Goal: Information Seeking & Learning: Learn about a topic

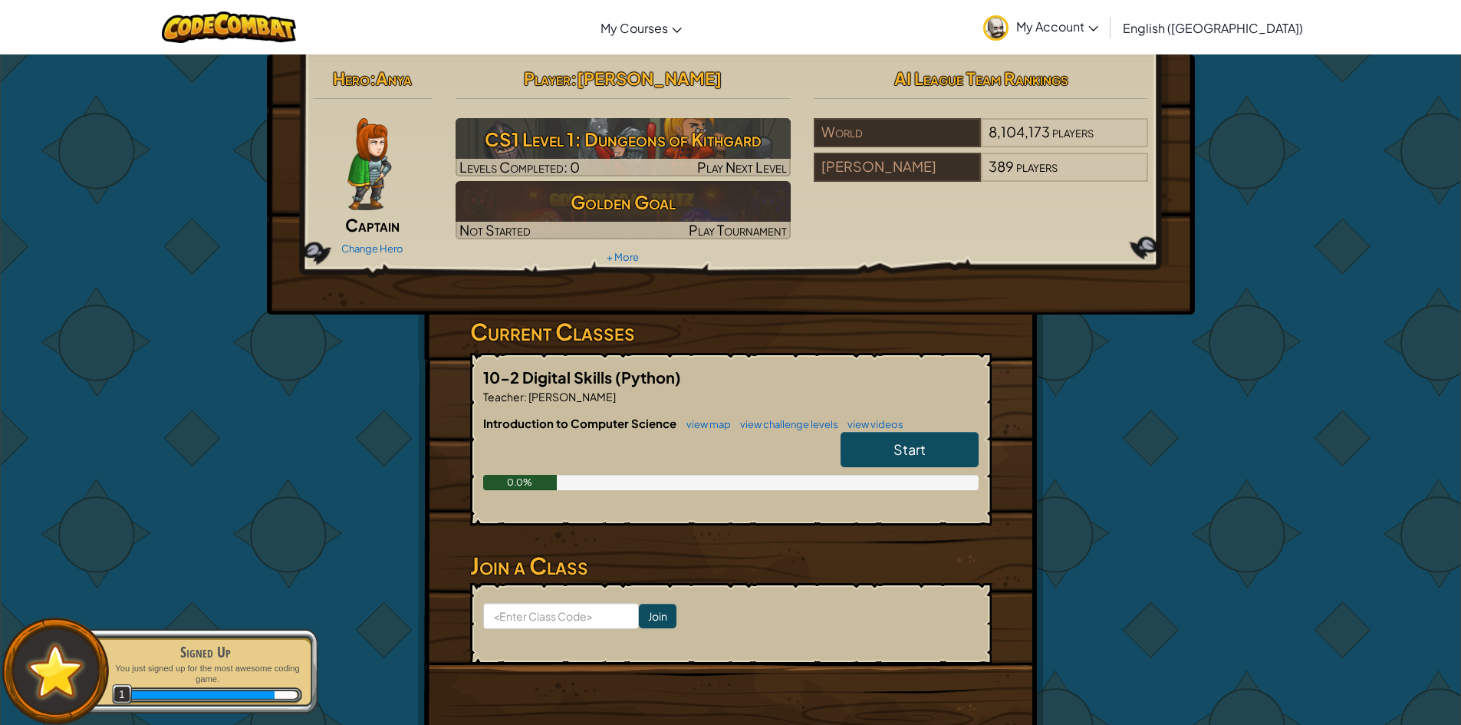
click at [678, 84] on span "[PERSON_NAME]" at bounding box center [649, 77] width 145 height 21
click at [1098, 21] on span "My Account" at bounding box center [1057, 26] width 82 height 16
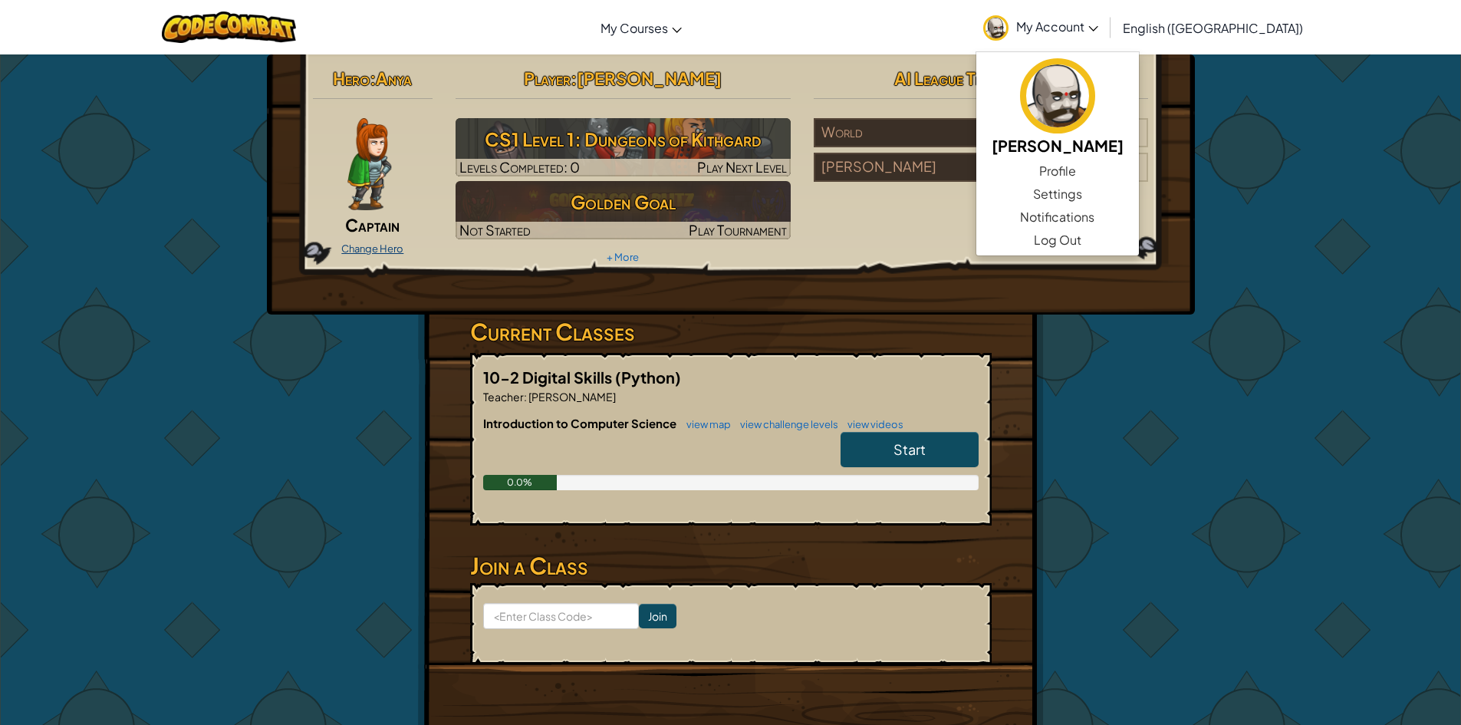
click at [376, 247] on link "Change Hero" at bounding box center [372, 248] width 62 height 12
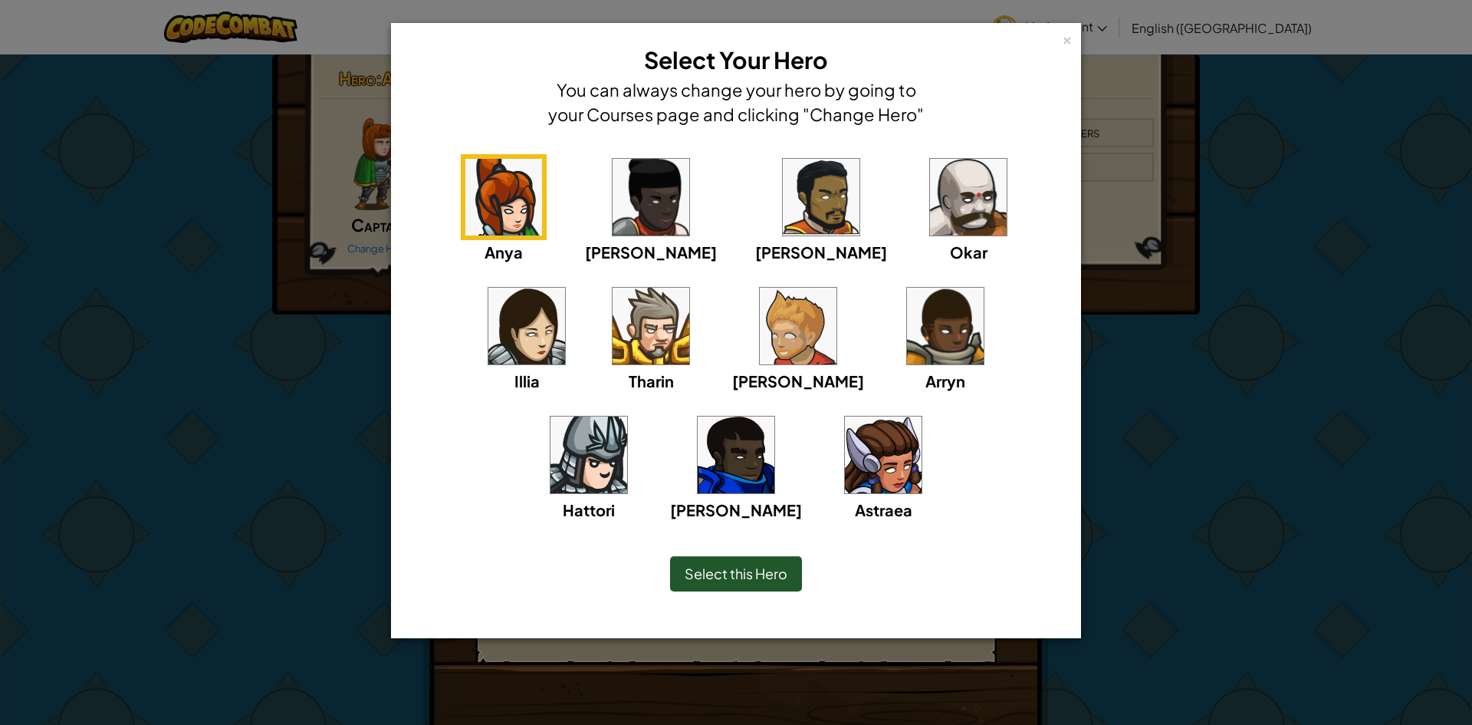
click at [842, 153] on div "Anya [PERSON_NAME] [PERSON_NAME] [PERSON_NAME] Arryn [PERSON_NAME]" at bounding box center [736, 328] width 673 height 379
click at [930, 179] on img at bounding box center [968, 197] width 77 height 77
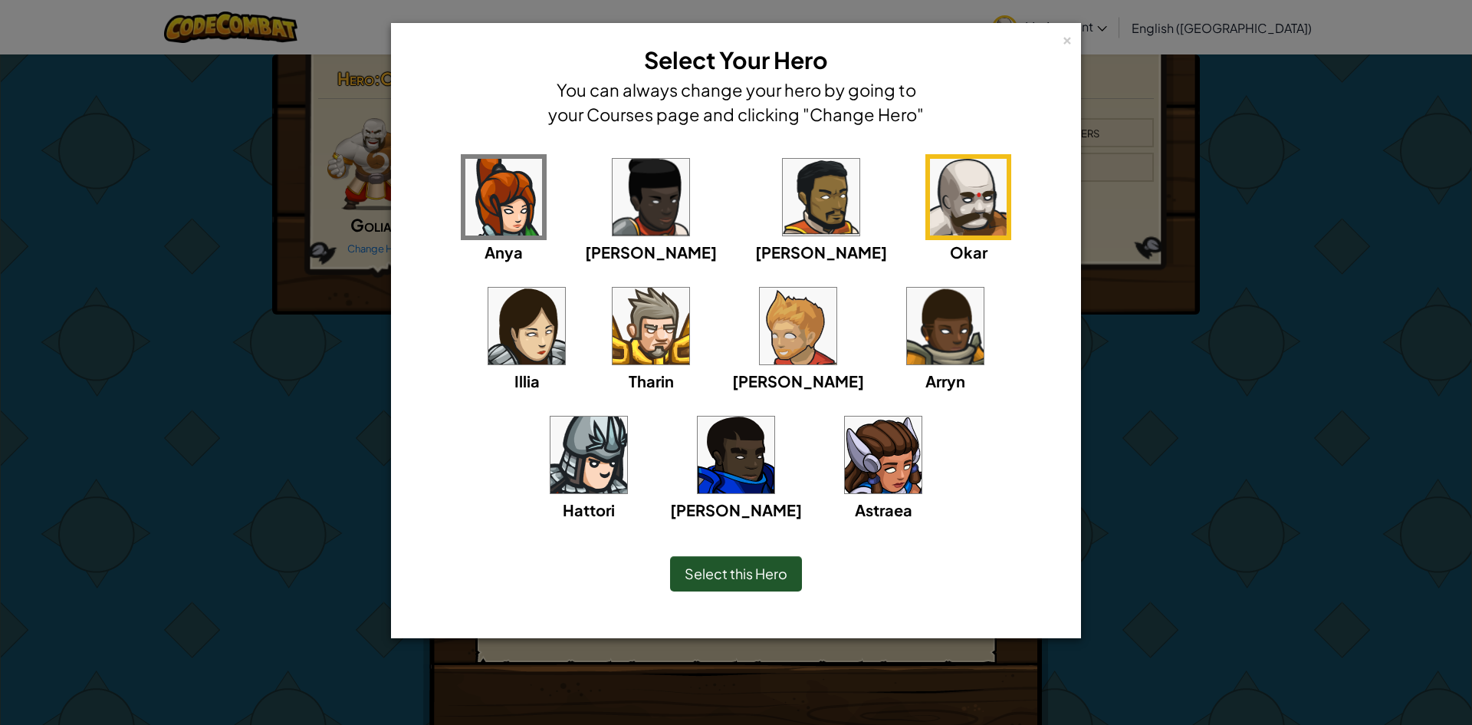
click at [1222, 263] on div "× Select Your Hero You can always change your hero by going to your Courses pag…" at bounding box center [736, 362] width 1472 height 725
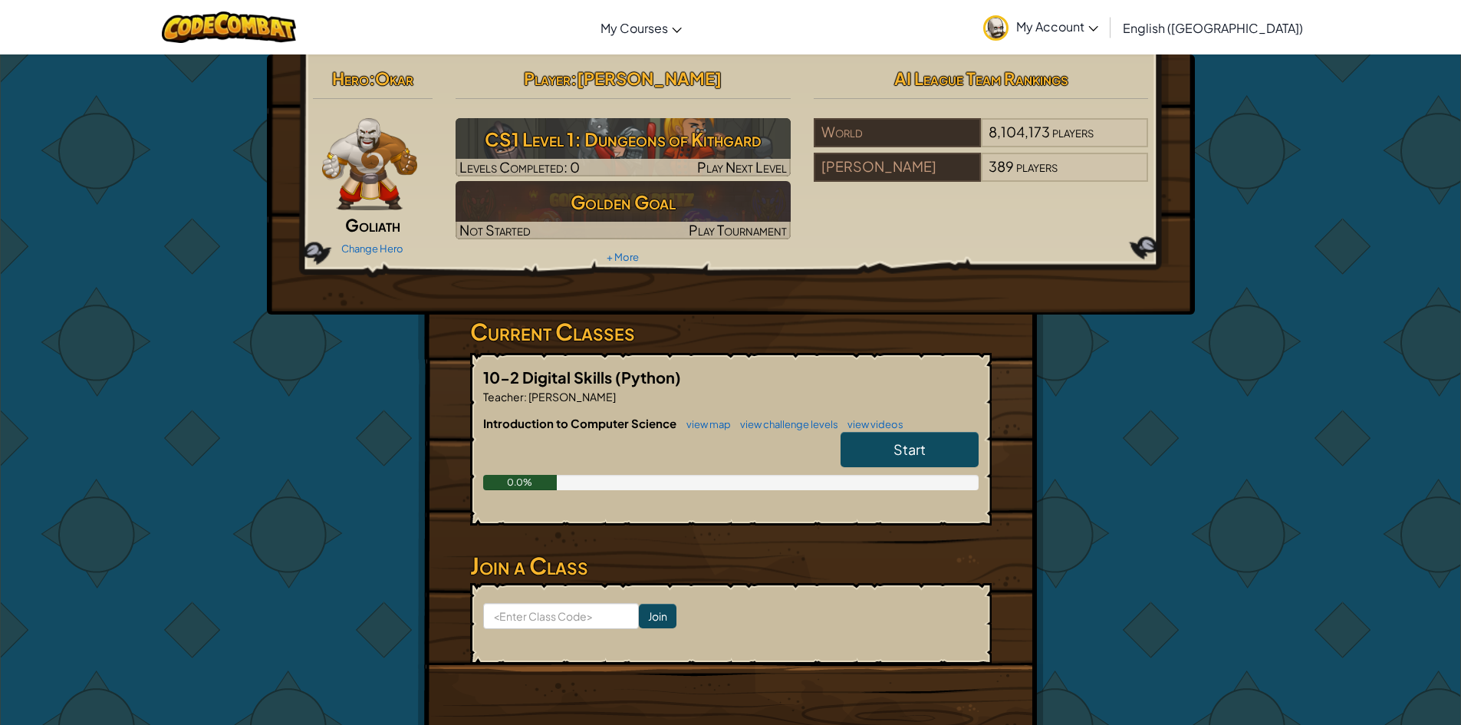
click at [400, 240] on div "Change Hero" at bounding box center [373, 247] width 120 height 25
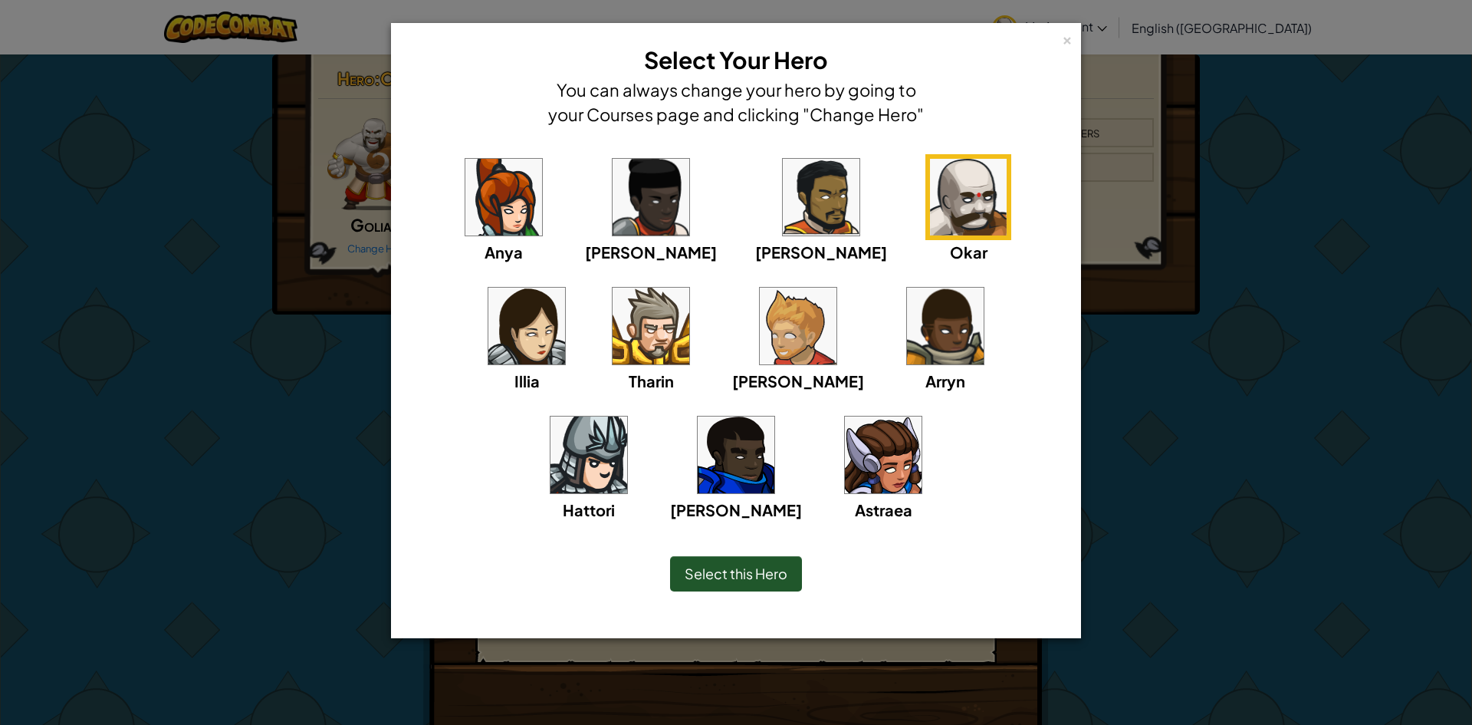
click at [930, 203] on img at bounding box center [968, 197] width 77 height 77
click at [783, 218] on img at bounding box center [821, 197] width 77 height 77
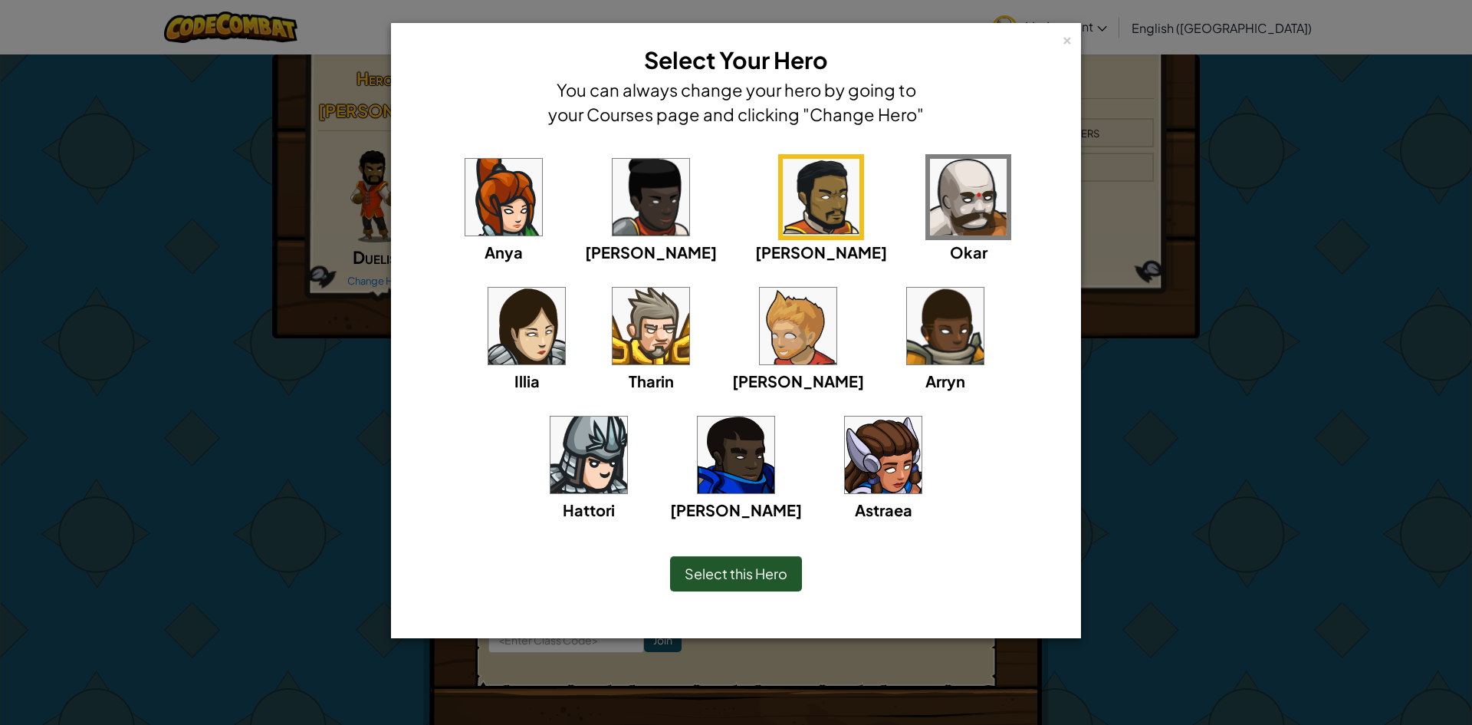
click at [481, 222] on img at bounding box center [503, 197] width 77 height 77
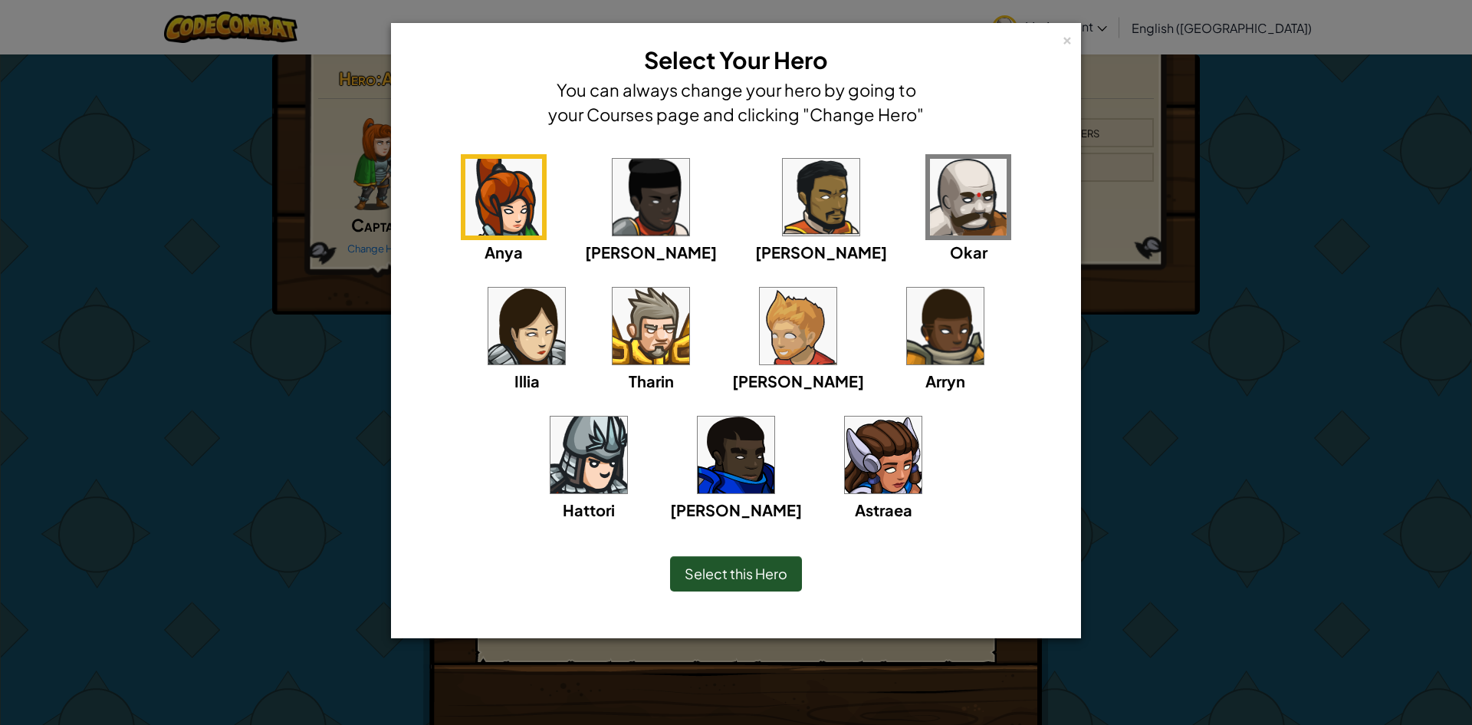
click at [613, 196] on img at bounding box center [651, 197] width 77 height 77
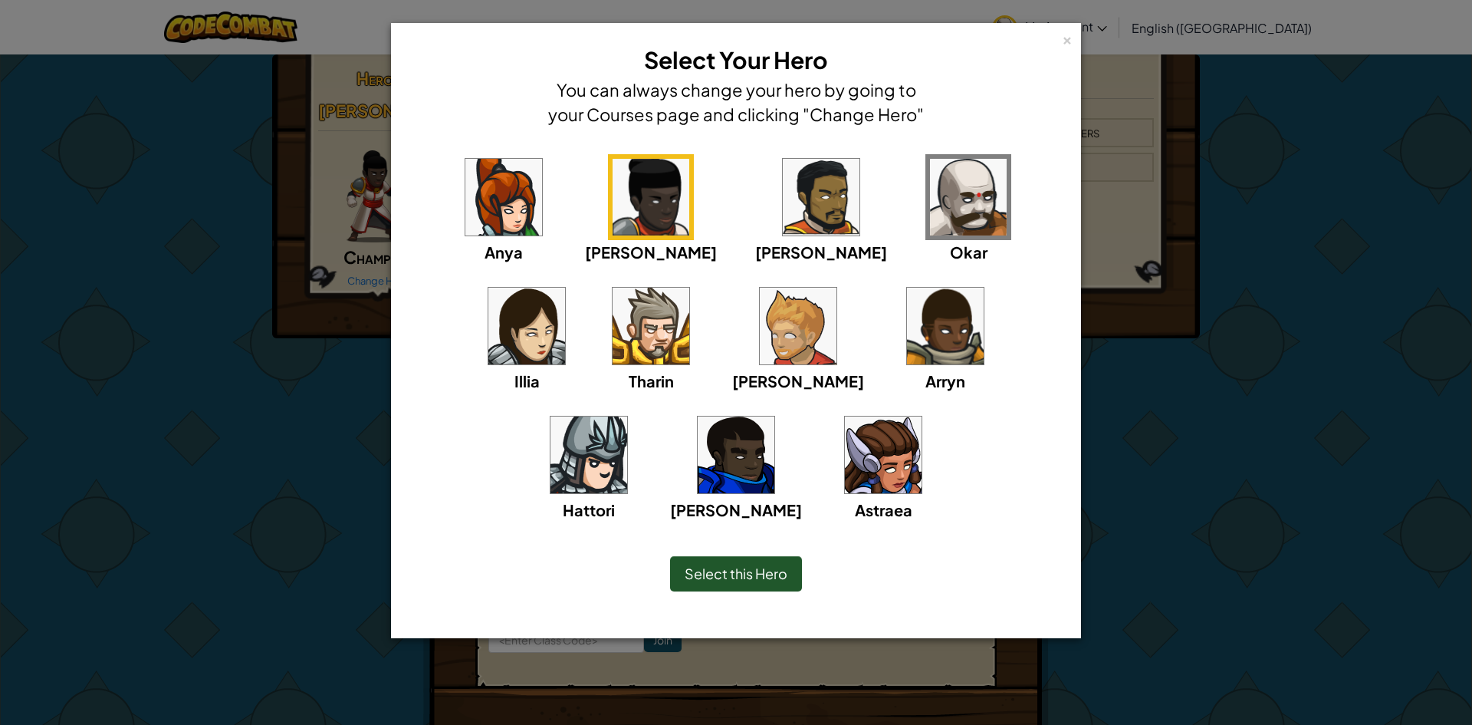
click at [613, 314] on img at bounding box center [651, 326] width 77 height 77
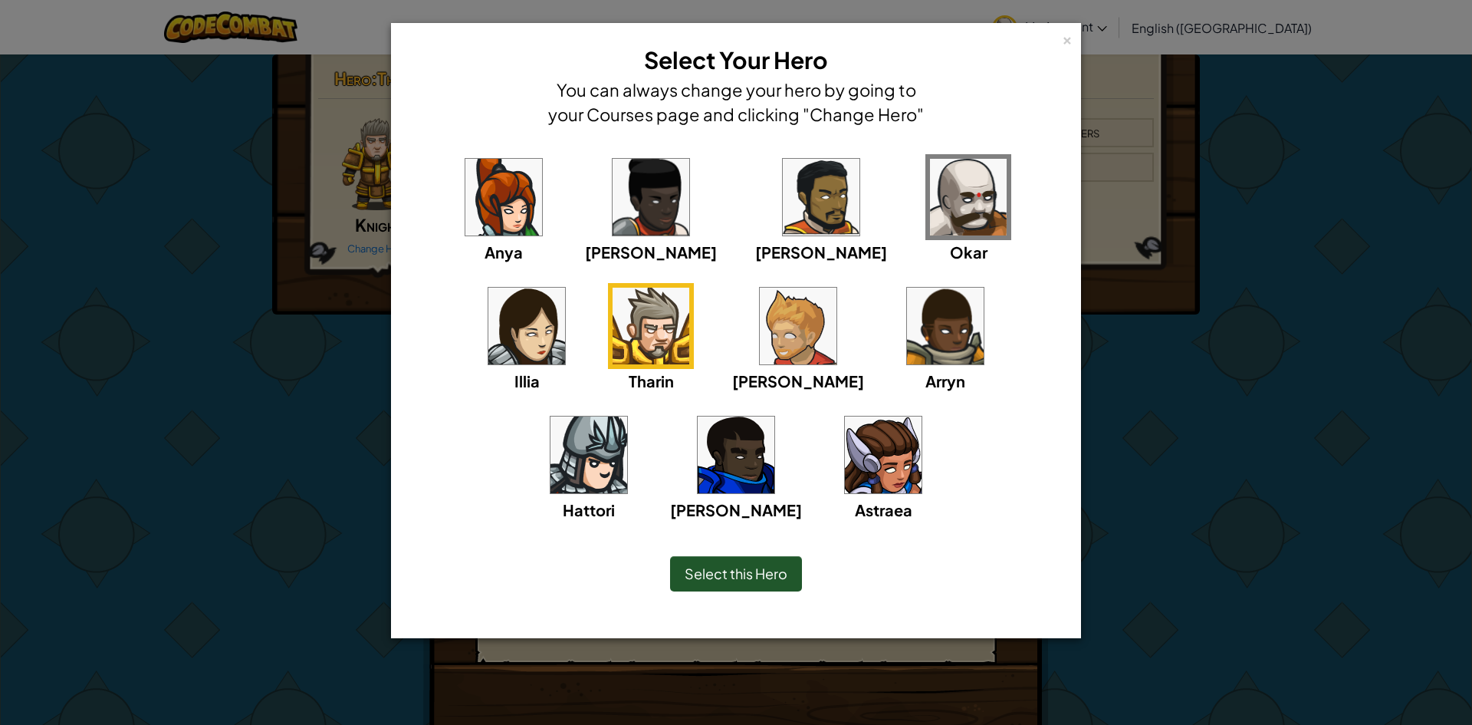
click at [760, 310] on img at bounding box center [798, 326] width 77 height 77
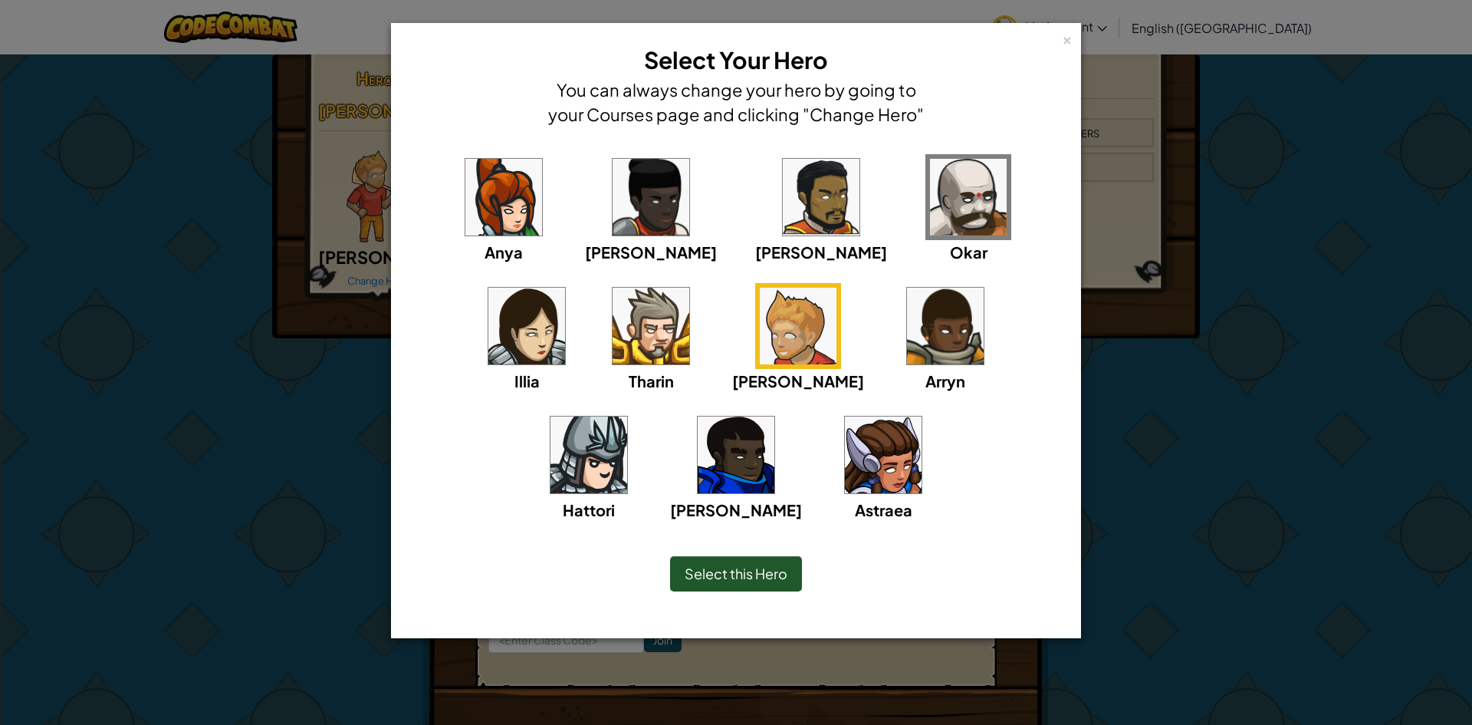
click at [278, 403] on div "× Select Your Hero You can always change your hero by going to your Courses pag…" at bounding box center [736, 362] width 1472 height 725
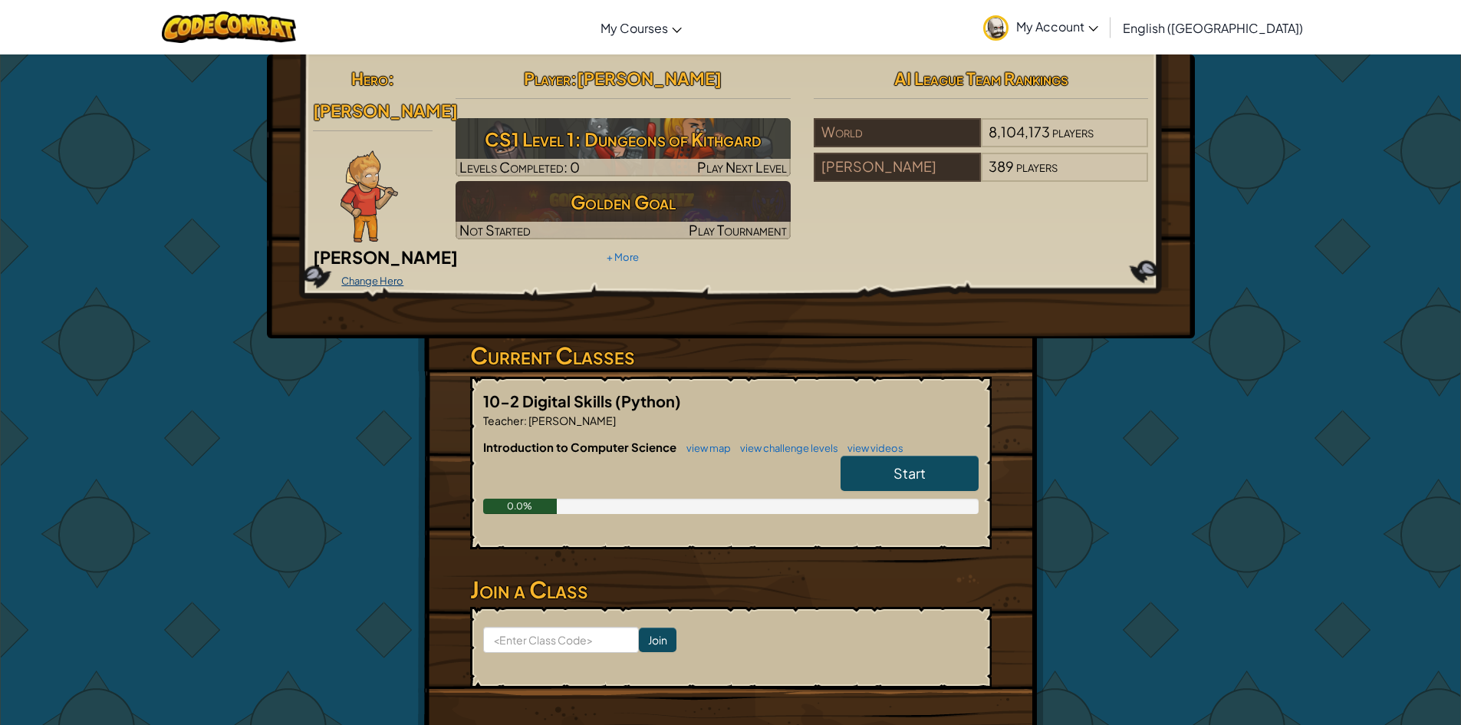
click at [388, 275] on link "Change Hero" at bounding box center [372, 281] width 62 height 12
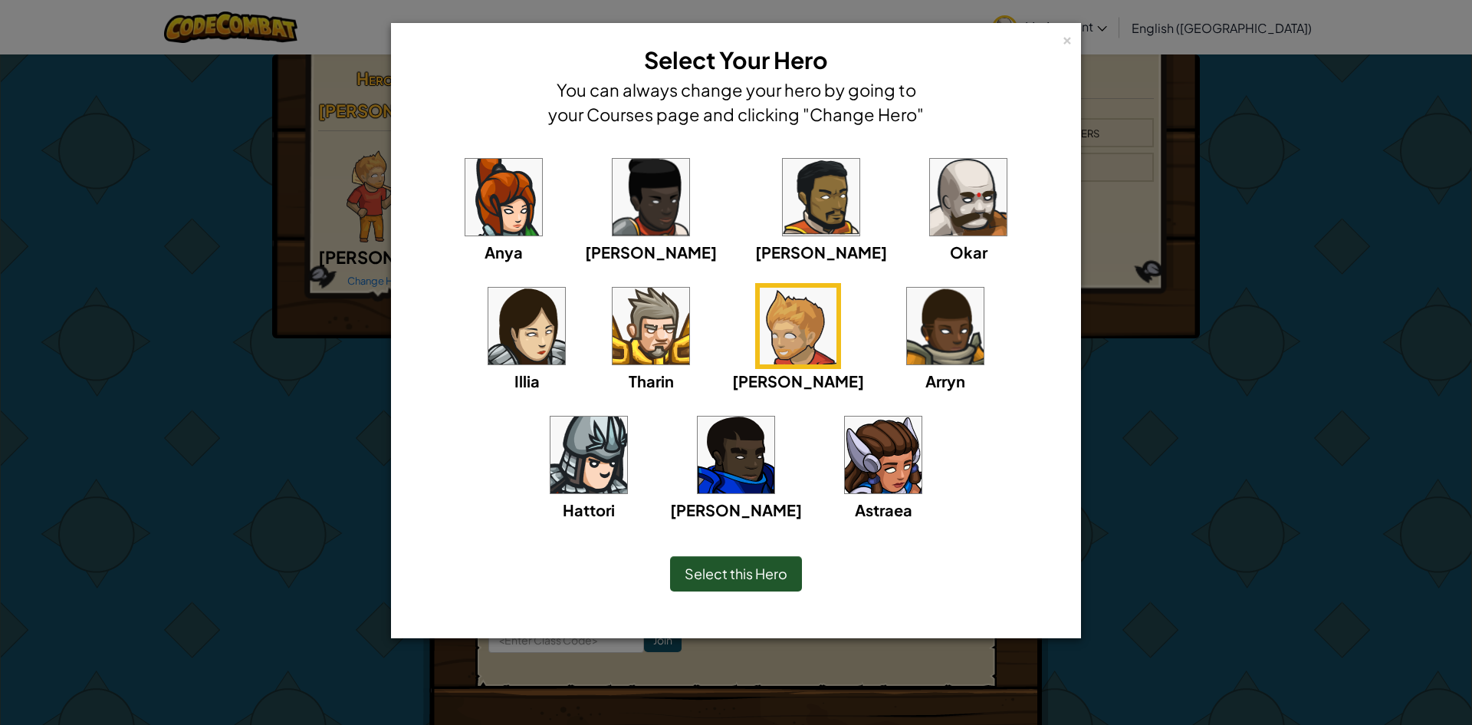
drag, startPoint x: 369, startPoint y: 397, endPoint x: 365, endPoint y: 416, distance: 19.6
click at [366, 405] on div "× Select Your Hero You can always change your hero by going to your Courses pag…" at bounding box center [736, 362] width 1472 height 725
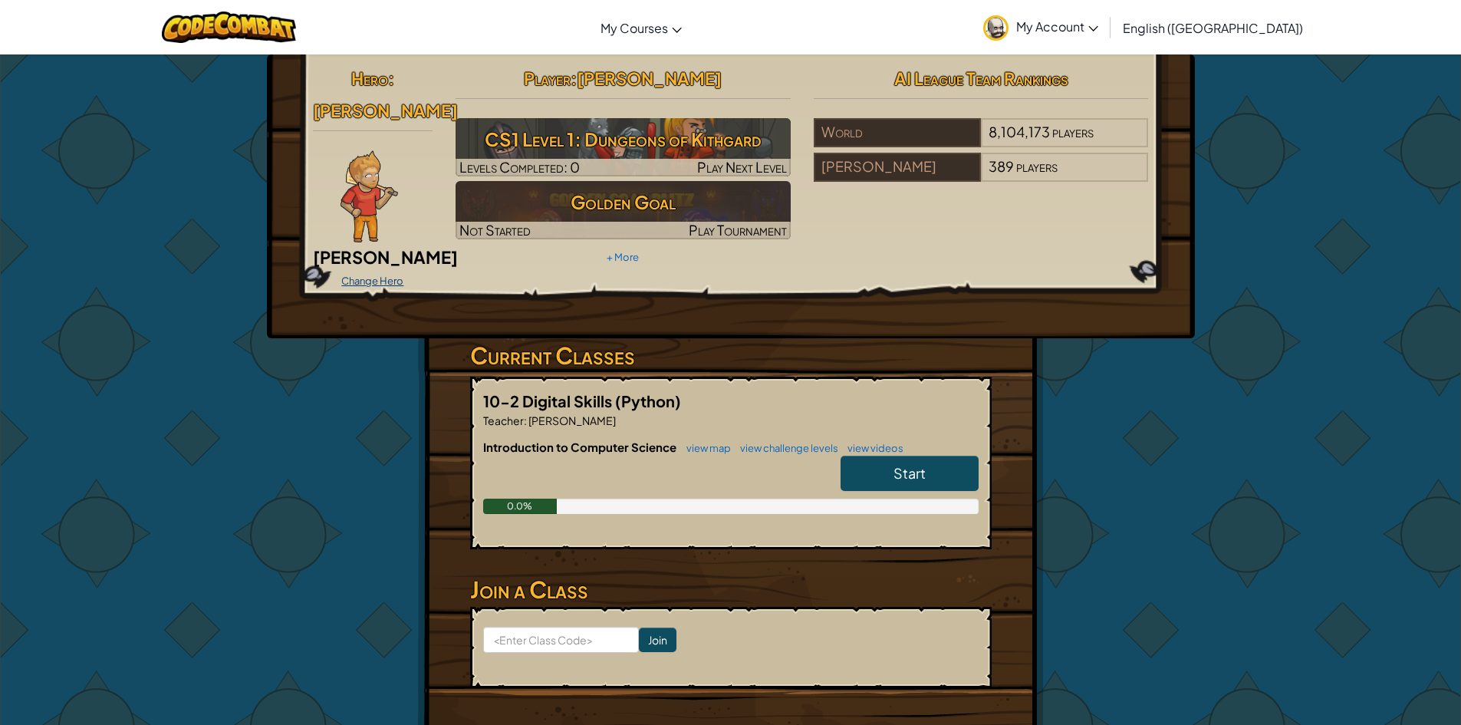
click at [400, 275] on link "Change Hero" at bounding box center [372, 281] width 62 height 12
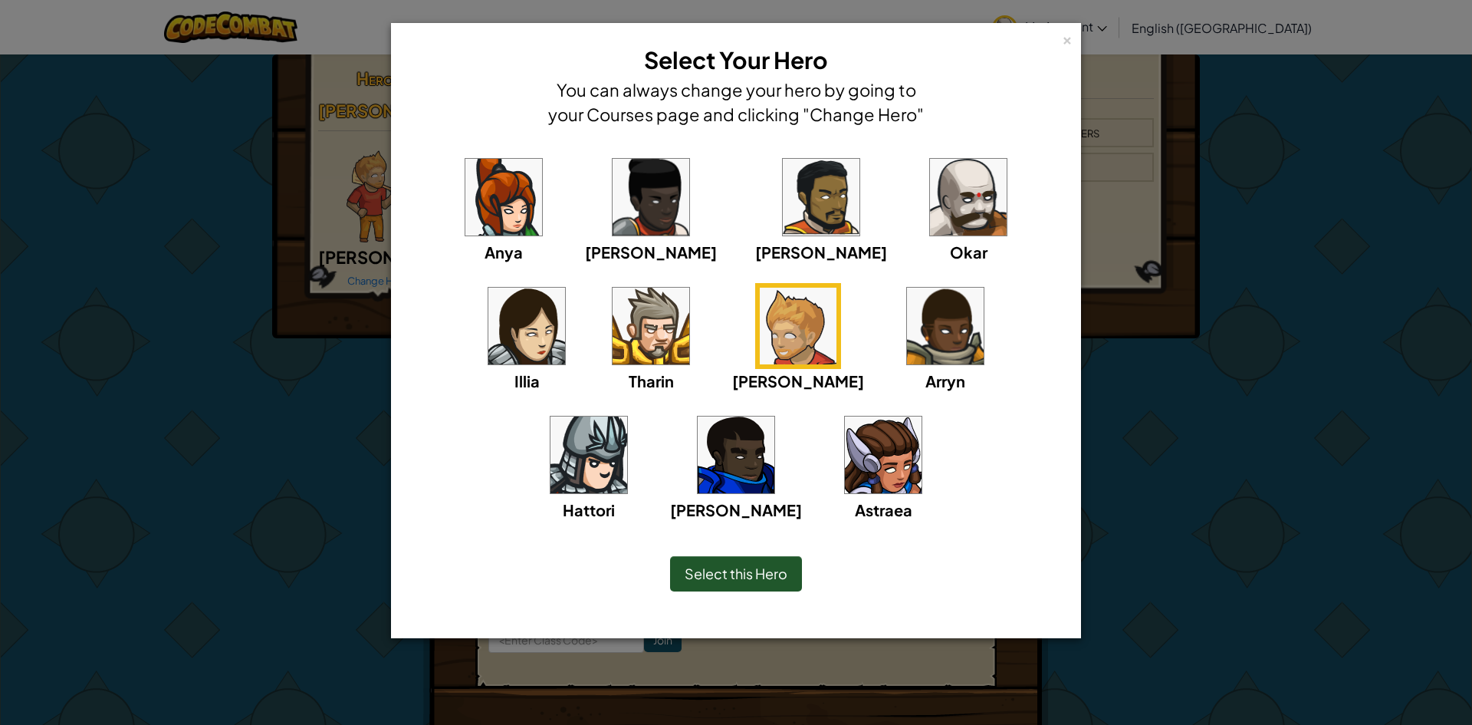
click at [907, 311] on img at bounding box center [945, 326] width 77 height 77
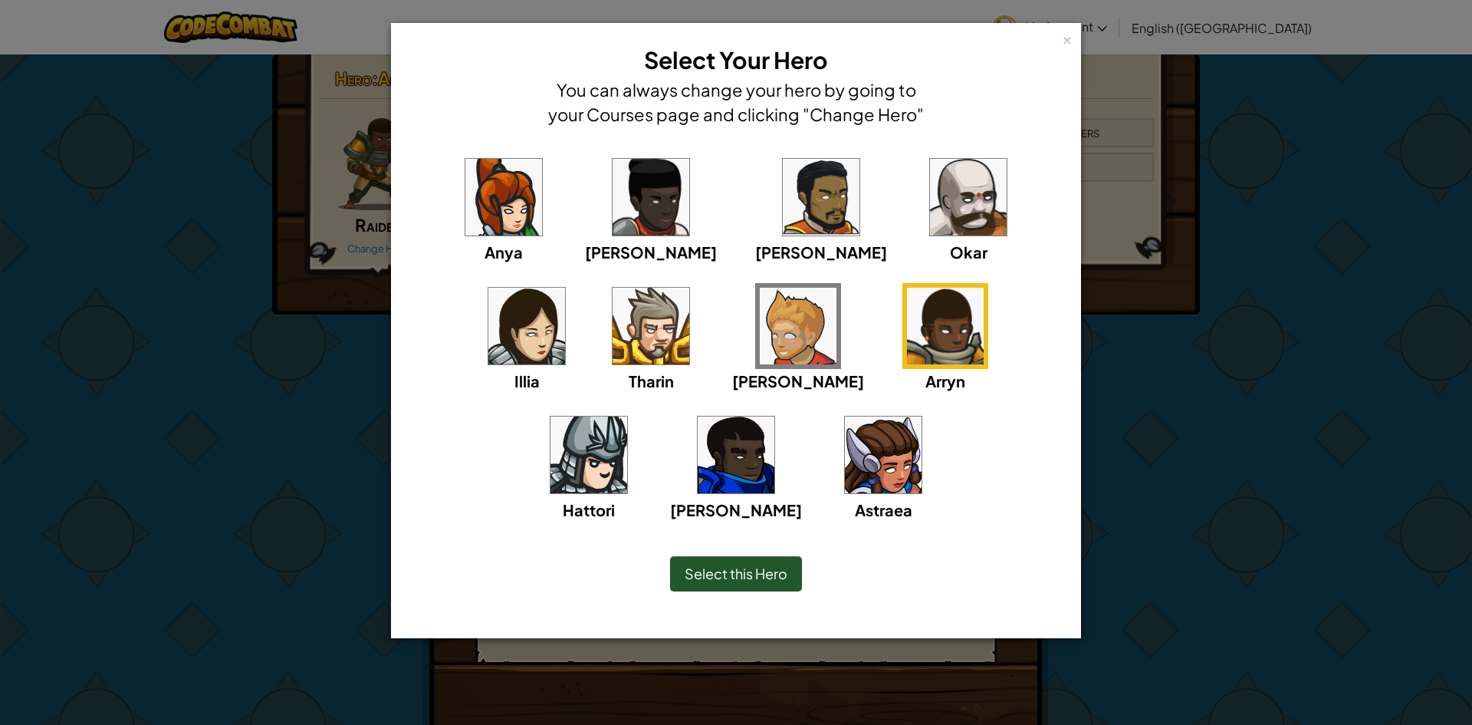
click at [627, 416] on img at bounding box center [589, 454] width 77 height 77
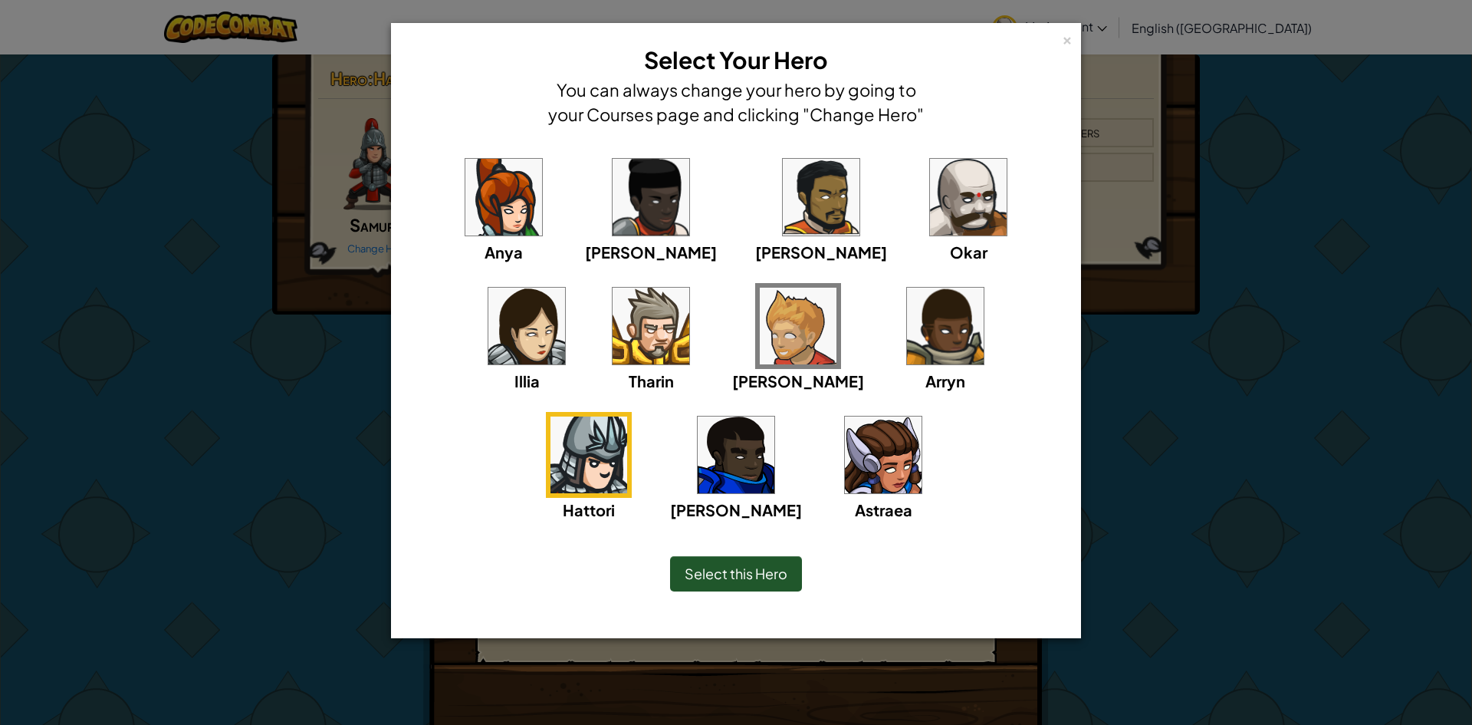
click at [775, 416] on img at bounding box center [736, 454] width 77 height 77
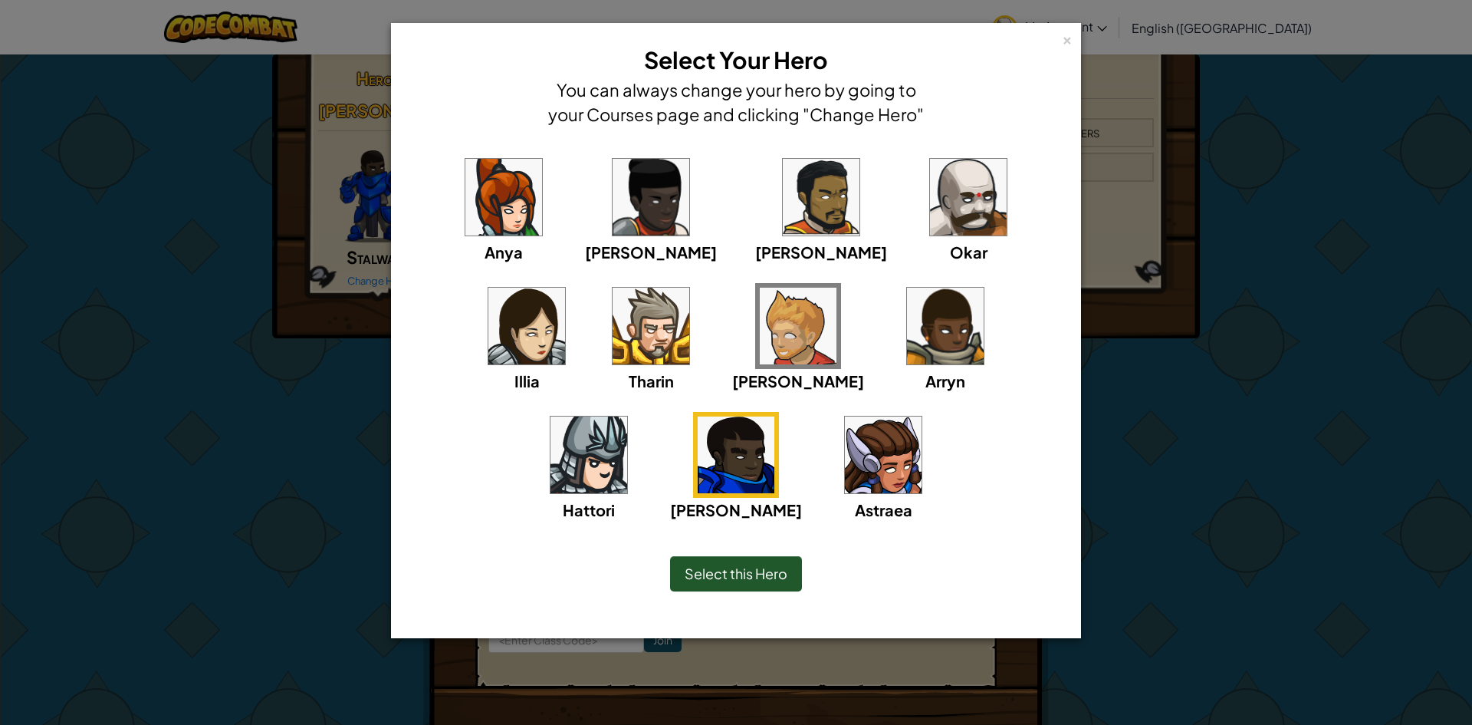
click at [845, 449] on img at bounding box center [883, 454] width 77 height 77
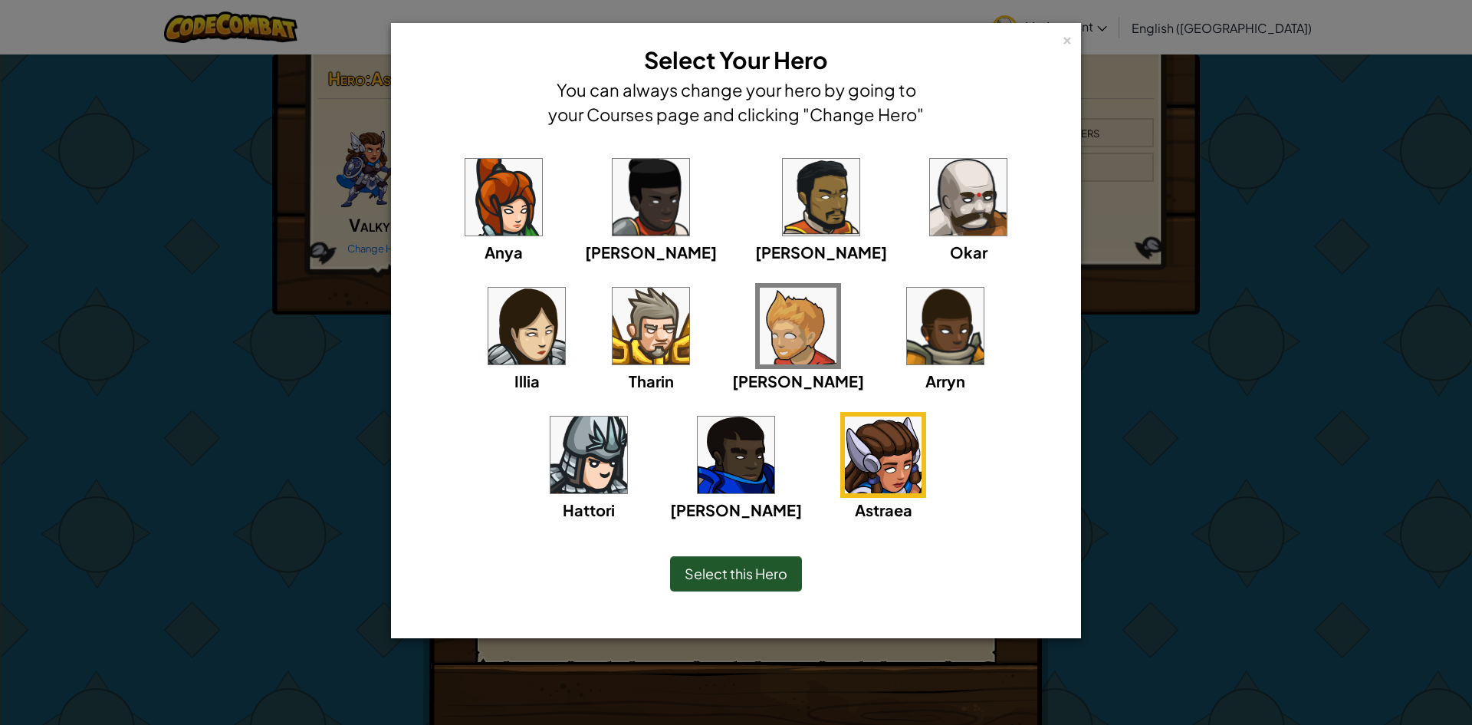
click at [465, 177] on img at bounding box center [503, 197] width 77 height 77
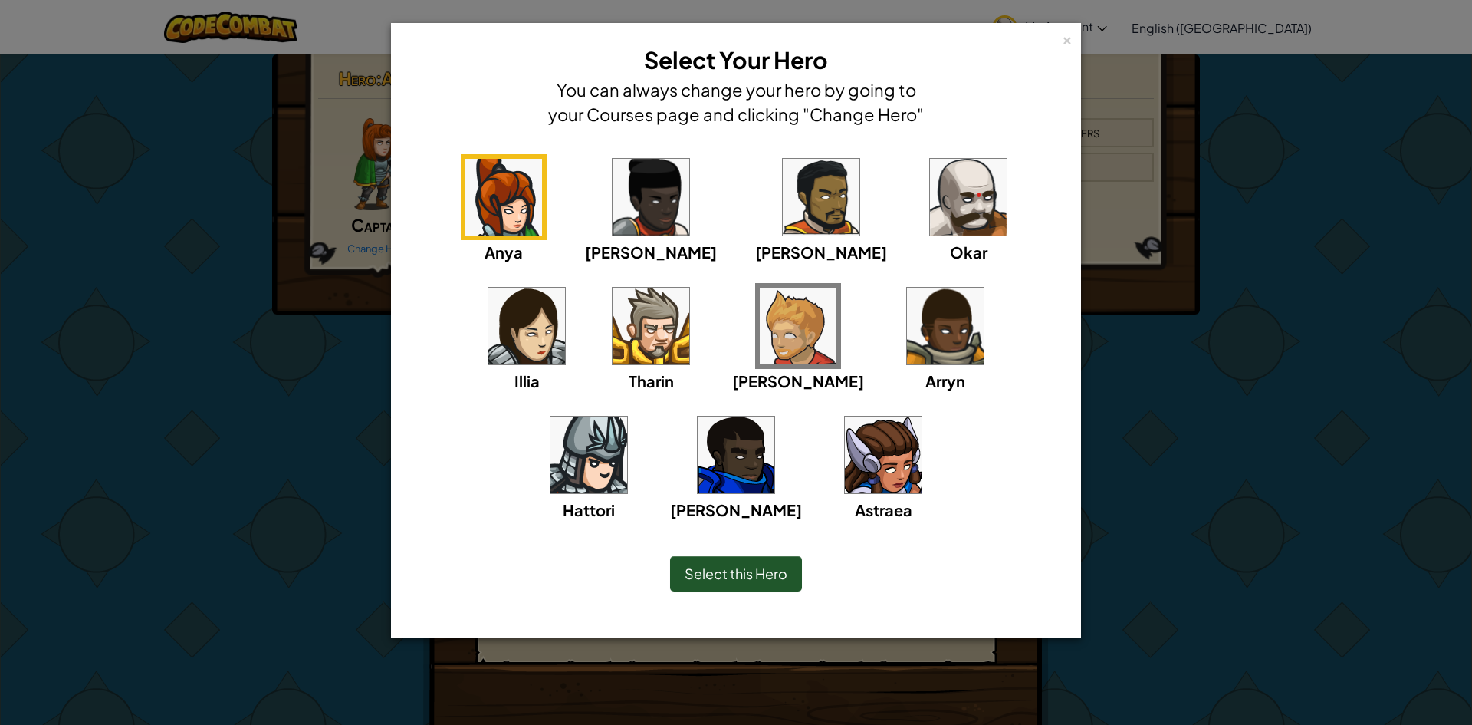
click at [613, 202] on img at bounding box center [651, 197] width 77 height 77
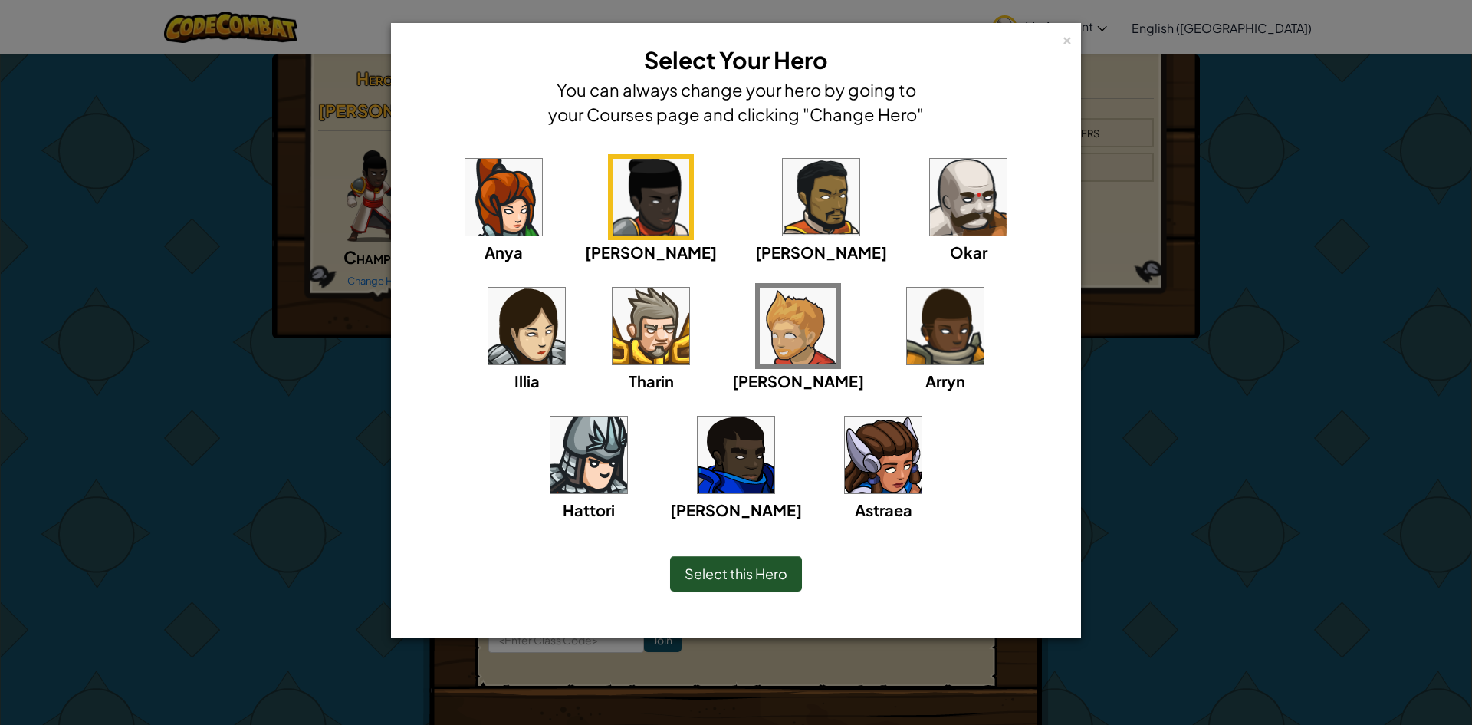
click at [760, 288] on img at bounding box center [798, 326] width 77 height 77
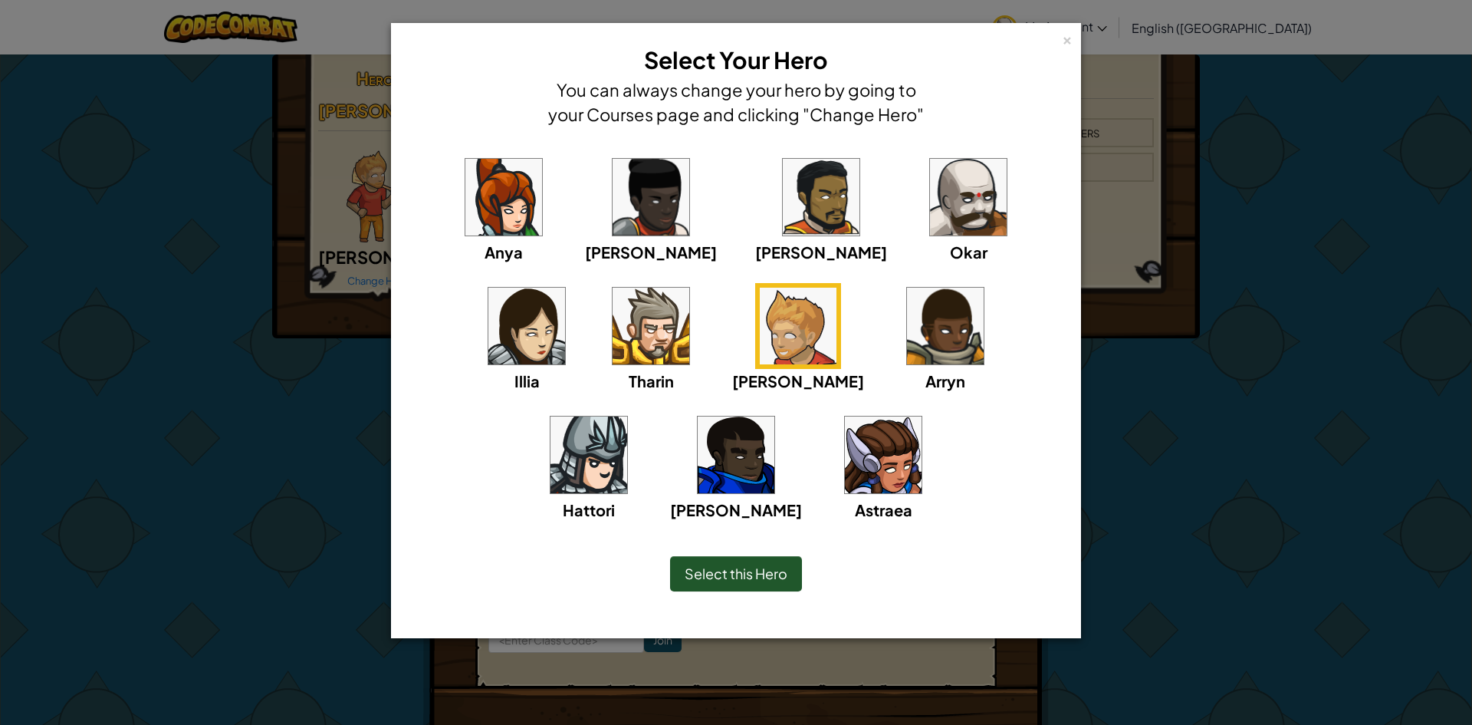
click at [765, 580] on span "Select this Hero" at bounding box center [736, 573] width 103 height 18
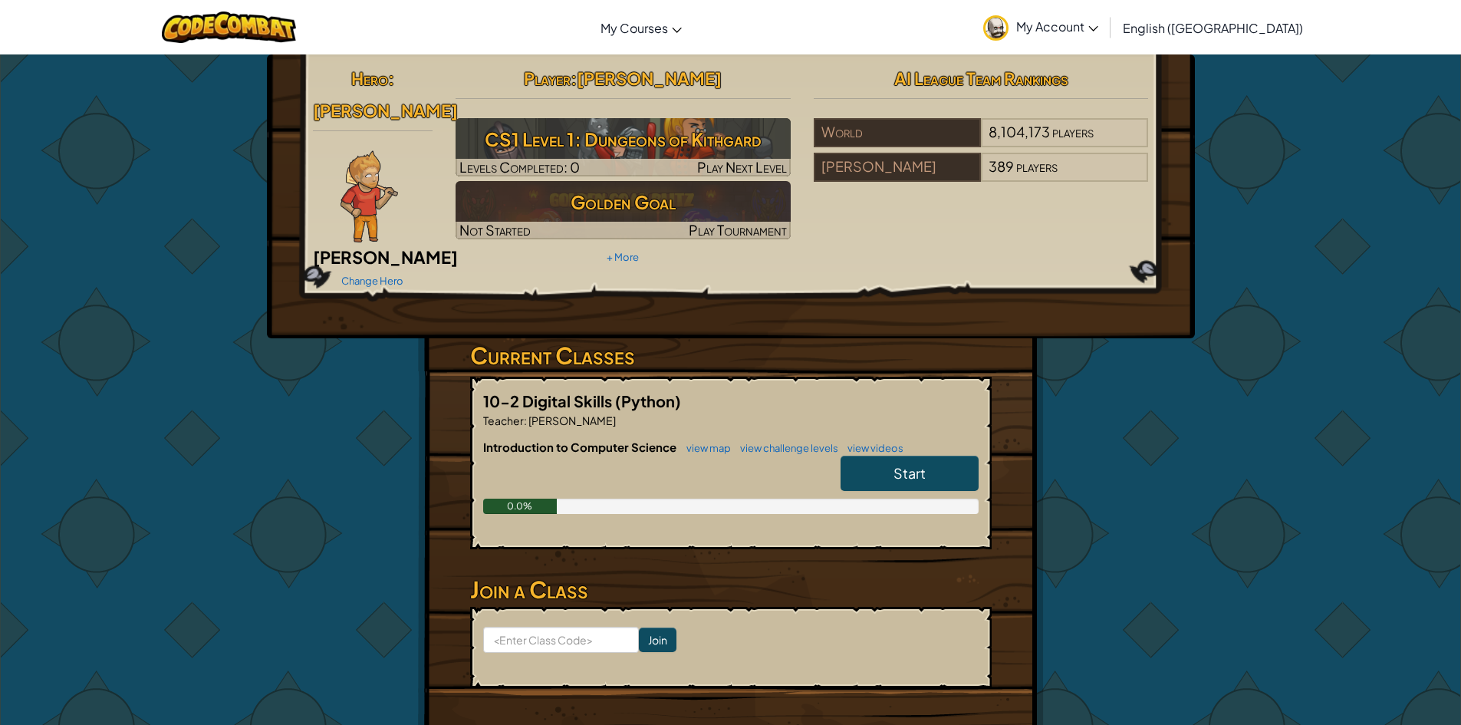
click at [1129, 186] on div "World 8,104,173 players [PERSON_NAME] 389 players" at bounding box center [981, 152] width 335 height 69
click at [1117, 169] on div "389 players" at bounding box center [1064, 167] width 167 height 29
click at [832, 456] on div "Start" at bounding box center [901, 477] width 153 height 43
click at [899, 464] on span "Start" at bounding box center [909, 473] width 32 height 18
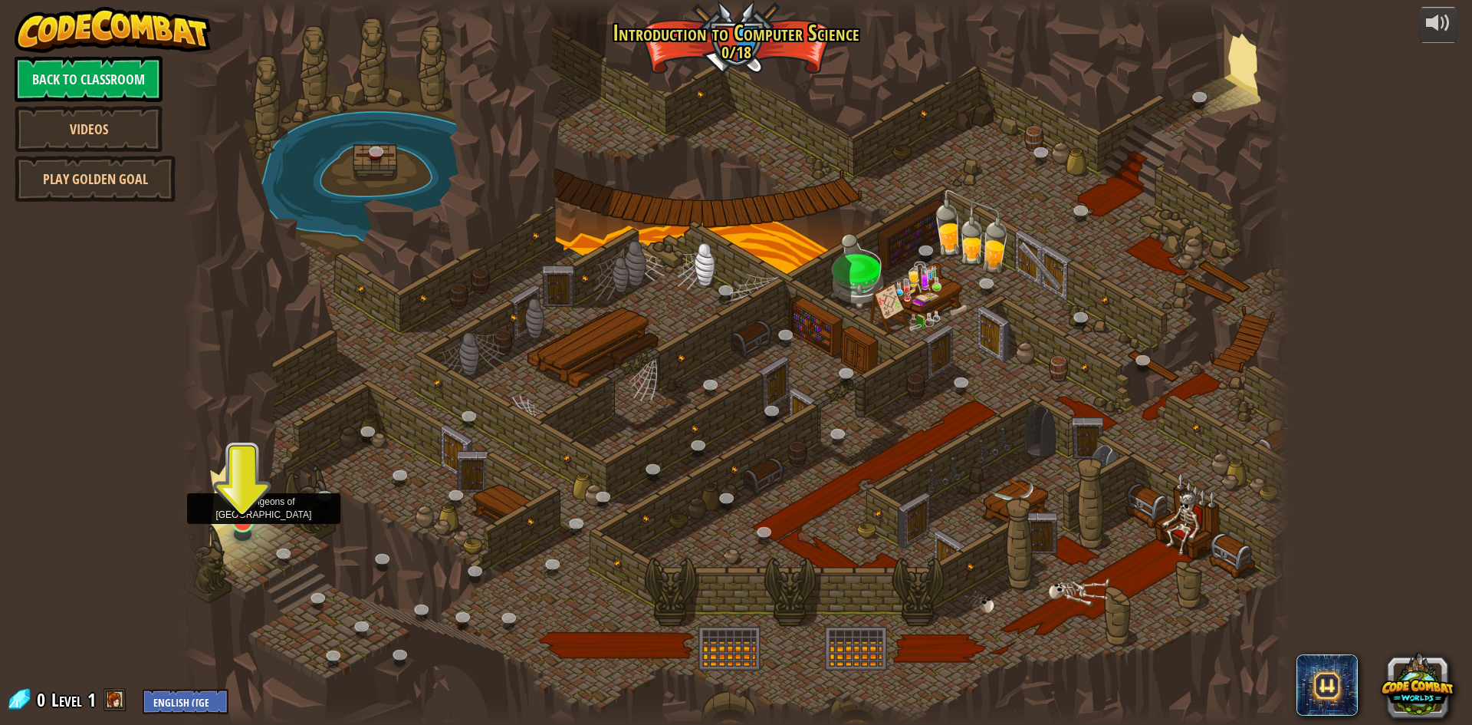
click at [248, 514] on img at bounding box center [243, 489] width 30 height 68
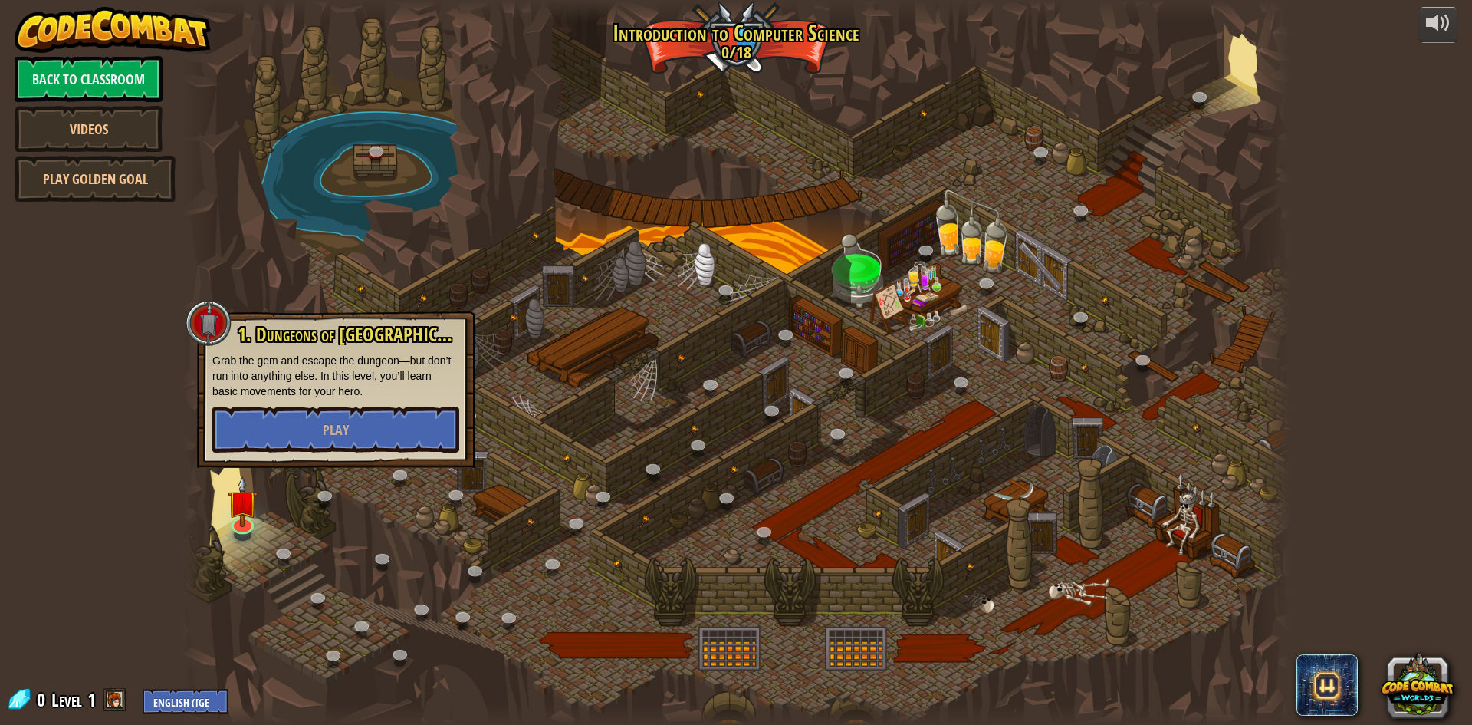
click at [765, 428] on div at bounding box center [736, 362] width 1109 height 725
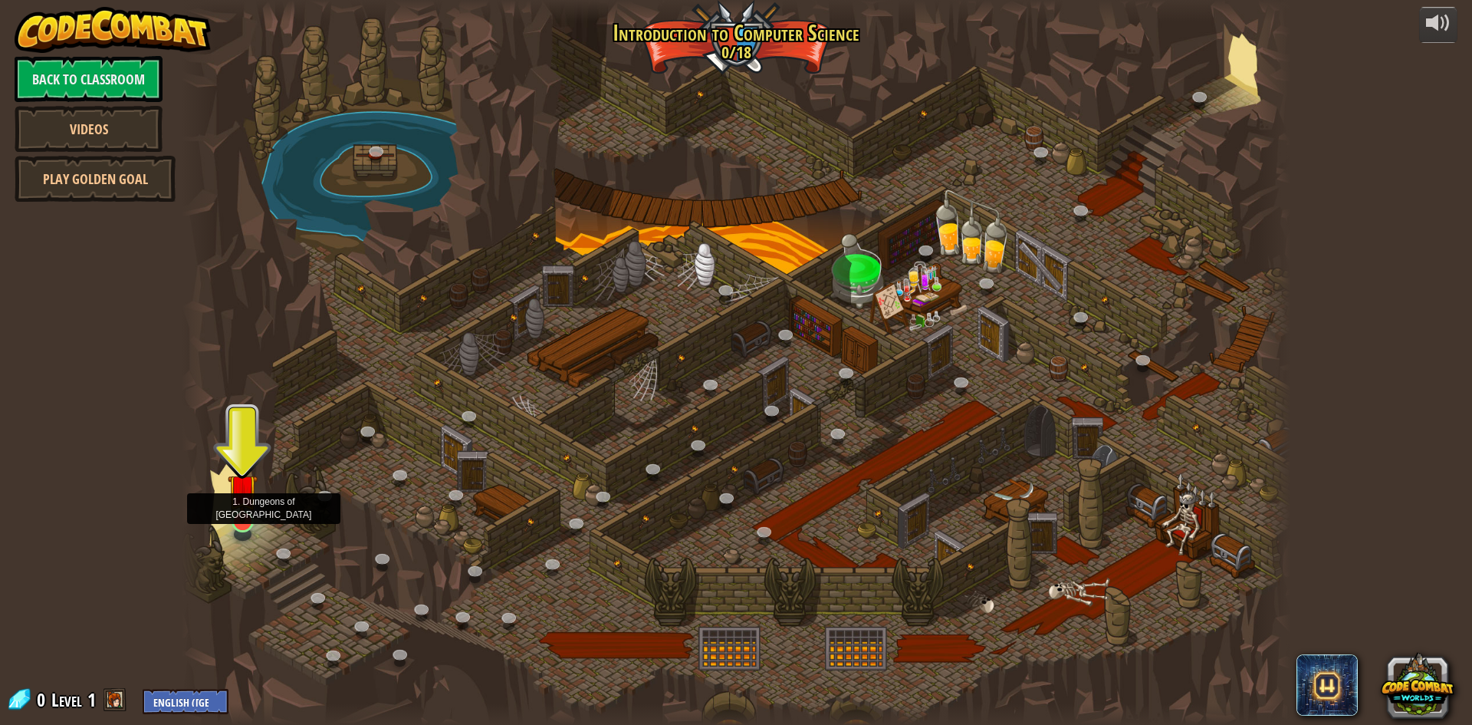
click at [232, 524] on div at bounding box center [243, 521] width 22 height 22
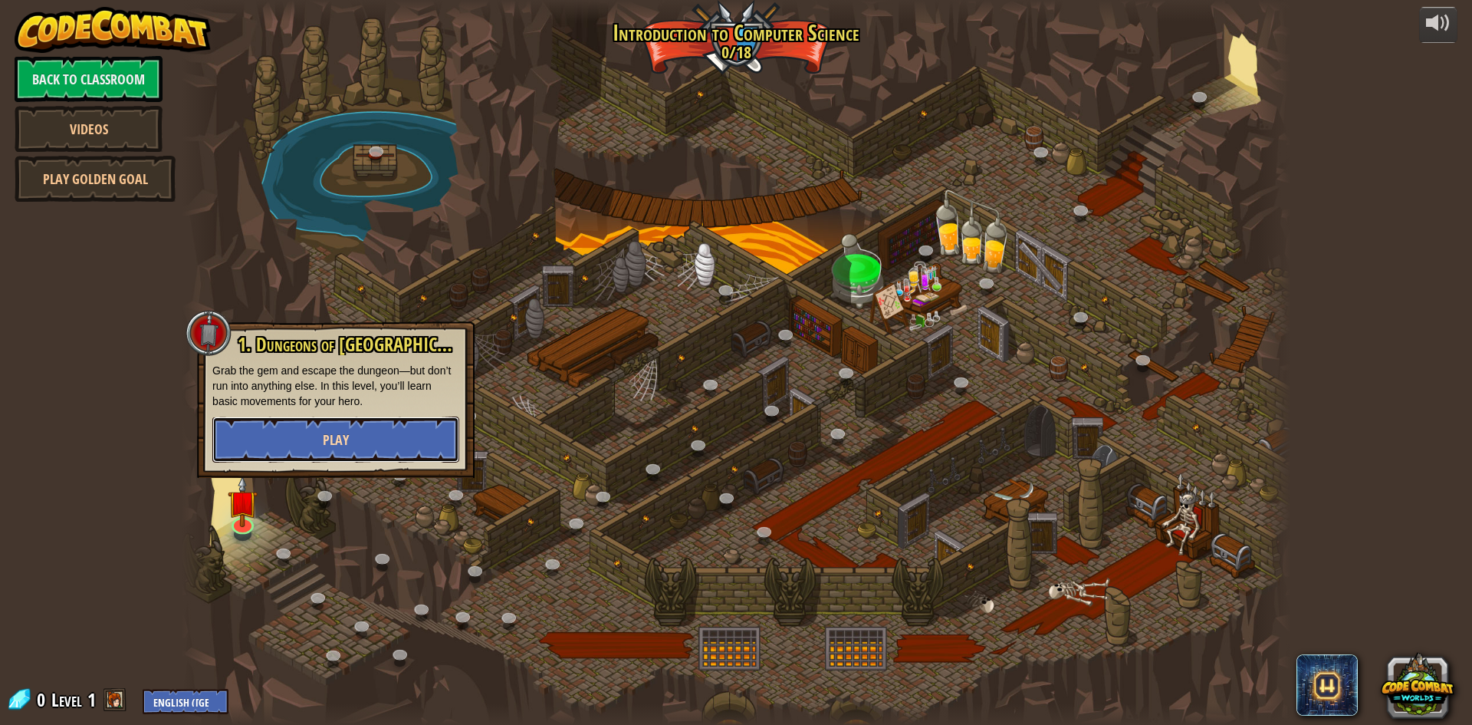
click at [353, 436] on button "Play" at bounding box center [335, 439] width 247 height 46
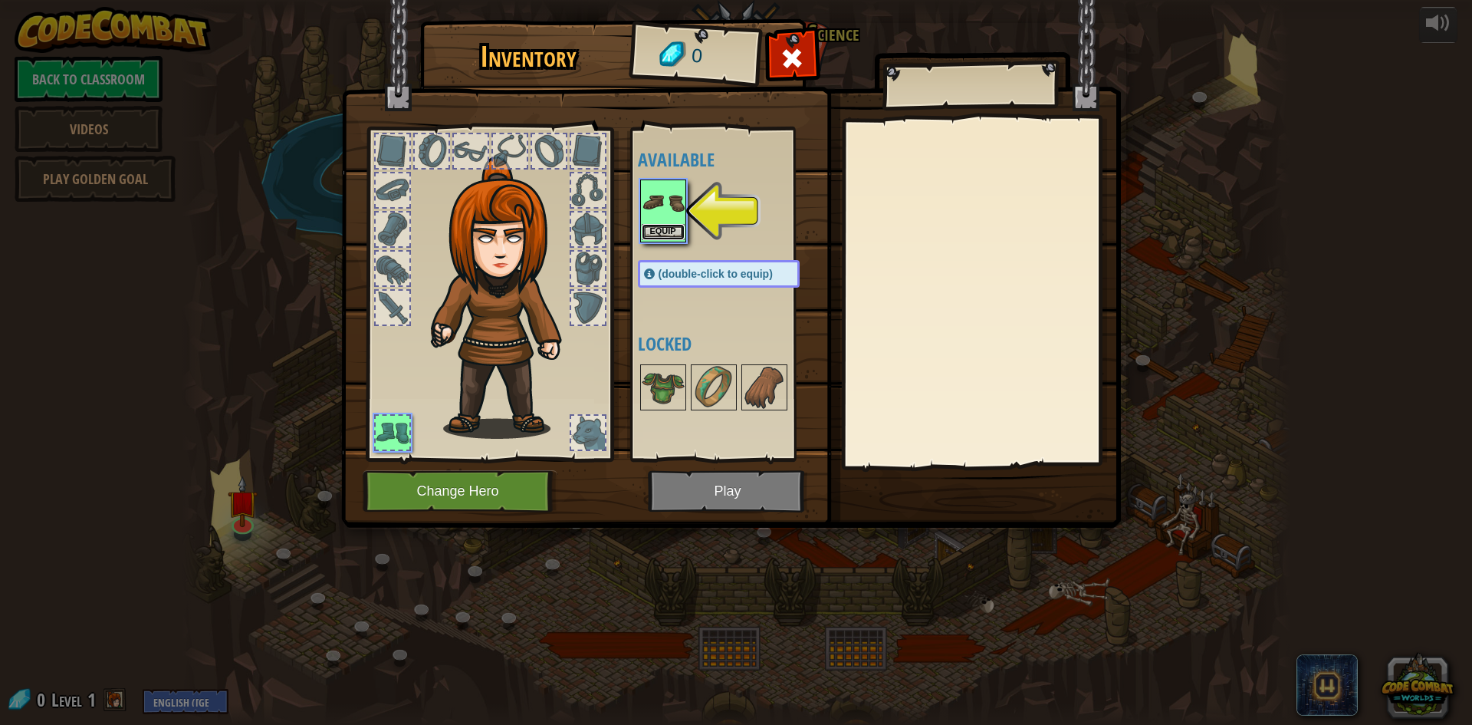
click at [658, 225] on button "Equip" at bounding box center [663, 232] width 43 height 16
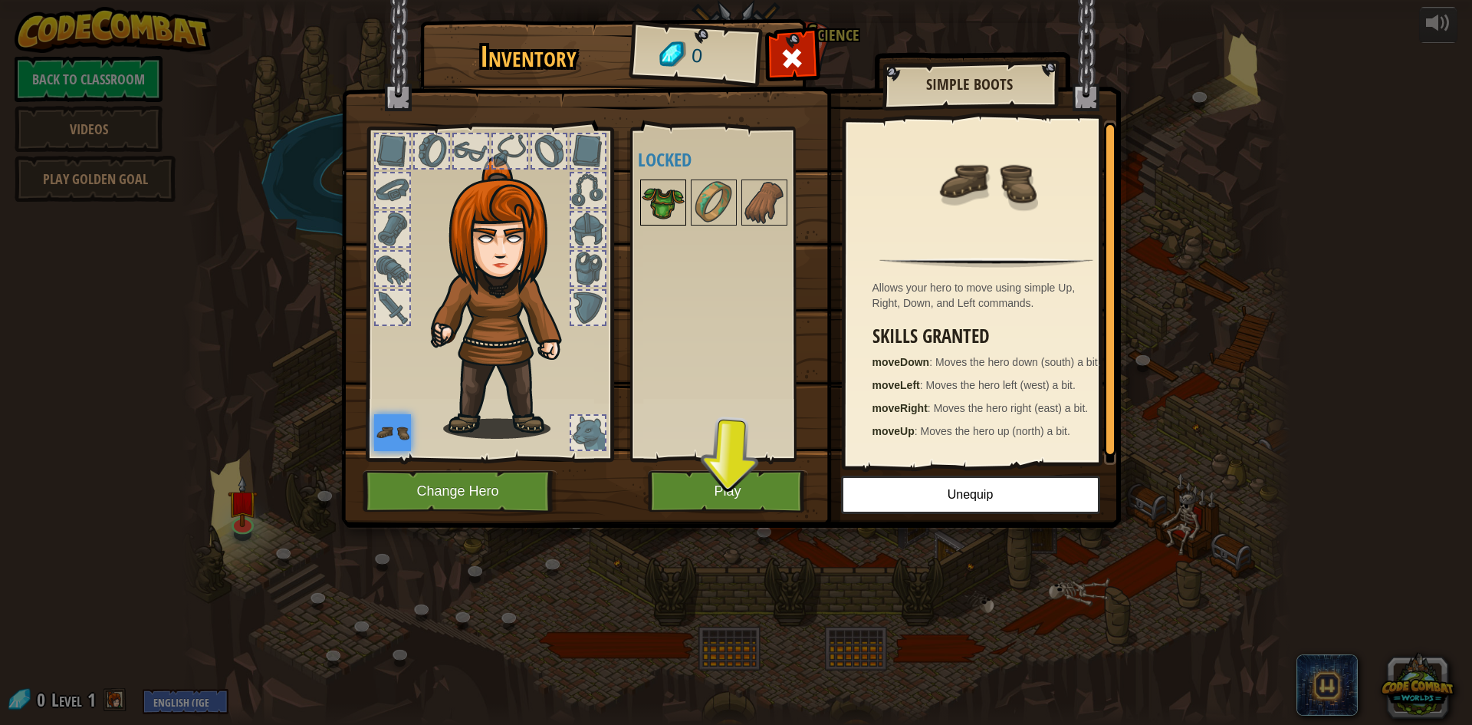
click at [655, 203] on img at bounding box center [663, 202] width 43 height 43
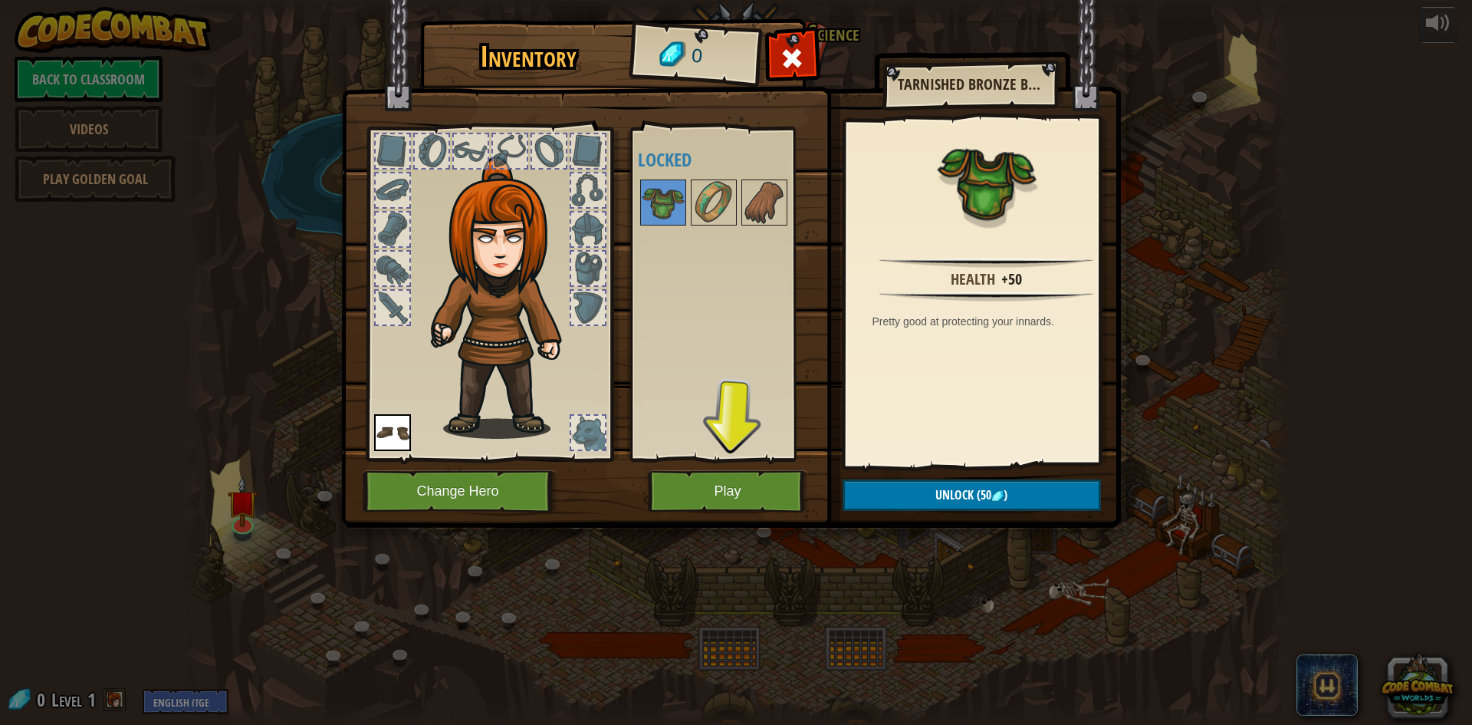
click at [597, 164] on div at bounding box center [588, 151] width 34 height 34
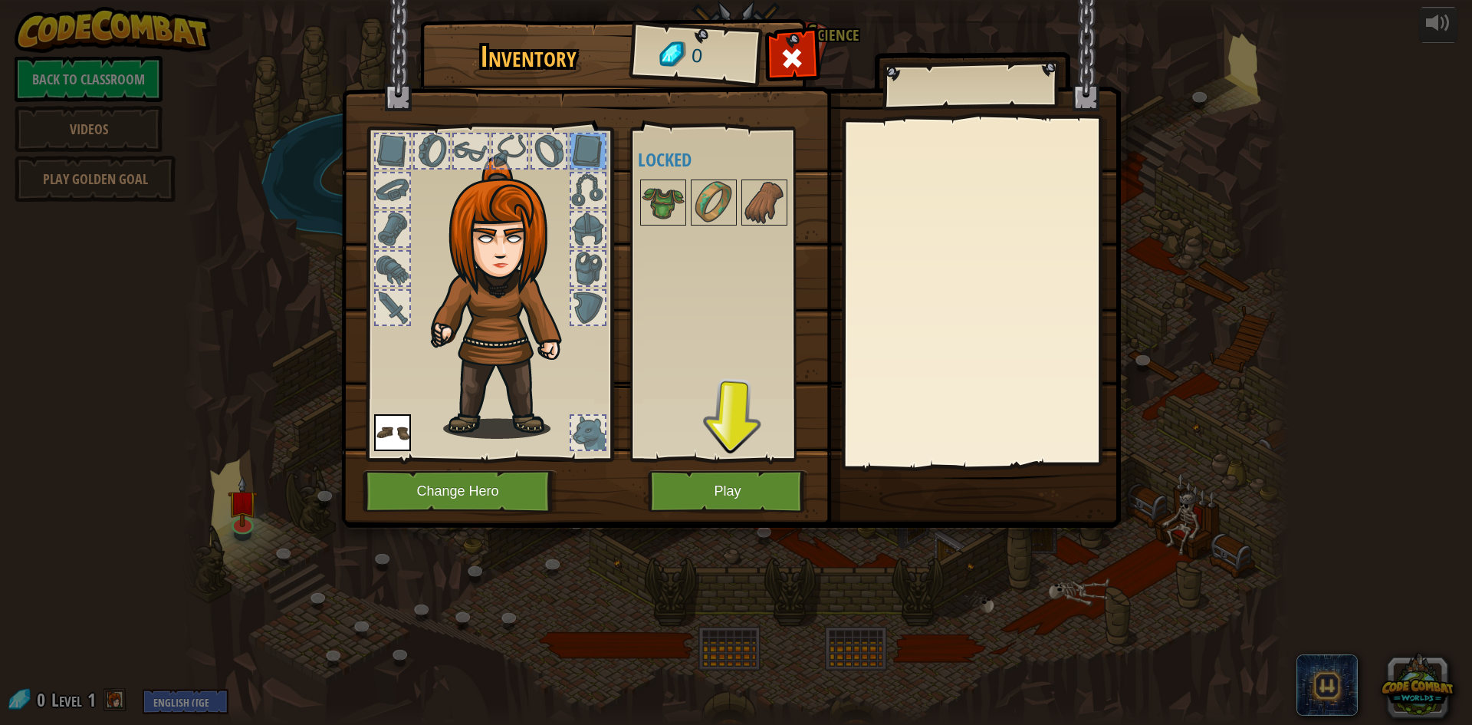
click at [595, 147] on div at bounding box center [588, 151] width 34 height 34
click at [495, 276] on img at bounding box center [506, 297] width 165 height 282
click at [495, 278] on img at bounding box center [506, 297] width 165 height 282
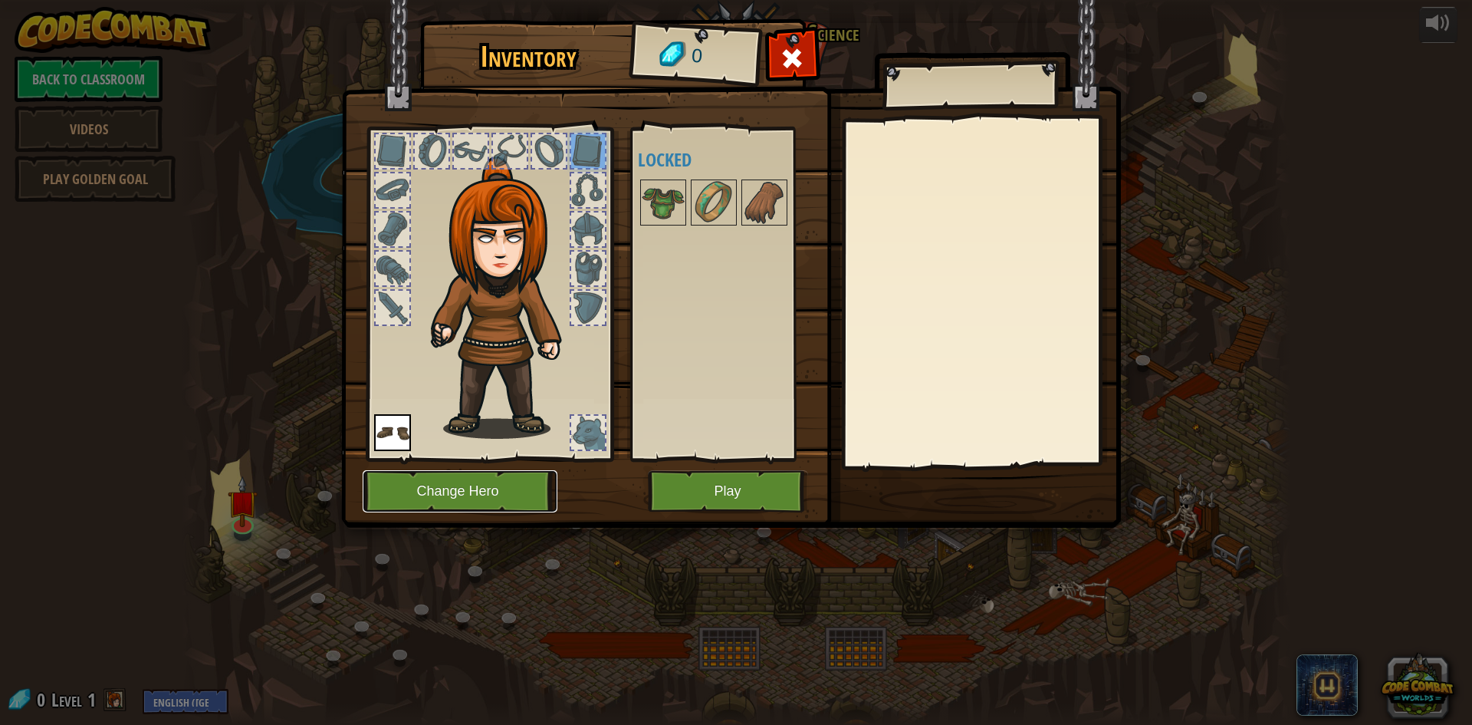
click at [461, 490] on button "Change Hero" at bounding box center [460, 491] width 195 height 42
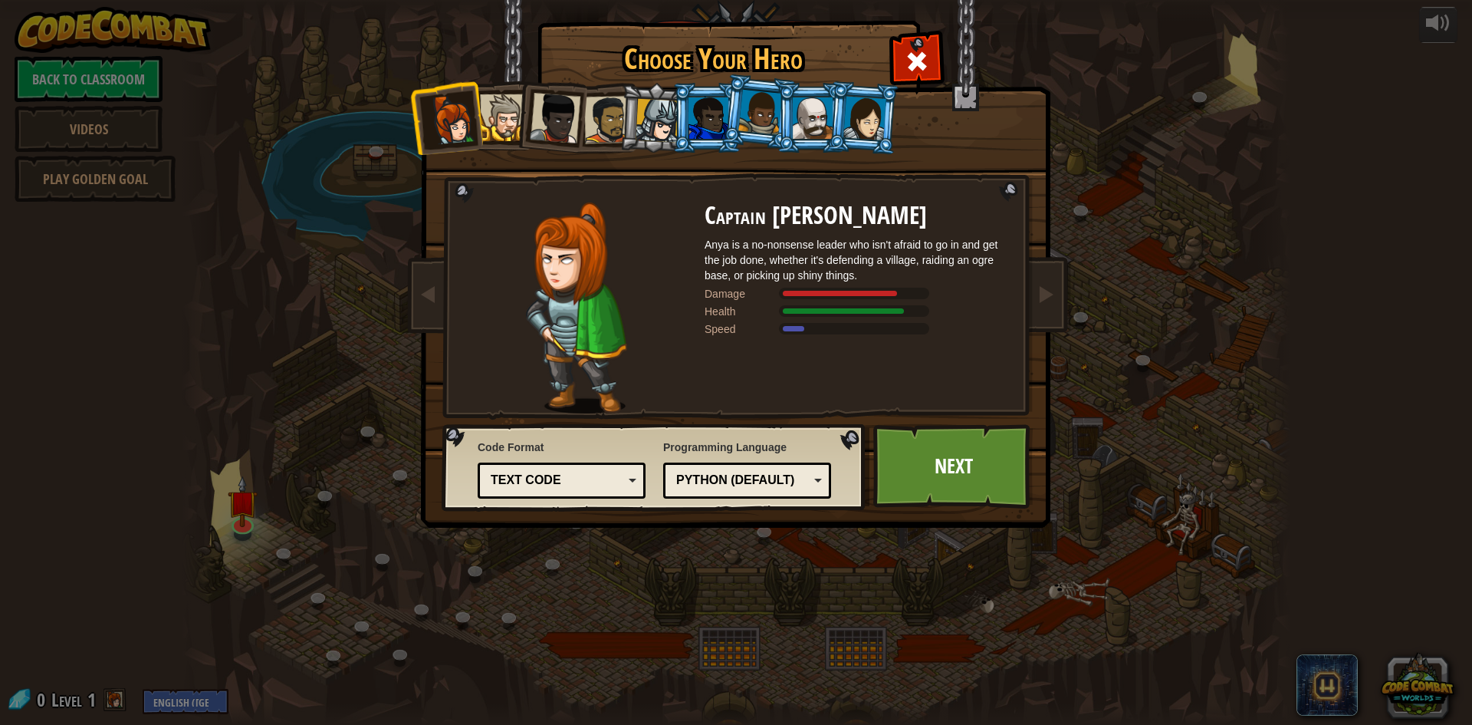
click at [641, 127] on div at bounding box center [658, 121] width 44 height 44
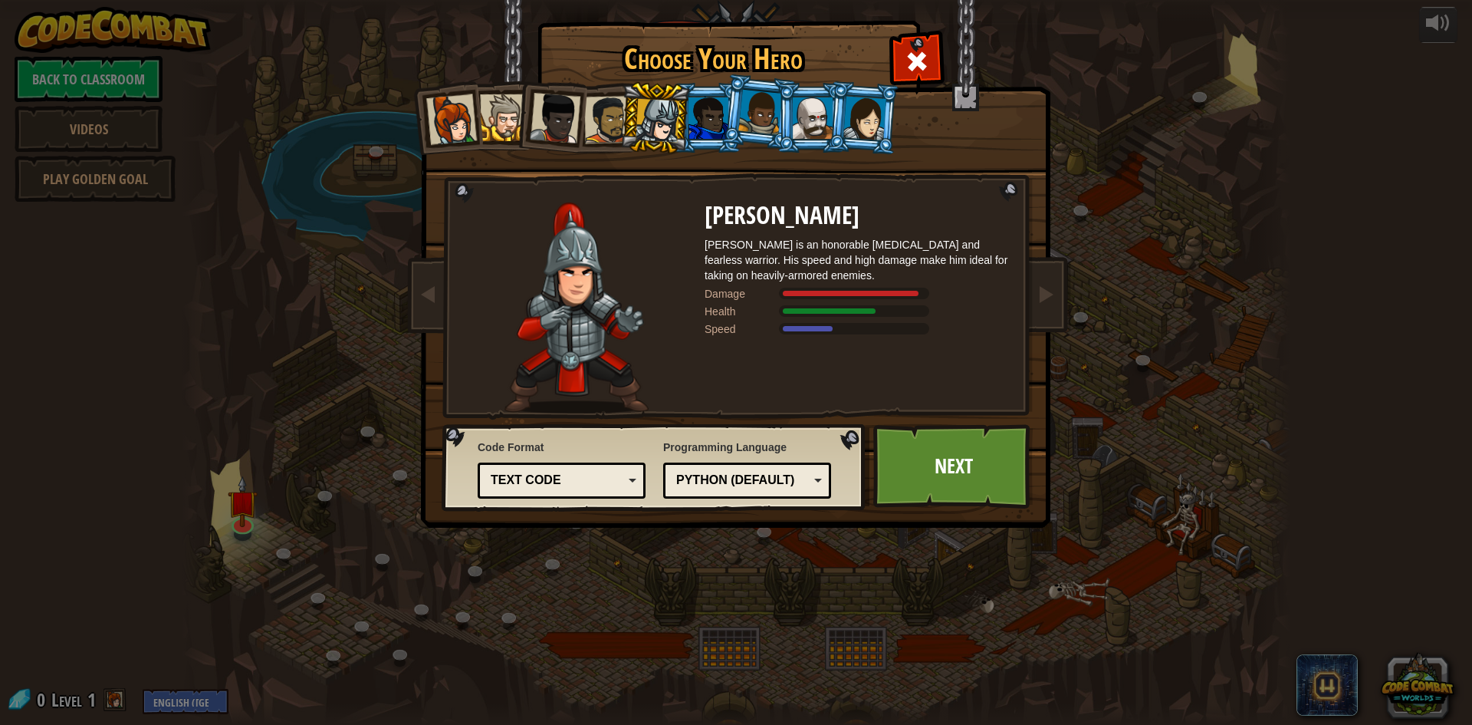
click at [588, 122] on div at bounding box center [608, 120] width 48 height 48
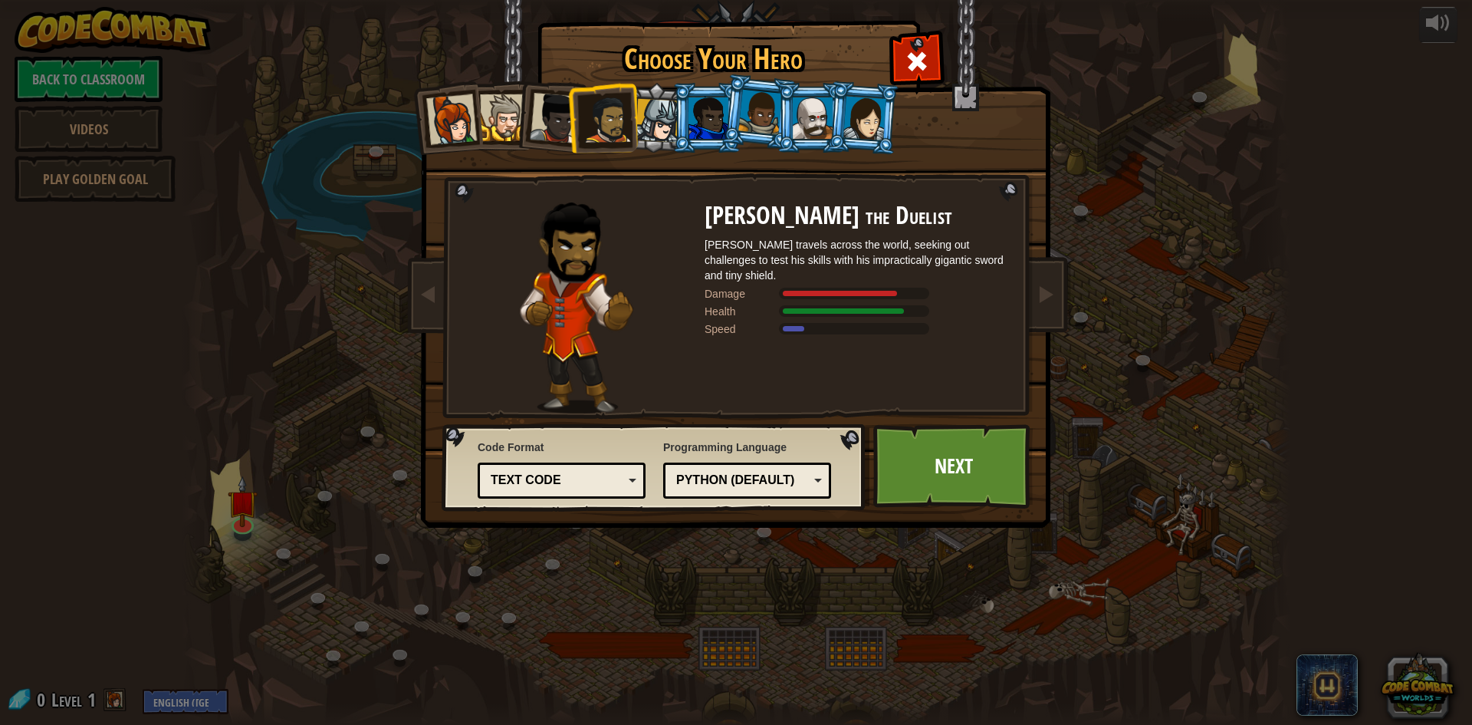
click at [528, 117] on li at bounding box center [550, 114] width 75 height 75
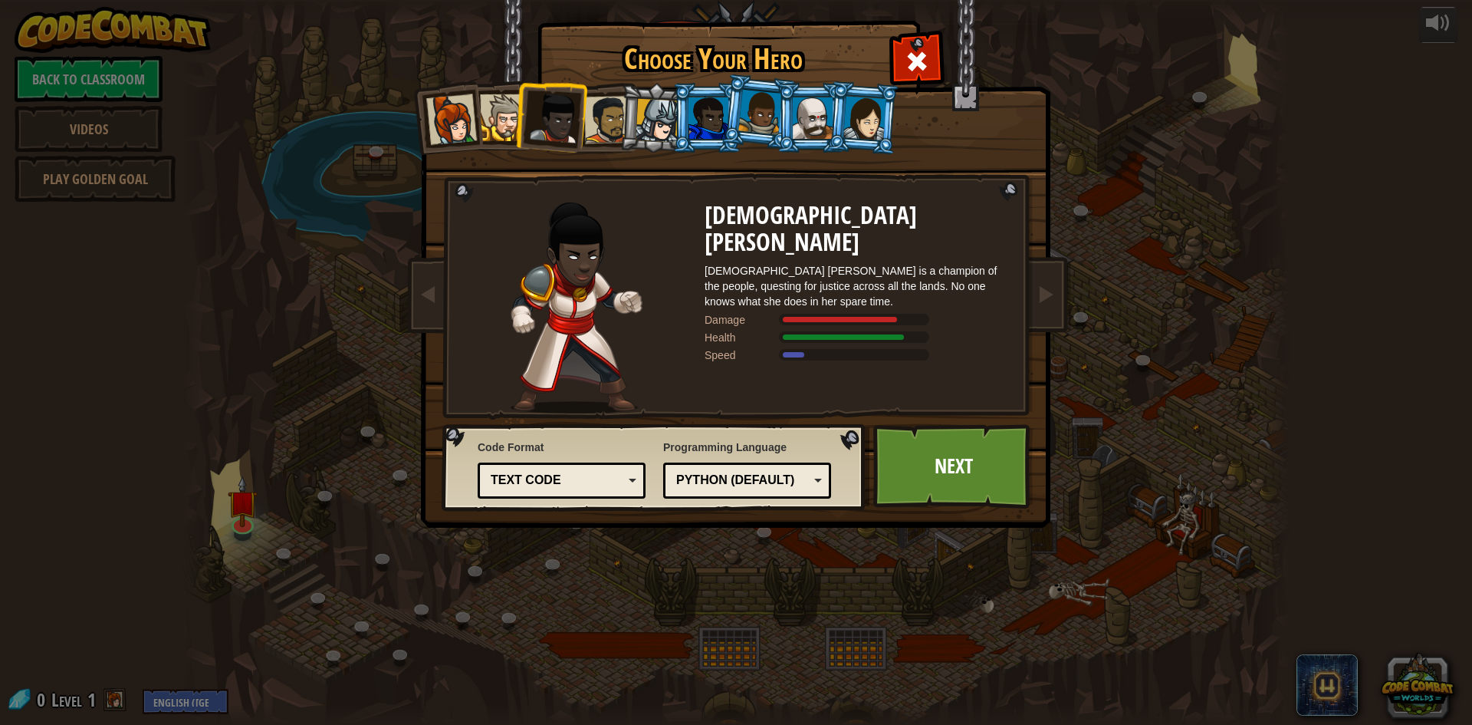
click at [433, 125] on div at bounding box center [451, 119] width 51 height 51
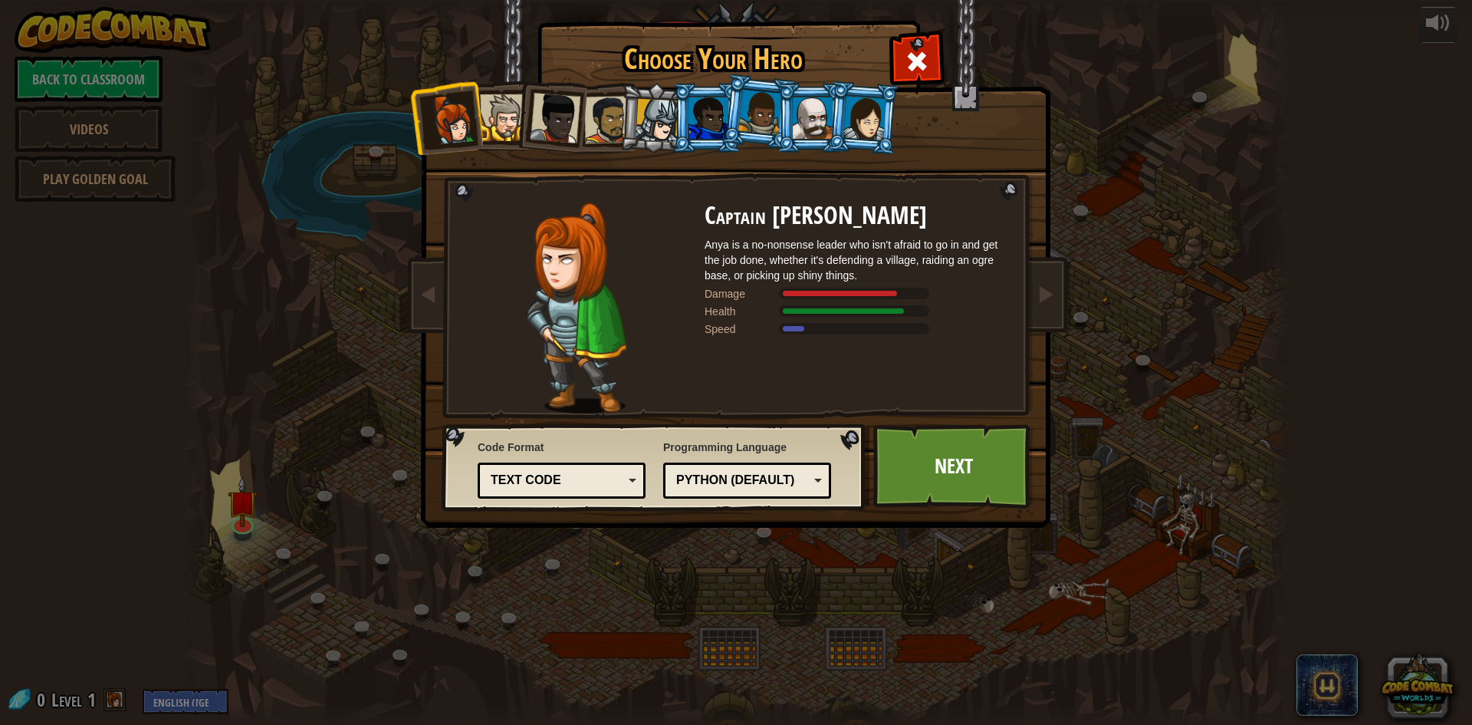
click at [814, 98] on div at bounding box center [813, 117] width 40 height 41
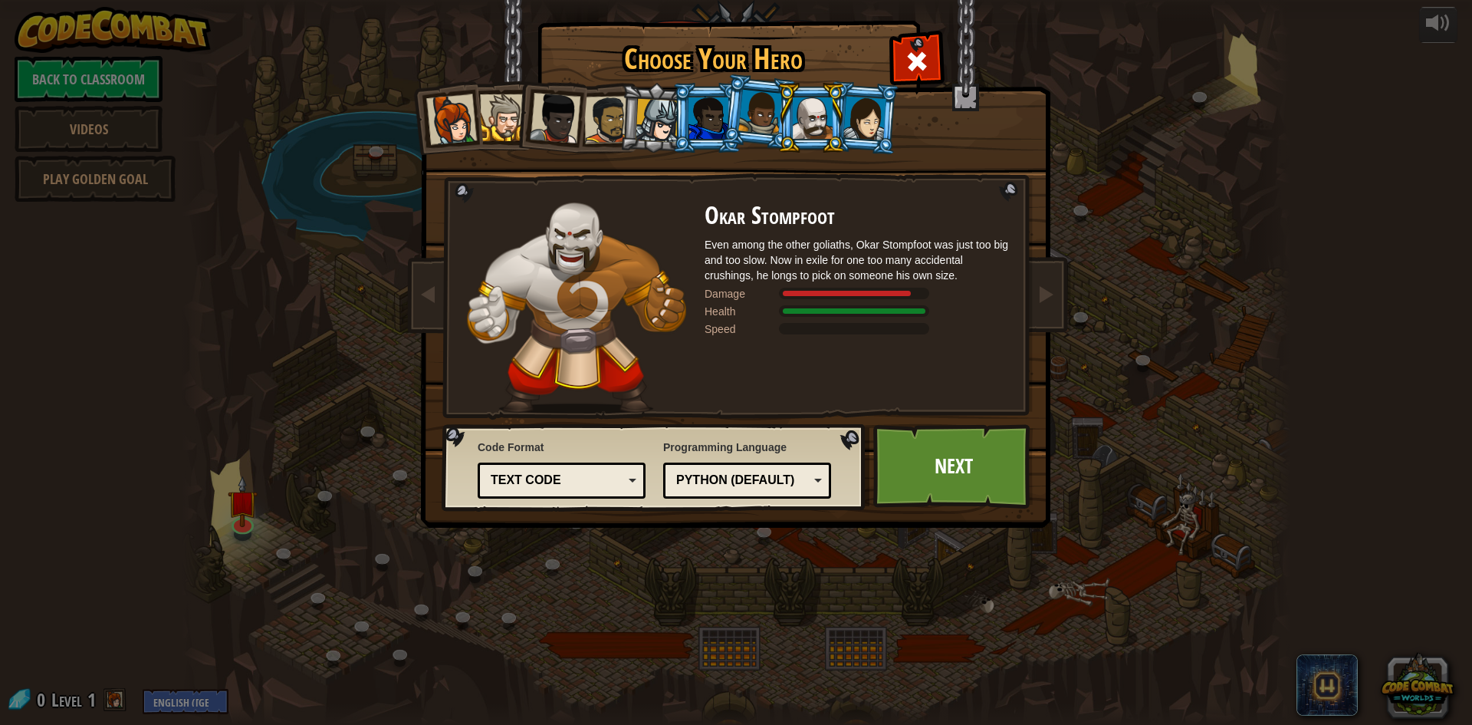
click at [699, 132] on div at bounding box center [709, 117] width 40 height 41
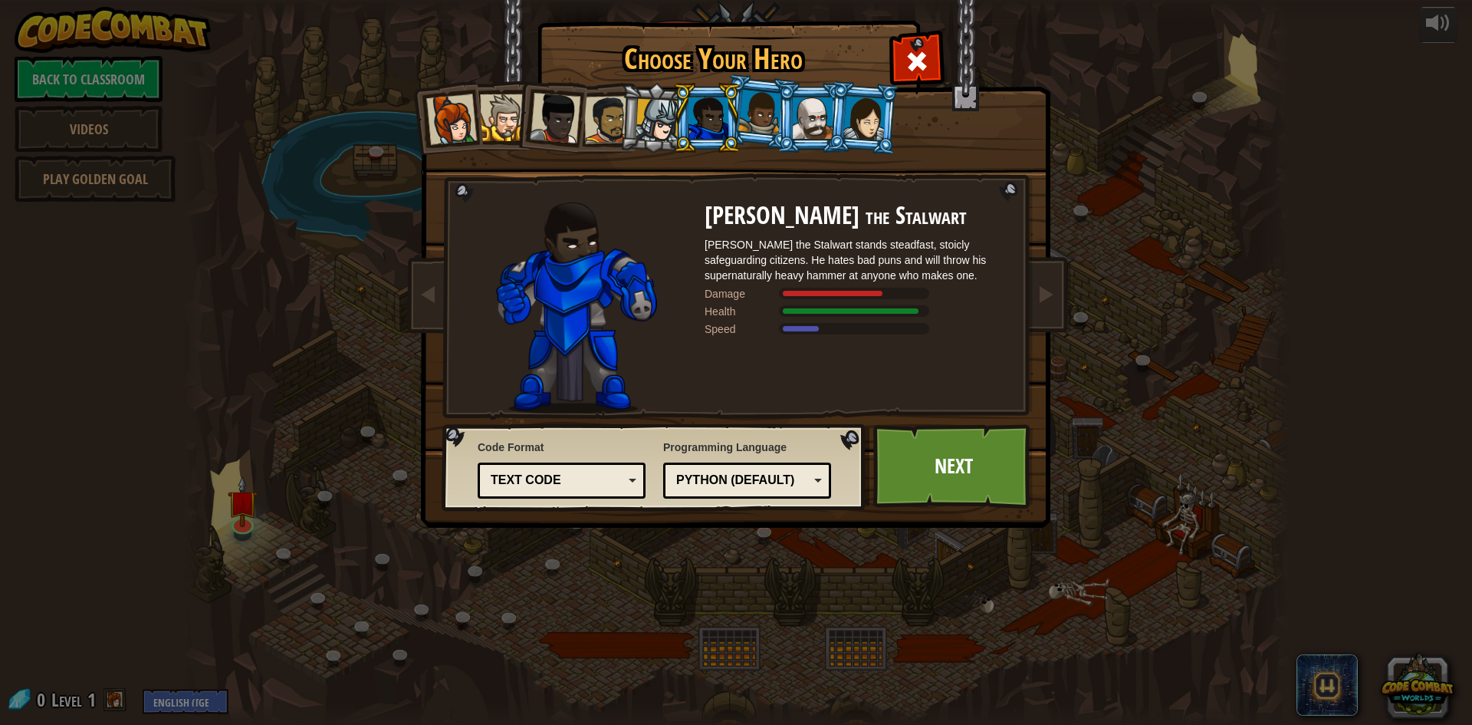
click at [852, 107] on div at bounding box center [865, 118] width 43 height 44
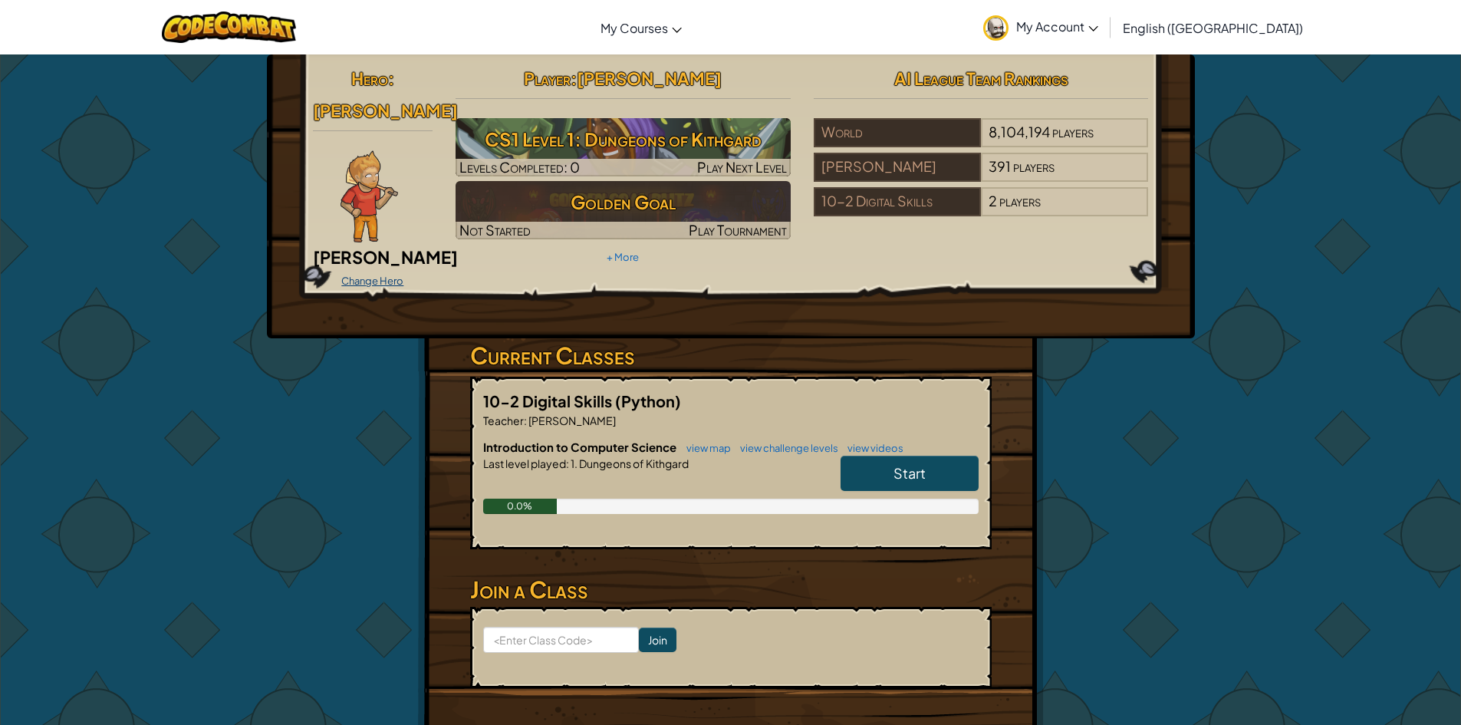
click at [350, 275] on link "Change Hero" at bounding box center [372, 281] width 62 height 12
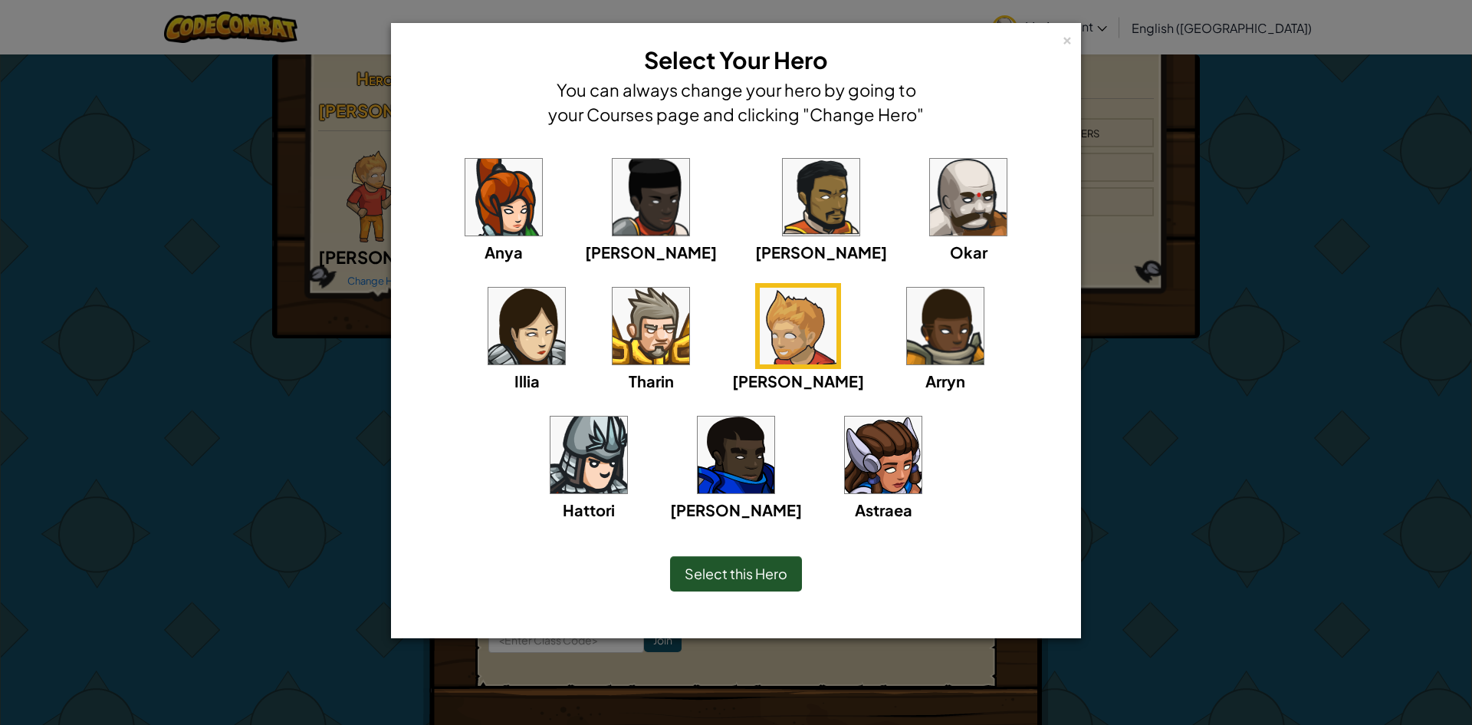
click at [474, 167] on img at bounding box center [503, 197] width 77 height 77
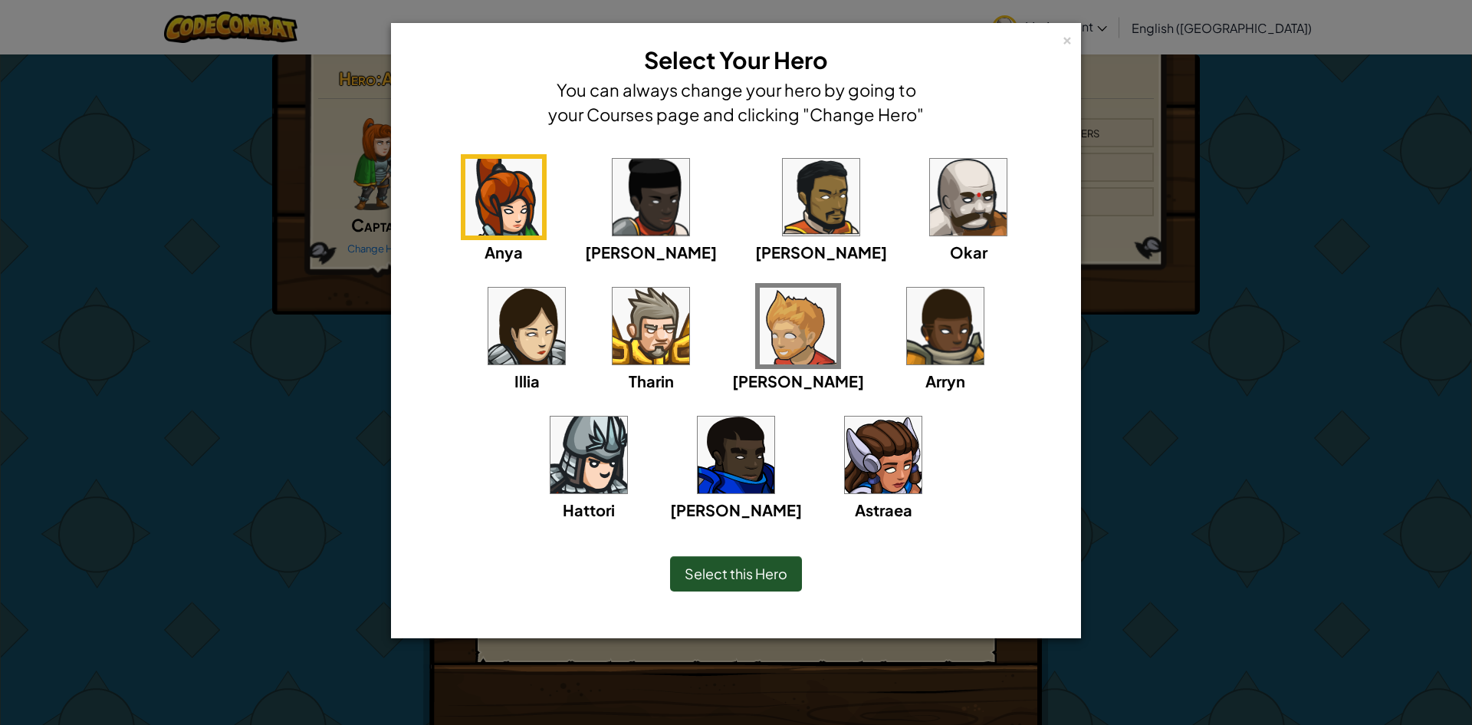
click at [613, 204] on img at bounding box center [651, 197] width 77 height 77
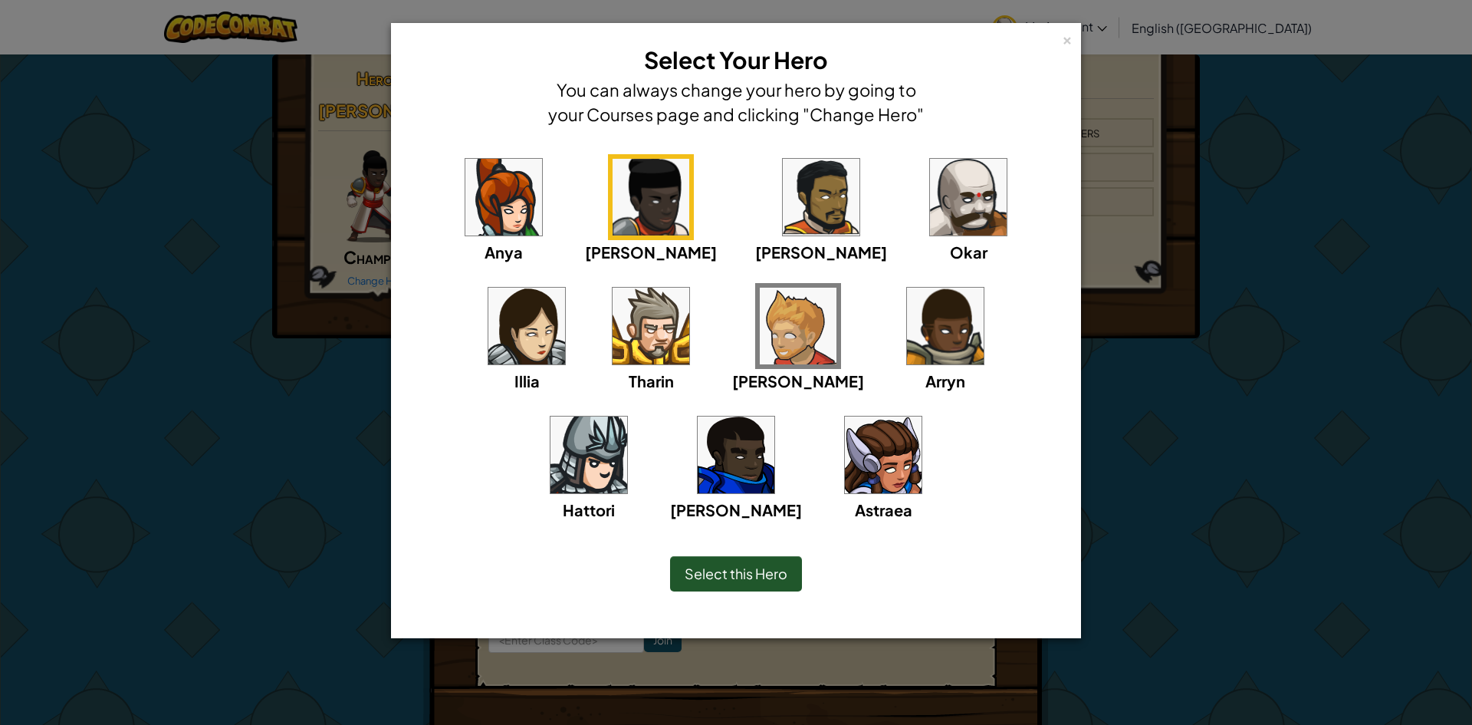
click at [783, 200] on img at bounding box center [821, 197] width 77 height 77
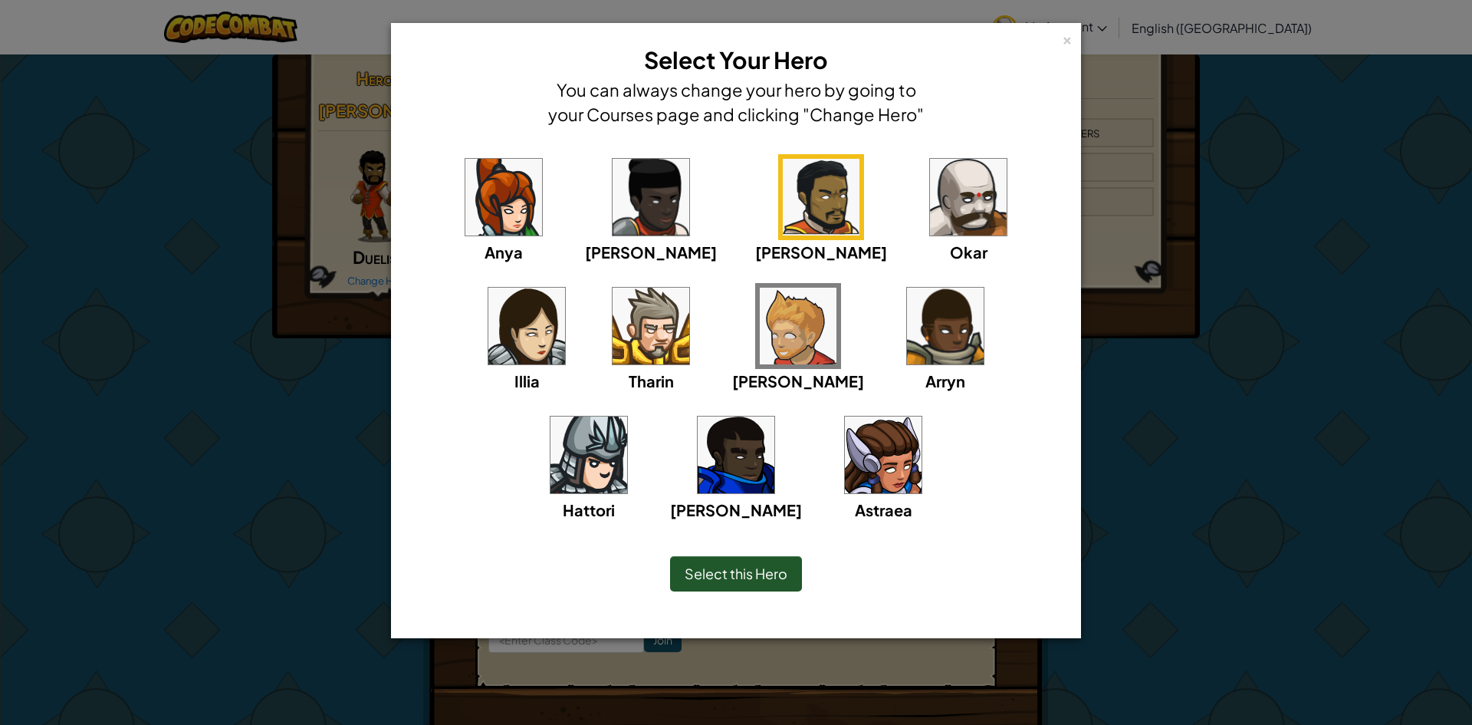
click at [760, 328] on img at bounding box center [798, 326] width 77 height 77
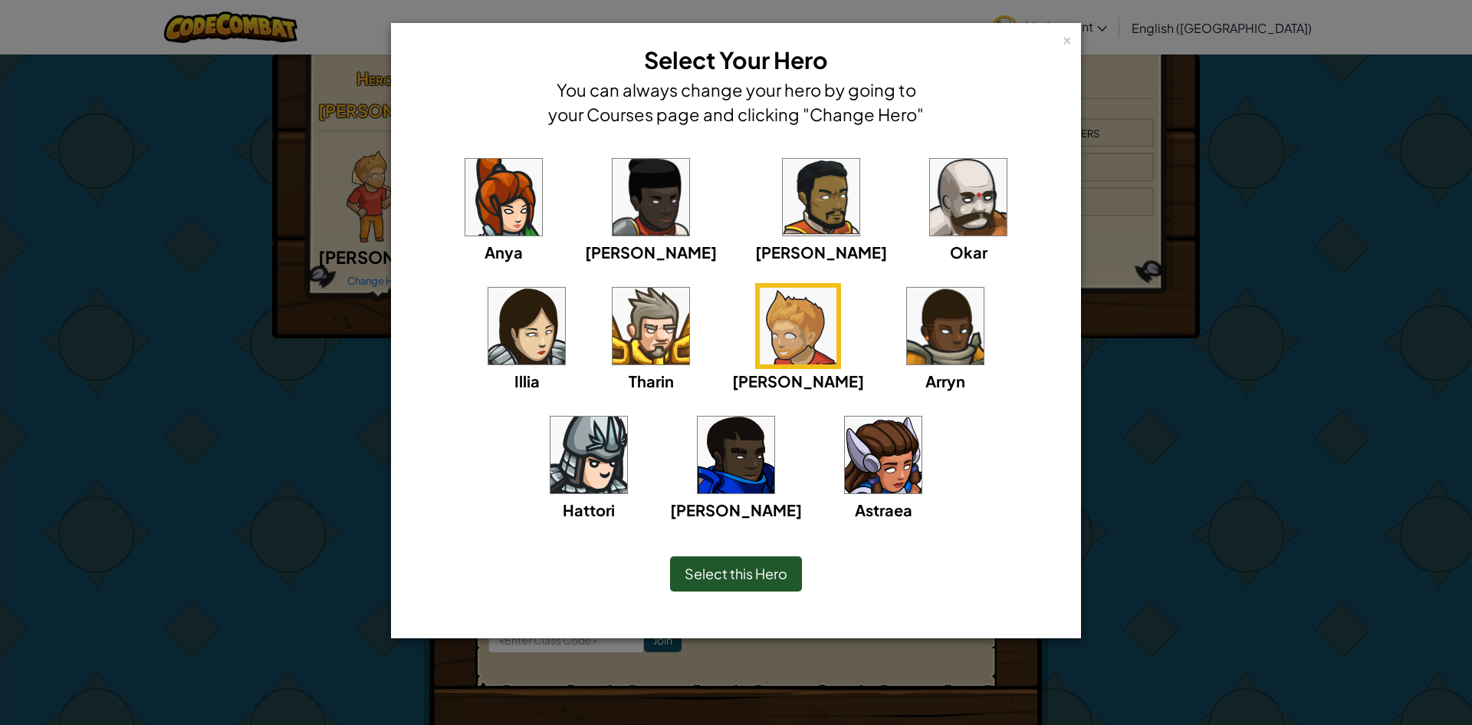
click at [727, 576] on span "Select this Hero" at bounding box center [736, 573] width 103 height 18
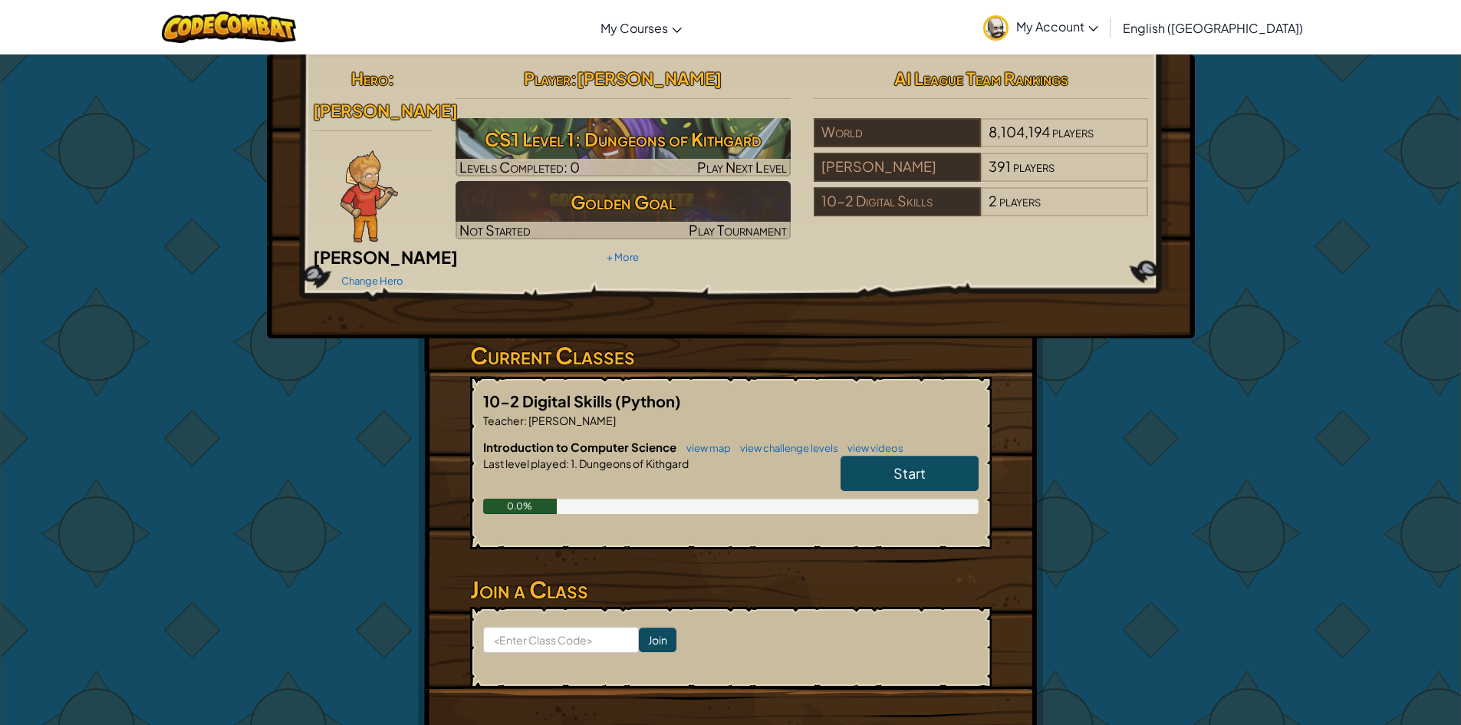
click at [959, 456] on link "Start" at bounding box center [909, 473] width 138 height 35
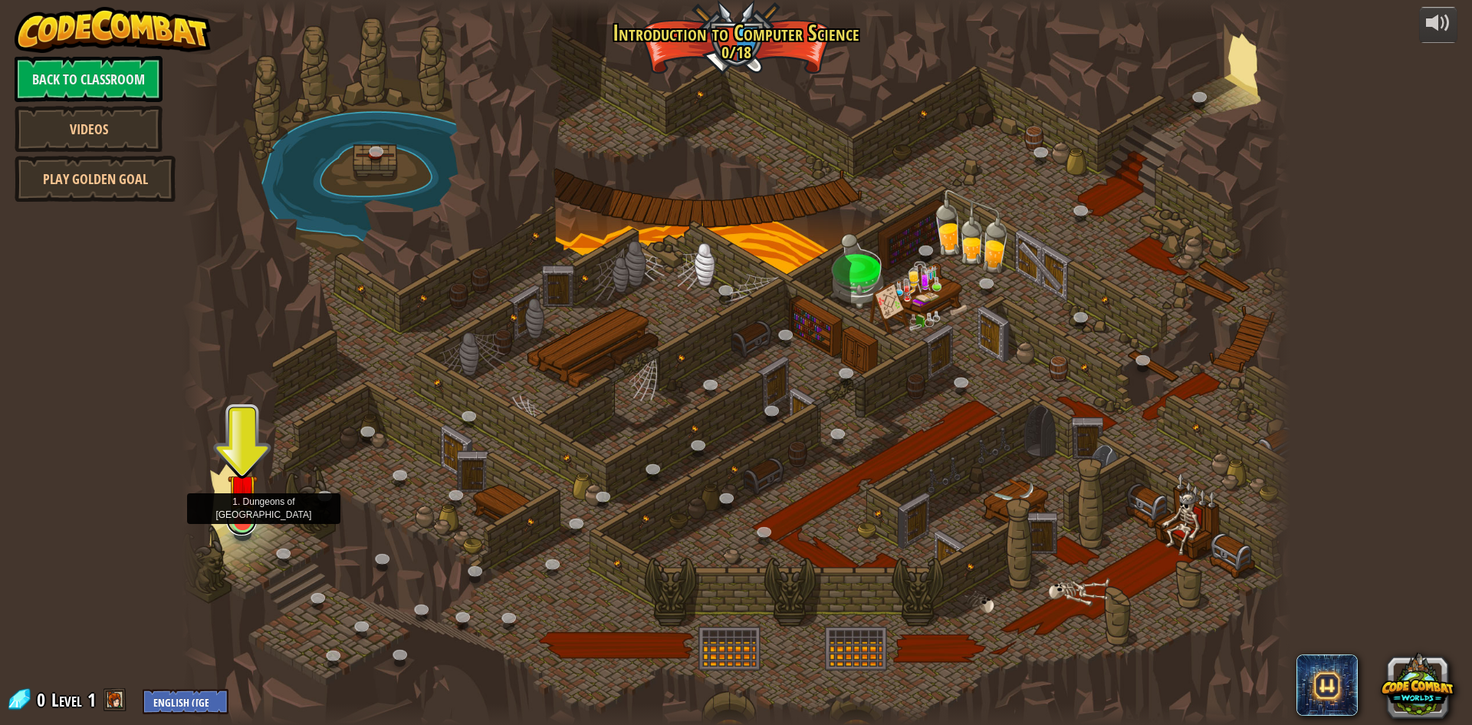
click at [245, 526] on link at bounding box center [241, 520] width 31 height 31
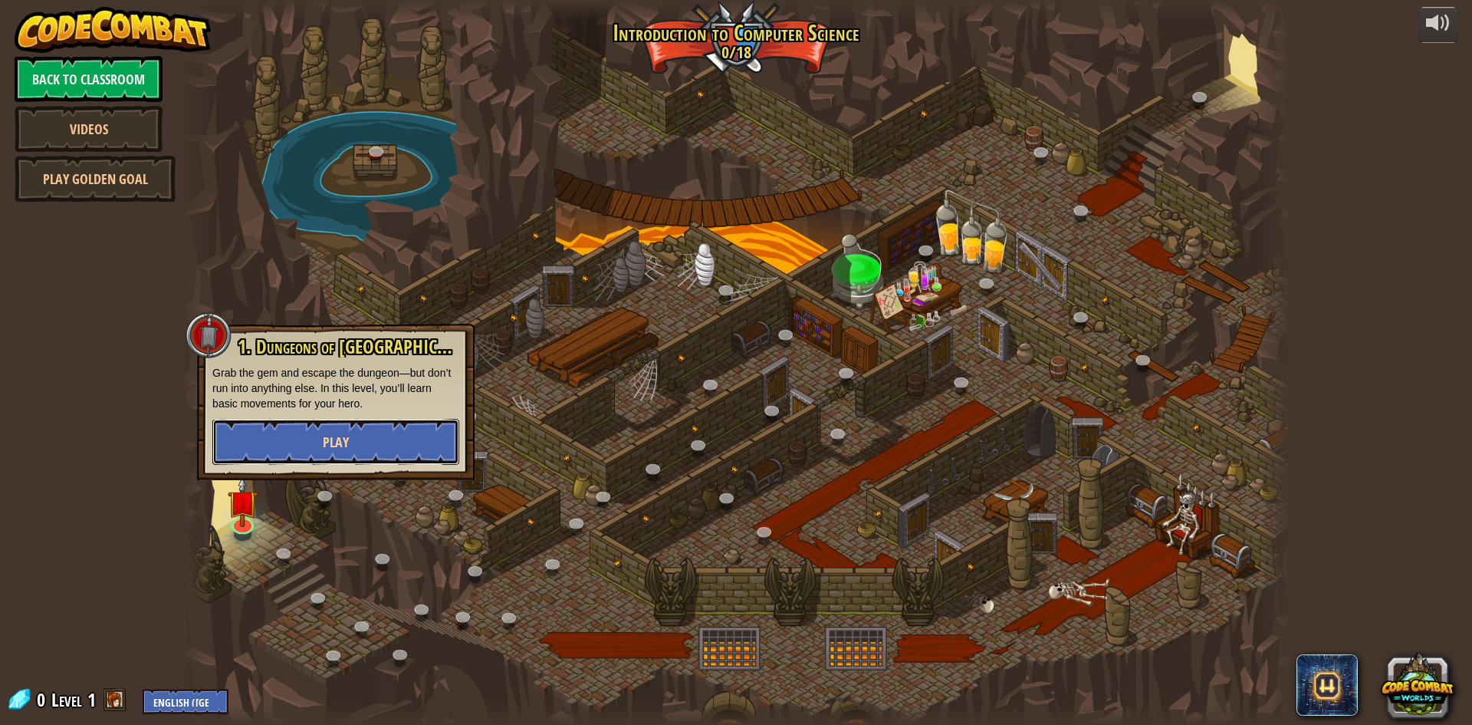
click at [311, 456] on button "Play" at bounding box center [335, 442] width 247 height 46
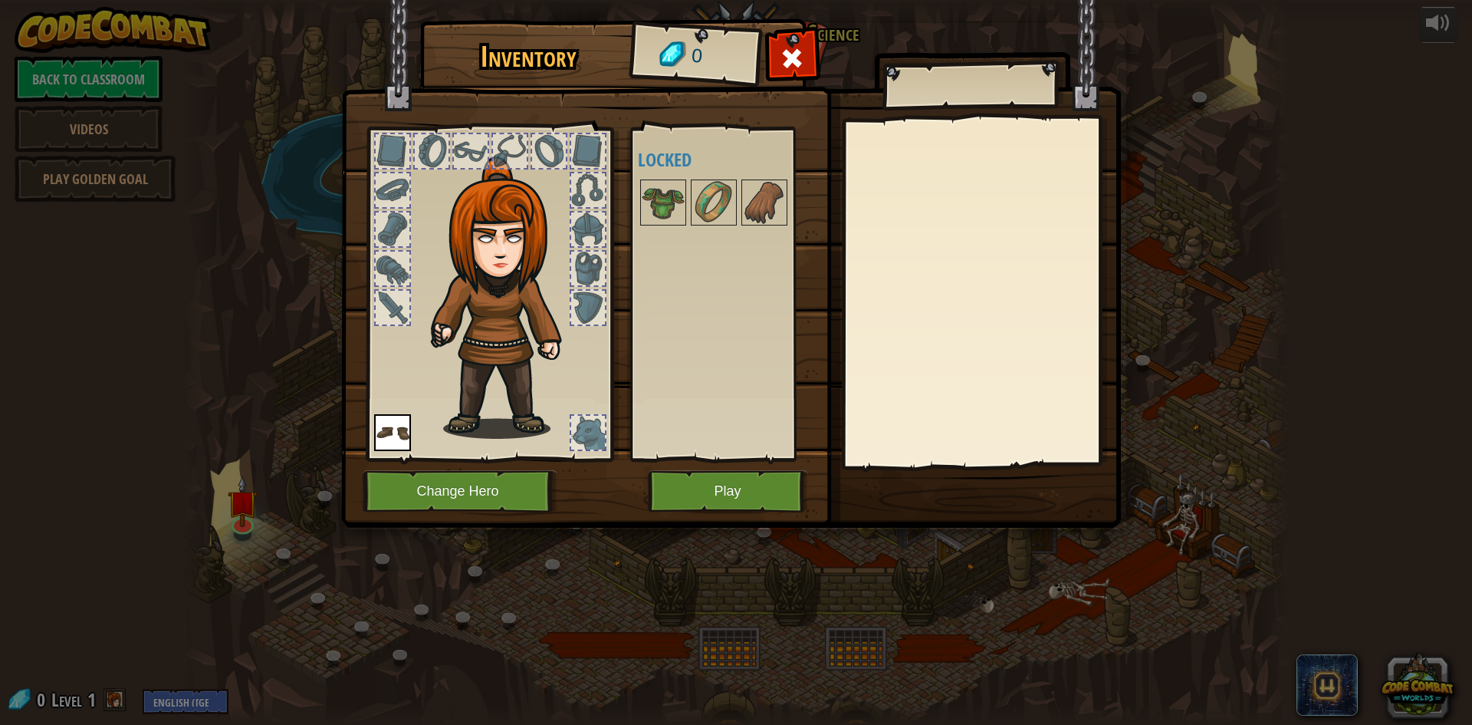
click at [474, 460] on div at bounding box center [489, 289] width 253 height 345
click at [498, 483] on button "Change Hero" at bounding box center [460, 491] width 195 height 42
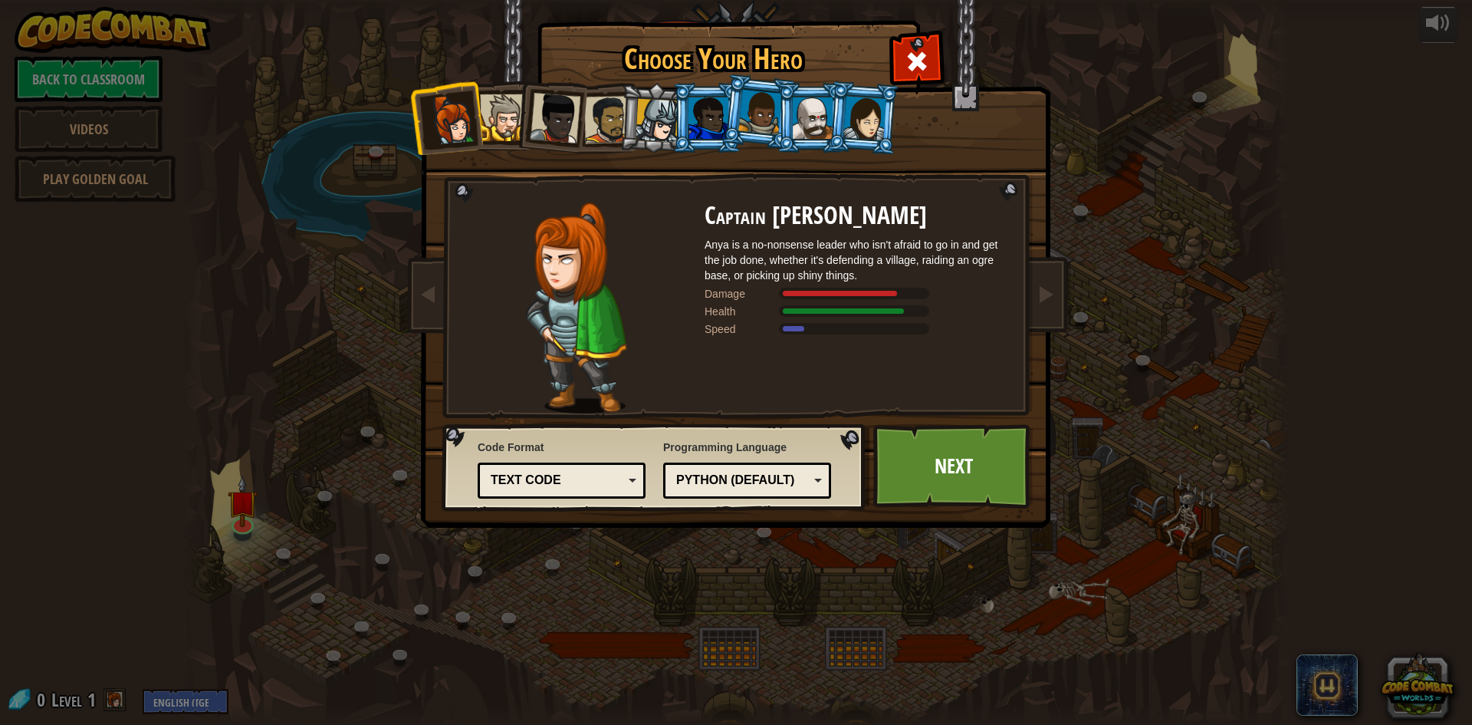
click at [594, 475] on div "Text code Blocks and code Blocks Blocks (Icons) Text code" at bounding box center [562, 480] width 168 height 36
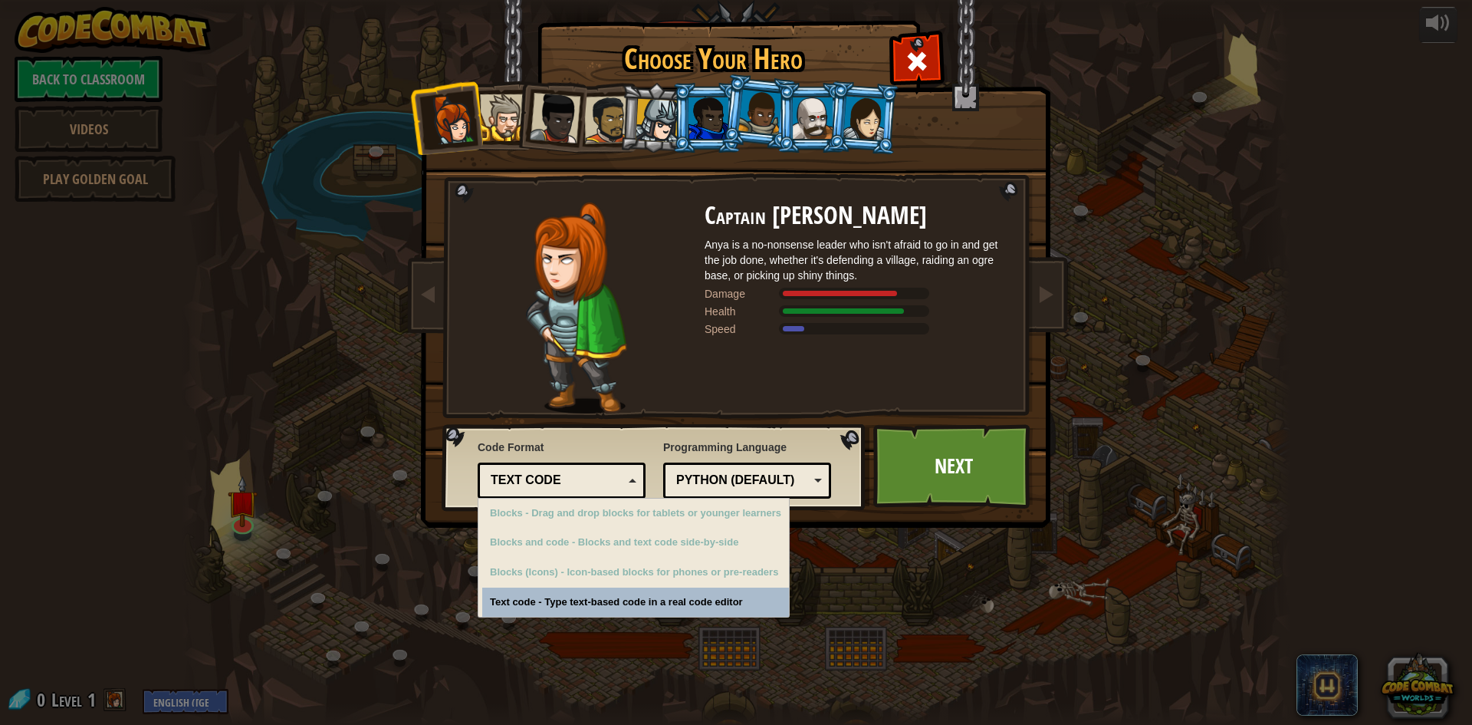
click at [594, 475] on div "Text code" at bounding box center [557, 481] width 133 height 18
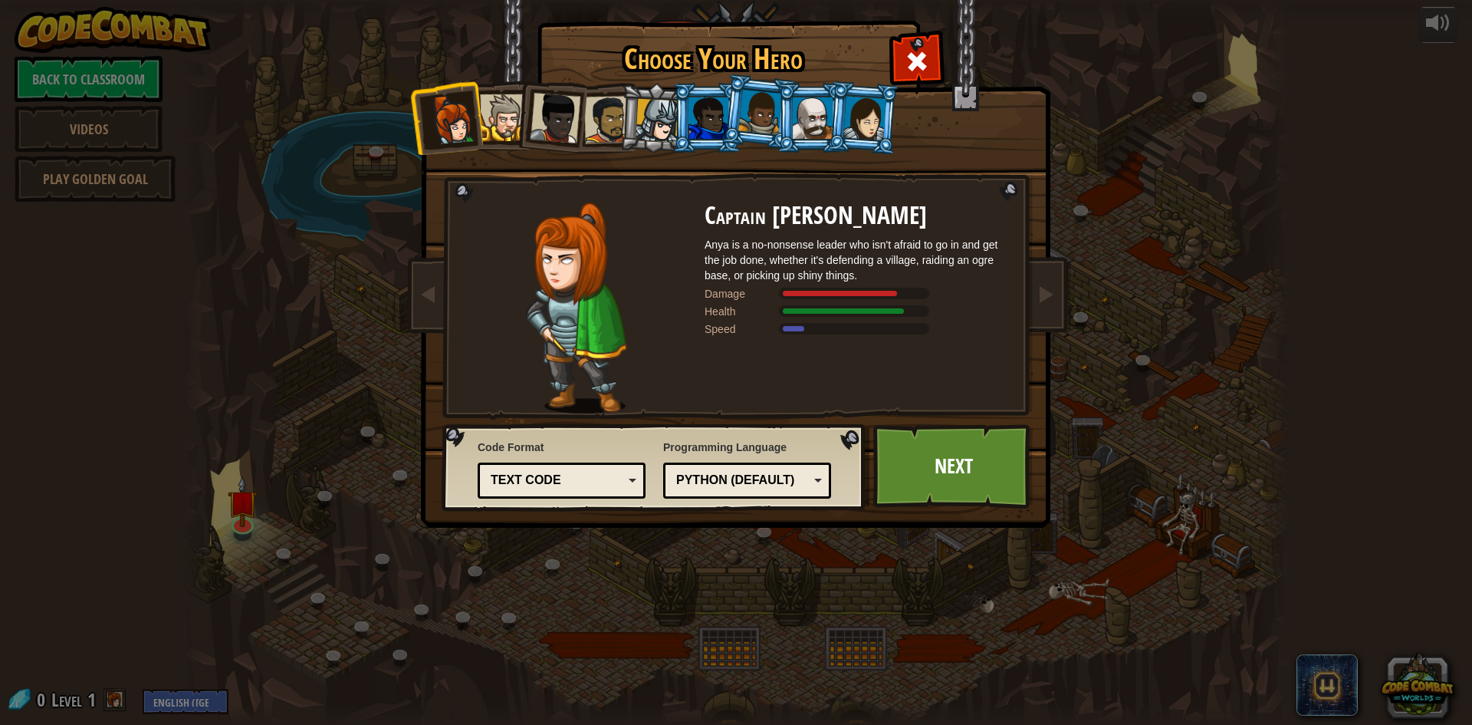
click at [711, 108] on div at bounding box center [709, 117] width 40 height 41
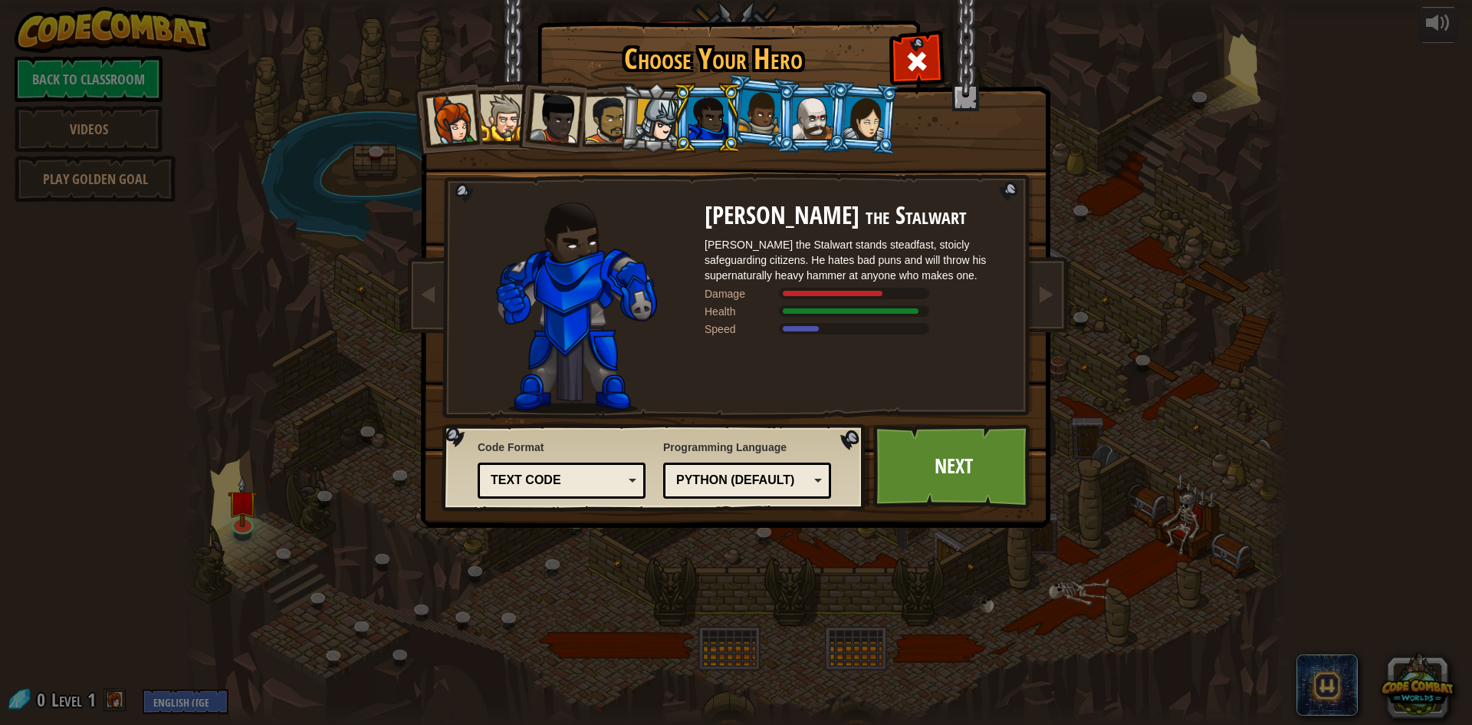
click at [763, 116] on div at bounding box center [760, 112] width 44 height 45
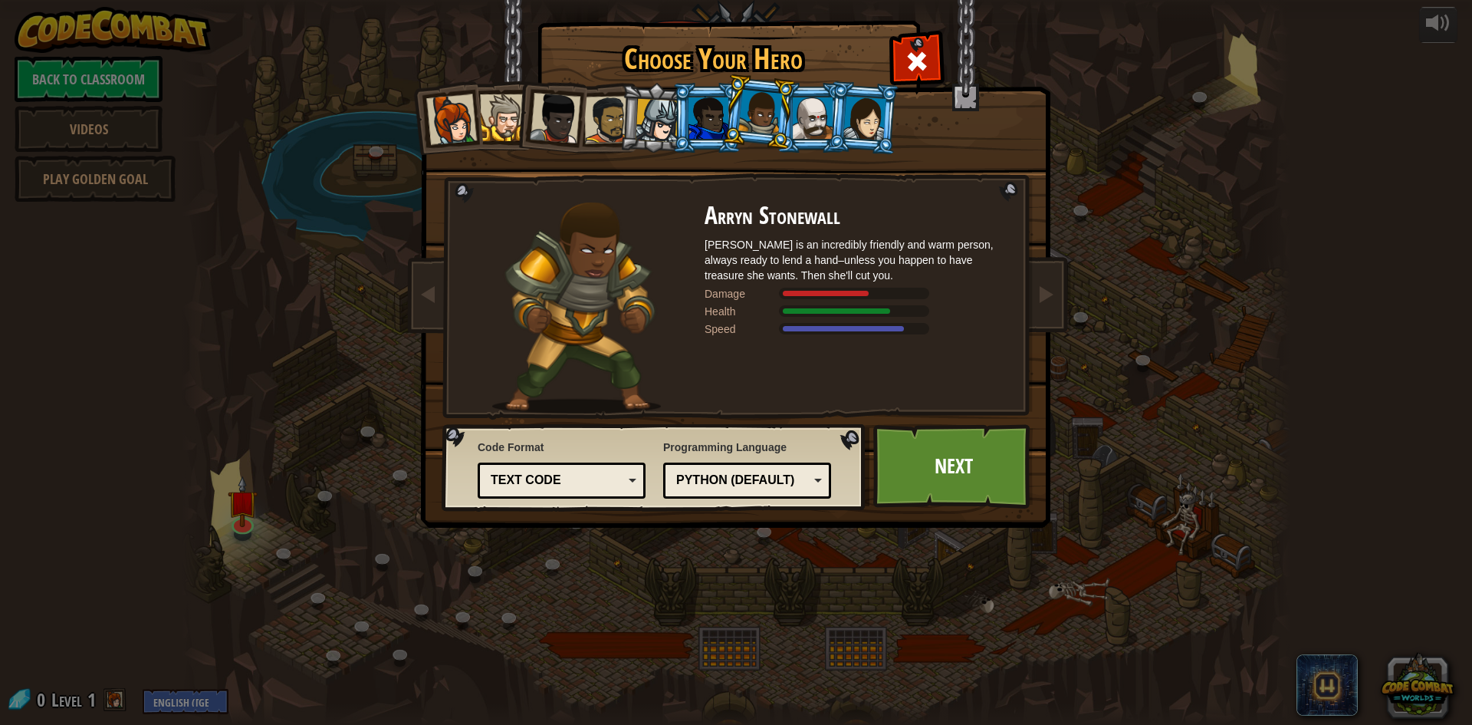
click at [802, 117] on div at bounding box center [813, 117] width 40 height 41
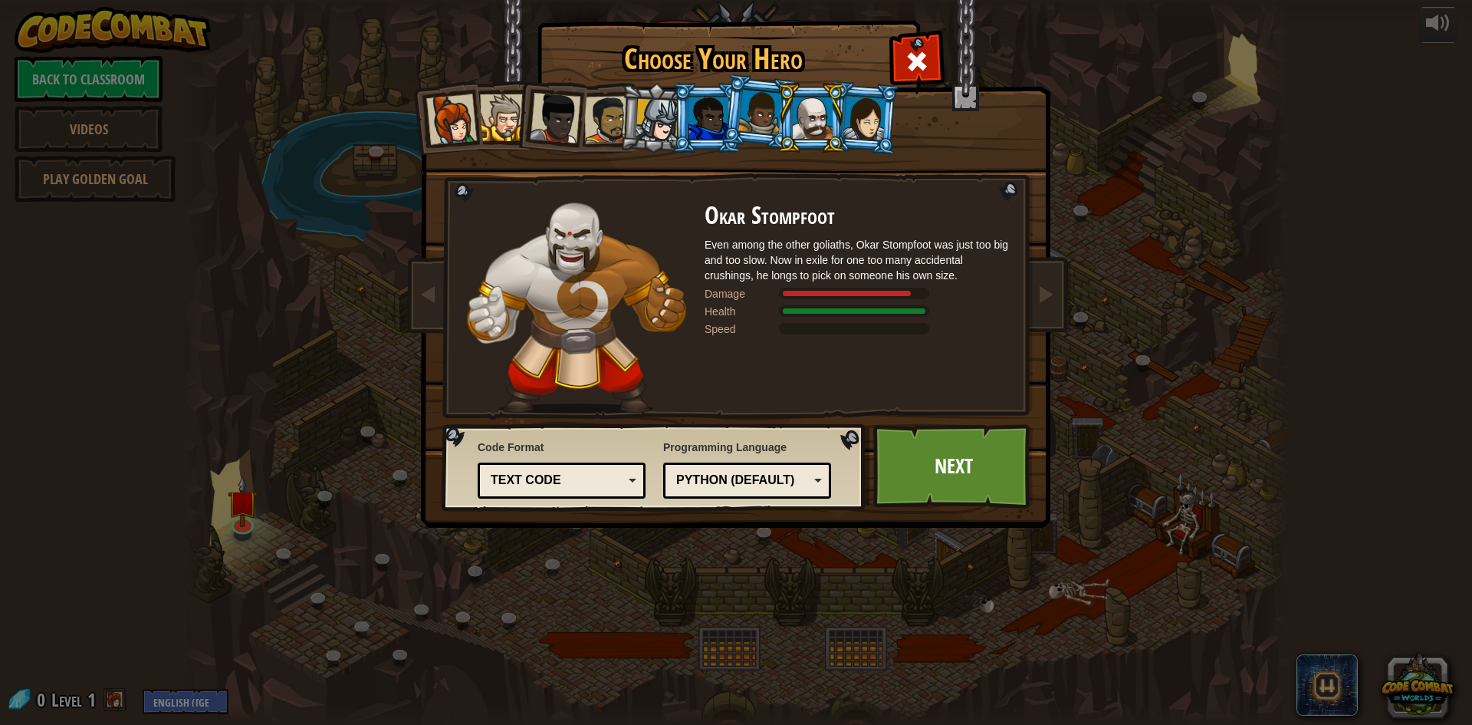
click at [853, 118] on div at bounding box center [865, 118] width 43 height 44
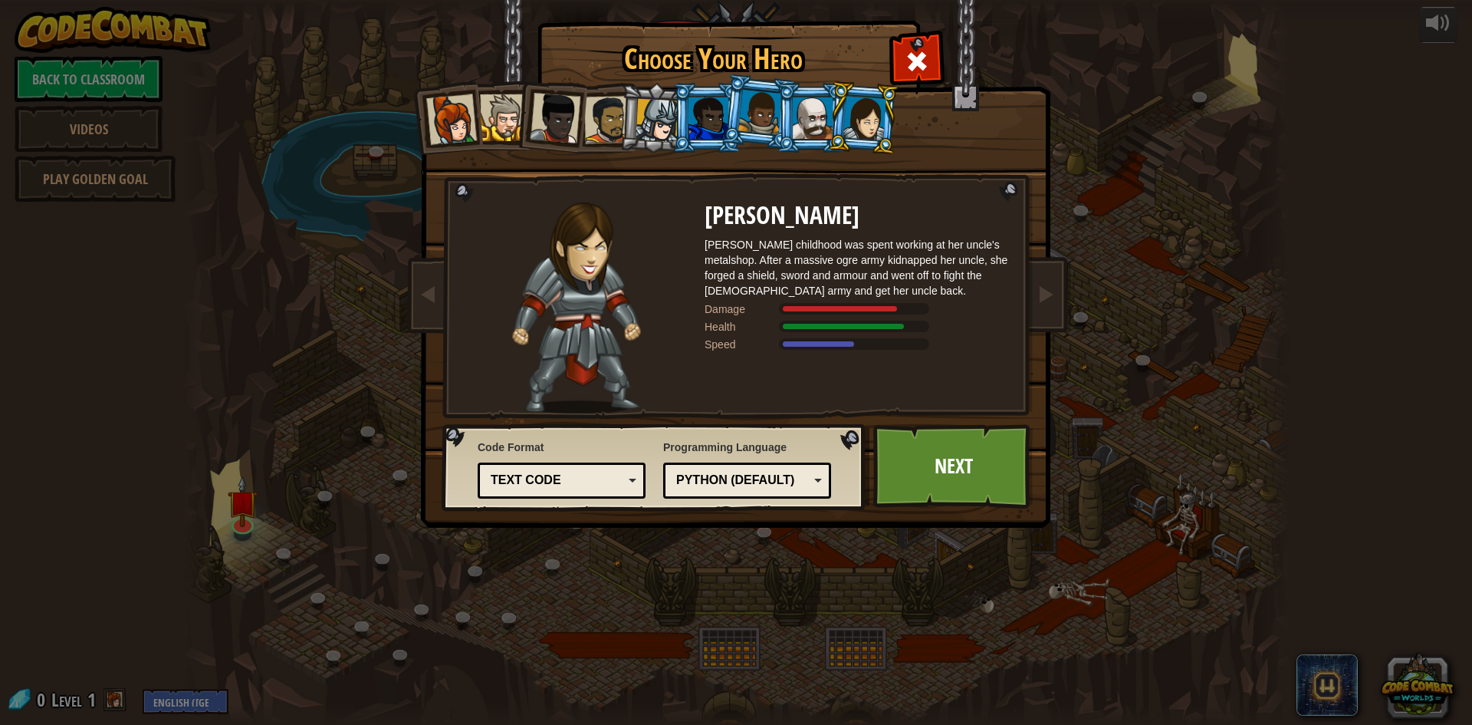
click at [824, 121] on div at bounding box center [813, 117] width 40 height 41
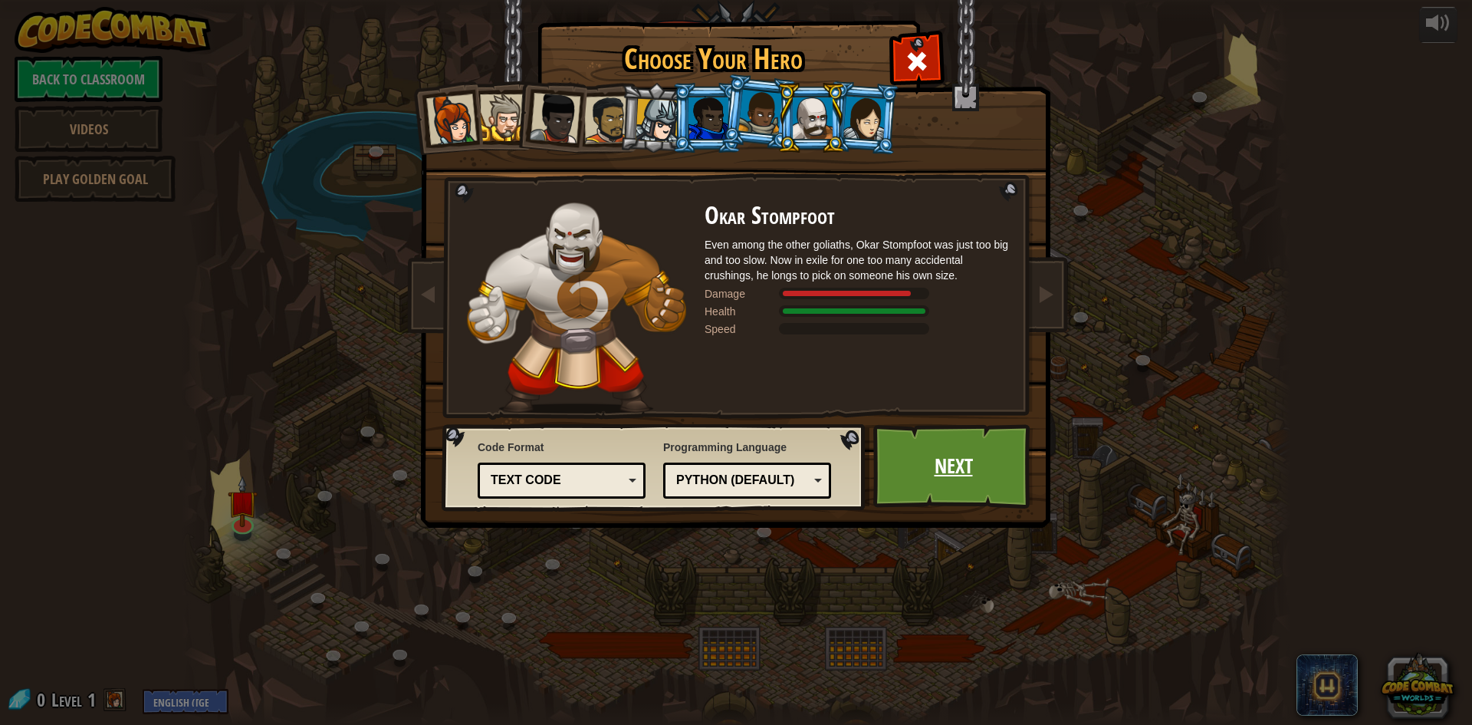
click at [948, 456] on link "Next" at bounding box center [953, 466] width 160 height 84
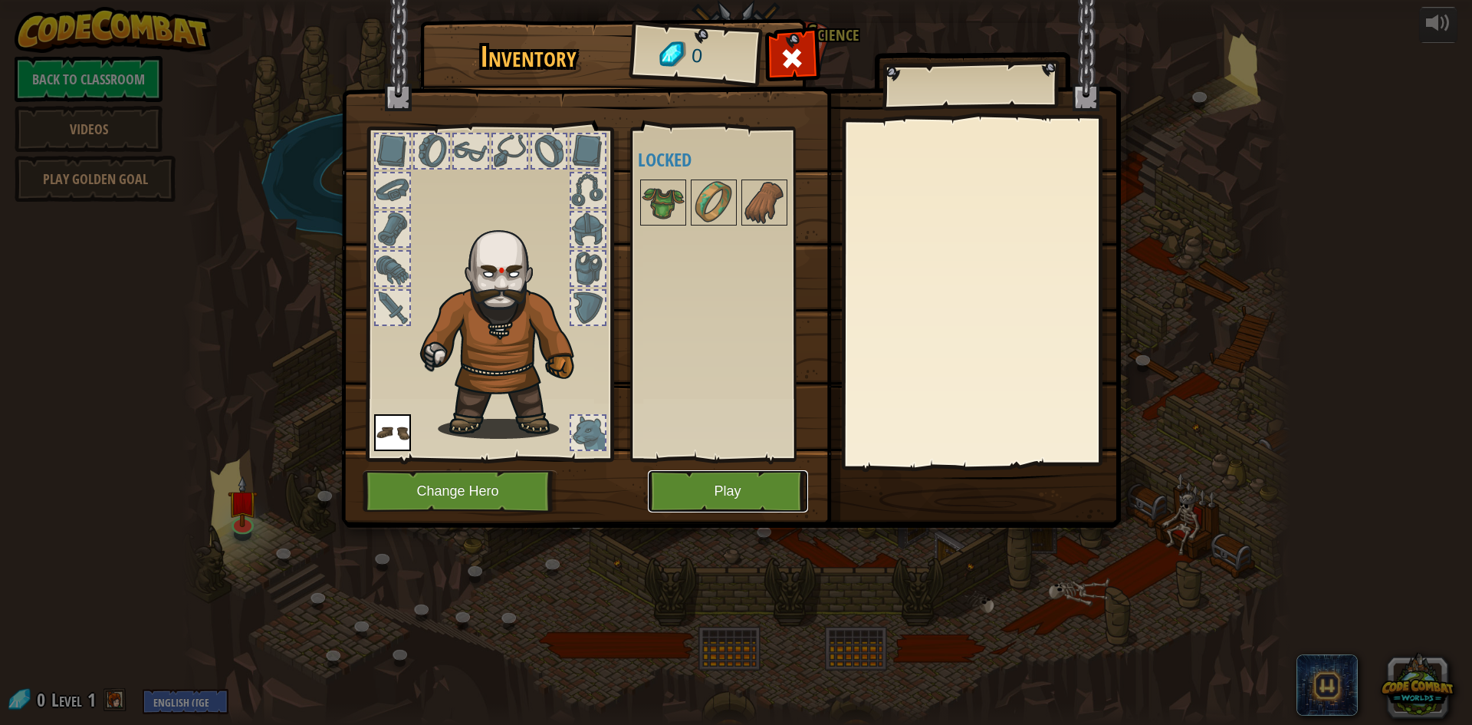
click at [711, 476] on button "Play" at bounding box center [728, 491] width 160 height 42
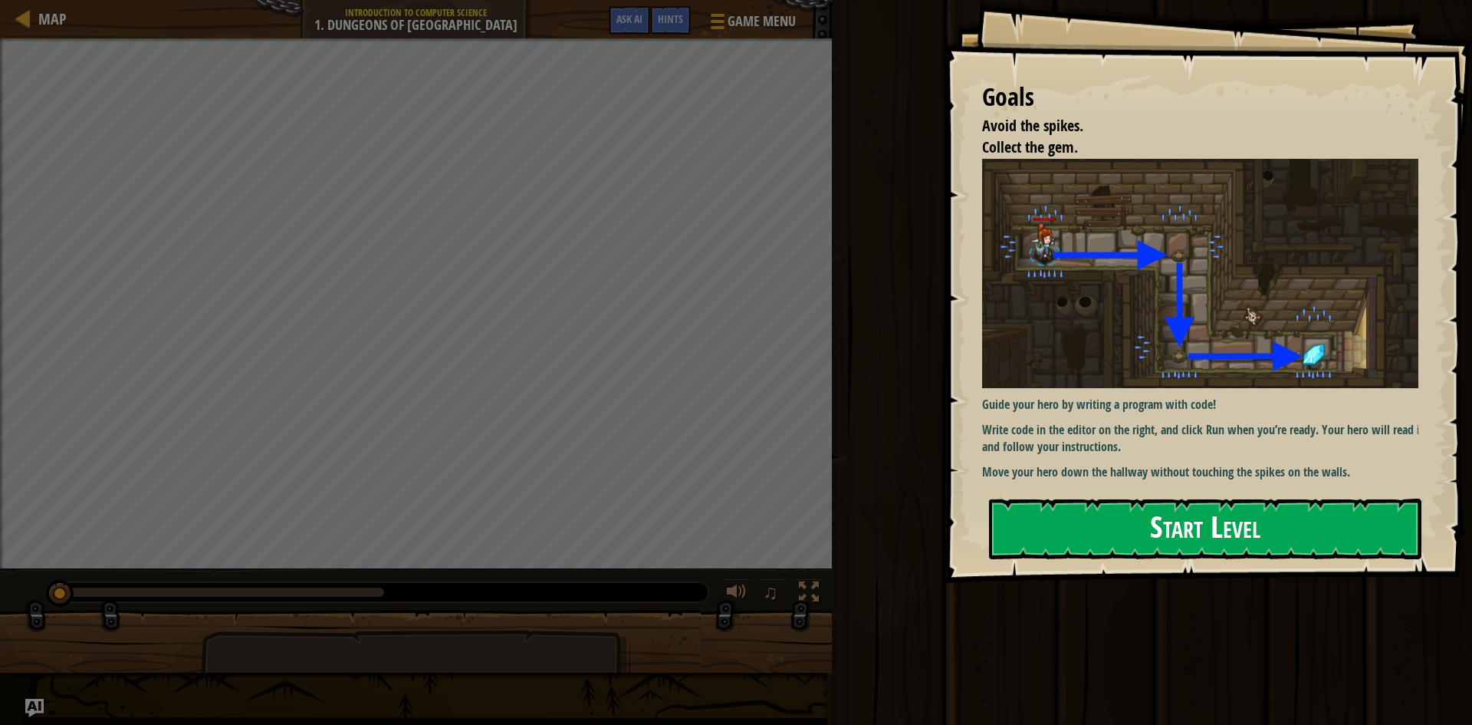
click at [1233, 533] on button "Start Level" at bounding box center [1205, 528] width 432 height 61
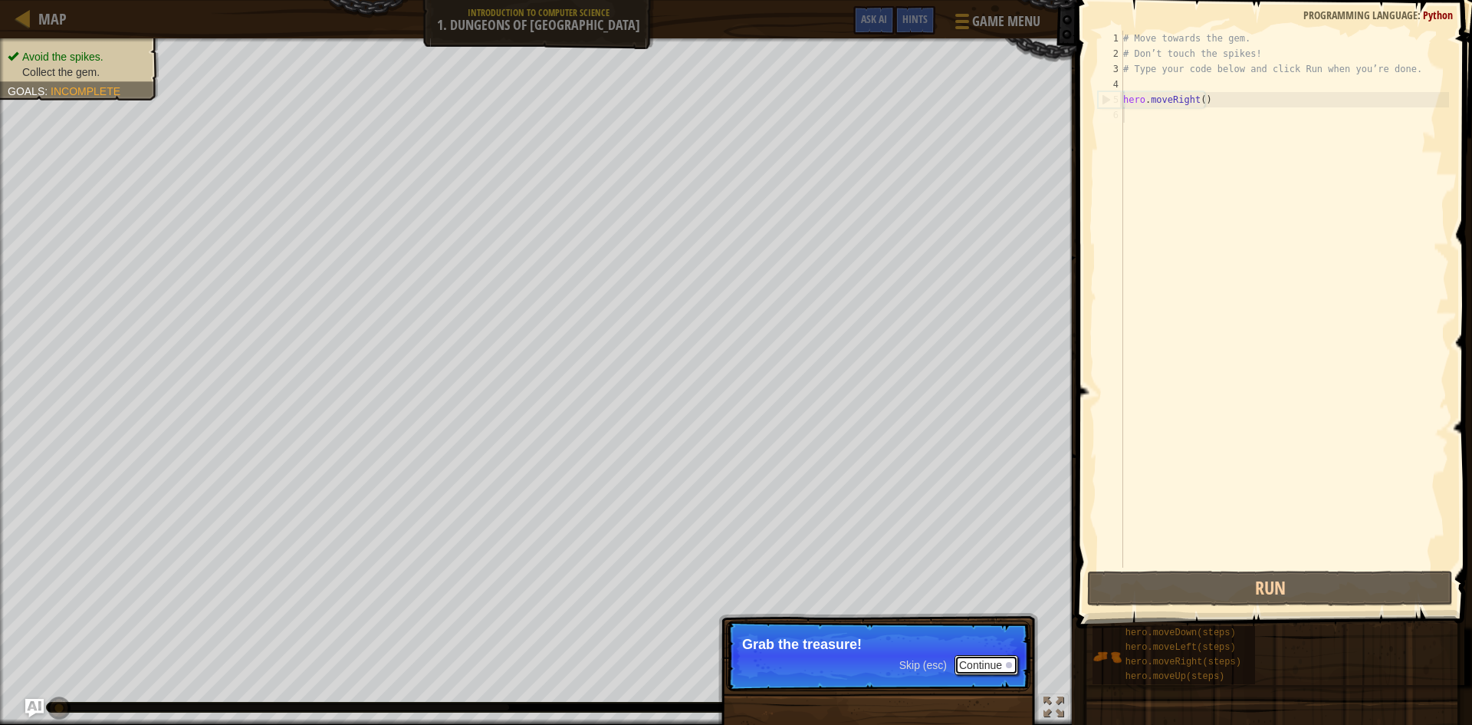
click at [996, 669] on button "Continue" at bounding box center [987, 665] width 64 height 20
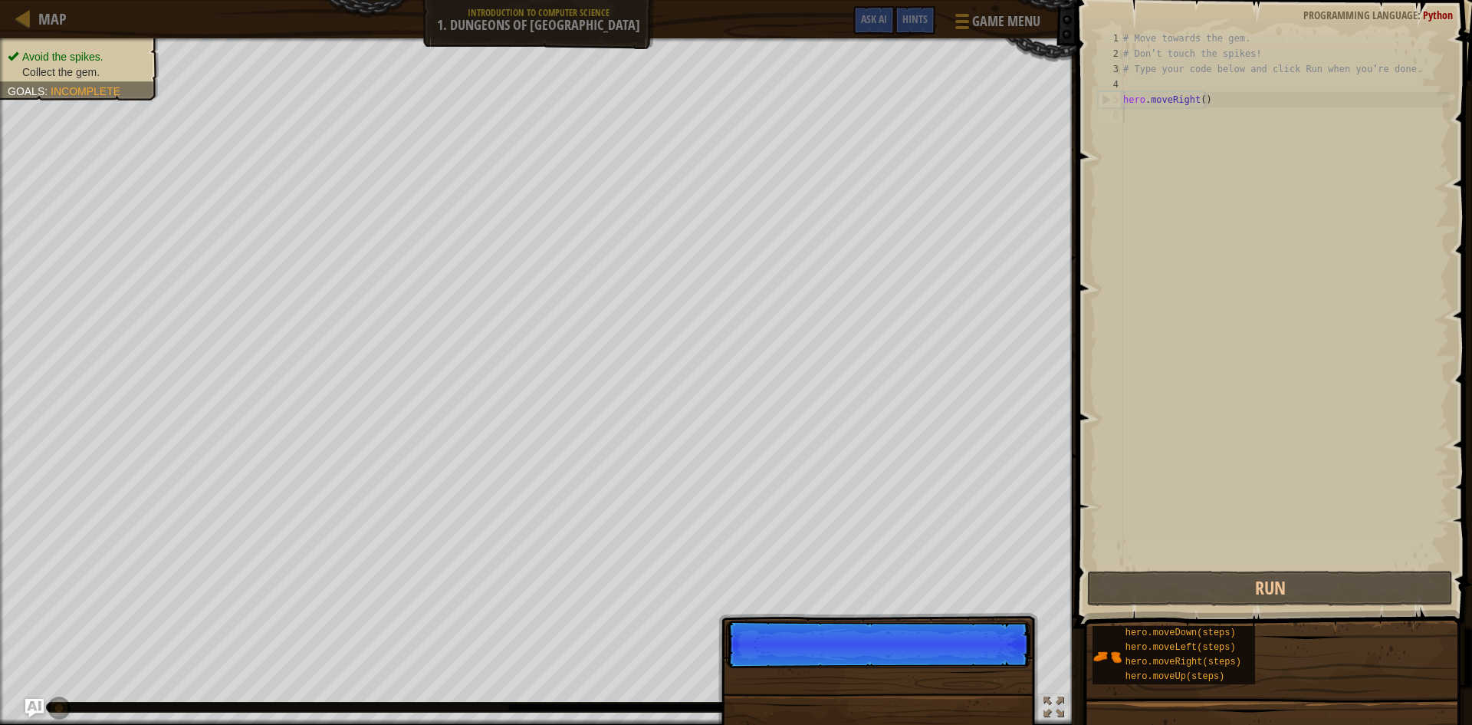
scroll to position [7, 0]
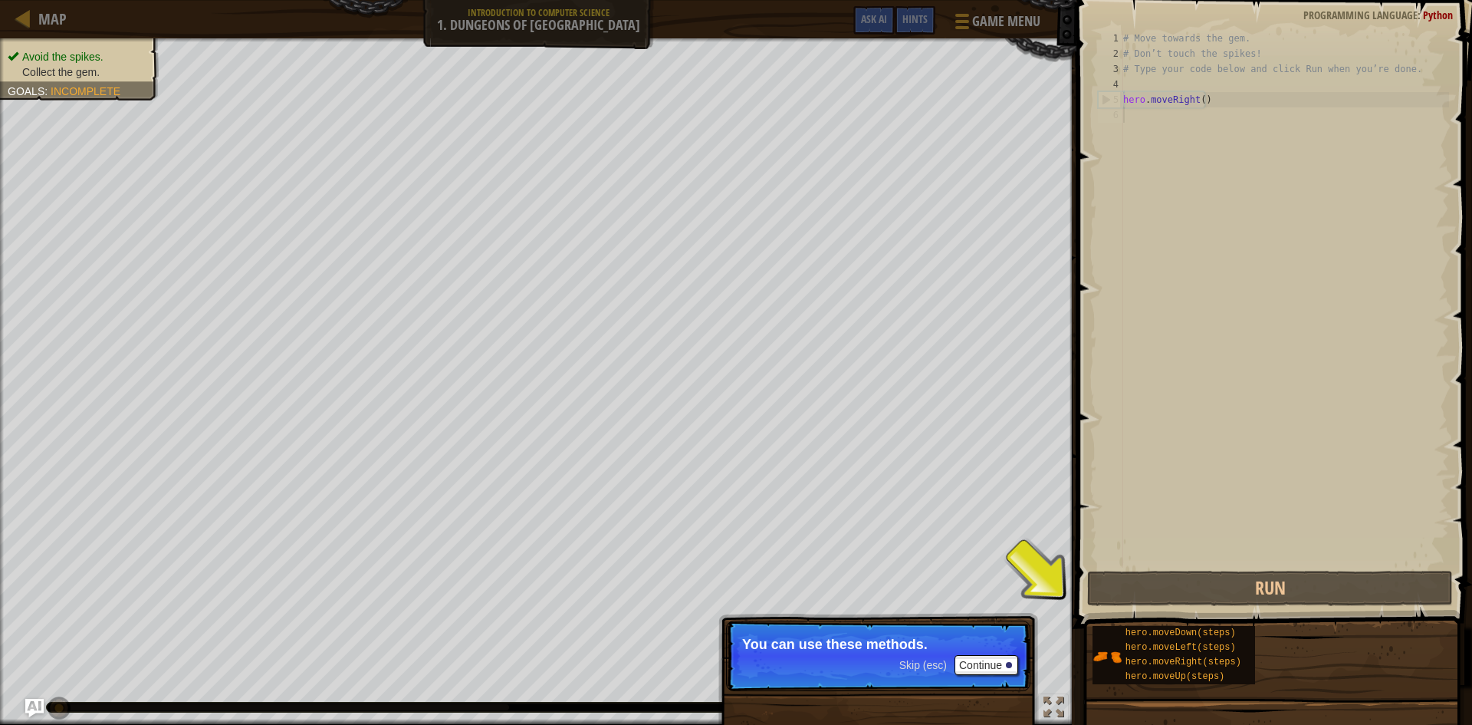
click at [981, 650] on p "You can use these methods." at bounding box center [878, 643] width 272 height 15
click at [981, 666] on button "Continue" at bounding box center [987, 665] width 64 height 20
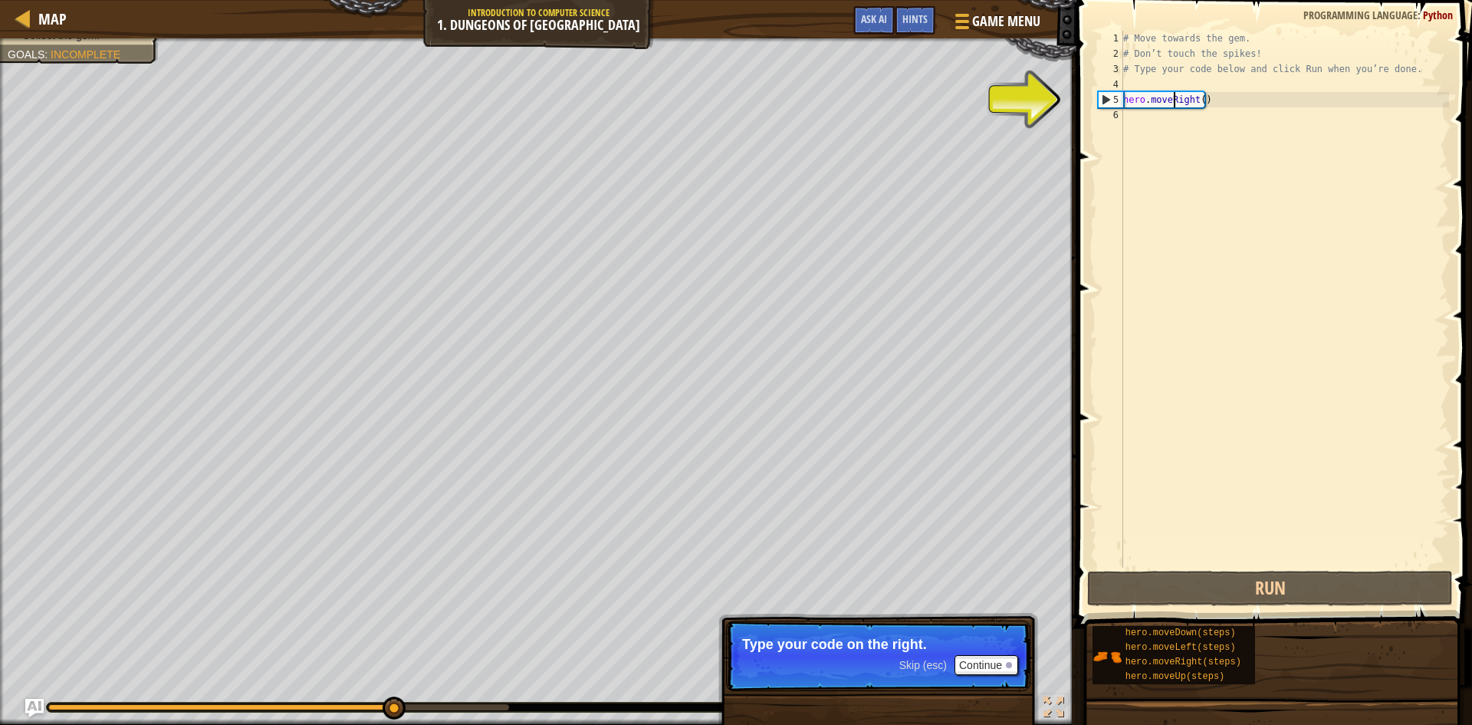
click at [1172, 107] on div "# Move towards the gem. # Don’t touch the spikes! # Type your code below and cl…" at bounding box center [1284, 314] width 329 height 567
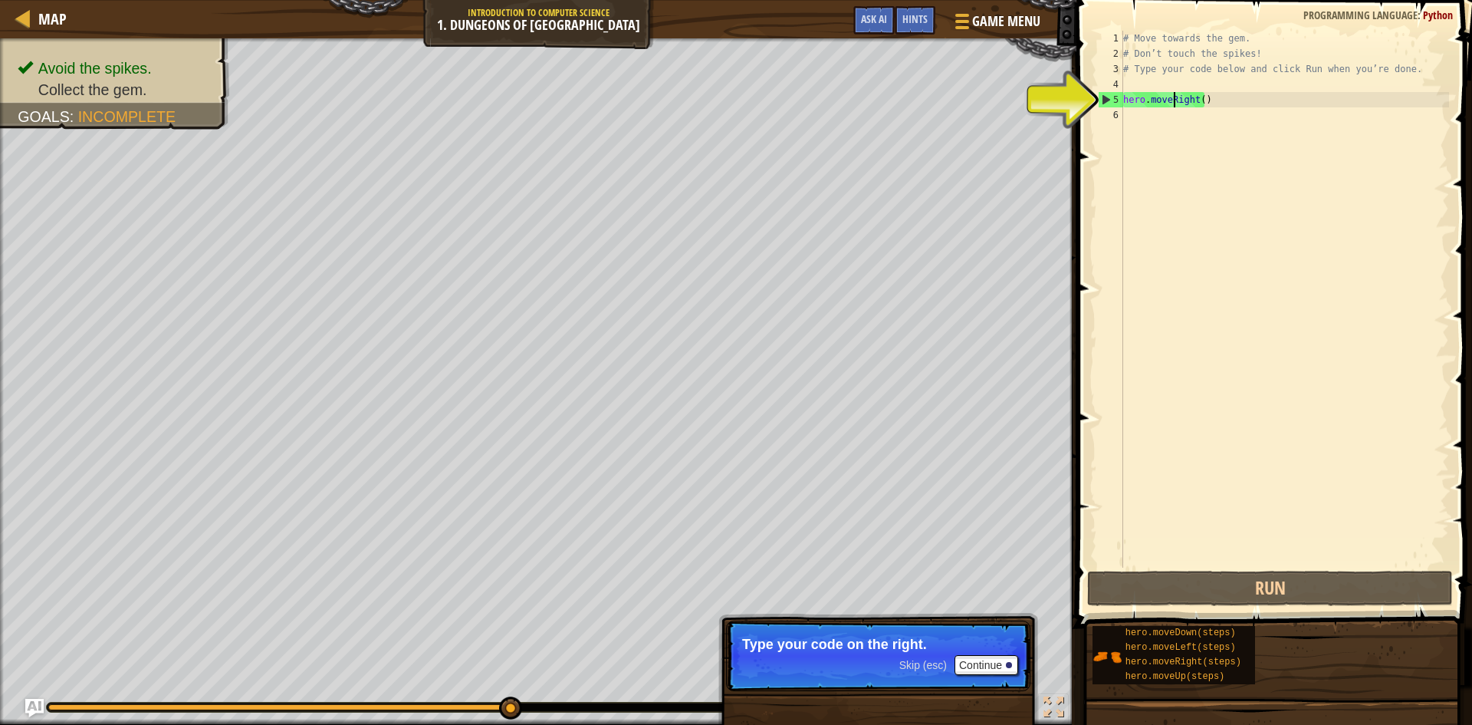
click at [1205, 104] on div "# Move towards the gem. # Don’t touch the spikes! # Type your code below and cl…" at bounding box center [1284, 314] width 329 height 567
click at [1200, 106] on div "# Move towards the gem. # Don’t touch the spikes! # Type your code below and cl…" at bounding box center [1284, 314] width 329 height 567
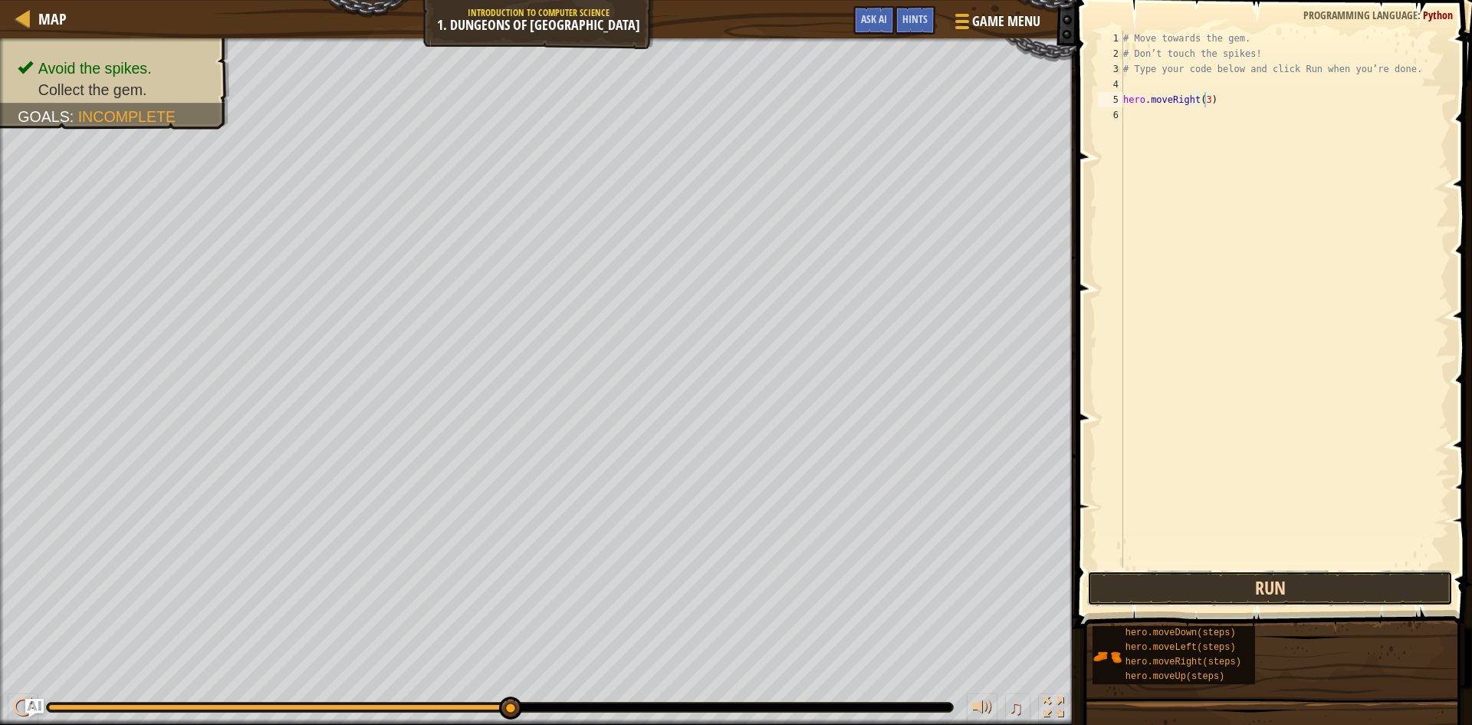
click at [1288, 587] on button "Run" at bounding box center [1270, 588] width 366 height 35
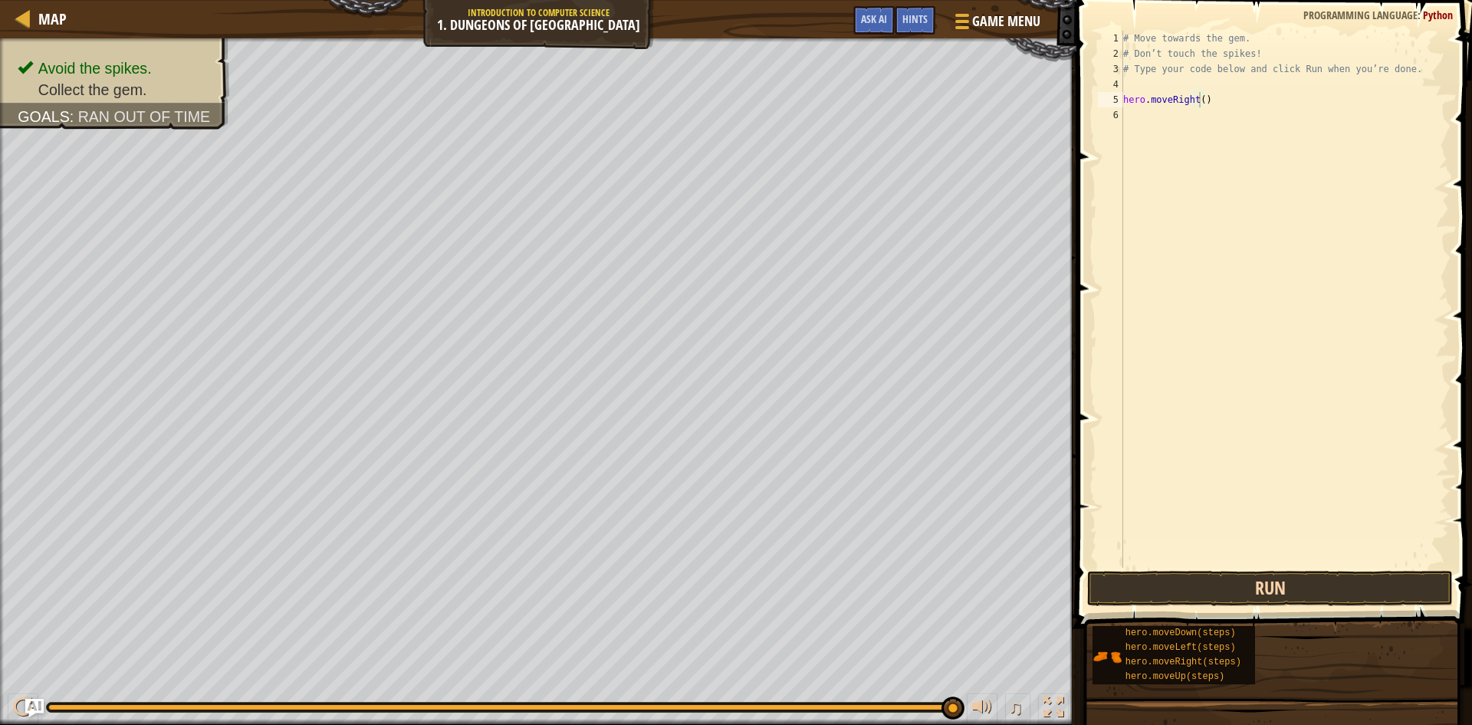
click at [1289, 572] on div "hero.moveRight() 1 2 3 4 5 6 # Move towards the gem. # Don’t touch the spikes! …" at bounding box center [1272, 344] width 400 height 673
click at [1288, 584] on button "Run" at bounding box center [1270, 588] width 366 height 35
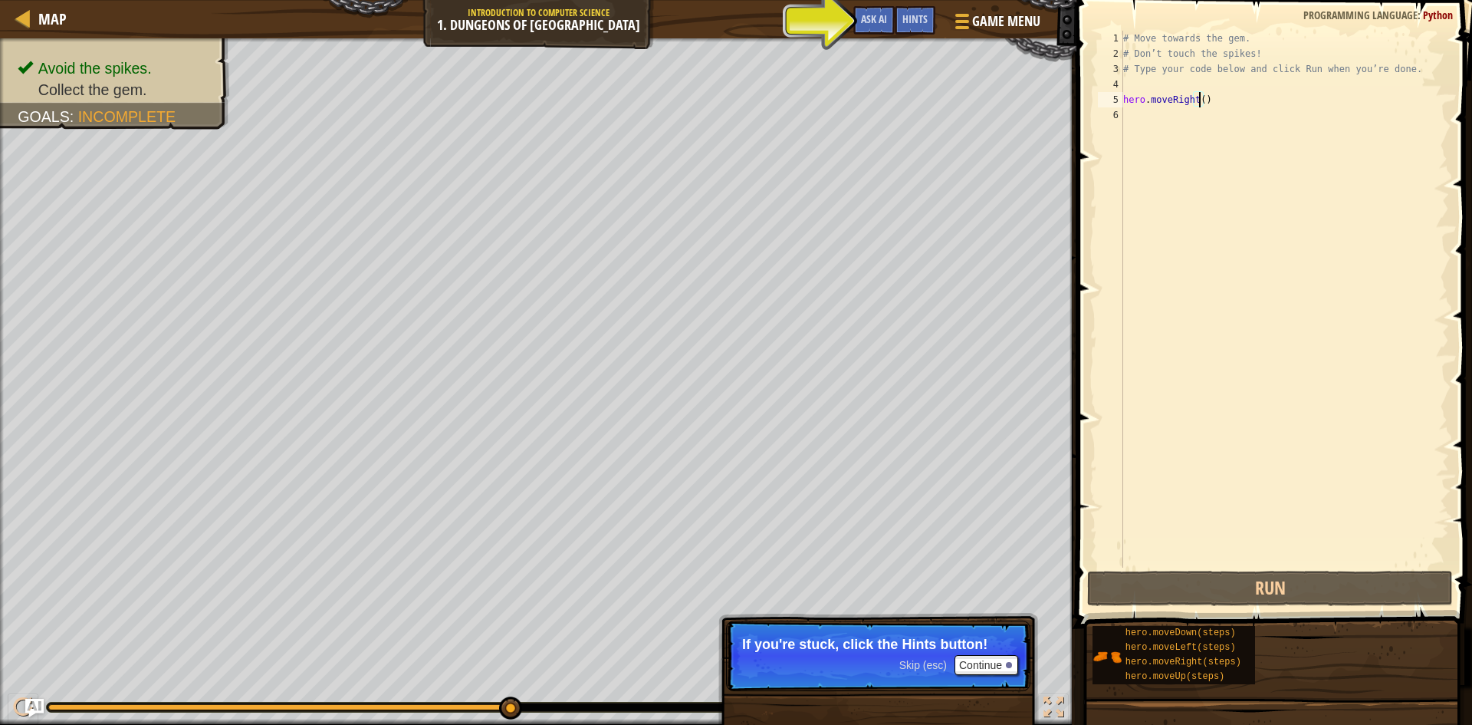
type textarea "hero.moveRight(1)"
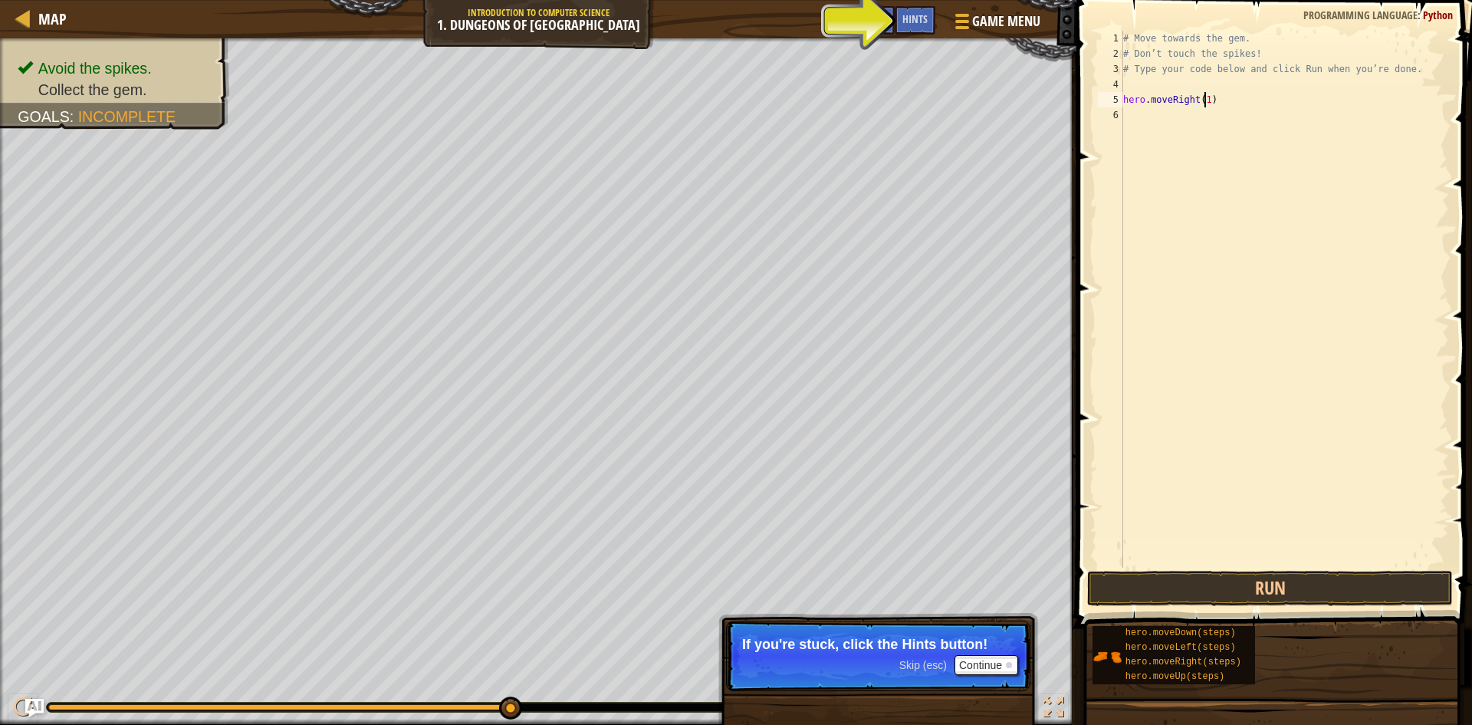
scroll to position [7, 0]
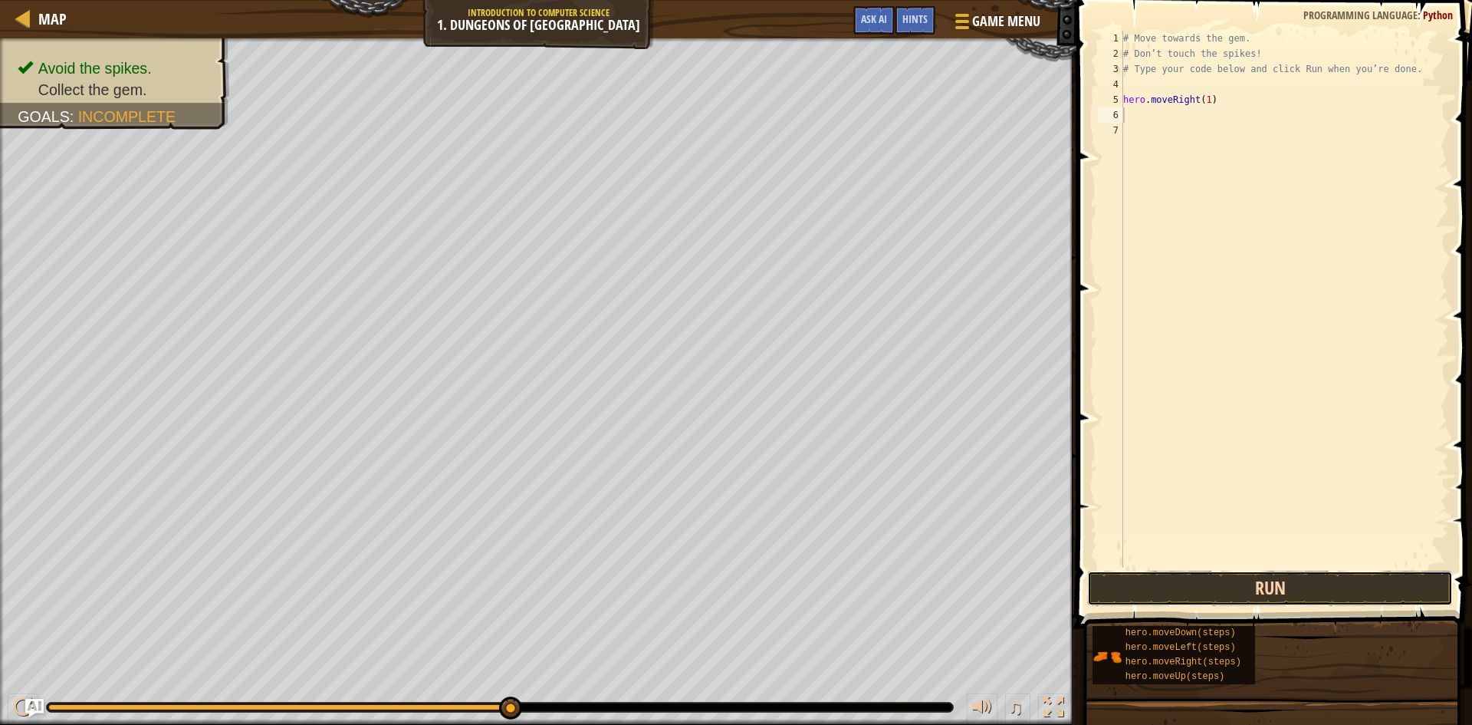
click at [1314, 597] on button "Run" at bounding box center [1270, 588] width 366 height 35
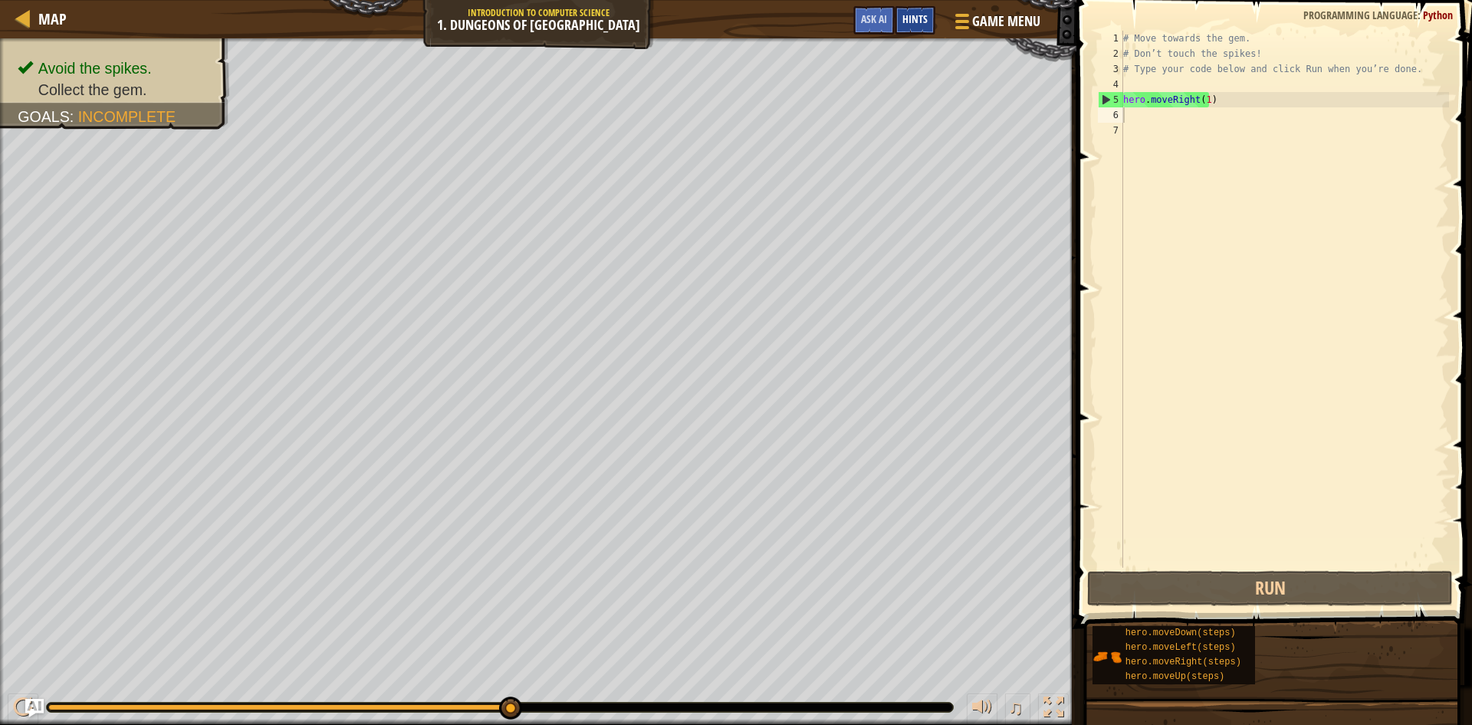
click at [934, 17] on div "Hints" at bounding box center [915, 20] width 41 height 28
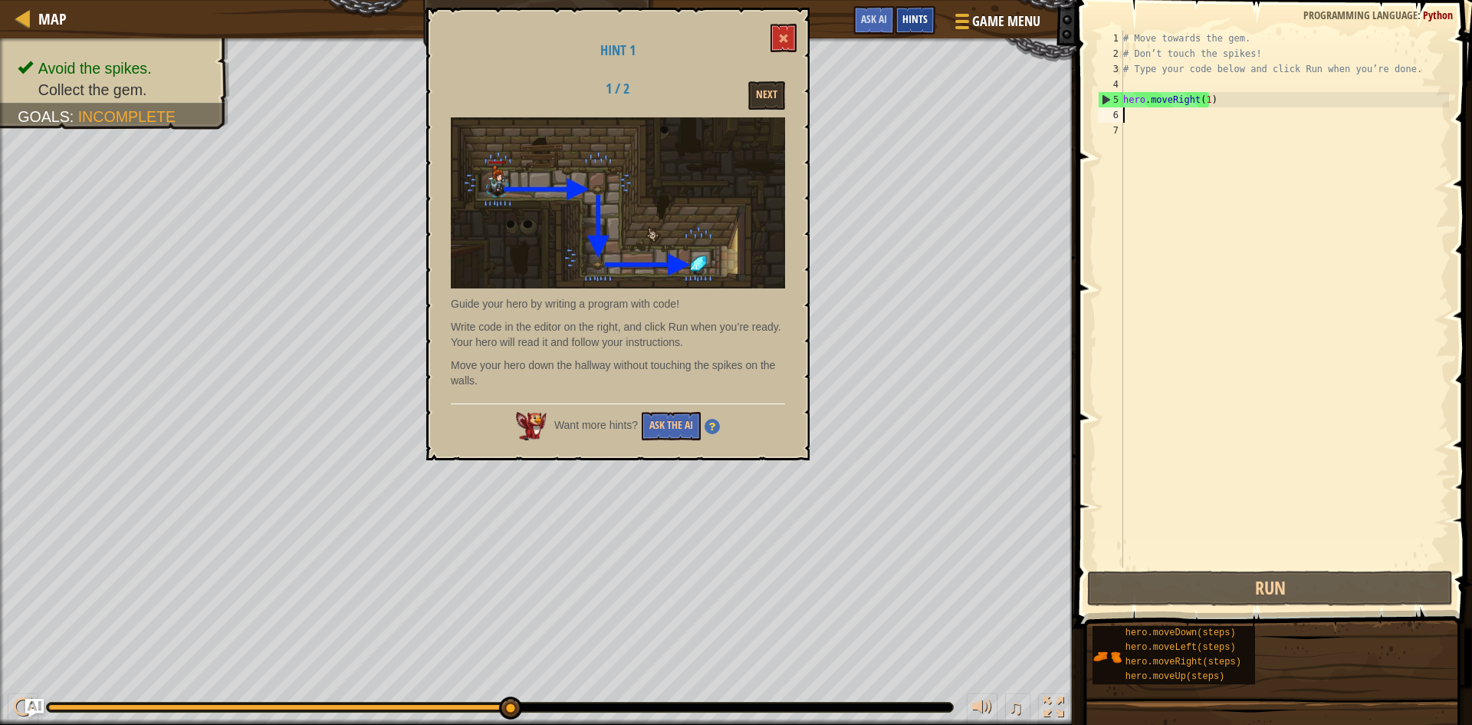
click at [914, 10] on div "Hints" at bounding box center [915, 20] width 41 height 28
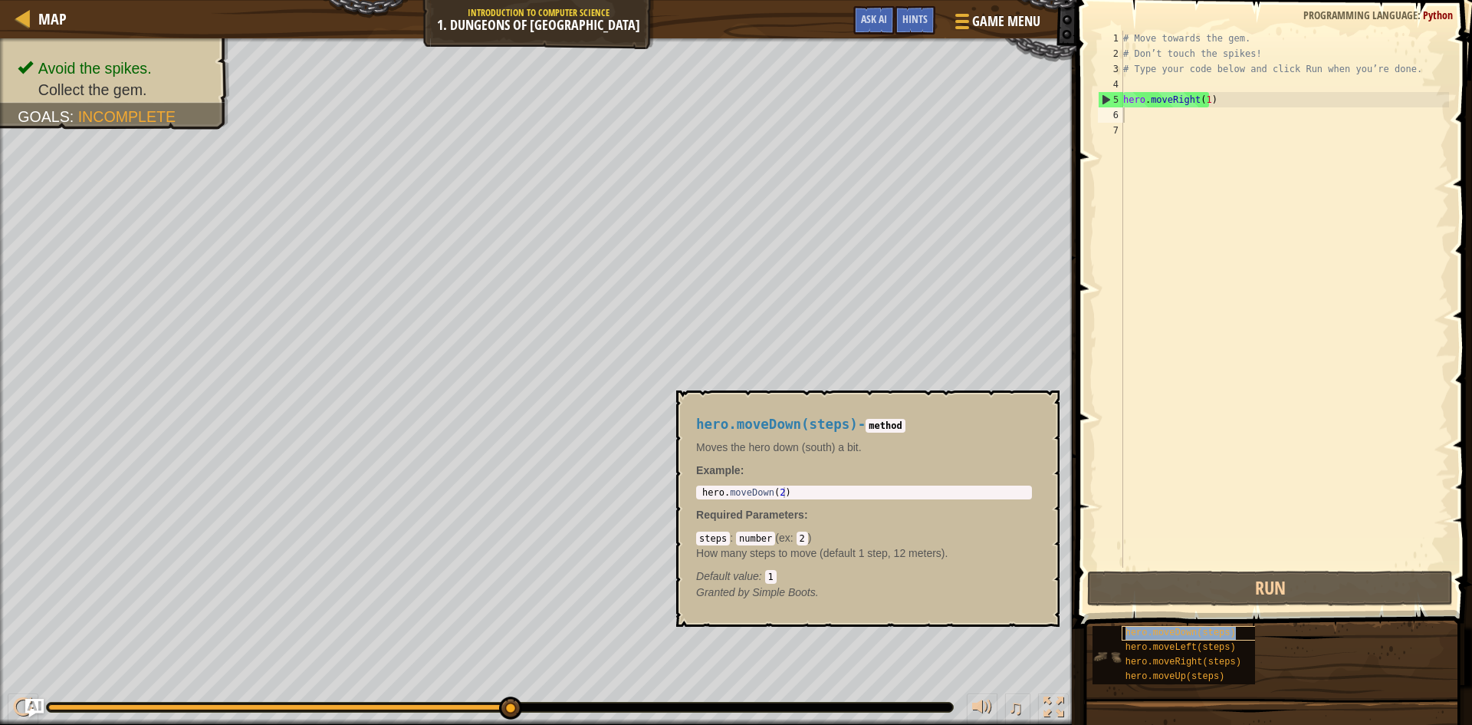
click at [1176, 634] on span "hero.moveDown(steps)" at bounding box center [1181, 632] width 110 height 11
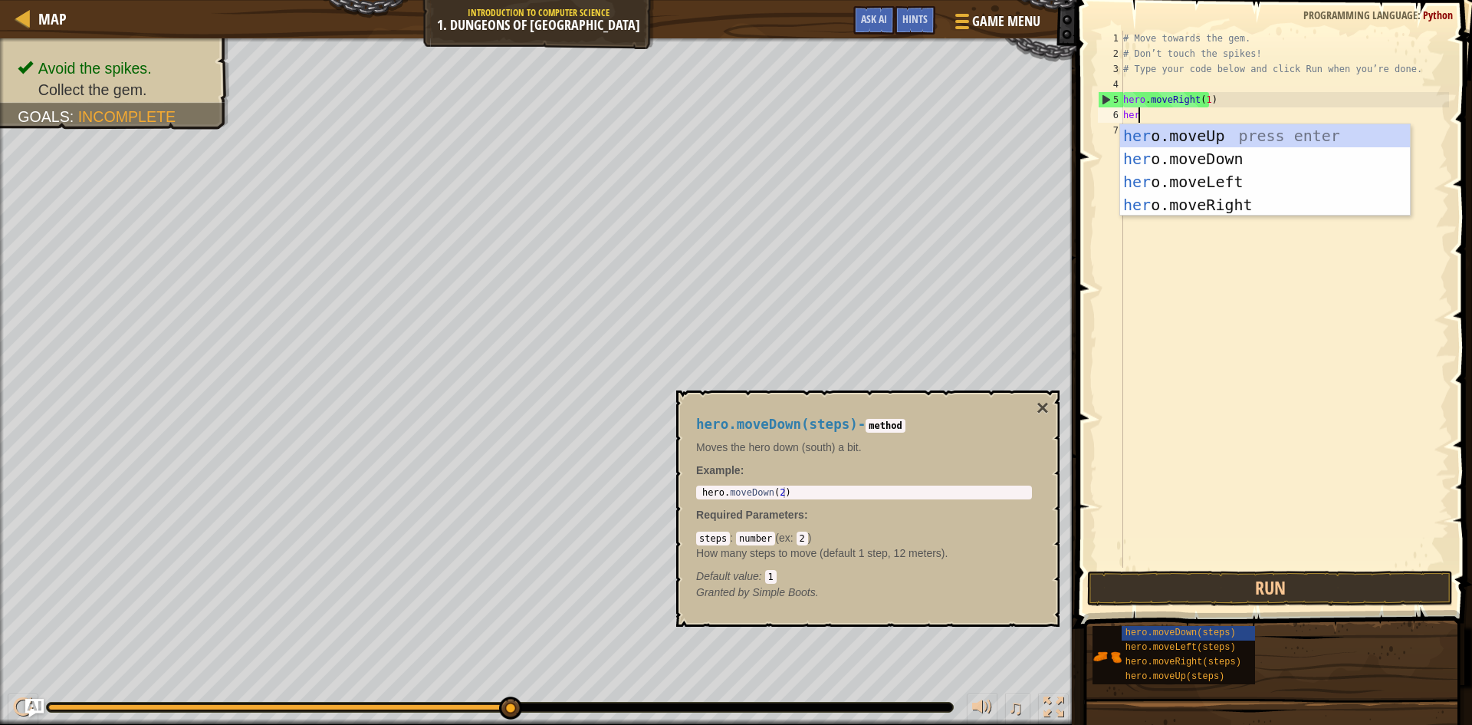
scroll to position [7, 1]
type textarea "hero"
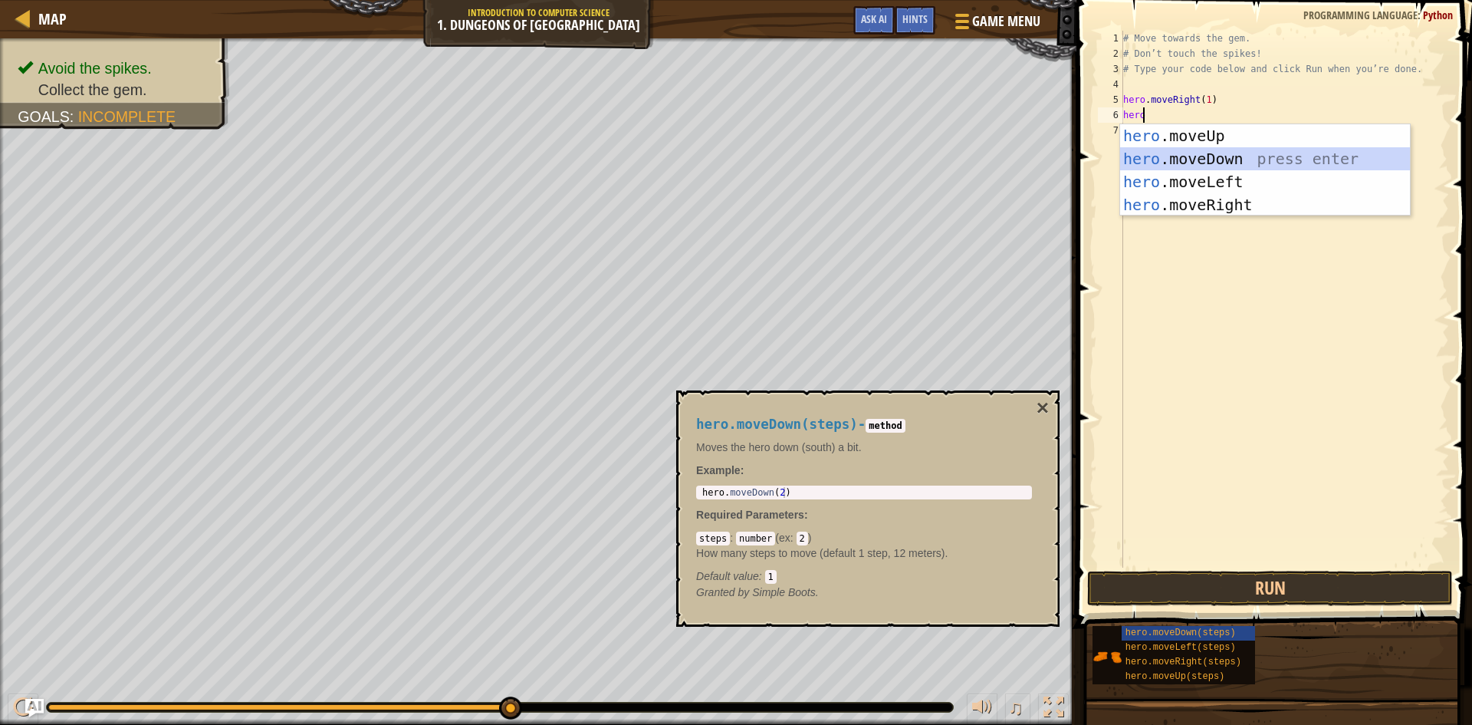
click at [1276, 153] on div "hero .moveUp press enter hero .moveDown press enter hero .moveLeft press enter …" at bounding box center [1265, 193] width 290 height 138
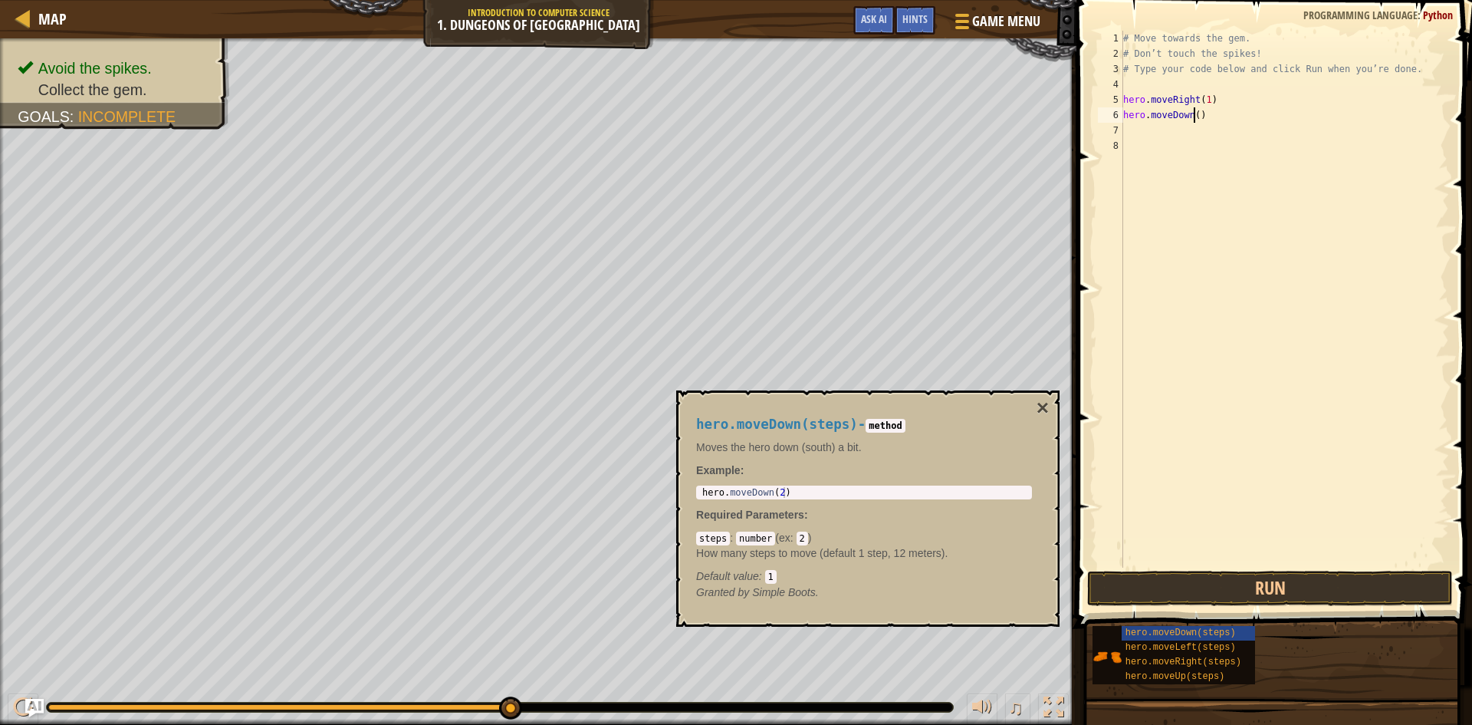
click at [1194, 115] on div "# Move towards the gem. # Don’t touch the spikes! # Type your code below and cl…" at bounding box center [1284, 314] width 329 height 567
type textarea "hero.moveDown(1)"
click at [1188, 574] on button "Run" at bounding box center [1270, 588] width 366 height 35
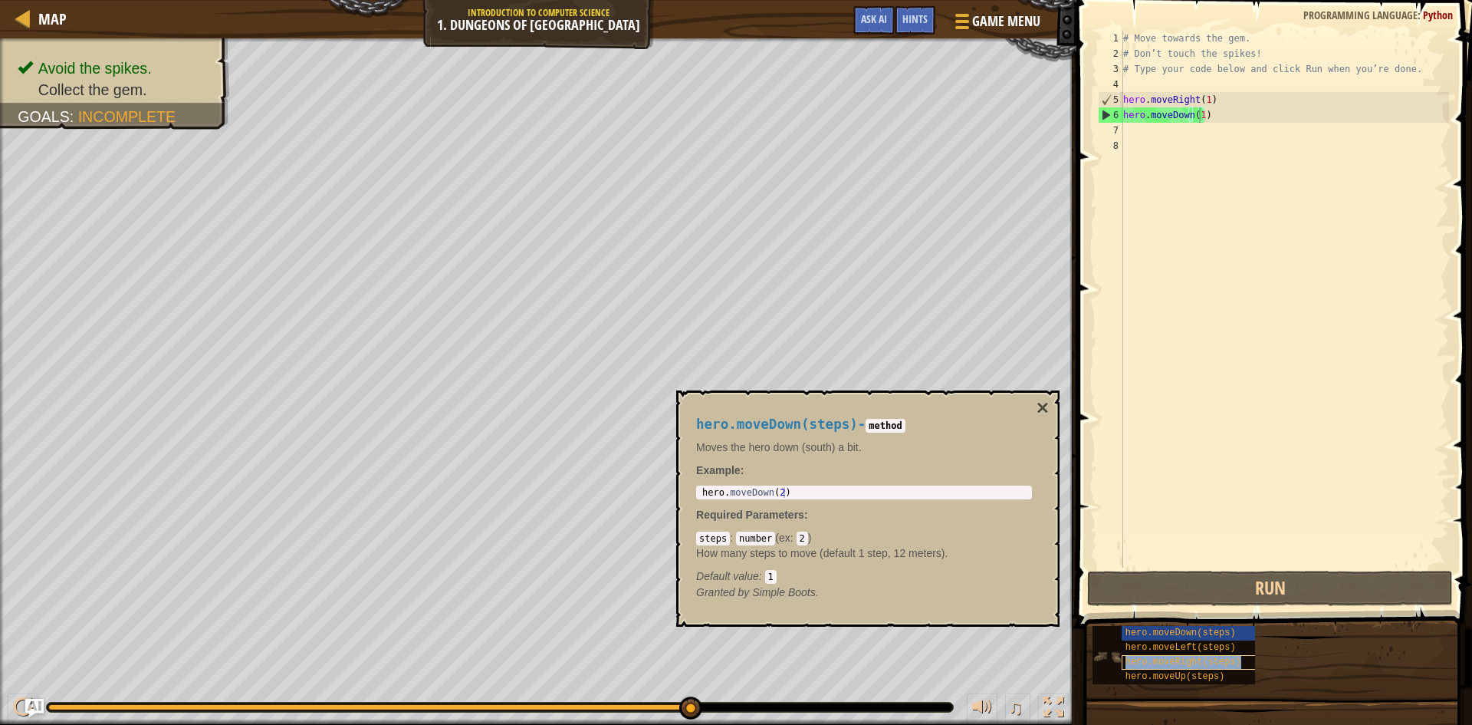
click at [1187, 659] on span "hero.moveRight(steps)" at bounding box center [1184, 661] width 116 height 11
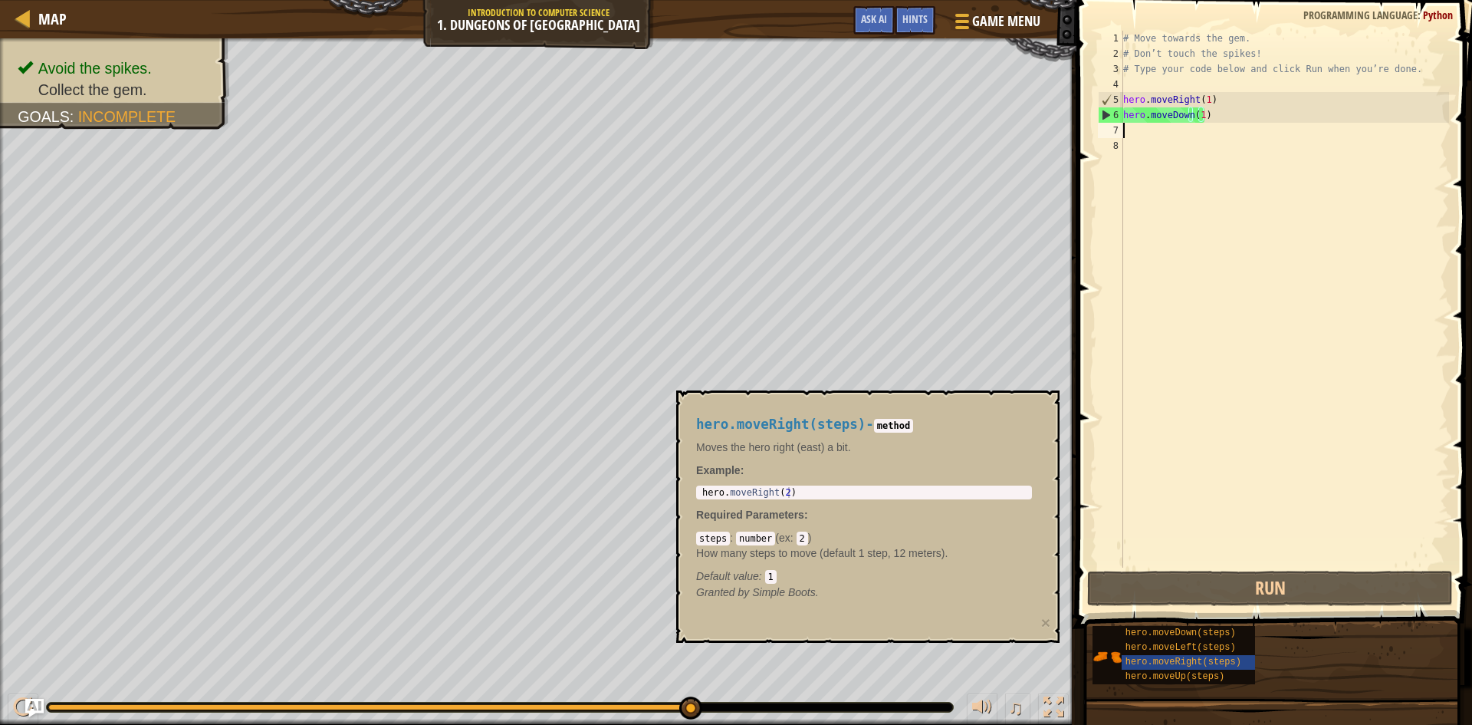
click at [1162, 136] on div "# Move towards the gem. # Don’t touch the spikes! # Type your code below and cl…" at bounding box center [1284, 314] width 329 height 567
type textarea "h"
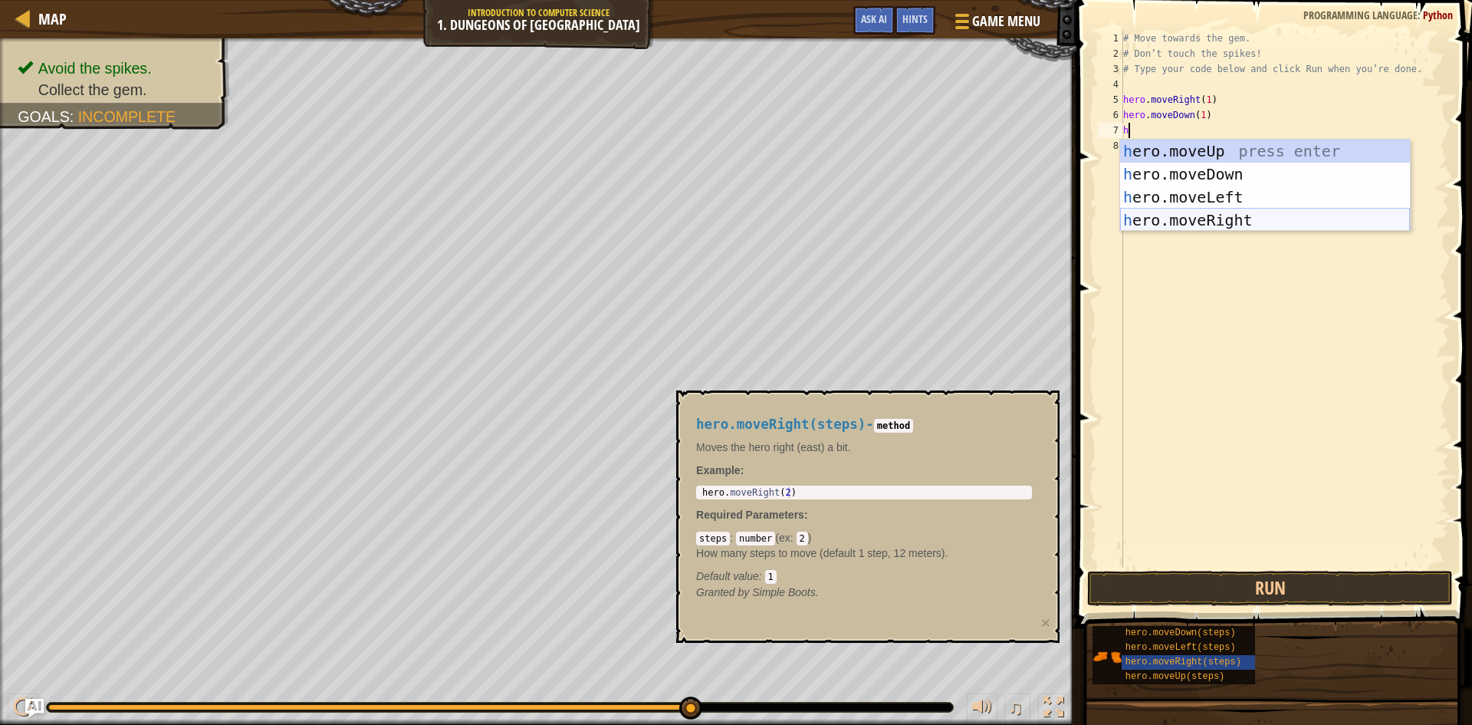
click at [1138, 221] on div "h ero.moveUp press enter h ero.moveDown press enter h ero.moveLeft press enter …" at bounding box center [1265, 209] width 290 height 138
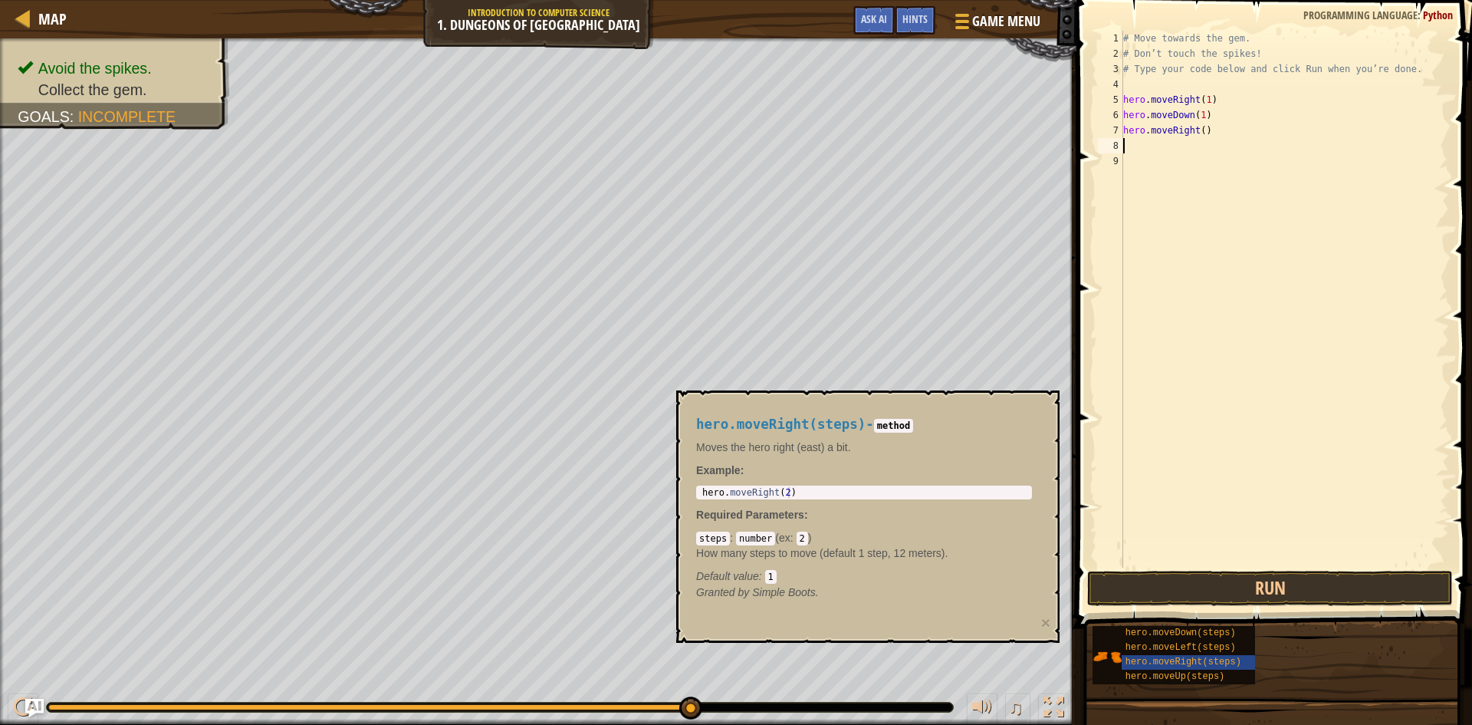
click at [1192, 129] on div "# Move towards the gem. # Don’t touch the spikes! # Type your code below and cl…" at bounding box center [1284, 314] width 329 height 567
click at [1202, 130] on div "# Move towards the gem. # Don’t touch the spikes! # Type your code below and cl…" at bounding box center [1284, 314] width 329 height 567
click at [1197, 131] on div "# Move towards the gem. # Don’t touch the spikes! # Type your code below and cl…" at bounding box center [1284, 314] width 329 height 567
type textarea "hero.moveRight(1)"
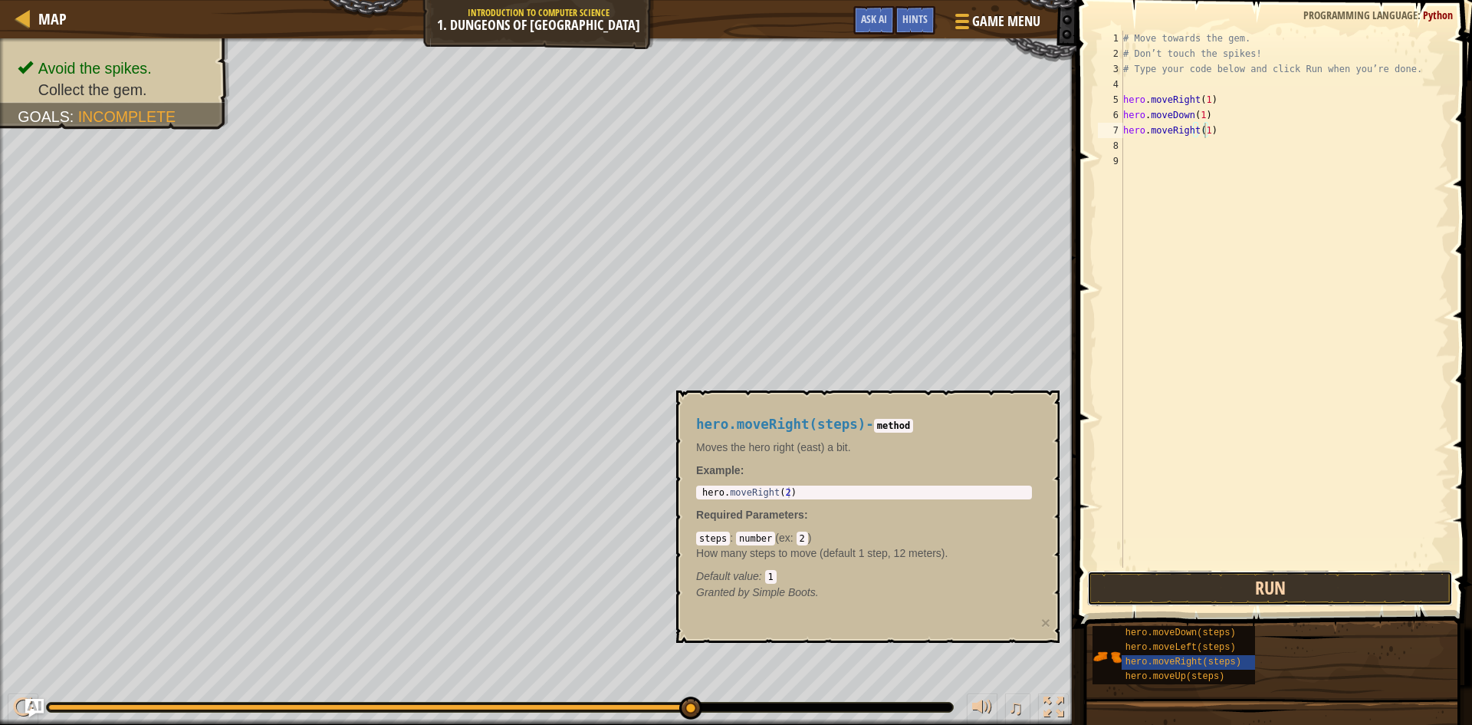
click at [1250, 589] on button "Run" at bounding box center [1270, 588] width 366 height 35
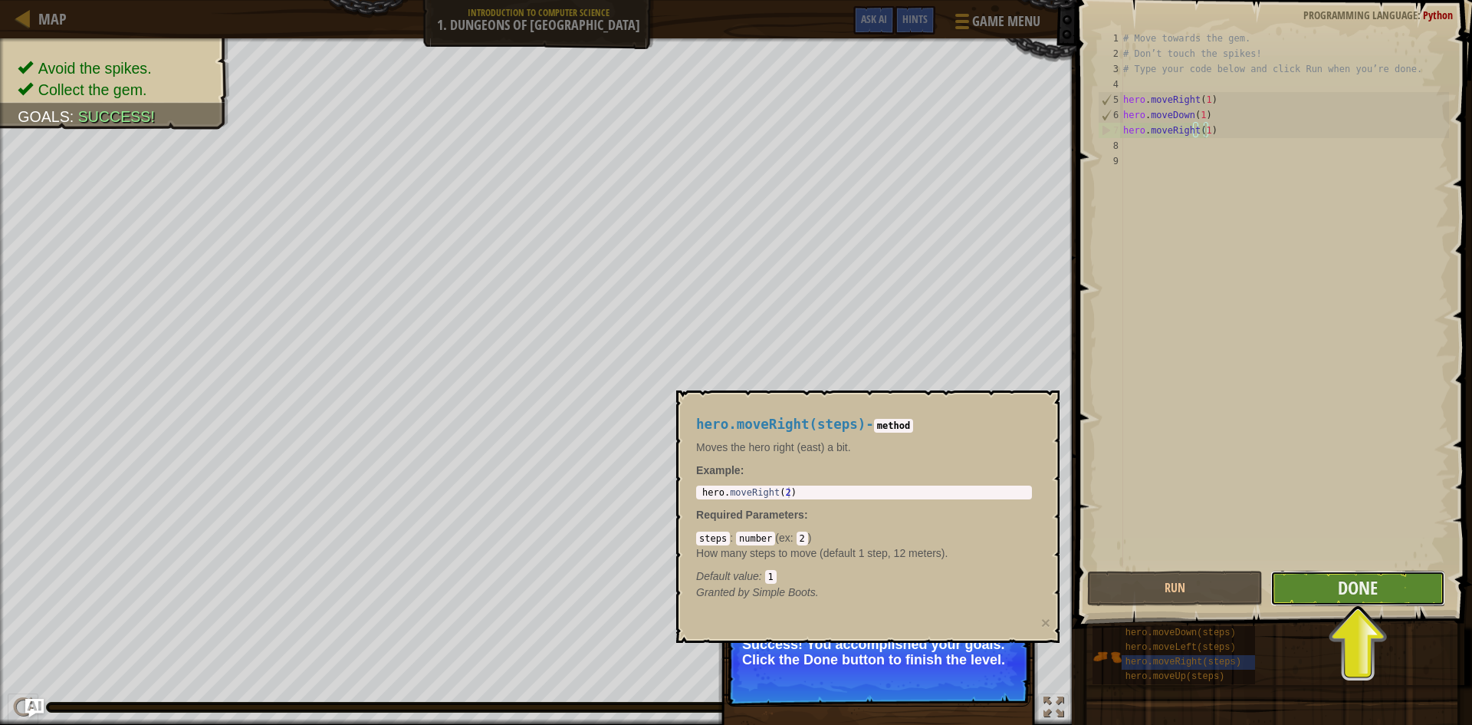
click at [1387, 600] on button "Done" at bounding box center [1359, 588] width 176 height 35
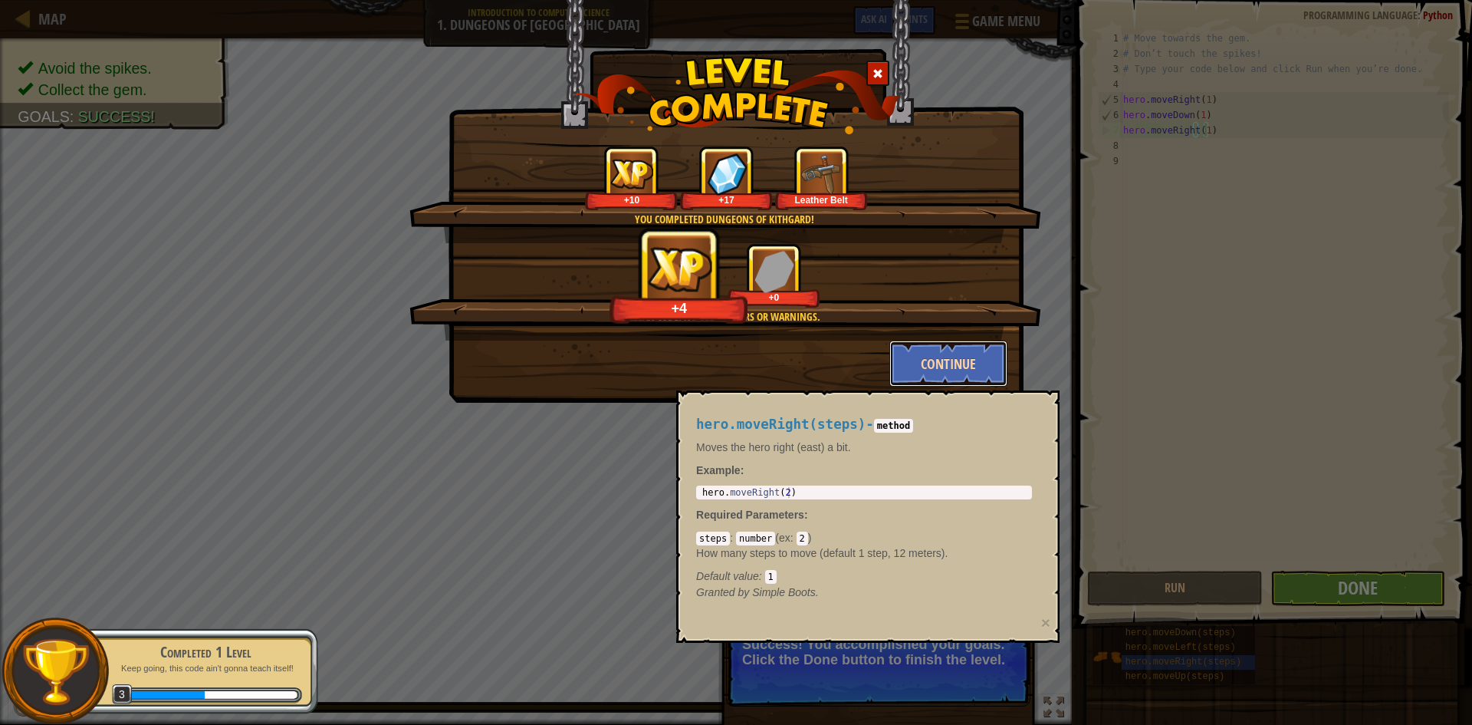
click at [952, 355] on button "Continue" at bounding box center [949, 363] width 119 height 46
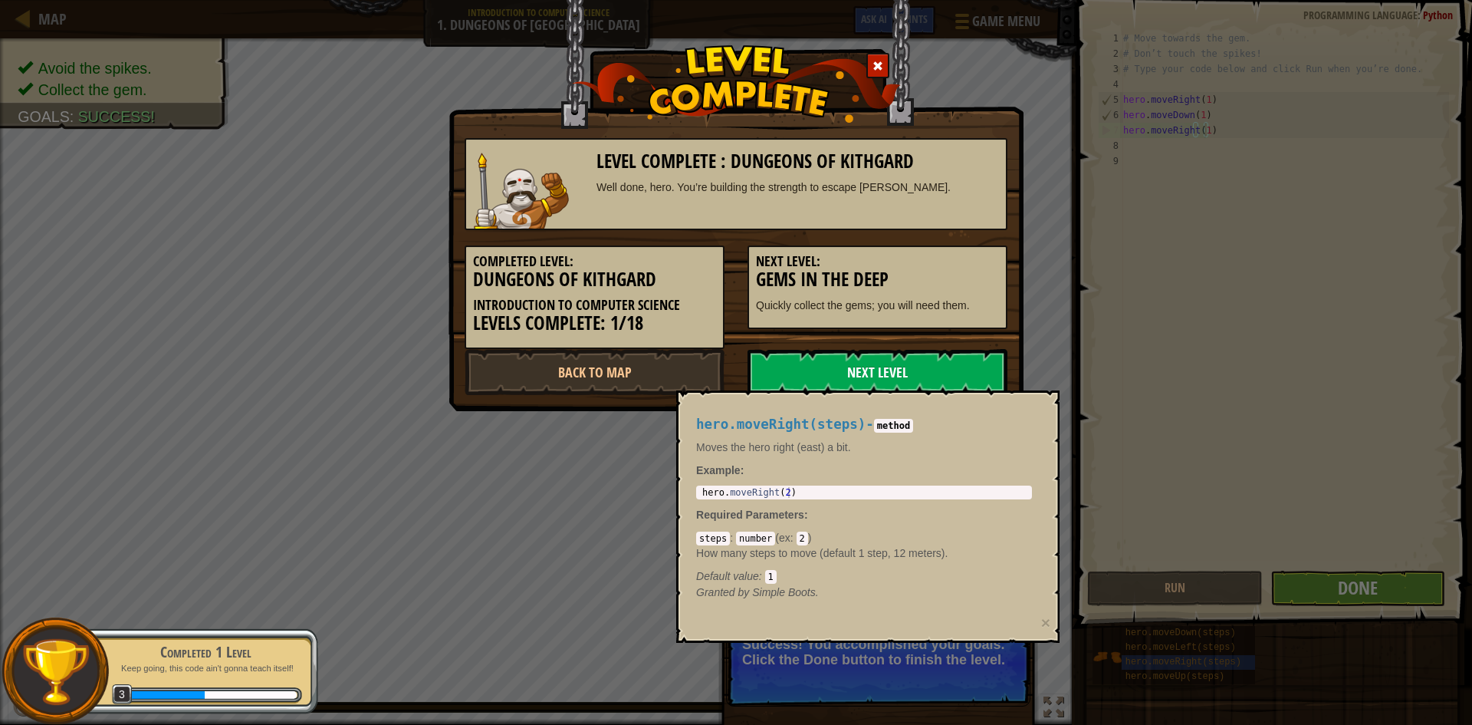
click at [935, 368] on link "Next Level" at bounding box center [878, 372] width 260 height 46
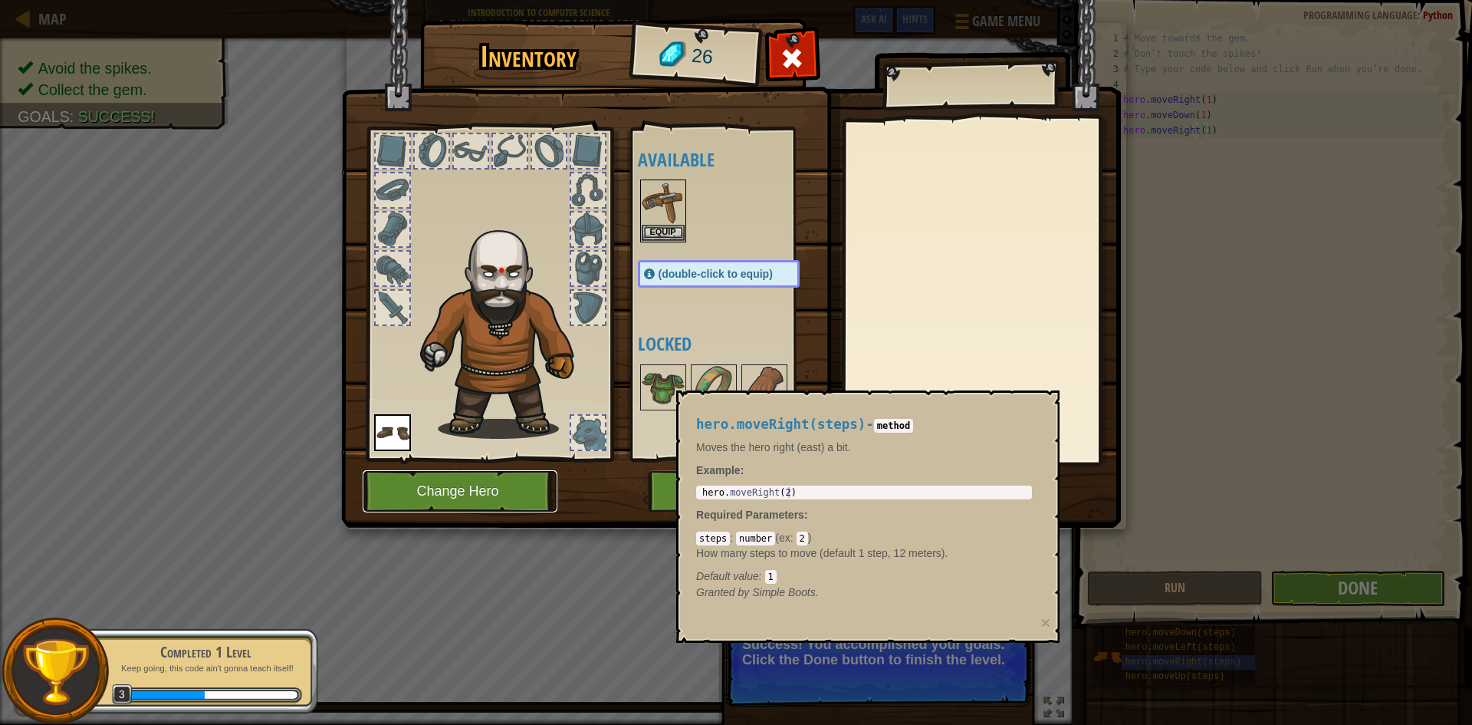
click at [489, 485] on button "Change Hero" at bounding box center [460, 491] width 195 height 42
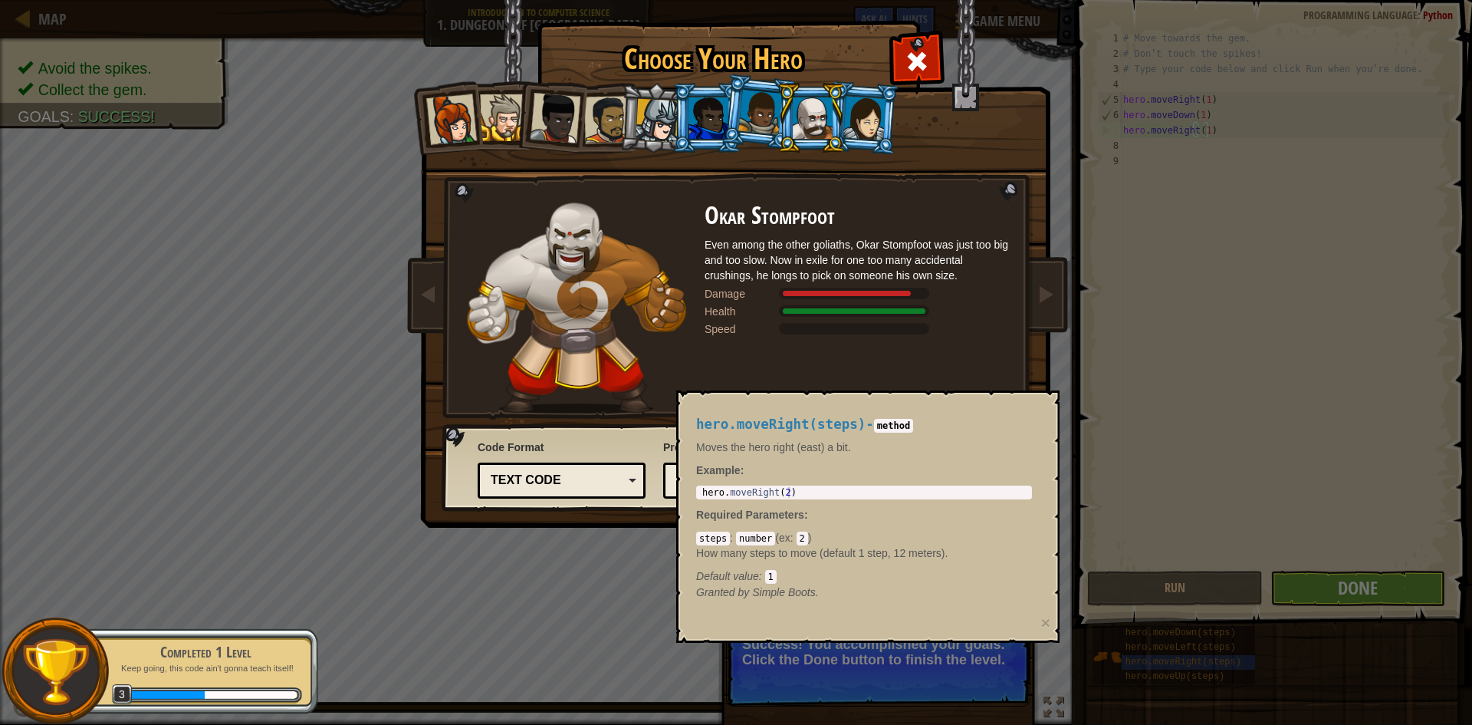
click at [735, 118] on li at bounding box center [759, 112] width 76 height 77
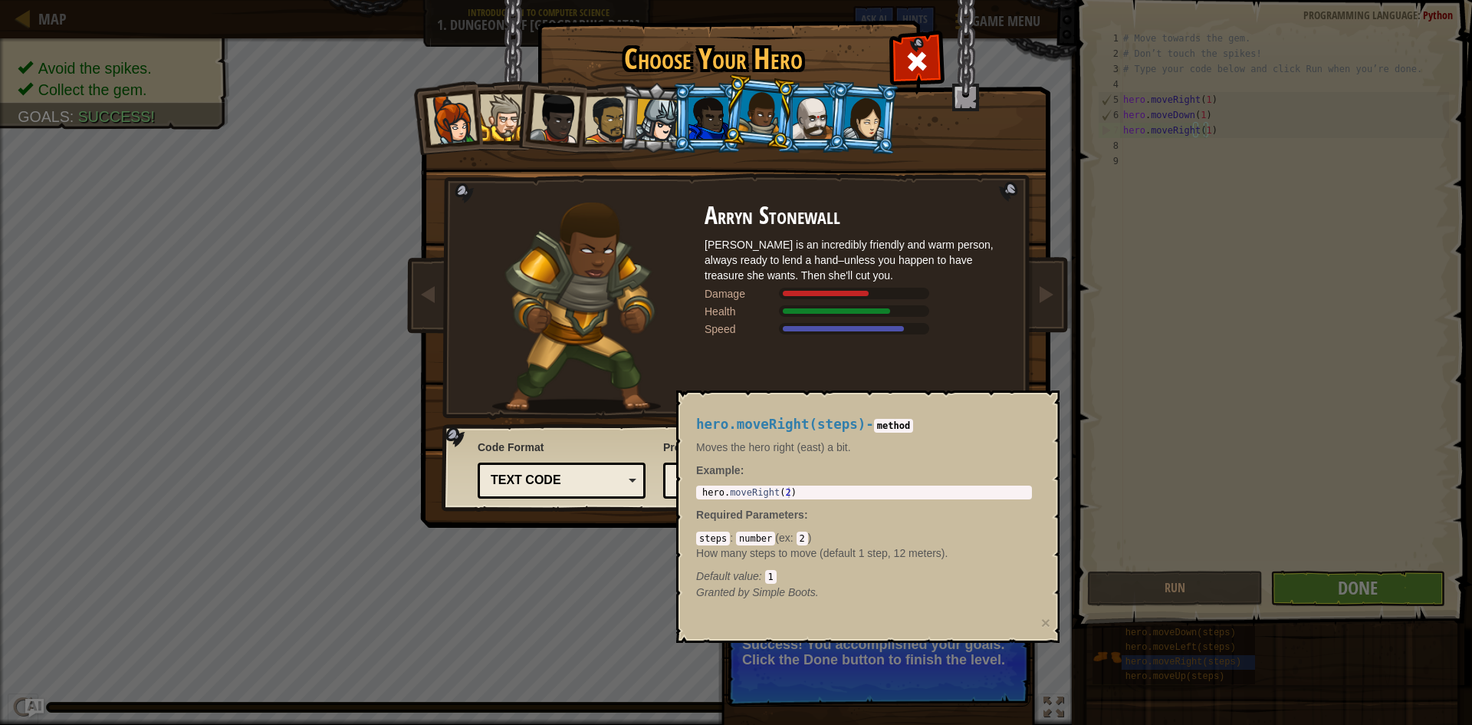
click at [679, 631] on div "hero.moveRight(steps) - method Moves the hero right (east) a bit. Example : 1 h…" at bounding box center [867, 516] width 383 height 252
click at [551, 617] on div "Choose Your Hero 26 Captain [PERSON_NAME] is a no-nonsense leader who isn't afr…" at bounding box center [736, 362] width 1472 height 725
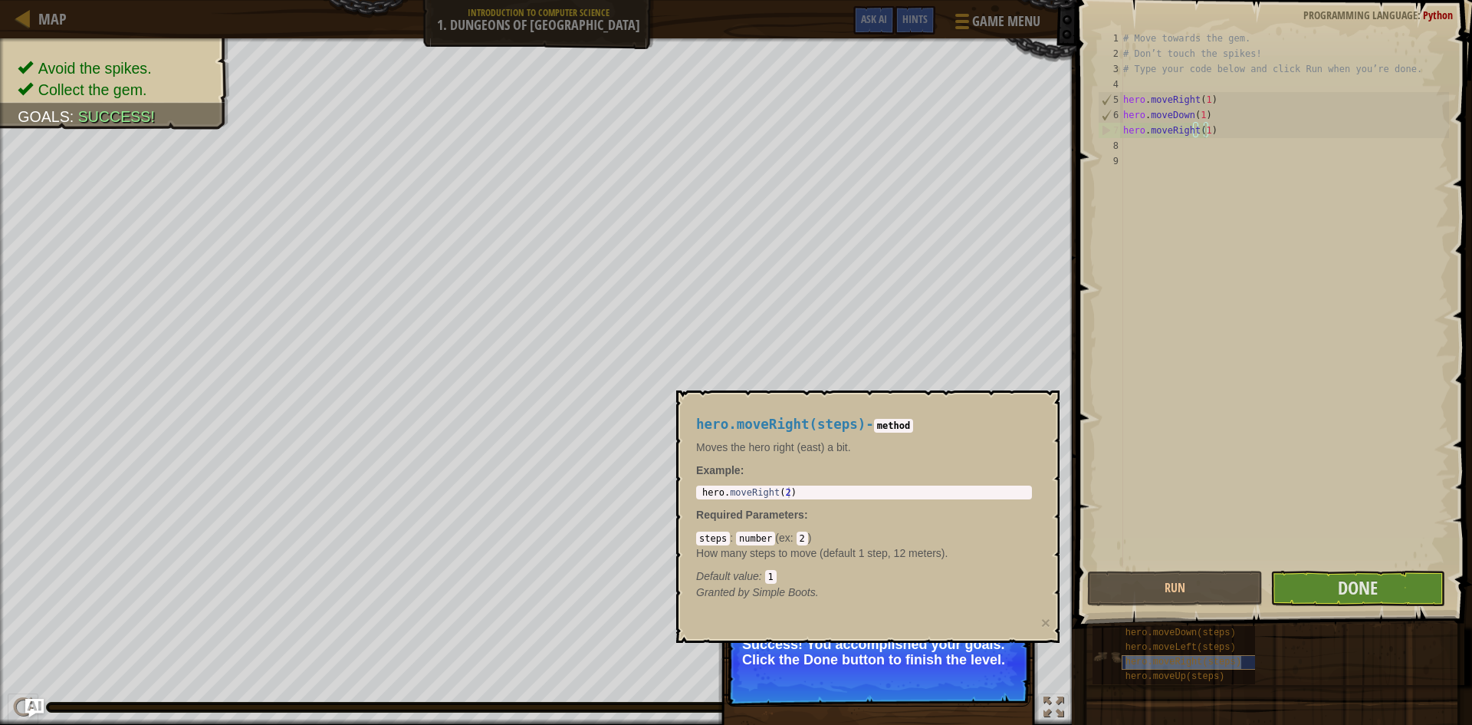
click at [1147, 656] on div "hero.moveRight(steps)" at bounding box center [1195, 662] width 147 height 15
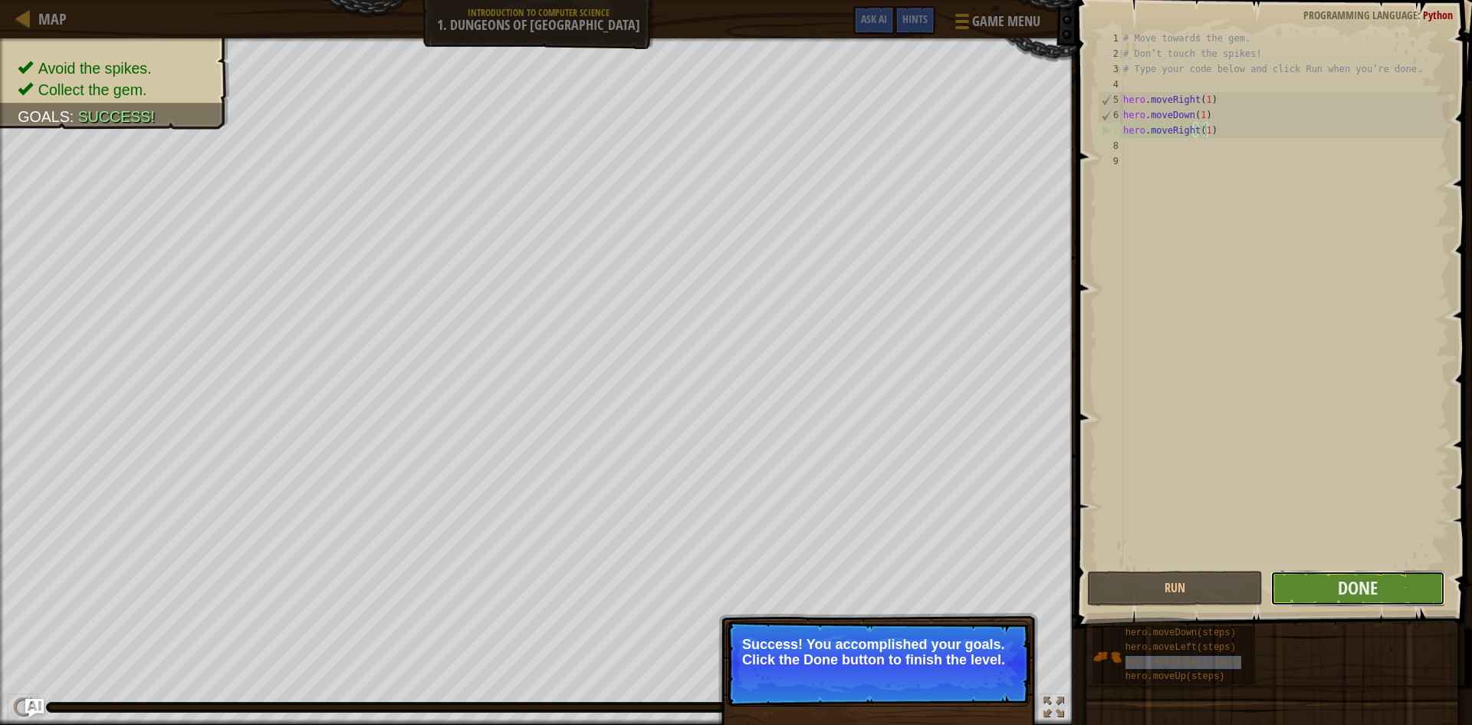
click at [1322, 590] on button "Done" at bounding box center [1359, 588] width 176 height 35
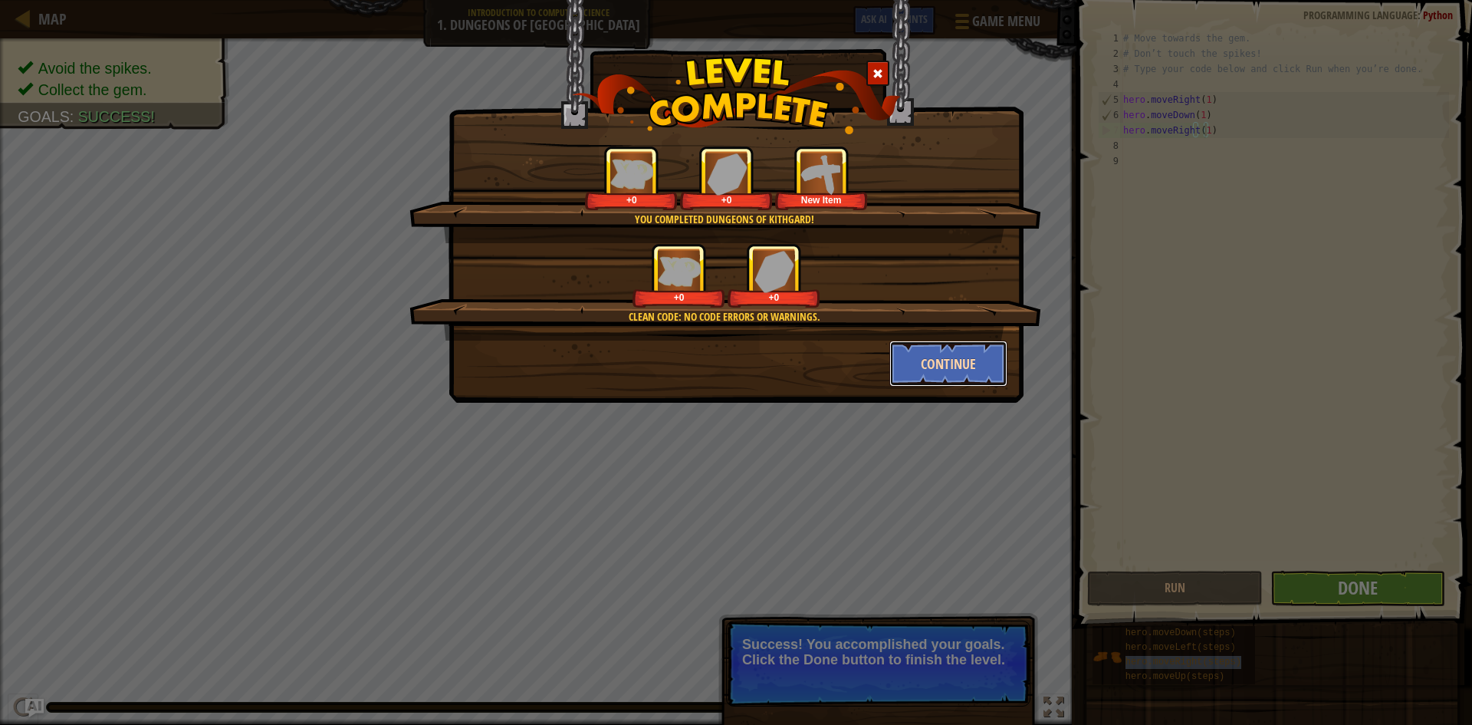
click at [935, 365] on button "Continue" at bounding box center [949, 363] width 119 height 46
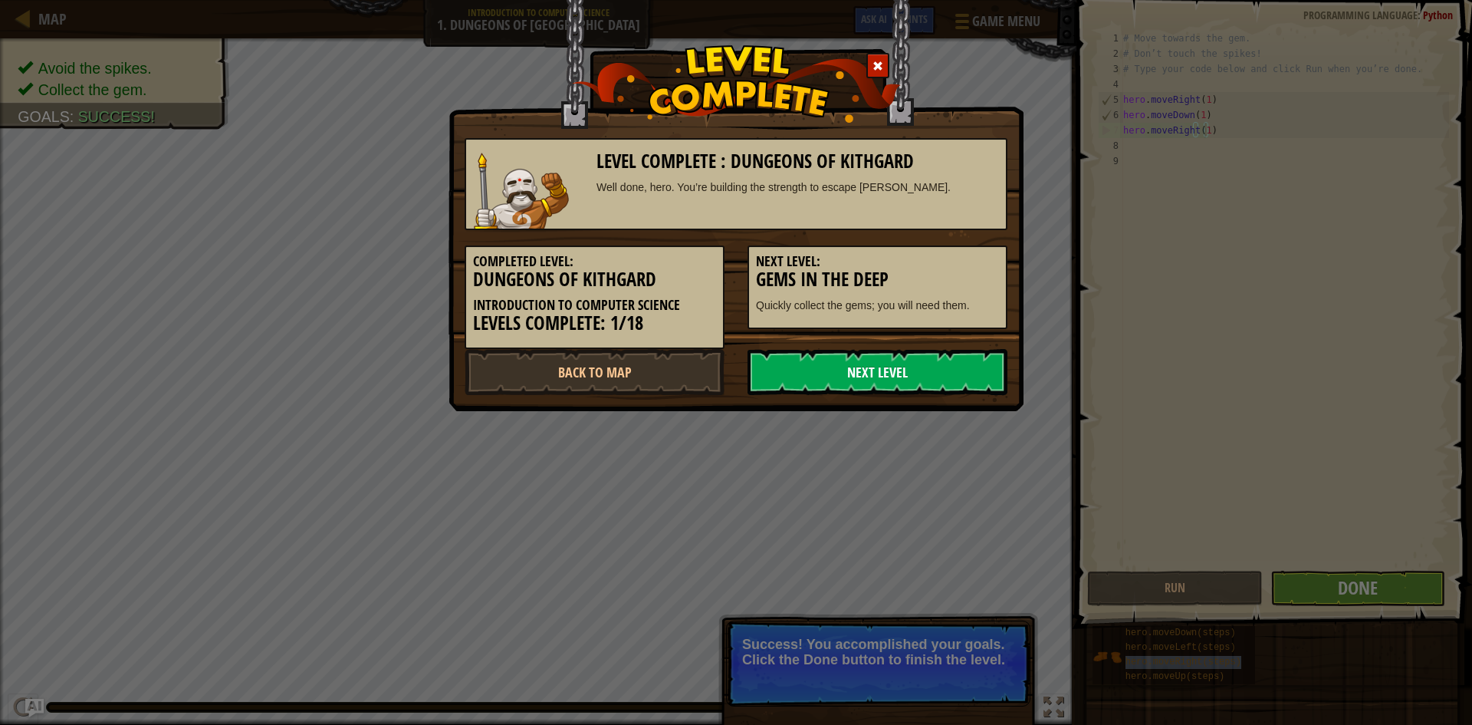
click at [876, 379] on link "Next Level" at bounding box center [878, 372] width 260 height 46
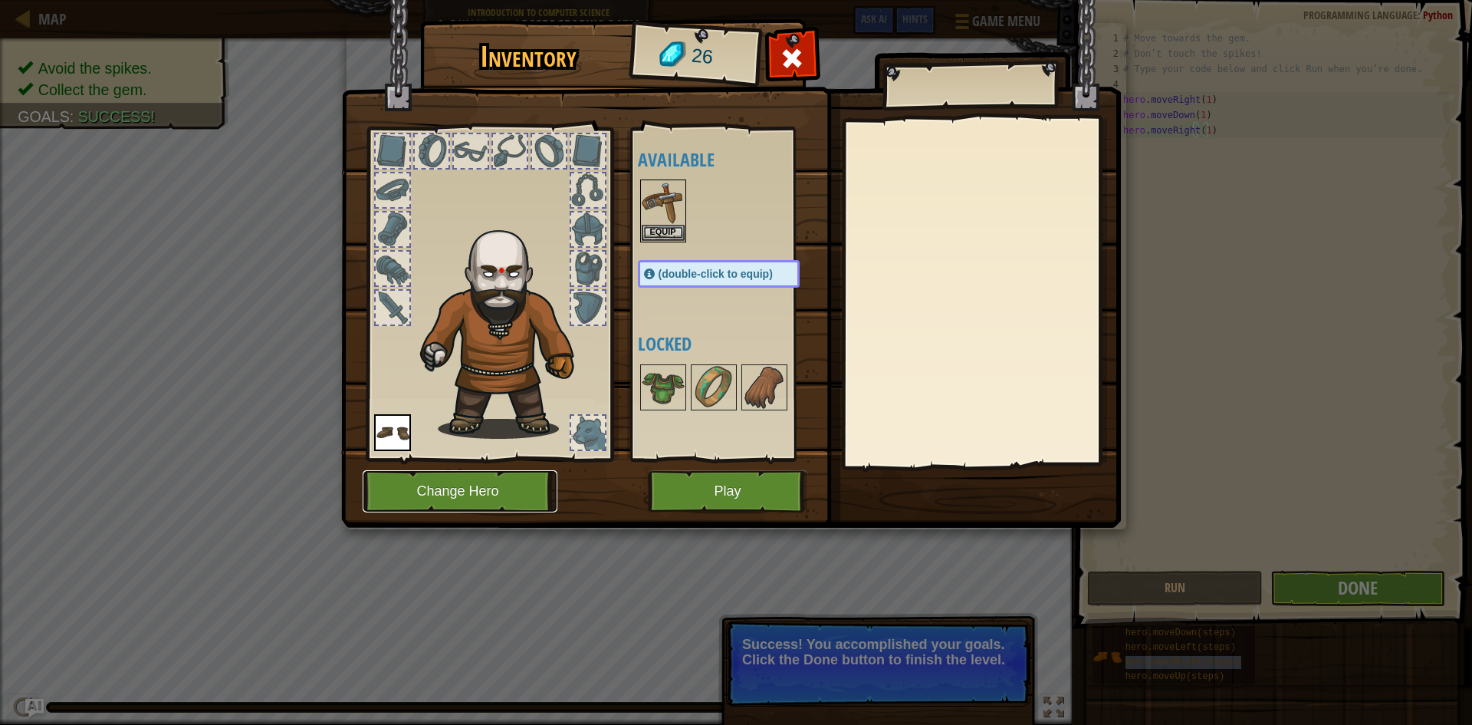
click at [505, 491] on button "Change Hero" at bounding box center [460, 491] width 195 height 42
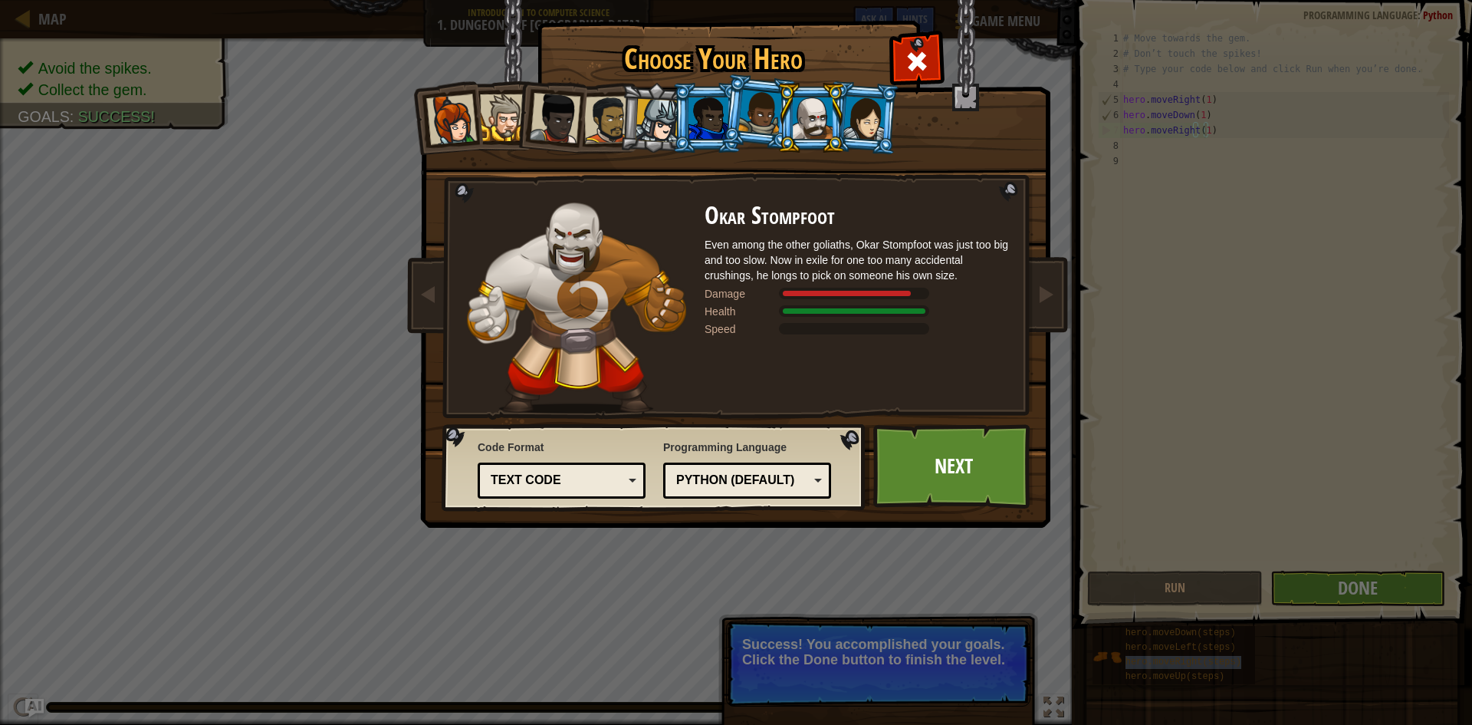
click at [748, 106] on div at bounding box center [760, 112] width 44 height 45
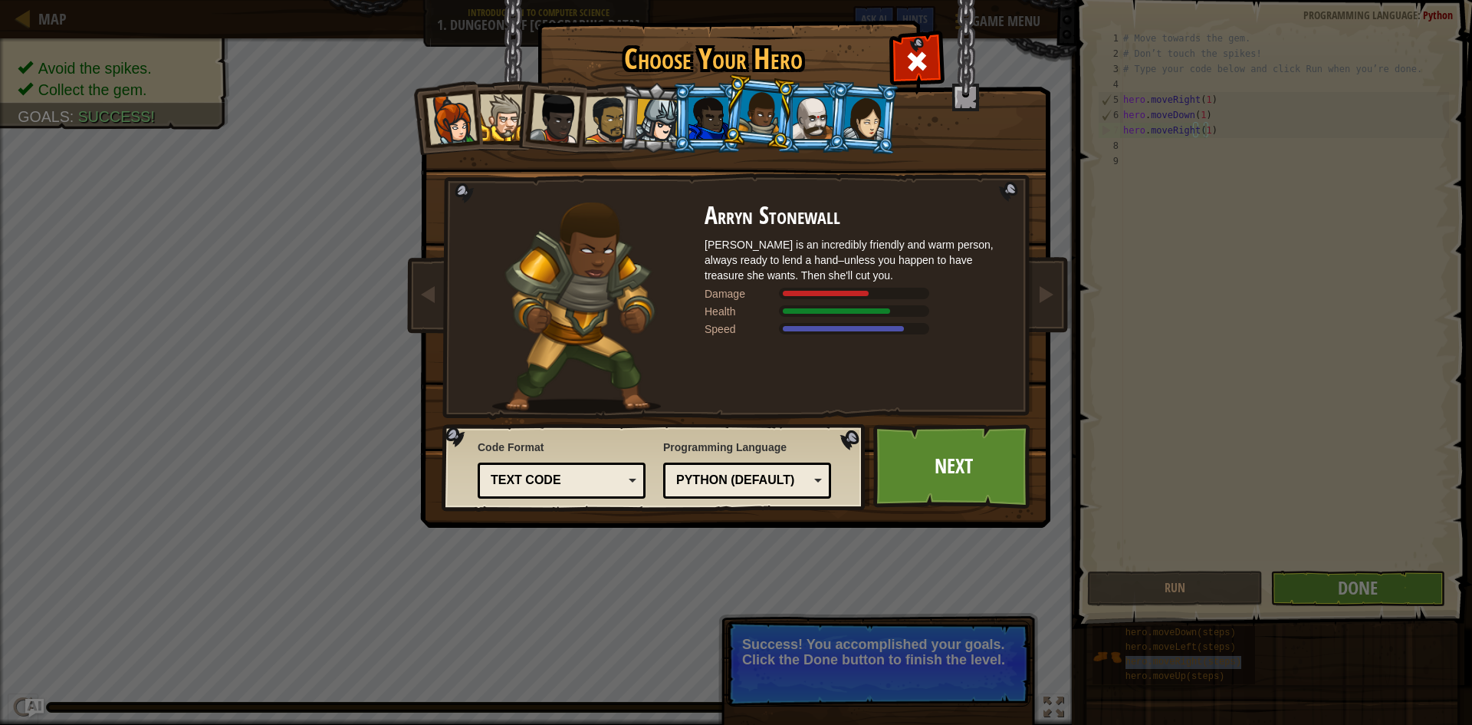
drag, startPoint x: 788, startPoint y: 107, endPoint x: 805, endPoint y: 100, distance: 18.0
click at [789, 107] on li at bounding box center [759, 112] width 76 height 77
click at [873, 127] on div at bounding box center [865, 118] width 43 height 44
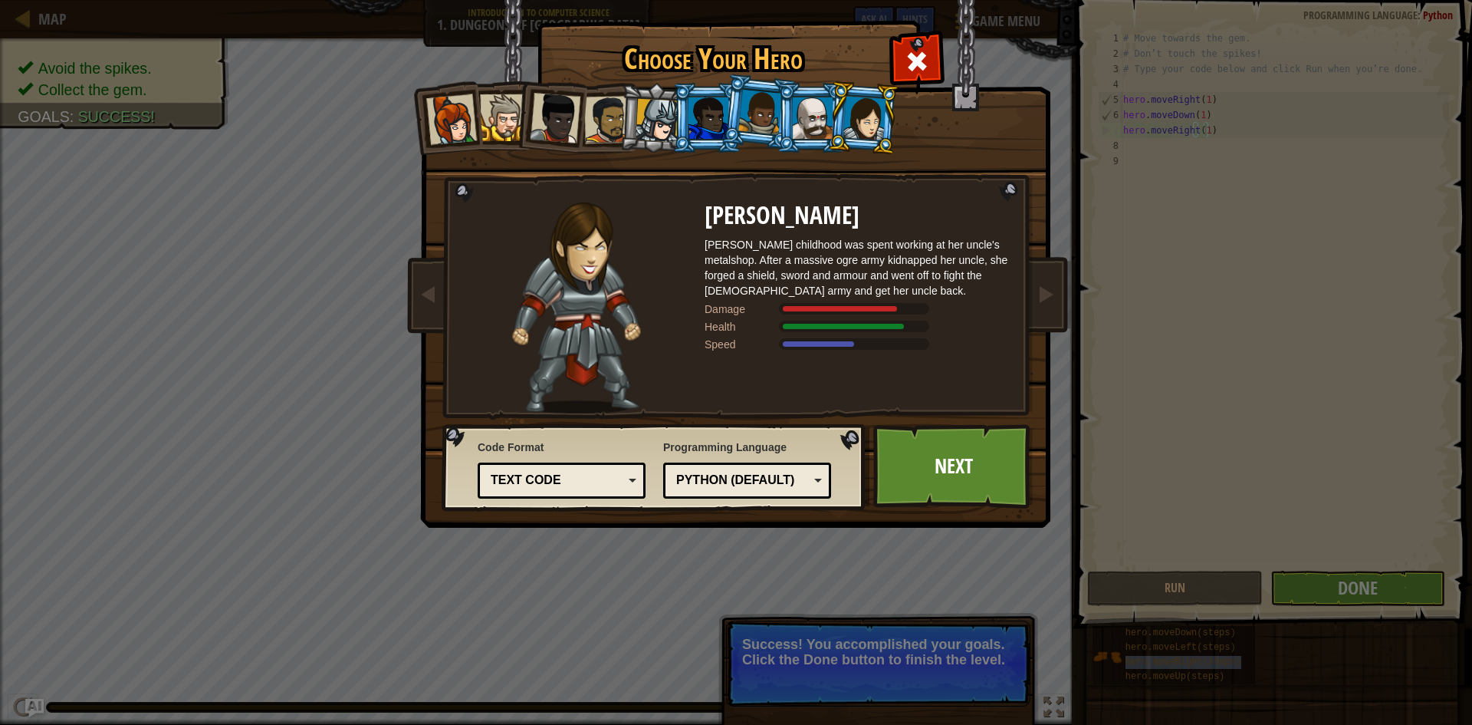
click at [757, 103] on div at bounding box center [760, 112] width 44 height 45
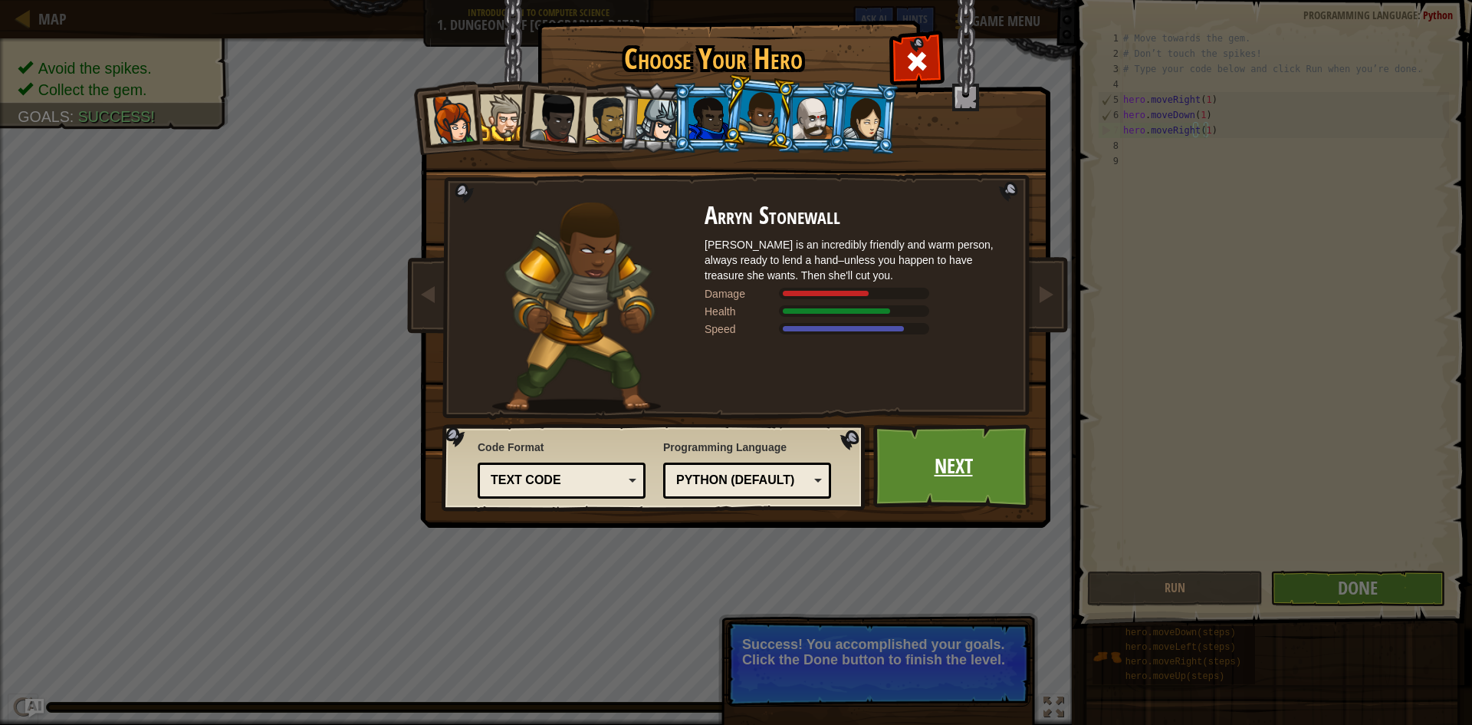
click at [934, 446] on link "Next" at bounding box center [953, 466] width 160 height 84
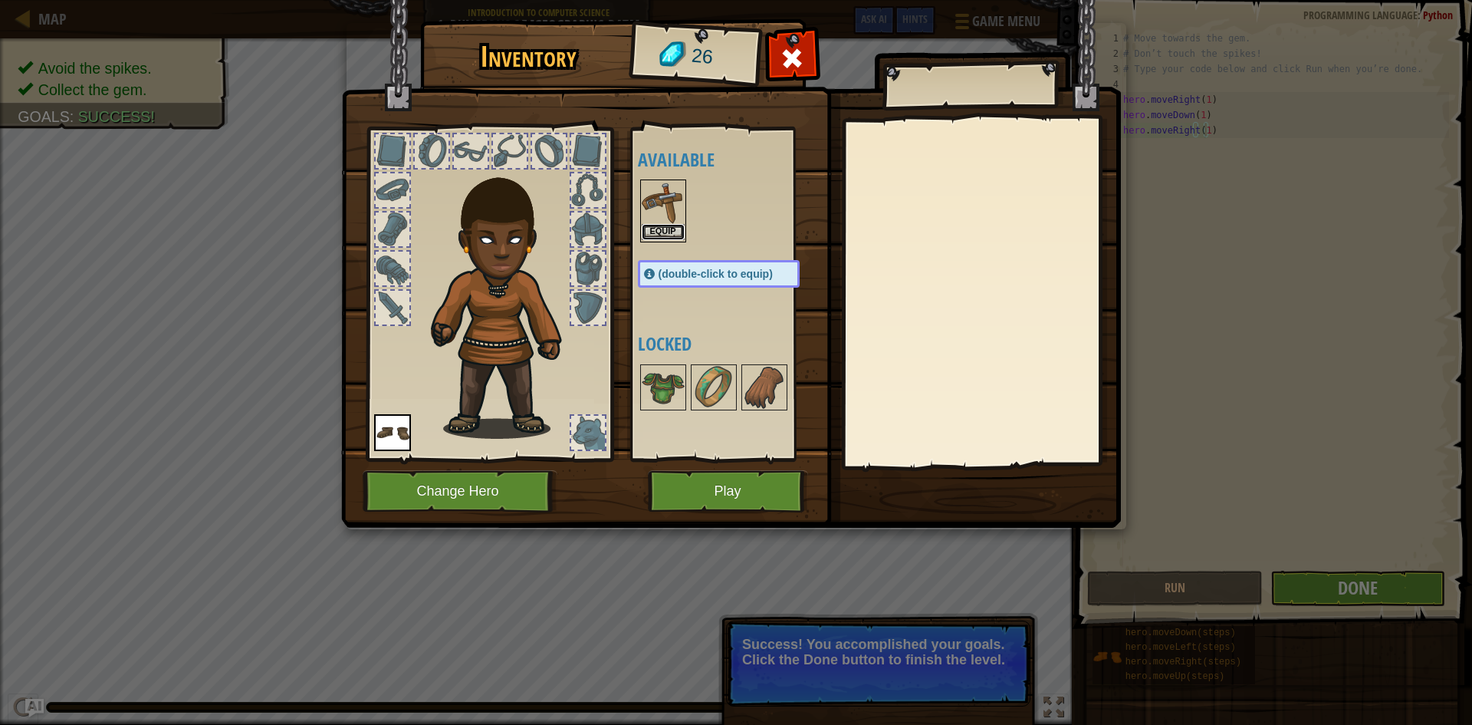
click at [655, 230] on button "Equip" at bounding box center [663, 232] width 43 height 16
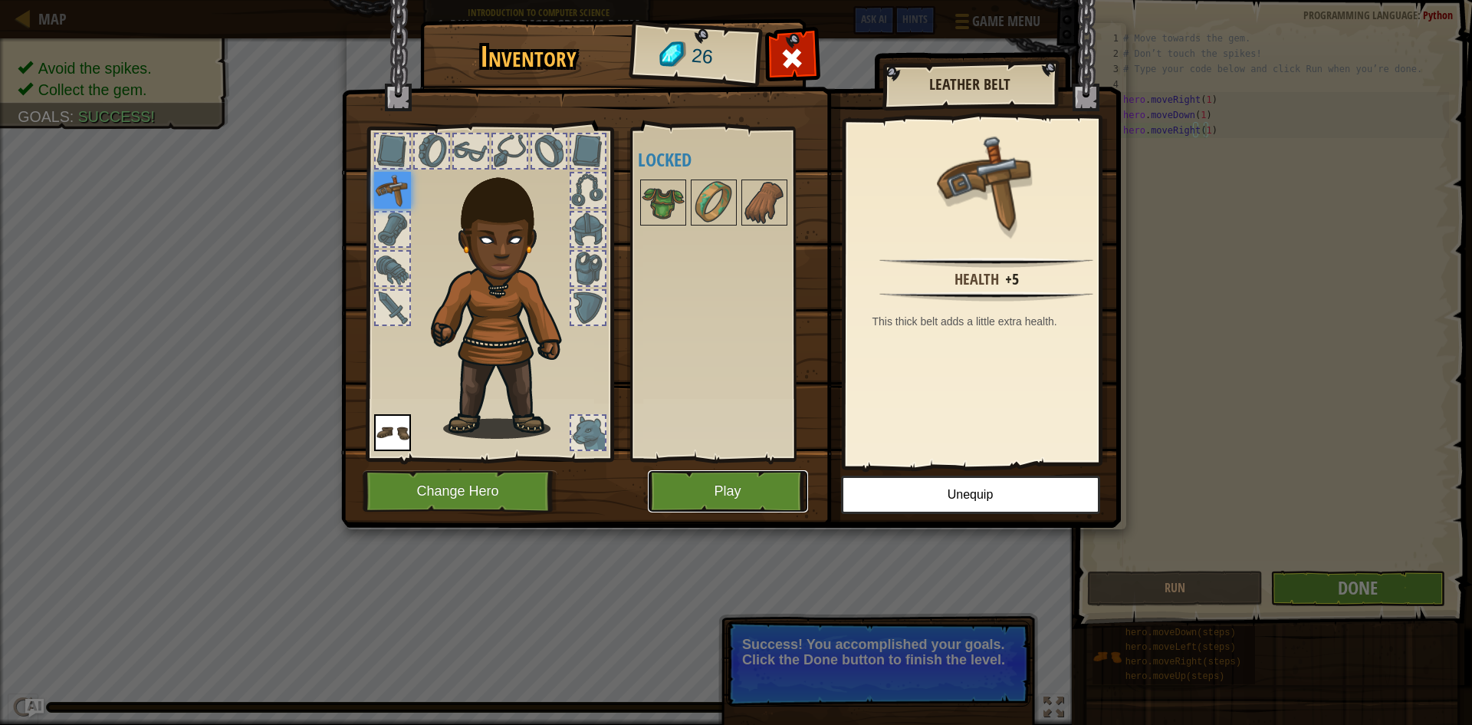
click at [744, 501] on button "Play" at bounding box center [728, 491] width 160 height 42
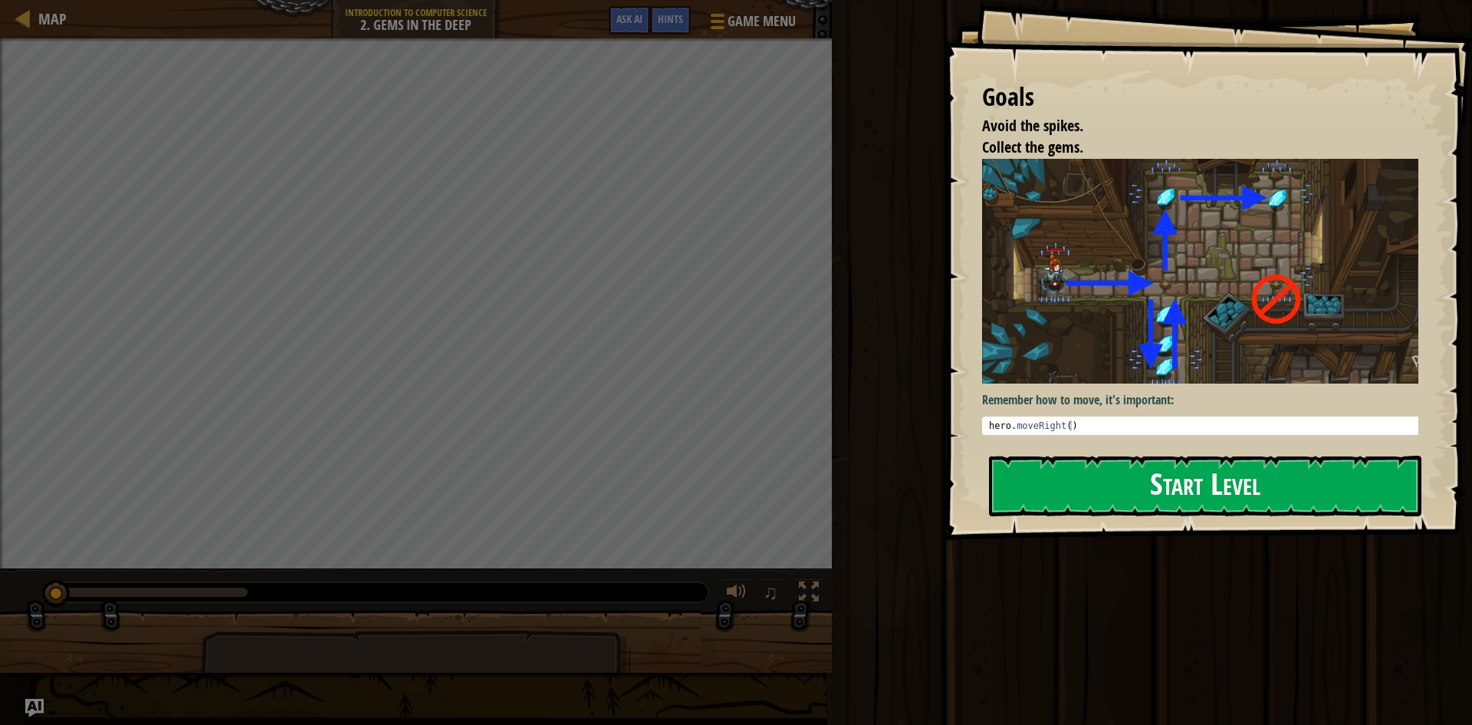
click at [1191, 475] on button "Start Level" at bounding box center [1205, 486] width 432 height 61
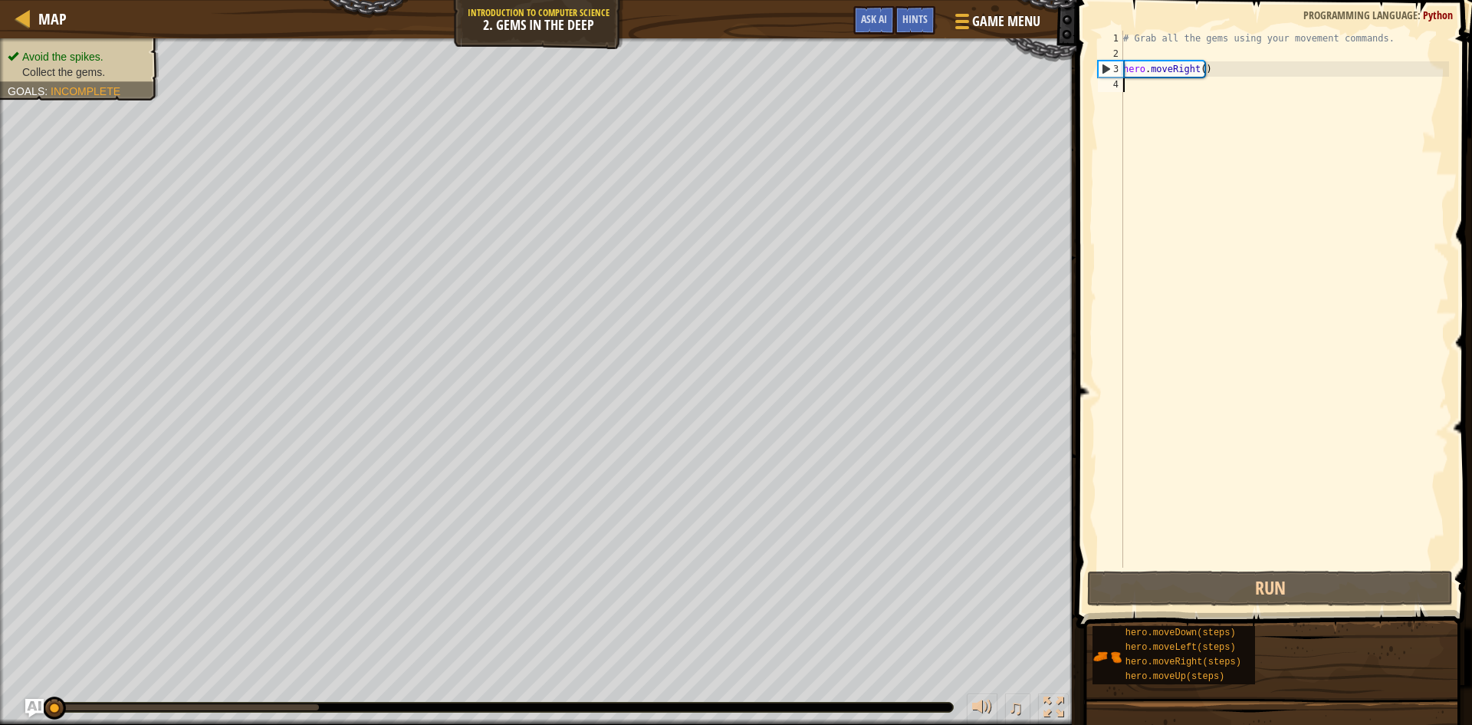
click at [1193, 71] on div "# Grab all the gems using your movement commands. hero . moveRight ( )" at bounding box center [1284, 314] width 329 height 567
click at [1196, 69] on div "# Grab all the gems using your movement commands. hero . moveRight ( )" at bounding box center [1284, 314] width 329 height 567
click at [1198, 71] on div "# Grab all the gems using your movement commands. hero . moveRight ( )" at bounding box center [1284, 314] width 329 height 567
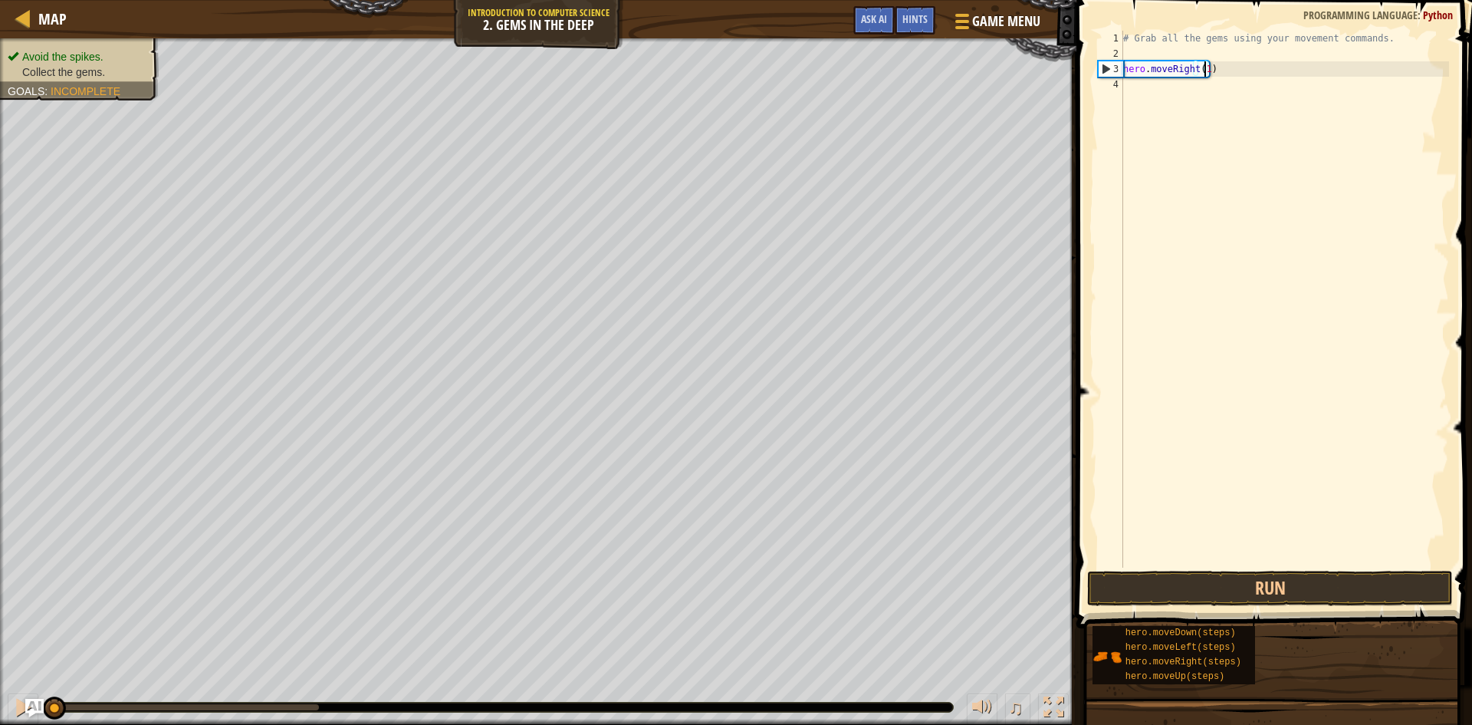
scroll to position [7, 6]
type textarea "hero.moveRight(1)"
click at [1195, 594] on button "Run" at bounding box center [1270, 588] width 366 height 35
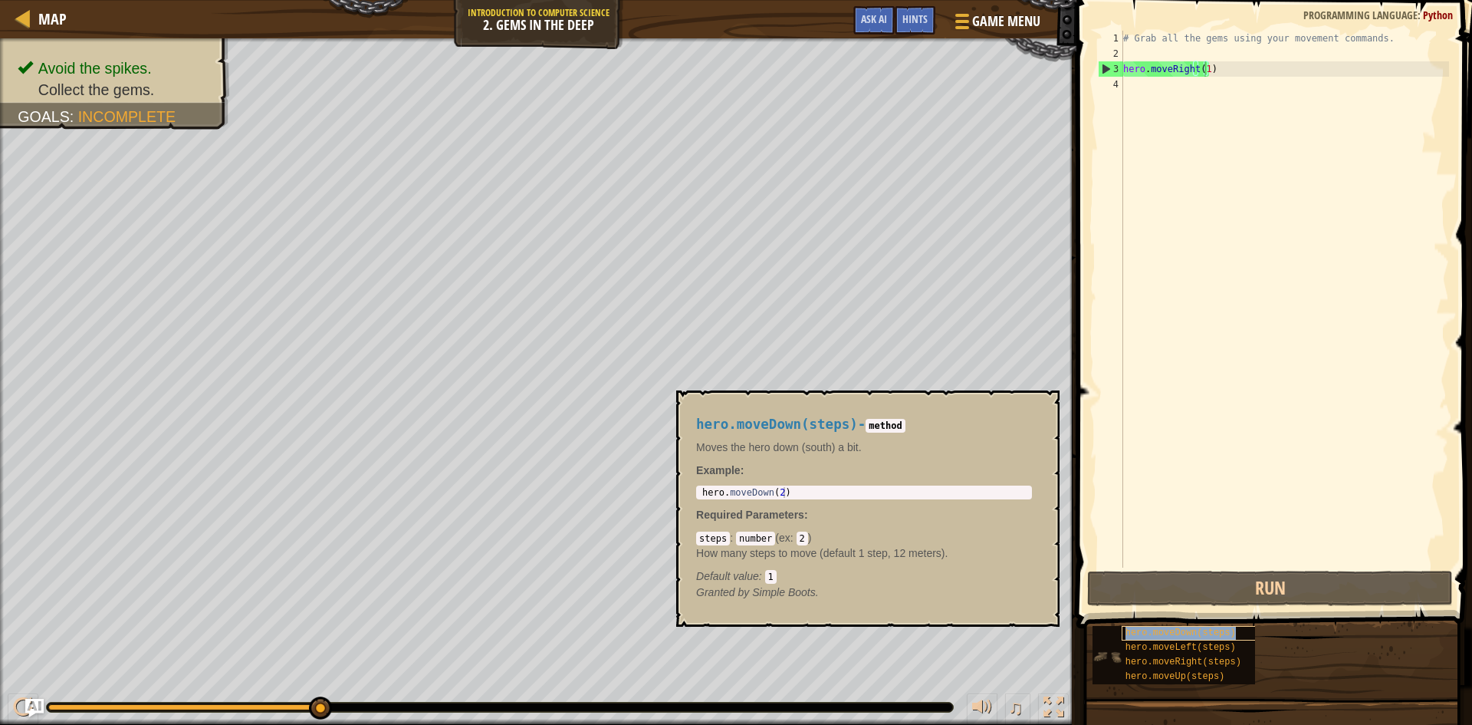
click at [1195, 635] on span "hero.moveDown(steps)" at bounding box center [1181, 632] width 110 height 11
click at [1158, 102] on div "# Grab all the gems using your movement commands. hero . moveRight ( 1 )" at bounding box center [1284, 314] width 329 height 567
type textarea "h"
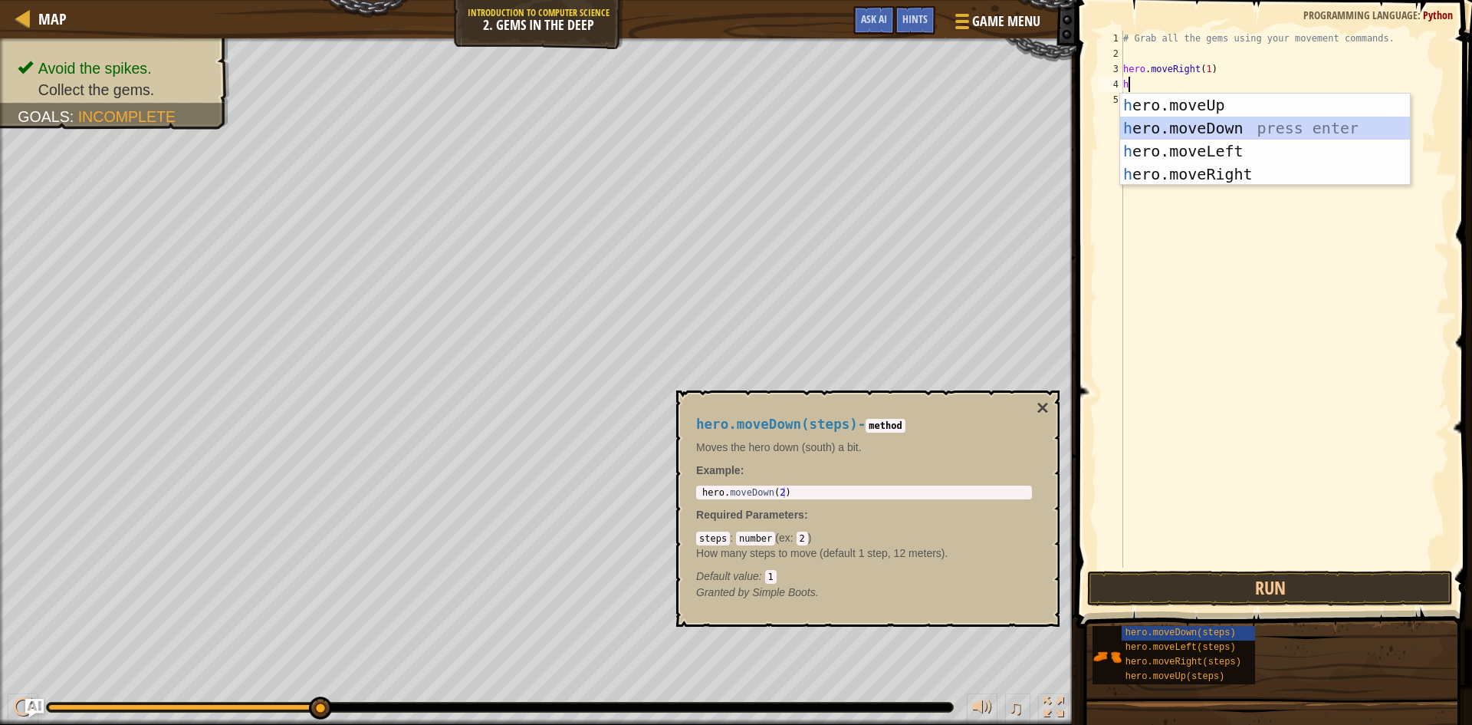
click at [1164, 136] on div "h ero.moveUp press enter h ero.moveDown press enter h ero.moveLeft press enter …" at bounding box center [1265, 163] width 290 height 138
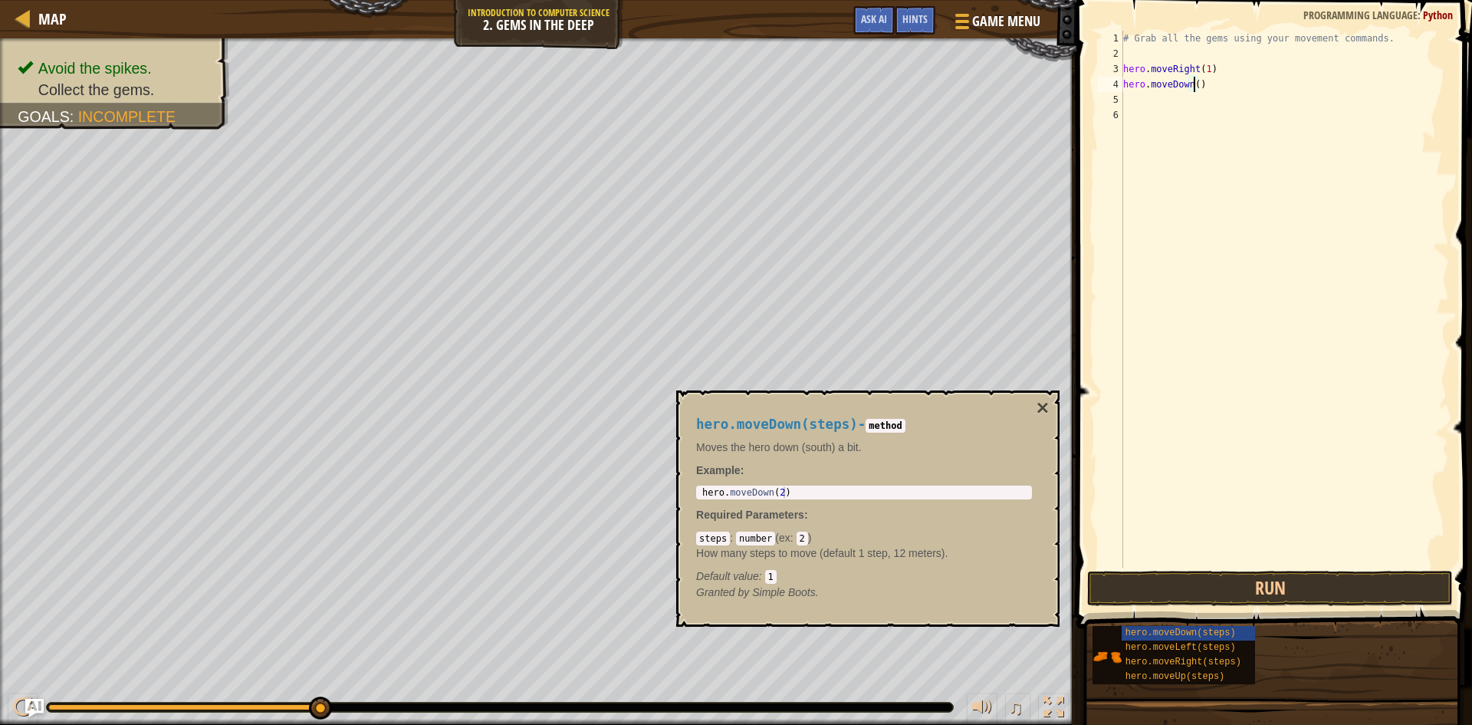
click at [1195, 85] on div "# Grab all the gems using your movement commands. hero . moveRight ( 1 ) hero .…" at bounding box center [1284, 314] width 329 height 567
type textarea "hero.moveDown(1)"
click at [1143, 670] on div "hero.moveUp(steps)" at bounding box center [1195, 676] width 147 height 15
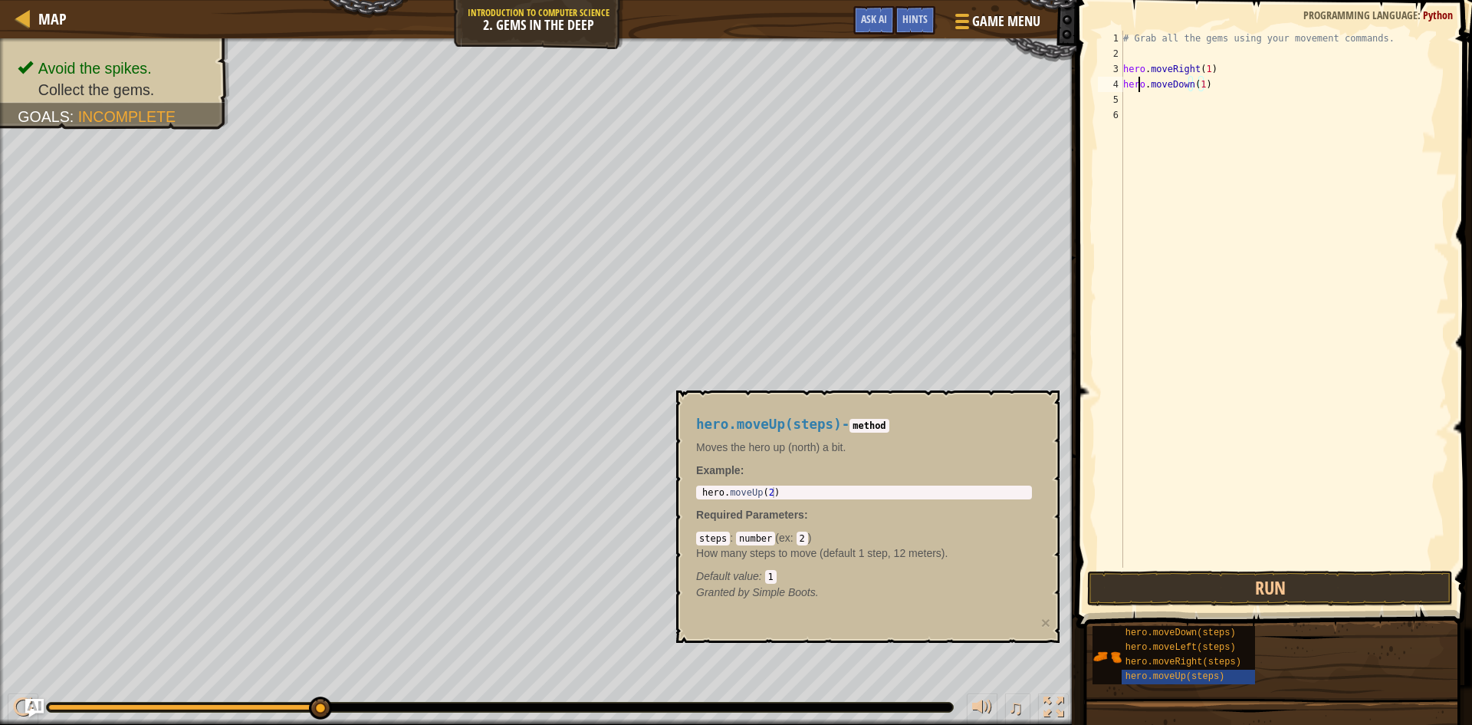
click at [1139, 90] on div "# Grab all the gems using your movement commands. hero . moveRight ( 1 ) hero .…" at bounding box center [1284, 314] width 329 height 567
click at [1138, 97] on div "# Grab all the gems using your movement commands. hero . moveRight ( 1 ) hero .…" at bounding box center [1284, 314] width 329 height 567
type textarea "h"
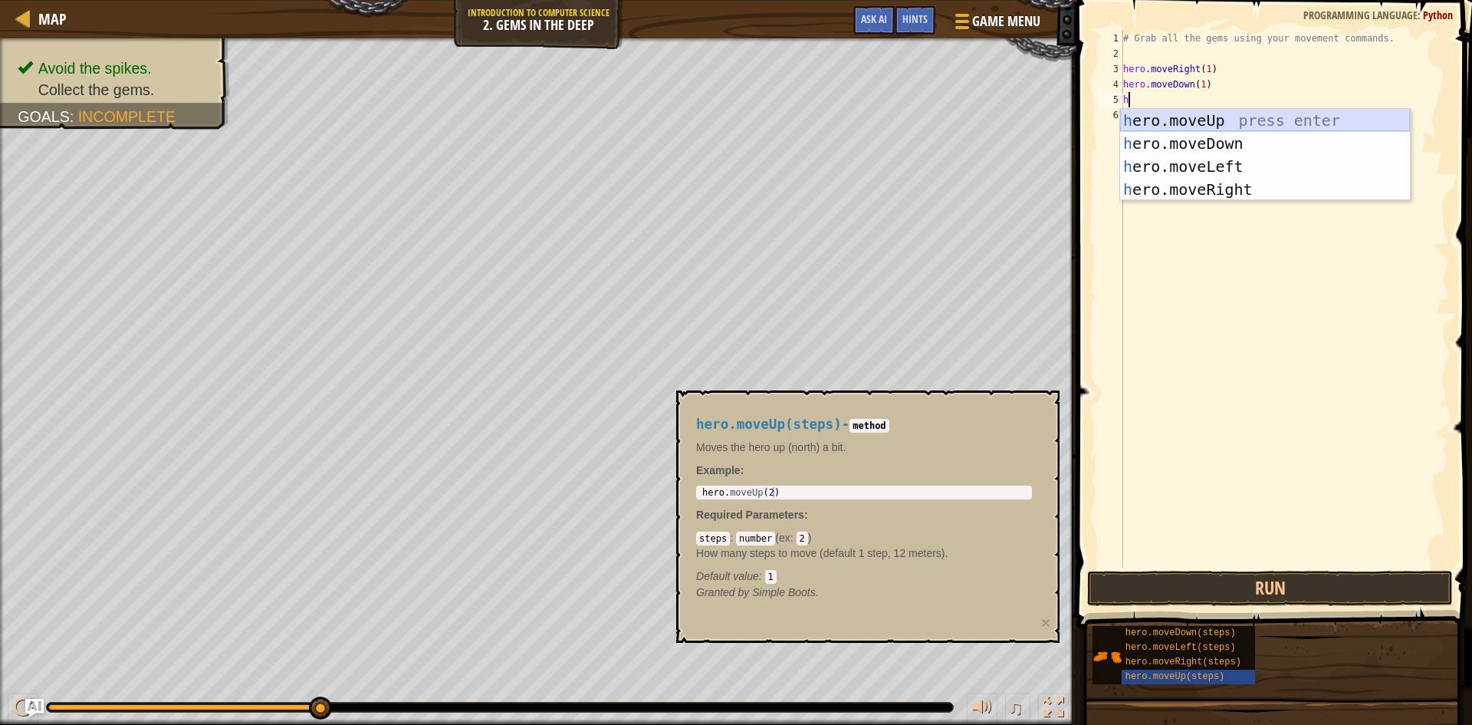
click at [1214, 122] on div "h ero.moveUp press enter h ero.moveDown press enter h ero.moveLeft press enter …" at bounding box center [1265, 178] width 290 height 138
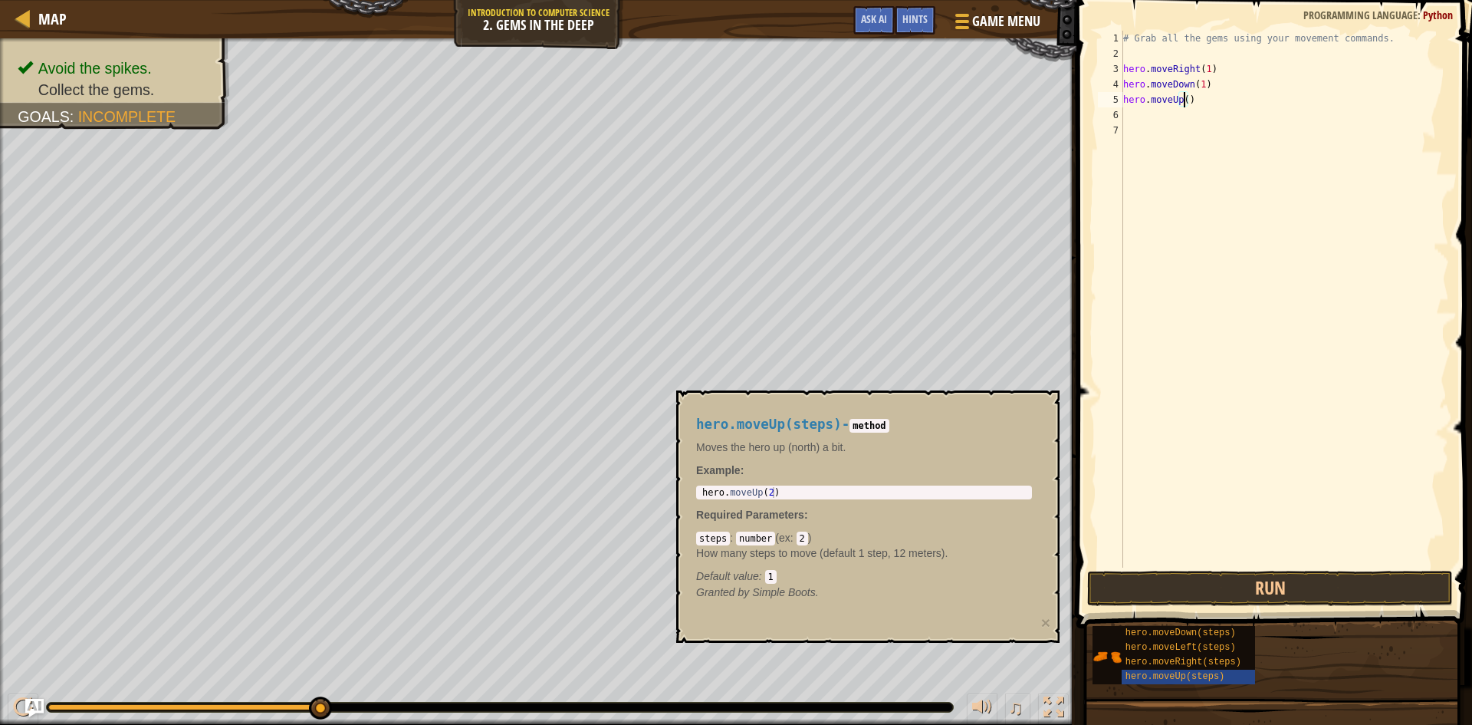
click at [1185, 102] on div "# Grab all the gems using your movement commands. hero . moveRight ( 1 ) hero .…" at bounding box center [1284, 314] width 329 height 567
type textarea "hero.moveUp(2)"
click at [1143, 114] on div "# Grab all the gems using your movement commands. hero . moveRight ( 1 ) hero .…" at bounding box center [1284, 314] width 329 height 567
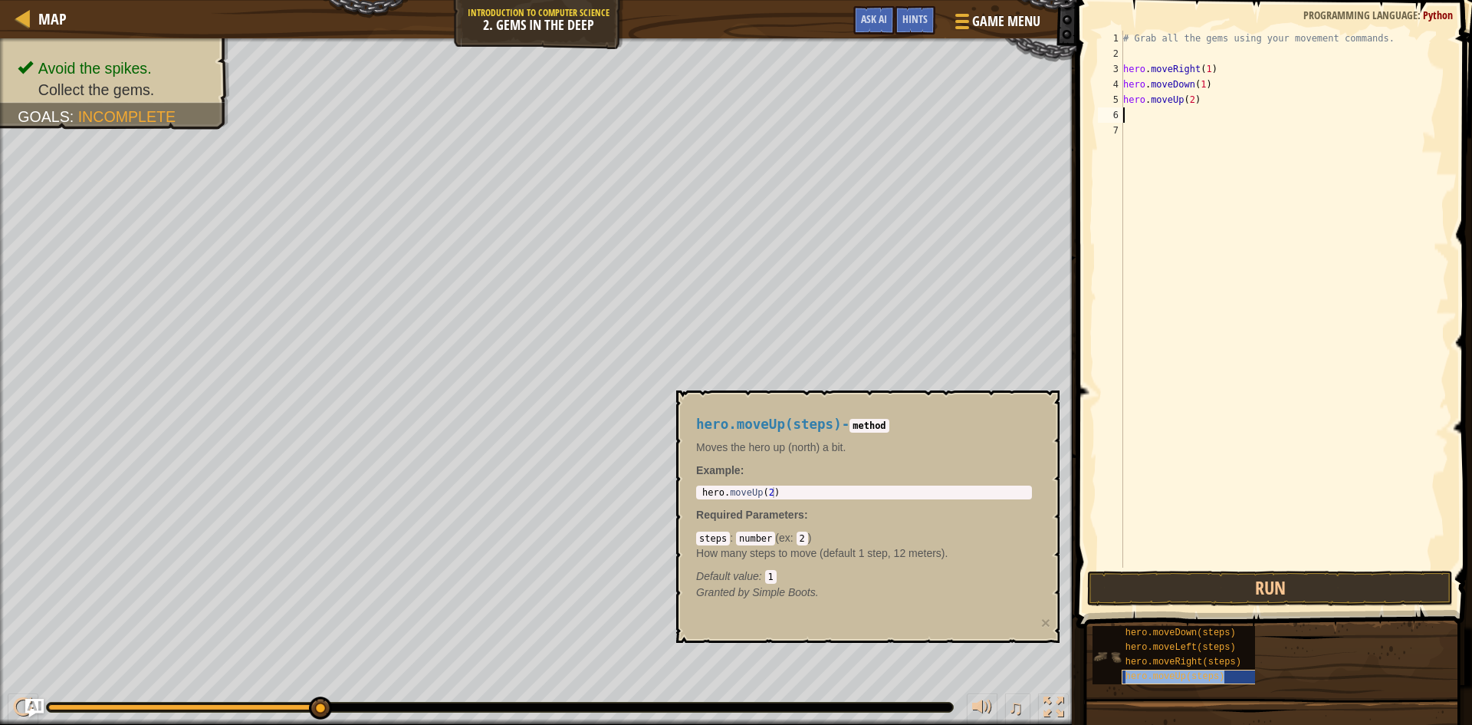
click at [1169, 682] on div "hero.moveUp(steps)" at bounding box center [1195, 676] width 147 height 15
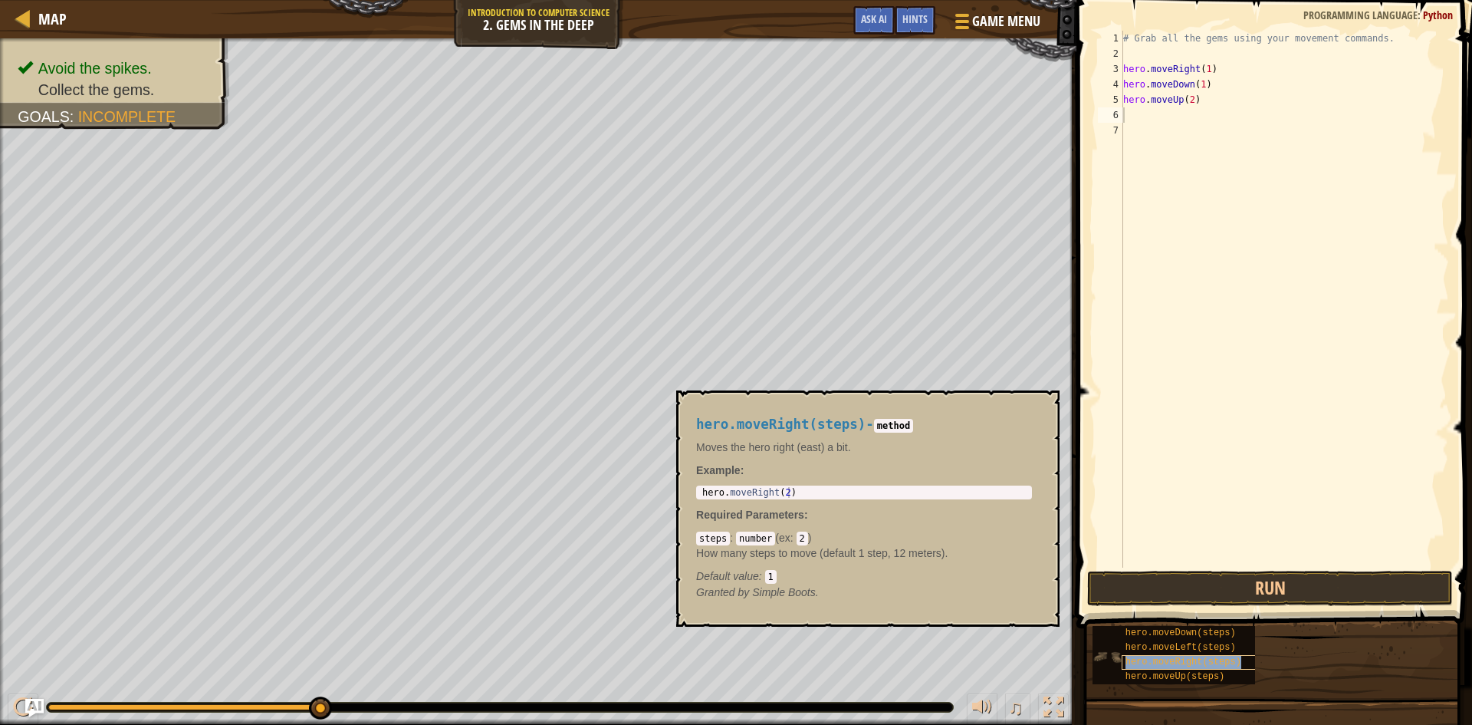
click at [1215, 658] on span "hero.moveRight(steps)" at bounding box center [1184, 661] width 116 height 11
type textarea "h"
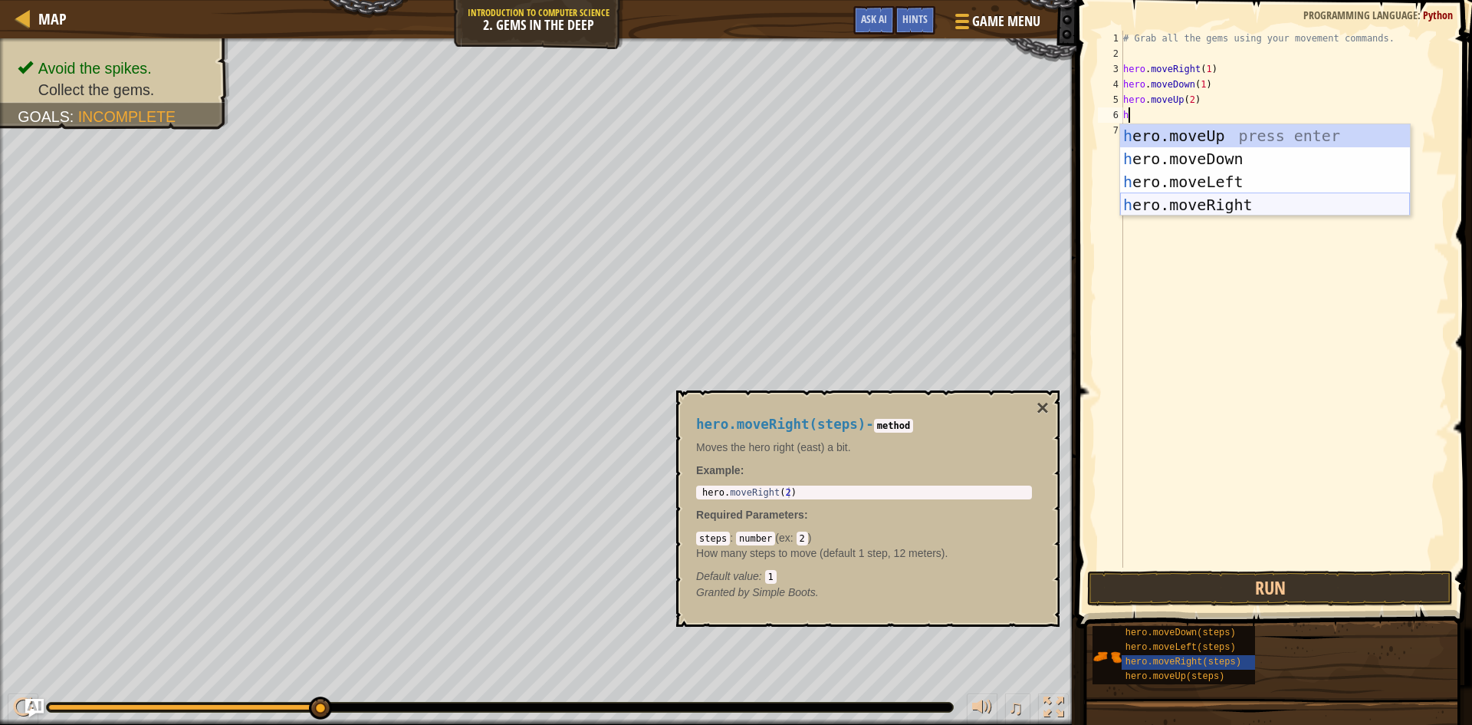
click at [1231, 204] on div "h ero.moveUp press enter h ero.moveDown press enter h ero.moveLeft press enter …" at bounding box center [1265, 193] width 290 height 138
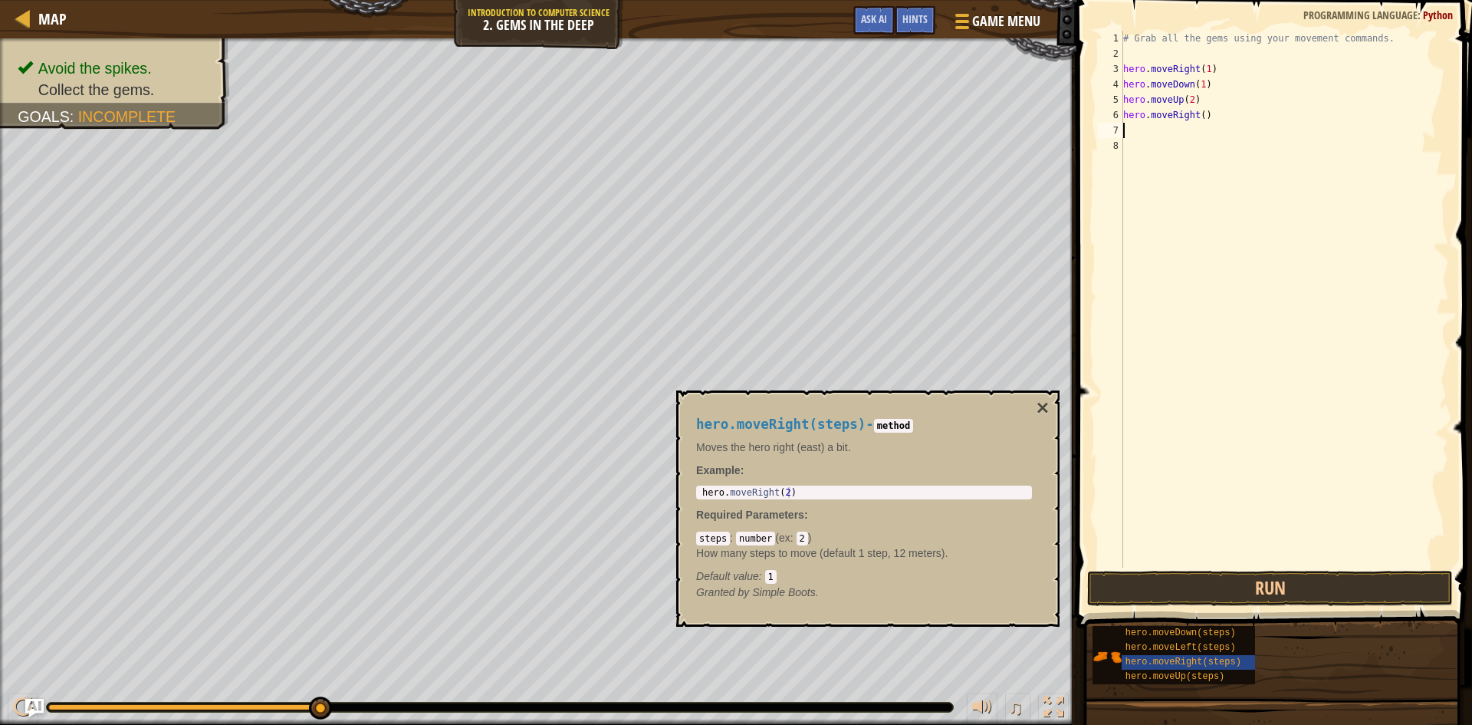
click at [1201, 116] on div "# Grab all the gems using your movement commands. hero . moveRight ( 1 ) hero .…" at bounding box center [1284, 314] width 329 height 567
type textarea "hero.moveRight(1)"
click at [1327, 590] on button "Run" at bounding box center [1270, 588] width 366 height 35
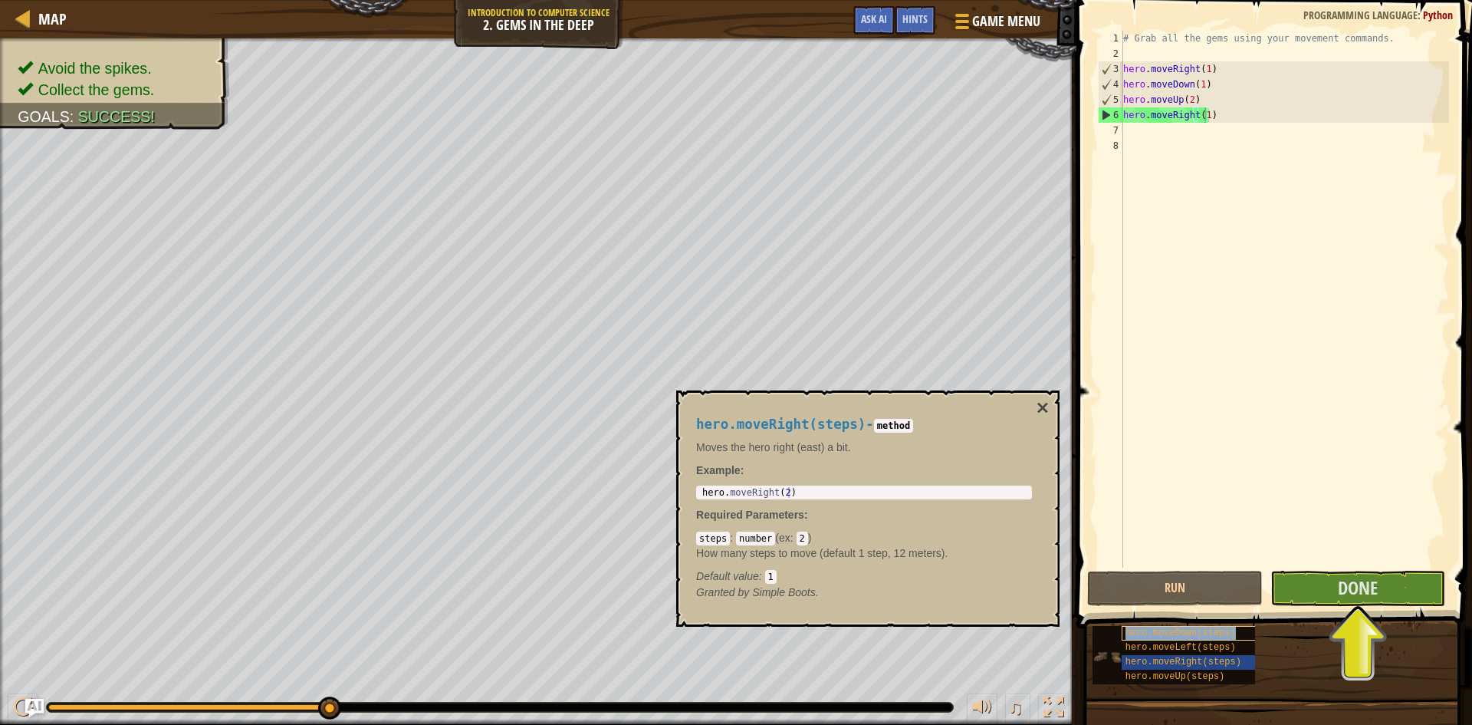
click at [1219, 637] on span "hero.moveDown(steps)" at bounding box center [1181, 632] width 110 height 11
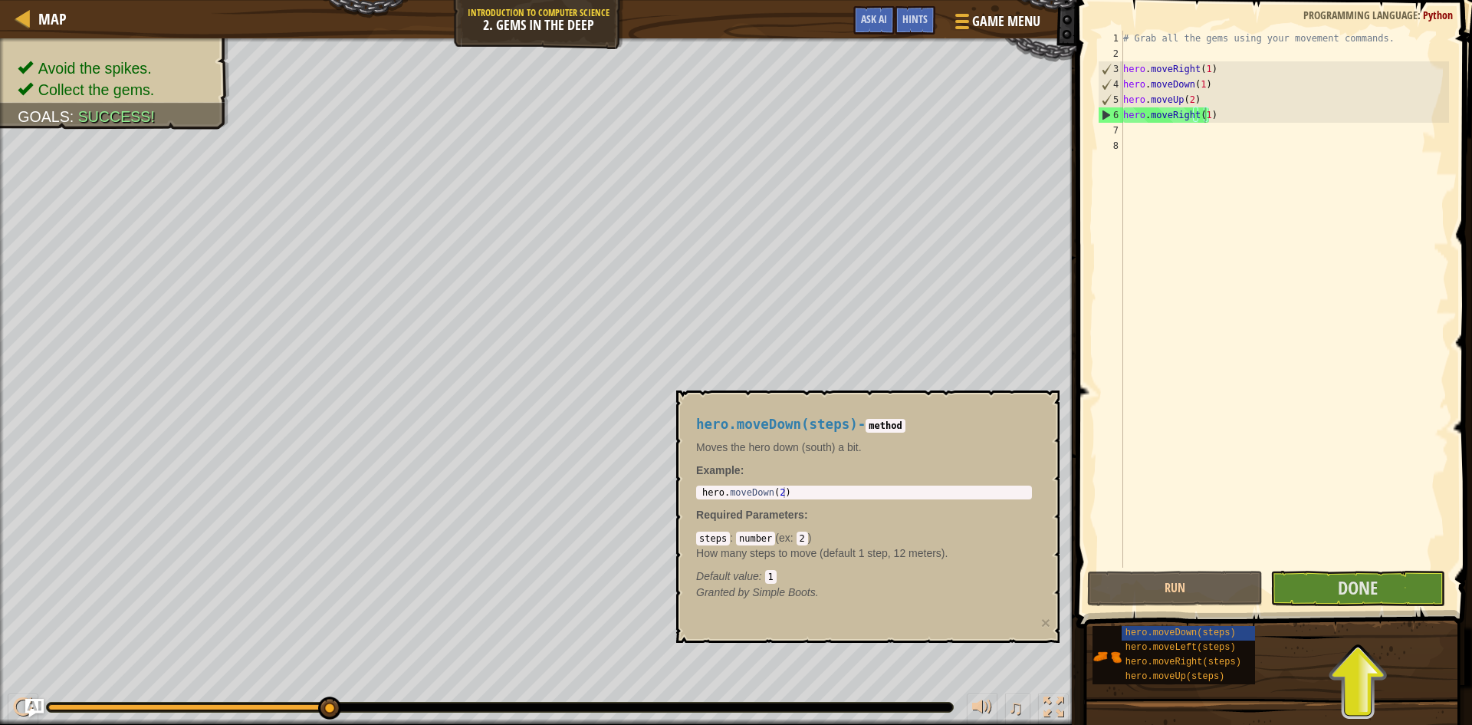
click at [887, 422] on code "method" at bounding box center [885, 426] width 39 height 14
click at [1140, 135] on div "# Grab all the gems using your movement commands. hero . moveRight ( 1 ) hero .…" at bounding box center [1284, 314] width 329 height 567
type textarea "n"
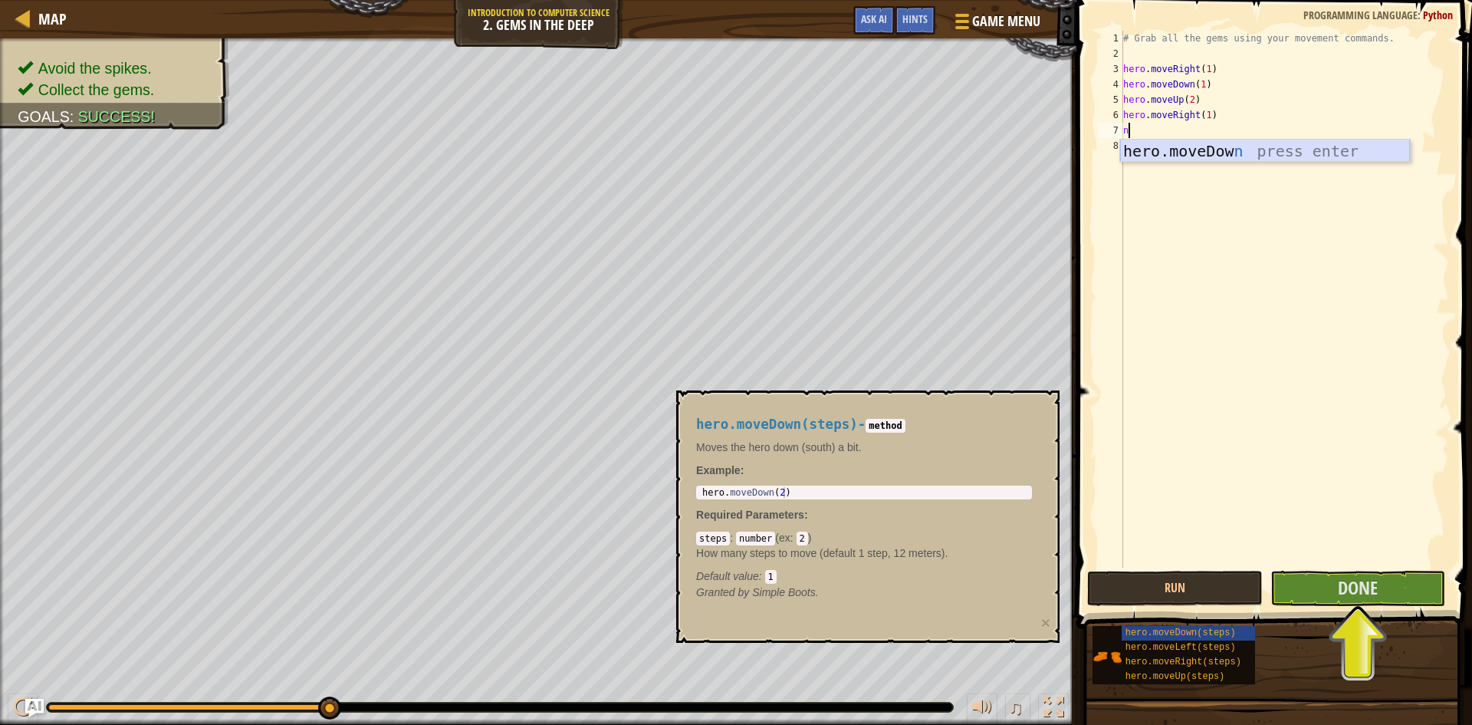
click at [1159, 154] on div "hero.moveDow n press enter" at bounding box center [1265, 174] width 290 height 69
click at [1192, 133] on div "# Grab all the gems using your movement commands. hero . moveRight ( 1 ) hero .…" at bounding box center [1284, 314] width 329 height 567
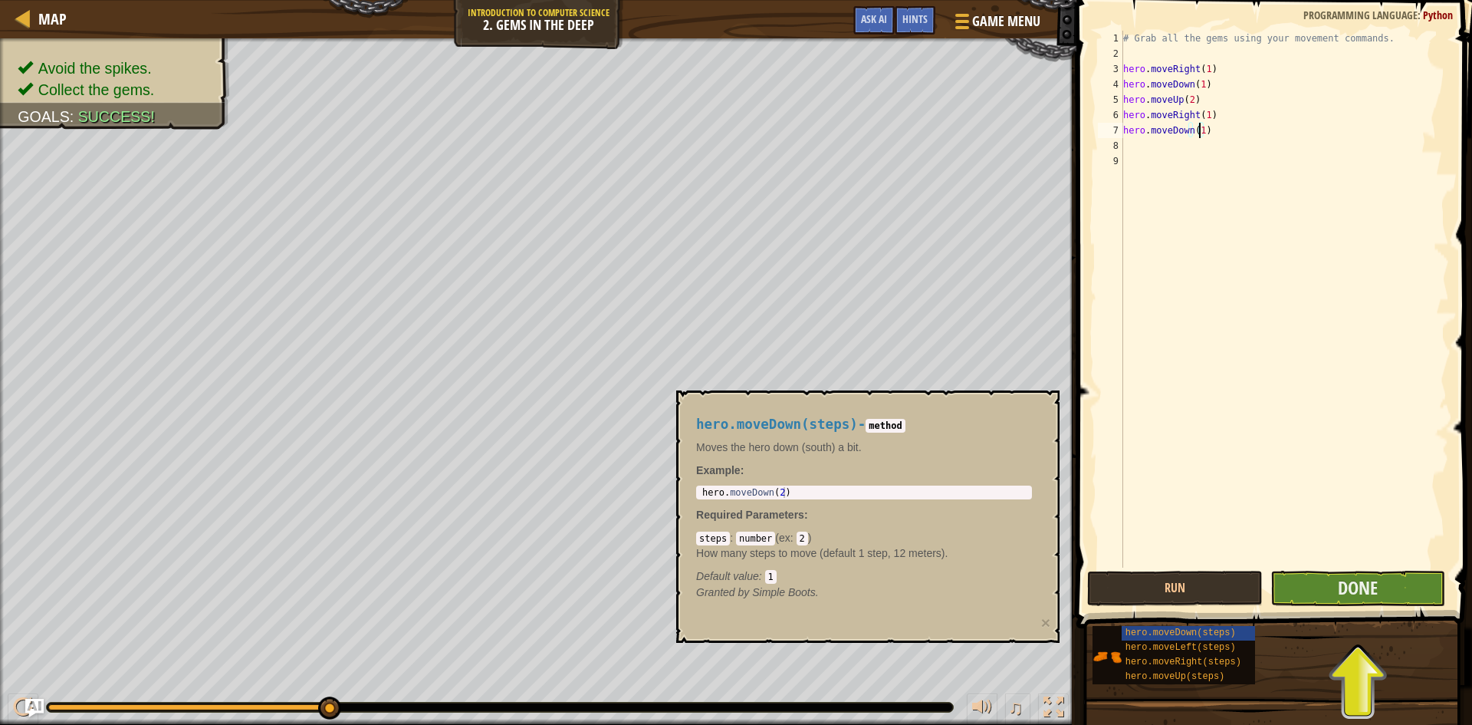
type textarea "hero.moveDown(1)"
click at [1389, 594] on button "Done" at bounding box center [1359, 588] width 176 height 35
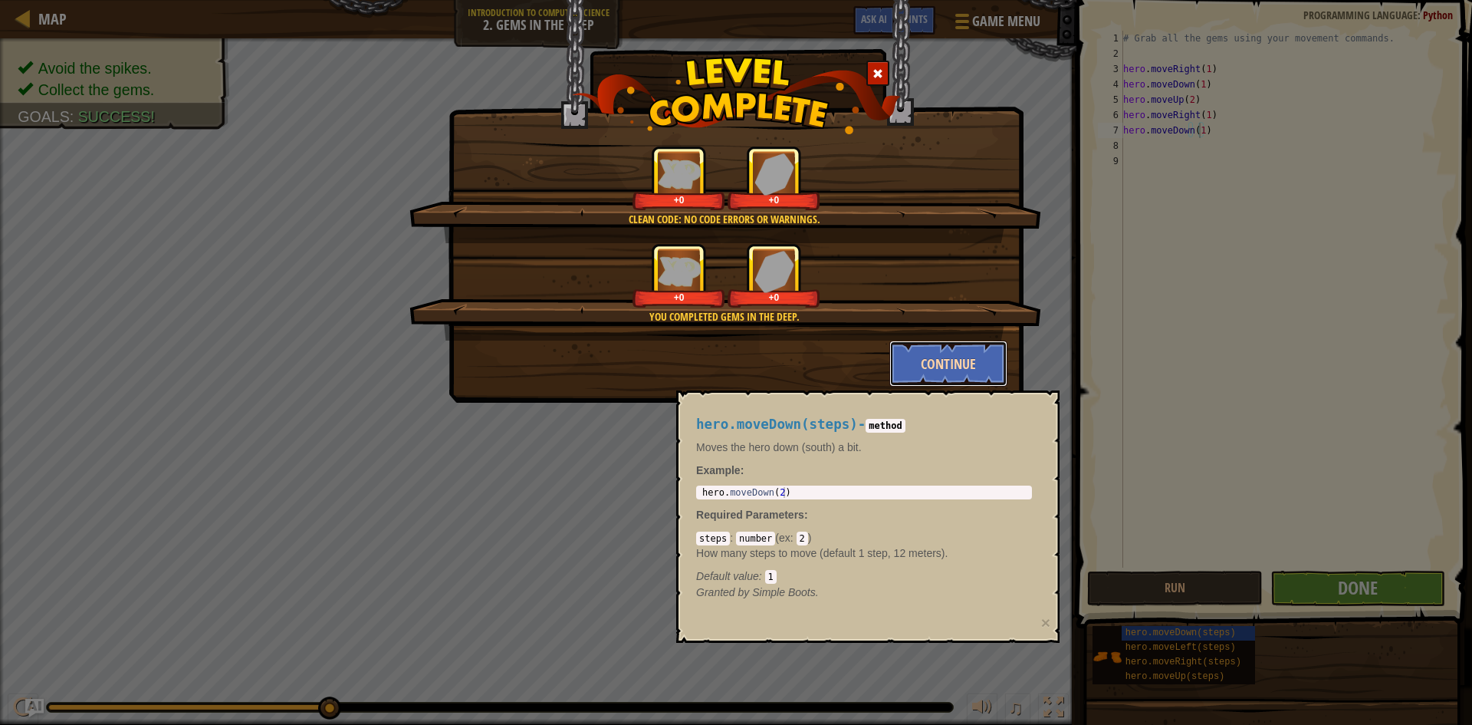
click at [959, 358] on button "Continue" at bounding box center [949, 363] width 119 height 46
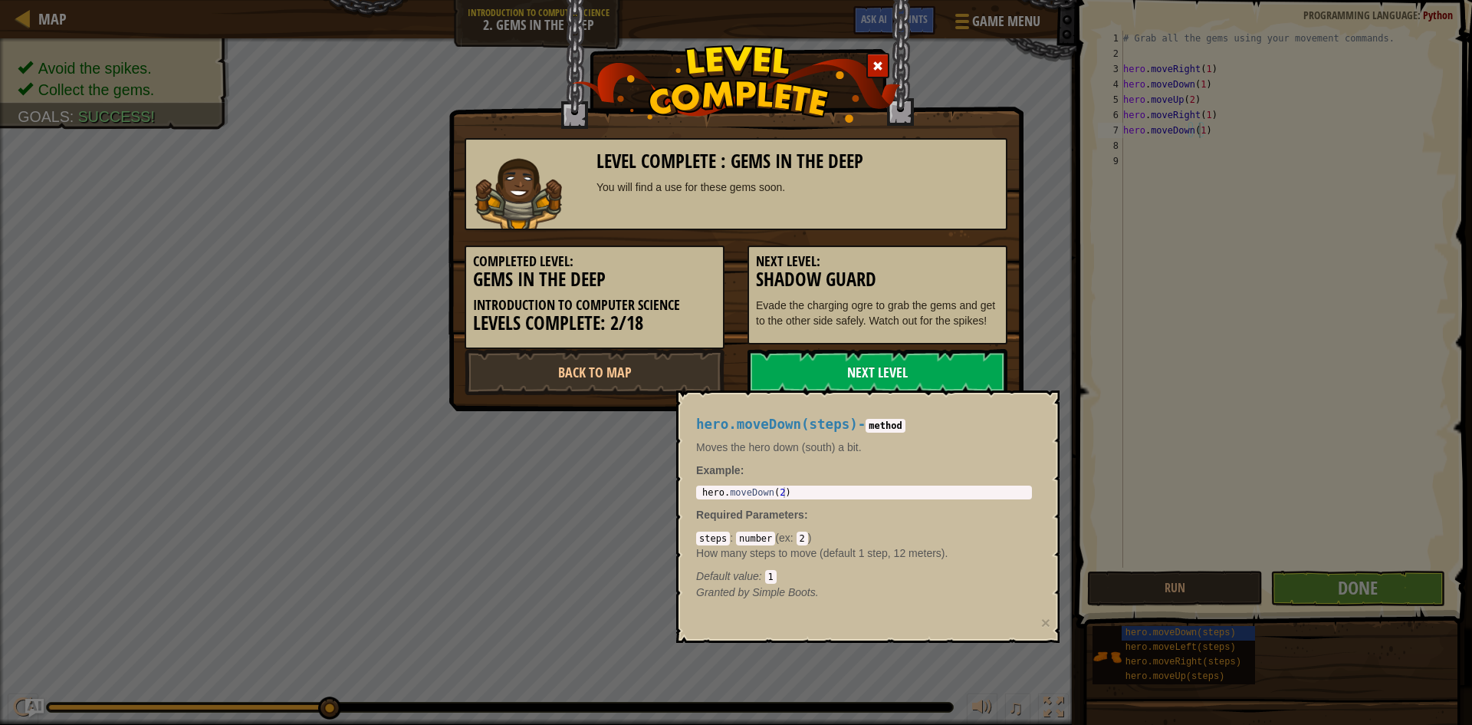
click at [875, 360] on link "Next Level" at bounding box center [878, 372] width 260 height 46
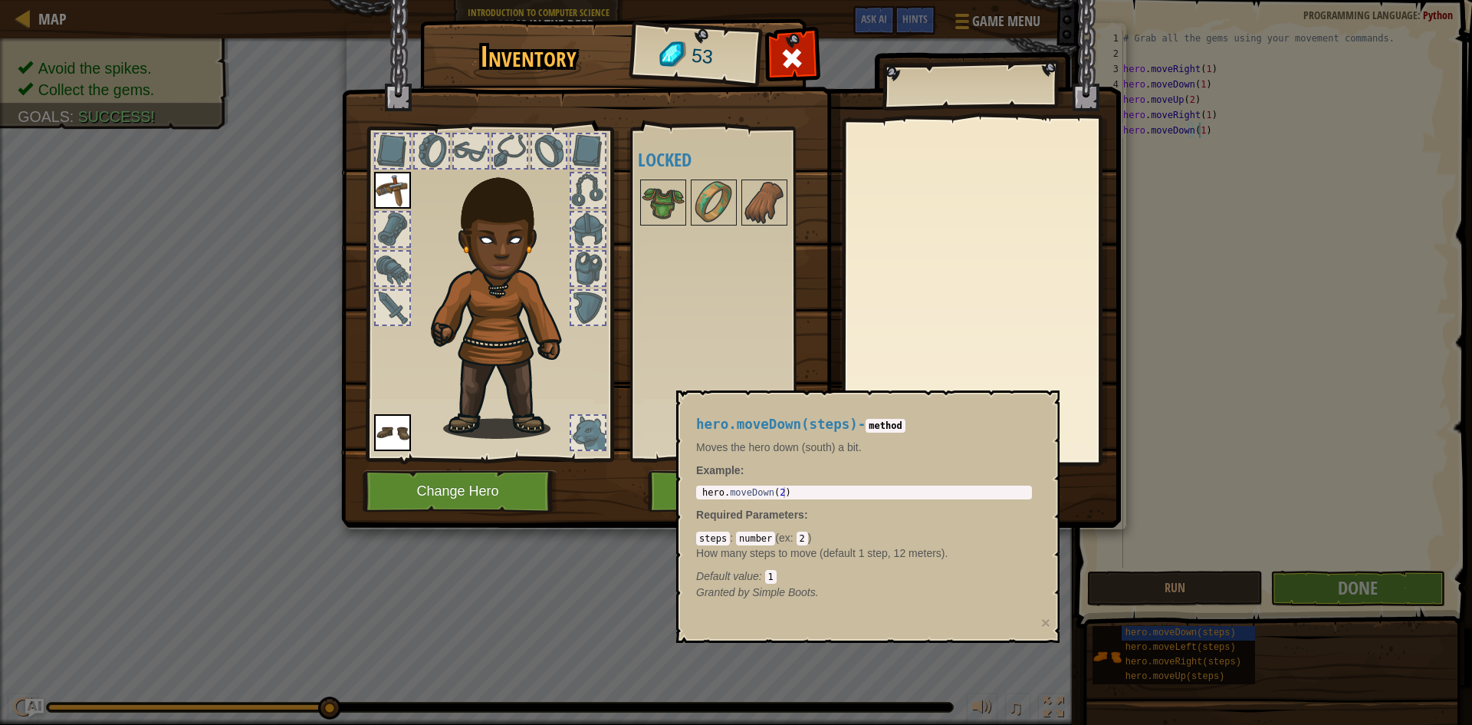
click at [842, 356] on img at bounding box center [731, 249] width 780 height 557
click at [842, 340] on img at bounding box center [731, 249] width 780 height 557
click at [748, 454] on p "Moves the hero down (south) a bit." at bounding box center [864, 446] width 336 height 15
drag, startPoint x: 748, startPoint y: 454, endPoint x: 837, endPoint y: 475, distance: 91.5
click at [749, 456] on div "hero.moveDown(steps) - method Moves the hero down (south) a bit. Example : 1 he…" at bounding box center [864, 509] width 357 height 212
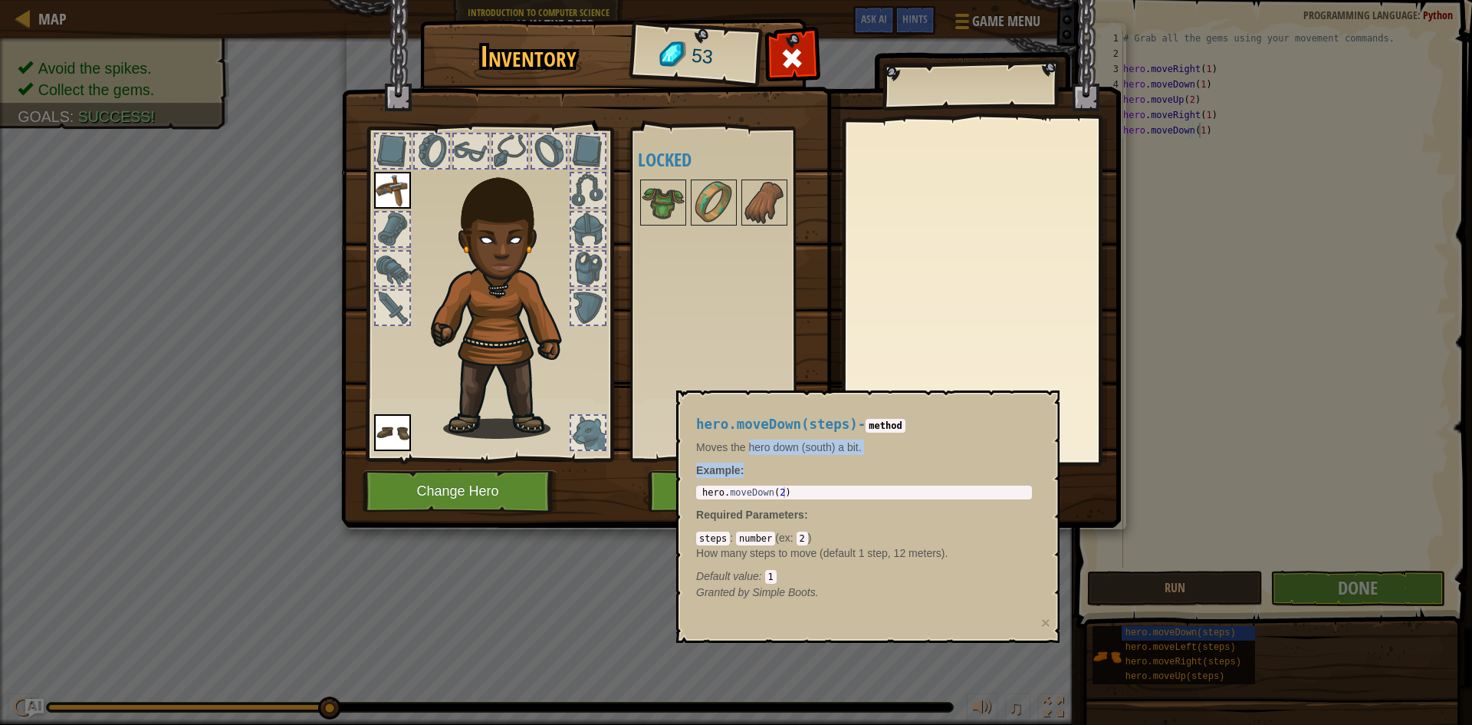
click at [1201, 636] on div "Inventory 53 Available Equip Equip (double-click to equip) Locked Equip Unequip…" at bounding box center [736, 362] width 1472 height 725
click at [1204, 630] on div "Inventory 53 Available Equip Equip (double-click to equip) Locked Equip Unequip…" at bounding box center [736, 362] width 1472 height 725
click at [1204, 628] on div "Inventory 53 Available Equip Equip (double-click to equip) Locked Equip Unequip…" at bounding box center [736, 362] width 1472 height 725
click at [672, 483] on button "Play" at bounding box center [728, 491] width 160 height 42
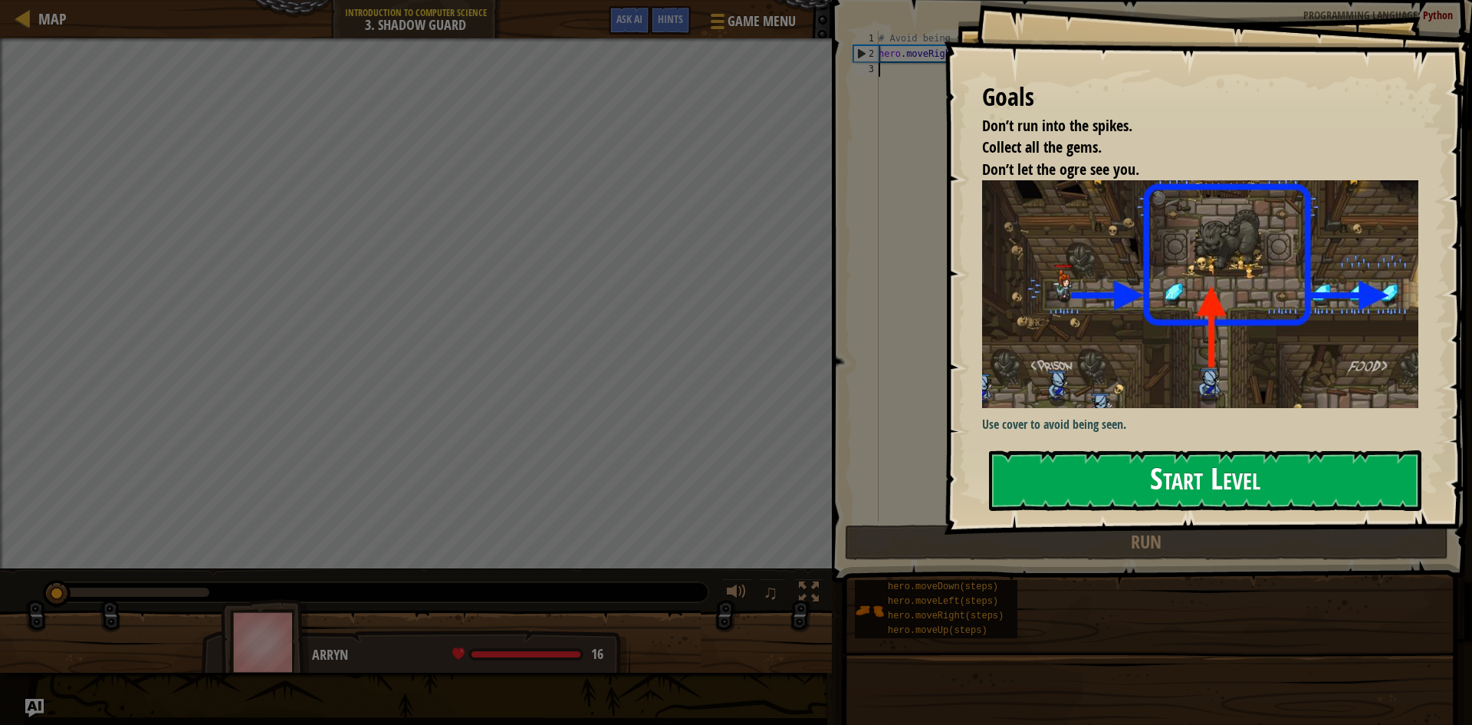
click at [1085, 489] on button "Start Level" at bounding box center [1205, 480] width 432 height 61
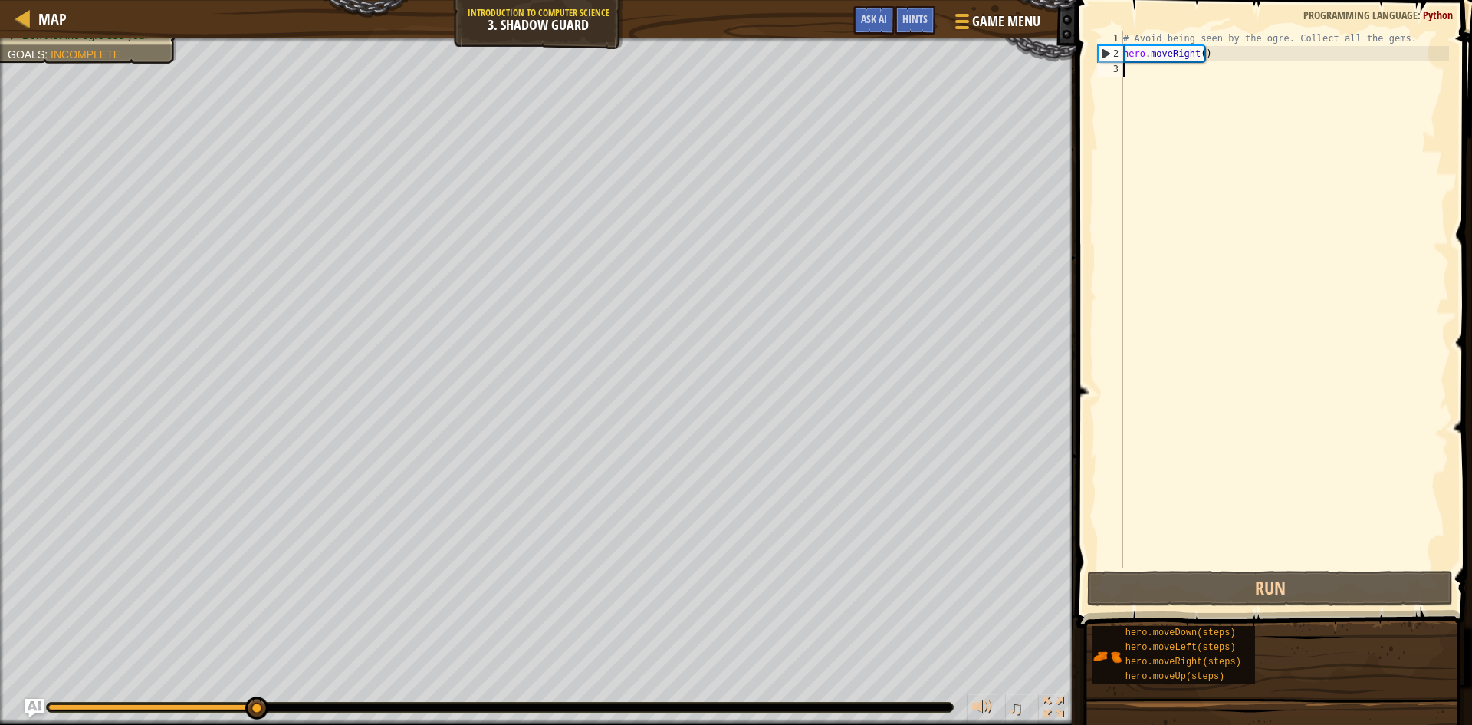
type textarea "t"
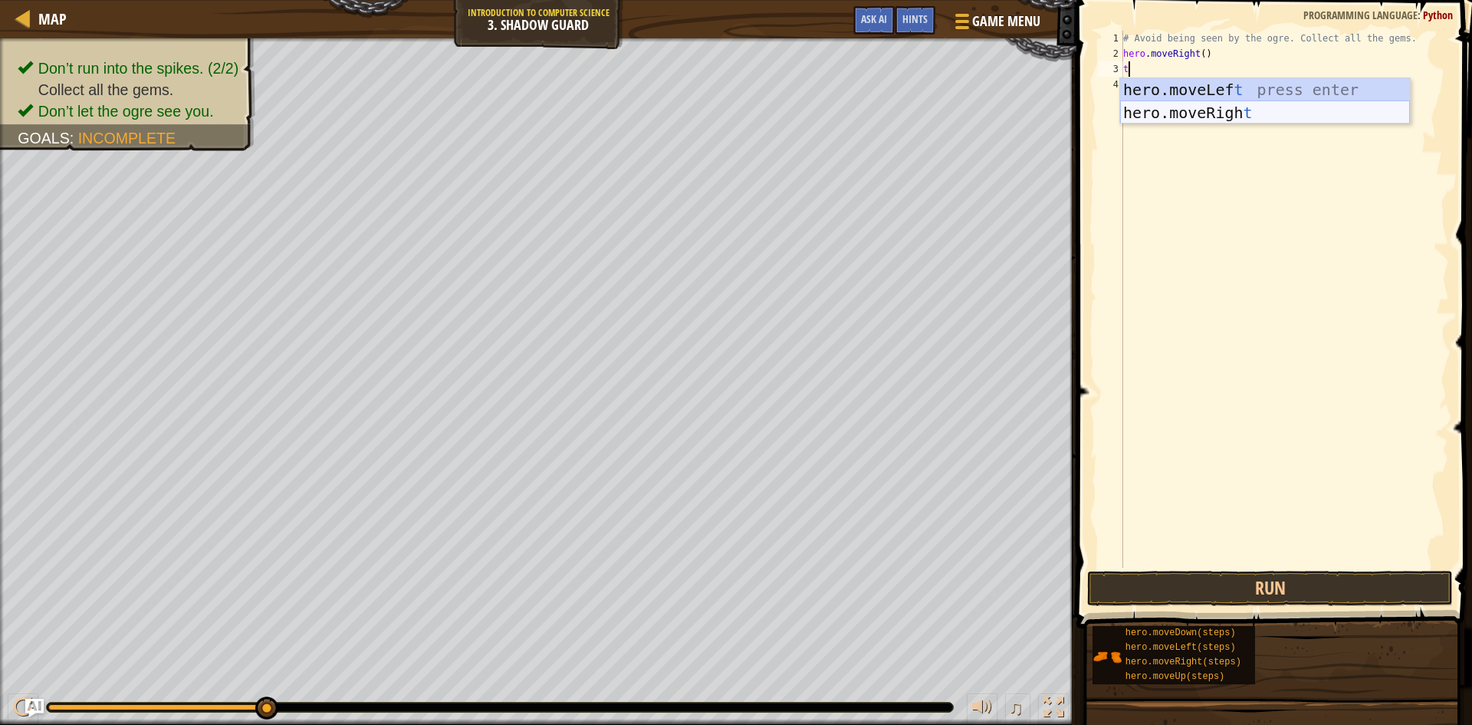
click at [1242, 115] on div "hero.moveLef t press enter hero.moveRigh t press enter" at bounding box center [1265, 124] width 290 height 92
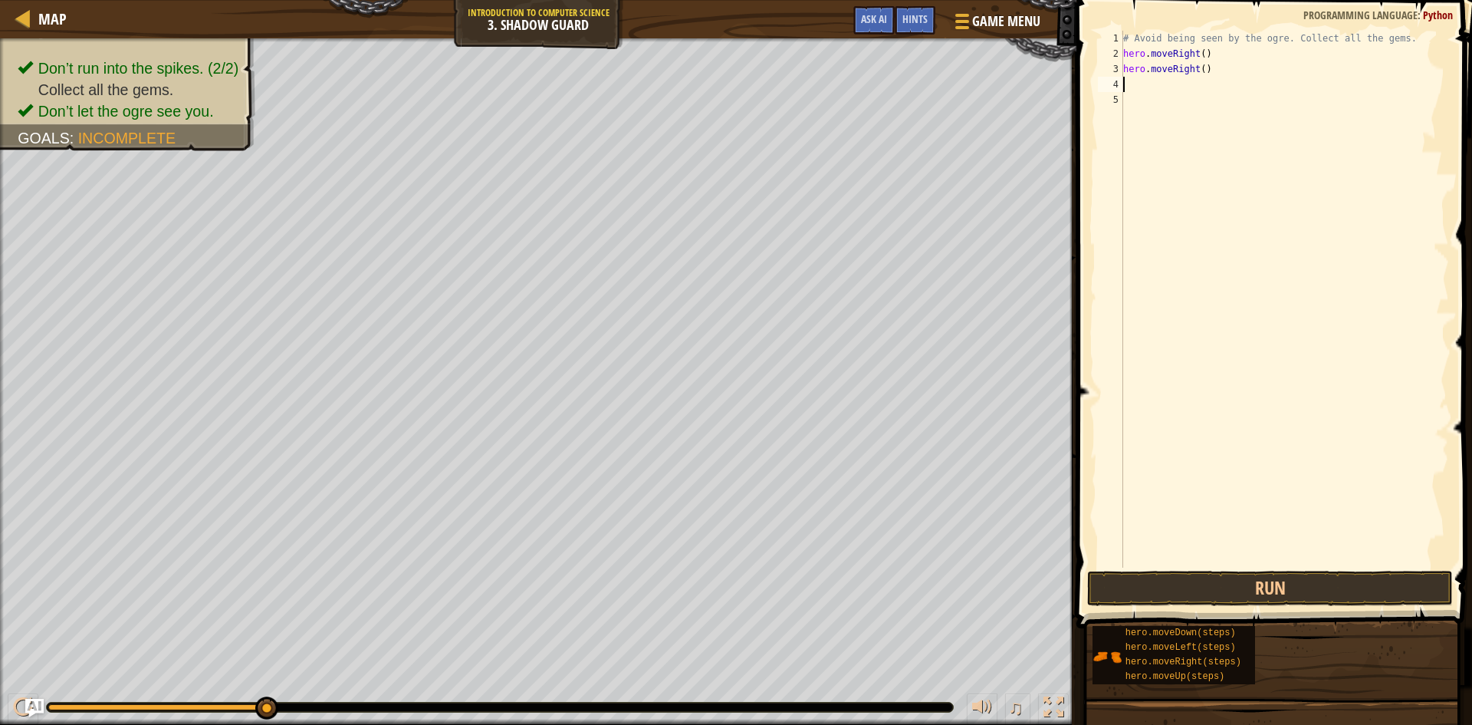
click at [1202, 71] on div "# Avoid being seen by the ogre. Collect all the gems. hero . moveRight ( ) hero…" at bounding box center [1284, 314] width 329 height 567
type textarea "hero.moveRight(2)"
click at [1166, 90] on div "# Avoid being seen by the ogre. Collect all the gems. hero . moveRight ( ) hero…" at bounding box center [1284, 314] width 329 height 567
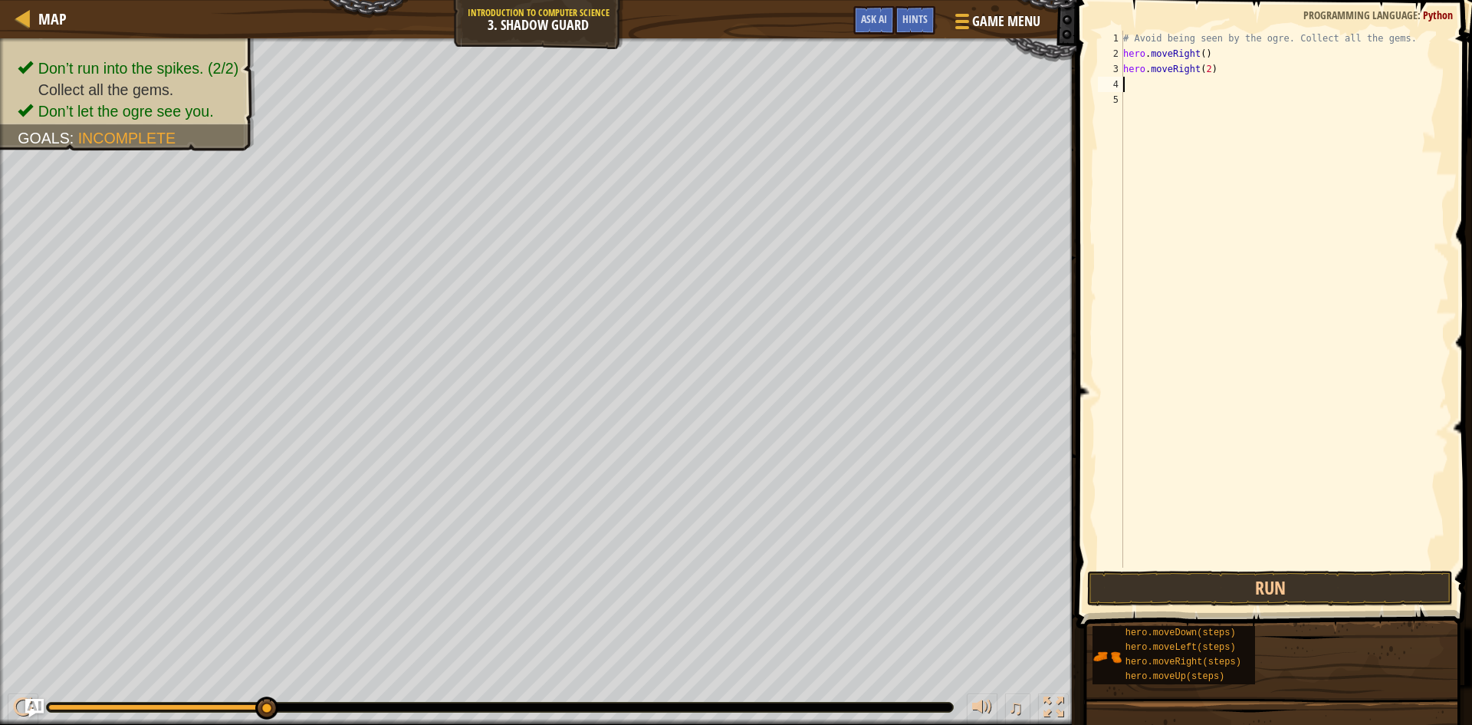
type textarea "t"
click at [1174, 110] on div "hero.moveLef t press enter hero.moveRigh t press enter" at bounding box center [1265, 140] width 290 height 92
click at [1194, 84] on div "# Avoid being seen by the ogre. Collect all the gems. hero . moveRight ( ) hero…" at bounding box center [1284, 314] width 329 height 567
type textarea "hero.moveLeft(1)"
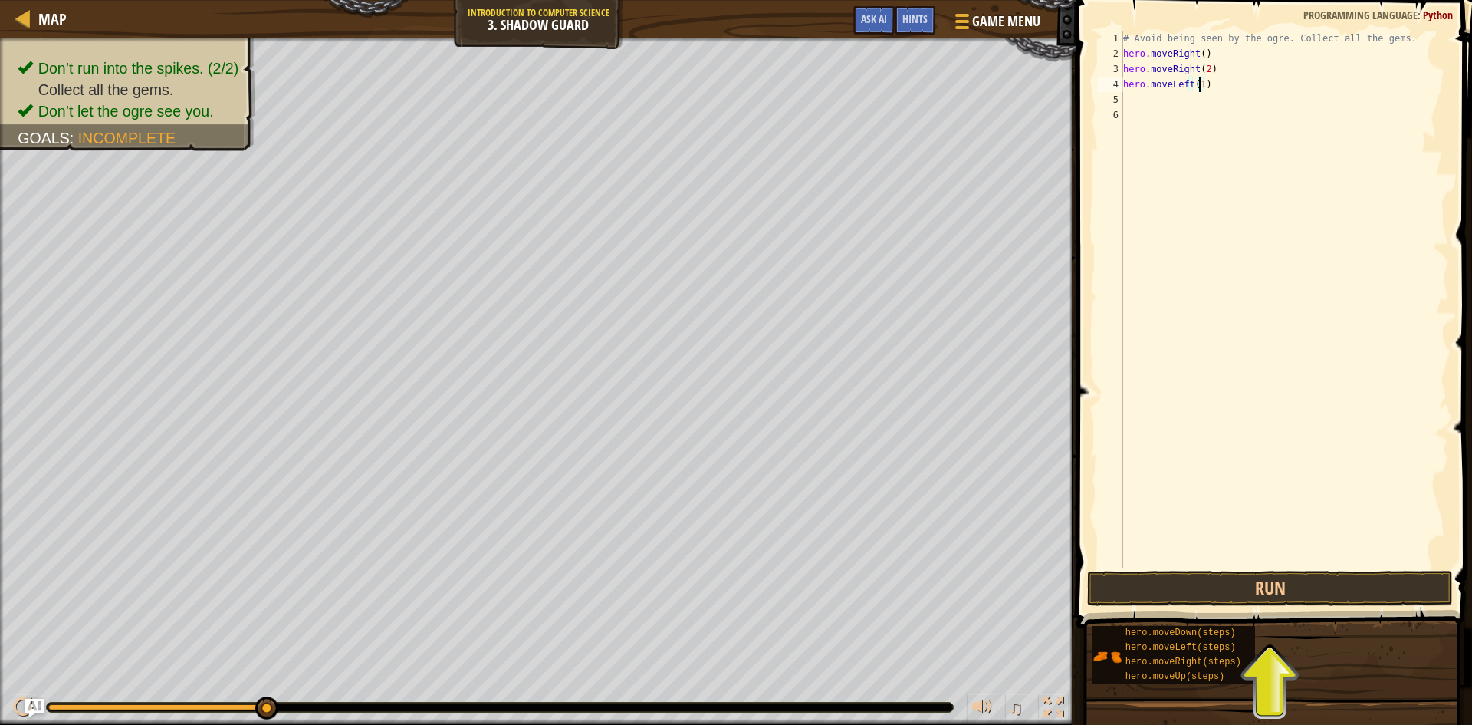
click at [1153, 106] on div "# Avoid being seen by the ogre. Collect all the gems. hero . moveRight ( ) hero…" at bounding box center [1284, 314] width 329 height 567
type textarea "p"
click at [1179, 114] on div "hero.moveU p press enter" at bounding box center [1265, 143] width 290 height 69
click at [1186, 102] on div "# Avoid being seen by the ogre. Collect all the gems. hero . moveRight ( ) hero…" at bounding box center [1284, 314] width 329 height 567
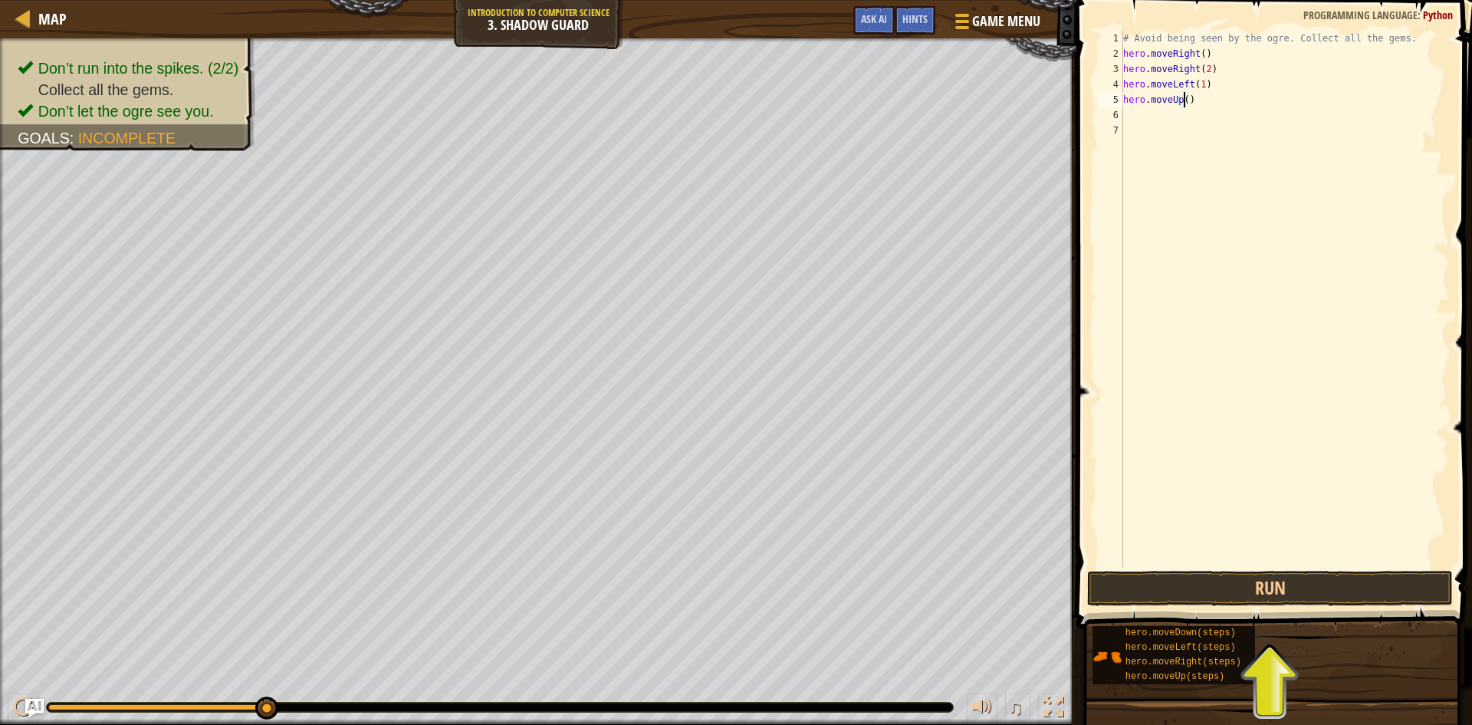
type textarea "hero.moveUp(1)"
click at [1143, 120] on div "# Avoid being seen by the ogre. Collect all the gems. hero . moveRight ( ) hero…" at bounding box center [1284, 314] width 329 height 567
click at [1228, 581] on button "Run" at bounding box center [1270, 588] width 366 height 35
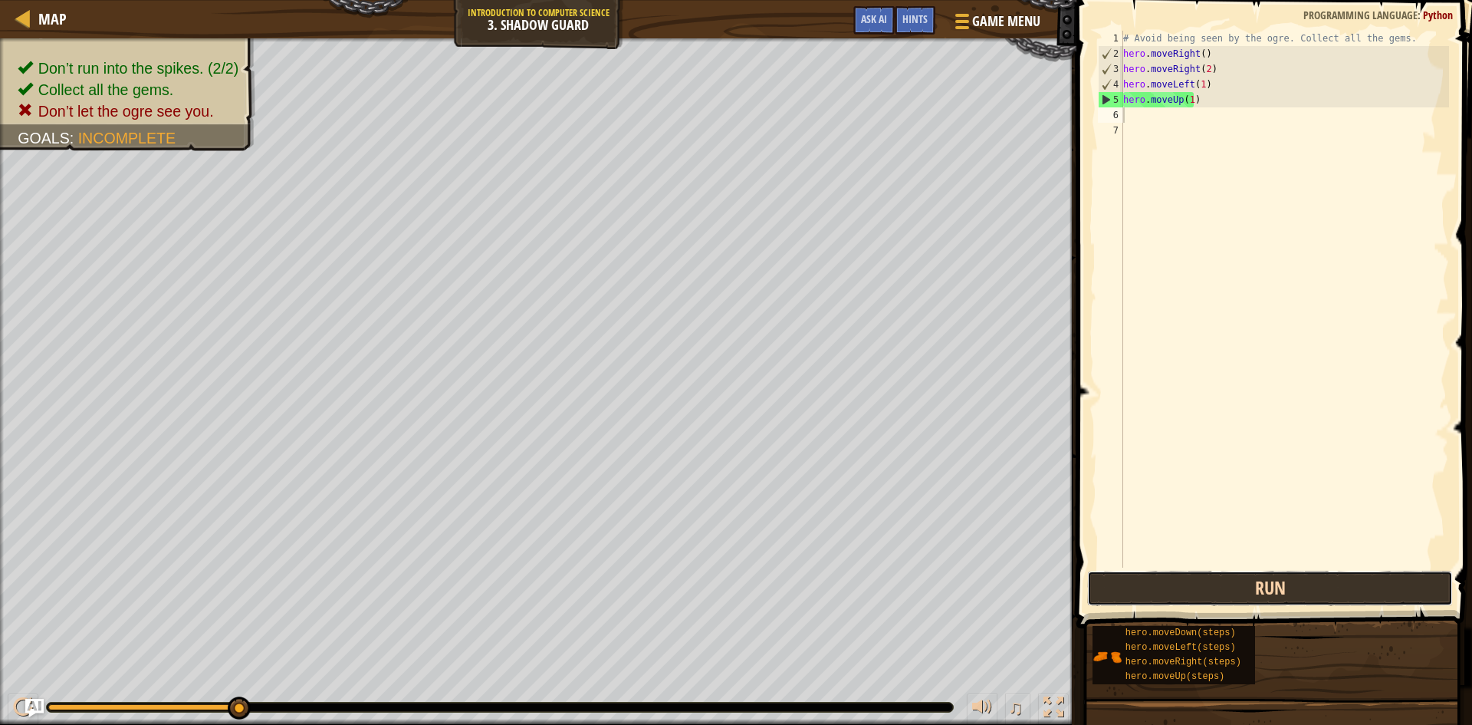
click at [1198, 586] on button "Run" at bounding box center [1270, 588] width 366 height 35
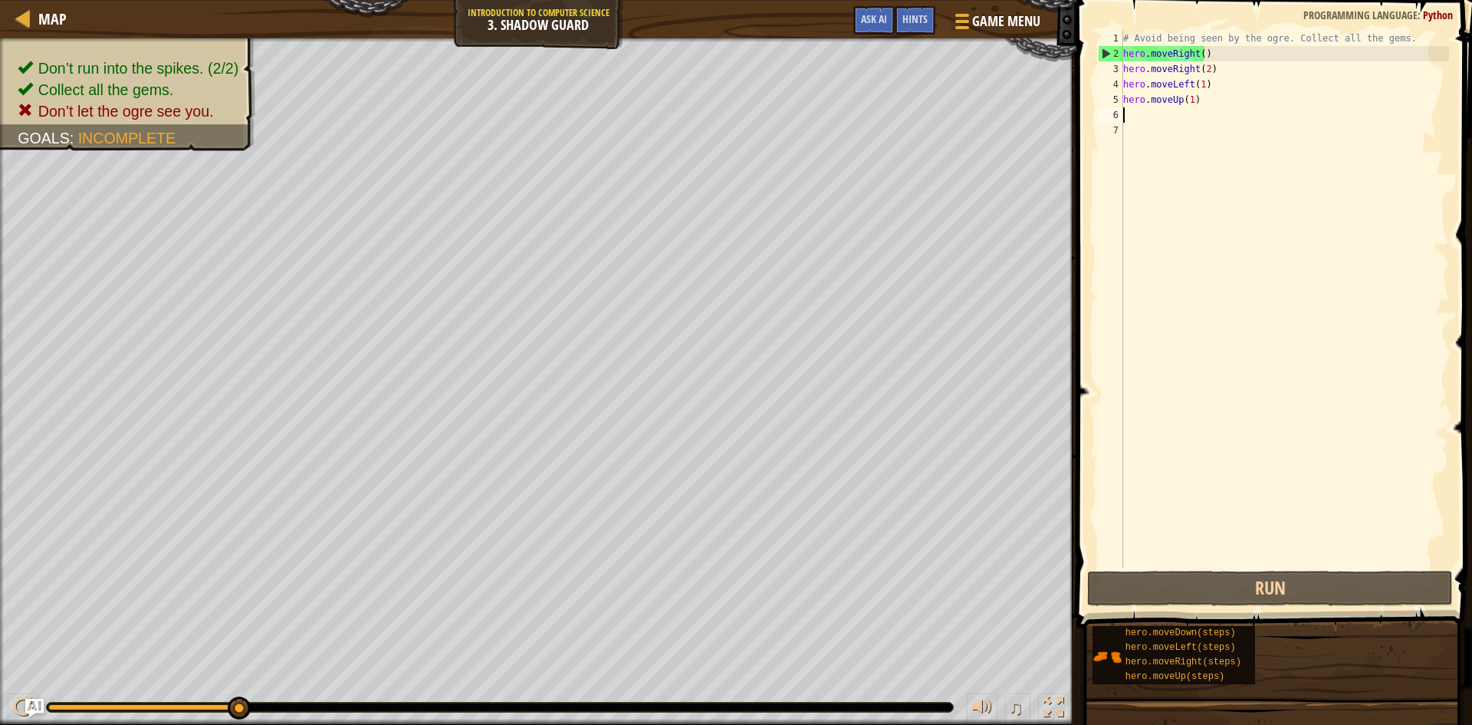
type textarea "t"
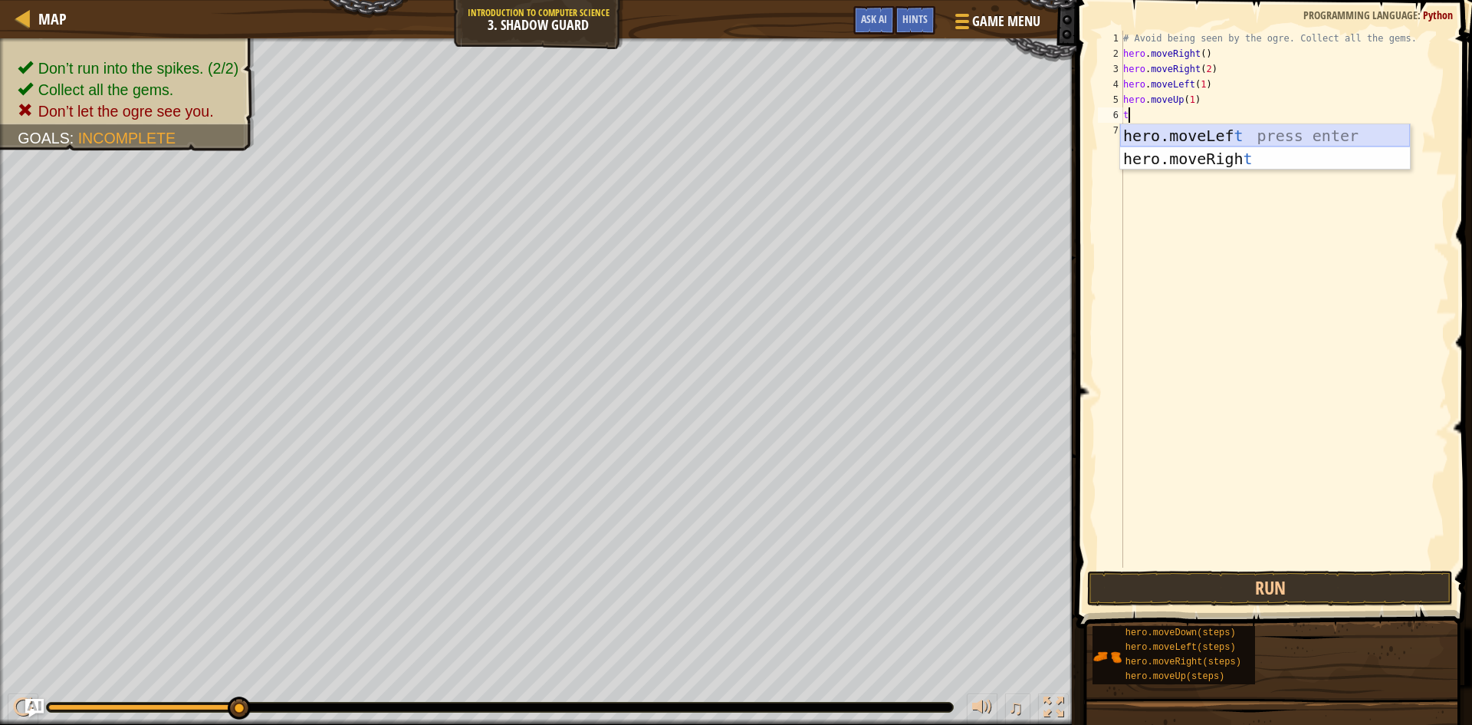
click at [1177, 140] on div "hero.moveLef t press enter hero.moveRigh t press enter" at bounding box center [1265, 170] width 290 height 92
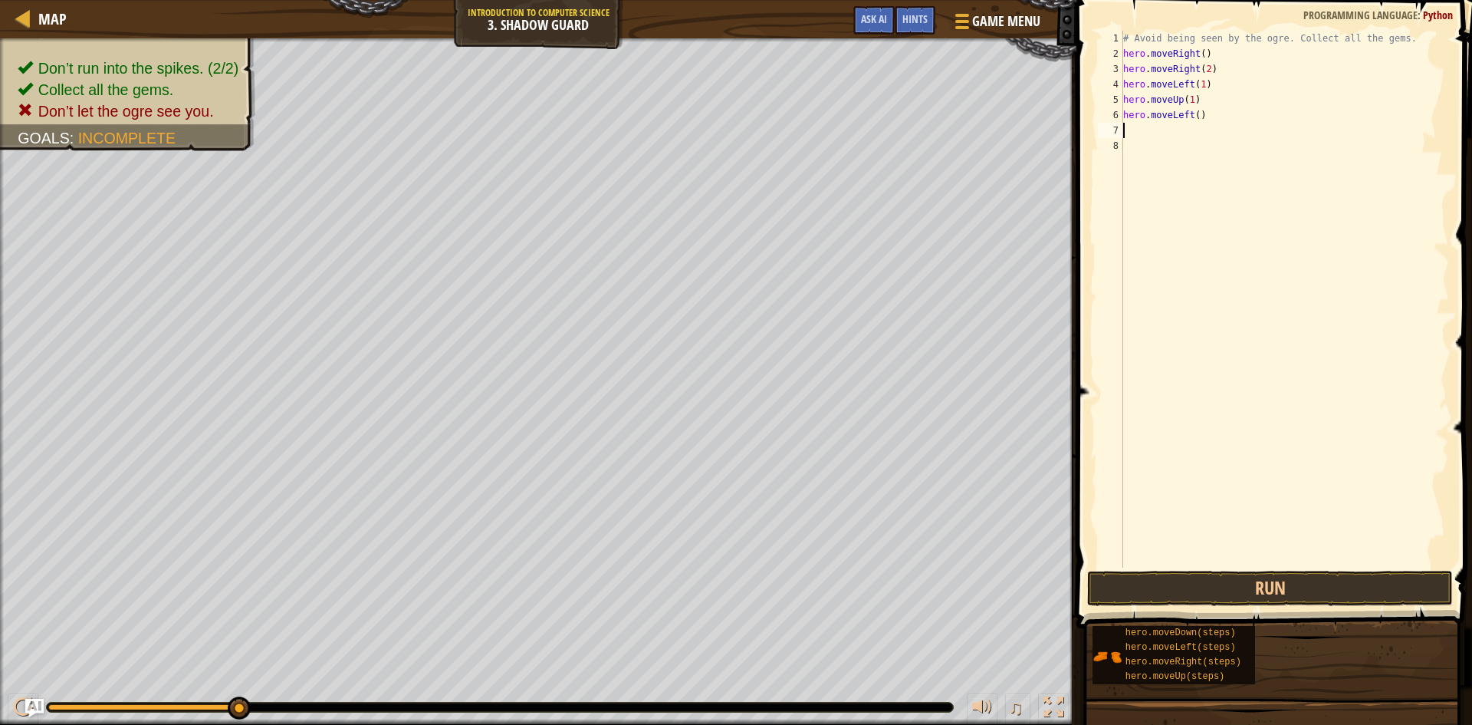
click at [1194, 117] on div "# Avoid being seen by the ogre. Collect all the gems. hero . moveRight ( ) hero…" at bounding box center [1284, 314] width 329 height 567
type textarea "hero.moveLeft(1)"
click at [1137, 136] on div "# Avoid being seen by the ogre. Collect all the gems. hero . moveRight ( ) hero…" at bounding box center [1284, 314] width 329 height 567
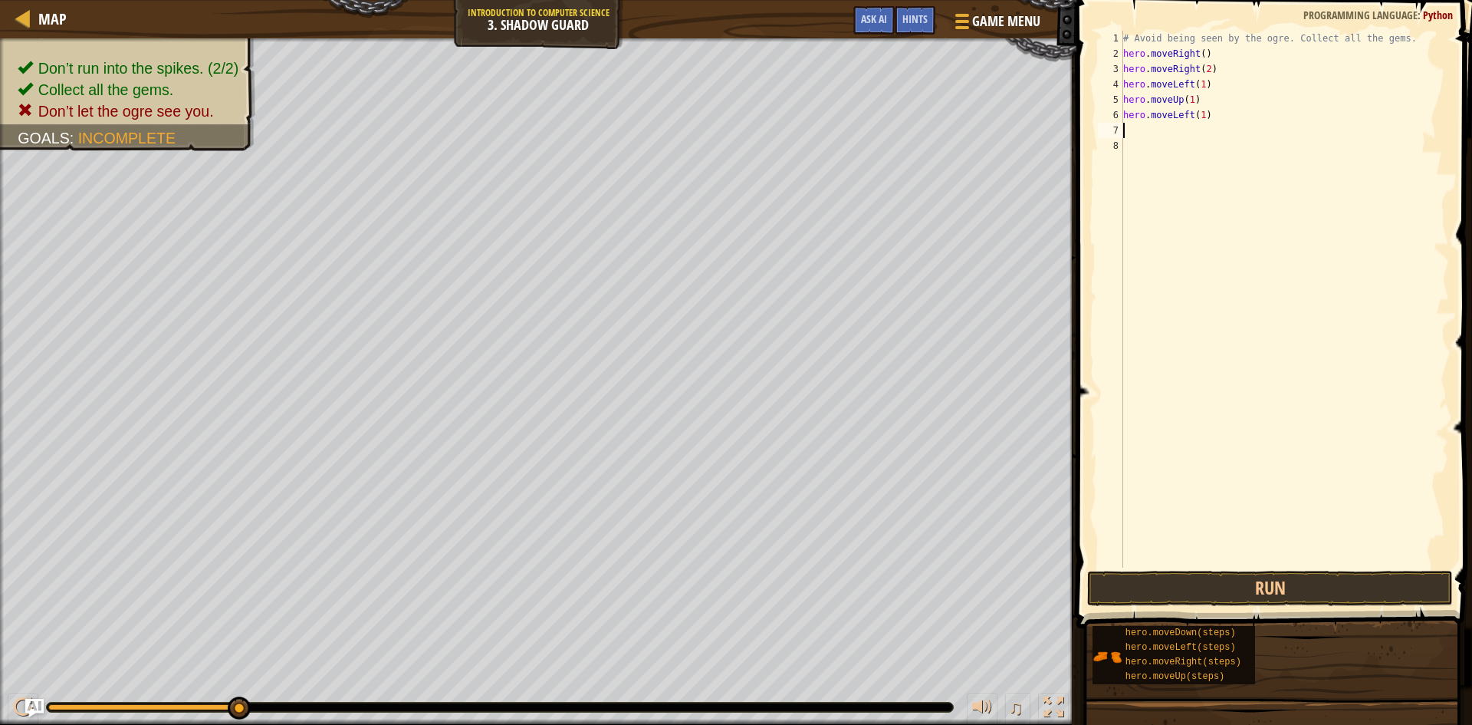
type textarea "n"
click at [1193, 158] on div "hero.moveDow n press enter" at bounding box center [1265, 174] width 290 height 69
click at [1195, 130] on div "# Avoid being seen by the ogre. Collect all the gems. hero . moveRight ( ) hero…" at bounding box center [1284, 314] width 329 height 567
type textarea "hero.moveDown(1)"
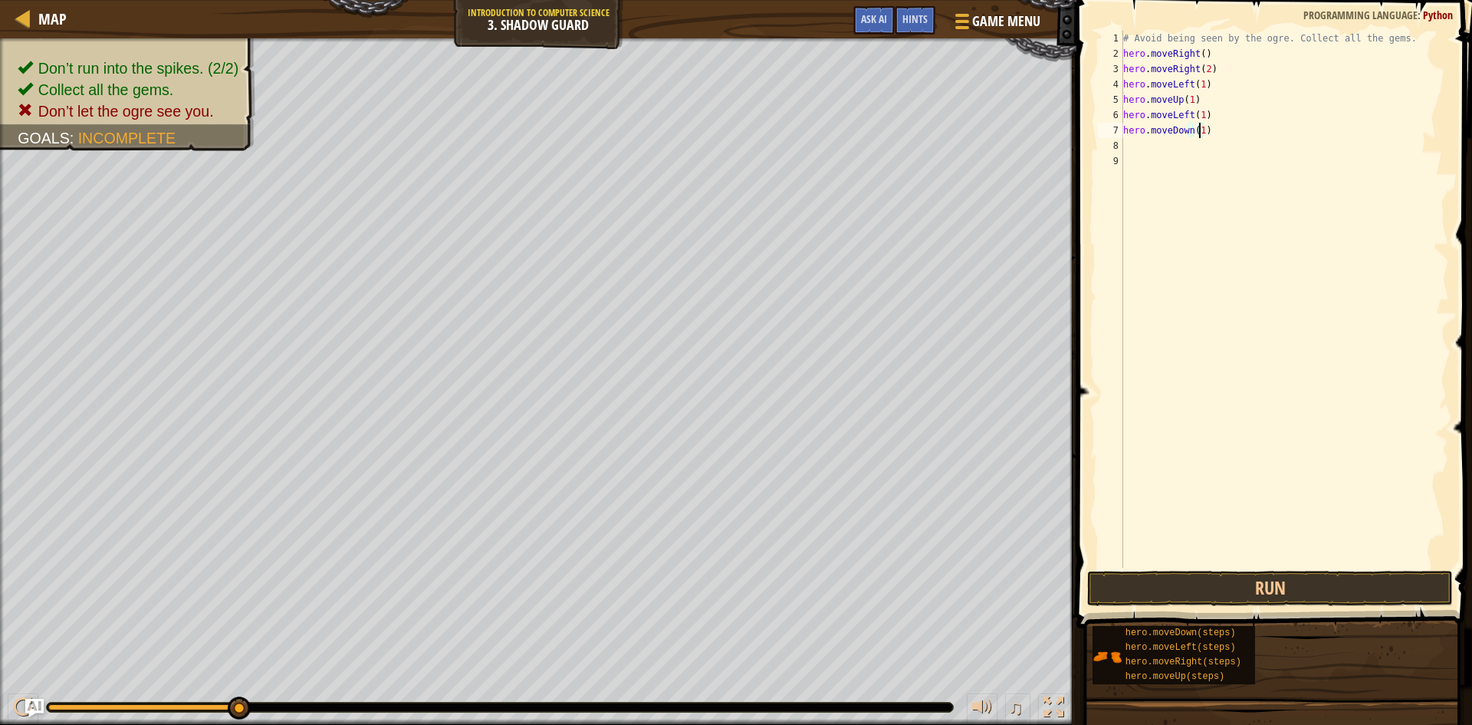
click at [1155, 152] on div "# Avoid being seen by the ogre. Collect all the gems. hero . moveRight ( ) hero…" at bounding box center [1284, 314] width 329 height 567
type textarea "t"
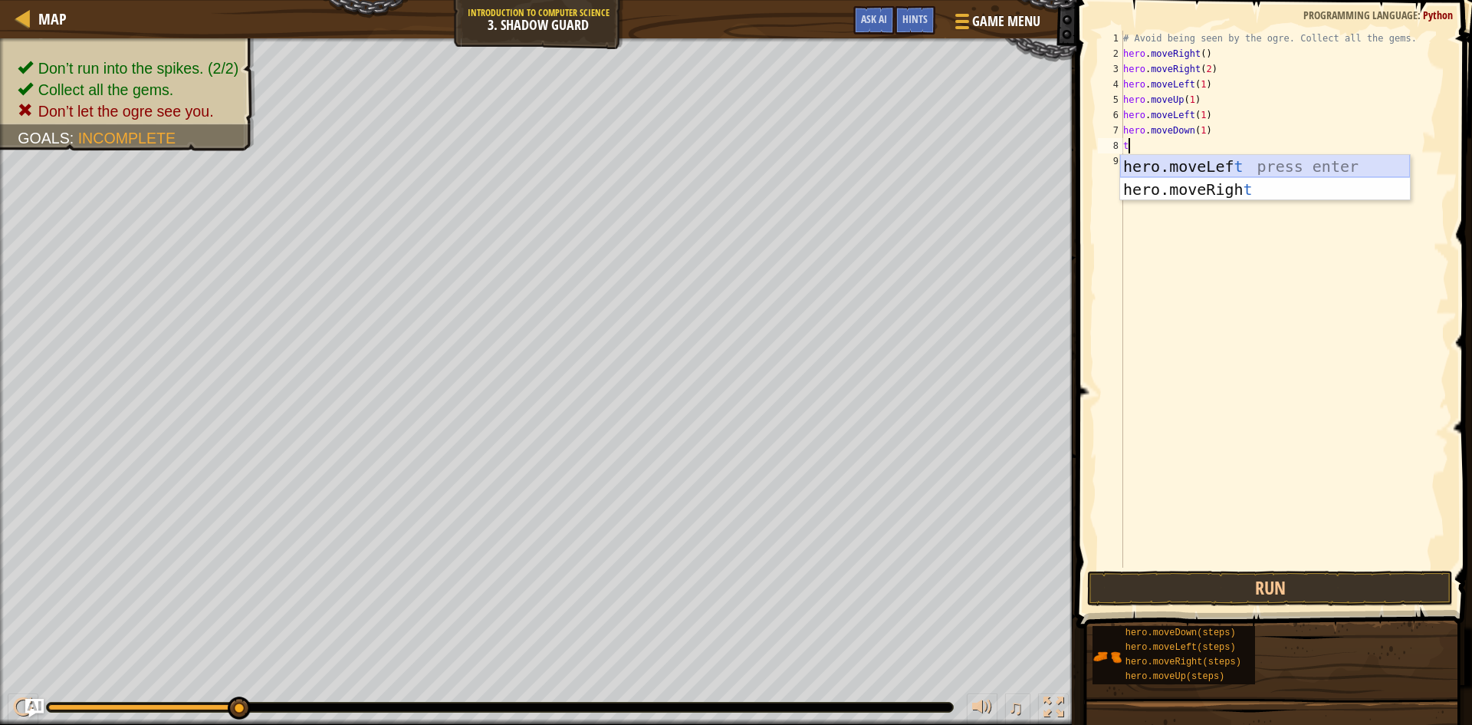
drag, startPoint x: 1174, startPoint y: 166, endPoint x: 1189, endPoint y: 159, distance: 17.1
click at [1179, 164] on div "hero.moveLef t press enter hero.moveRigh t press enter" at bounding box center [1265, 201] width 290 height 92
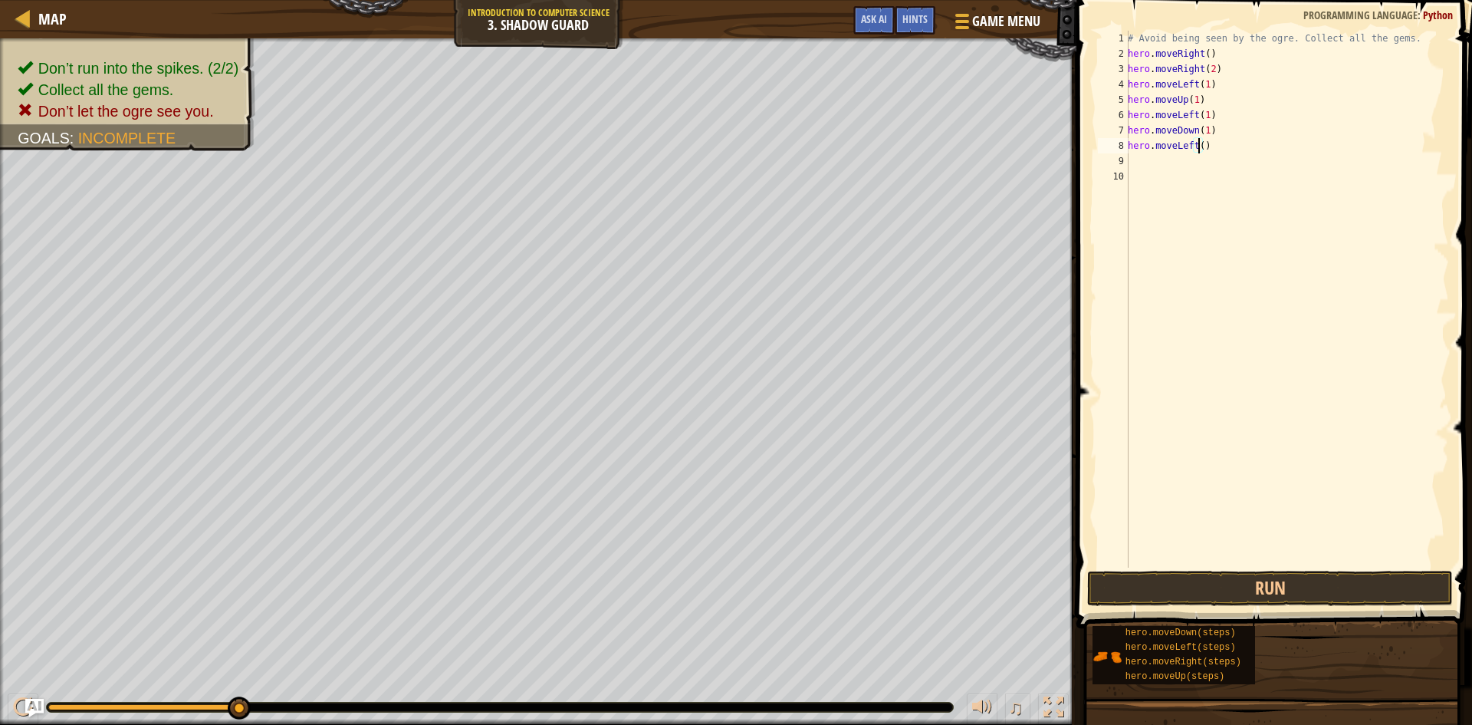
click at [1198, 149] on div "# Avoid being seen by the ogre. Collect all the gems. hero . moveRight ( ) hero…" at bounding box center [1287, 314] width 324 height 567
click at [1345, 590] on button "Run" at bounding box center [1270, 588] width 366 height 35
click at [1294, 586] on button "Run" at bounding box center [1270, 588] width 366 height 35
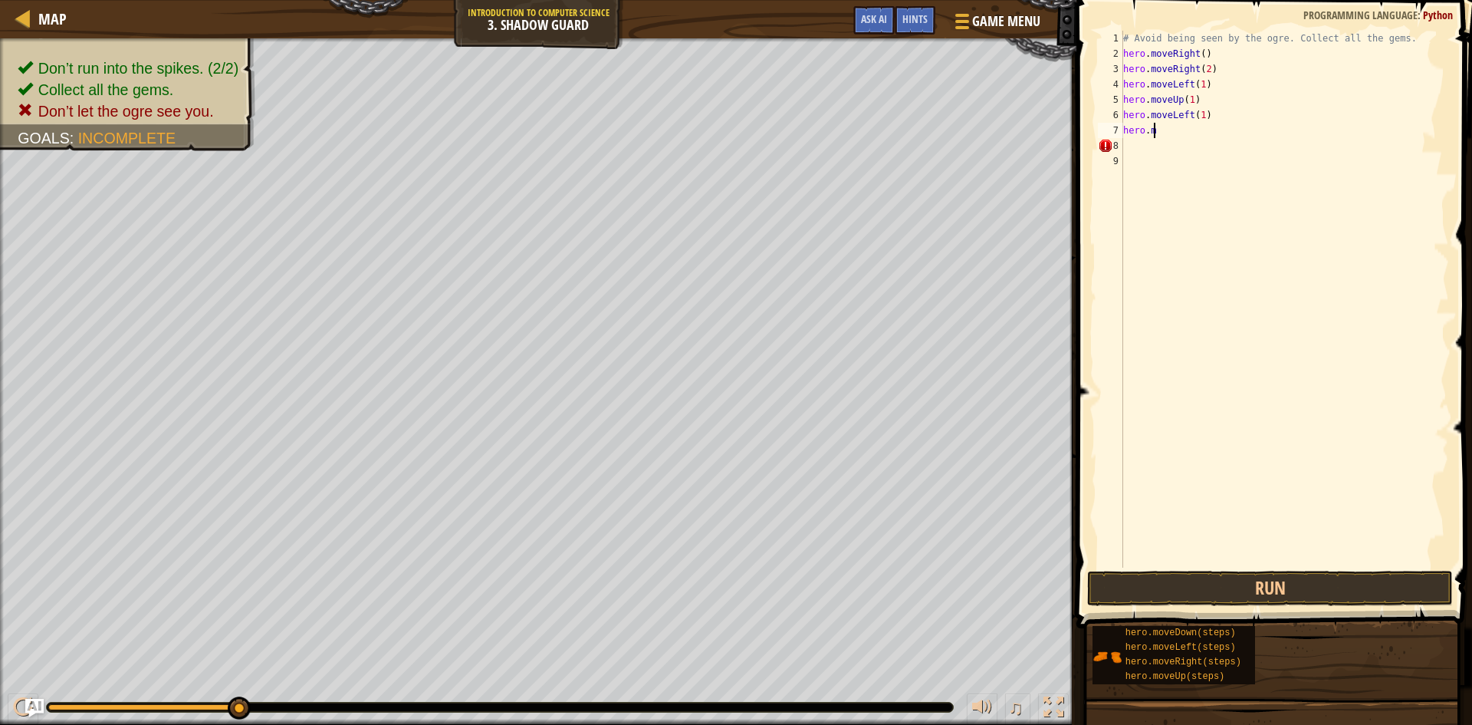
type textarea "h"
drag, startPoint x: 1210, startPoint y: 132, endPoint x: 1177, endPoint y: 127, distance: 33.4
click at [1177, 127] on div "# Avoid being seen by the ogre. Collect all the gems. hero . moveRight ( ) hero…" at bounding box center [1284, 314] width 329 height 567
type textarea "h"
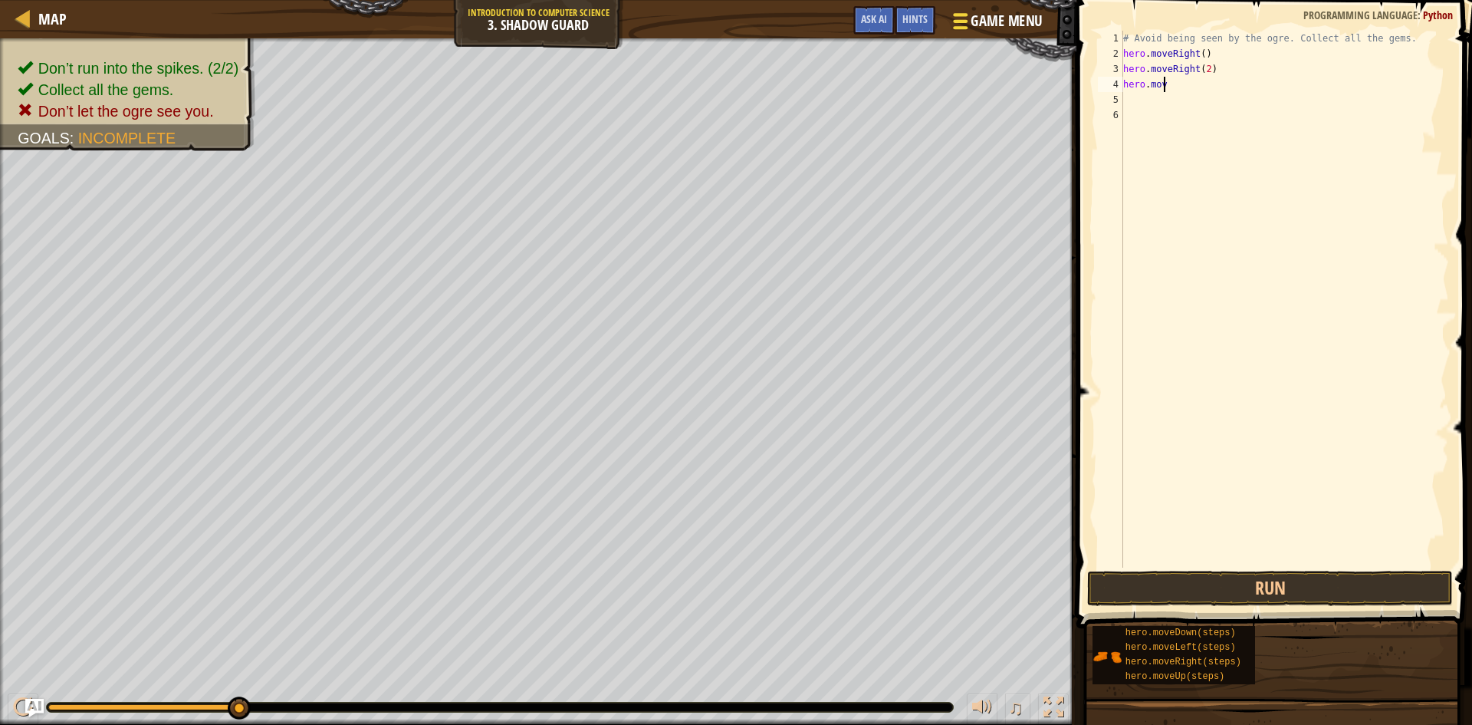
type textarea "h"
type textarea "hero.moveRight"
click at [1197, 68] on div "hero.moveRight press enter" at bounding box center [1265, 97] width 290 height 69
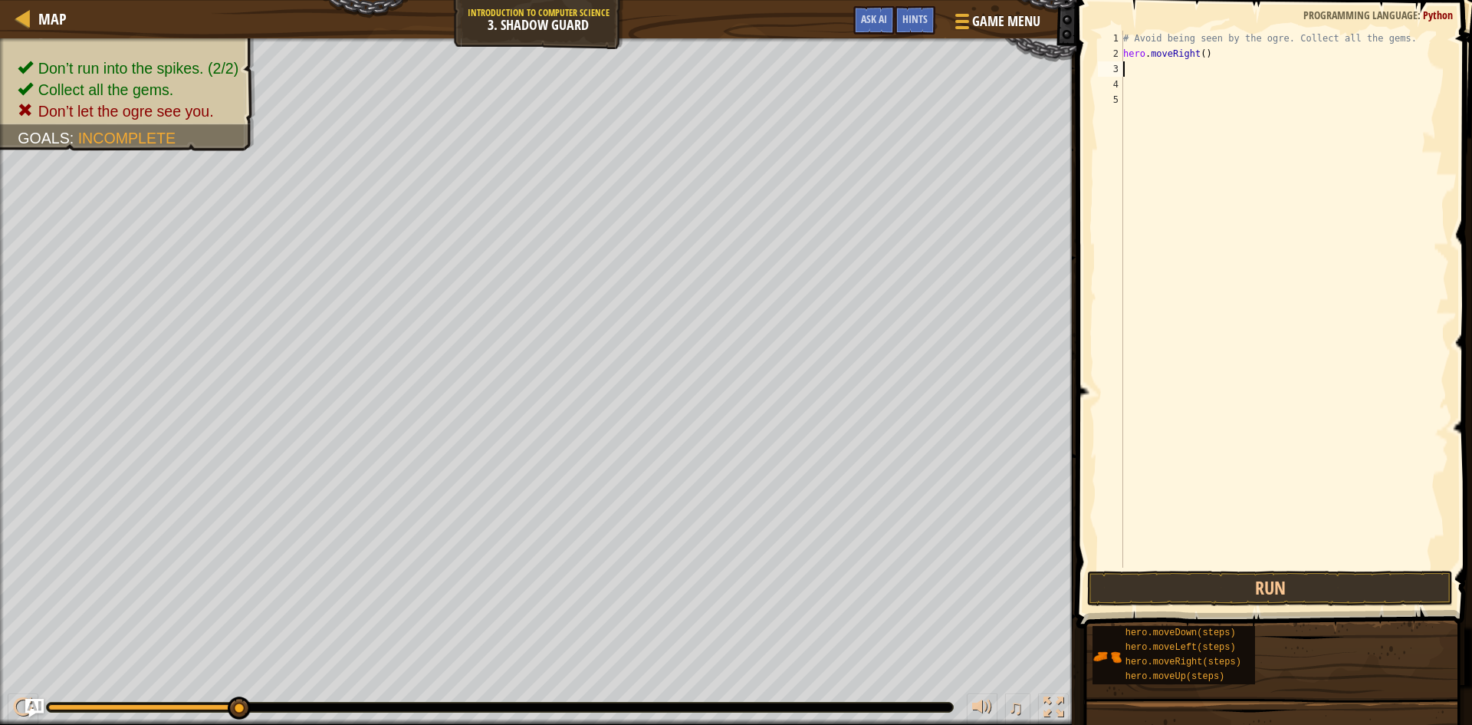
scroll to position [7, 0]
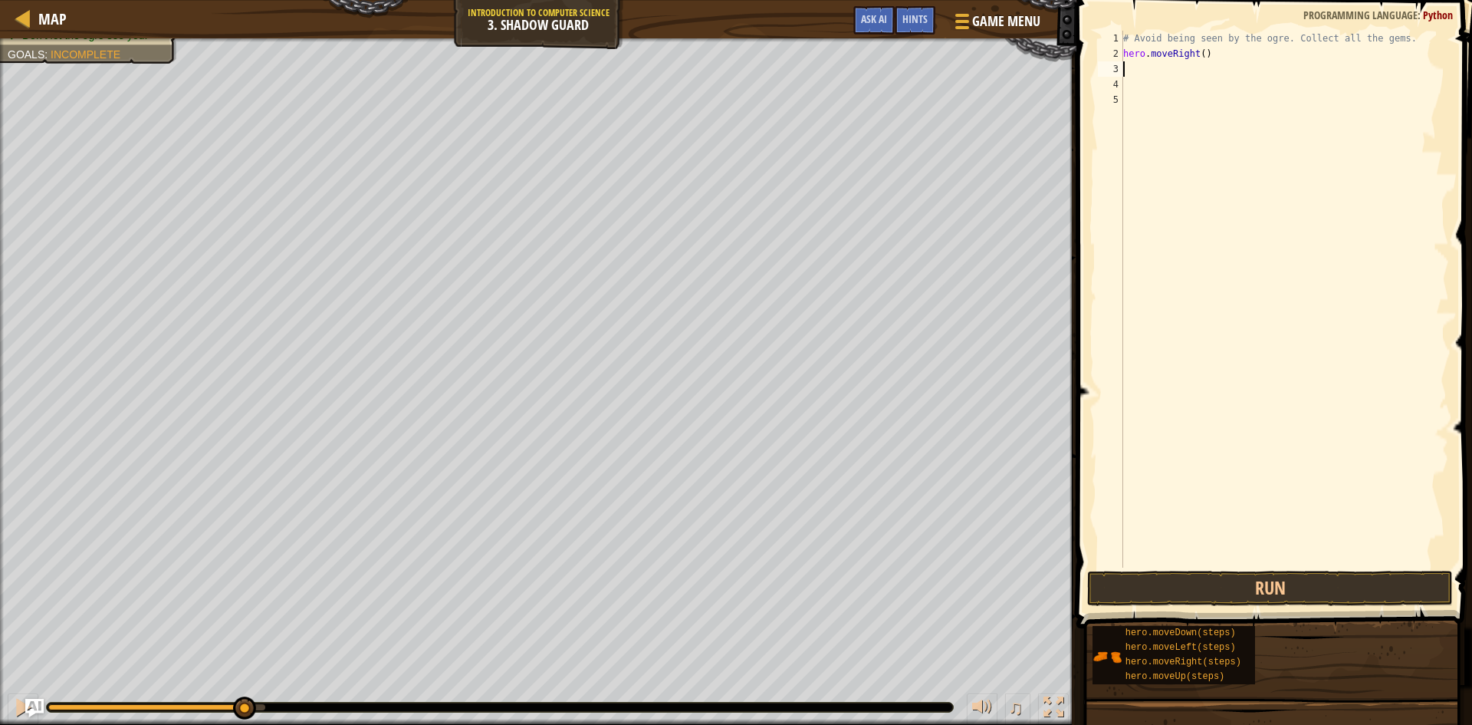
click at [1202, 54] on div "# Avoid being seen by the ogre. Collect all the gems. hero . moveRight ( )" at bounding box center [1284, 314] width 329 height 567
click at [1198, 58] on div "# Avoid being seen by the ogre. Collect all the gems. hero . moveRight ( )" at bounding box center [1284, 314] width 329 height 567
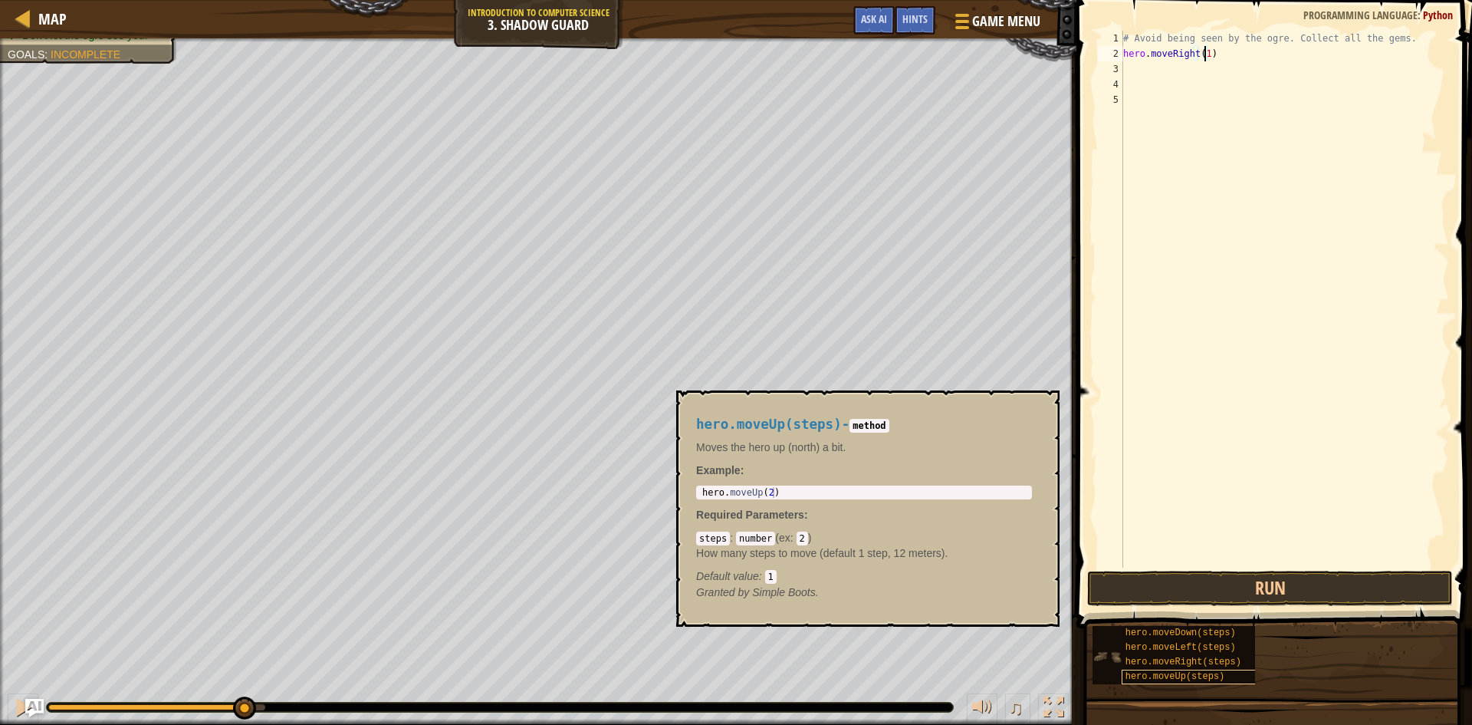
type textarea "hero.moveRight(1)"
click at [1185, 682] on div "hero.moveUp(steps)" at bounding box center [1195, 676] width 147 height 15
click at [1153, 68] on div "# Avoid being seen by the ogre. Collect all the gems. hero . moveRight ( 1 )" at bounding box center [1284, 314] width 329 height 567
type textarea "p"
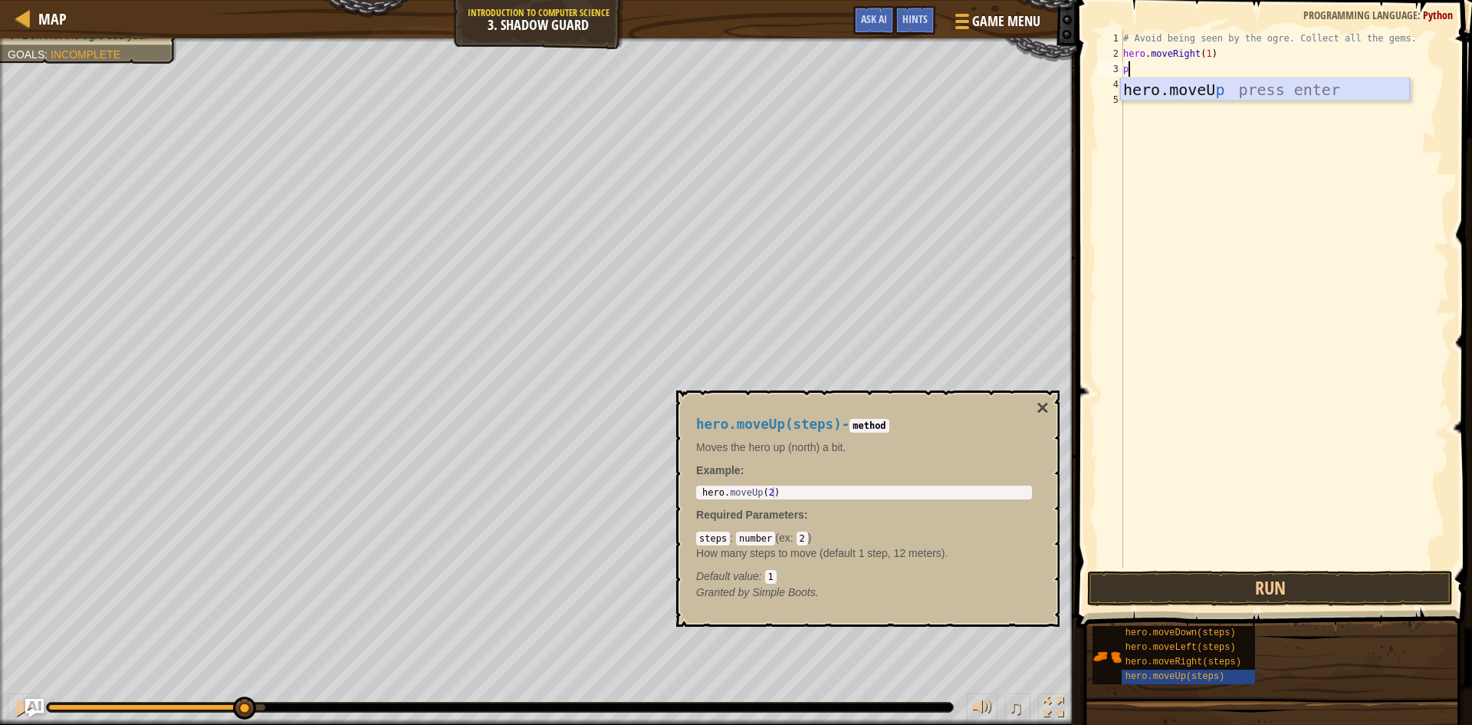
click at [1202, 87] on div "hero.moveU p press enter" at bounding box center [1265, 112] width 290 height 69
click at [1184, 72] on div "# Avoid being seen by the ogre. Collect all the gems. hero . moveRight ( 1 ) he…" at bounding box center [1284, 314] width 329 height 567
type textarea "hero.moveUp(1)"
click at [1197, 661] on span "hero.moveRight(steps)" at bounding box center [1184, 661] width 116 height 11
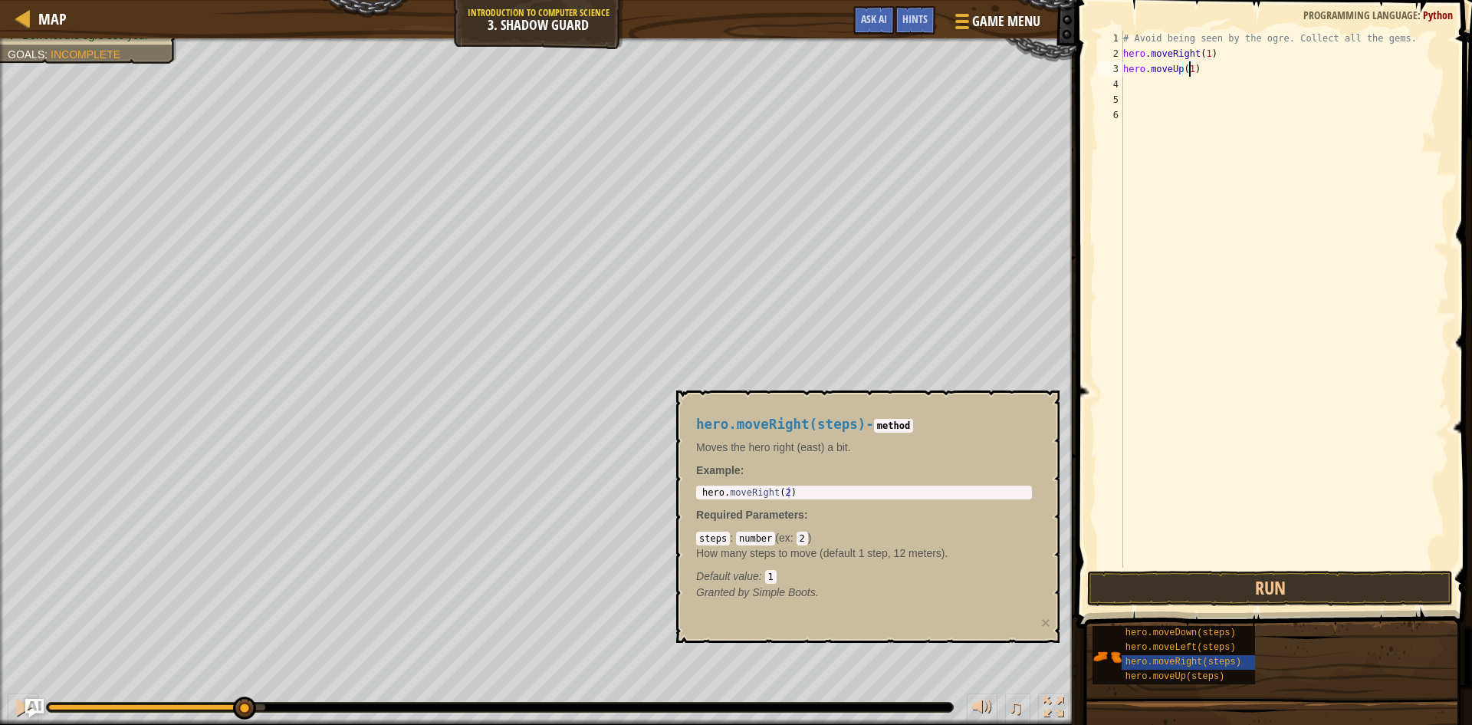
click at [1169, 79] on div "# Avoid being seen by the ogre. Collect all the gems. hero . moveRight ( 1 ) he…" at bounding box center [1284, 314] width 329 height 567
type textarea "t"
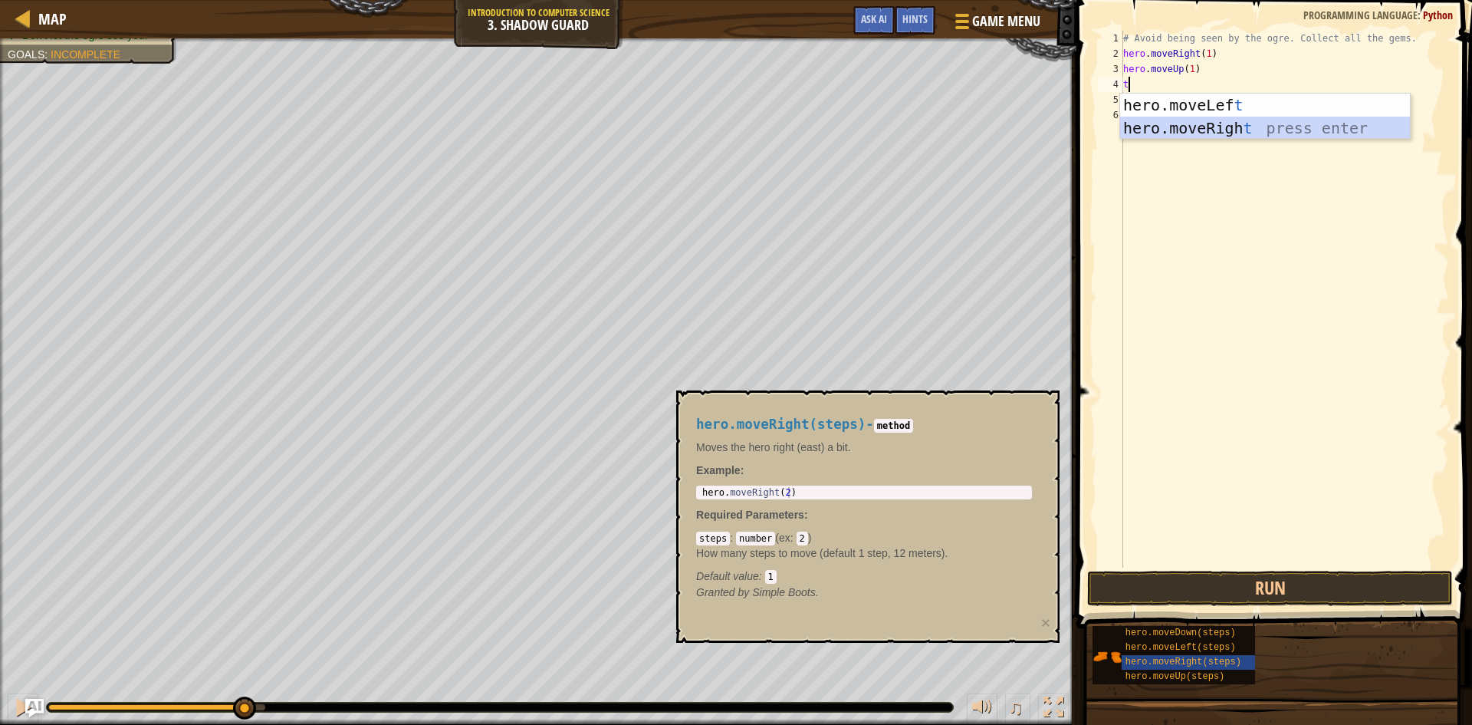
click at [1225, 133] on div "hero.moveLef t press enter hero.moveRigh t press enter" at bounding box center [1265, 140] width 290 height 92
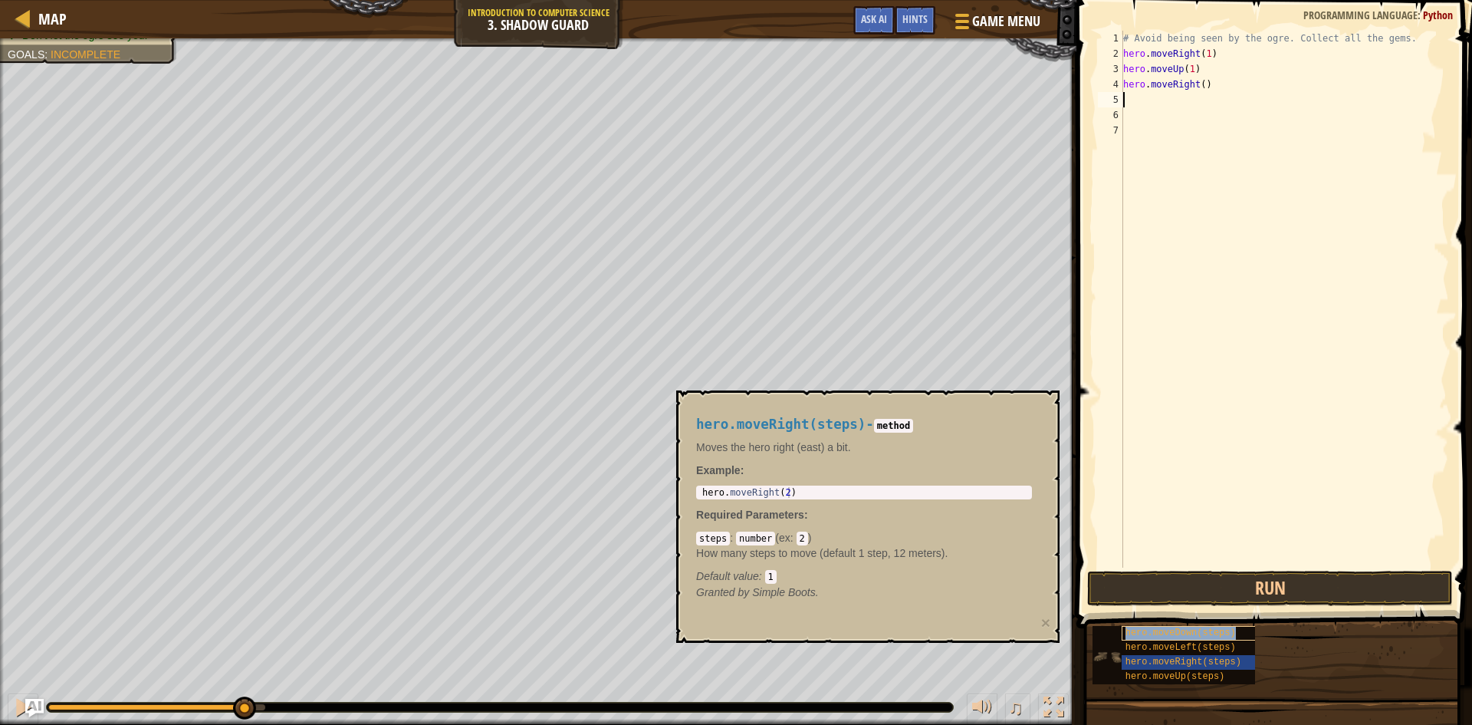
click at [1182, 632] on span "hero.moveDown(steps)" at bounding box center [1181, 632] width 110 height 11
drag, startPoint x: 1276, startPoint y: 593, endPoint x: 1278, endPoint y: 585, distance: 8.0
click at [1278, 589] on button "Run" at bounding box center [1270, 588] width 366 height 35
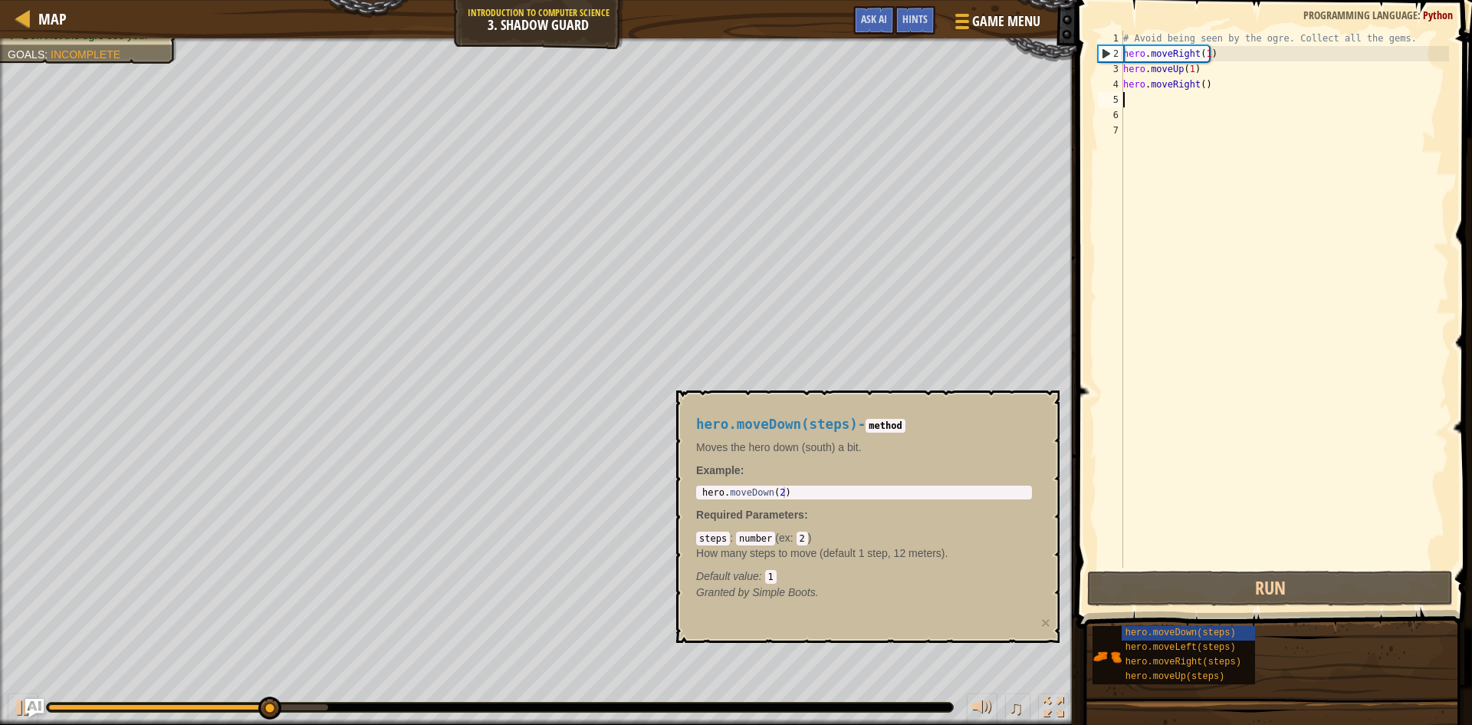
type textarea "n"
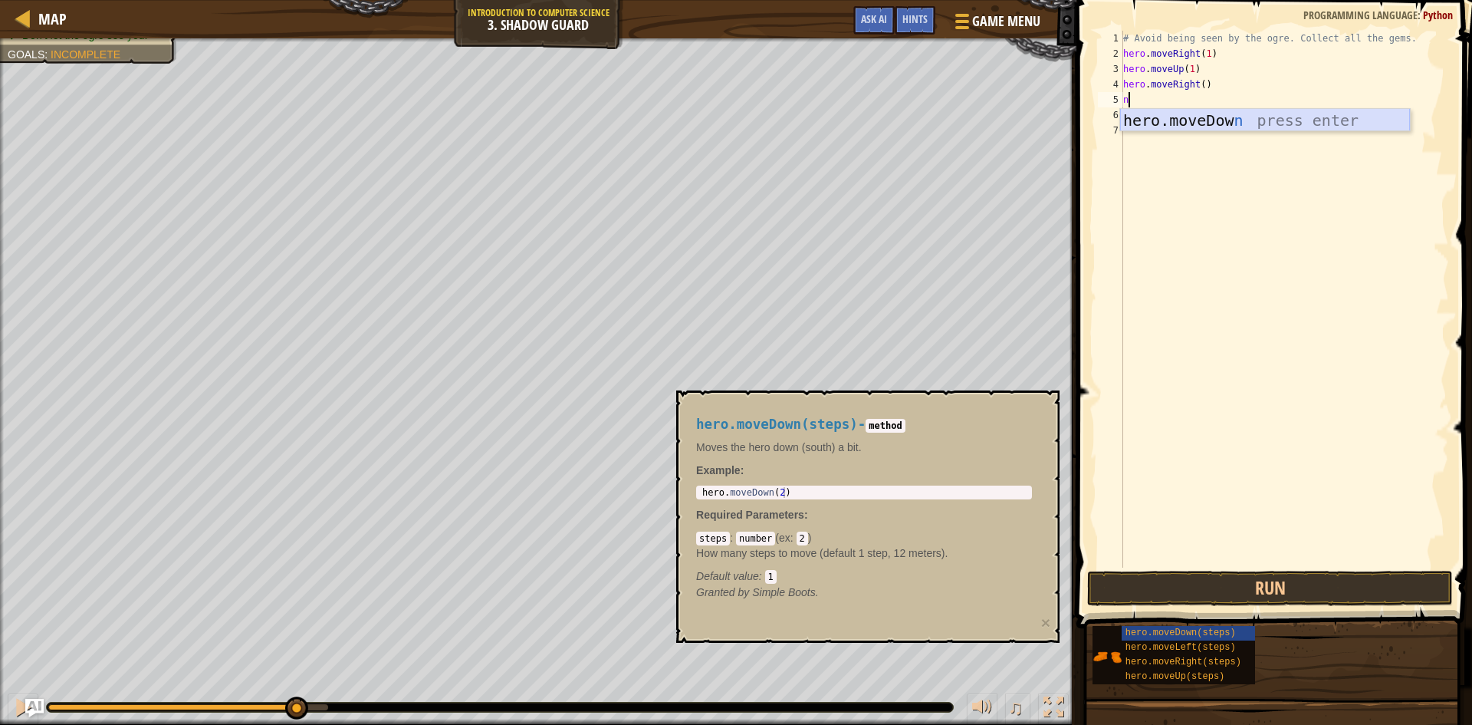
click at [1214, 126] on div "hero.moveDow n press enter" at bounding box center [1265, 143] width 290 height 69
click at [1191, 99] on div "# Avoid being seen by the ogre. Collect all the gems. hero . moveRight ( 1 ) he…" at bounding box center [1284, 314] width 329 height 567
type textarea "hero.moveDown1()"
click at [1143, 119] on div "# Avoid being seen by the ogre. Collect all the gems. hero . moveRight ( 1 ) he…" at bounding box center [1284, 314] width 329 height 567
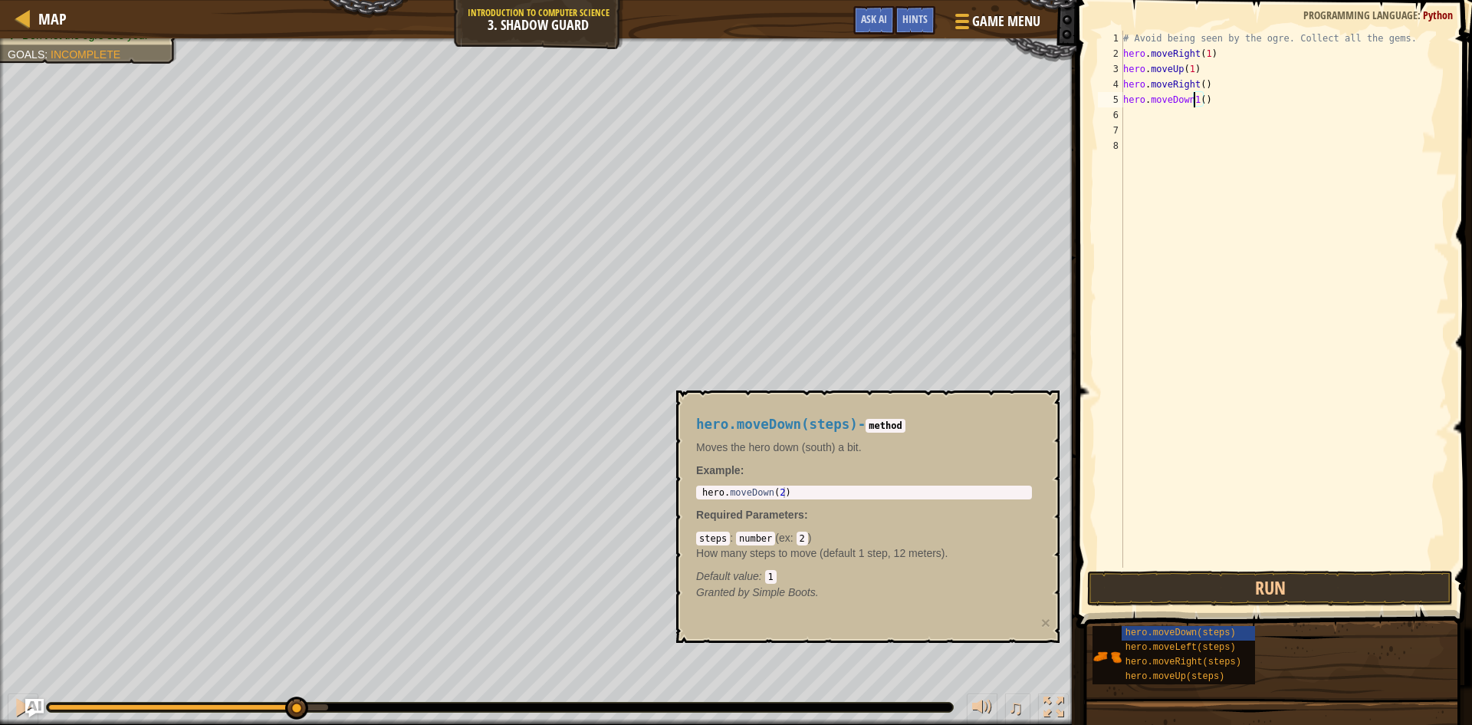
scroll to position [7, 0]
type textarea "t"
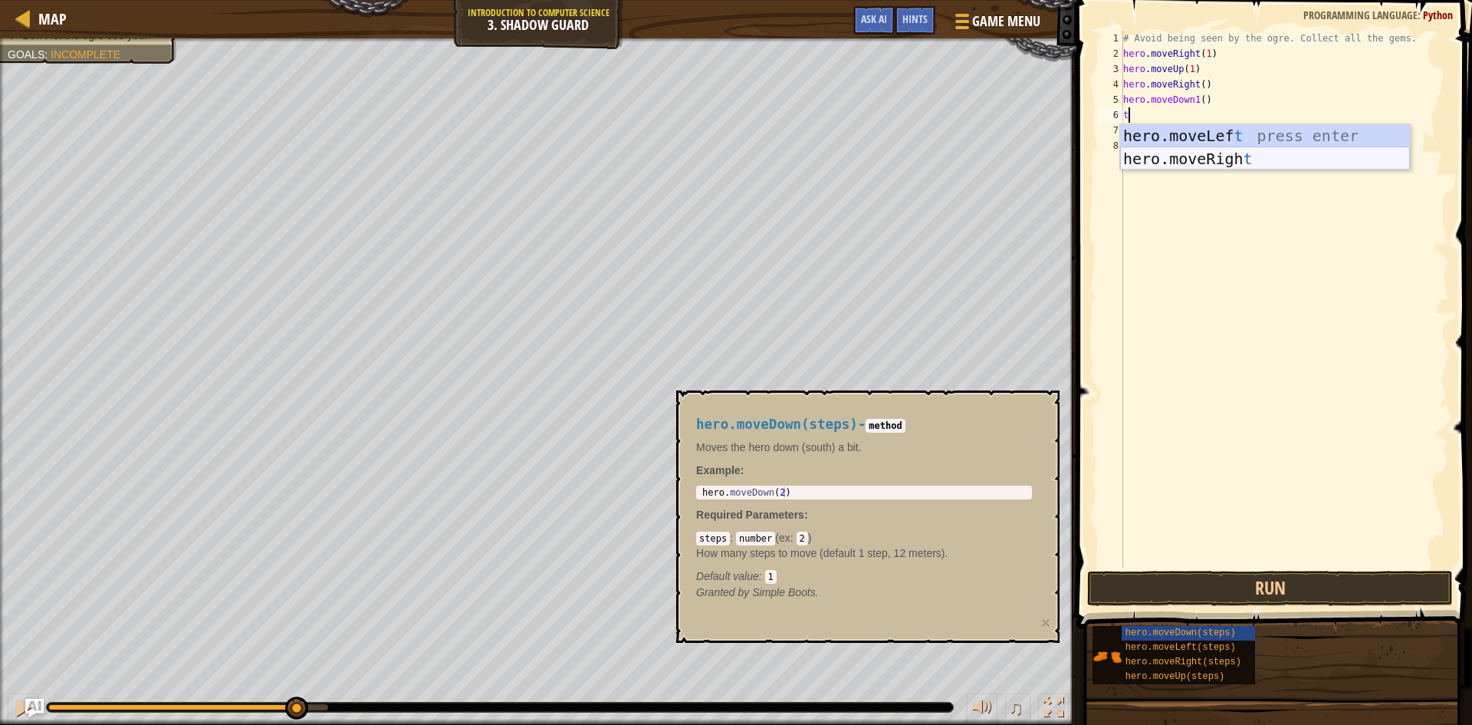
click at [1181, 150] on div "hero.moveLef t press enter hero.moveRigh t press enter" at bounding box center [1265, 170] width 290 height 92
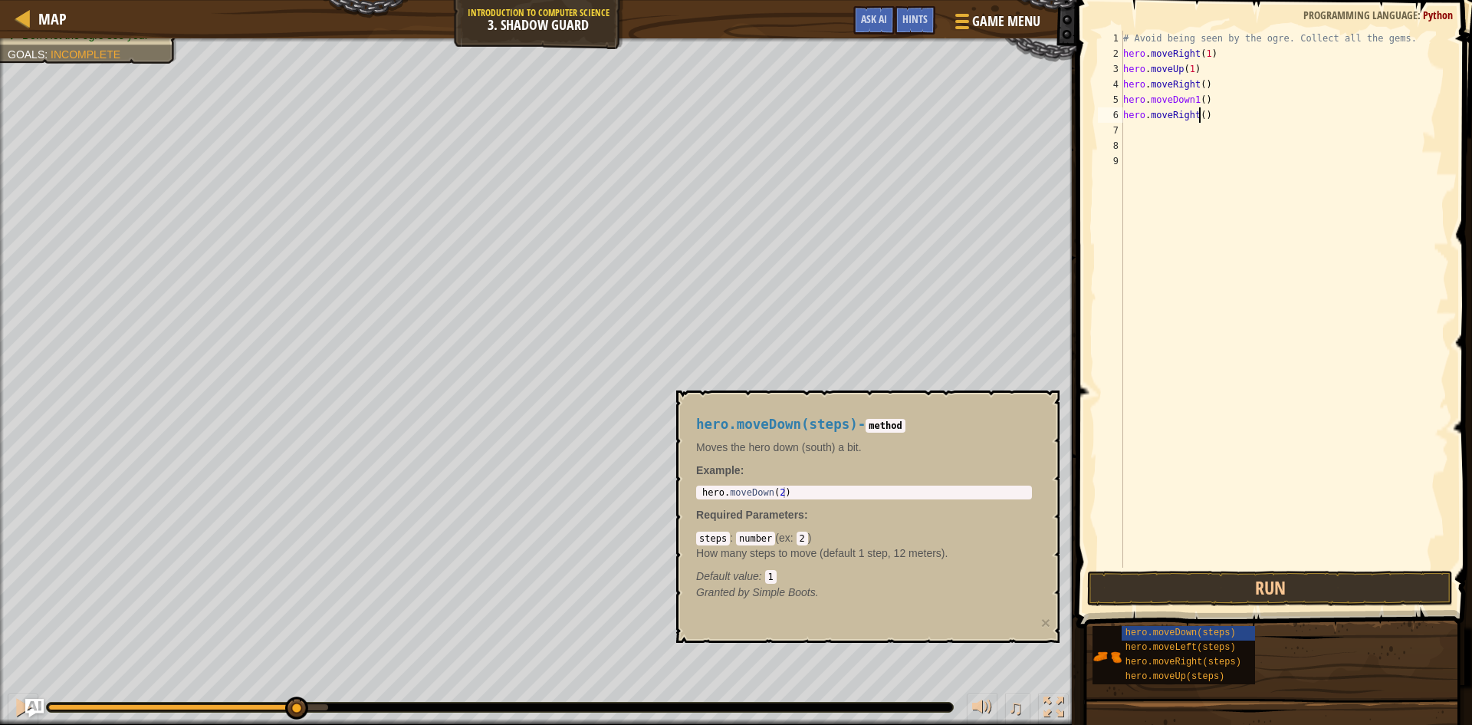
click at [1201, 113] on div "# Avoid being seen by the ogre. Collect all the gems. hero . moveRight ( 1 ) he…" at bounding box center [1284, 314] width 329 height 567
click at [1327, 594] on button "Run" at bounding box center [1270, 588] width 366 height 35
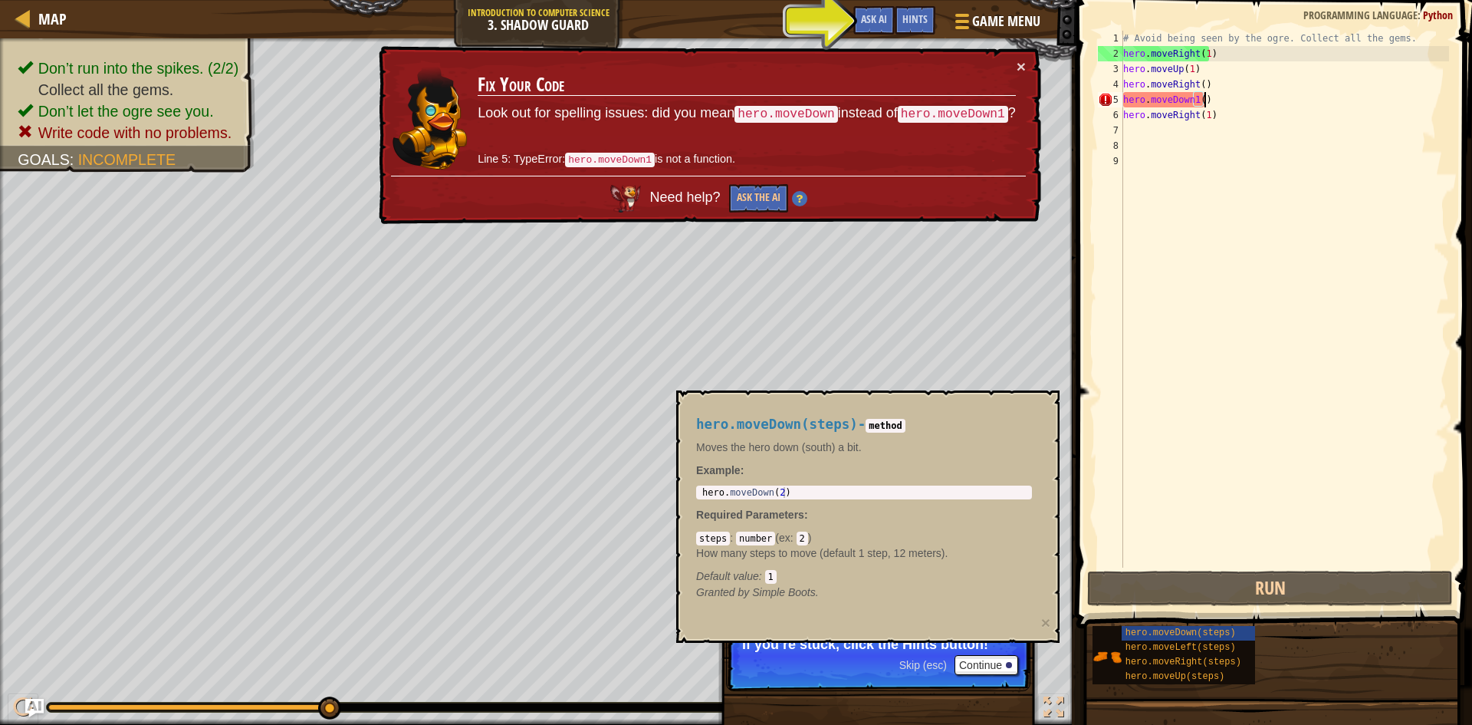
click at [1205, 98] on div "# Avoid being seen by the ogre. Collect all the gems. hero . moveRight ( 1 ) he…" at bounding box center [1284, 314] width 329 height 567
click at [1199, 103] on div "# Avoid being seen by the ogre. Collect all the gems. hero . moveRight ( 1 ) he…" at bounding box center [1284, 314] width 329 height 567
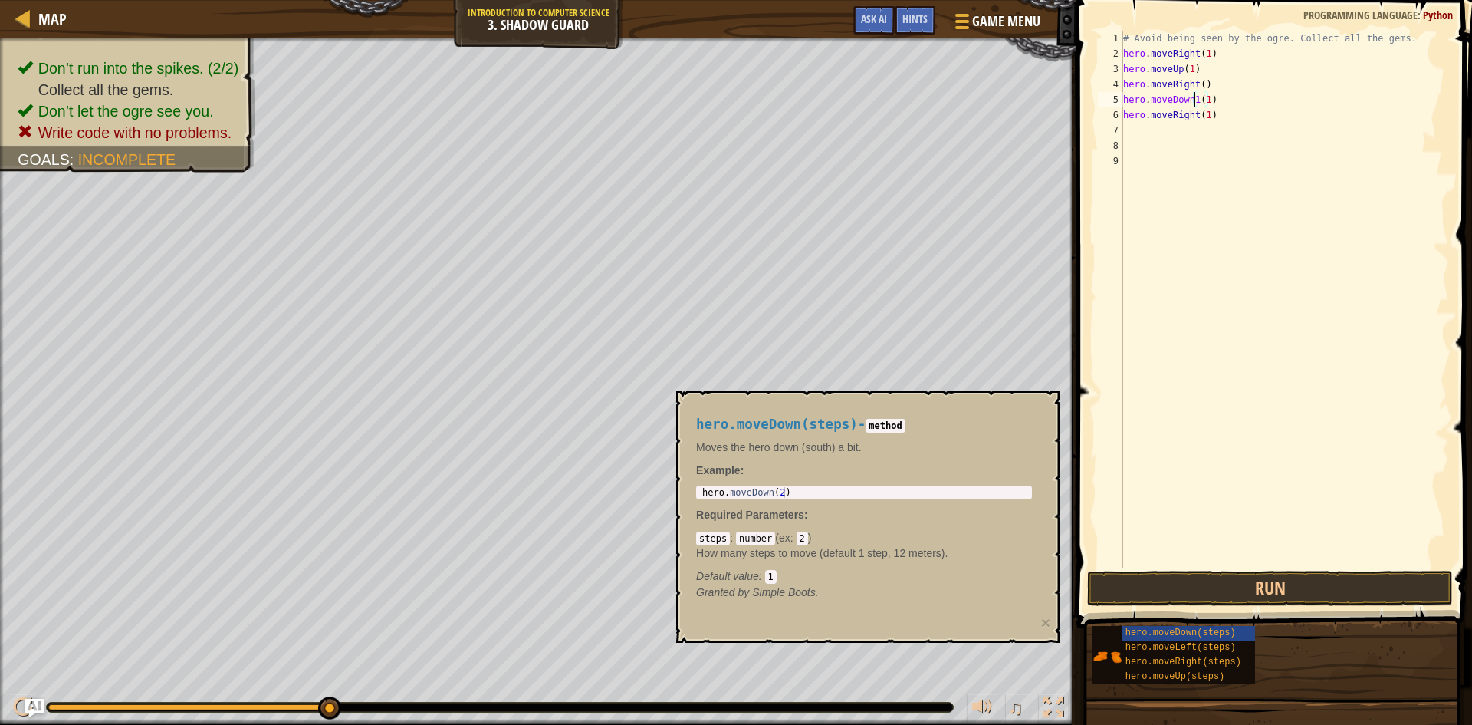
click at [1194, 102] on div "# Avoid being seen by the ogre. Collect all the gems. hero . moveRight ( 1 ) he…" at bounding box center [1284, 314] width 329 height 567
type textarea "hero.moveDown(1)"
click at [1255, 574] on button "Run" at bounding box center [1270, 588] width 366 height 35
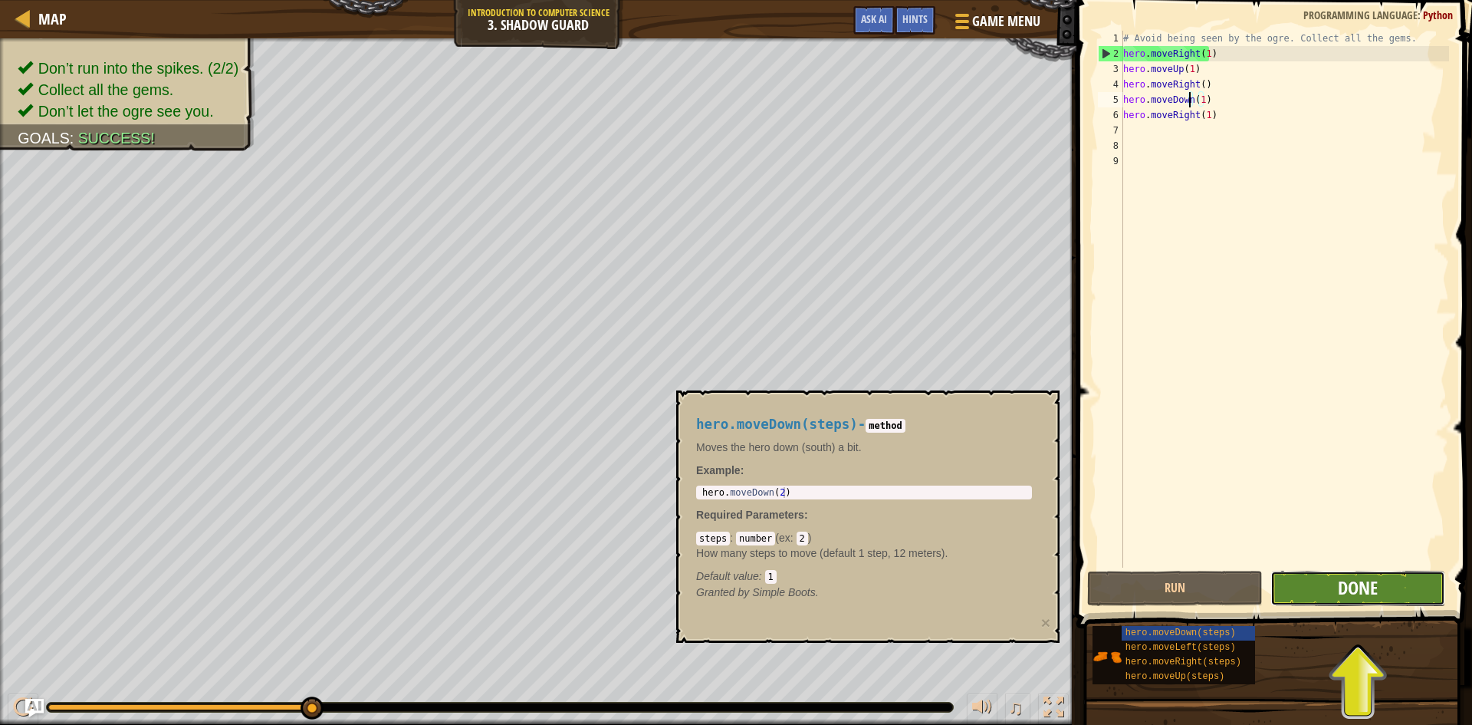
click at [1357, 580] on span "Done" at bounding box center [1358, 587] width 40 height 25
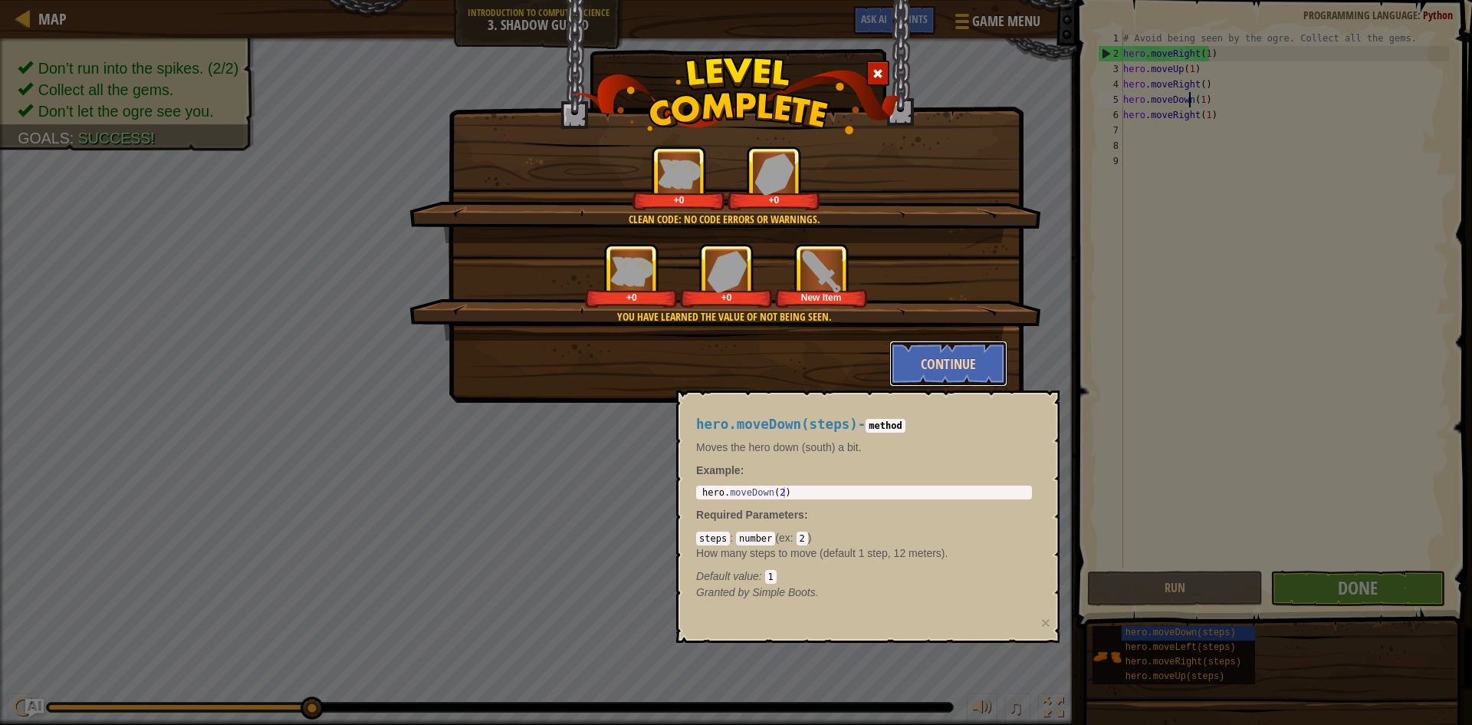
click at [925, 349] on button "Continue" at bounding box center [949, 363] width 119 height 46
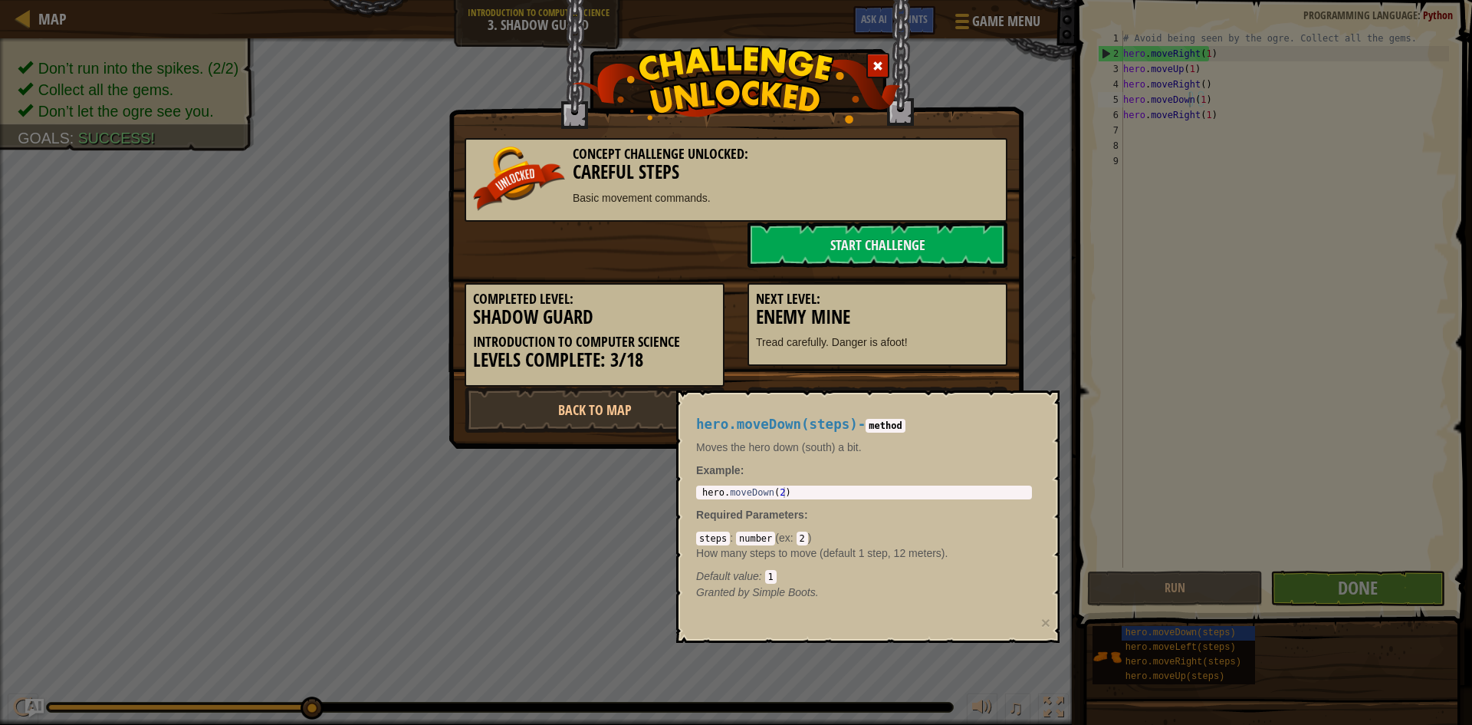
click at [1169, 638] on div "Concept Challenge Unlocked: Careful Steps Basic movement commands. Start Challe…" at bounding box center [736, 362] width 1472 height 725
click at [919, 411] on div "hero.moveDown(steps) - method Moves the hero down (south) a bit. Example : 1 he…" at bounding box center [864, 509] width 357 height 212
click at [915, 400] on div "hero.moveDown(steps) - method Moves the hero down (south) a bit. Example : 1 he…" at bounding box center [867, 516] width 383 height 252
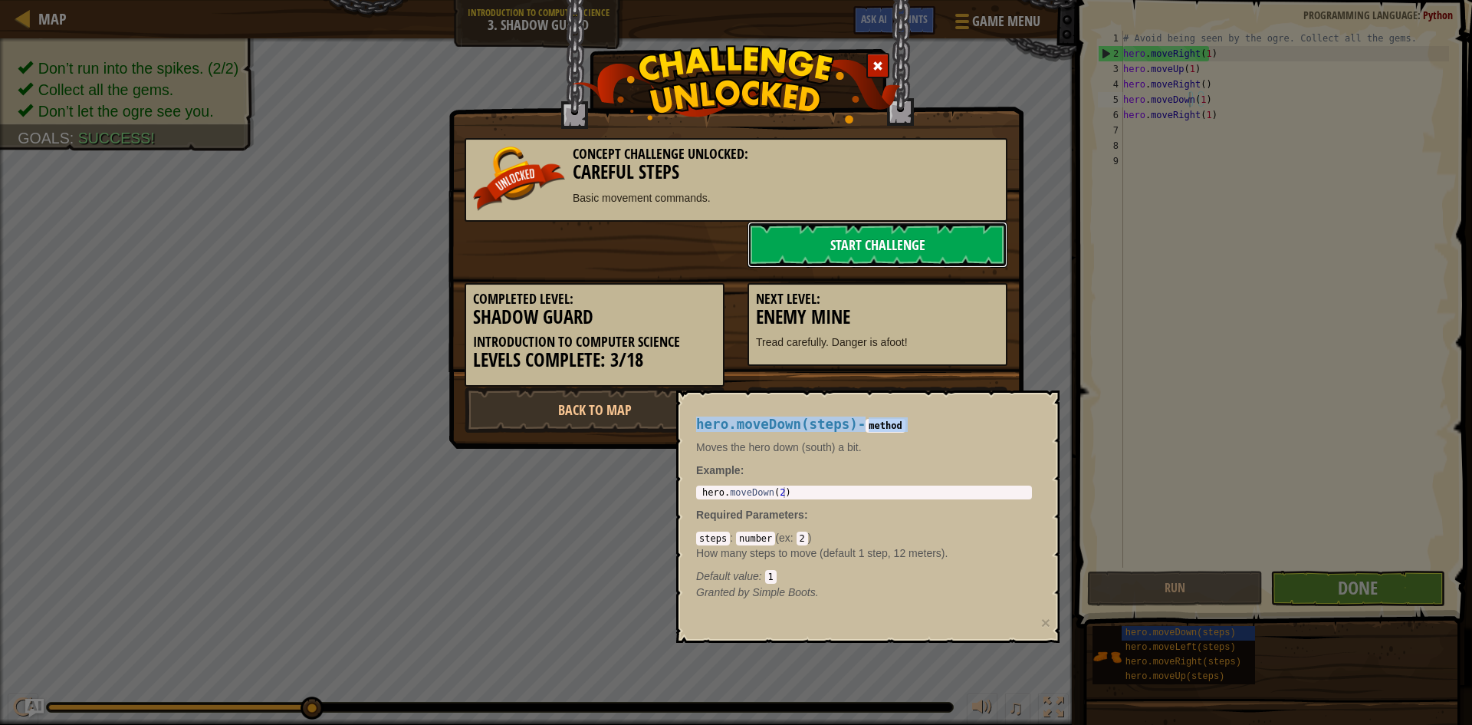
click at [883, 225] on link "Start Challenge" at bounding box center [878, 245] width 260 height 46
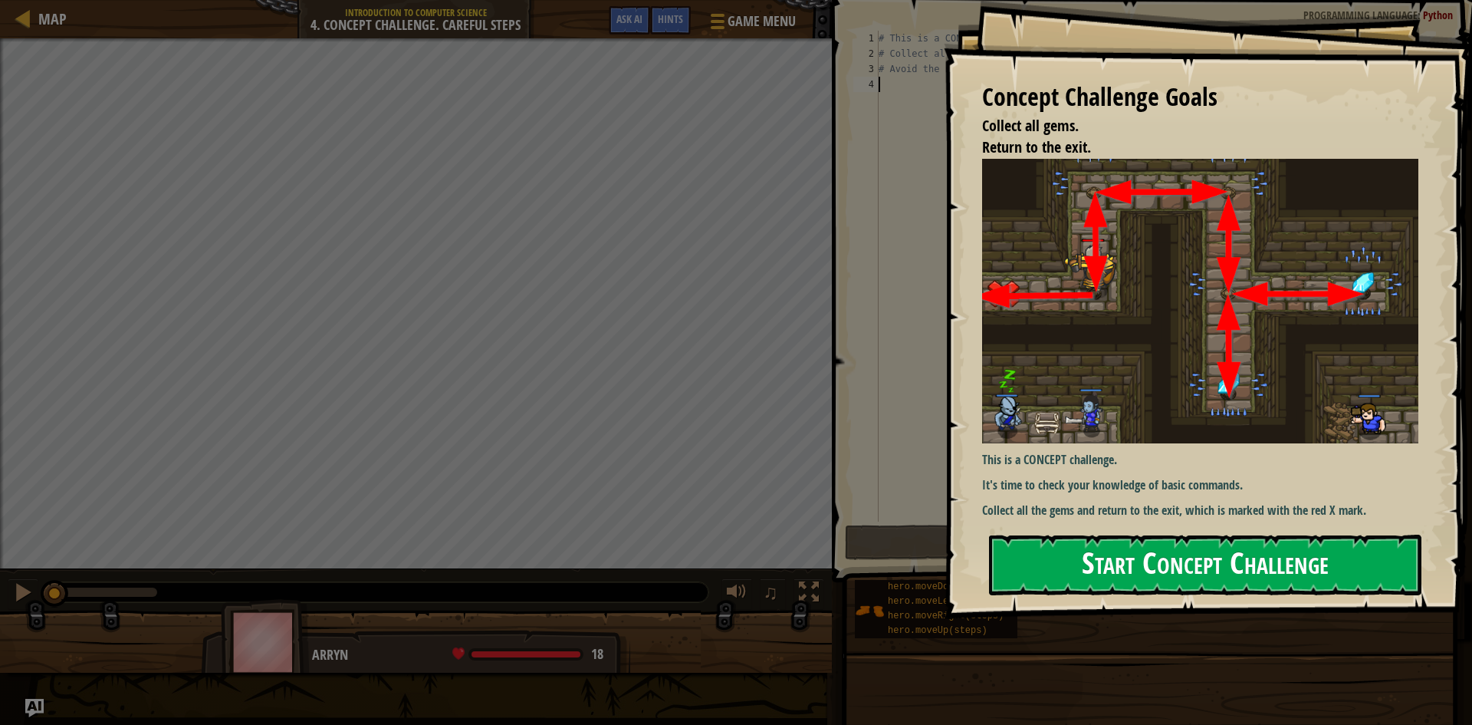
click at [1332, 552] on button "Start Concept Challenge" at bounding box center [1205, 564] width 432 height 61
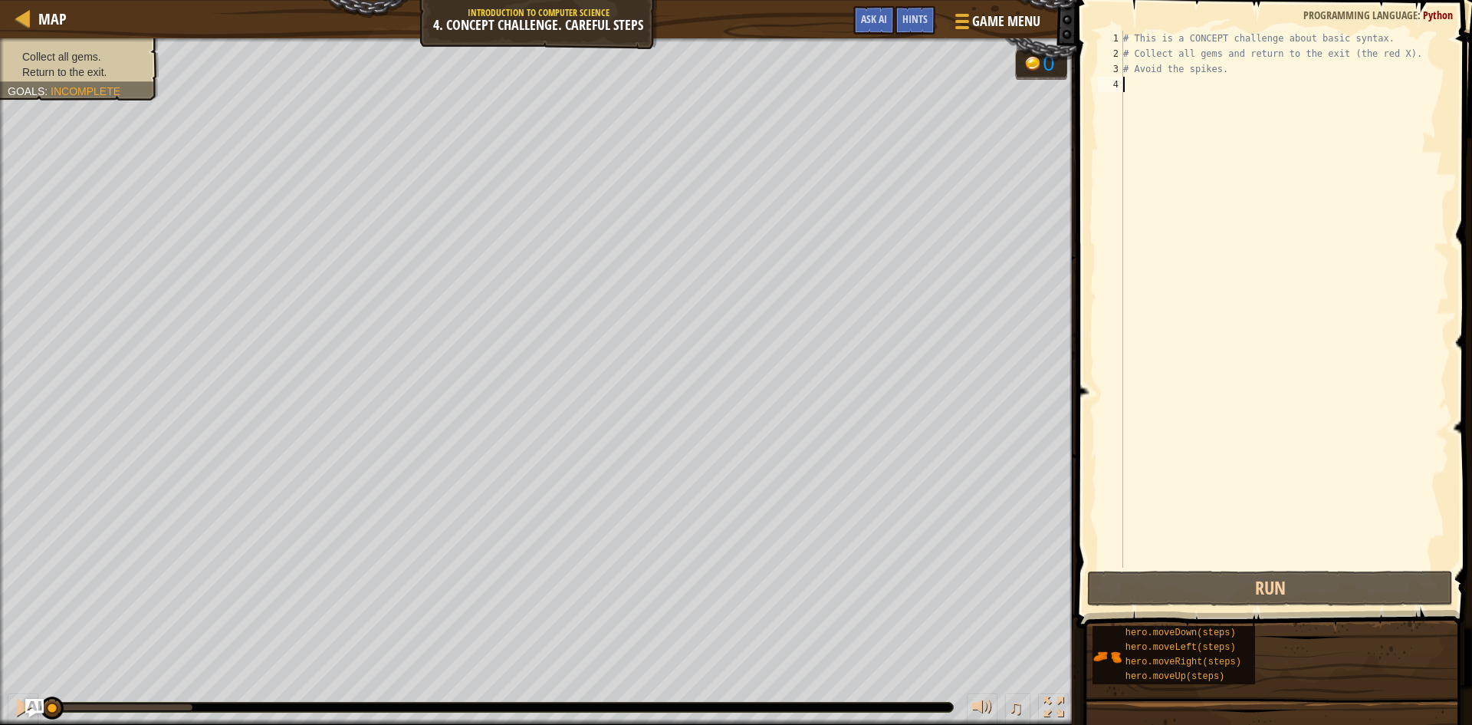
type textarea "u"
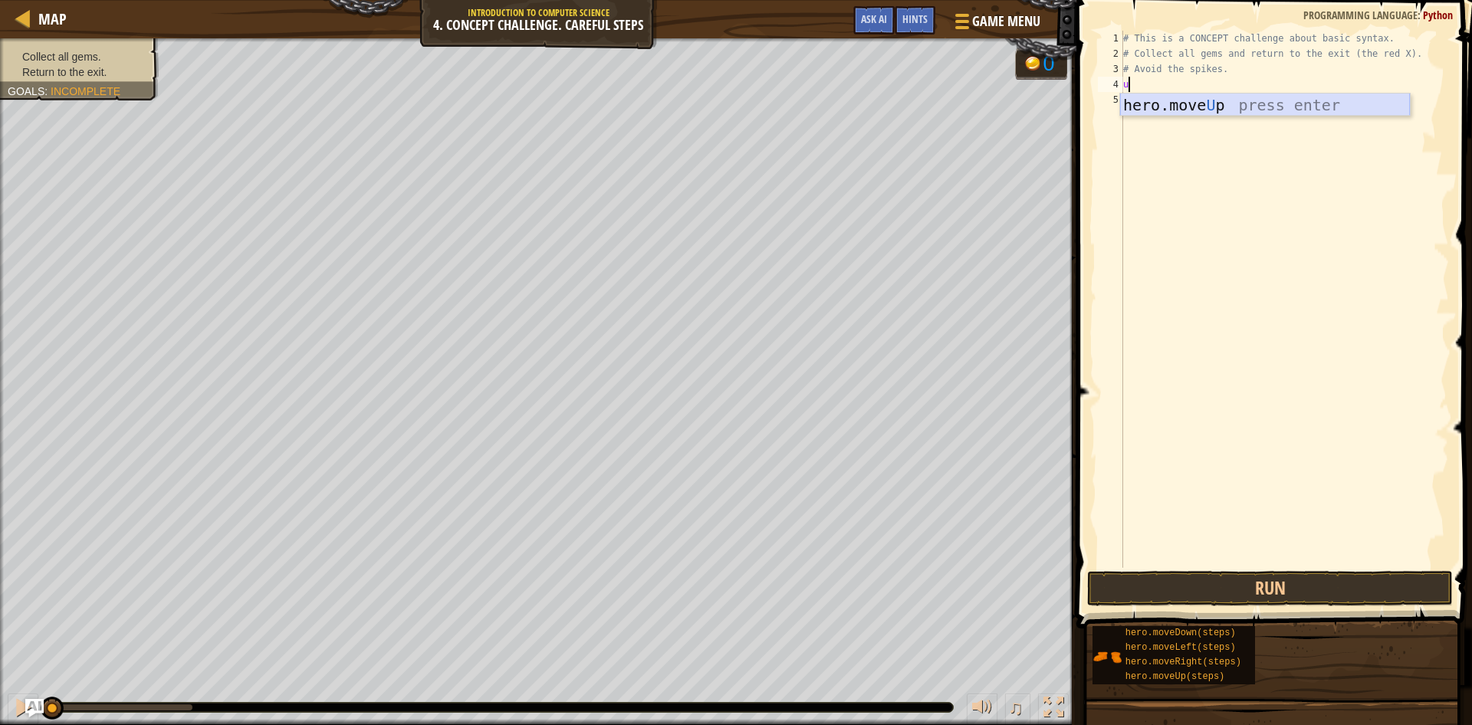
drag, startPoint x: 1166, startPoint y: 113, endPoint x: 1173, endPoint y: 98, distance: 16.1
click at [1172, 104] on div "hero.move U p press enter" at bounding box center [1265, 128] width 290 height 69
click at [1182, 84] on div "# This is a CONCEPT challenge about basic syntax. # Collect all gems and return…" at bounding box center [1284, 314] width 329 height 567
type textarea "hero.moveUp(1)"
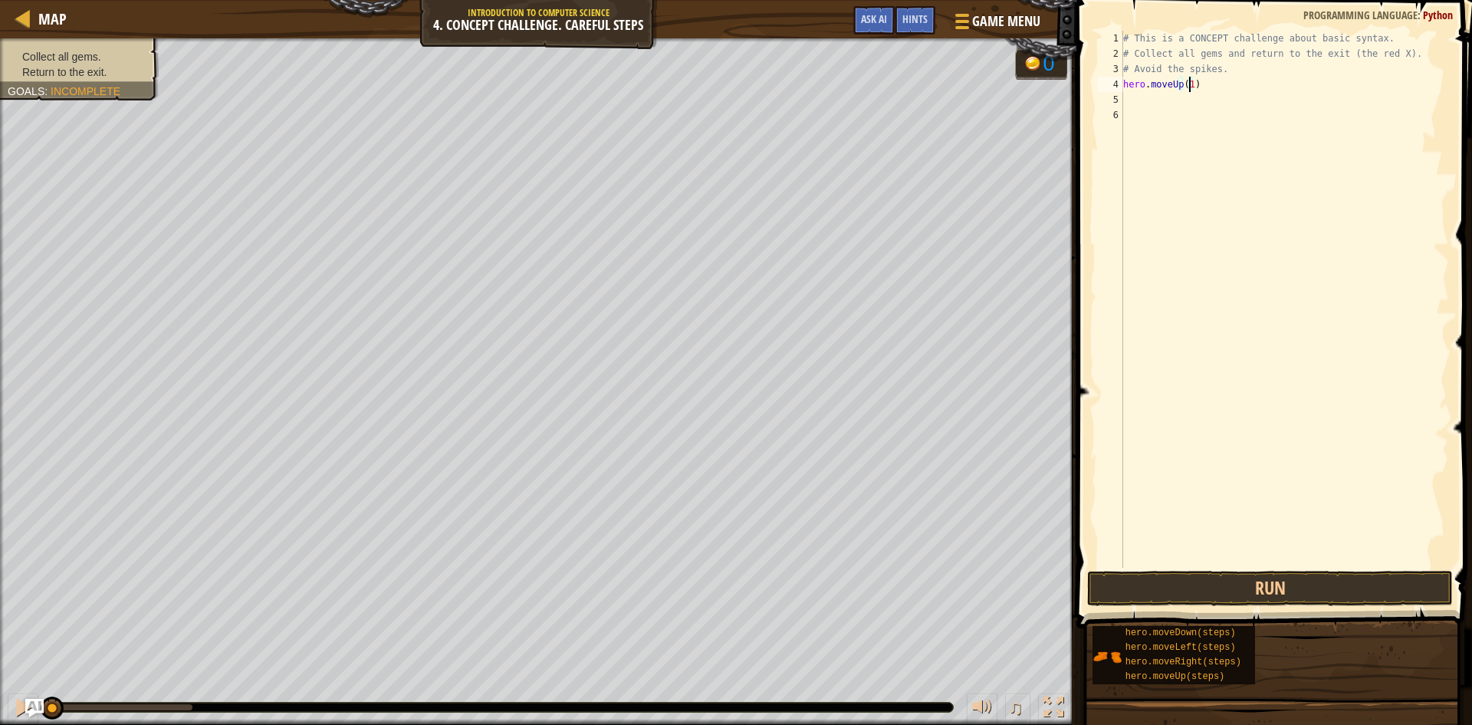
click at [1167, 102] on div "# This is a CONCEPT challenge about basic syntax. # Collect all gems and return…" at bounding box center [1284, 314] width 329 height 567
type textarea "r"
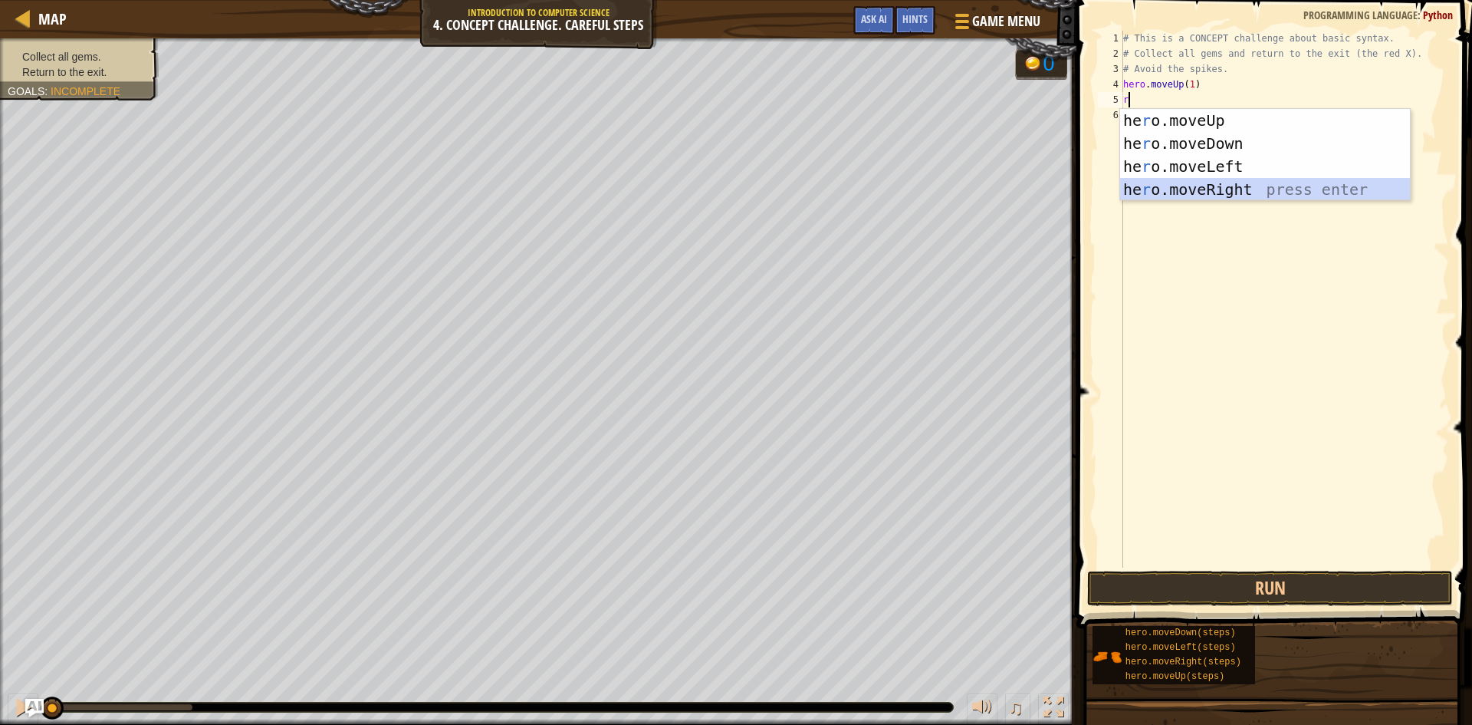
click at [1192, 194] on div "he r o.moveUp press enter he r o.moveDown press enter he r o.moveLeft press ent…" at bounding box center [1265, 178] width 290 height 138
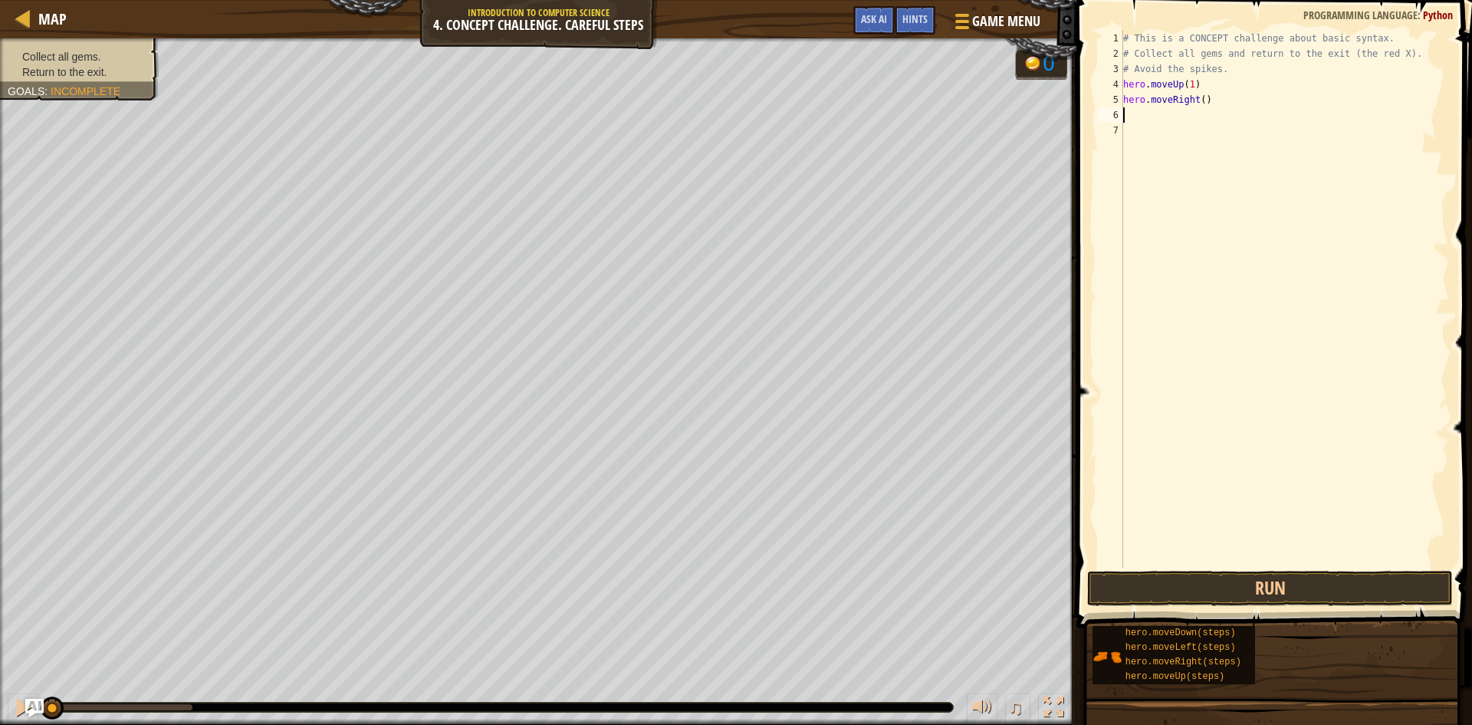
type textarea "d"
click at [1153, 133] on div "hero.[PERSON_NAME] own press enter" at bounding box center [1265, 158] width 290 height 69
click at [1152, 133] on div "# This is a CONCEPT challenge about basic syntax. # Collect all gems and return…" at bounding box center [1284, 314] width 329 height 567
type textarea "u"
click at [1170, 152] on div "hero.move U p press enter" at bounding box center [1265, 174] width 290 height 69
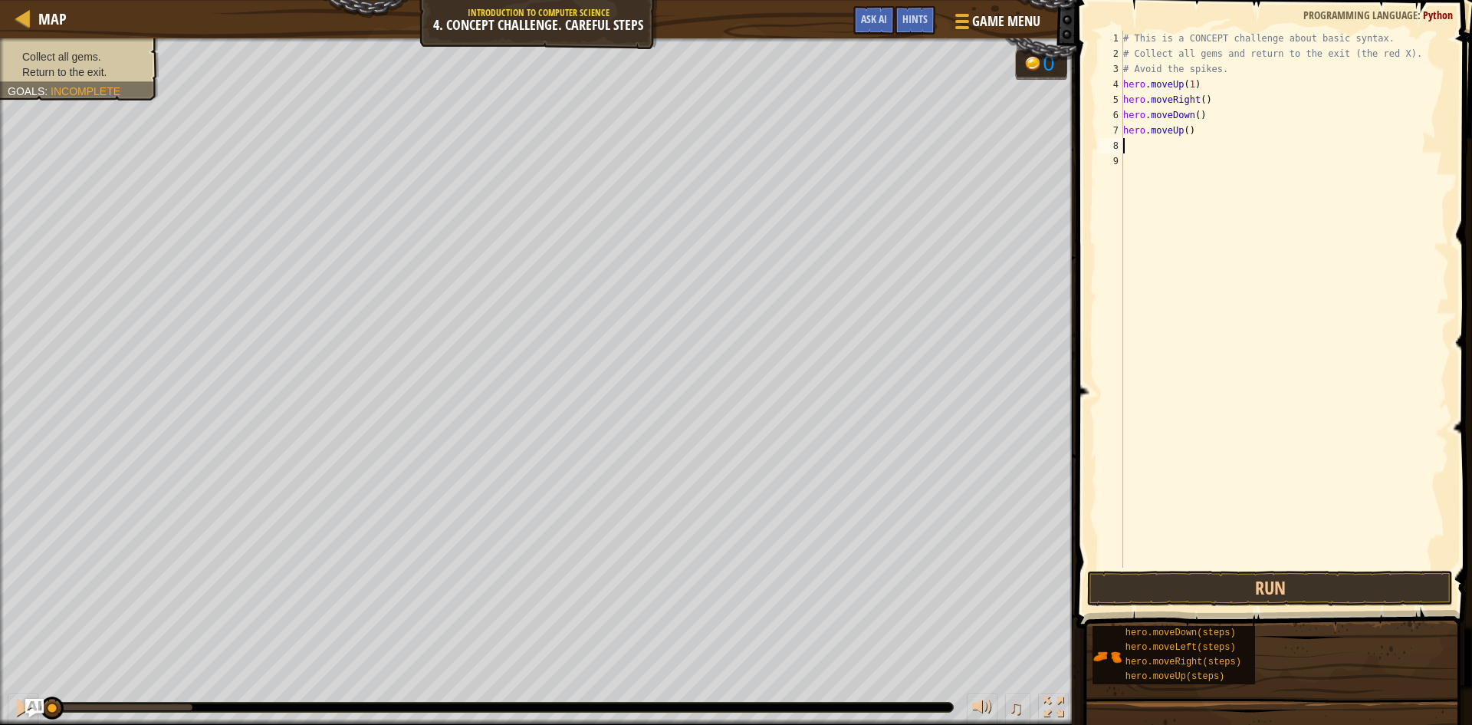
type textarea "r"
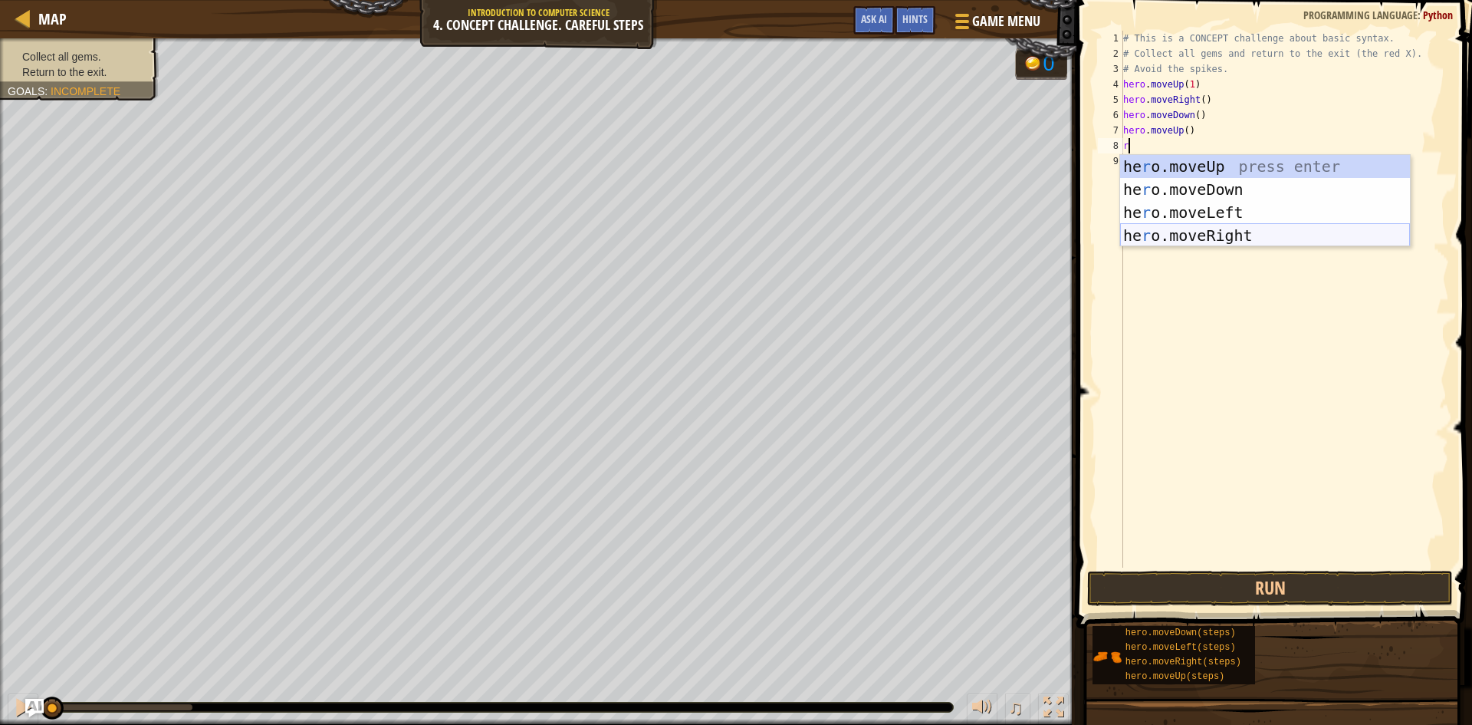
click at [1238, 231] on div "he r o.moveUp press enter he r o.moveDown press enter he r o.moveLeft press ent…" at bounding box center [1265, 224] width 290 height 138
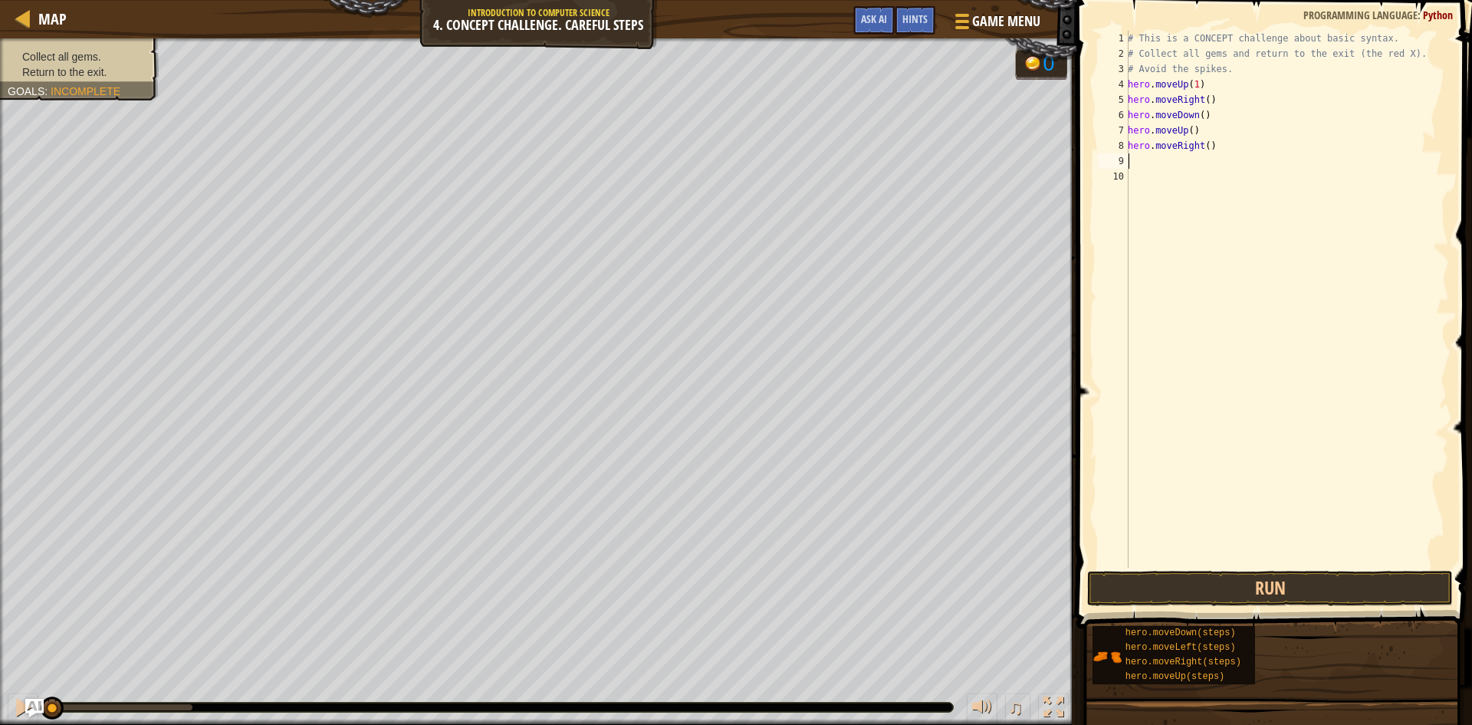
click at [1159, 166] on div "# This is a CONCEPT challenge about basic syntax. # Collect all gems and return…" at bounding box center [1287, 314] width 324 height 567
type textarea "k"
type textarea "l"
click at [1195, 170] on div "hero.move L eft press enter" at bounding box center [1270, 204] width 290 height 69
type textarea "u"
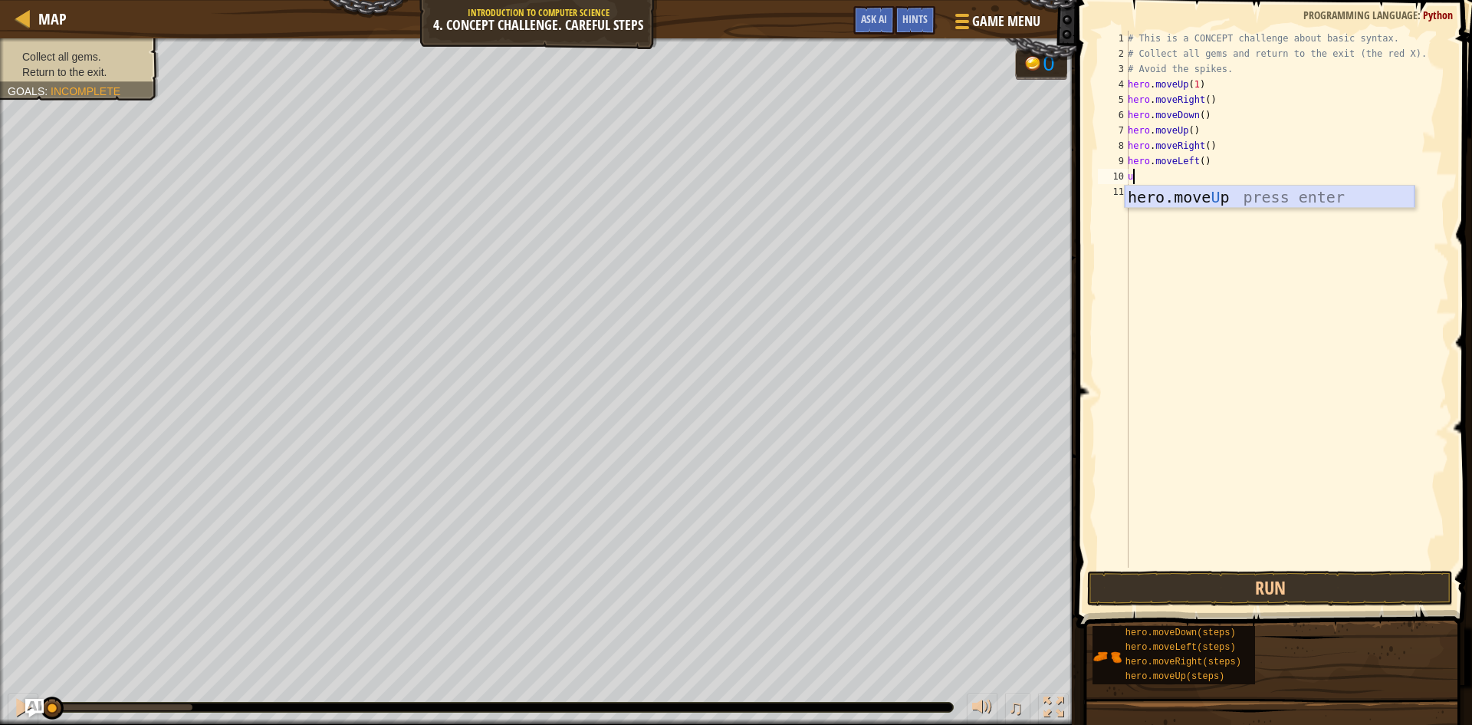
click at [1142, 192] on div "hero.move U p press enter" at bounding box center [1270, 220] width 290 height 69
type textarea "l"
click at [1144, 203] on div "hero.move L eft press enter" at bounding box center [1270, 235] width 290 height 69
click at [1144, 203] on div "# This is a CONCEPT challenge about basic syntax. # Collect all gems and return…" at bounding box center [1287, 314] width 324 height 567
type textarea "d"
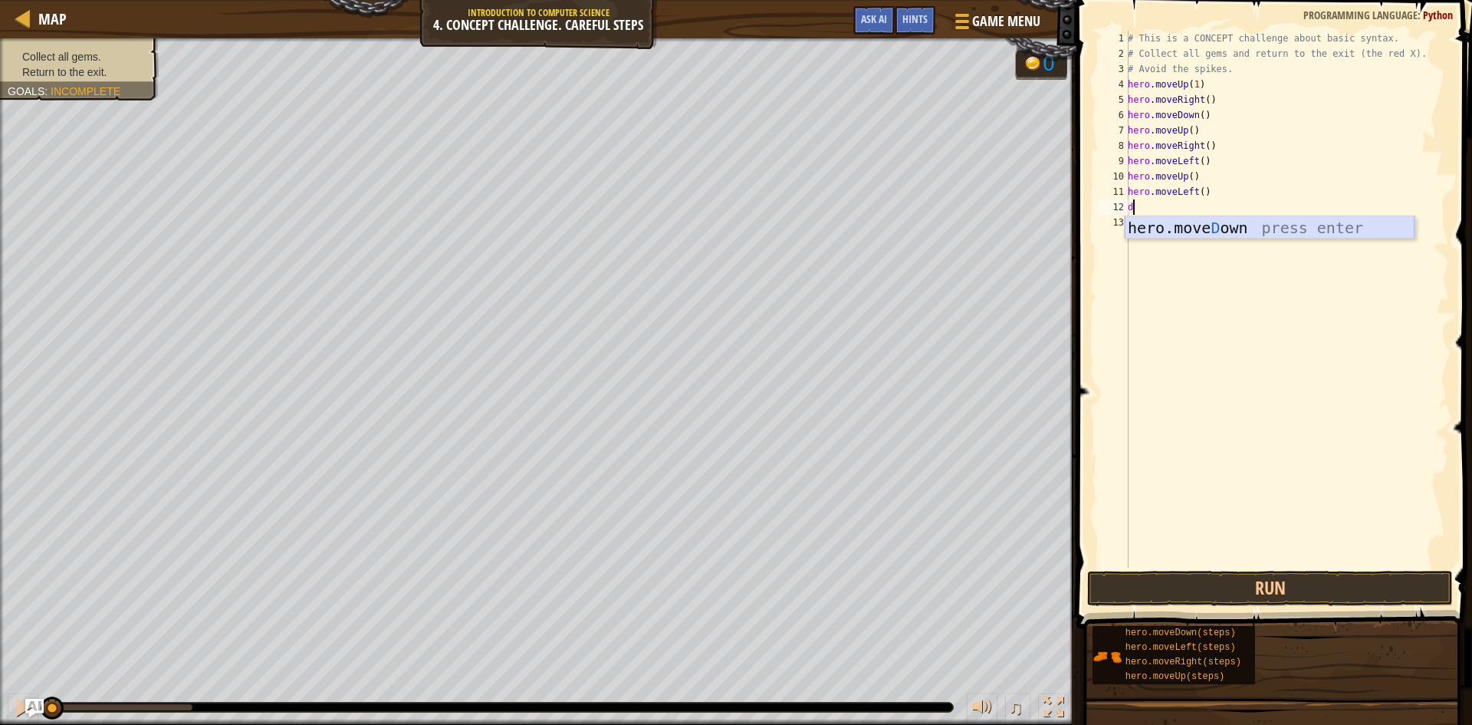
click at [1150, 231] on div "hero.[PERSON_NAME] own press enter" at bounding box center [1270, 250] width 290 height 69
type textarea "l"
click at [1150, 238] on div "hero.move L eft press enter" at bounding box center [1270, 266] width 290 height 69
click at [1203, 102] on div "# This is a CONCEPT challenge about basic syntax. # Collect all gems and return…" at bounding box center [1287, 314] width 324 height 567
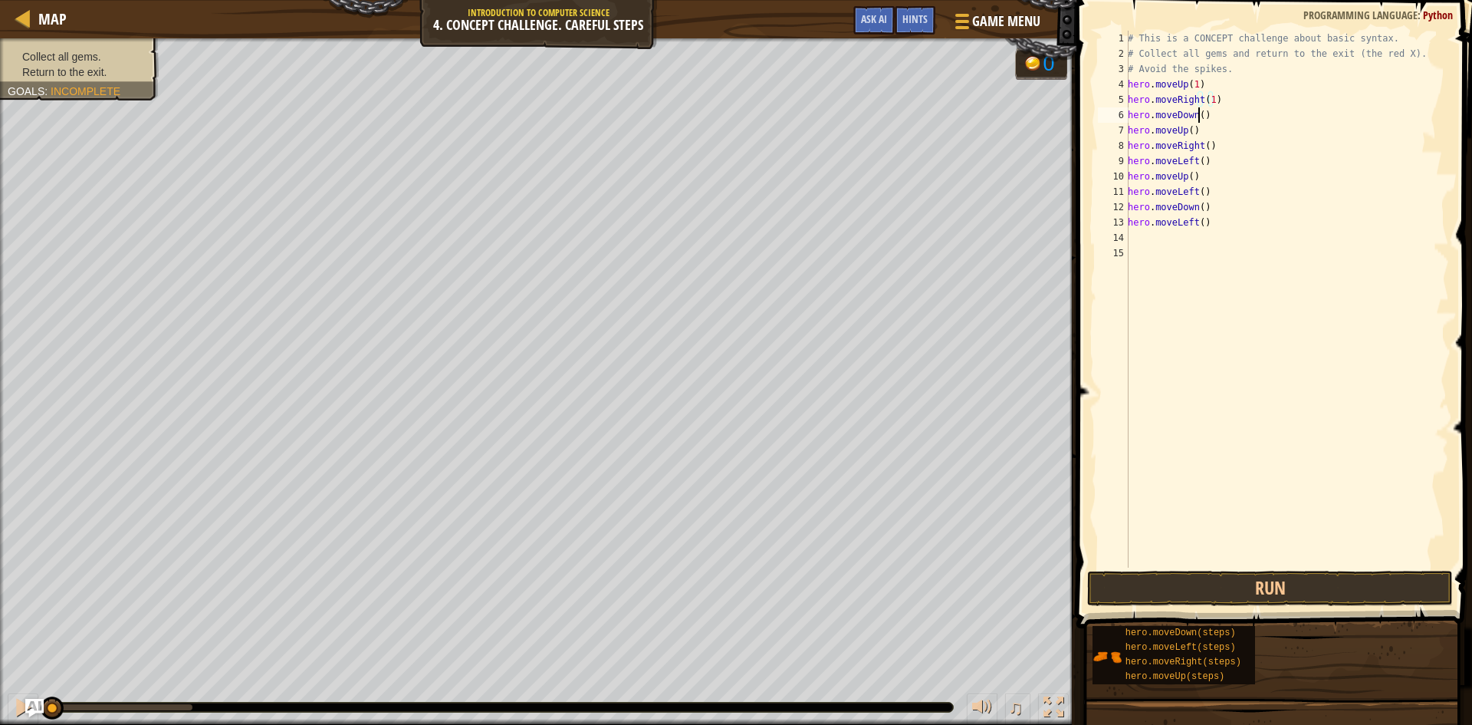
click at [1197, 115] on div "# This is a CONCEPT challenge about basic syntax. # Collect all gems and return…" at bounding box center [1287, 314] width 324 height 567
click at [1190, 133] on div "# This is a CONCEPT challenge about basic syntax. # Collect all gems and return…" at bounding box center [1287, 314] width 324 height 567
click at [1203, 146] on div "# This is a CONCEPT challenge about basic syntax. # Collect all gems and return…" at bounding box center [1287, 314] width 324 height 567
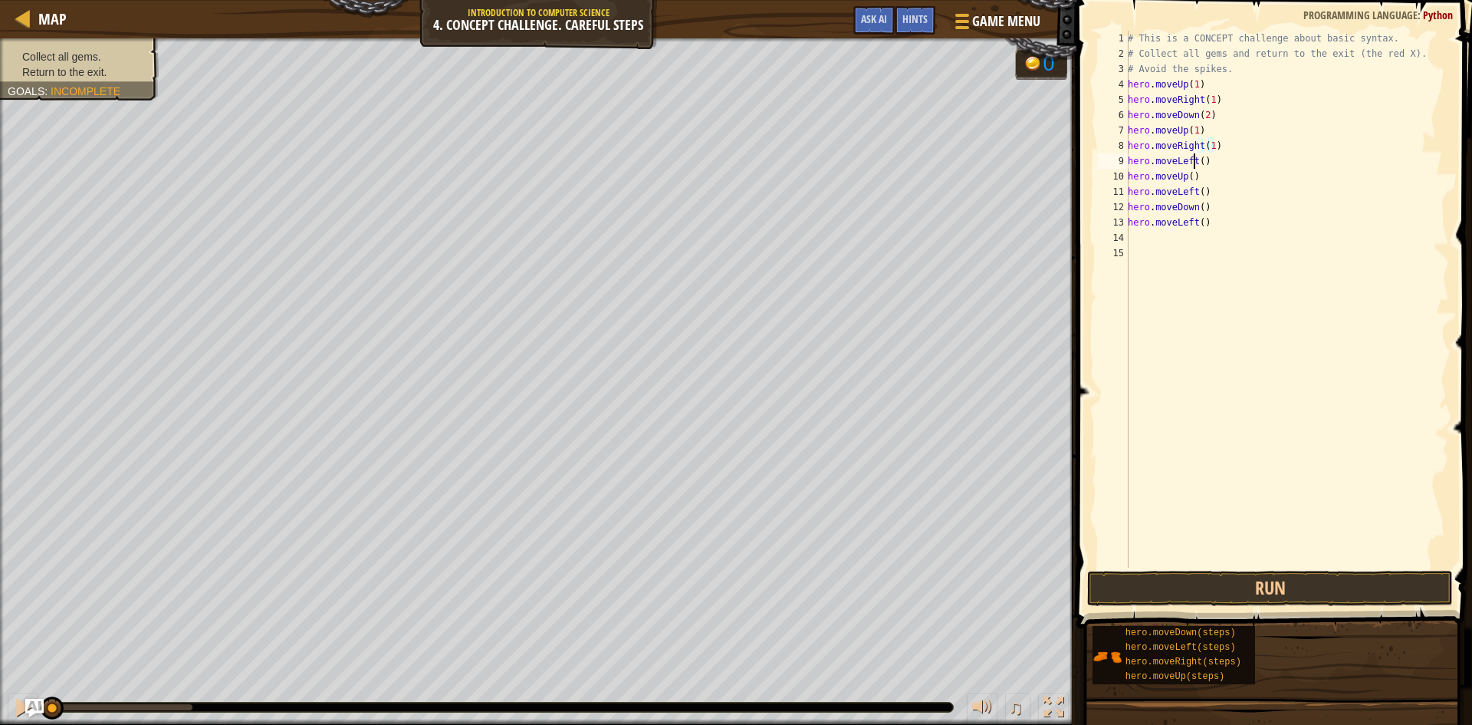
click at [1196, 163] on div "# This is a CONCEPT challenge about basic syntax. # Collect all gems and return…" at bounding box center [1287, 314] width 324 height 567
click at [1196, 161] on div "# This is a CONCEPT challenge about basic syntax. # Collect all gems and return…" at bounding box center [1287, 314] width 324 height 567
click at [1197, 160] on div "# This is a CONCEPT challenge about basic syntax. # Collect all gems and return…" at bounding box center [1287, 314] width 324 height 567
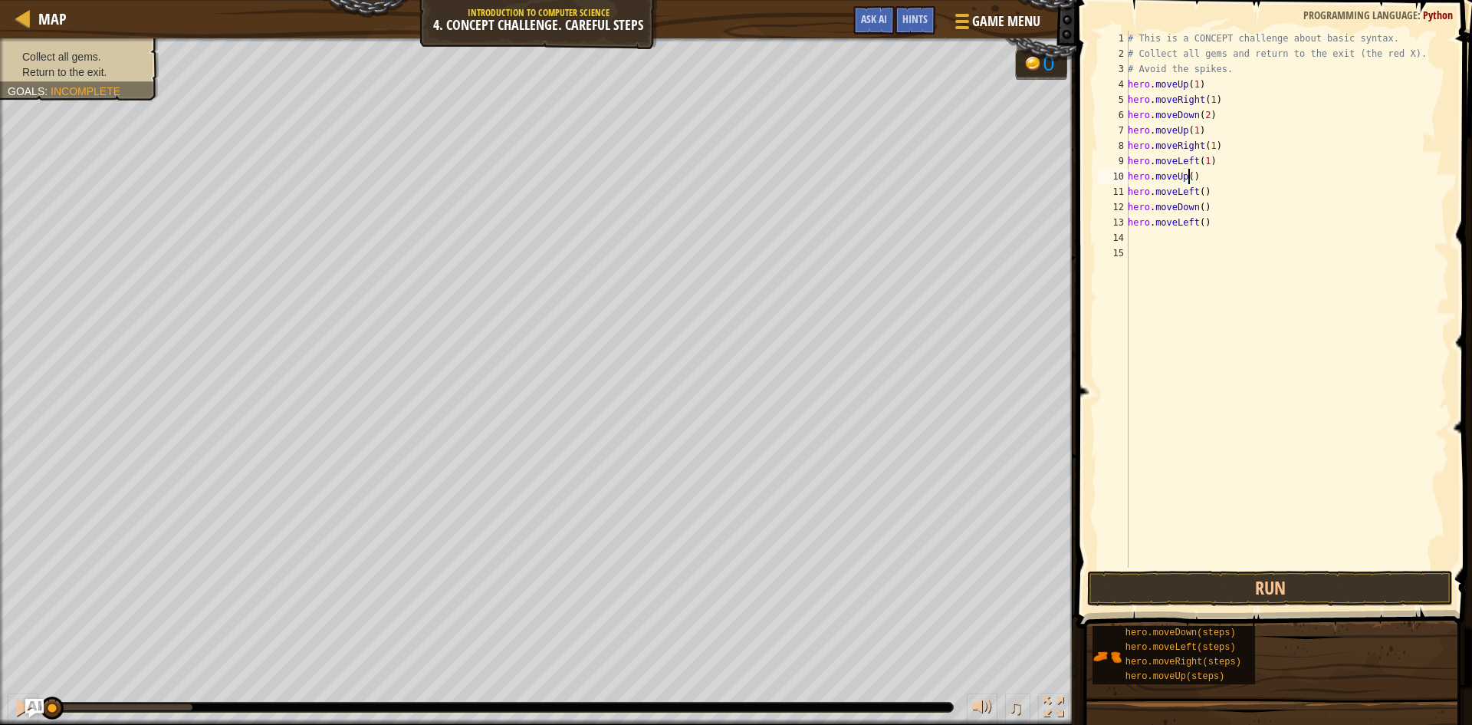
click at [1189, 177] on div "# This is a CONCEPT challenge about basic syntax. # Collect all gems and return…" at bounding box center [1287, 314] width 324 height 567
click at [1199, 192] on div "# This is a CONCEPT challenge about basic syntax. # Collect all gems and return…" at bounding box center [1287, 314] width 324 height 567
click at [1199, 208] on div "# This is a CONCEPT challenge about basic syntax. # Collect all gems and return…" at bounding box center [1287, 314] width 324 height 567
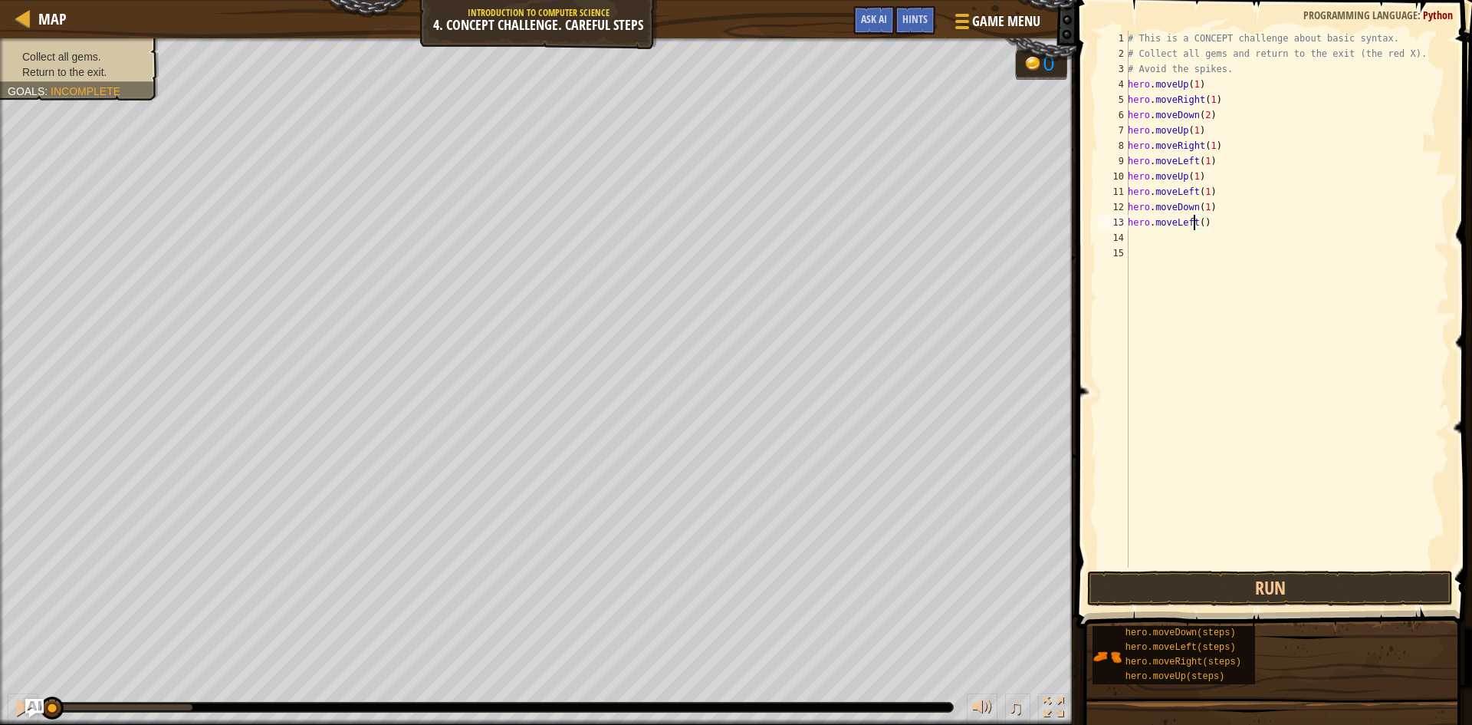
click at [1196, 229] on div "# This is a CONCEPT challenge about basic syntax. # Collect all gems and return…" at bounding box center [1287, 314] width 324 height 567
click at [1197, 223] on div "# This is a CONCEPT challenge about basic syntax. # Collect all gems and return…" at bounding box center [1287, 314] width 324 height 567
type textarea "hero.moveLeft(1)"
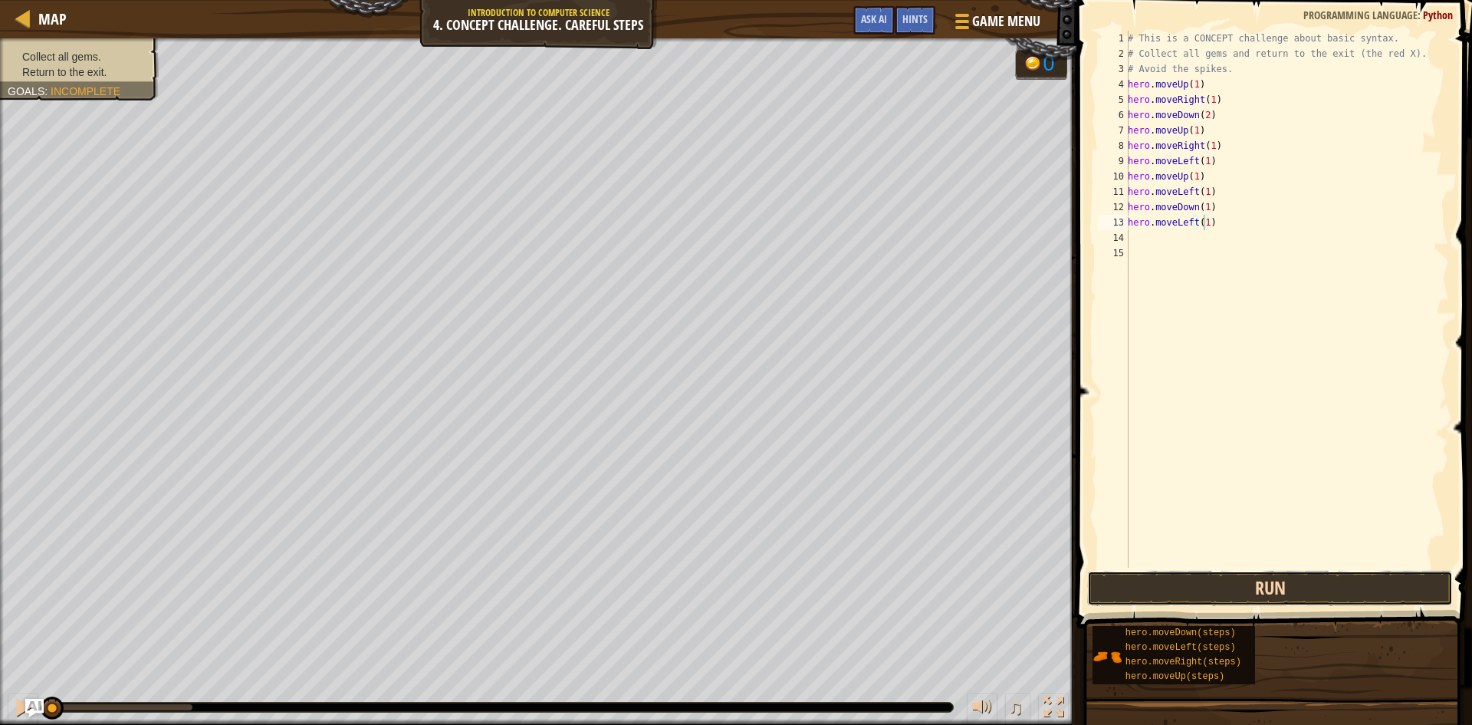
click at [1276, 590] on button "Run" at bounding box center [1270, 588] width 366 height 35
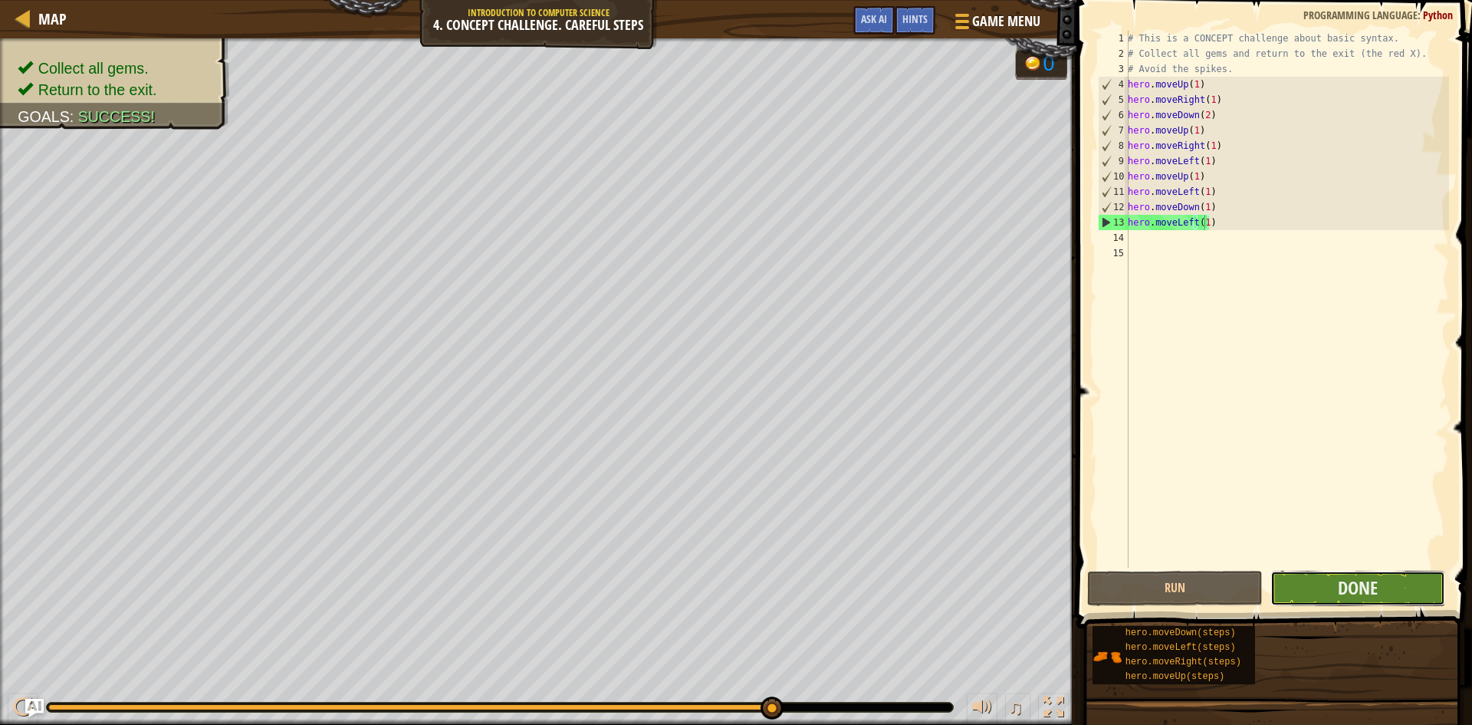
click at [1369, 600] on button "Done" at bounding box center [1359, 588] width 176 height 35
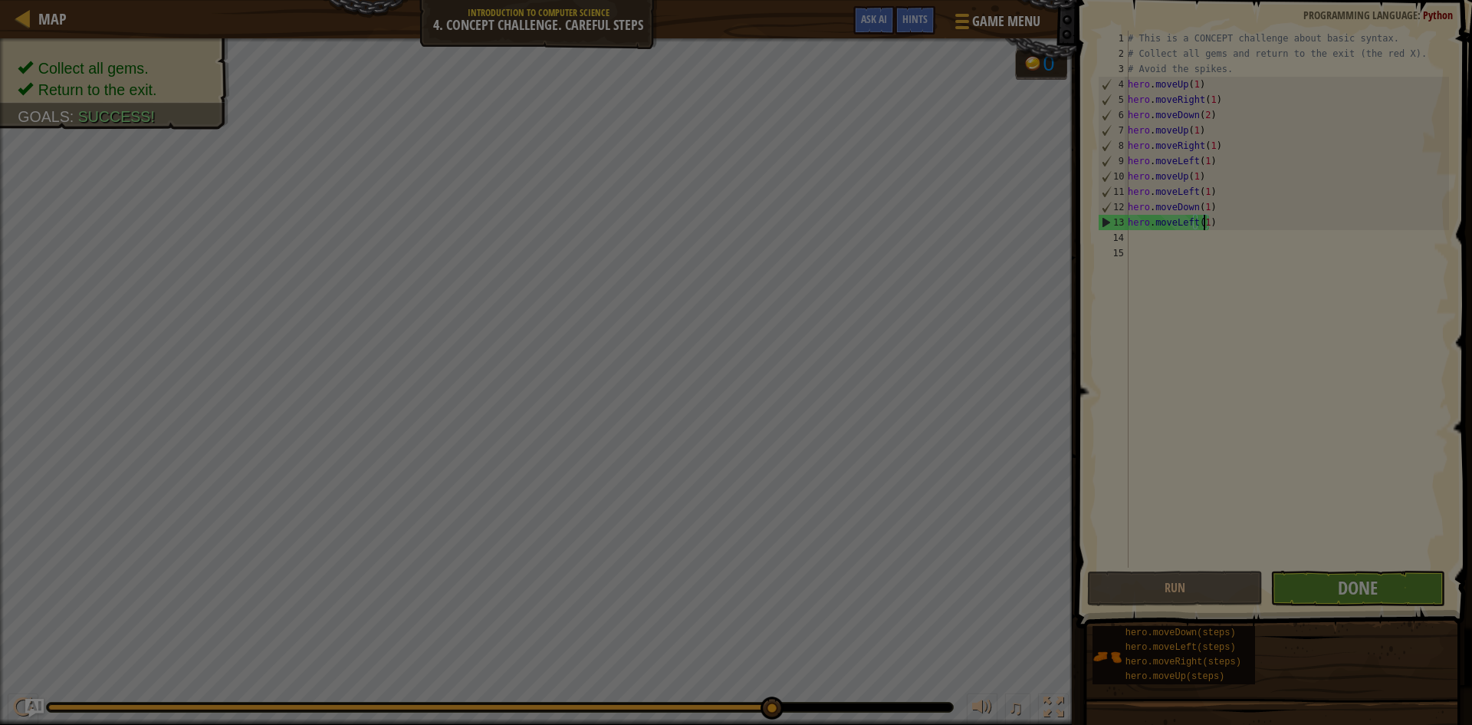
click at [0, 0] on div "Loading..." at bounding box center [0, 0] width 0 height 0
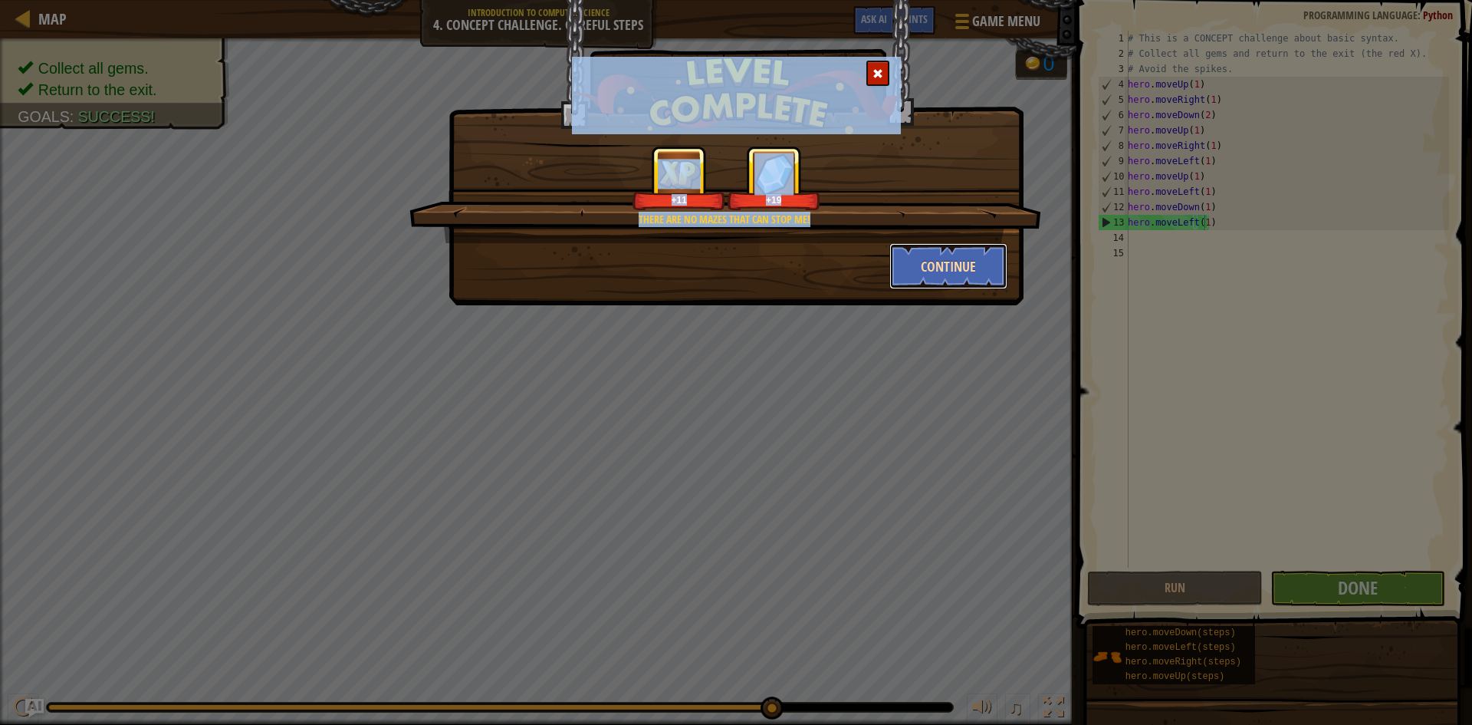
click at [937, 271] on button "Continue" at bounding box center [949, 266] width 119 height 46
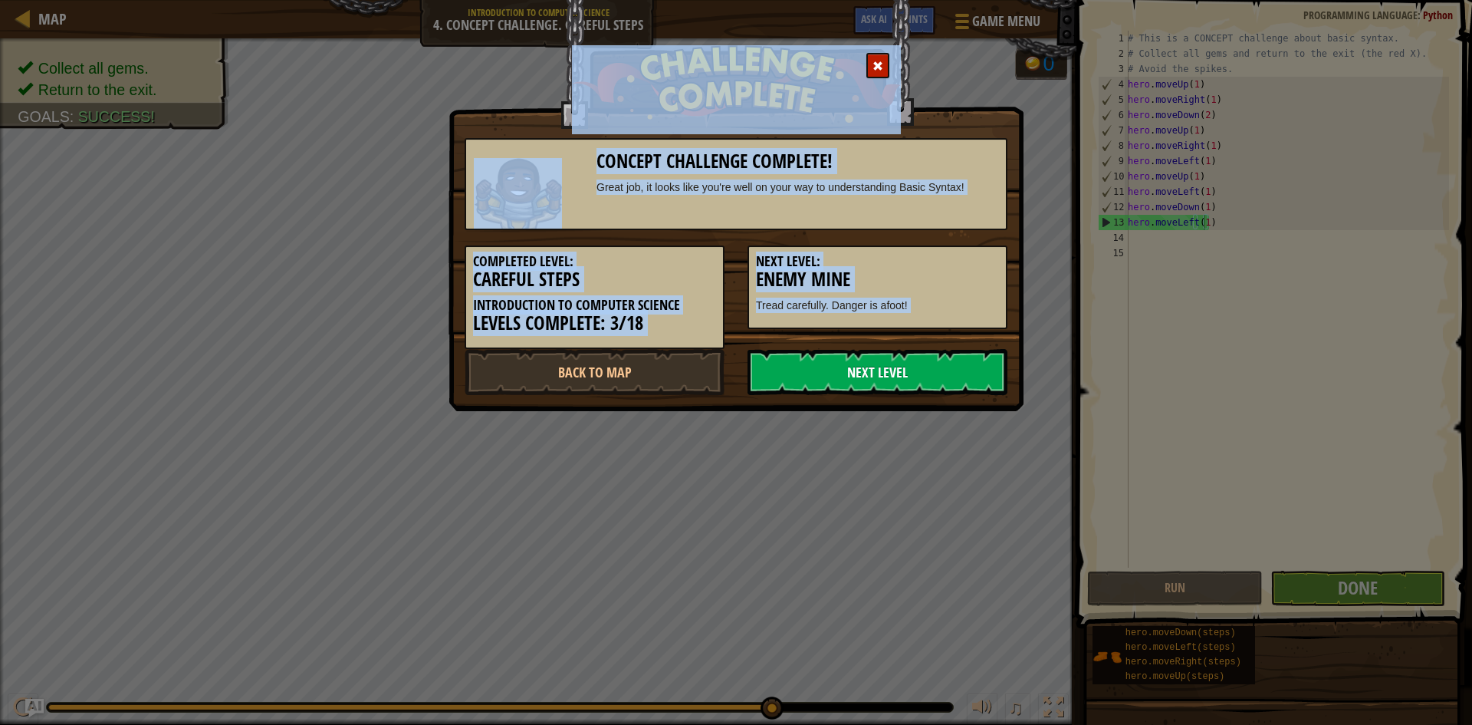
click at [854, 363] on link "Next Level" at bounding box center [878, 372] width 260 height 46
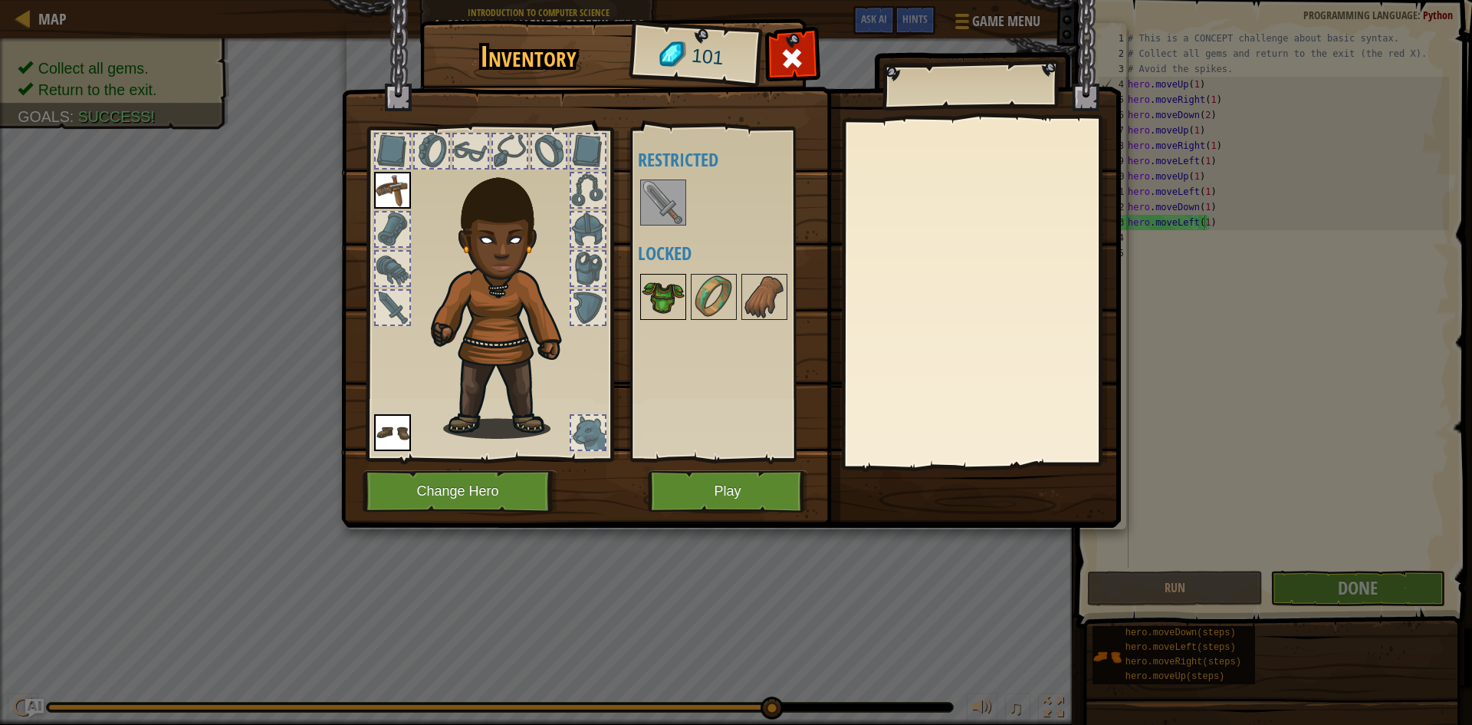
click at [676, 308] on img at bounding box center [663, 296] width 43 height 43
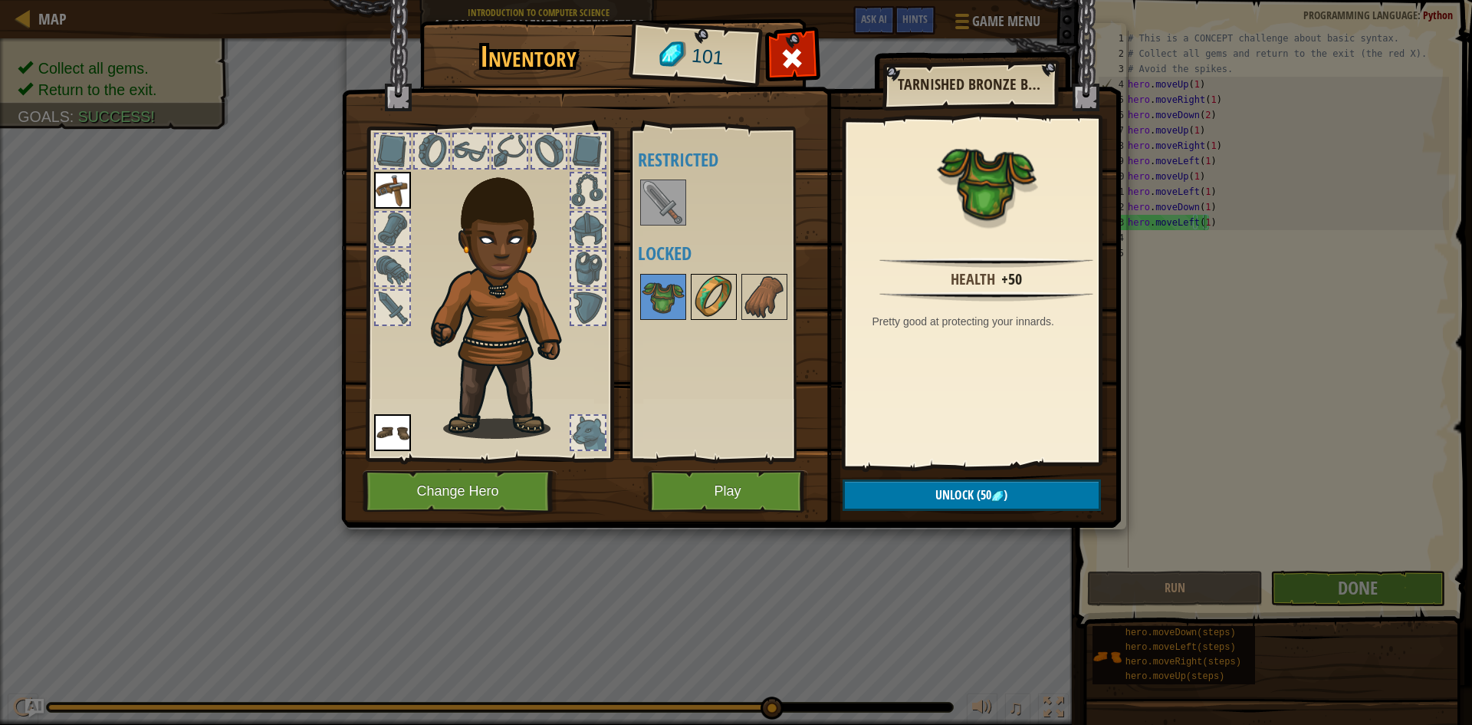
click at [696, 281] on img at bounding box center [713, 296] width 43 height 43
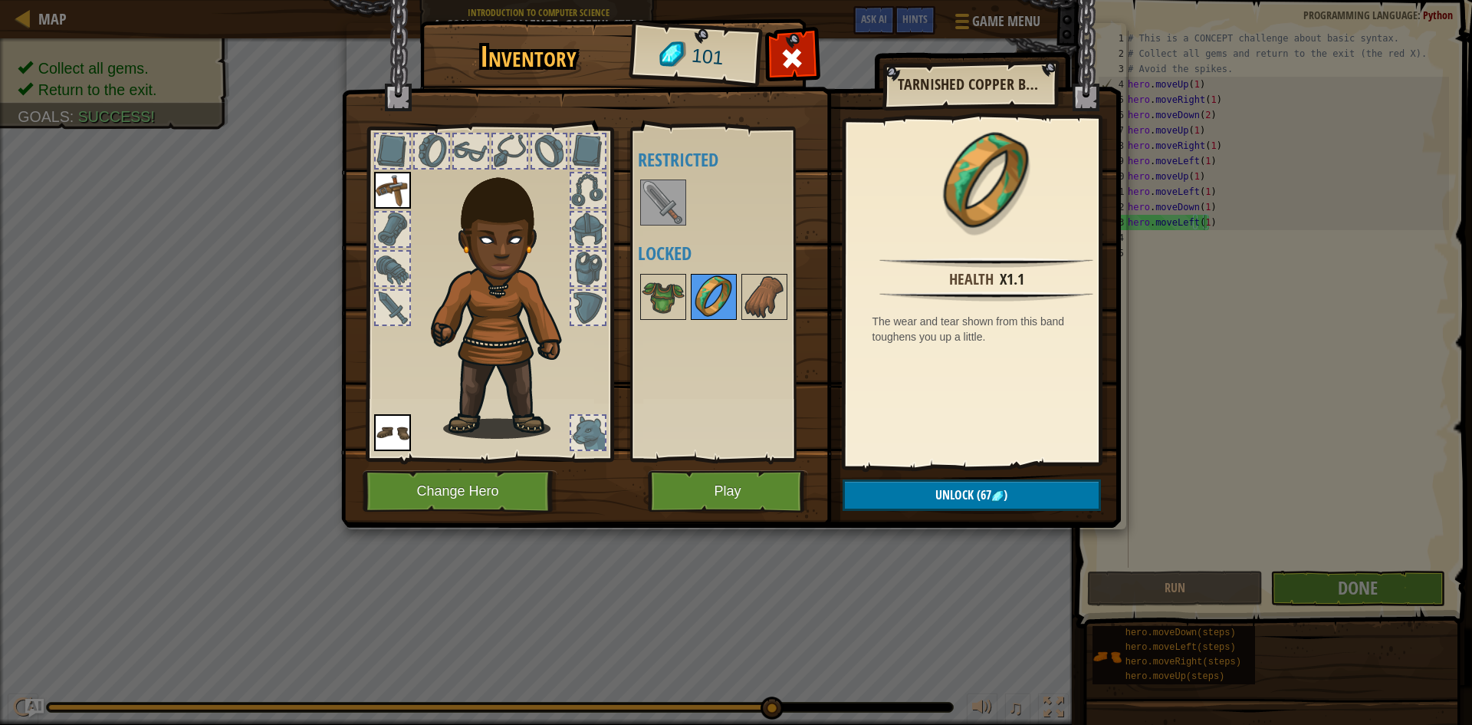
click at [702, 276] on img at bounding box center [713, 296] width 43 height 43
click at [705, 288] on img at bounding box center [713, 296] width 43 height 43
click at [745, 288] on img at bounding box center [764, 296] width 43 height 43
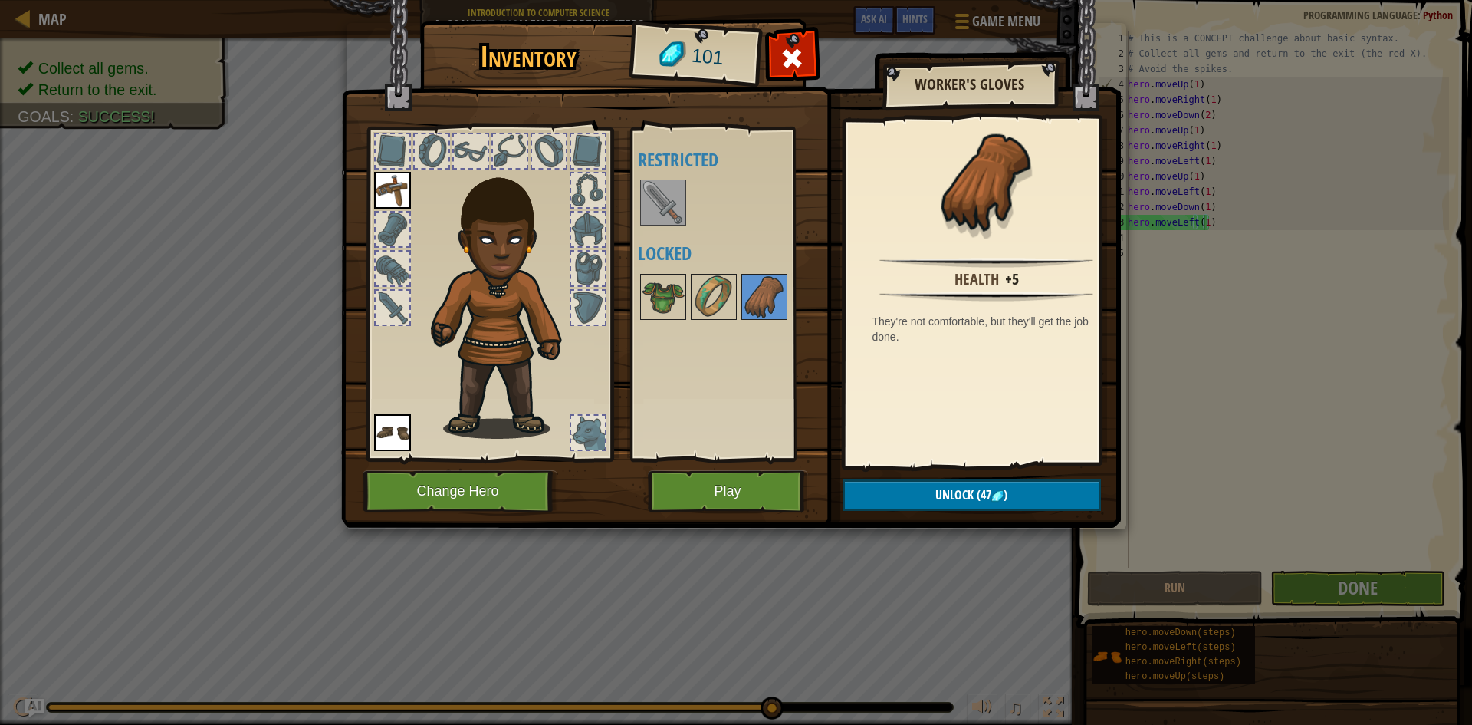
click at [686, 292] on div at bounding box center [734, 296] width 192 height 51
click at [681, 293] on img at bounding box center [663, 296] width 43 height 43
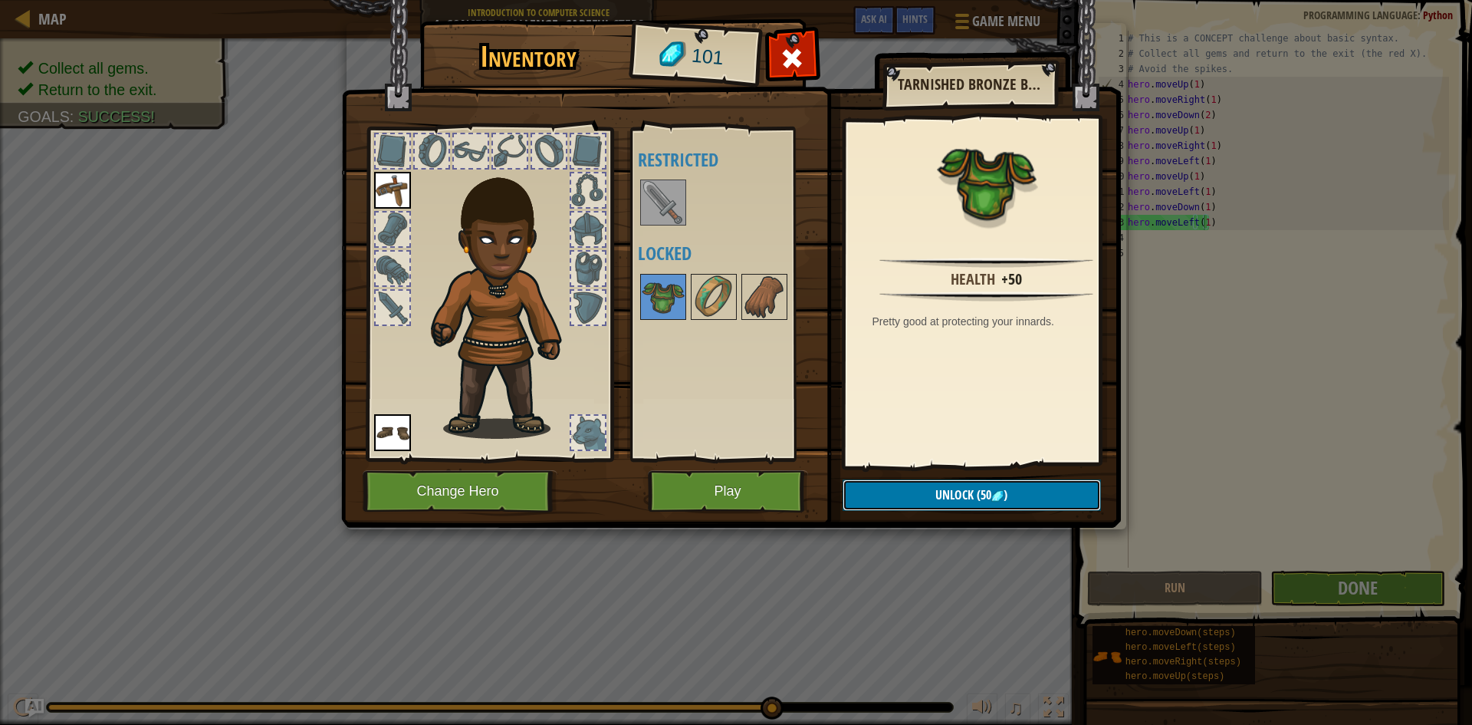
click at [965, 495] on span "Unlock" at bounding box center [955, 494] width 38 height 17
click at [966, 492] on button "Confirm" at bounding box center [972, 494] width 258 height 31
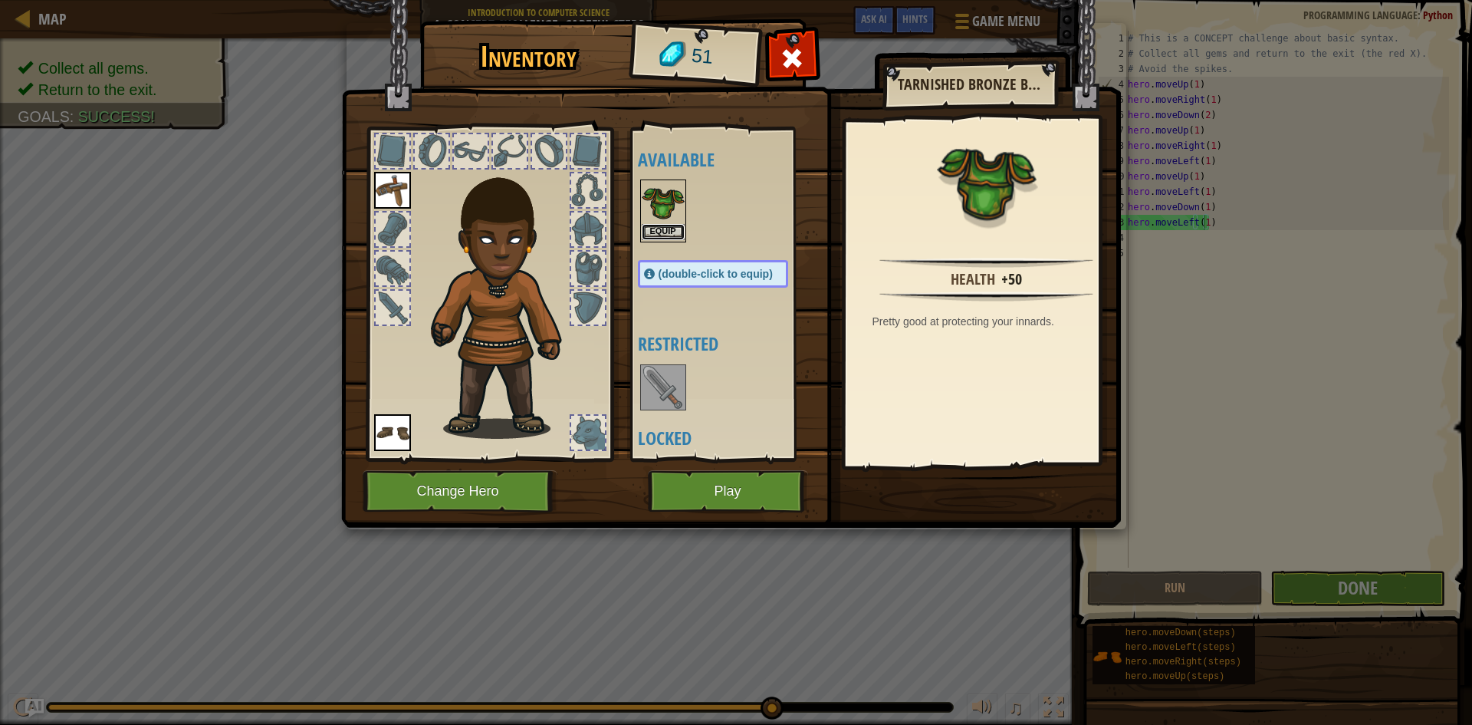
click at [669, 225] on button "Equip" at bounding box center [663, 232] width 43 height 16
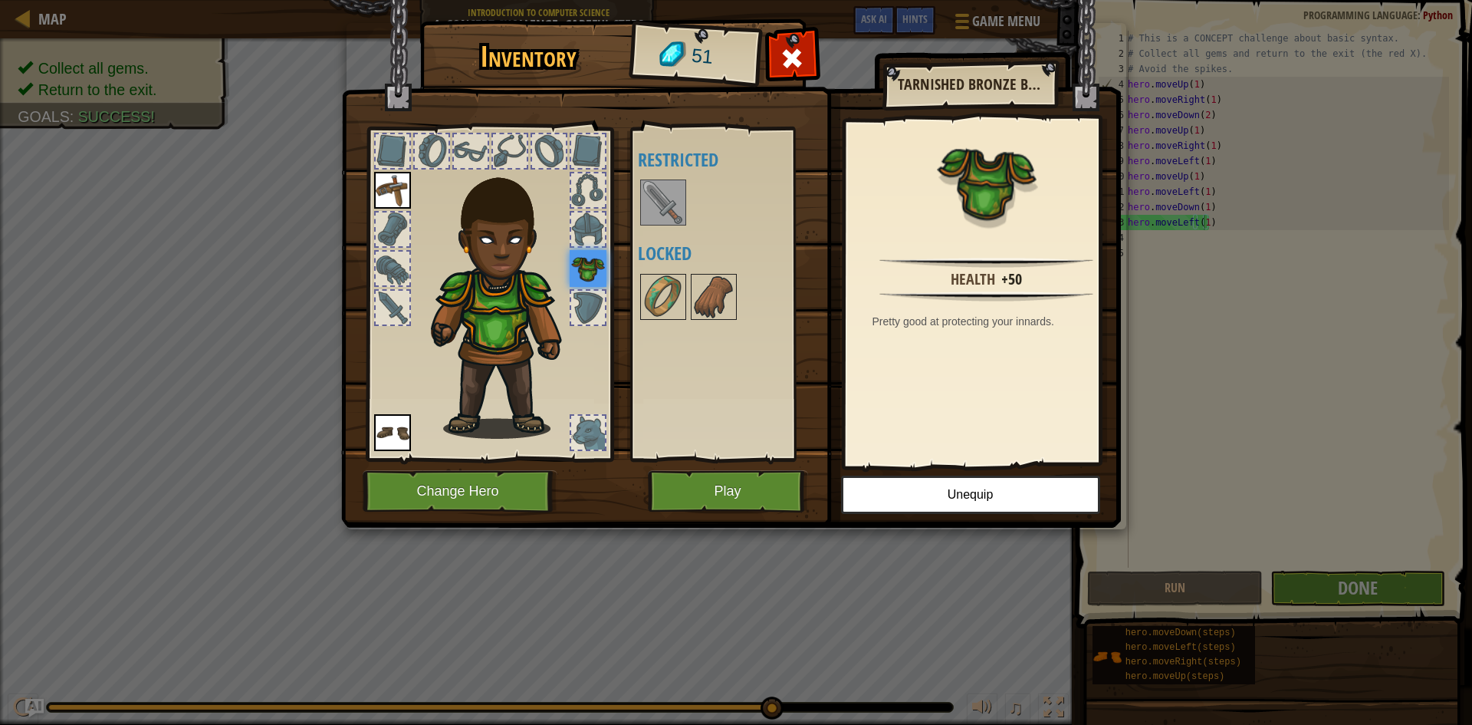
click at [664, 211] on img at bounding box center [663, 202] width 43 height 43
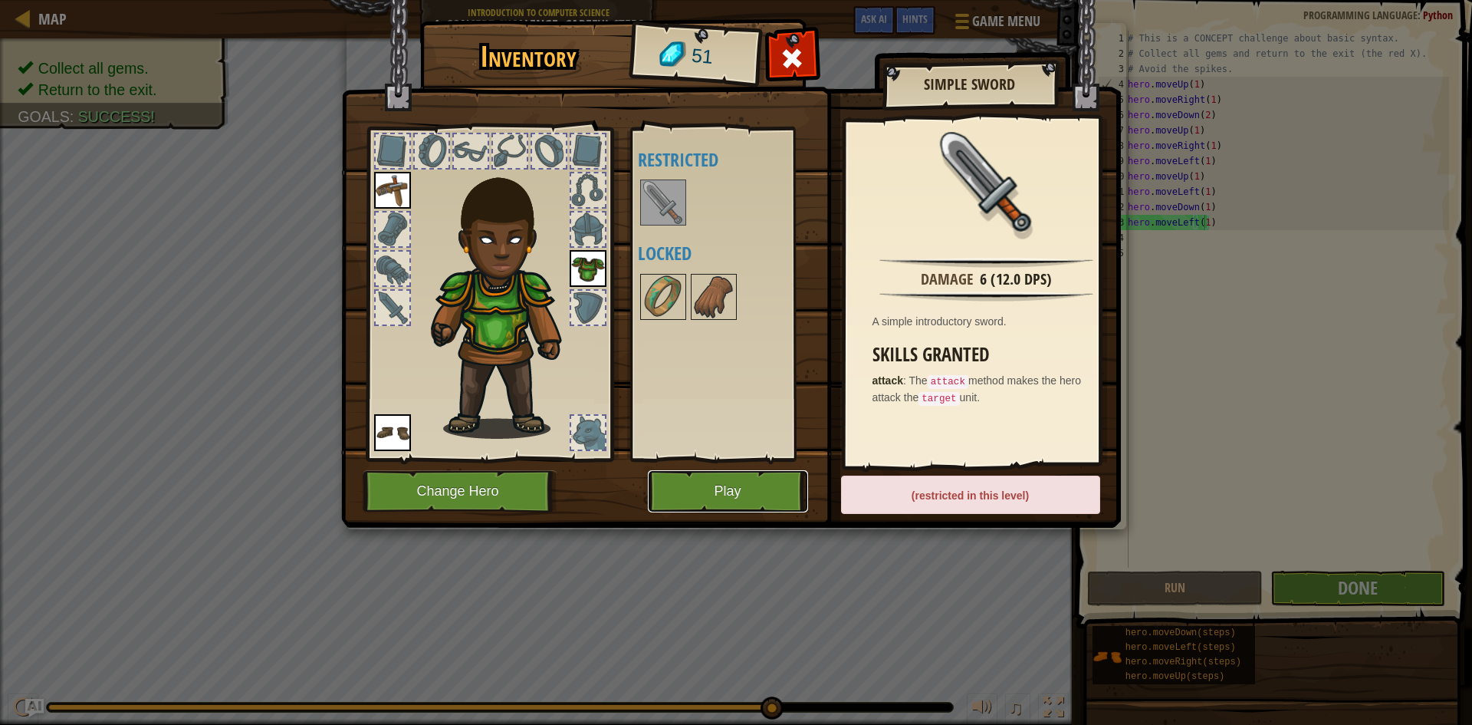
click at [754, 490] on button "Play" at bounding box center [728, 491] width 160 height 42
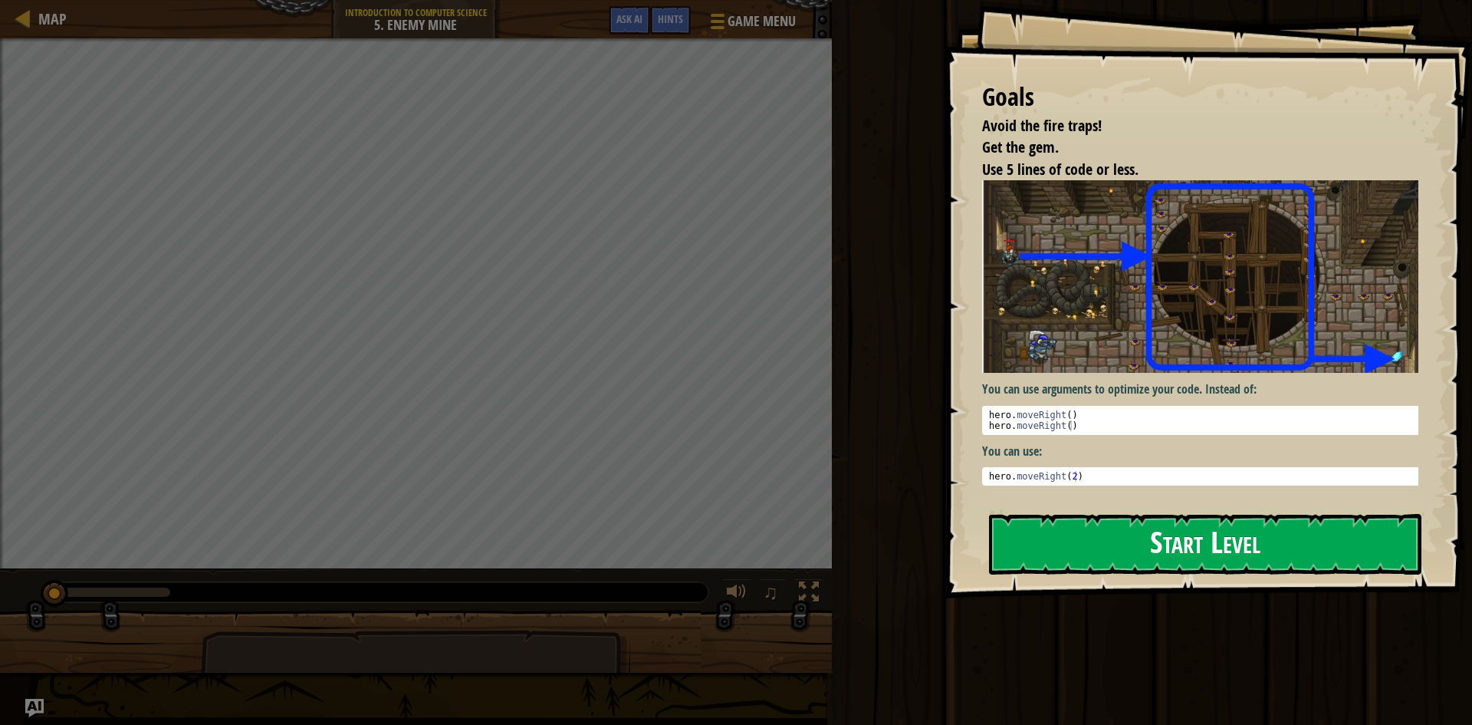
click at [1040, 525] on button "Start Level" at bounding box center [1205, 544] width 432 height 61
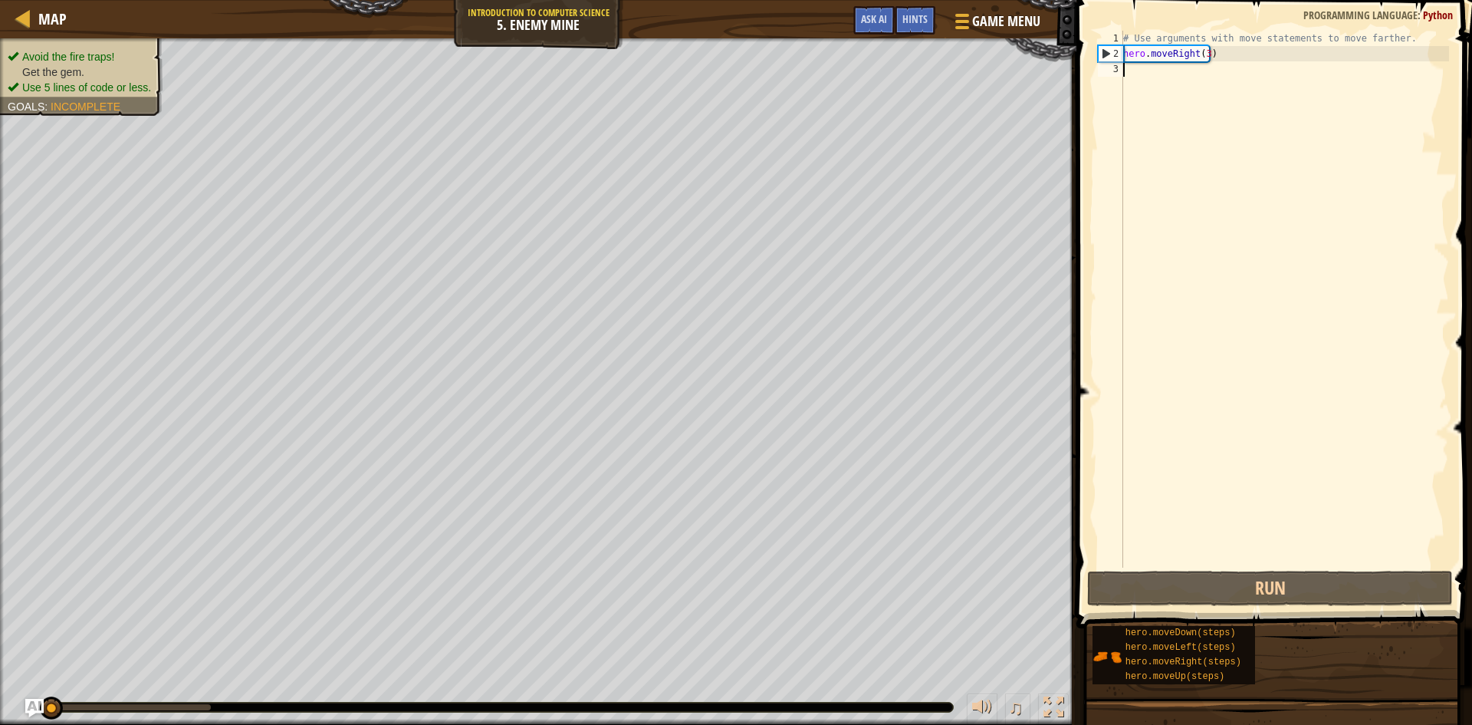
click at [1267, 497] on div "Map Introduction to Computer Science 5. Enemy Mine Game Menu Done Hints Ask AI …" at bounding box center [736, 362] width 1472 height 725
click at [1107, 343] on div "Map Introduction to Computer Science 5. Enemy Mine Game Menu Done Hints Ask AI …" at bounding box center [736, 362] width 1472 height 725
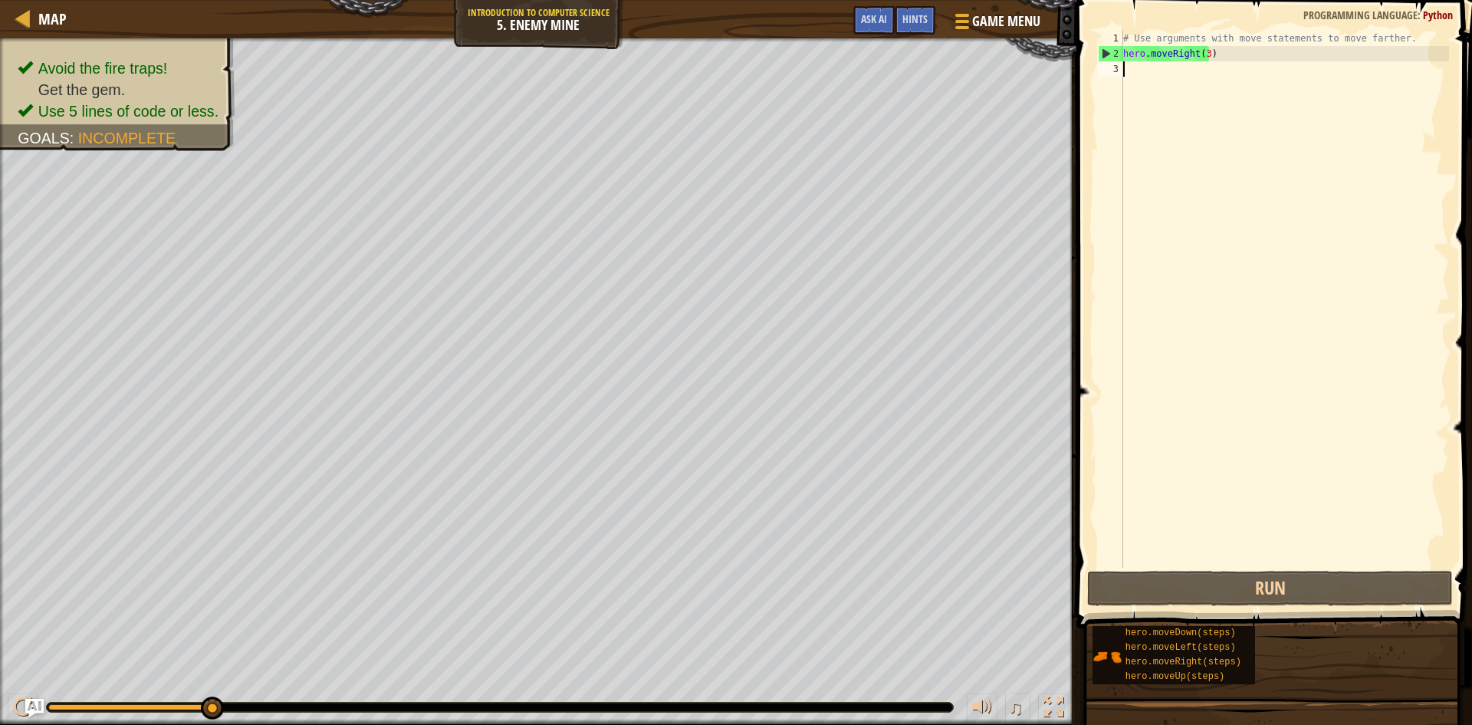
type textarea "u"
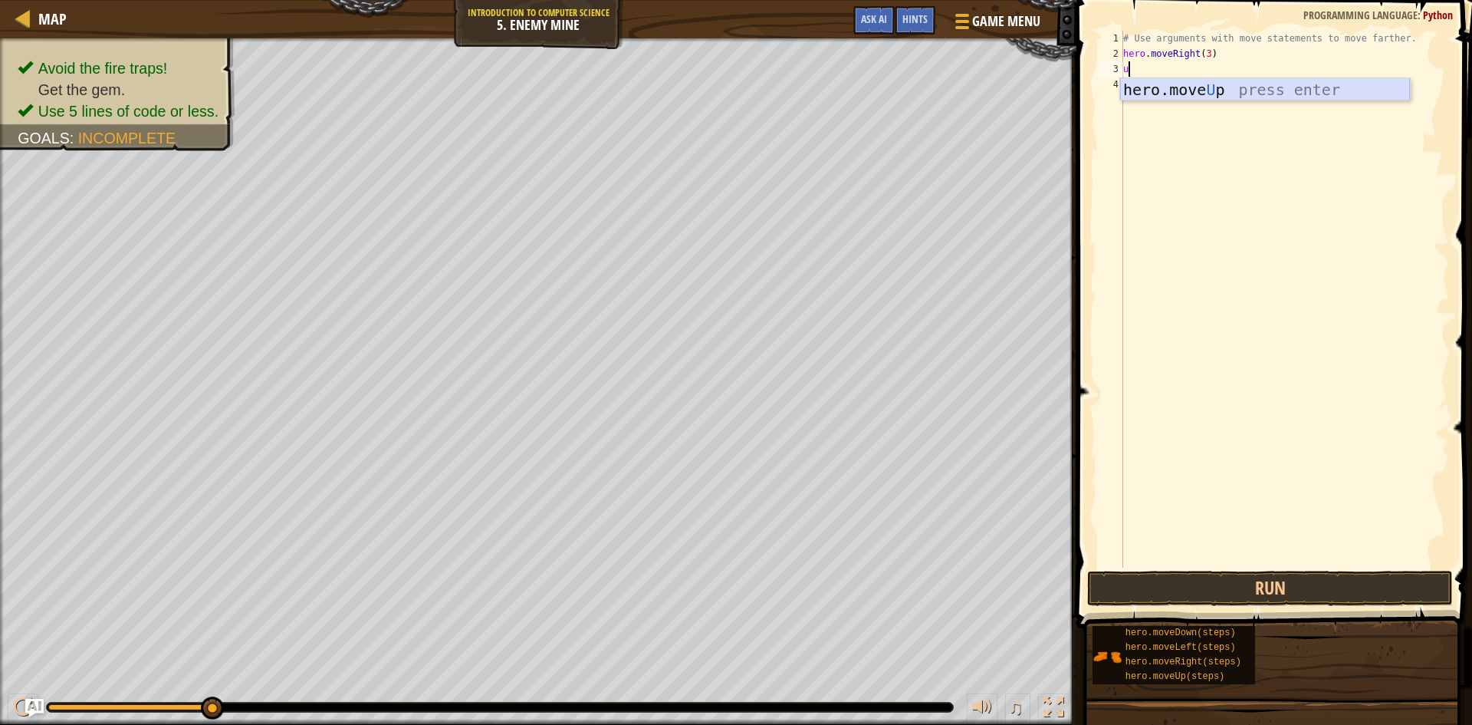
click at [1219, 90] on div "hero.move U p press enter" at bounding box center [1265, 112] width 290 height 69
type textarea "r"
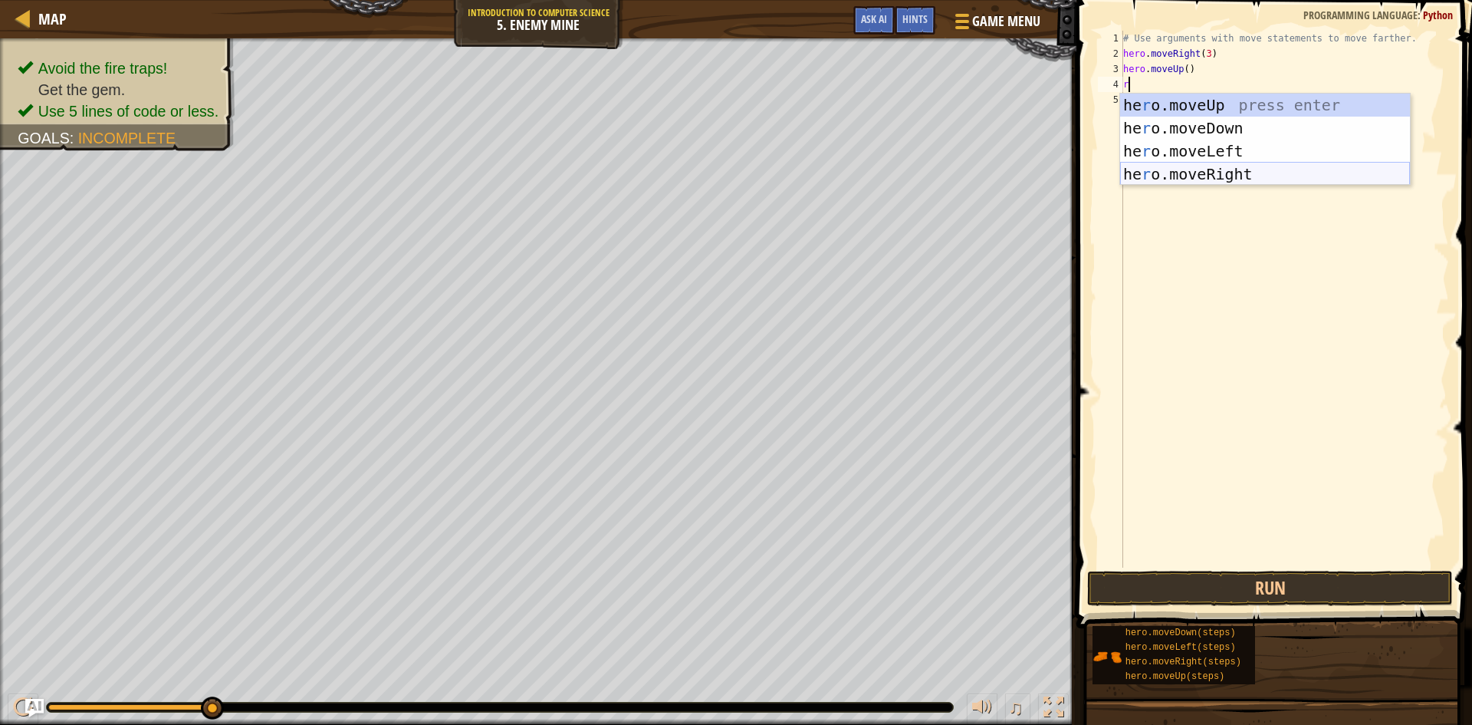
click at [1200, 176] on div "he r o.moveUp press enter he r o.moveDown press enter he r o.moveLeft press ent…" at bounding box center [1265, 163] width 290 height 138
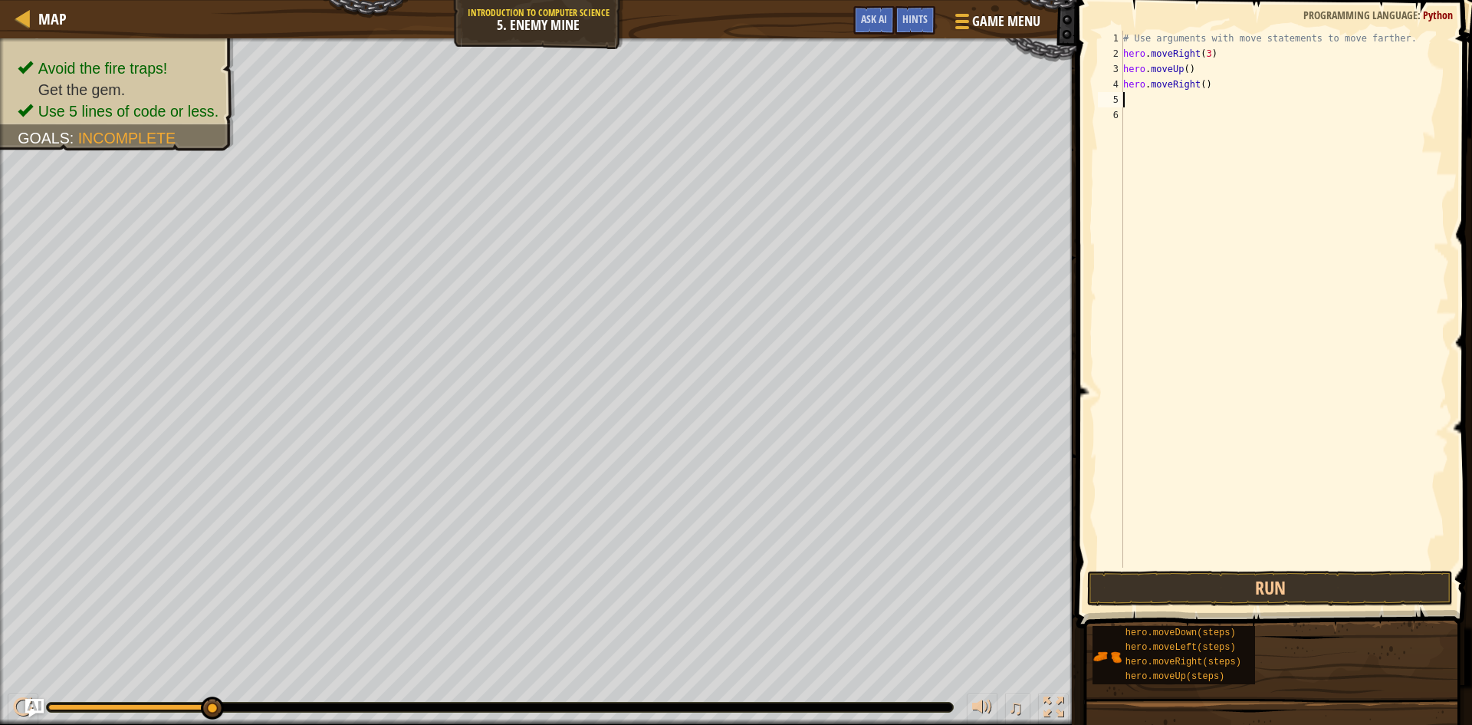
type textarea "d"
click at [1156, 111] on div "hero.[PERSON_NAME] own press enter" at bounding box center [1265, 143] width 290 height 69
type textarea "r"
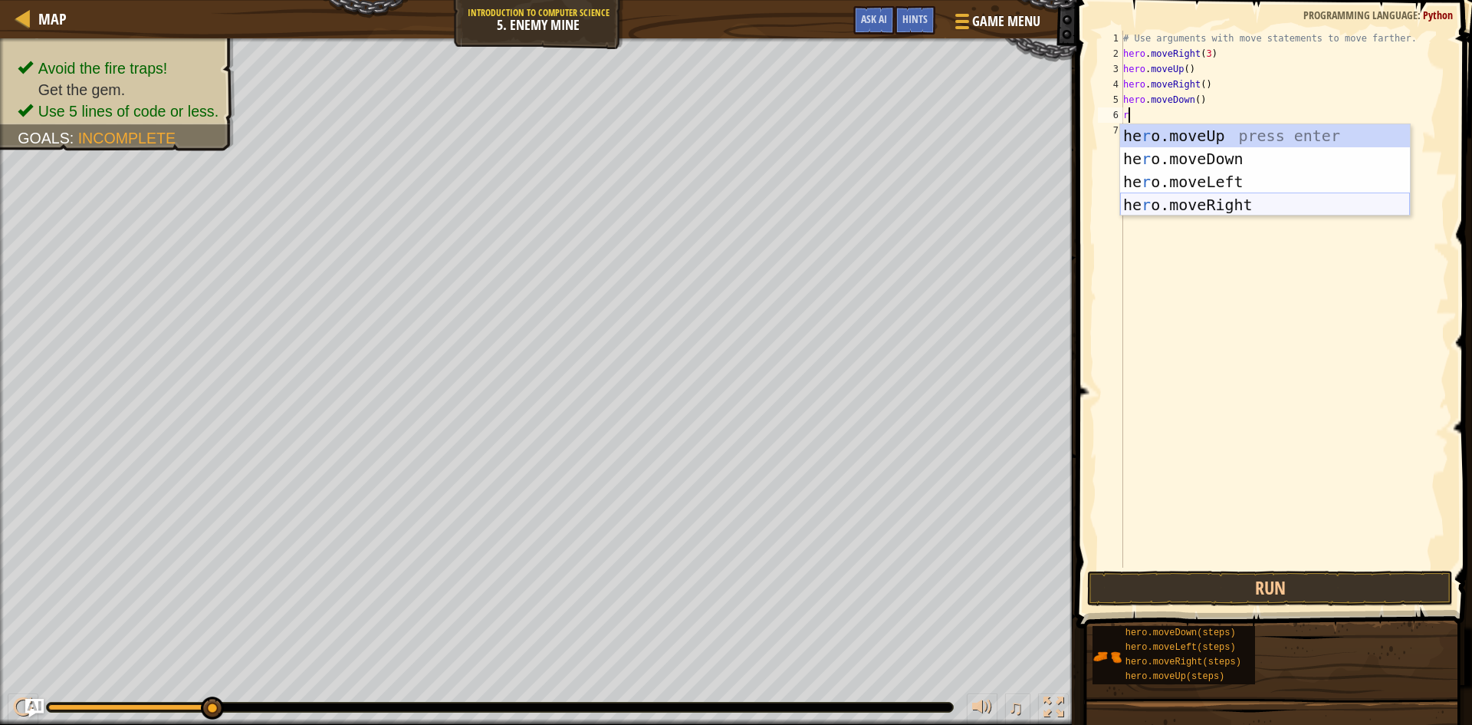
click at [1209, 209] on div "he r o.moveUp press enter he r o.moveDown press enter he r o.moveLeft press ent…" at bounding box center [1265, 193] width 290 height 138
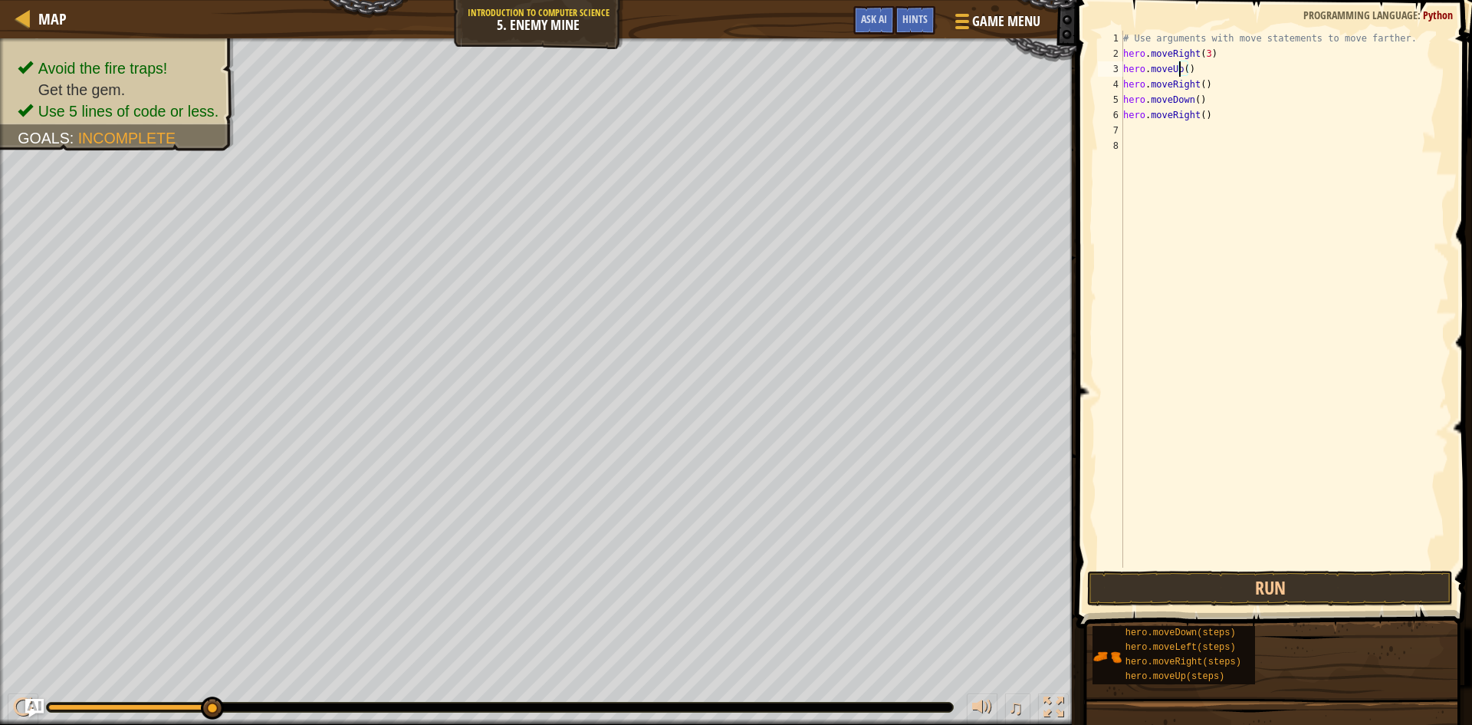
click at [1180, 67] on div "# Use arguments with move statements to move farther. hero . moveRight ( 3 ) he…" at bounding box center [1284, 314] width 329 height 567
click at [1181, 69] on div "# Use arguments with move statements to move farther. hero . moveRight ( 3 ) he…" at bounding box center [1284, 314] width 329 height 567
click at [1186, 71] on div "# Use arguments with move statements to move farther. hero . moveRight ( 3 ) he…" at bounding box center [1284, 314] width 329 height 567
click at [1197, 86] on div "# Use arguments with move statements to move farther. hero . moveRight ( 3 ) he…" at bounding box center [1284, 314] width 329 height 567
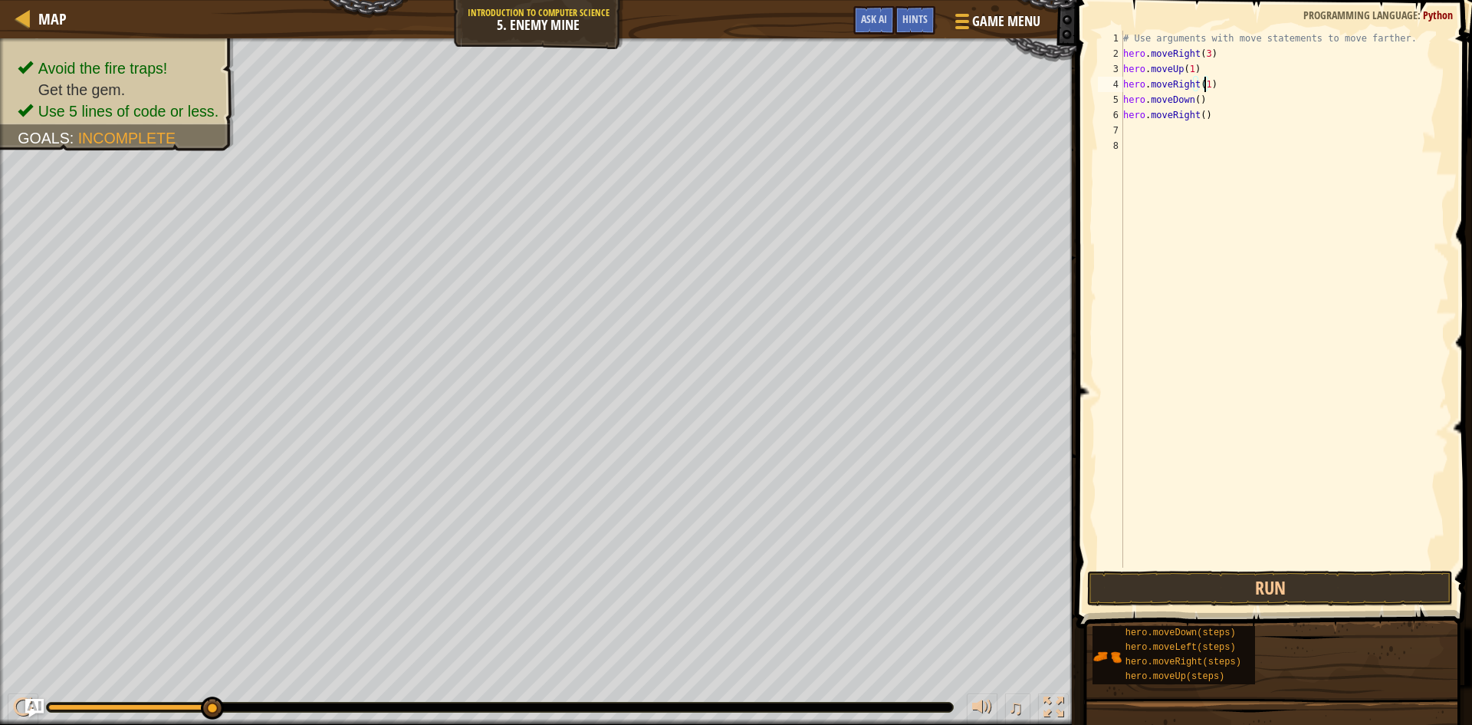
scroll to position [7, 6]
click at [1193, 96] on div "# Use arguments with move statements to move farther. hero . moveRight ( 3 ) he…" at bounding box center [1284, 314] width 329 height 567
click at [1199, 118] on div "# Use arguments with move statements to move farther. hero . moveRight ( 3 ) he…" at bounding box center [1284, 314] width 329 height 567
type textarea "hero.moveRight(2)"
drag, startPoint x: 1370, startPoint y: 594, endPoint x: 1367, endPoint y: 583, distance: 11.9
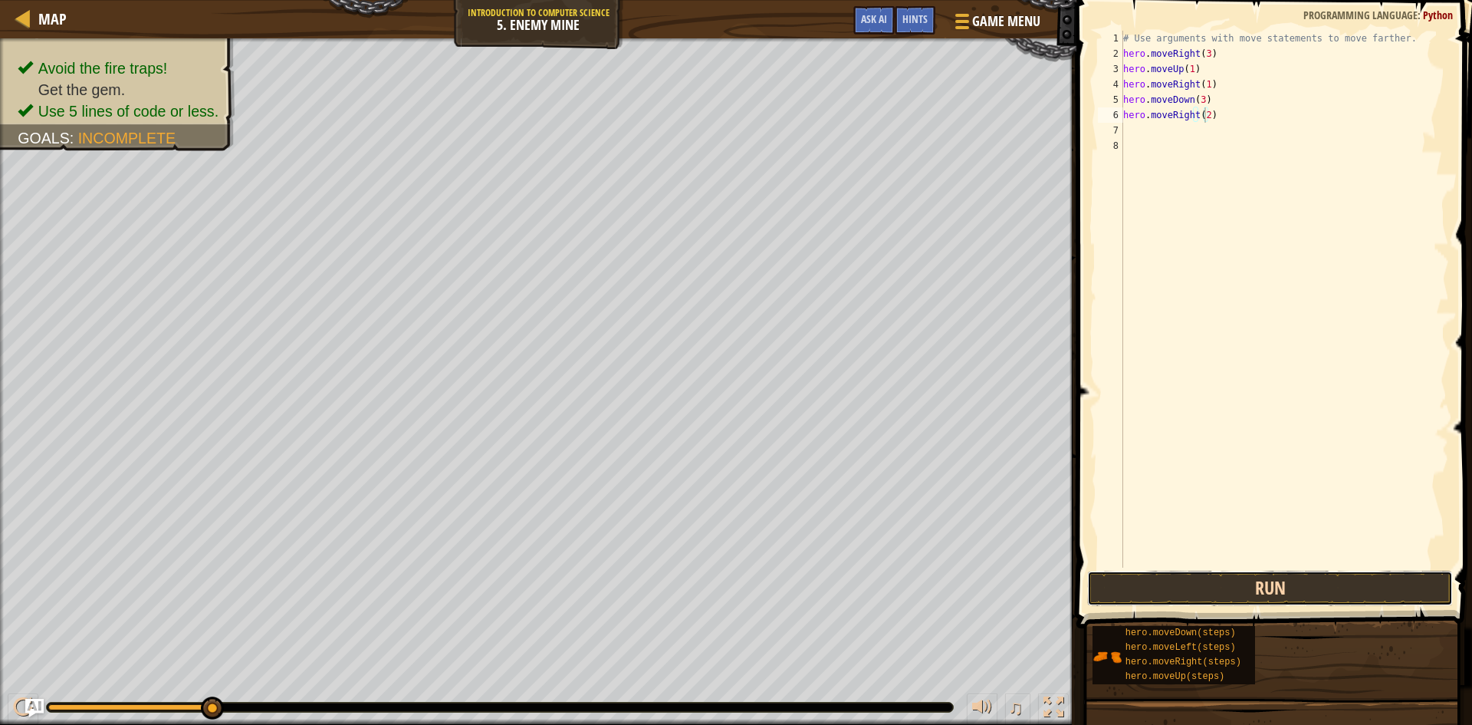
click at [1370, 594] on button "Run" at bounding box center [1270, 588] width 366 height 35
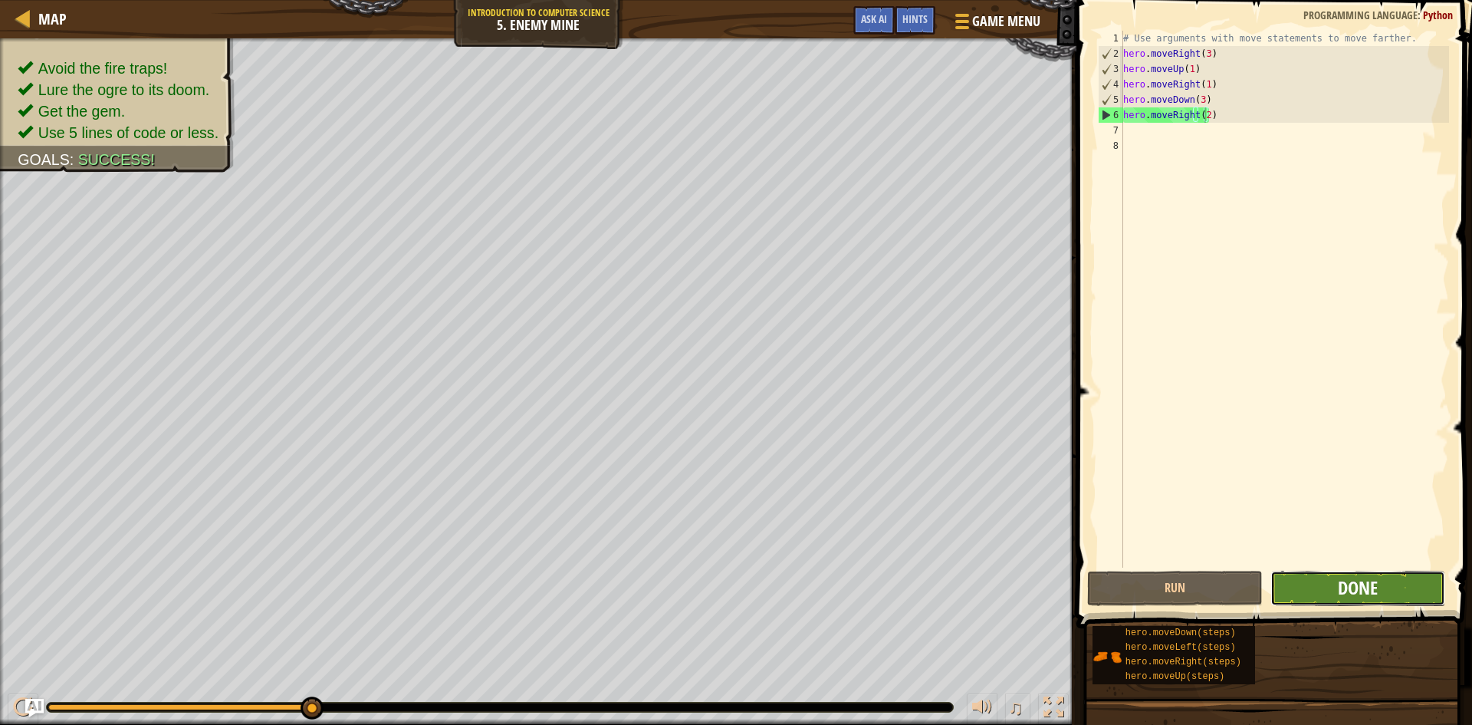
click at [1372, 595] on span "Done" at bounding box center [1358, 587] width 40 height 25
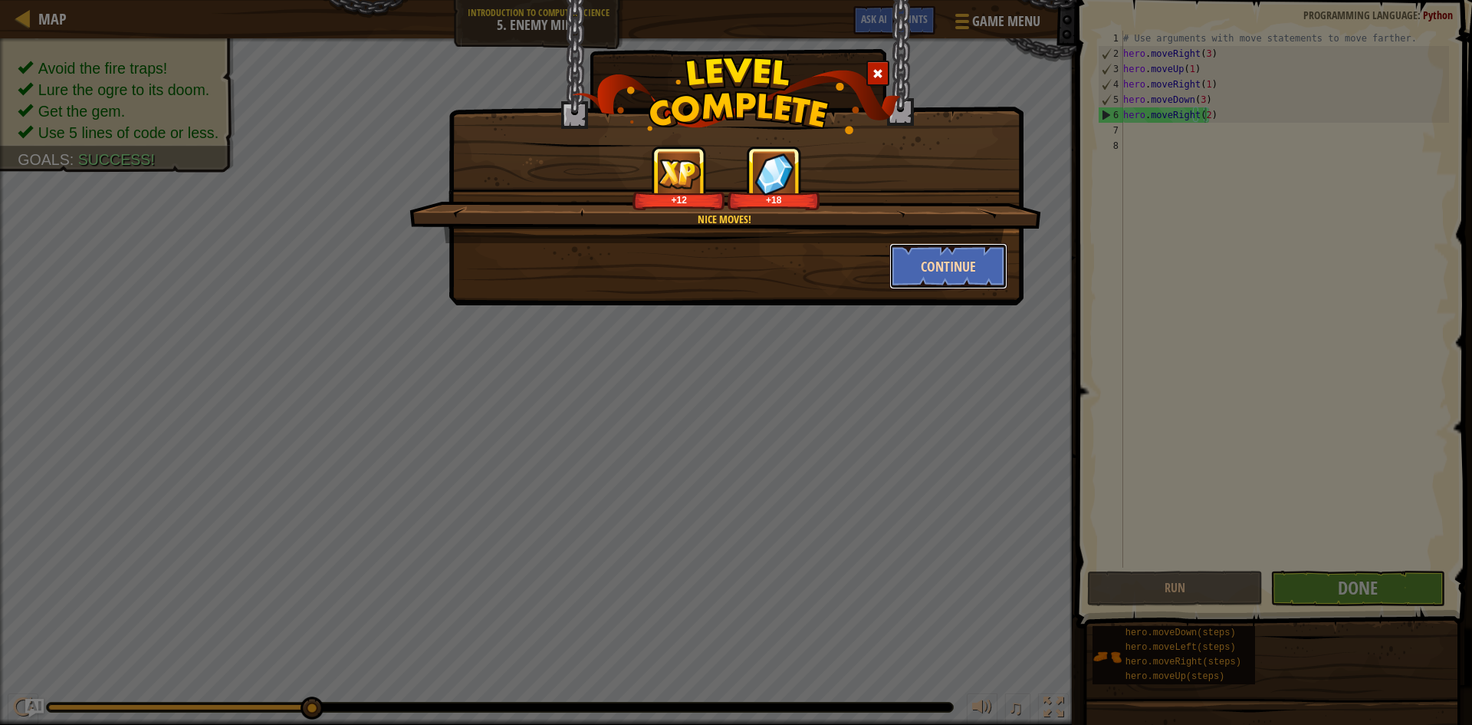
drag, startPoint x: 955, startPoint y: 271, endPoint x: 963, endPoint y: 243, distance: 29.6
click at [963, 242] on div "Nice moves! +12 +18 Continue" at bounding box center [736, 217] width 543 height 143
drag, startPoint x: 952, startPoint y: 252, endPoint x: 939, endPoint y: 226, distance: 29.2
click at [942, 232] on div "Nice moves! +12 +18 Continue" at bounding box center [736, 217] width 543 height 143
drag, startPoint x: 940, startPoint y: 260, endPoint x: 936, endPoint y: 251, distance: 10.0
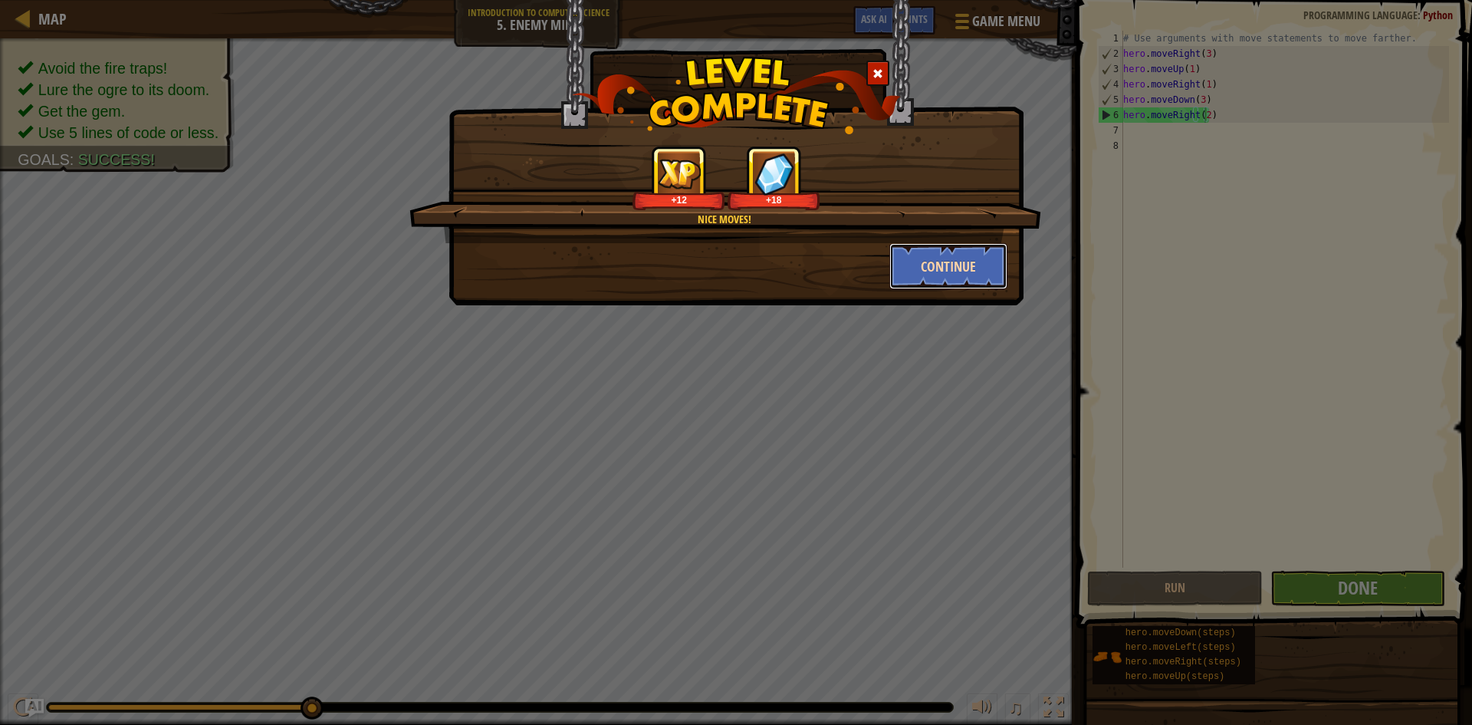
click at [936, 251] on button "Continue" at bounding box center [949, 266] width 119 height 46
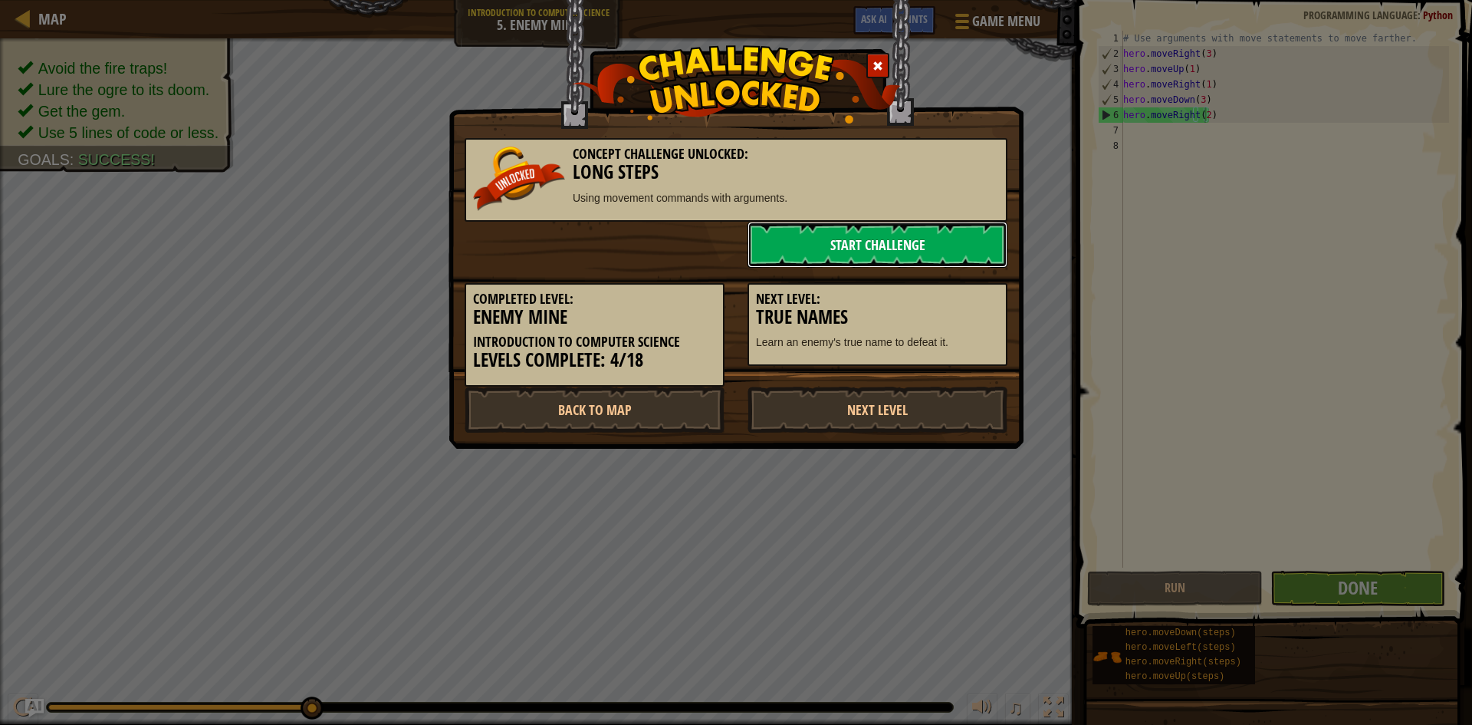
click at [880, 233] on link "Start Challenge" at bounding box center [878, 245] width 260 height 46
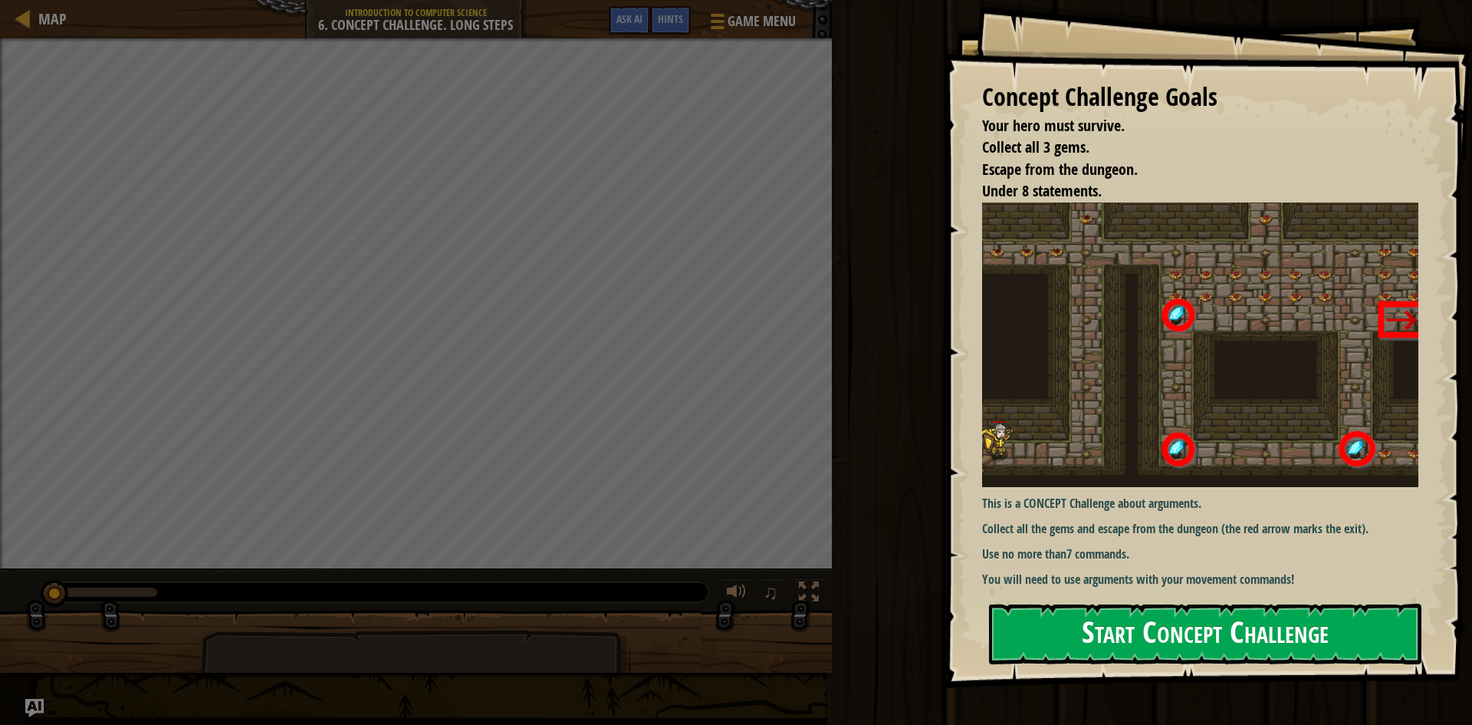
click at [1146, 646] on button "Start Concept Challenge" at bounding box center [1205, 634] width 432 height 61
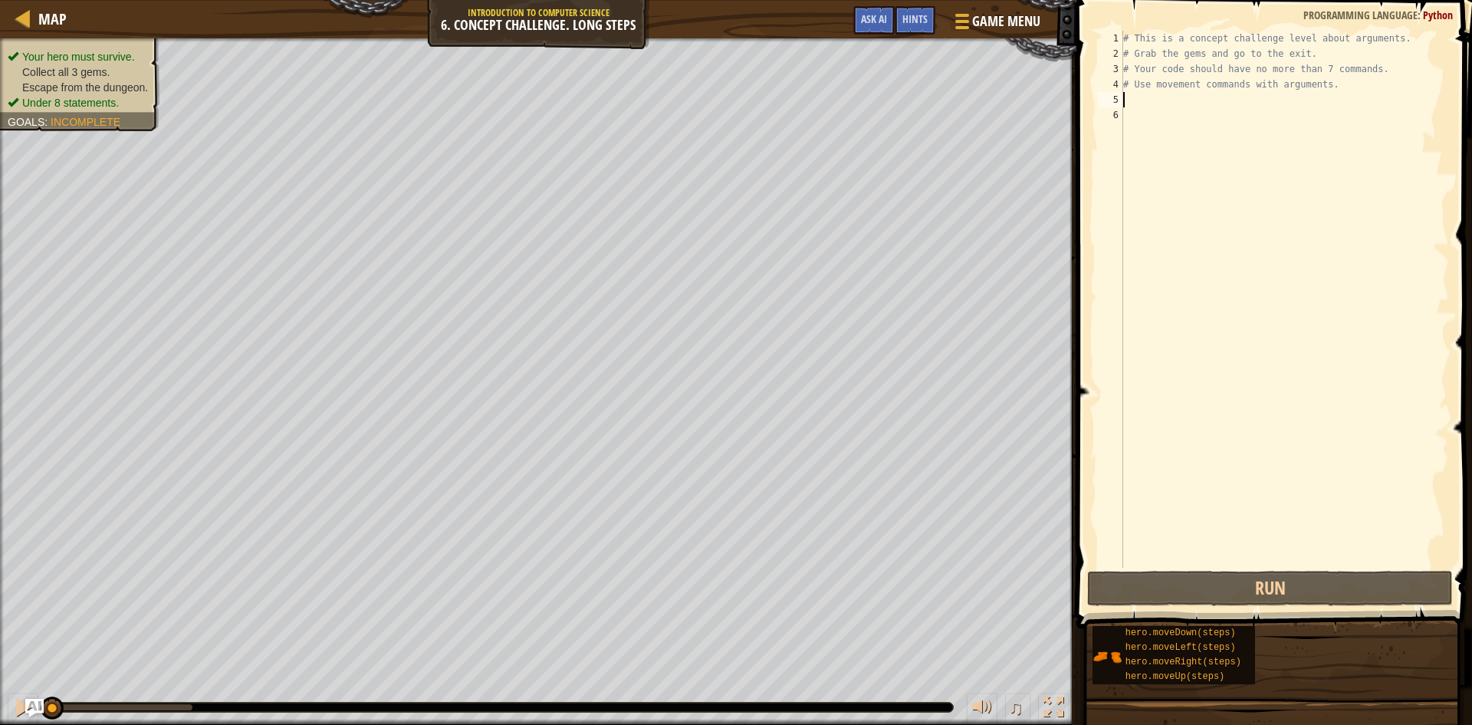
click at [1156, 97] on div "# This is a concept challenge level about arguments. # Grab the gems and go to …" at bounding box center [1284, 314] width 329 height 567
type textarea "r"
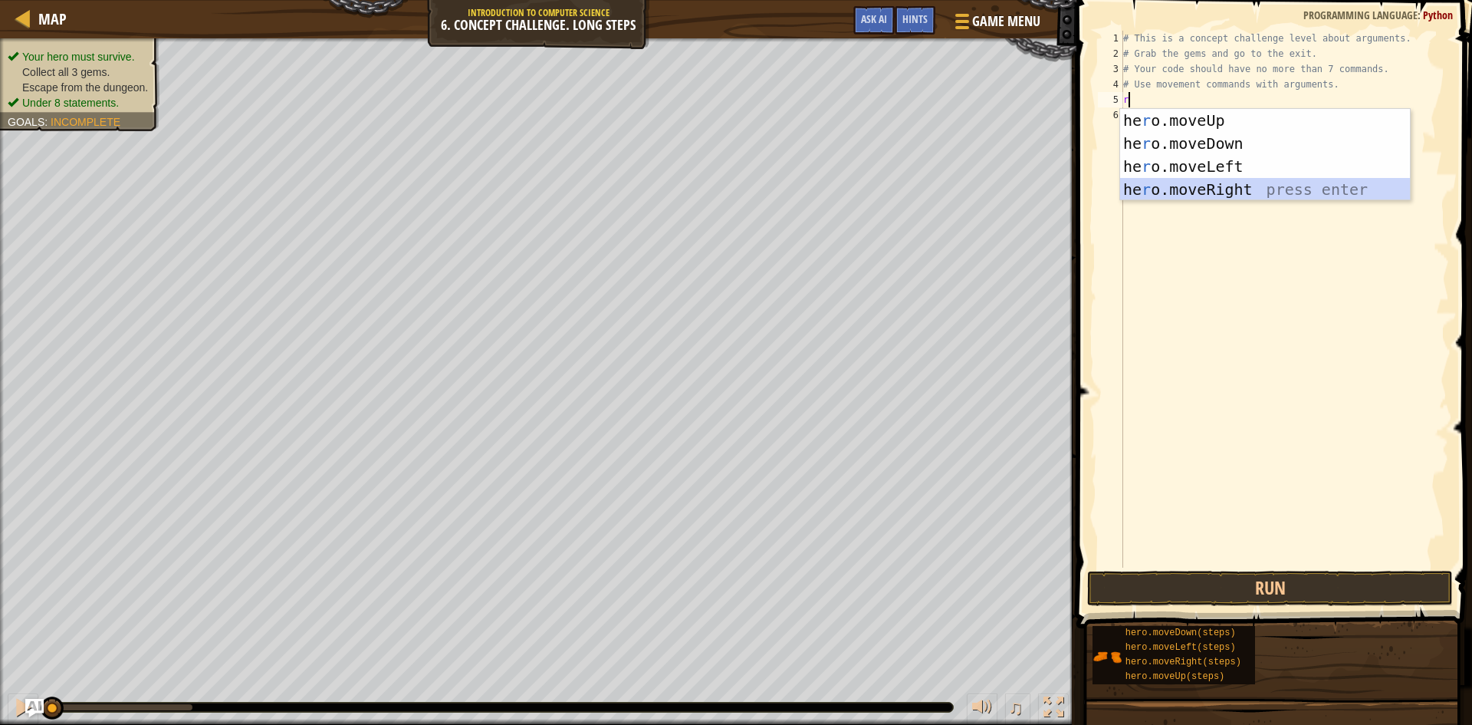
click at [1248, 186] on div "he r o.moveUp press enter he r o.moveDown press enter he r o.moveLeft press ent…" at bounding box center [1265, 178] width 290 height 138
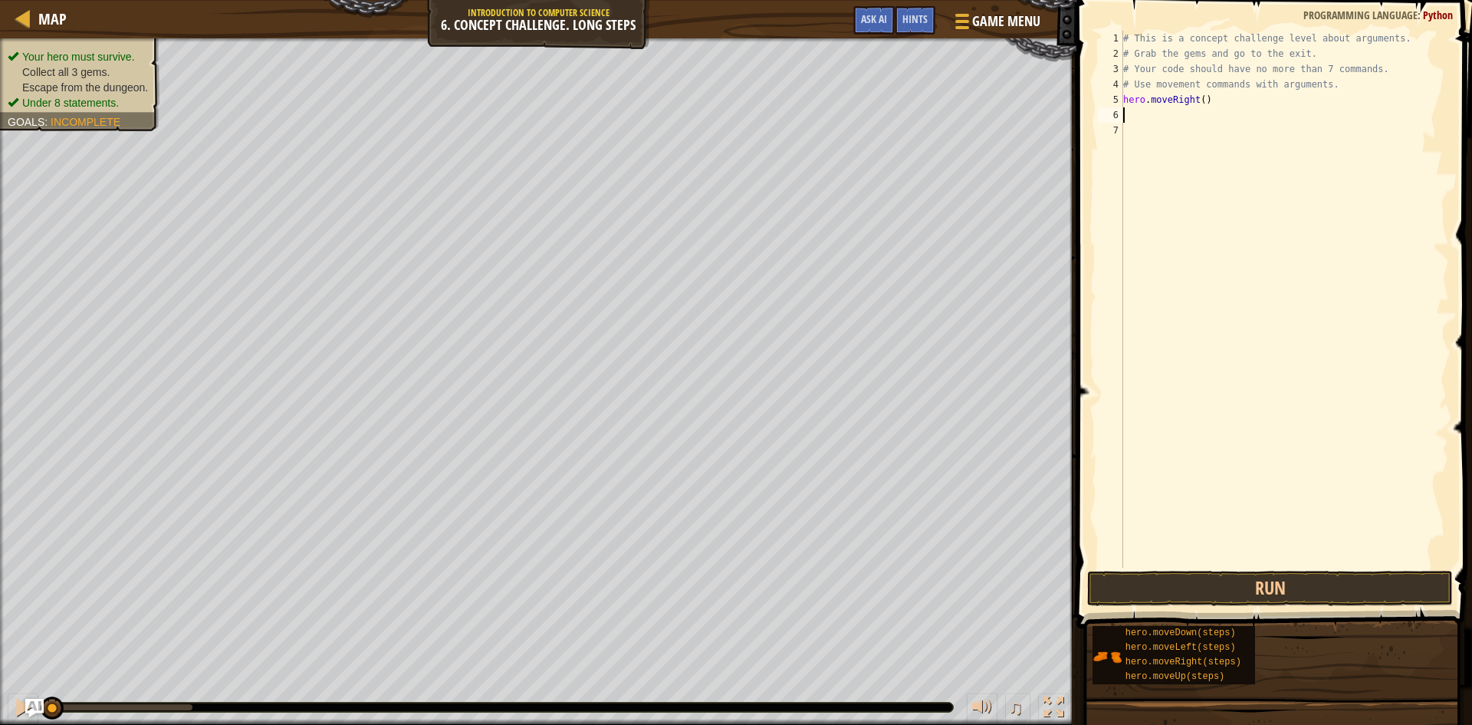
type textarea "u"
click at [1158, 138] on div "hero.move U p press enter" at bounding box center [1265, 158] width 290 height 69
type textarea "r"
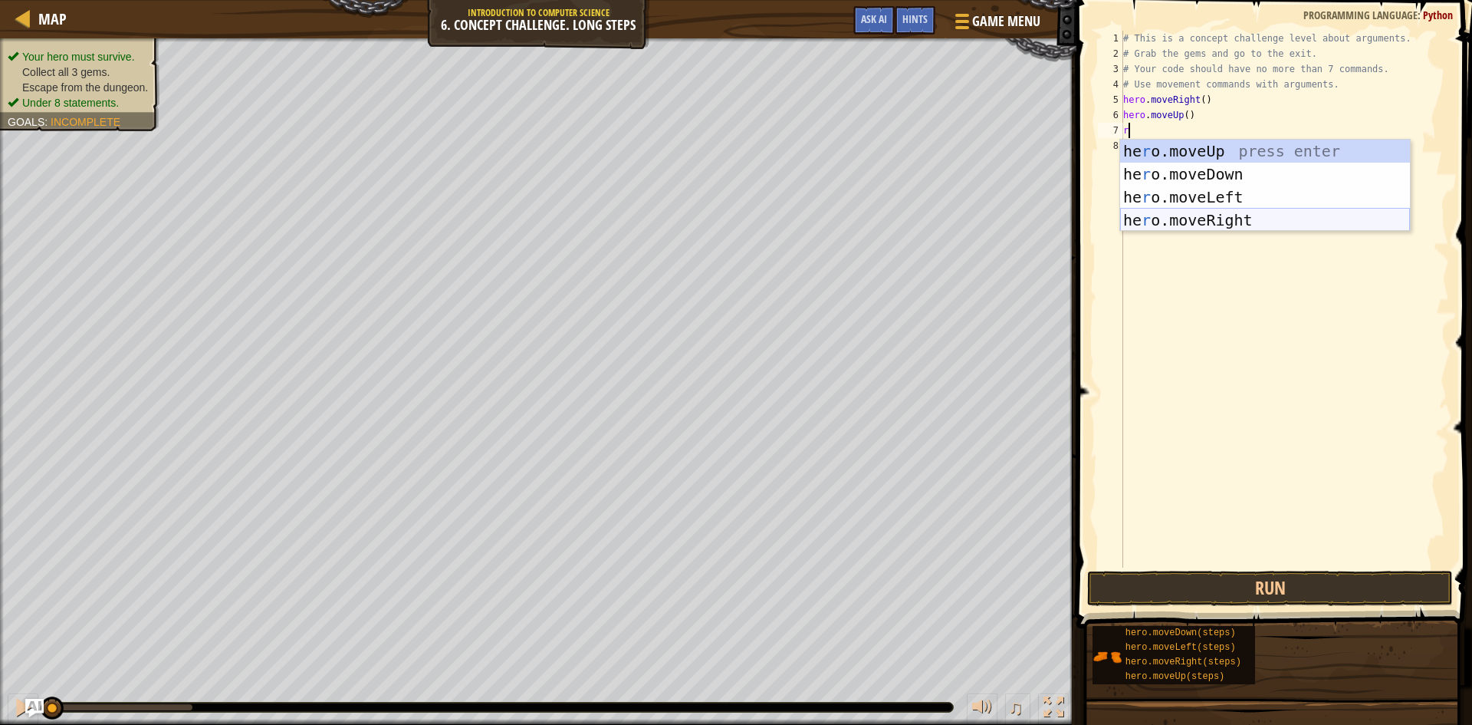
click at [1226, 216] on div "he r o.moveUp press enter he r o.moveDown press enter he r o.moveLeft press ent…" at bounding box center [1265, 209] width 290 height 138
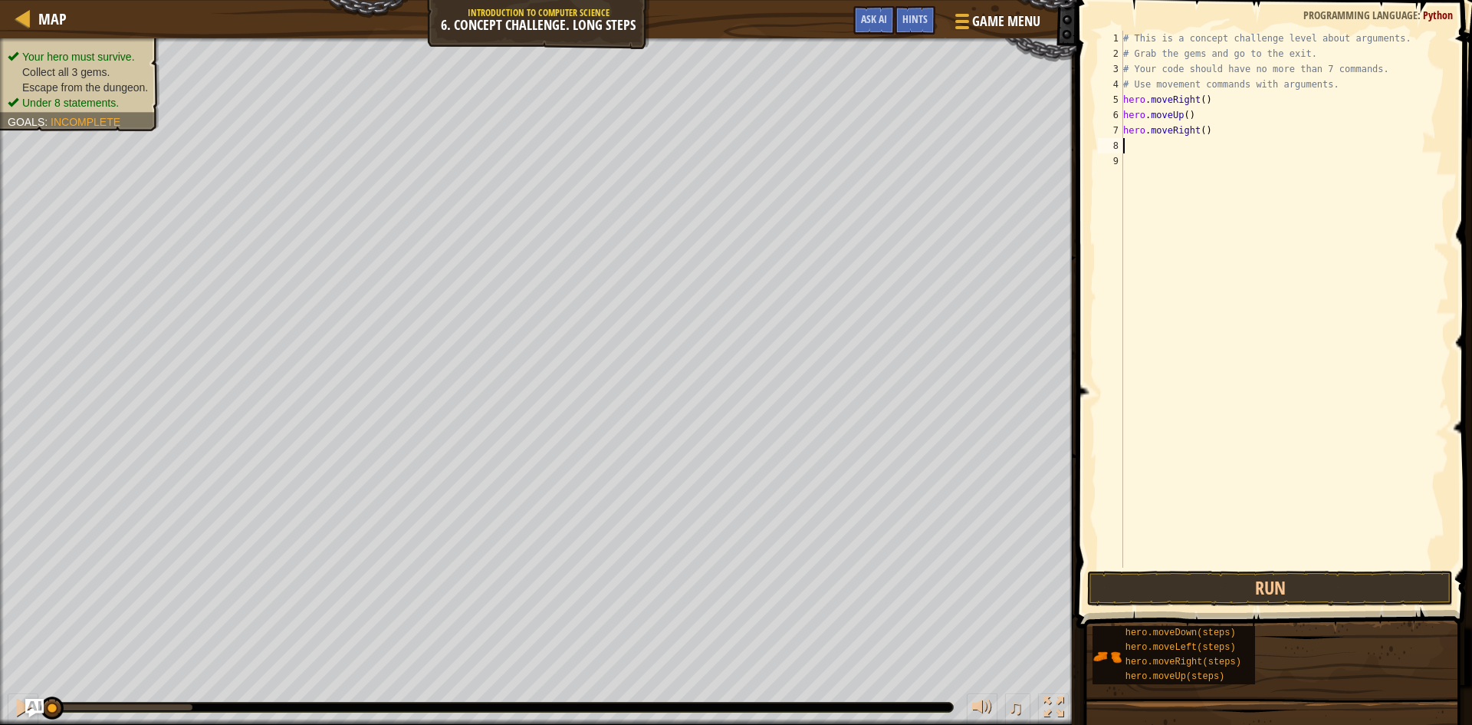
type textarea "d"
click at [1214, 173] on div "hero.[PERSON_NAME] own press enter" at bounding box center [1265, 189] width 290 height 69
type textarea "l"
click at [1209, 170] on div "hero.move L eft press enter" at bounding box center [1270, 204] width 290 height 69
type textarea "d"
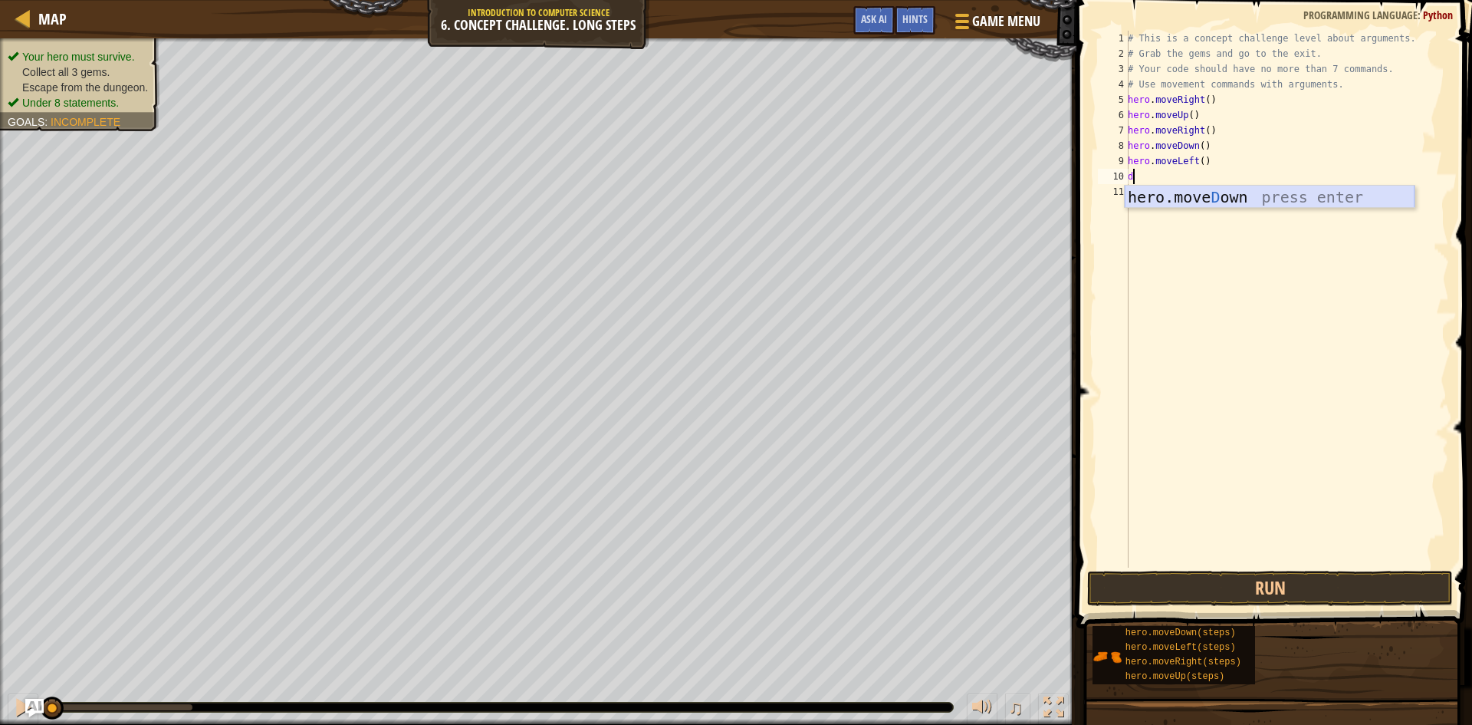
click at [1252, 200] on div "hero.[PERSON_NAME] own press enter" at bounding box center [1270, 220] width 290 height 69
type textarea "u"
click at [1222, 221] on div "hero.move U p press enter" at bounding box center [1270, 235] width 290 height 69
type textarea "r"
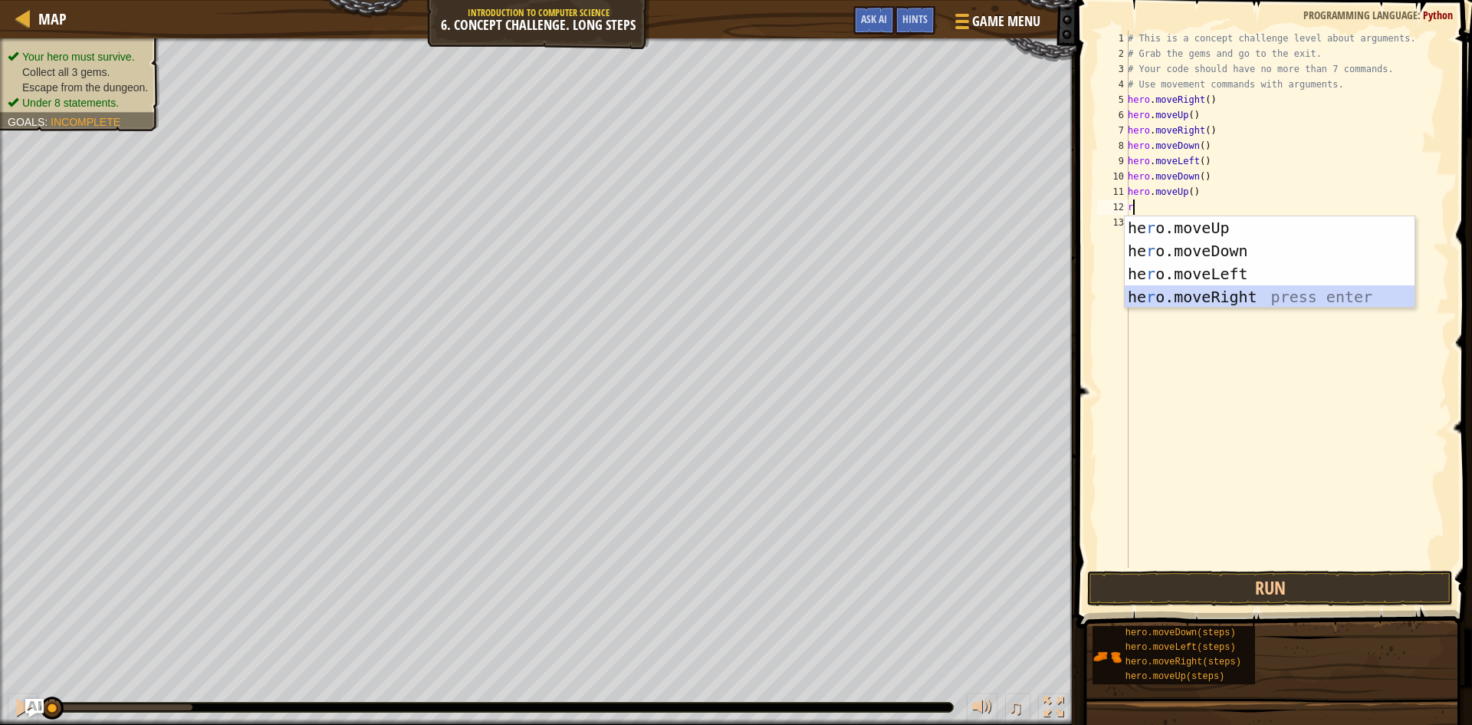
click at [1249, 299] on div "he r o.moveUp press enter he r o.moveDown press enter he r o.moveLeft press ent…" at bounding box center [1270, 285] width 290 height 138
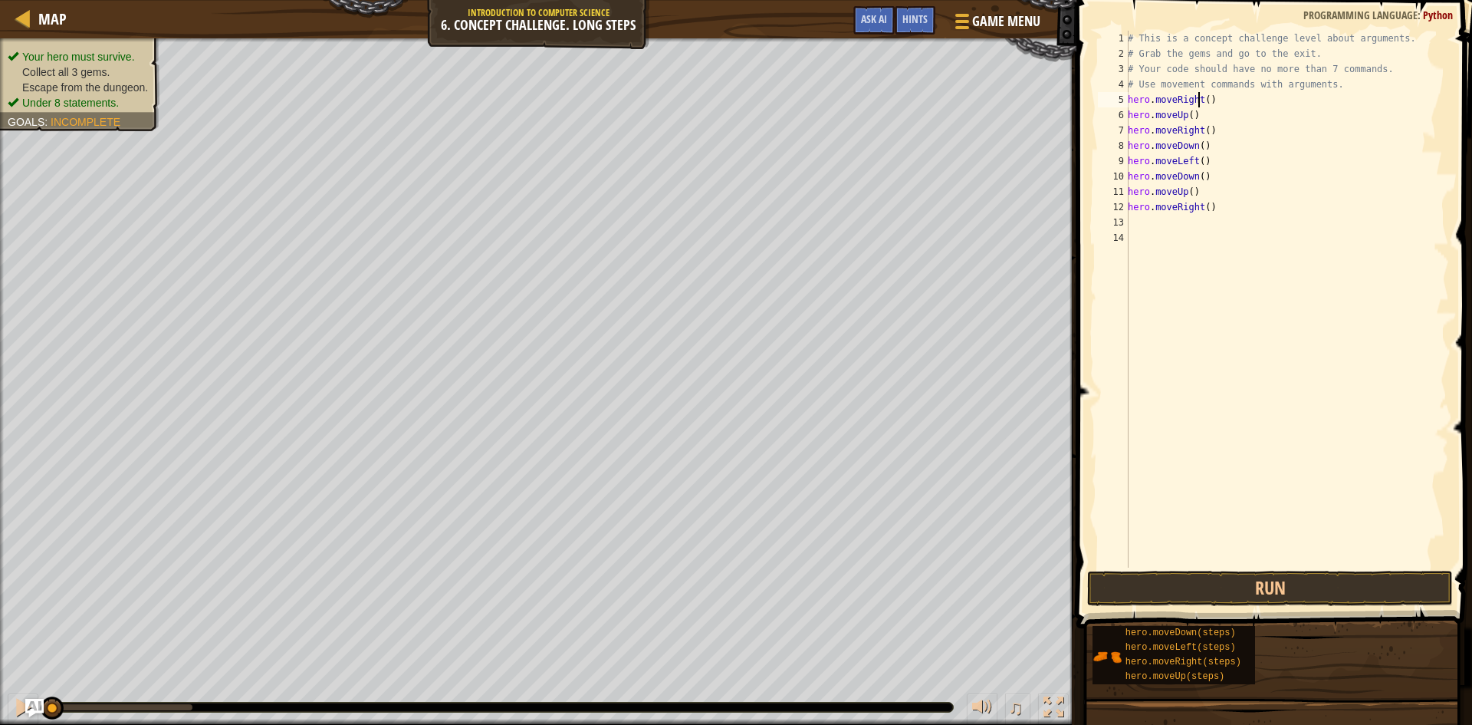
click at [1201, 98] on div "# This is a concept challenge level about arguments. # Grab the gems and go to …" at bounding box center [1287, 314] width 324 height 567
click at [1199, 100] on div "# This is a concept challenge level about arguments. # Grab the gems and go to …" at bounding box center [1287, 299] width 324 height 537
click at [1205, 100] on div "# This is a concept challenge level about arguments. # Grab the gems and go to …" at bounding box center [1287, 314] width 324 height 567
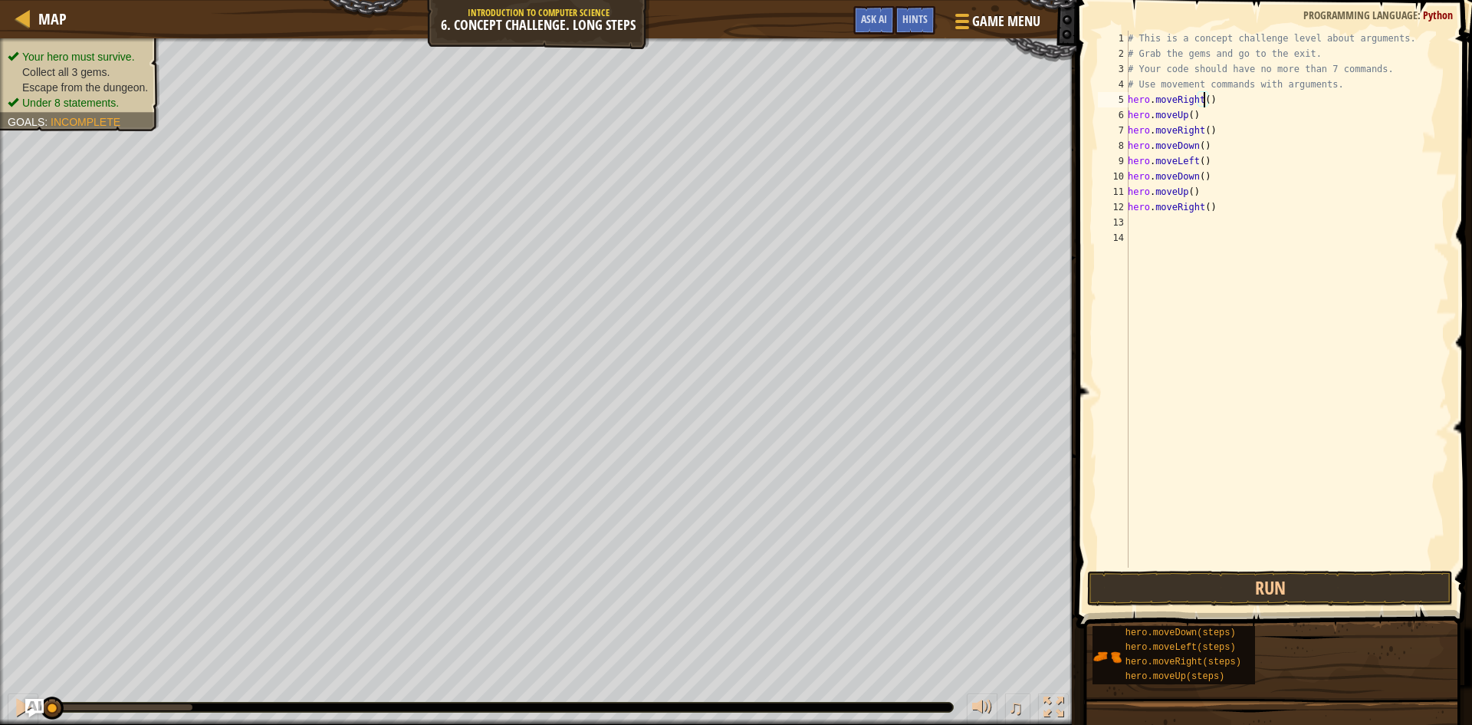
scroll to position [7, 6]
click at [1189, 115] on div "# This is a concept challenge level about arguments. # Grab the gems and go to …" at bounding box center [1287, 314] width 324 height 567
click at [1204, 131] on div "# This is a concept challenge level about arguments. # Grab the gems and go to …" at bounding box center [1287, 314] width 324 height 567
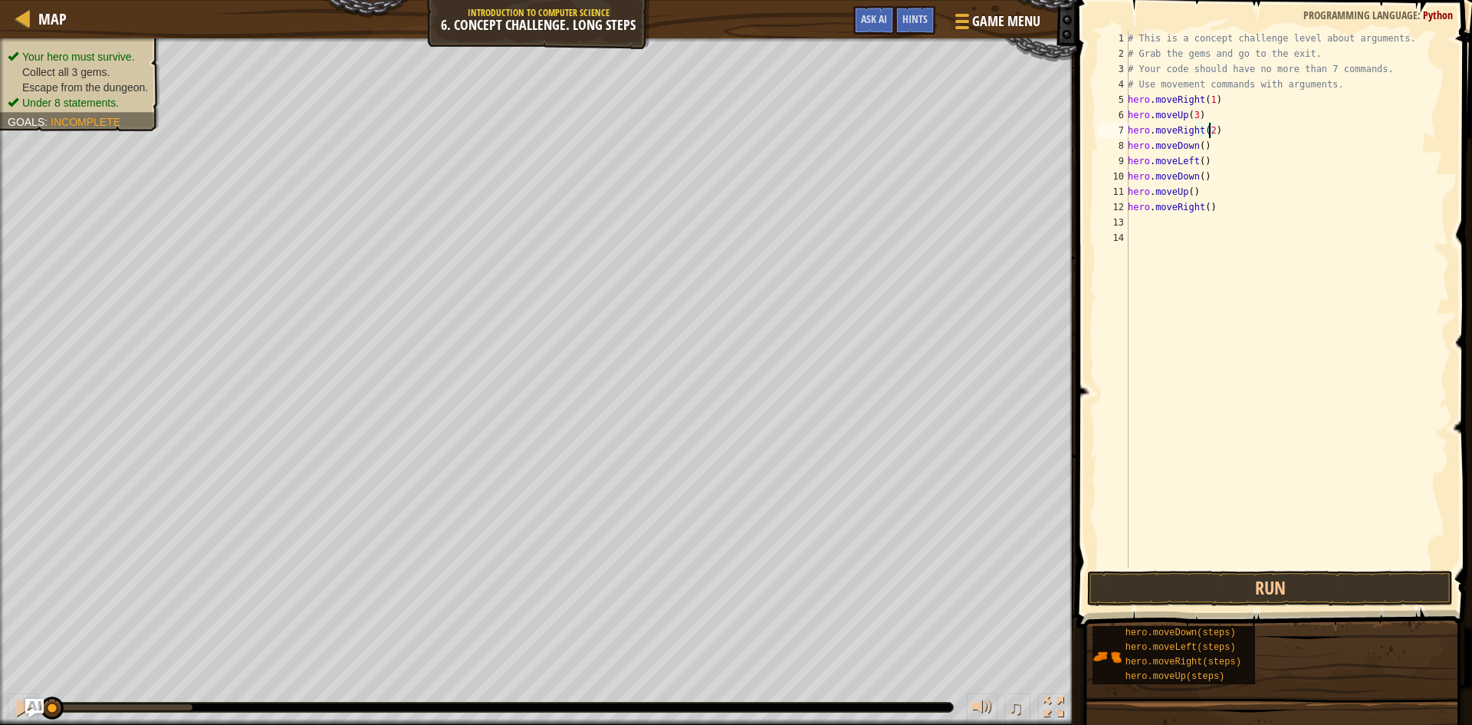
click at [1198, 145] on div "# This is a concept challenge level about arguments. # Grab the gems and go to …" at bounding box center [1287, 314] width 324 height 567
click at [1201, 153] on div "# This is a concept challenge level about arguments. # Grab the gems and go to …" at bounding box center [1287, 314] width 324 height 567
click at [1199, 178] on div "# This is a concept challenge level about arguments. # Grab the gems and go to …" at bounding box center [1287, 314] width 324 height 567
click at [1186, 191] on div "# This is a concept challenge level about arguments. # Grab the gems and go to …" at bounding box center [1287, 314] width 324 height 567
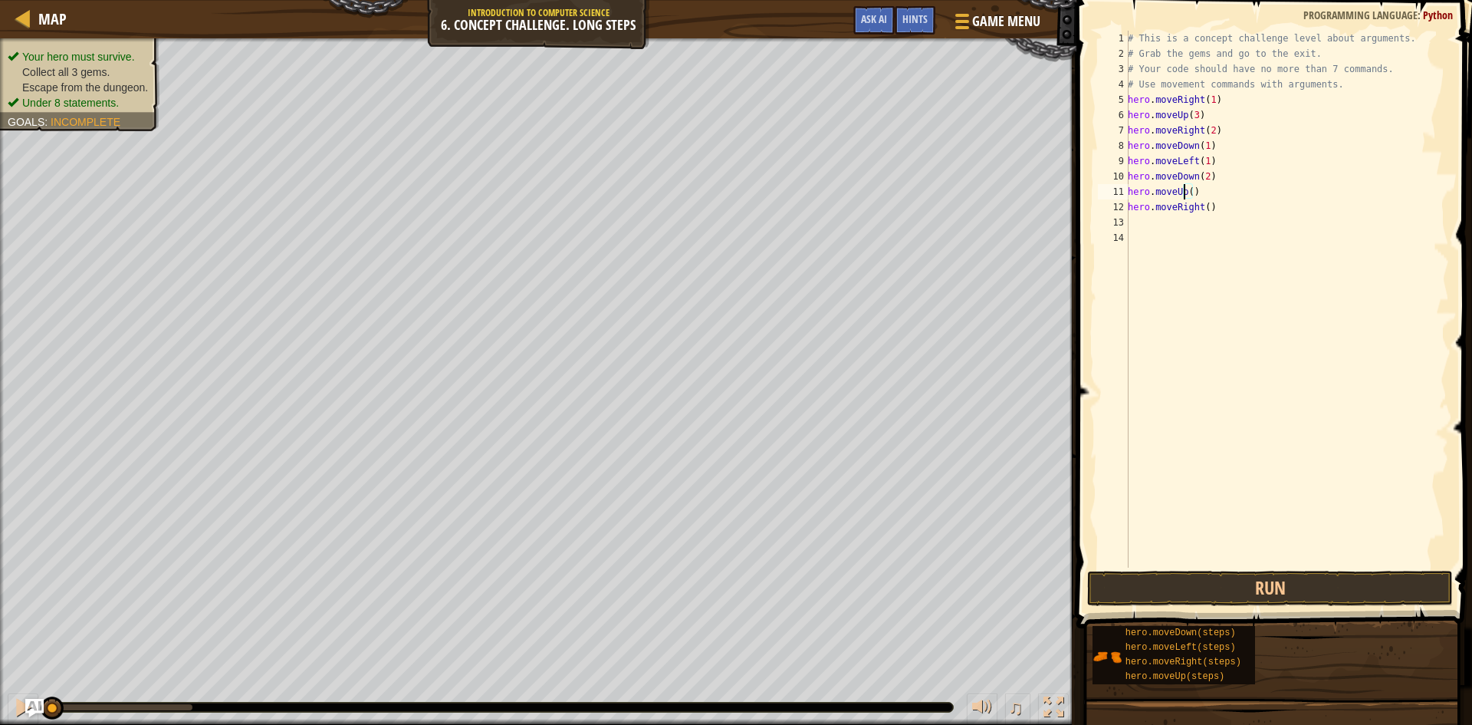
click at [1189, 190] on div "# This is a concept challenge level about arguments. # Grab the gems and go to …" at bounding box center [1287, 314] width 324 height 567
click at [1201, 208] on div "# This is a concept challenge level about arguments. # Grab the gems and go to …" at bounding box center [1287, 314] width 324 height 567
click at [1340, 588] on button "Run" at bounding box center [1270, 588] width 366 height 35
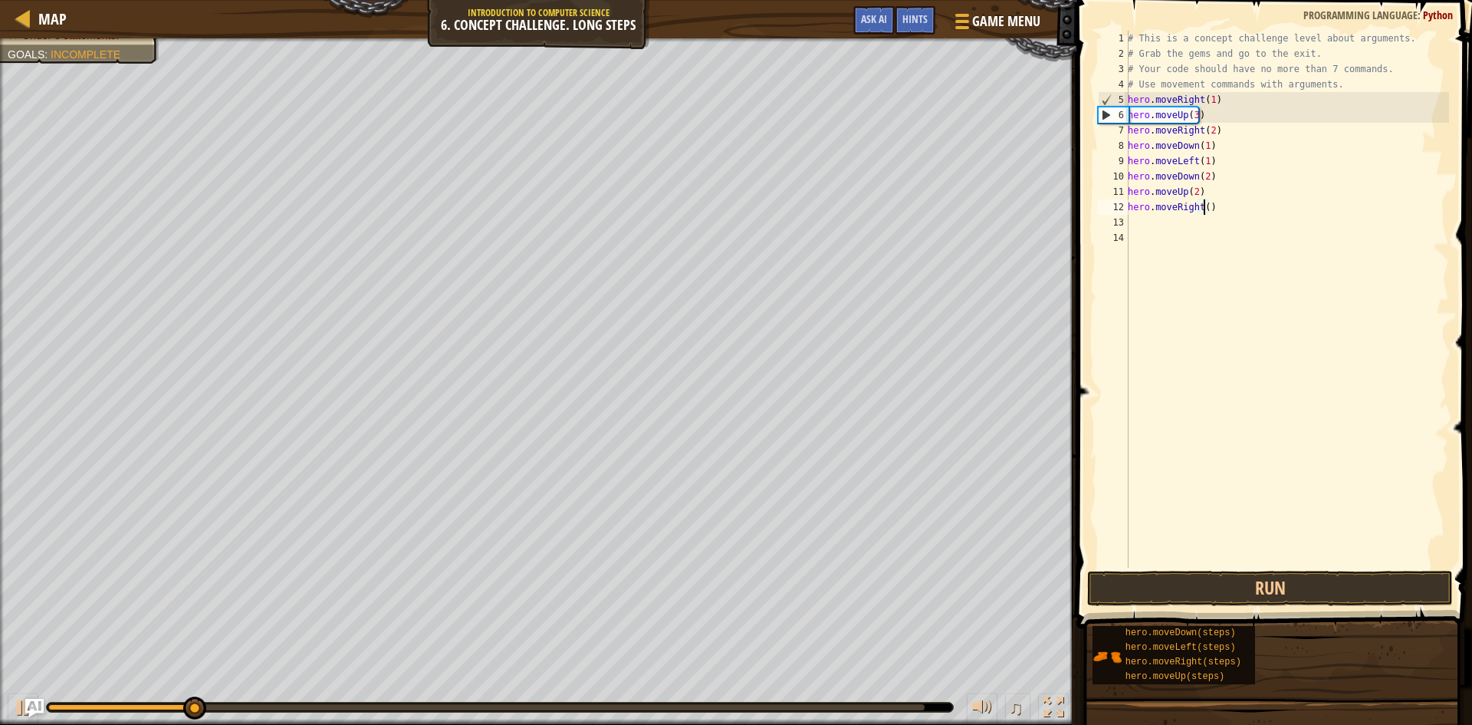
click at [1202, 202] on div "# This is a concept challenge level about arguments. # Grab the gems and go to …" at bounding box center [1287, 314] width 324 height 567
click at [1231, 587] on button "Run" at bounding box center [1270, 588] width 366 height 35
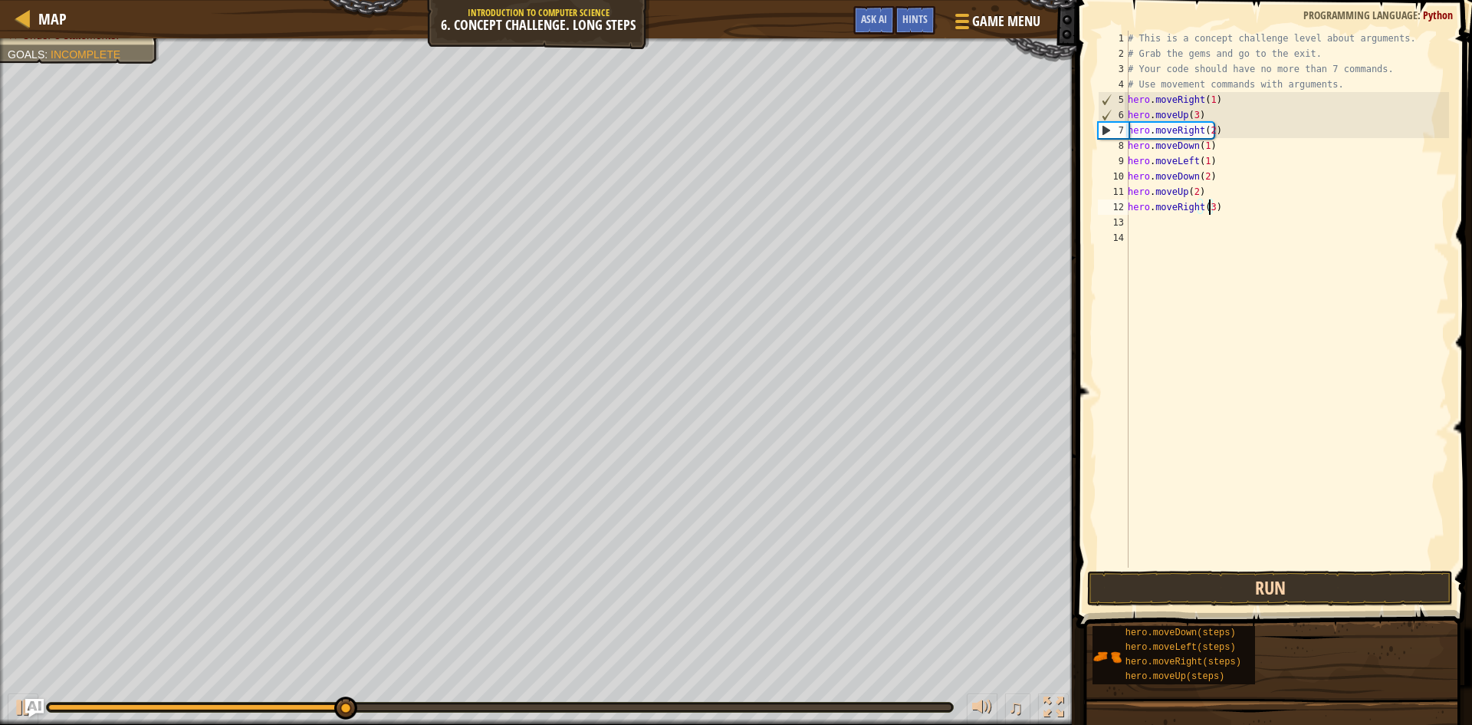
type textarea "hero.moveRight(3)"
click at [1256, 580] on button "Run" at bounding box center [1270, 588] width 366 height 35
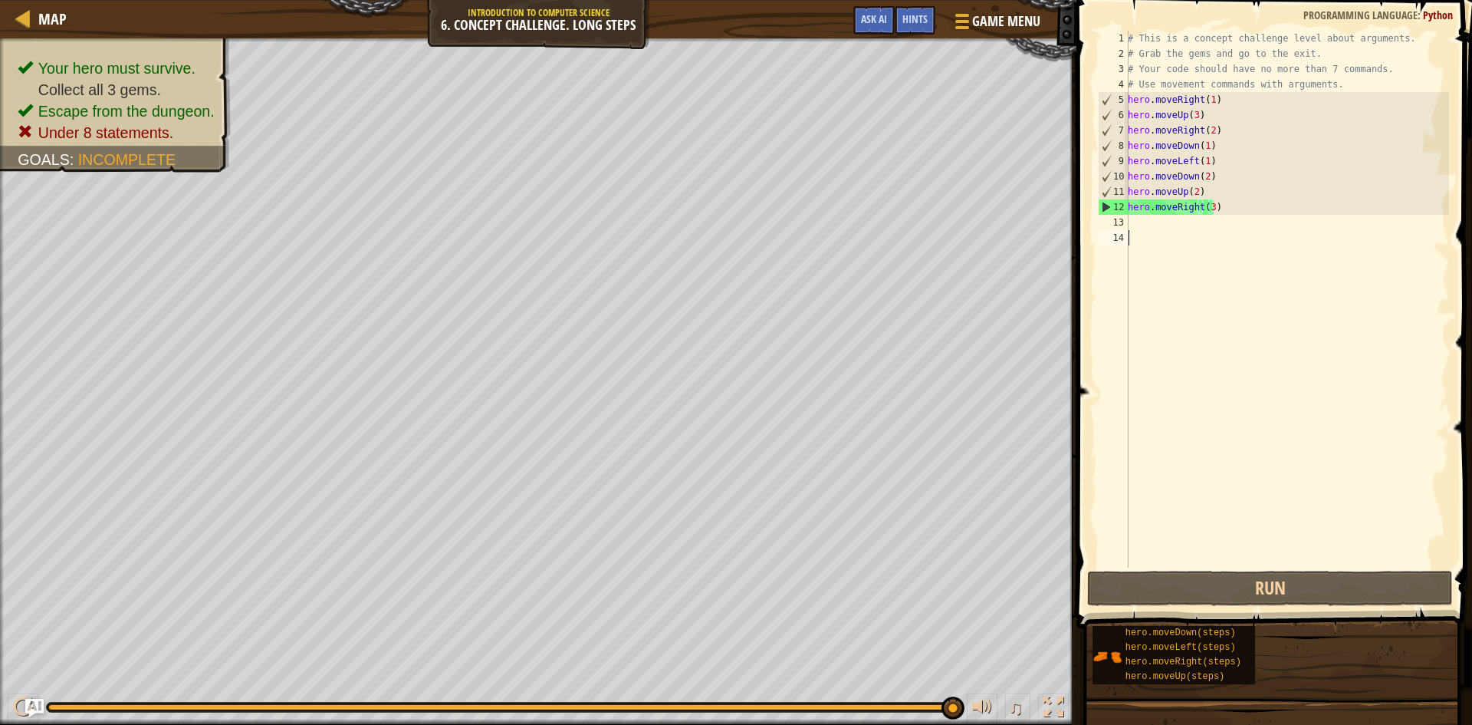
drag, startPoint x: 1284, startPoint y: 553, endPoint x: 1305, endPoint y: 613, distance: 63.3
click at [1288, 567] on div "# This is a concept challenge level about arguments. # Grab the gems and go to …" at bounding box center [1287, 314] width 324 height 567
click at [1295, 599] on button "Run" at bounding box center [1270, 588] width 366 height 35
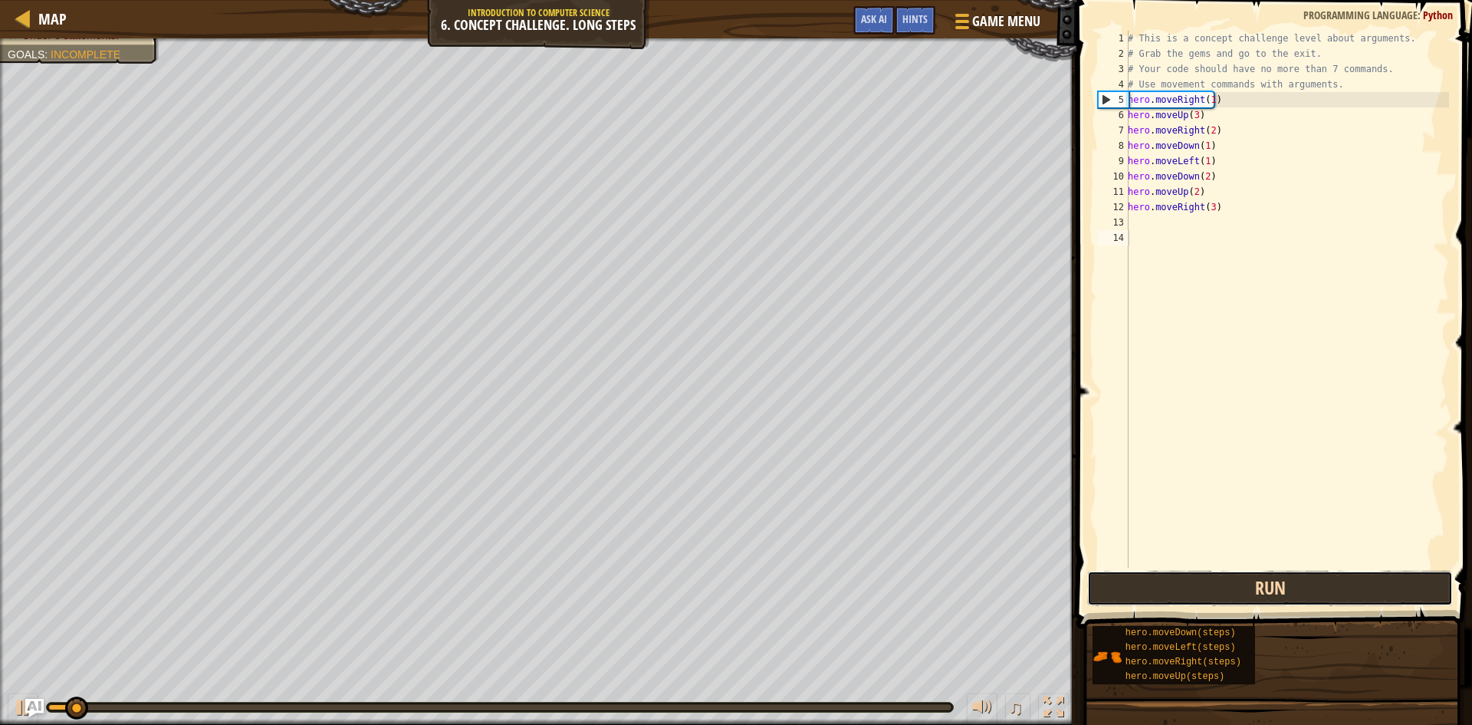
click at [1295, 599] on button "Run" at bounding box center [1270, 588] width 366 height 35
click at [1295, 599] on button "Running" at bounding box center [1270, 588] width 366 height 35
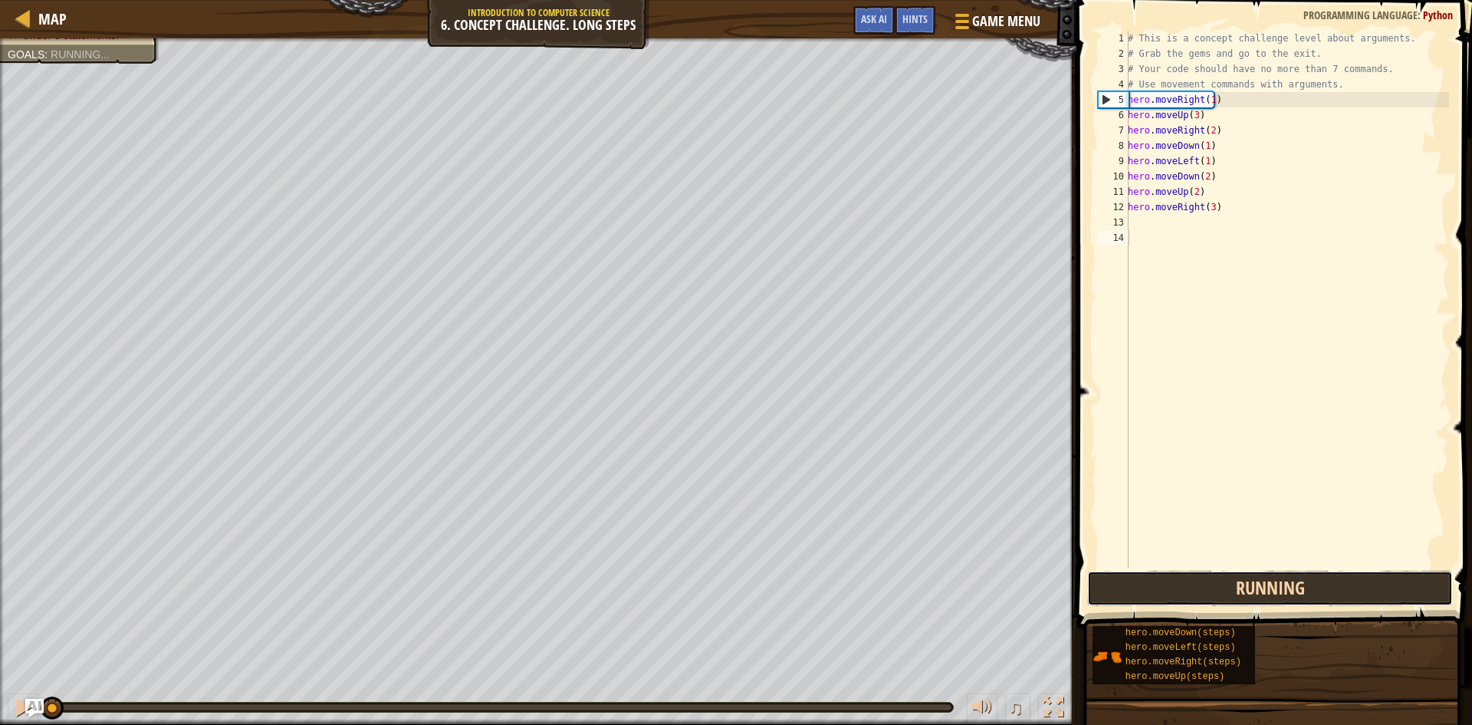
click at [1295, 599] on button "Running" at bounding box center [1270, 588] width 366 height 35
click at [1295, 598] on button "Running" at bounding box center [1270, 588] width 366 height 35
click at [1295, 598] on button "Run" at bounding box center [1270, 588] width 366 height 35
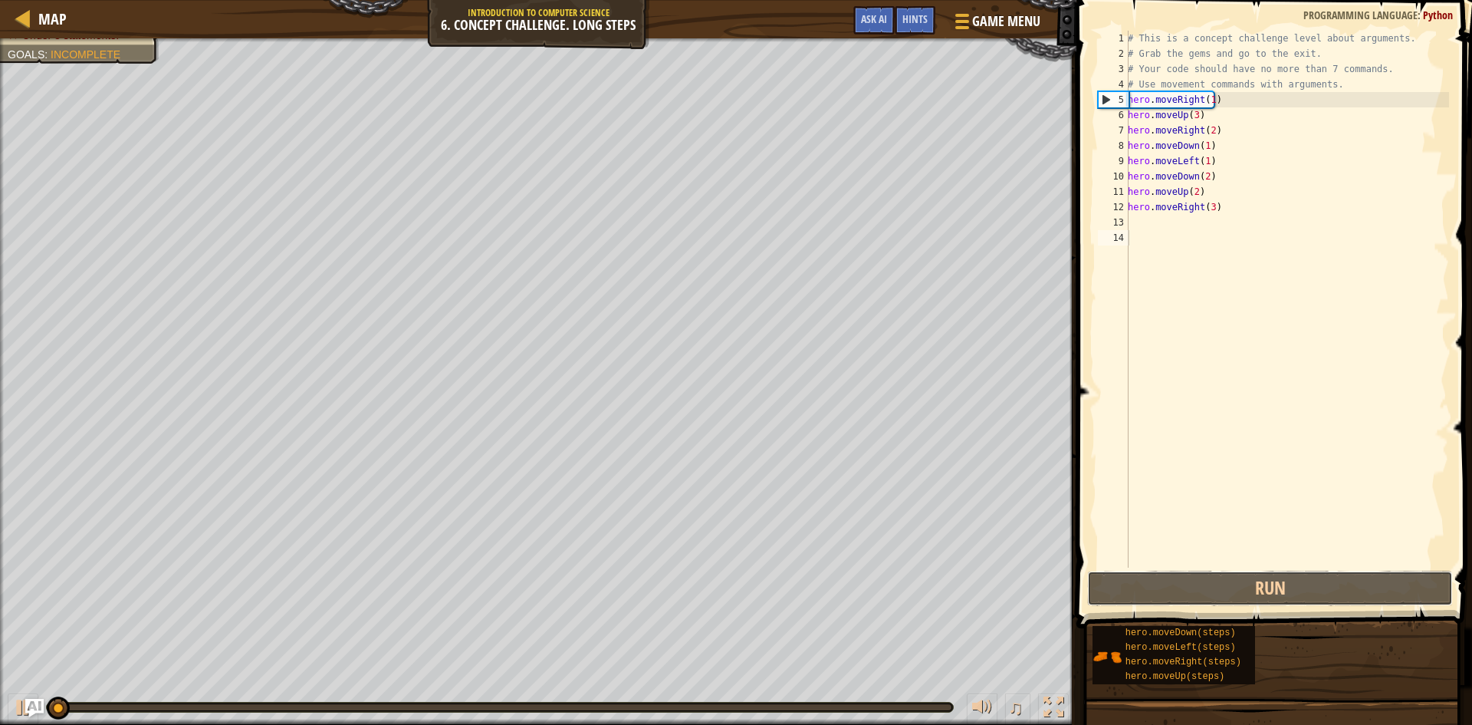
drag, startPoint x: 1295, startPoint y: 598, endPoint x: 1264, endPoint y: 538, distance: 68.3
click at [1264, 539] on div "1 2 3 4 5 6 7 8 9 10 11 12 13 14 # This is a concept challenge level about argu…" at bounding box center [1272, 344] width 400 height 673
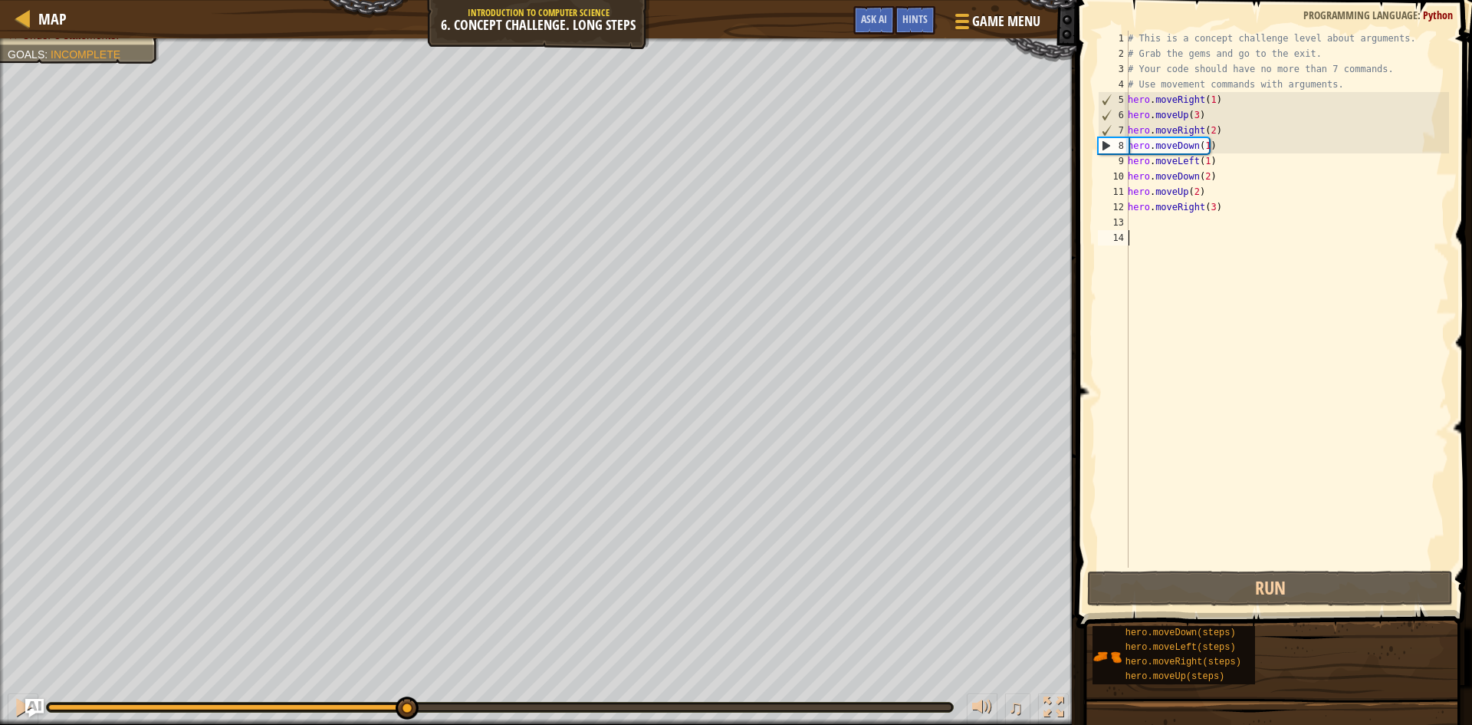
click at [421, 251] on div "Your hero must survive. Collect all 3 gems. Escape from the dungeon. Under 8 st…" at bounding box center [736, 381] width 1472 height 686
click at [1203, 140] on div "# This is a concept challenge level about arguments. # Grab the gems and go to …" at bounding box center [1287, 314] width 324 height 567
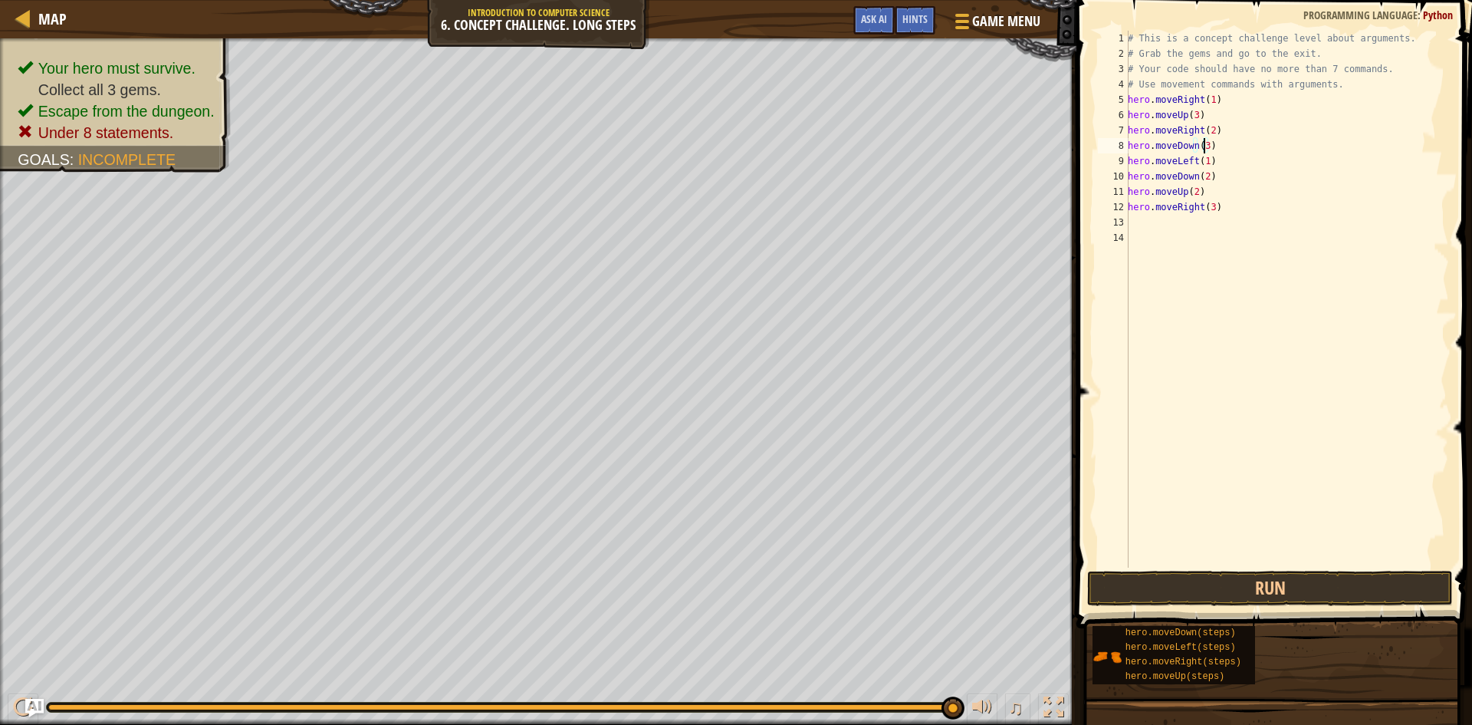
scroll to position [7, 6]
click at [1202, 162] on div "# This is a concept challenge level about arguments. # Grab the gems and go to …" at bounding box center [1287, 314] width 324 height 567
drag, startPoint x: 1206, startPoint y: 177, endPoint x: 1133, endPoint y: 175, distance: 73.7
click at [1133, 175] on div "# This is a concept challenge level about arguments. # Grab the gems and go to …" at bounding box center [1287, 314] width 324 height 567
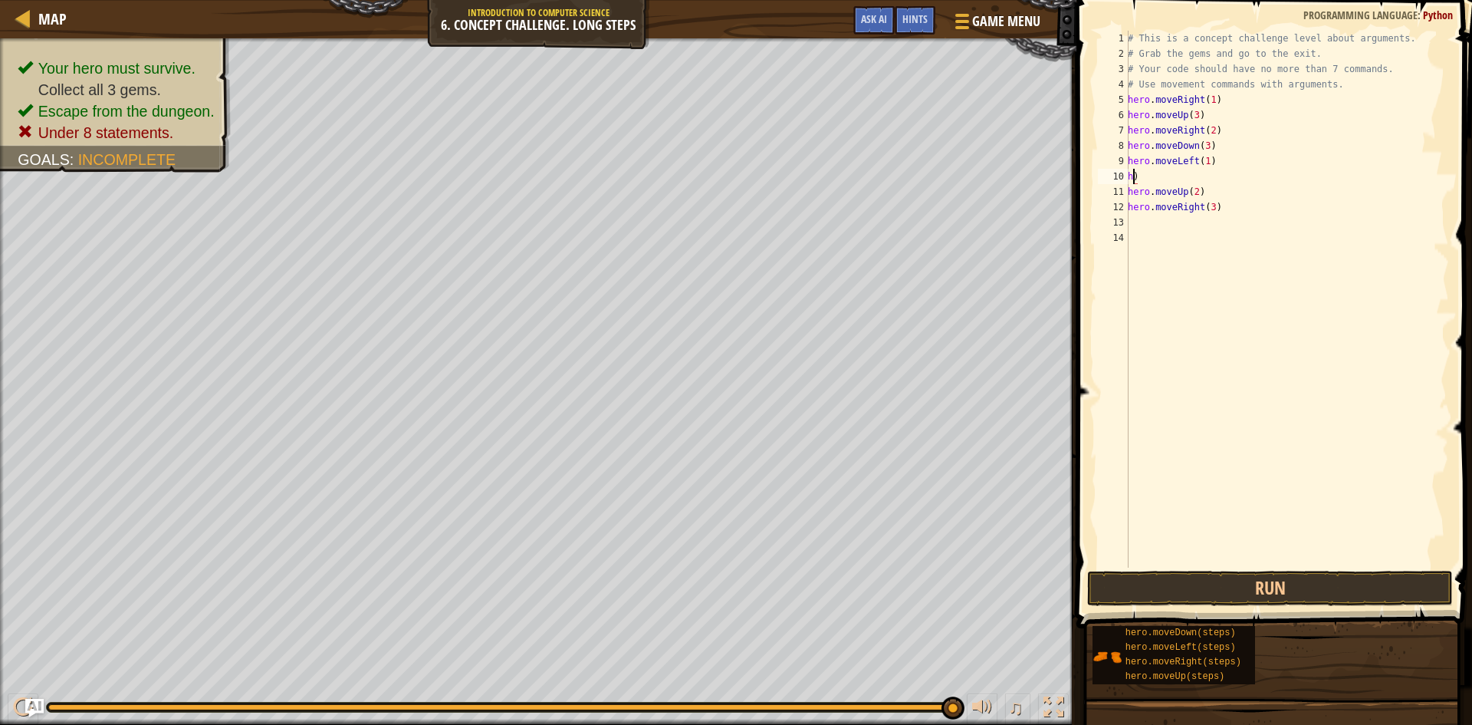
type textarea ")"
click at [1137, 173] on div "# This is a concept challenge level about arguments. # Grab the gems and go to …" at bounding box center [1287, 314] width 324 height 567
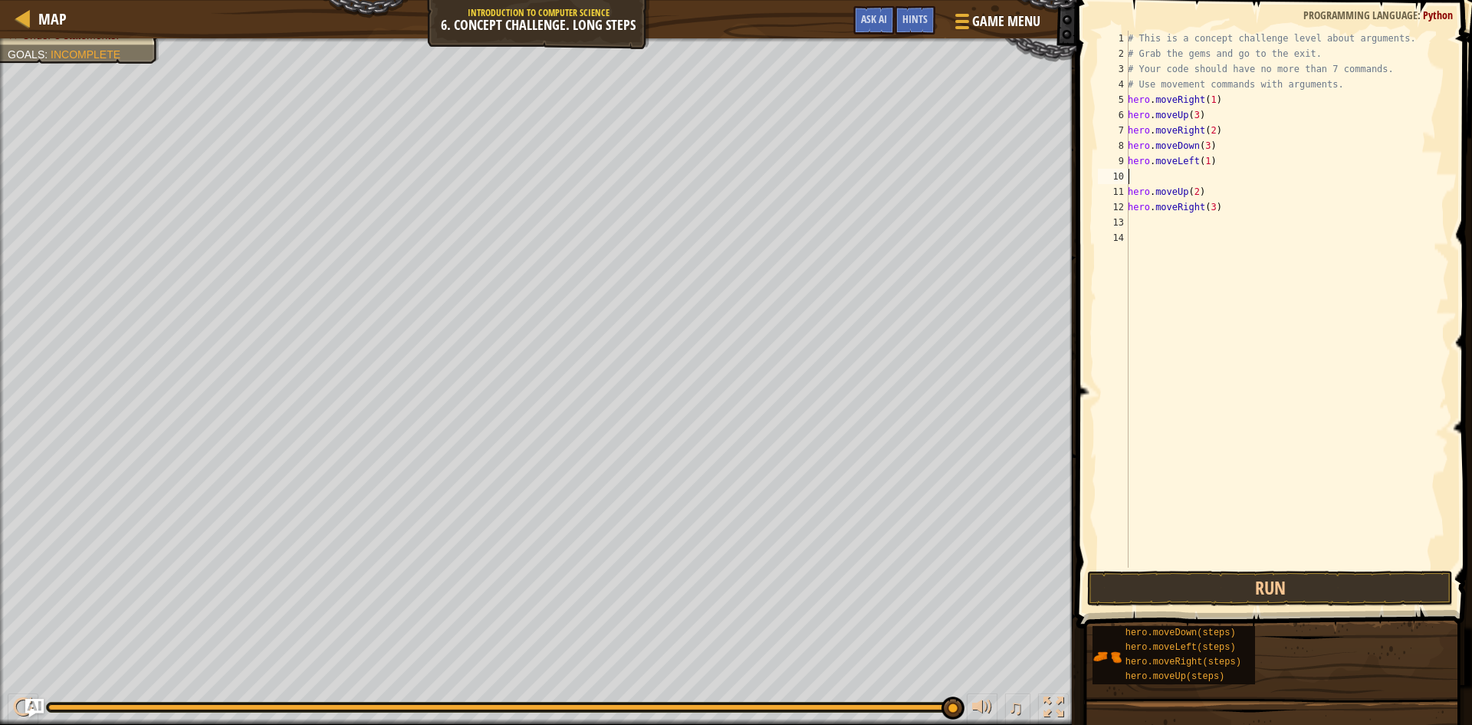
click at [1205, 205] on div "# This is a concept challenge level about arguments. # Grab the gems and go to …" at bounding box center [1287, 314] width 324 height 567
click at [1206, 205] on div "# This is a concept challenge level about arguments. # Grab the gems and go to …" at bounding box center [1287, 314] width 324 height 567
click at [1207, 207] on div "# This is a concept challenge level about arguments. # Grab the gems and go to …" at bounding box center [1287, 314] width 324 height 567
type textarea "hero.moveRight(4)"
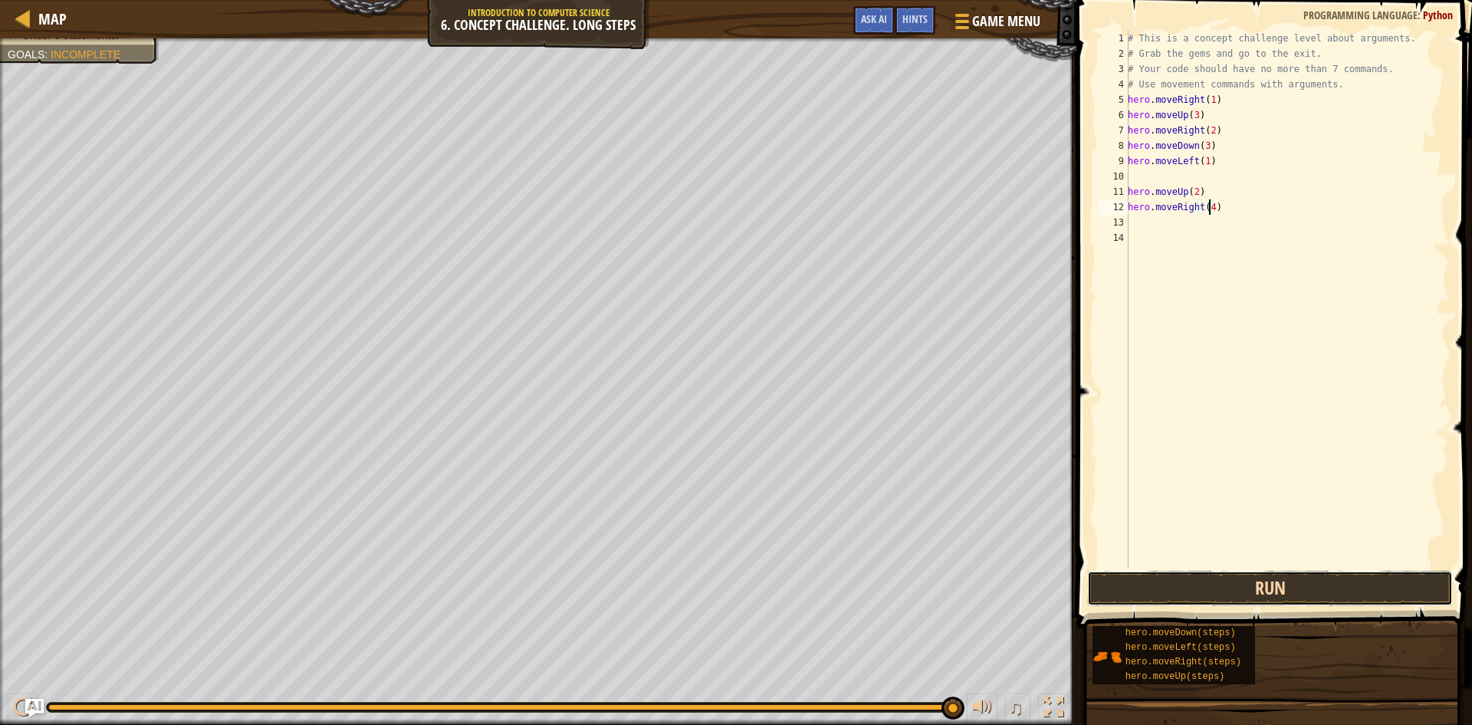
click at [1296, 587] on button "Run" at bounding box center [1270, 588] width 366 height 35
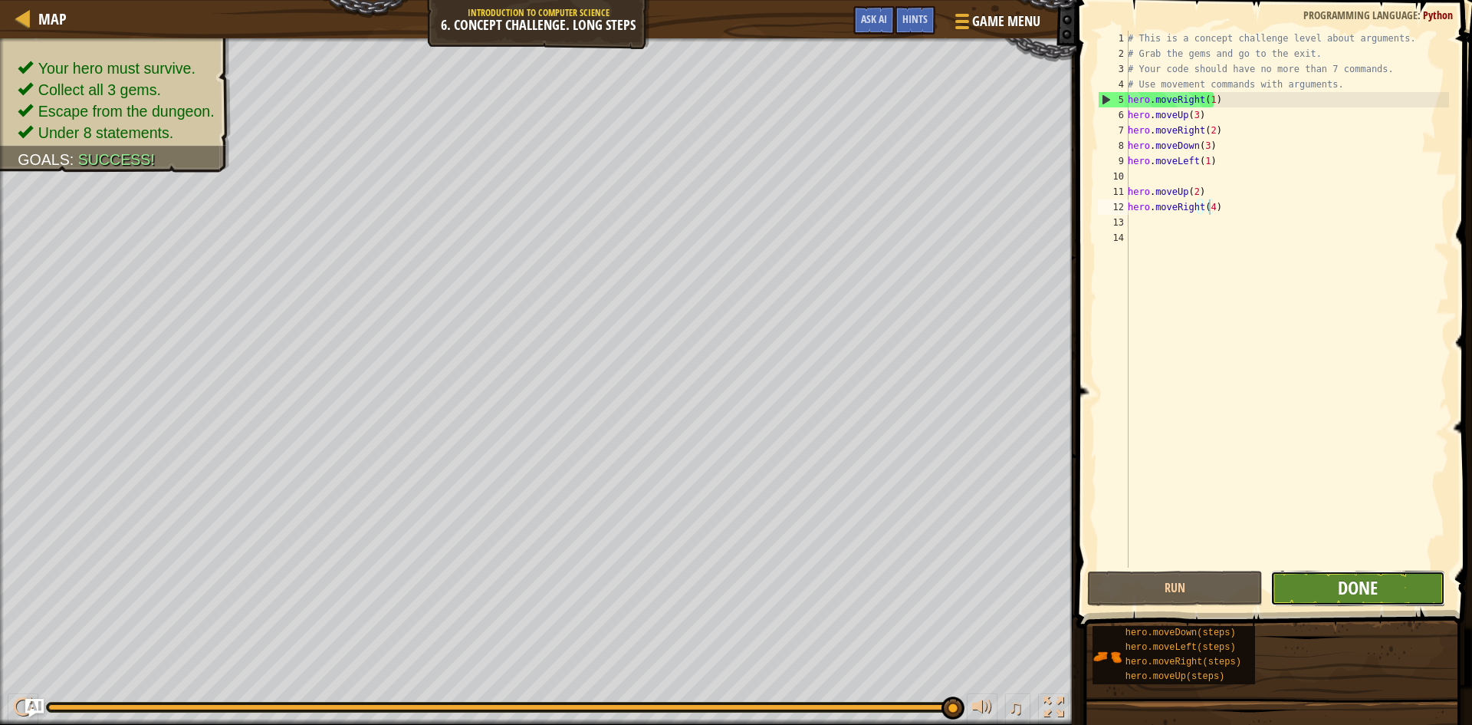
click at [1339, 584] on span "Done" at bounding box center [1358, 587] width 40 height 25
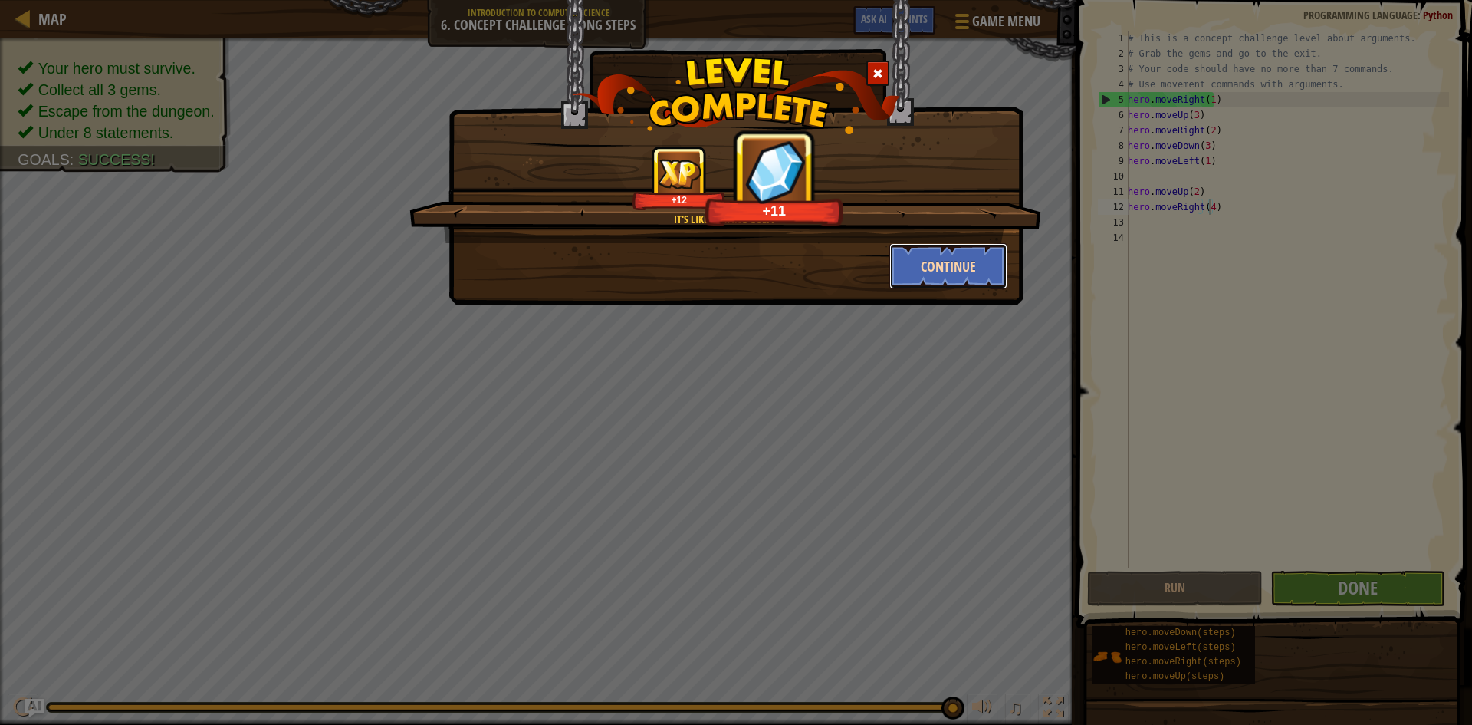
click at [976, 255] on button "Continue" at bounding box center [949, 266] width 119 height 46
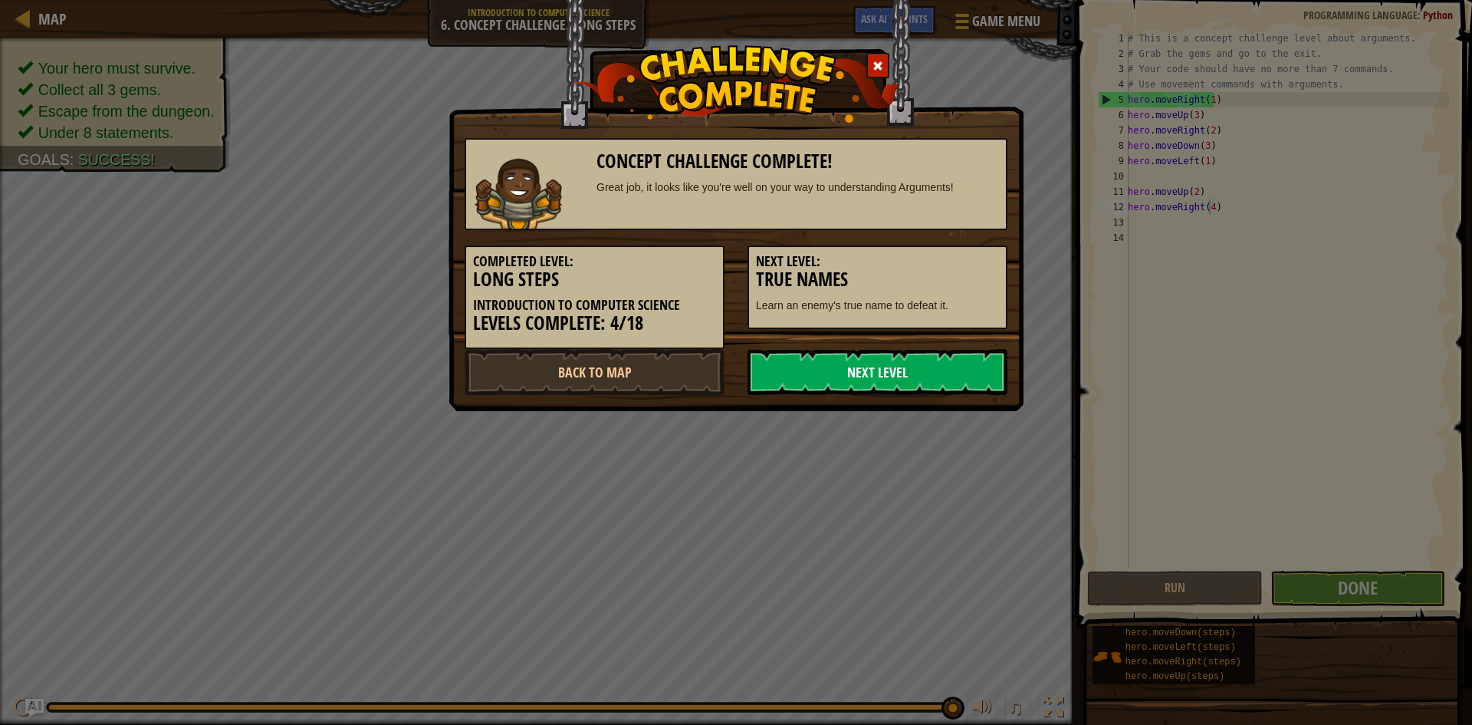
click at [883, 382] on link "Next Level" at bounding box center [878, 372] width 260 height 46
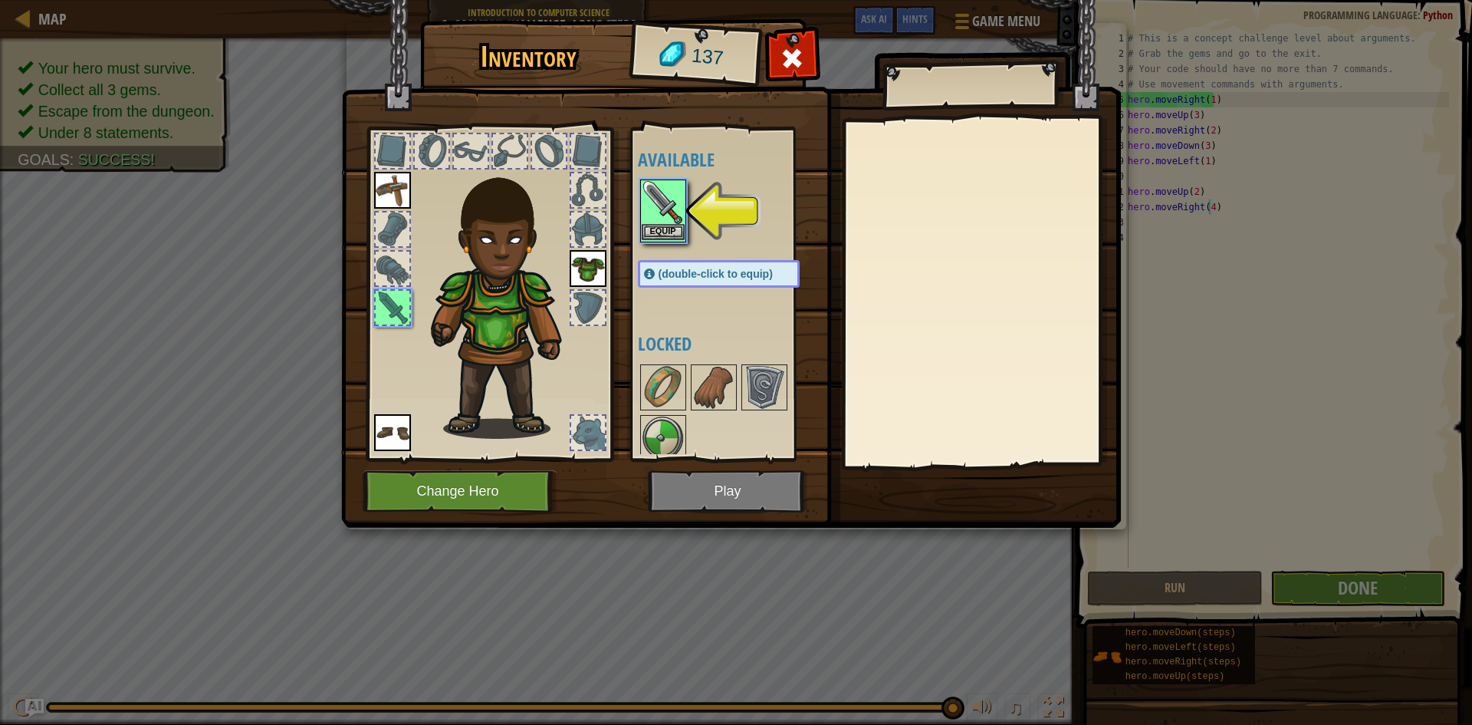
click at [666, 242] on div "Equip" at bounding box center [663, 210] width 46 height 63
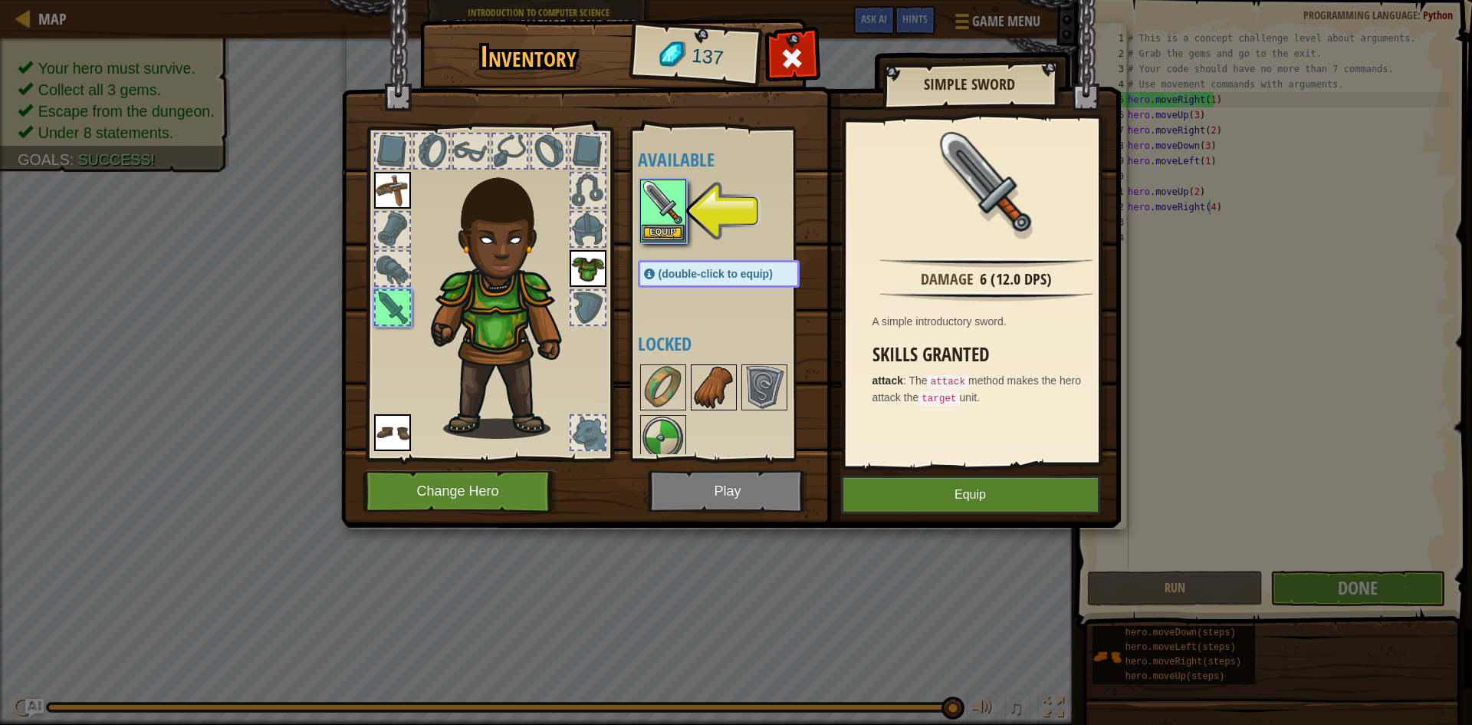
click at [705, 383] on img at bounding box center [713, 387] width 43 height 43
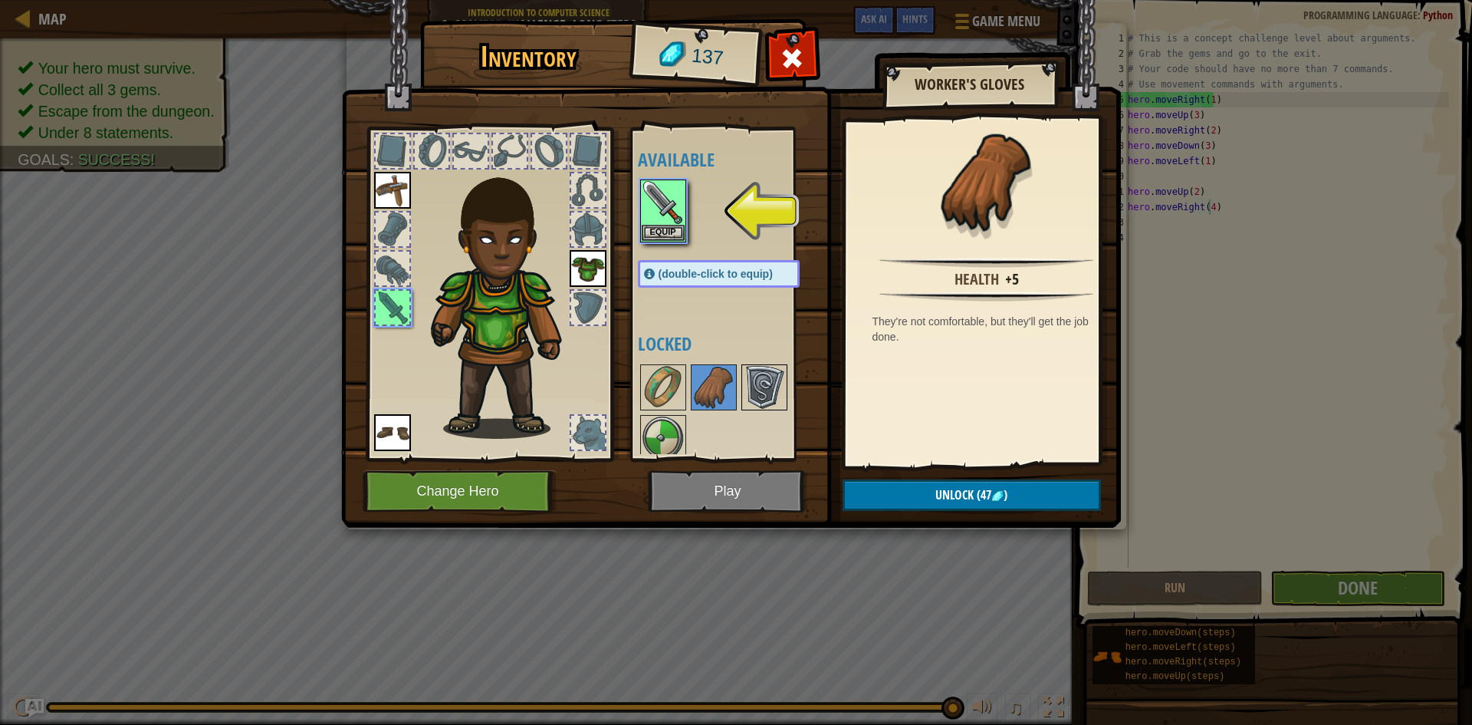
click at [753, 386] on img at bounding box center [764, 387] width 43 height 43
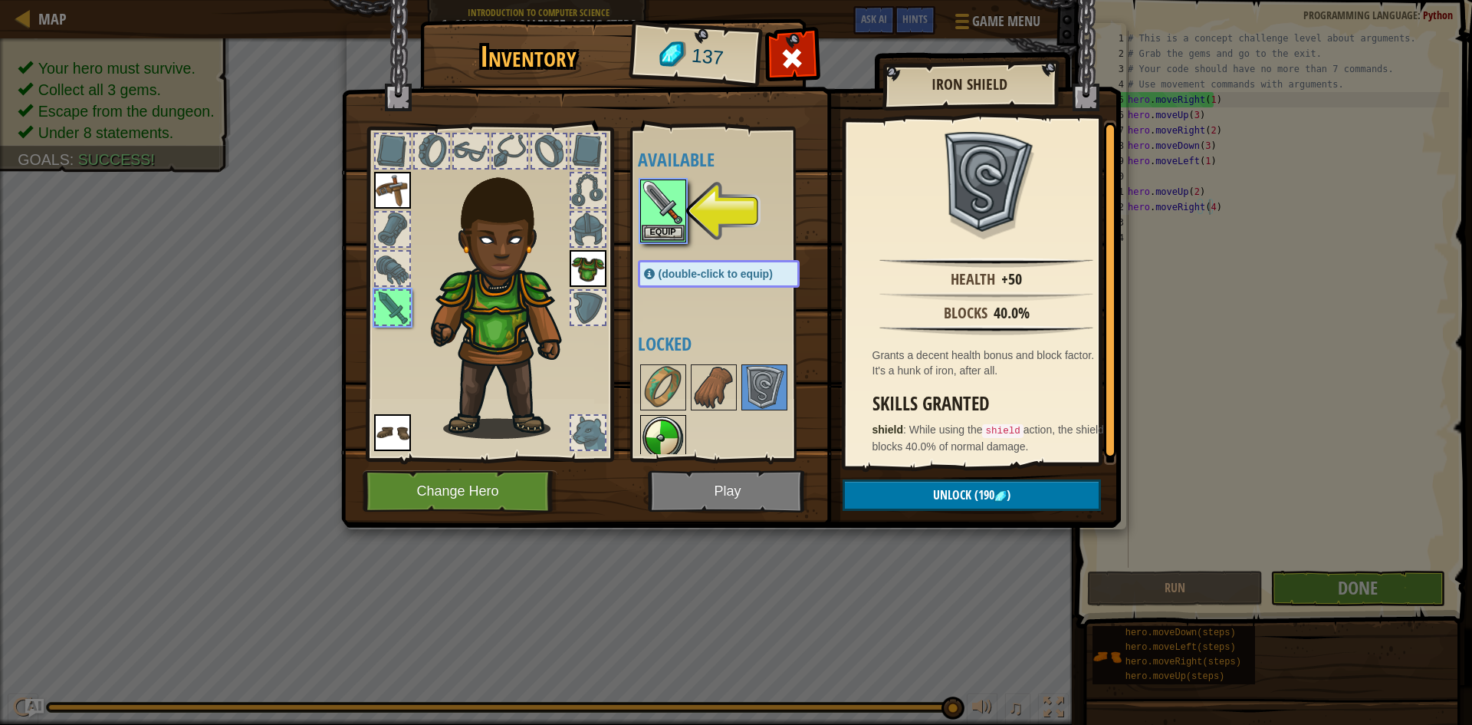
click at [653, 429] on img at bounding box center [663, 437] width 43 height 43
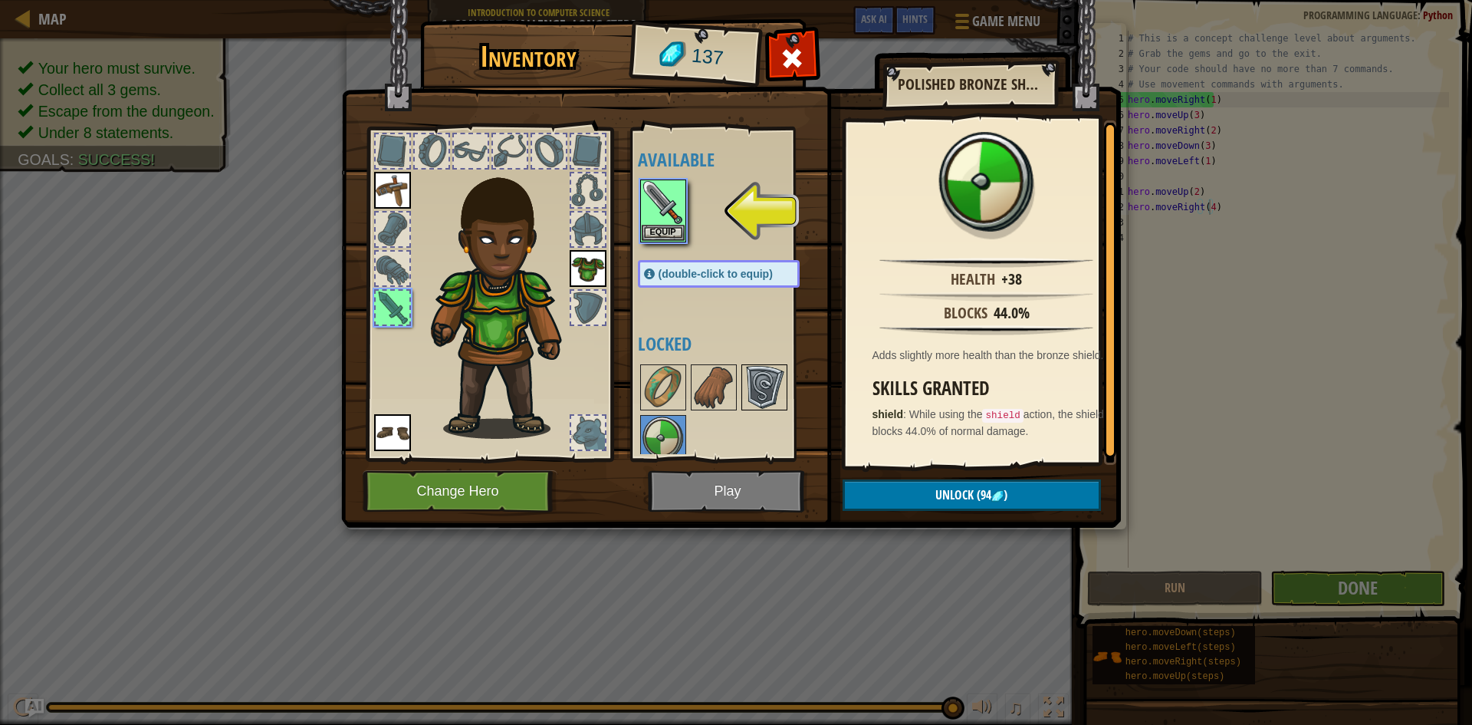
click at [751, 387] on img at bounding box center [764, 387] width 43 height 43
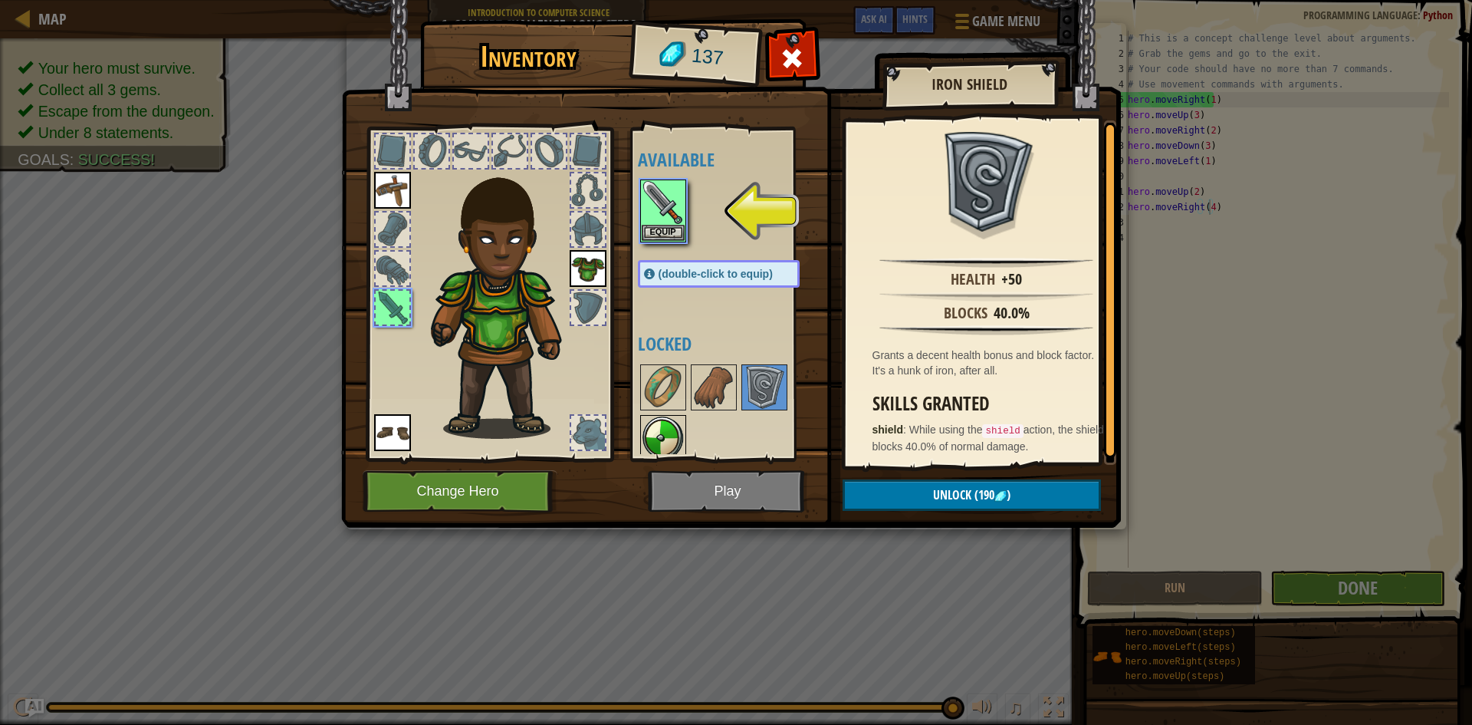
click at [676, 416] on img at bounding box center [663, 437] width 43 height 43
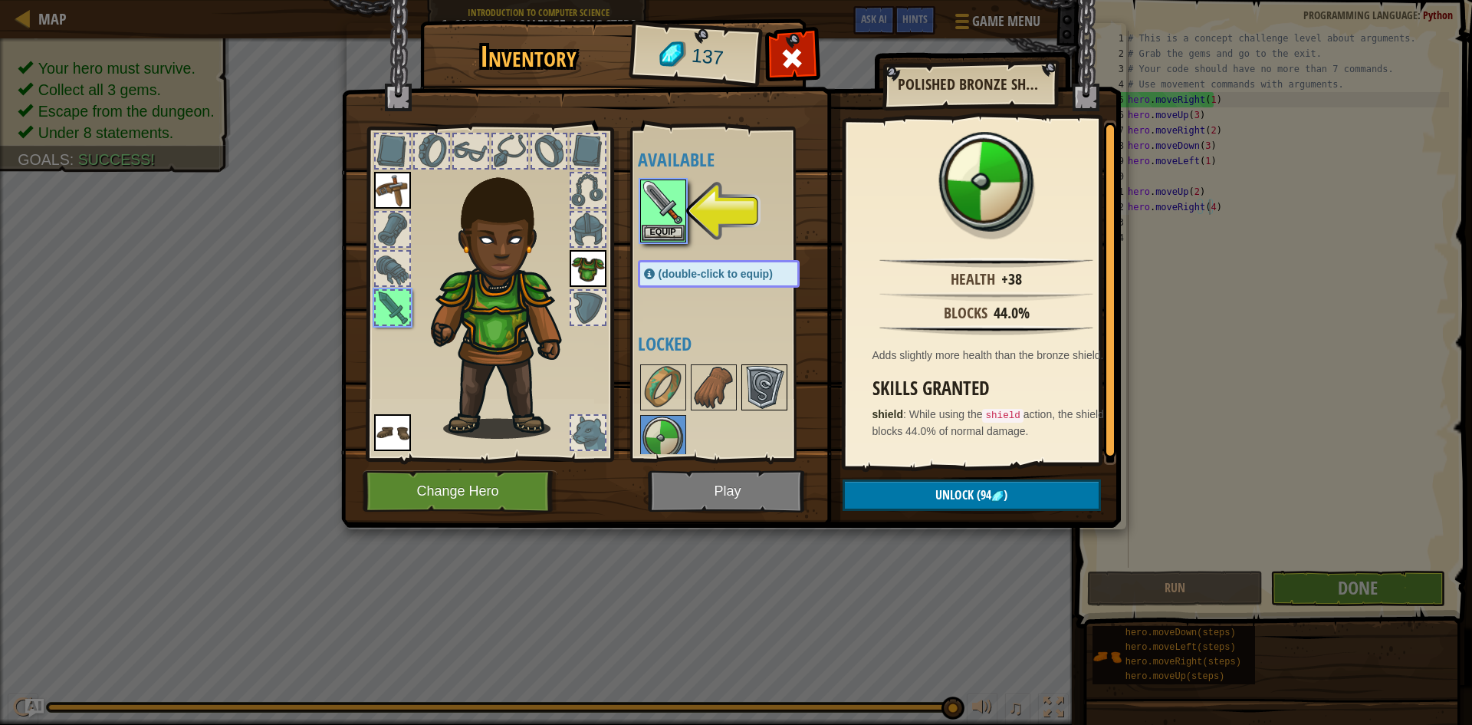
click at [763, 382] on img at bounding box center [764, 387] width 43 height 43
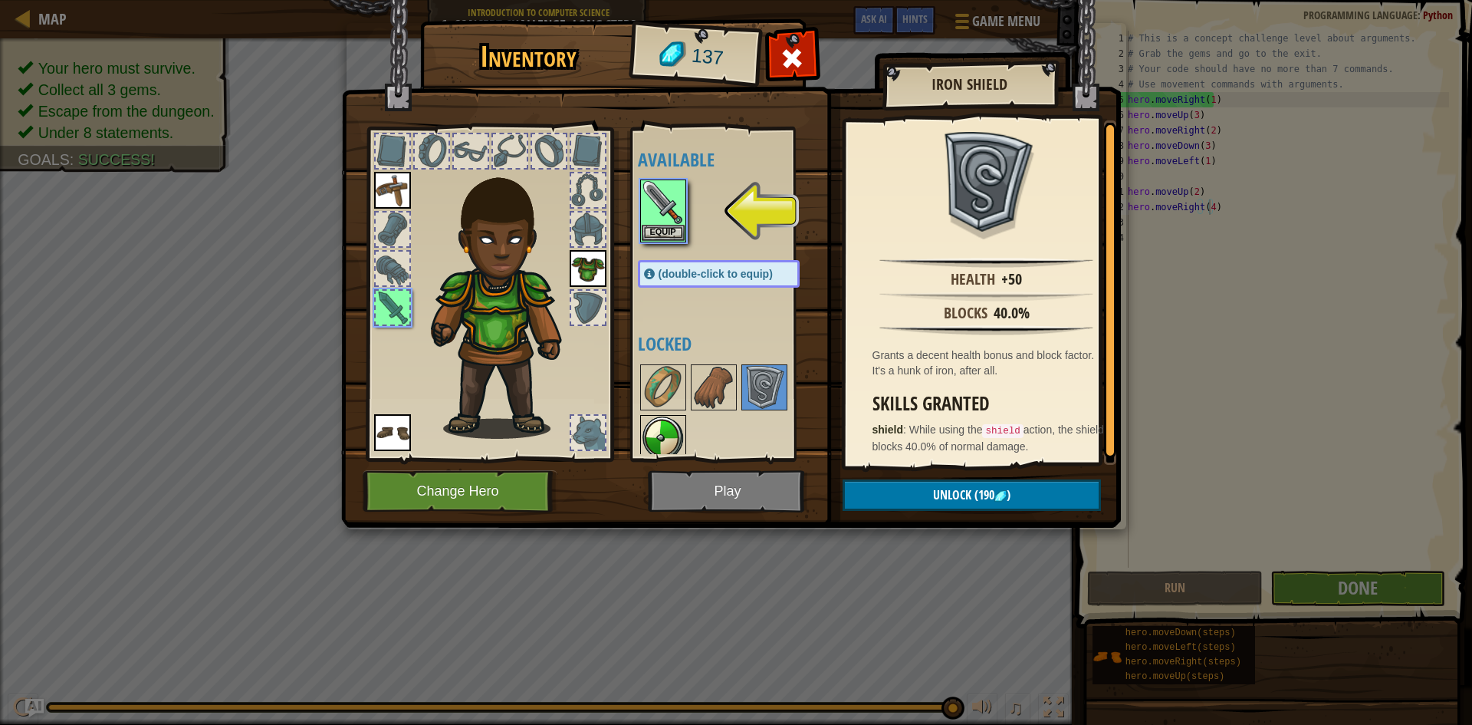
click at [674, 436] on img at bounding box center [663, 437] width 43 height 43
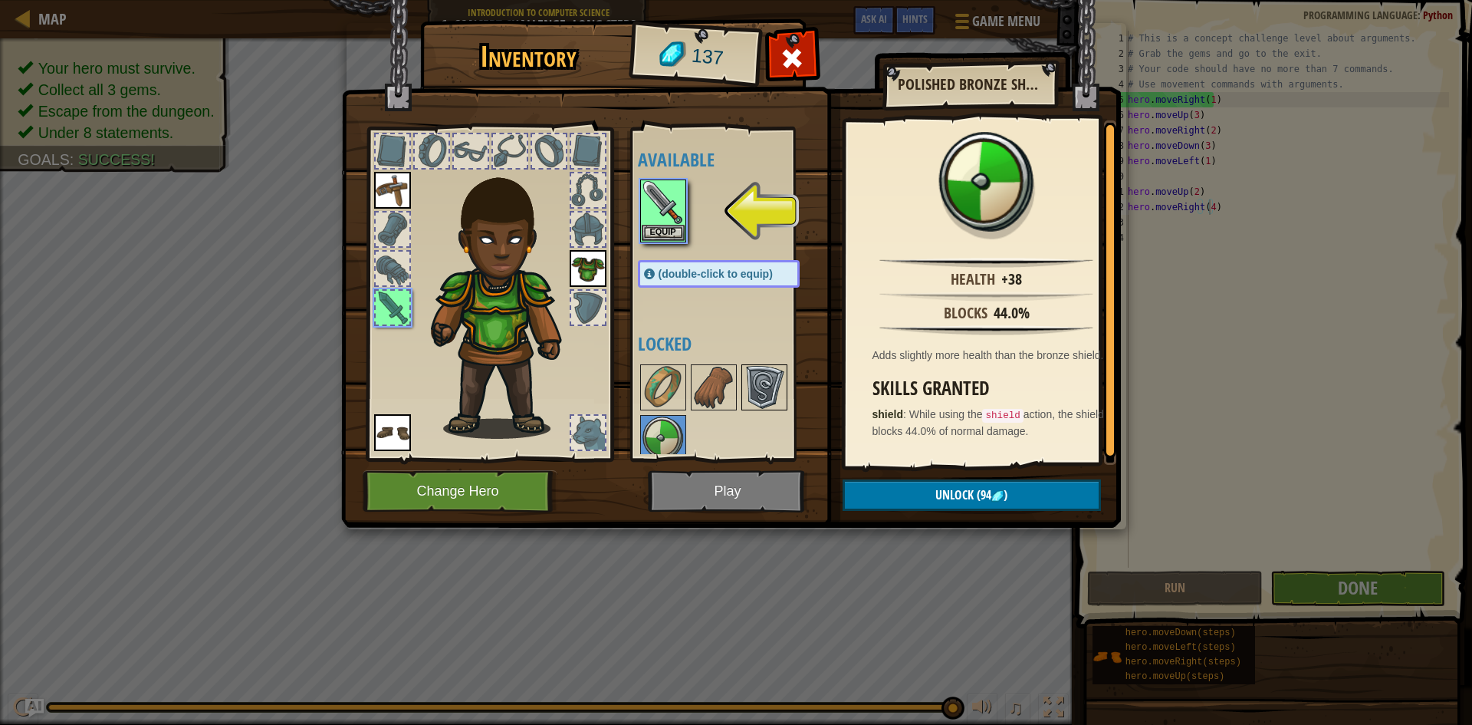
click at [787, 391] on div at bounding box center [765, 387] width 46 height 46
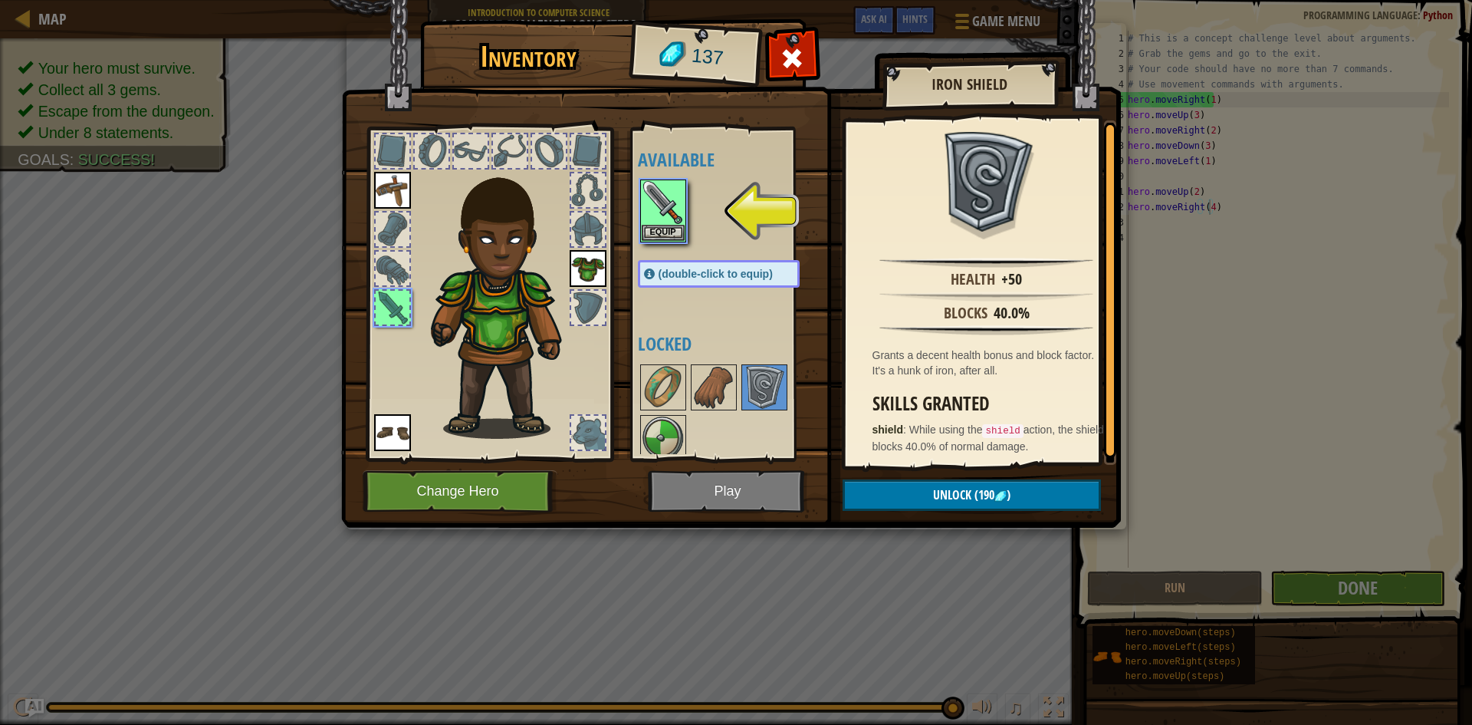
click at [692, 430] on div at bounding box center [734, 412] width 192 height 101
click at [779, 388] on img at bounding box center [764, 387] width 43 height 43
click at [682, 433] on img at bounding box center [663, 437] width 43 height 43
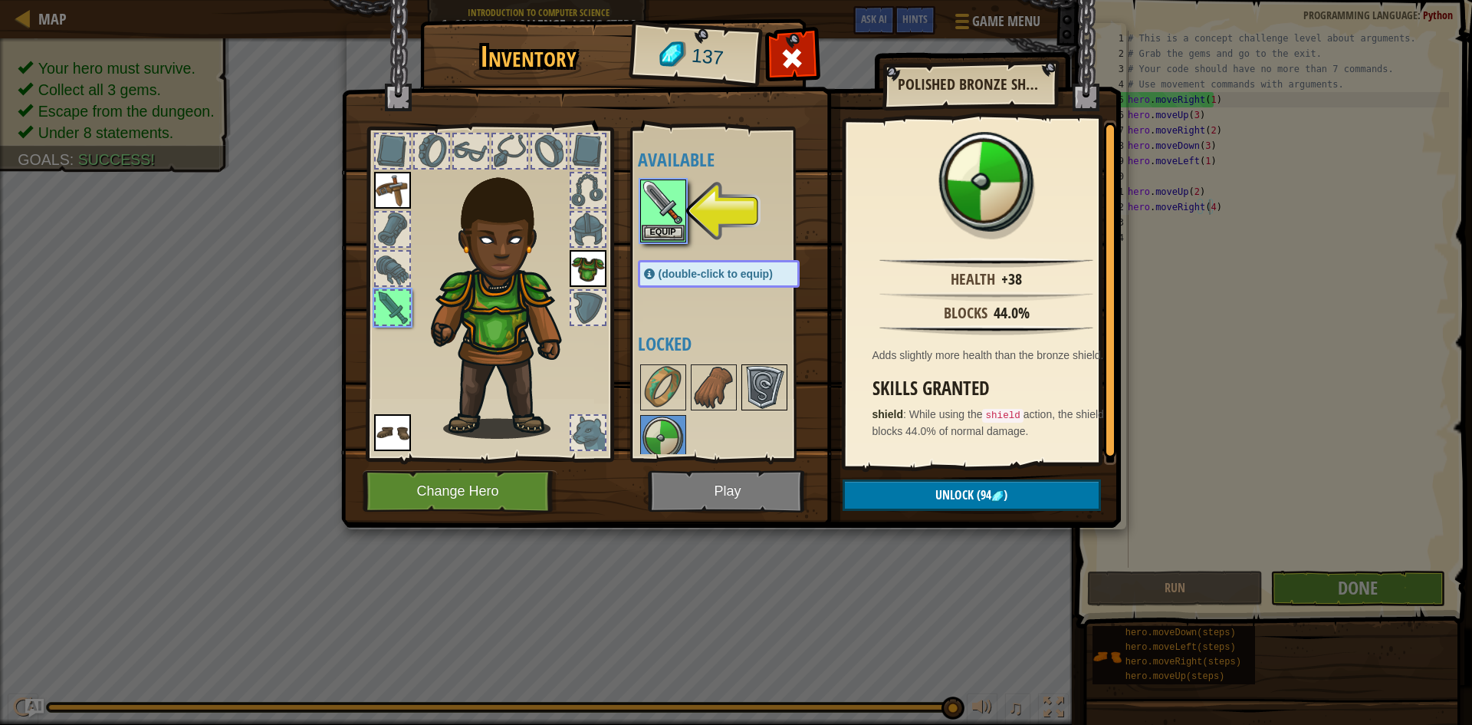
click at [762, 396] on img at bounding box center [764, 387] width 43 height 43
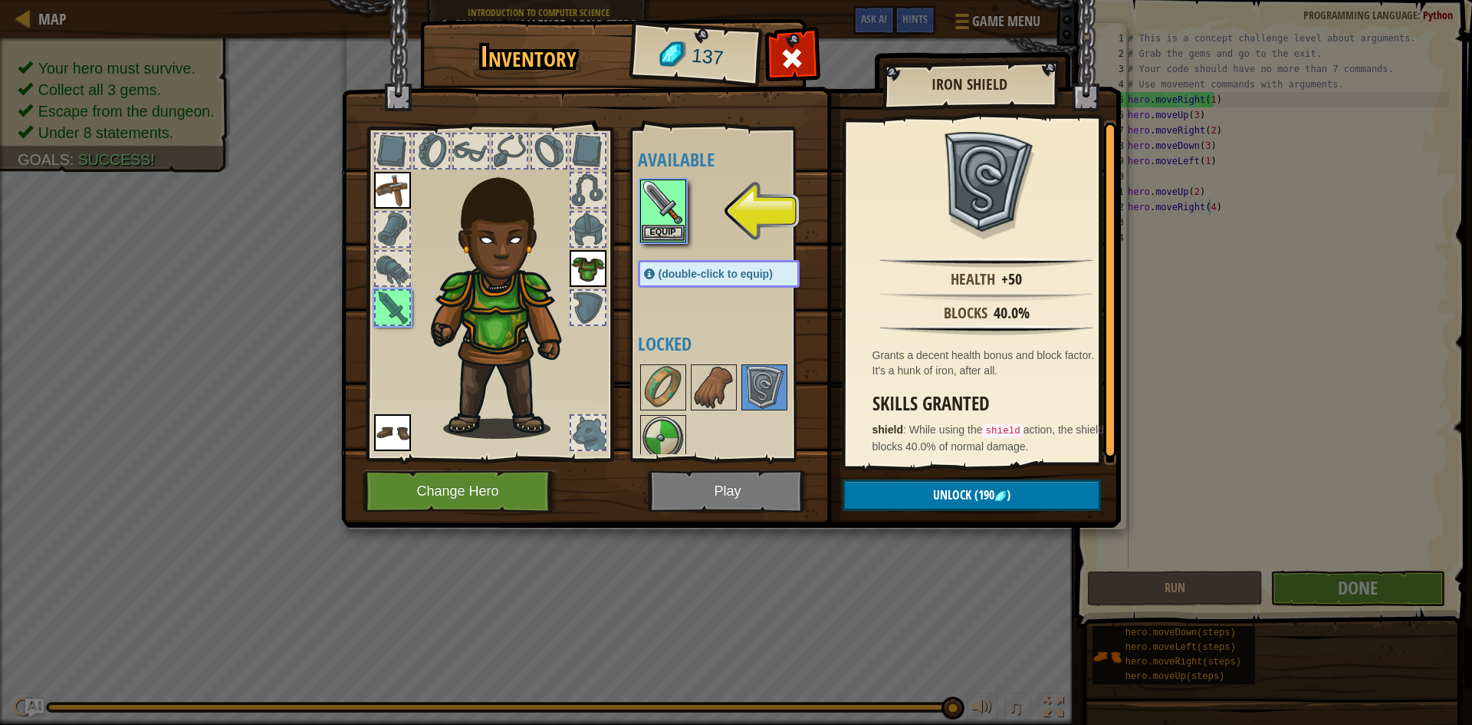
click at [717, 487] on img at bounding box center [731, 249] width 780 height 557
click at [669, 233] on button "Equip" at bounding box center [663, 232] width 43 height 16
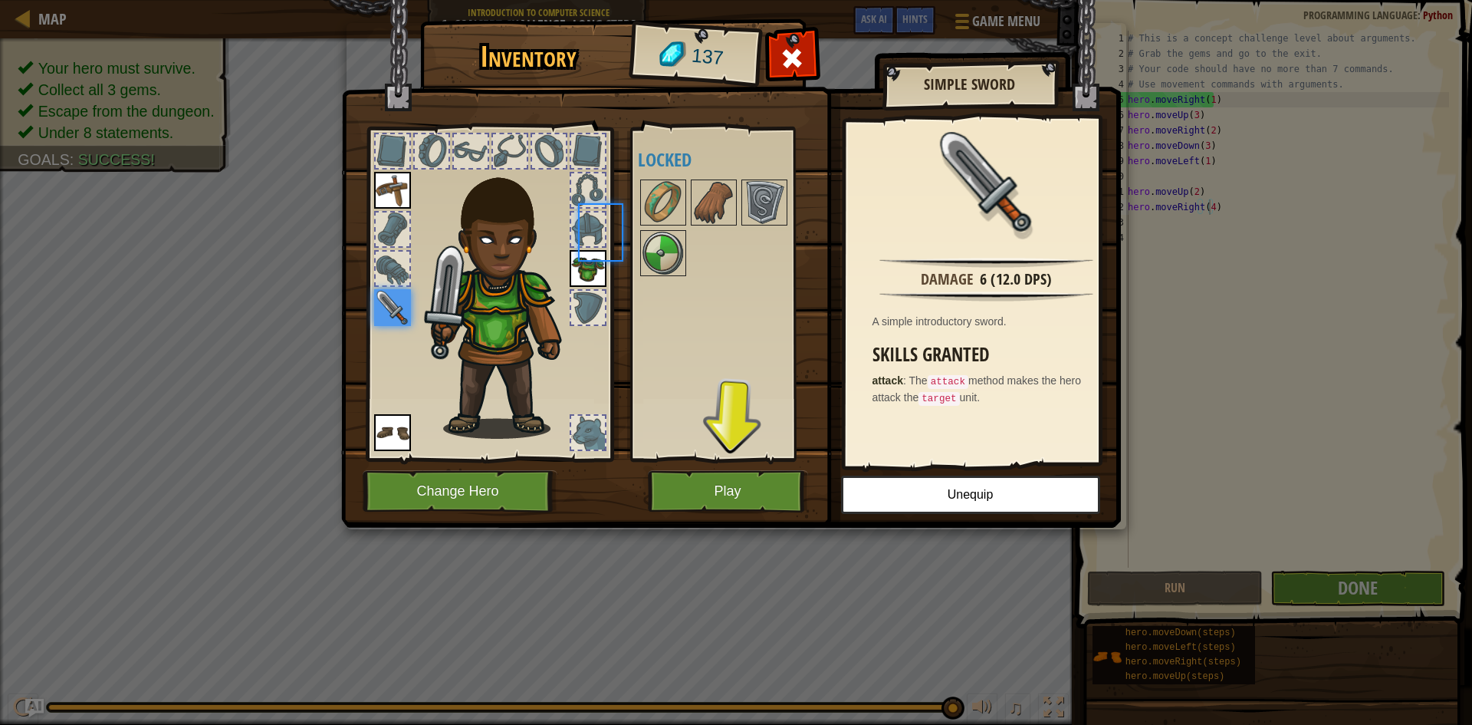
click at [669, 233] on img at bounding box center [663, 253] width 43 height 43
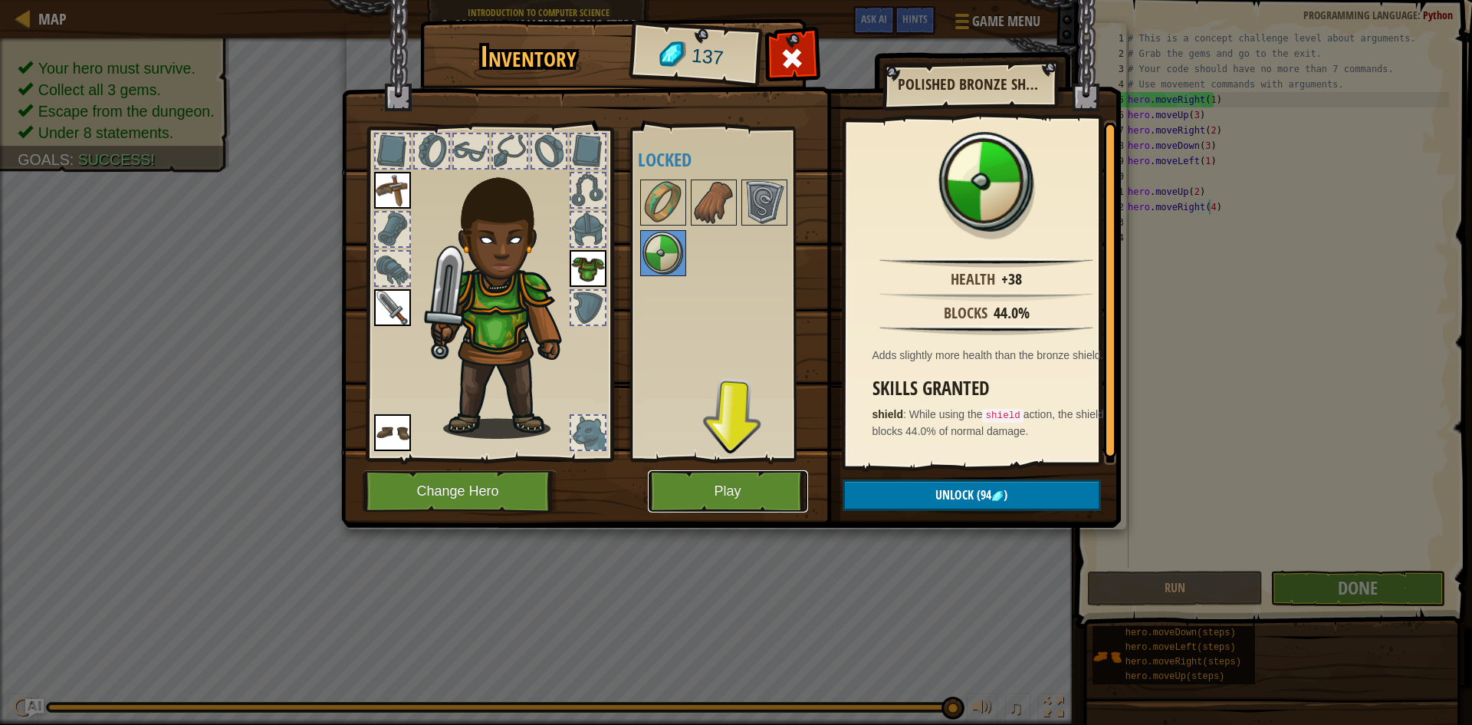
click at [764, 479] on button "Play" at bounding box center [728, 491] width 160 height 42
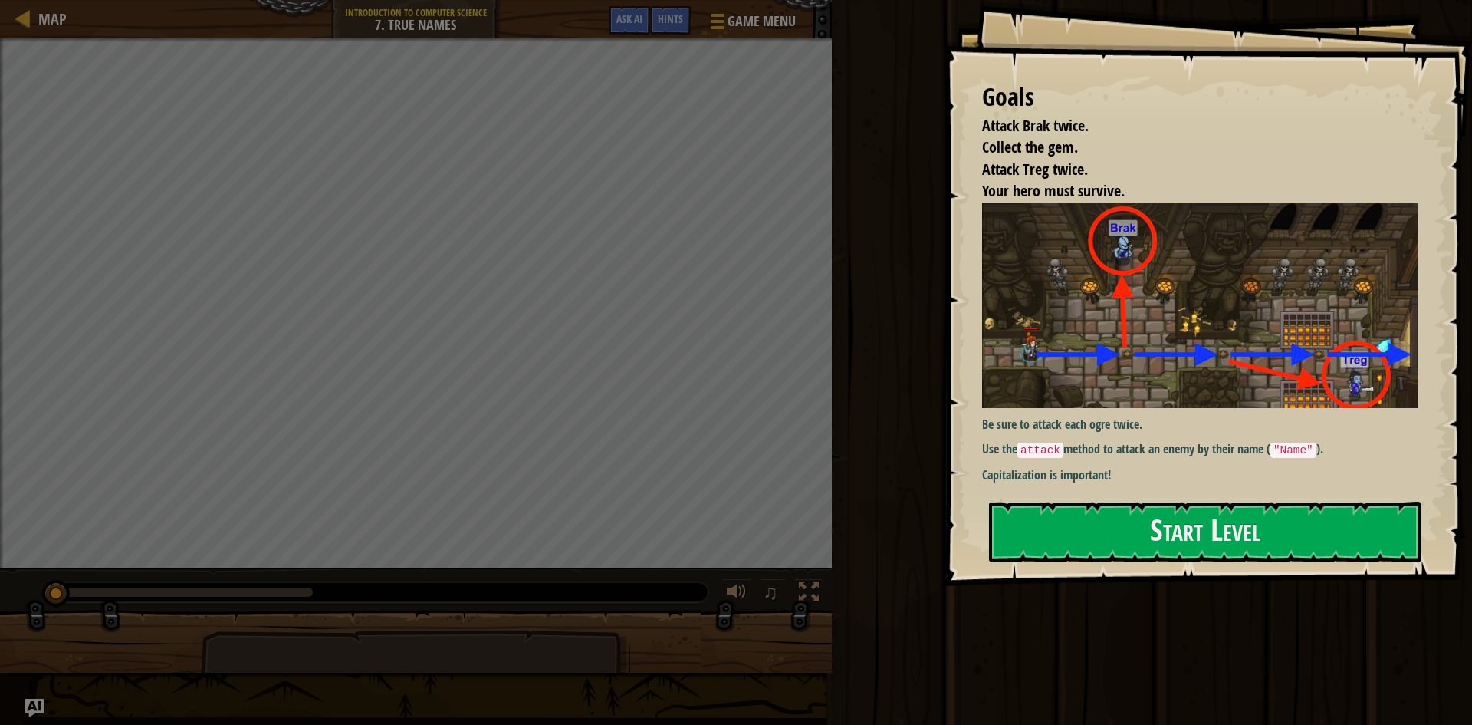
drag, startPoint x: 1171, startPoint y: 482, endPoint x: 1182, endPoint y: 492, distance: 15.2
click at [1179, 488] on div "Goals Attack Brak twice. Collect the gem. Attack Treg twice. Your hero must sur…" at bounding box center [1208, 293] width 528 height 586
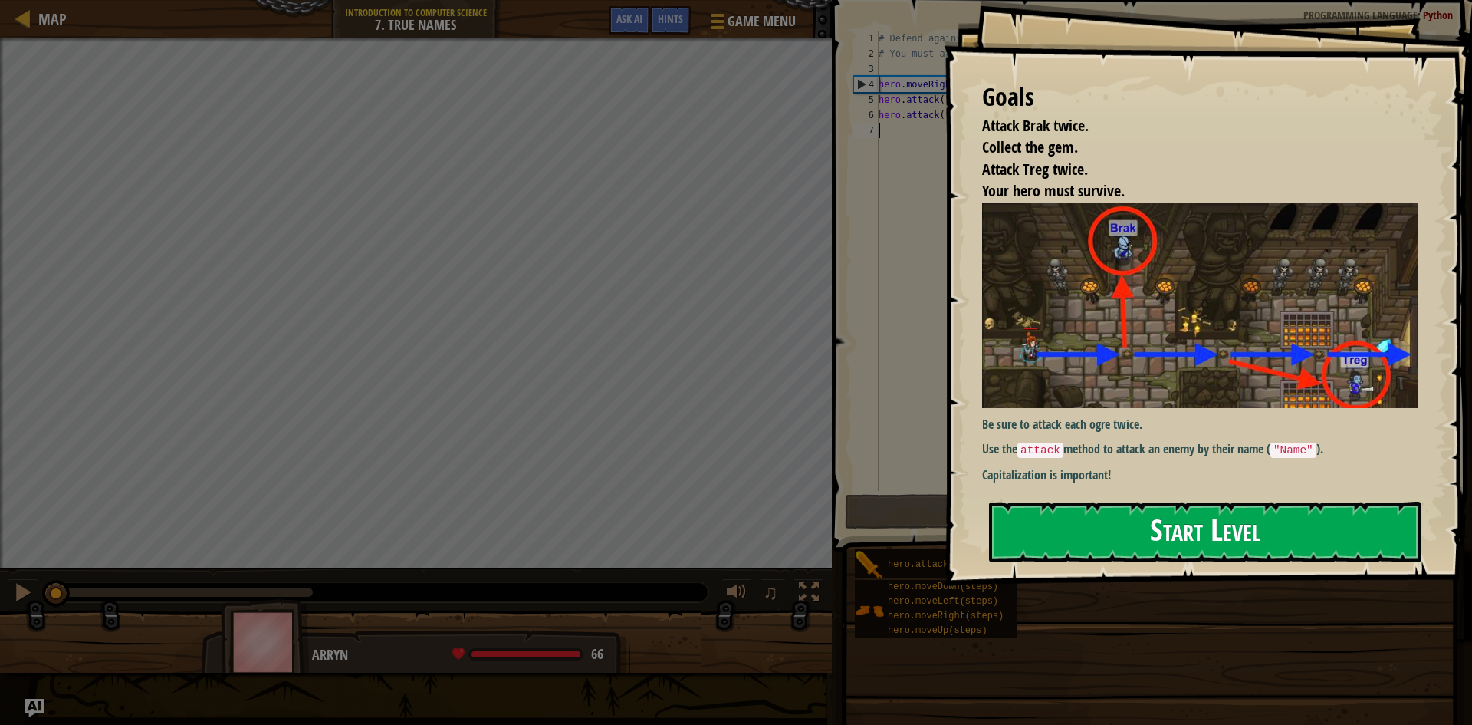
click at [1192, 511] on button "Start Level" at bounding box center [1205, 532] width 432 height 61
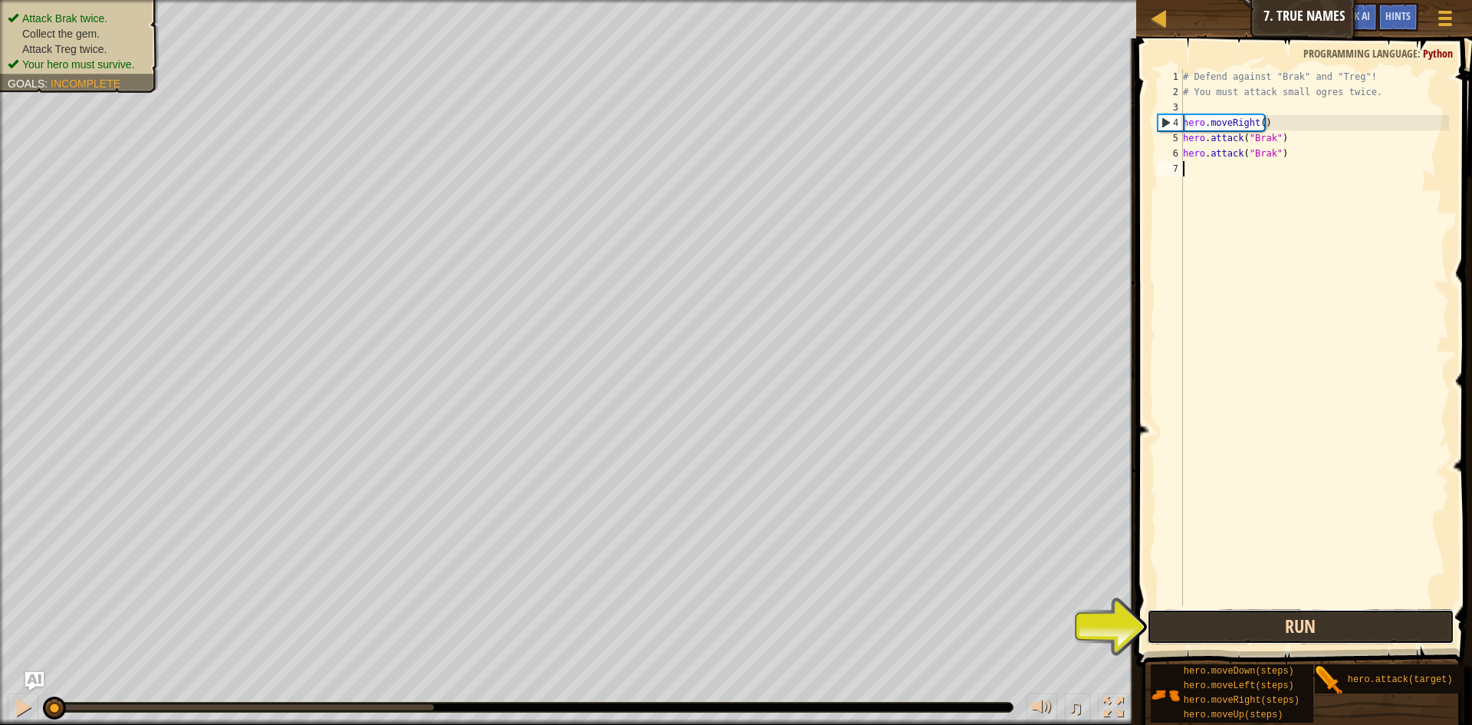
click at [1337, 633] on button "Run" at bounding box center [1301, 626] width 308 height 35
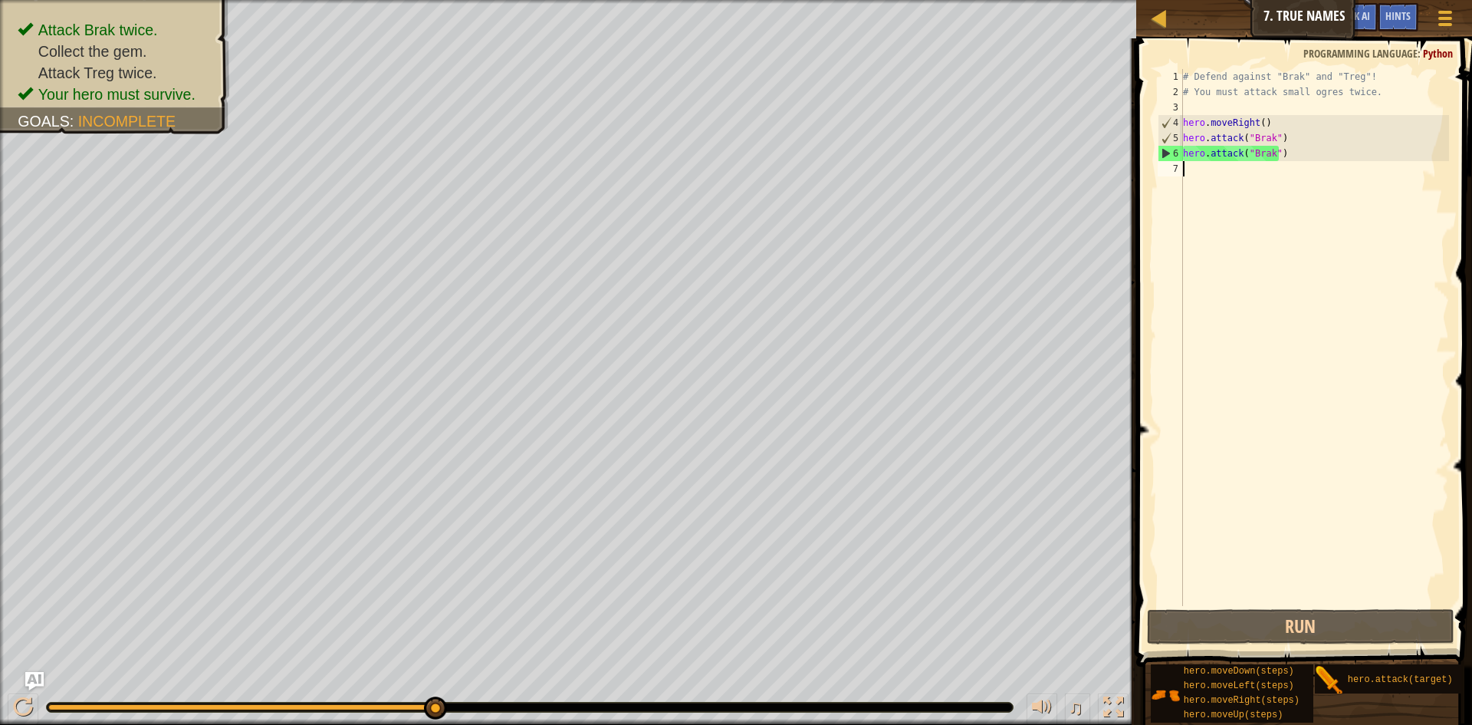
click at [1222, 169] on div "# Defend against "Brak" and "Treg"! # You must attack small ogres twice. hero .…" at bounding box center [1314, 352] width 269 height 567
type textarea "d"
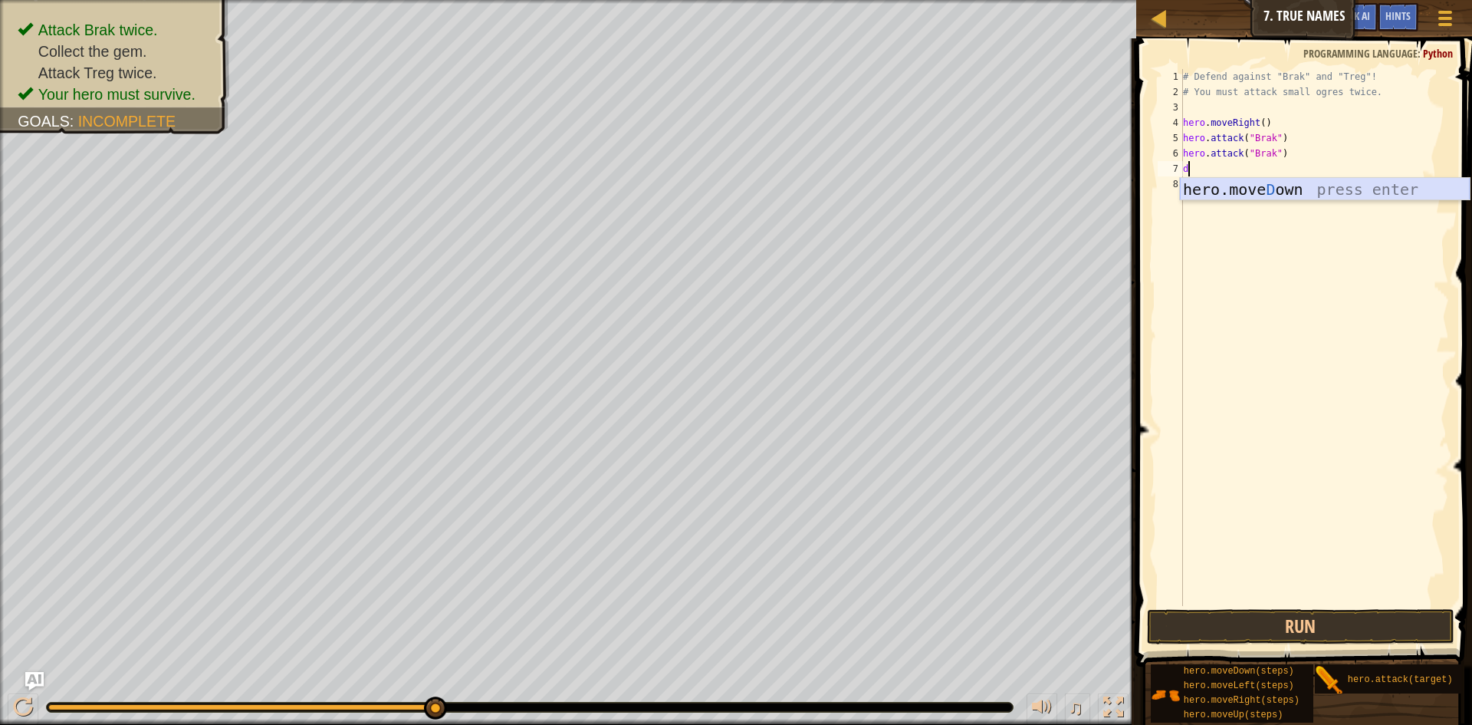
click at [1311, 191] on div "hero.[PERSON_NAME] own press enter" at bounding box center [1325, 212] width 290 height 69
click at [1255, 168] on div "# Defend against "Brak" and "Treg"! # You must attack small ogres twice. hero .…" at bounding box center [1314, 352] width 269 height 567
click at [1259, 120] on div "# Defend against "Brak" and "Treg"! # You must attack small ogres twice. hero .…" at bounding box center [1314, 352] width 269 height 567
click at [1255, 172] on div "# Defend against "Brak" and "Treg"! # You must attack small ogres twice. hero .…" at bounding box center [1314, 352] width 269 height 567
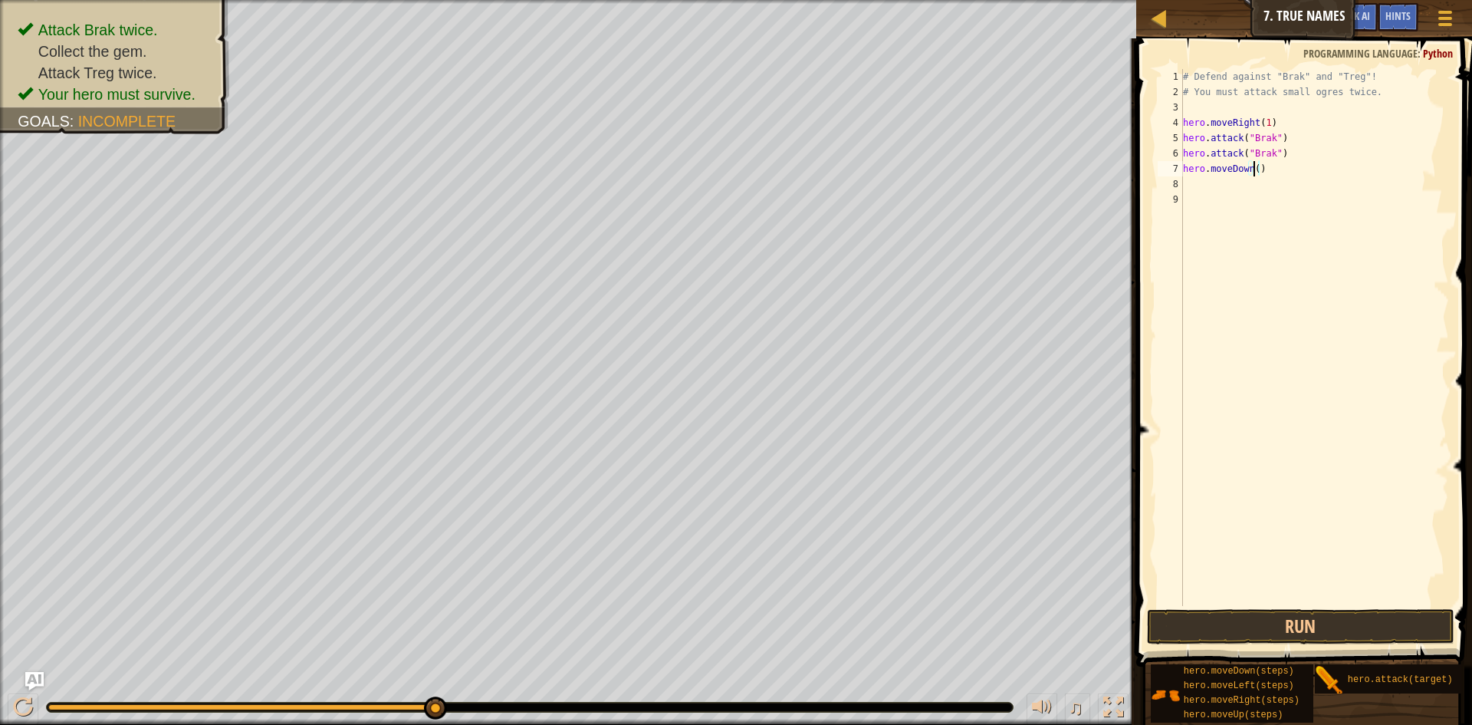
scroll to position [7, 5]
type textarea "hero.moveDown()"
click at [1334, 623] on button "Run" at bounding box center [1301, 626] width 308 height 35
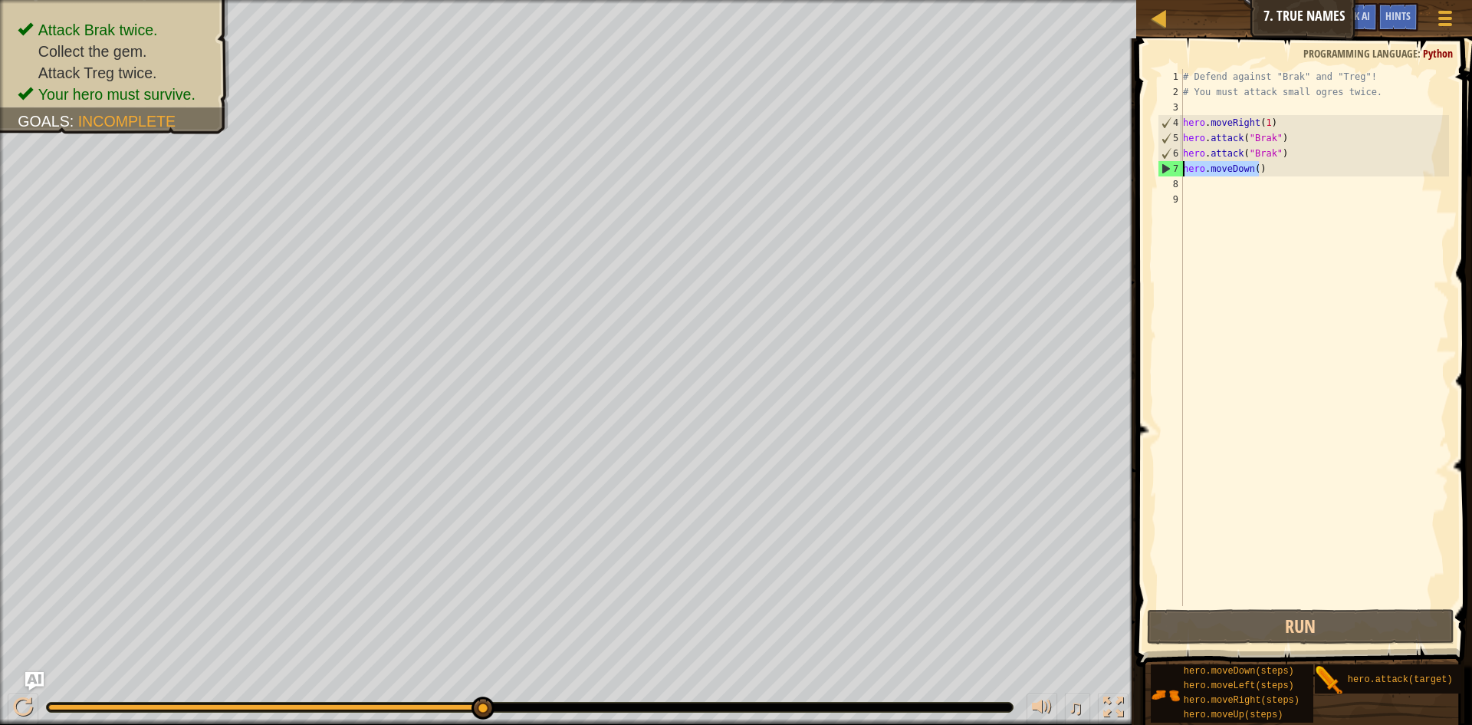
drag, startPoint x: 1258, startPoint y: 176, endPoint x: 1174, endPoint y: 173, distance: 84.4
click at [1174, 173] on div "hero.moveDown() 1 2 3 4 5 6 7 8 9 # Defend against "Brak" and "Treg"! # You mus…" at bounding box center [1302, 337] width 294 height 537
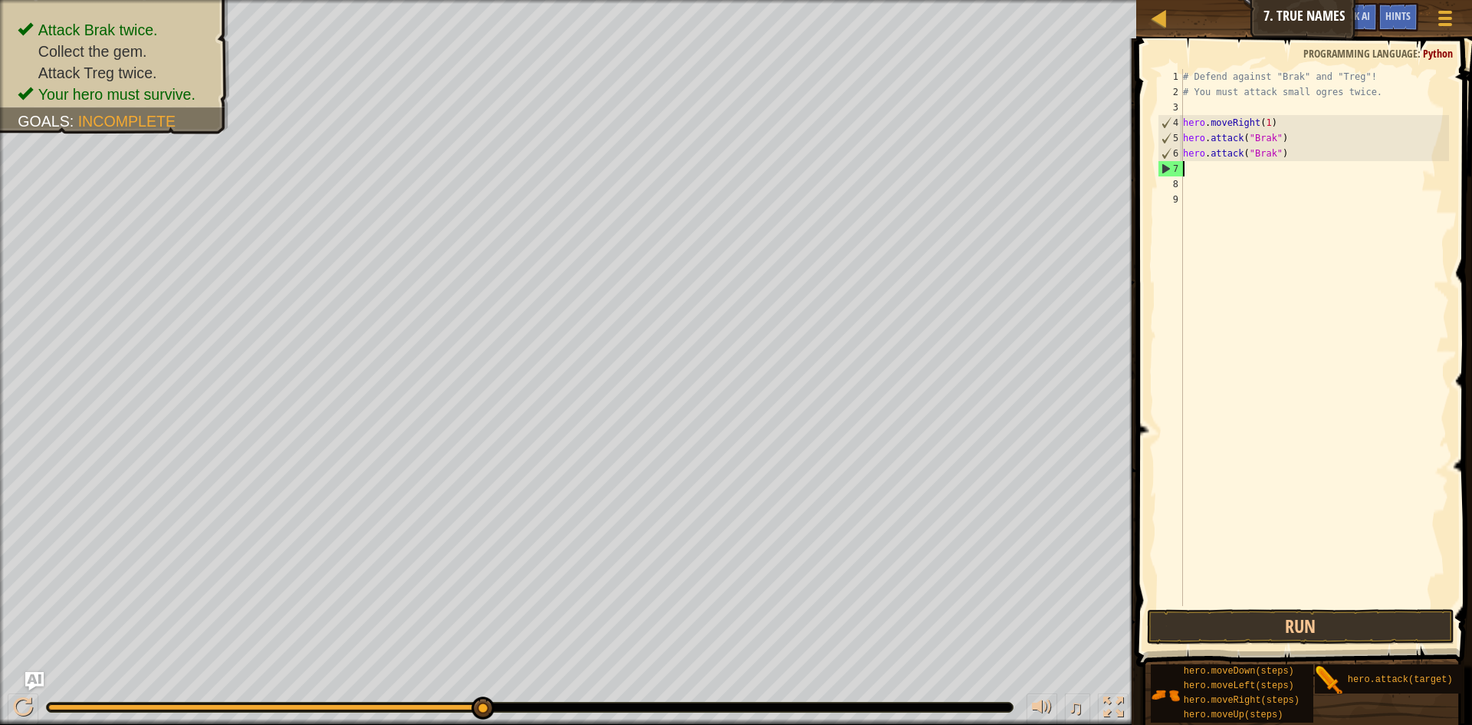
scroll to position [7, 0]
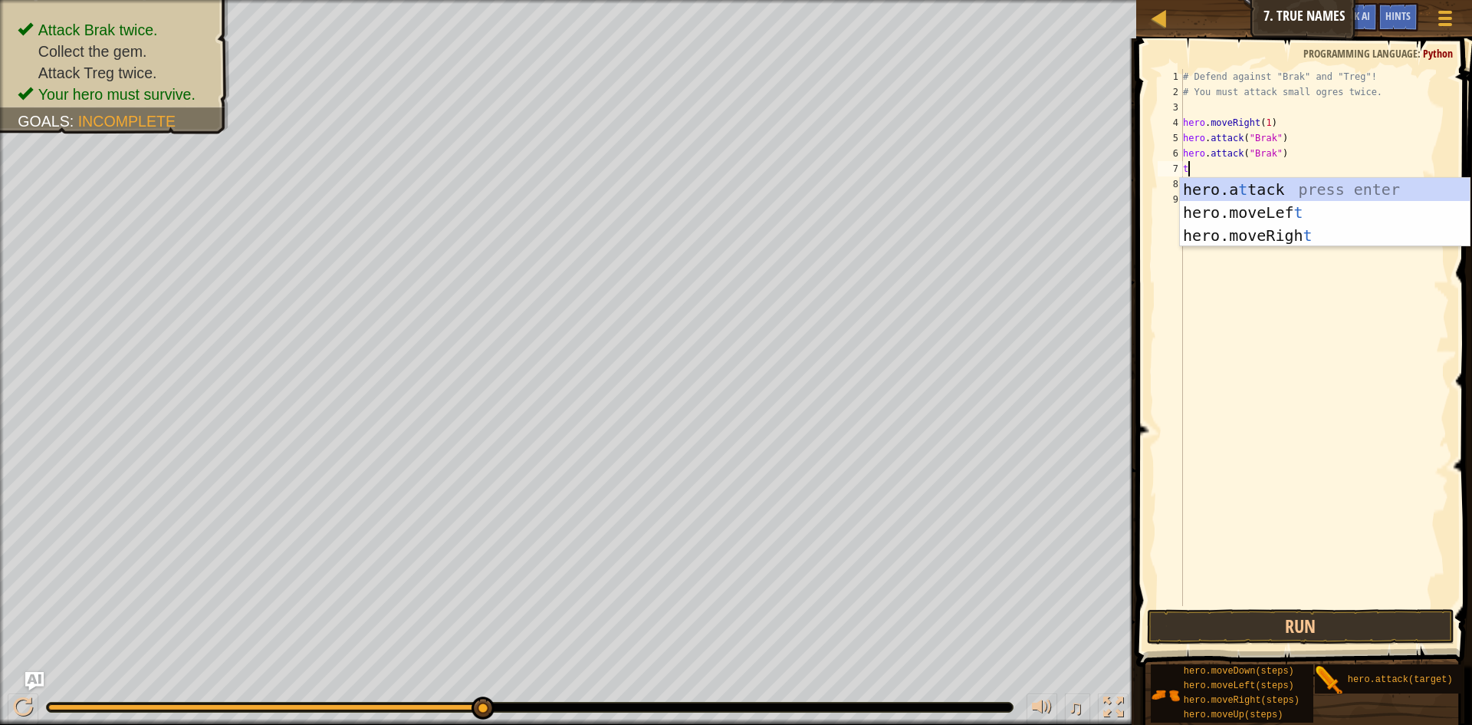
type textarea "t"
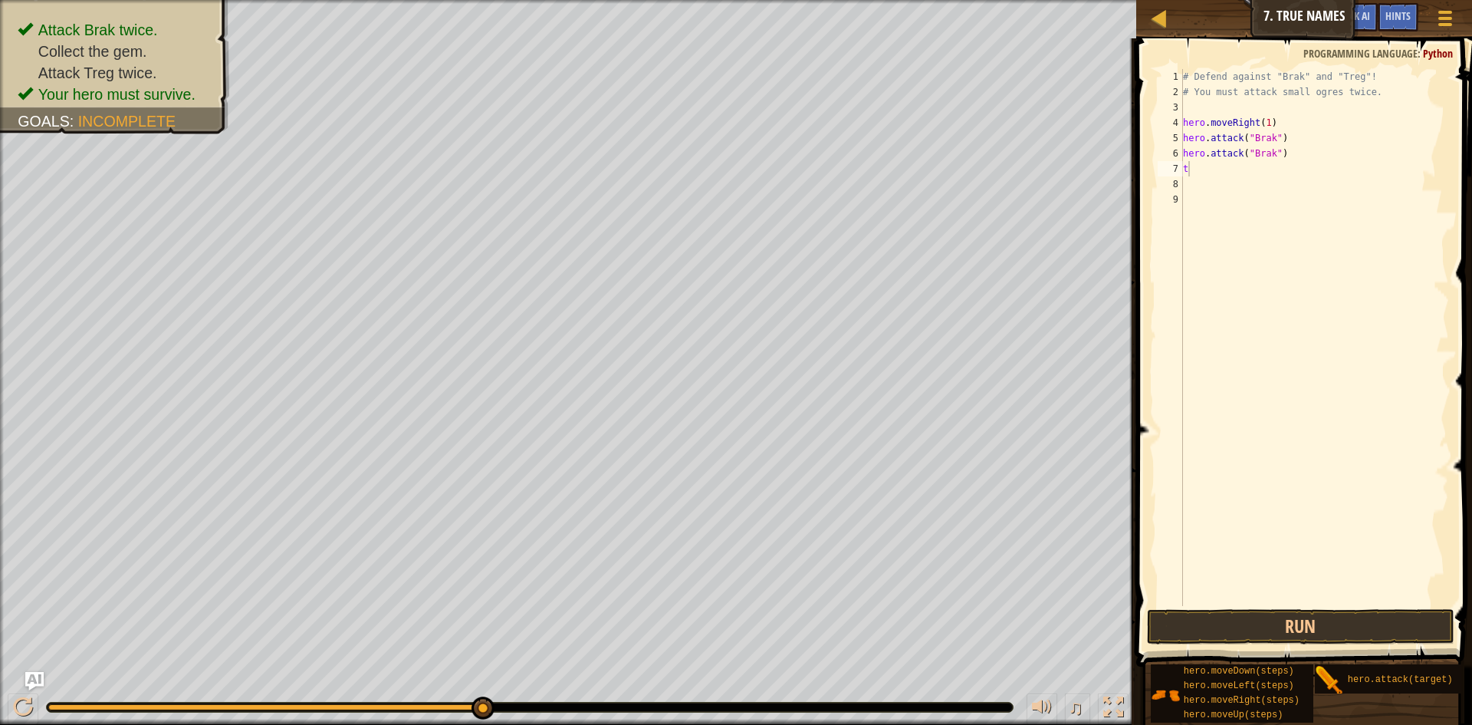
click at [1287, 0] on body "Map Introduction to Computer Science 7. True Names Game Menu Done Hints Ask AI …" at bounding box center [736, 0] width 1472 height 0
click at [1209, 171] on div "# Defend against "Brak" and "Treg"! # You must attack small ogres twice. hero .…" at bounding box center [1314, 352] width 269 height 567
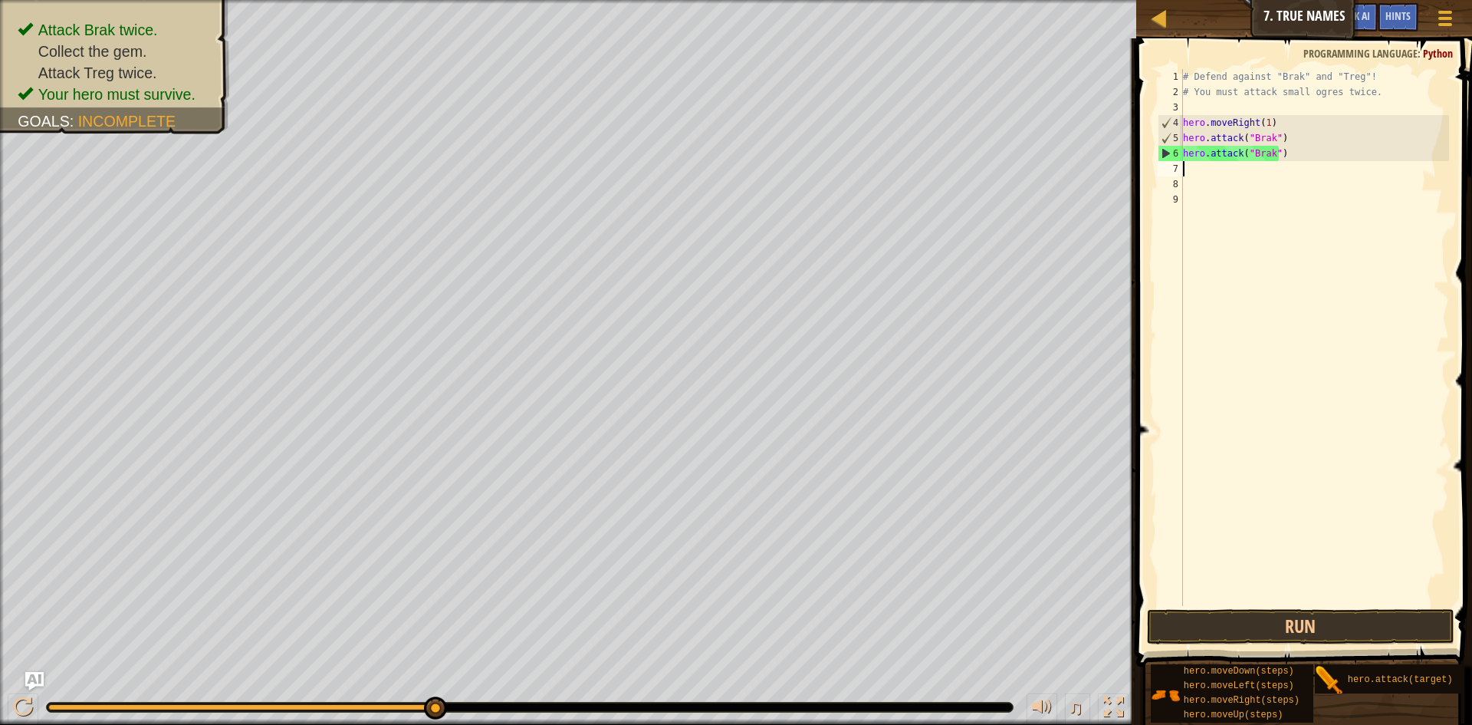
type textarea "t"
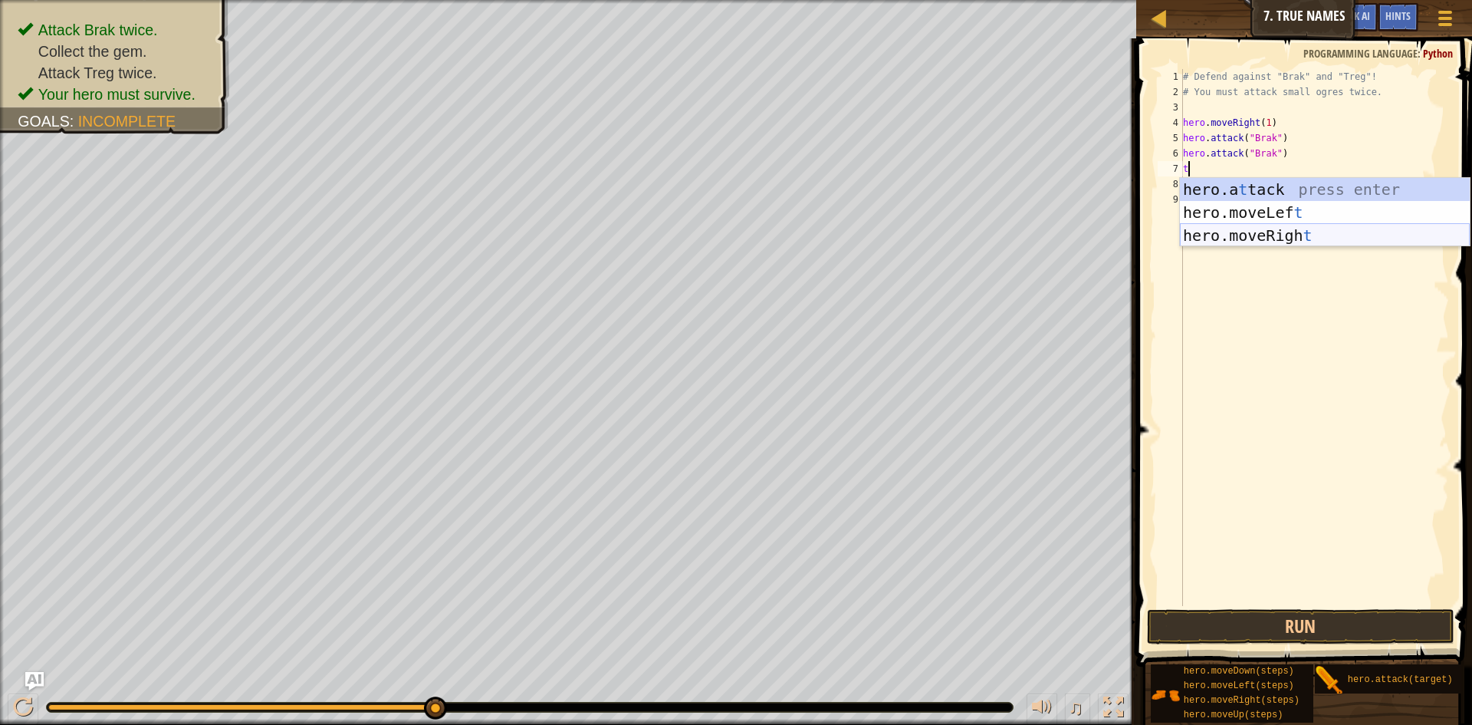
click at [1219, 233] on div "hero.a t tack press enter hero.moveLef t press enter hero.moveRigh t press enter" at bounding box center [1325, 235] width 290 height 115
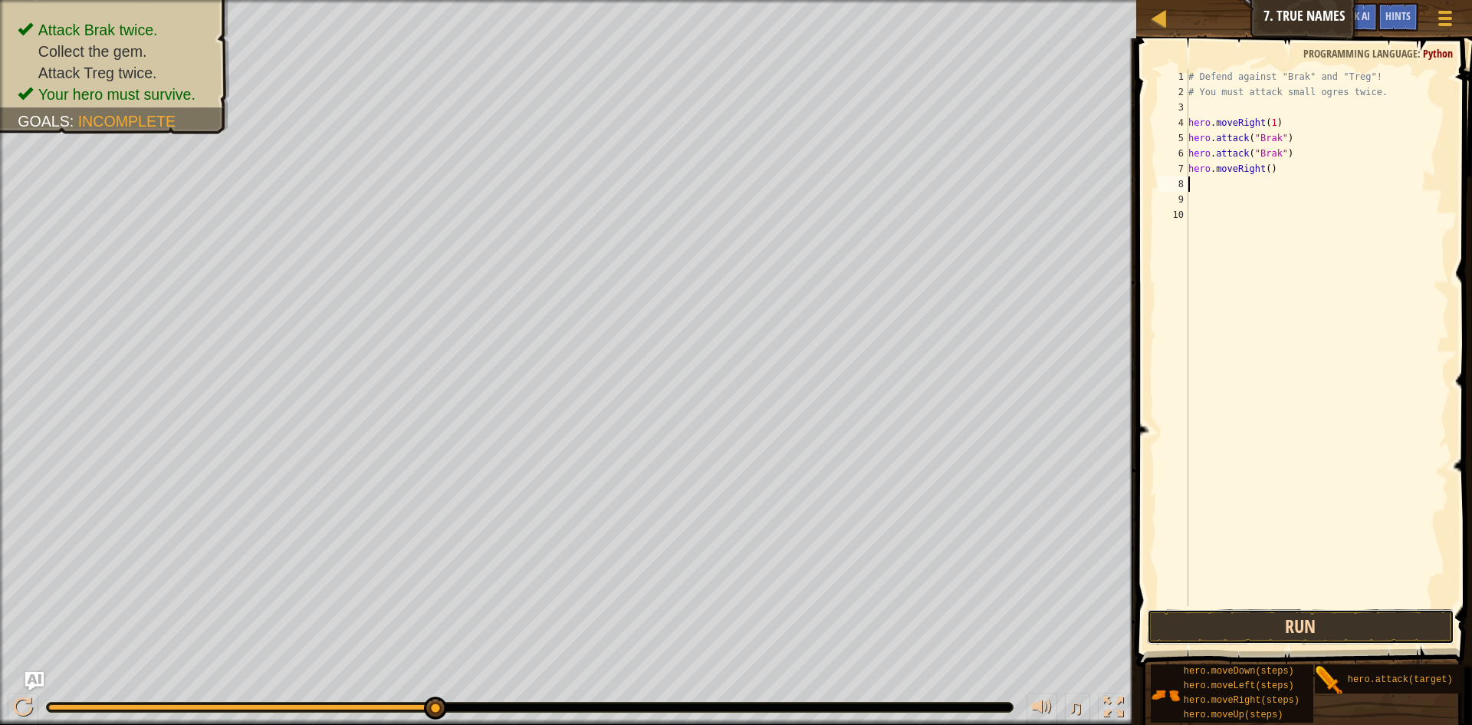
click at [1288, 635] on button "Run" at bounding box center [1301, 626] width 308 height 35
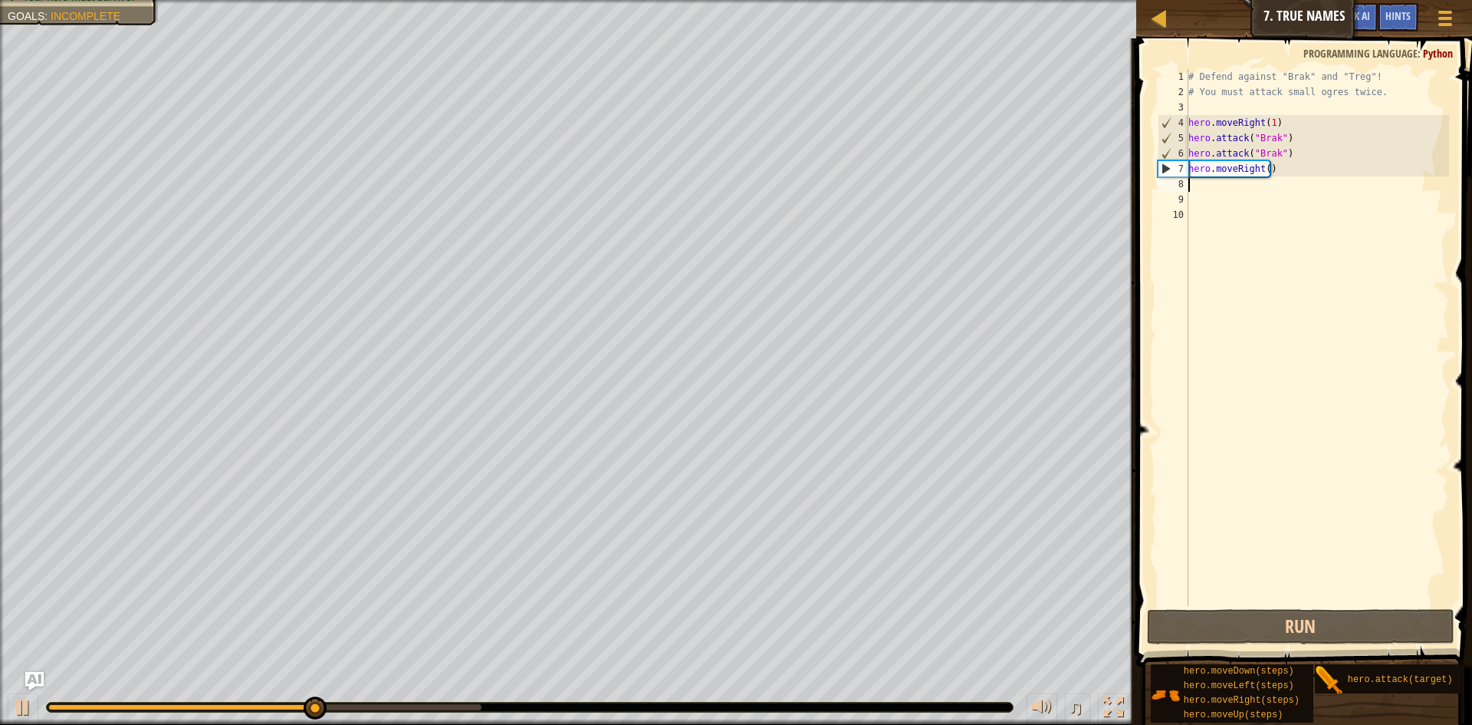
click at [1211, 189] on div "# Defend against "Brak" and "Treg"! # You must attack small ogres twice. hero .…" at bounding box center [1318, 352] width 265 height 567
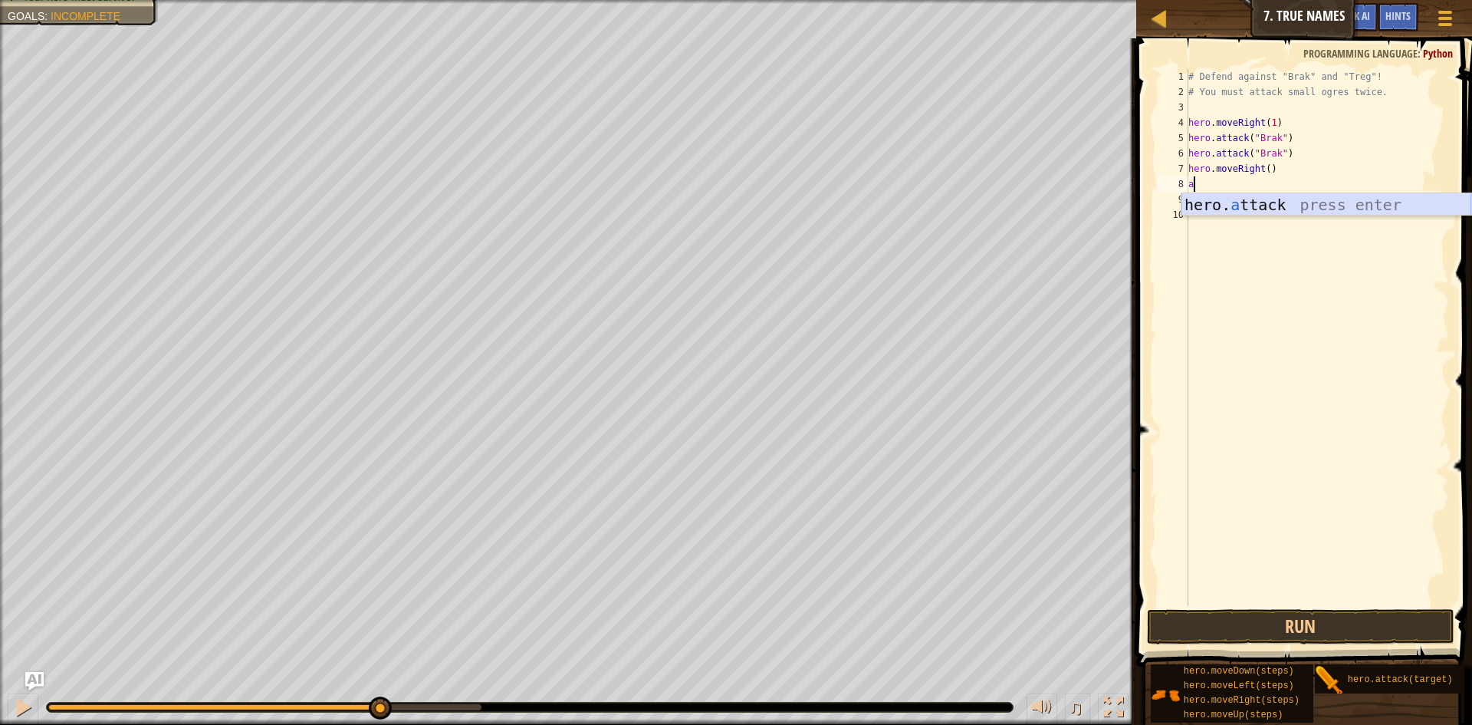
click at [1246, 210] on div "hero. a ttack press enter" at bounding box center [1327, 227] width 290 height 69
click at [1304, 607] on span at bounding box center [1306, 330] width 348 height 673
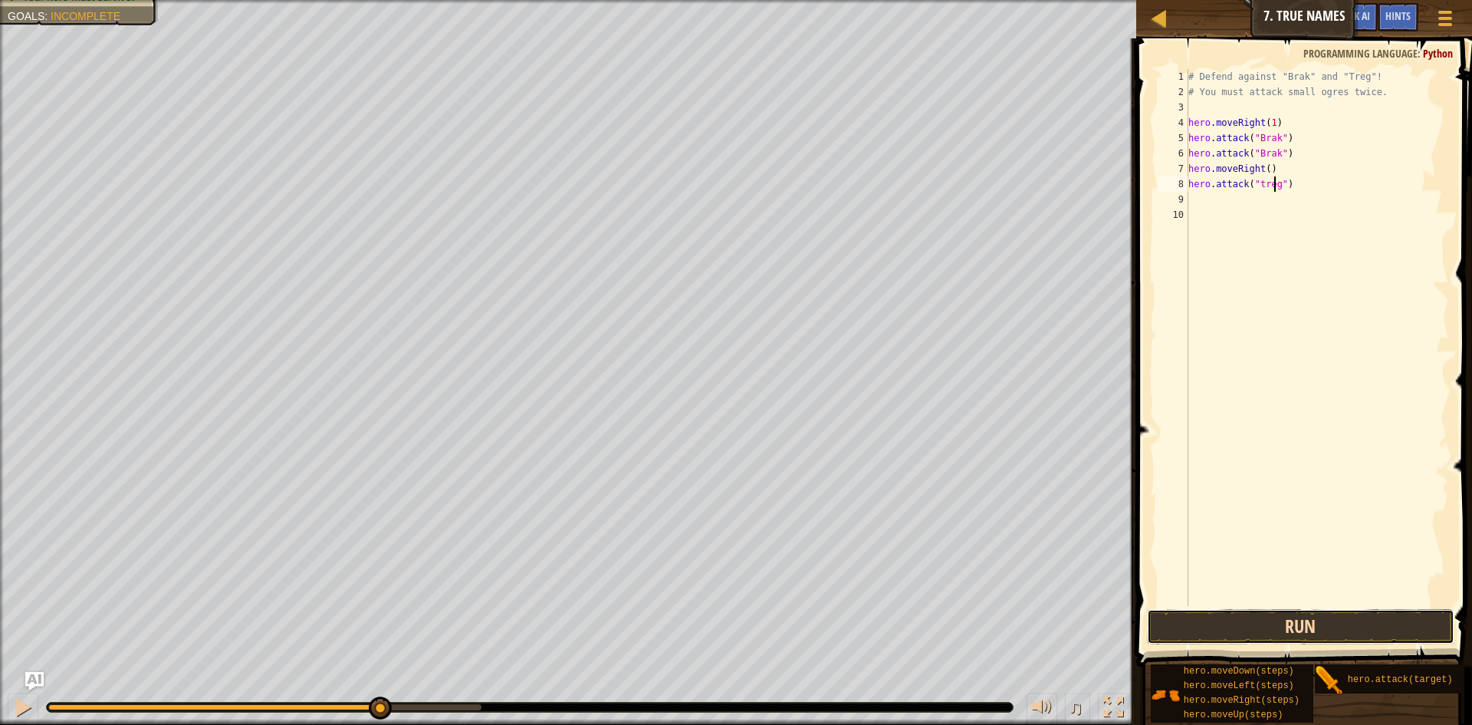
click at [1307, 617] on button "Run" at bounding box center [1301, 626] width 308 height 35
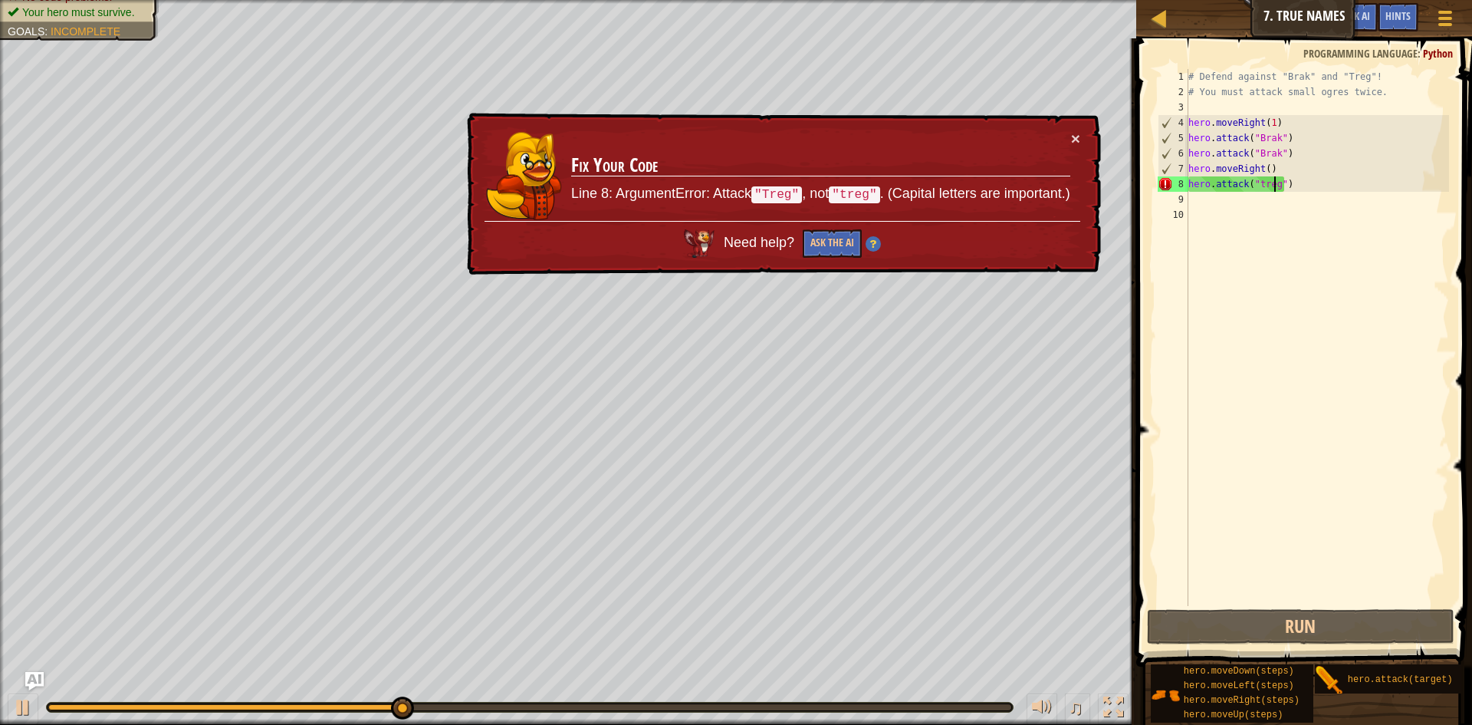
click at [1257, 187] on div "# Defend against "Brak" and "Treg"! # You must attack small ogres twice. hero .…" at bounding box center [1318, 352] width 265 height 567
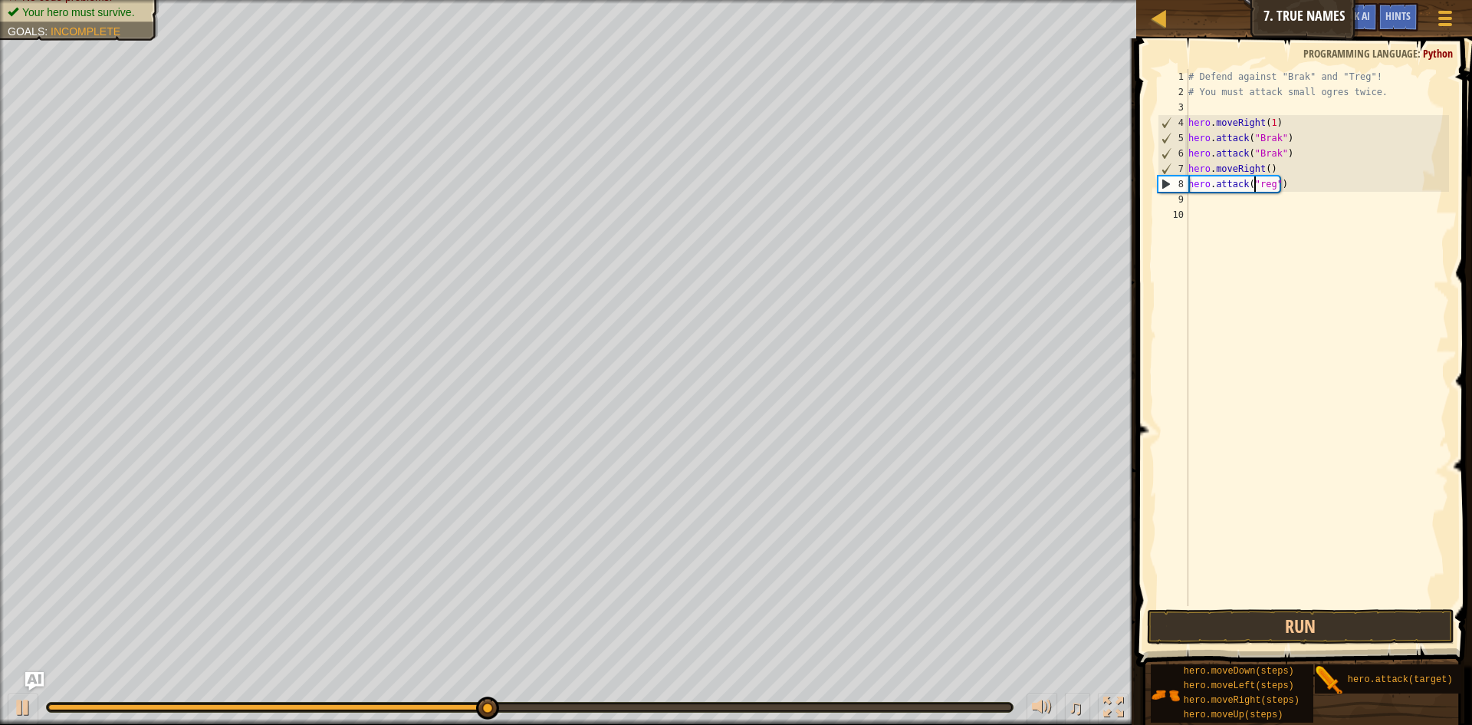
scroll to position [7, 6]
drag, startPoint x: 1186, startPoint y: 183, endPoint x: 1237, endPoint y: 186, distance: 50.7
click at [1237, 186] on div "hero.attack("Treg") 1 2 3 4 5 6 7 8 9 10 # Defend against "Brak" and "Treg"! # …" at bounding box center [1302, 337] width 294 height 537
type textarea "hero.attack("Treg")"
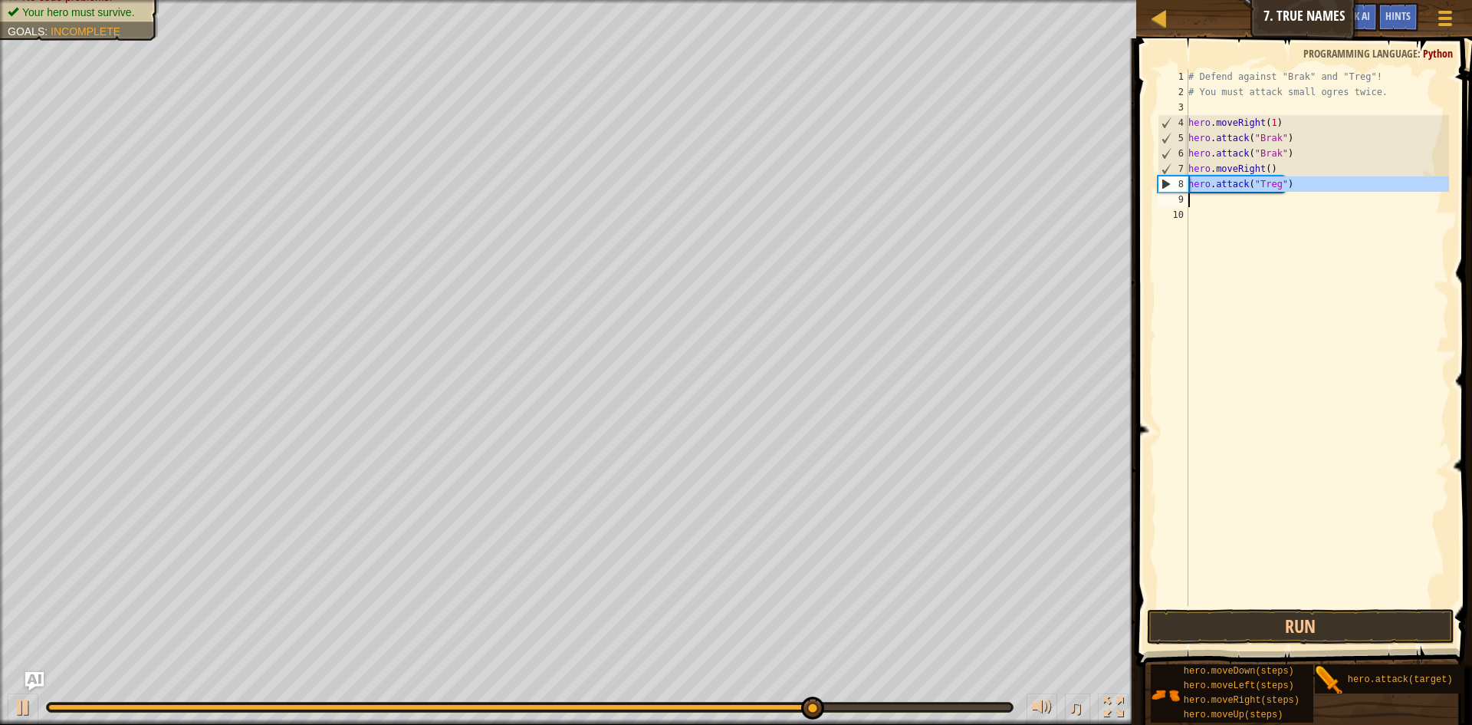
paste textarea
drag, startPoint x: 1225, startPoint y: 191, endPoint x: 1212, endPoint y: 196, distance: 14.8
click at [1221, 192] on div "# Defend against "Brak" and "Treg"! # You must attack small ogres twice. hero .…" at bounding box center [1318, 352] width 265 height 567
type textarea "hero.attack("Treg")"
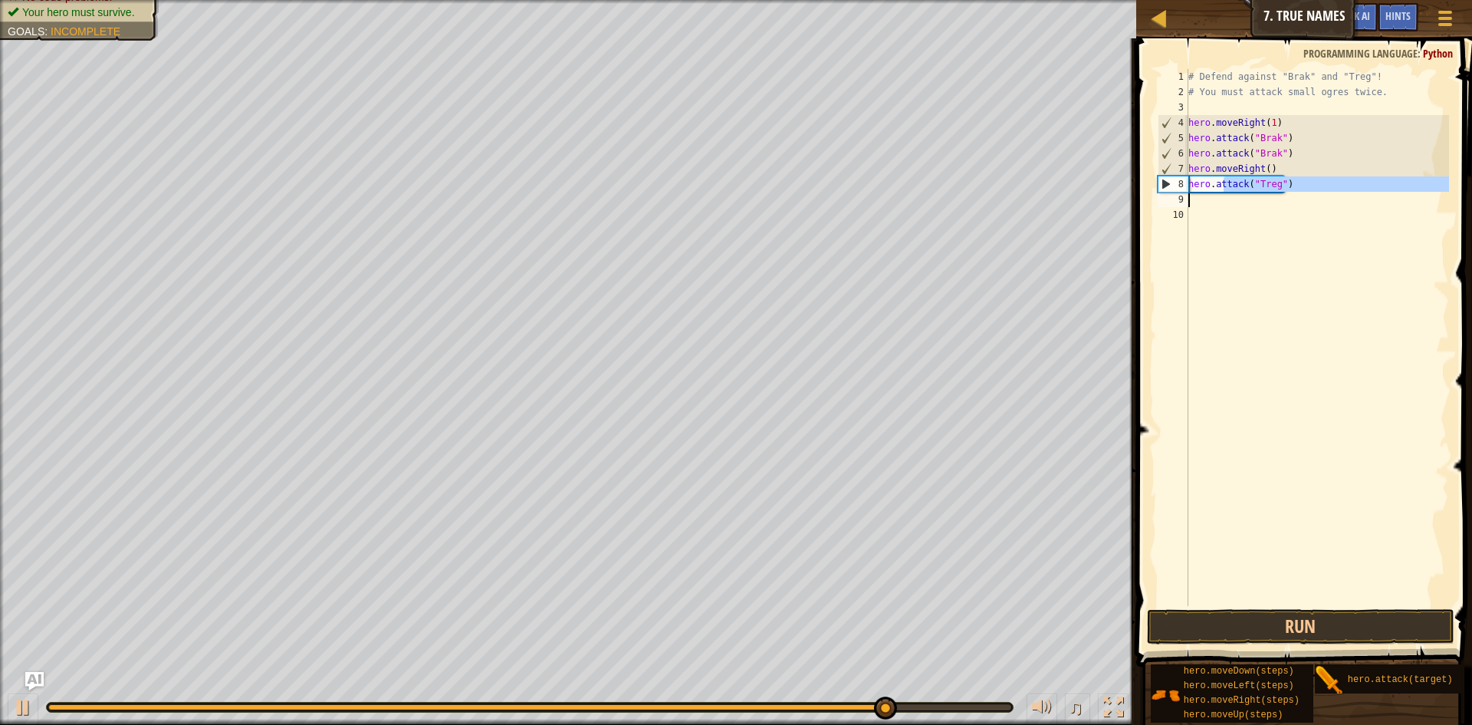
click at [1207, 199] on div "# Defend against "Brak" and "Treg"! # You must attack small ogres twice. hero .…" at bounding box center [1318, 337] width 264 height 537
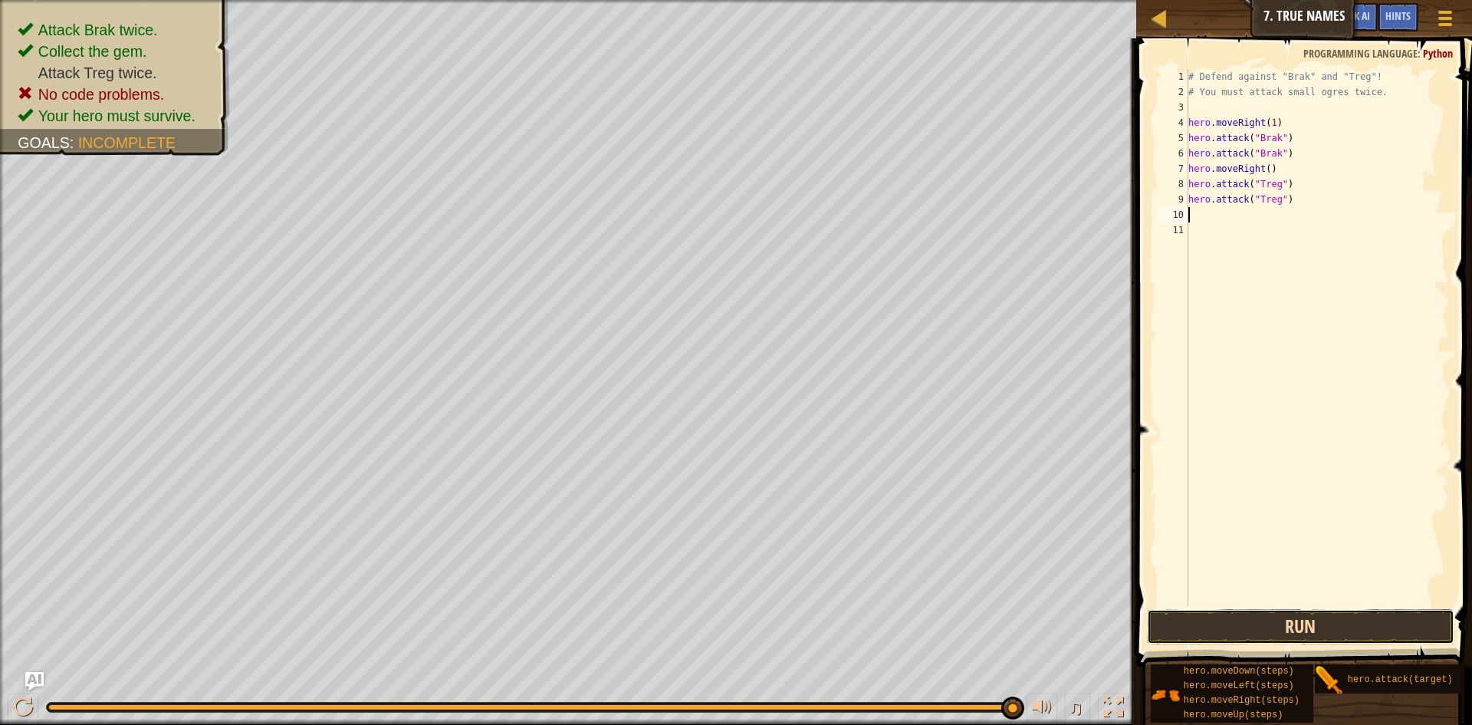
click at [1306, 629] on button "Run" at bounding box center [1301, 626] width 308 height 35
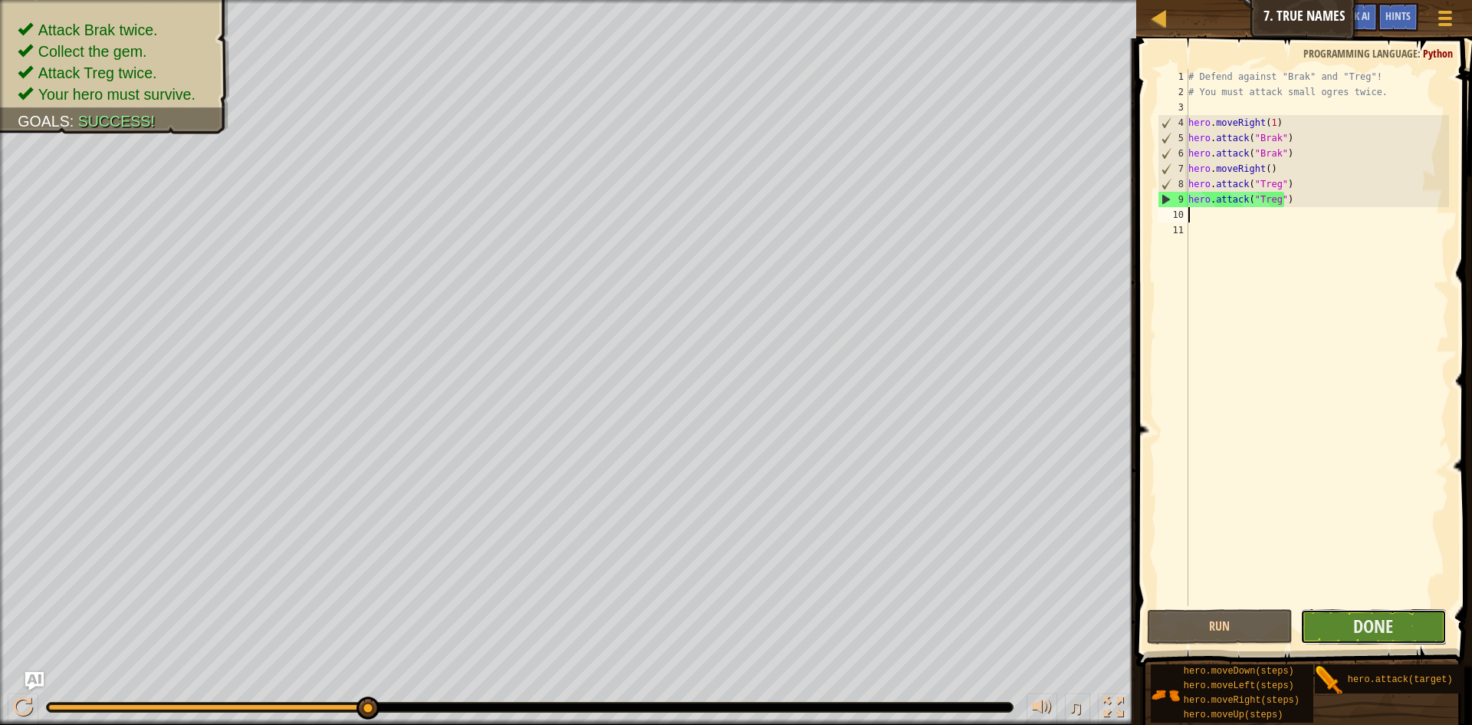
click at [1422, 626] on button "Done" at bounding box center [1374, 626] width 146 height 35
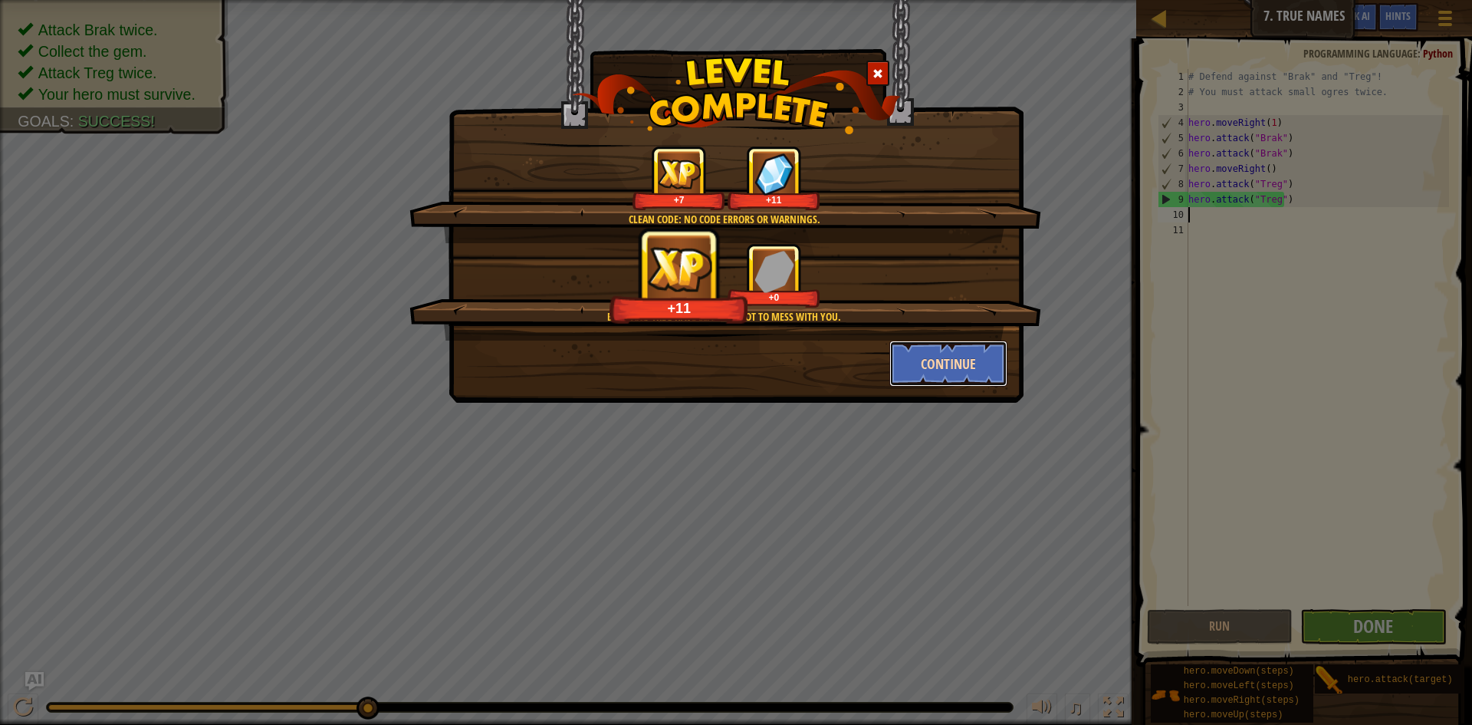
click at [967, 353] on button "Continue" at bounding box center [949, 363] width 119 height 46
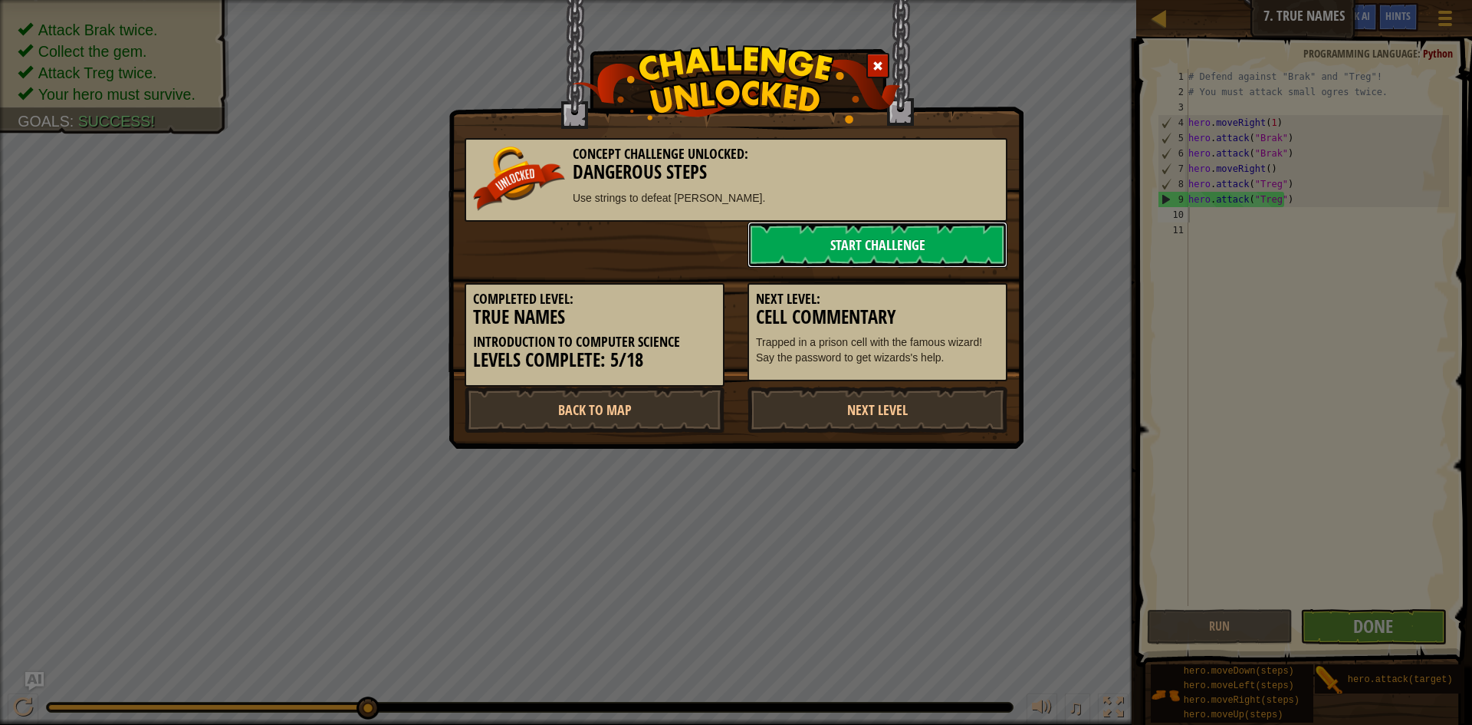
click at [972, 252] on link "Start Challenge" at bounding box center [878, 245] width 260 height 46
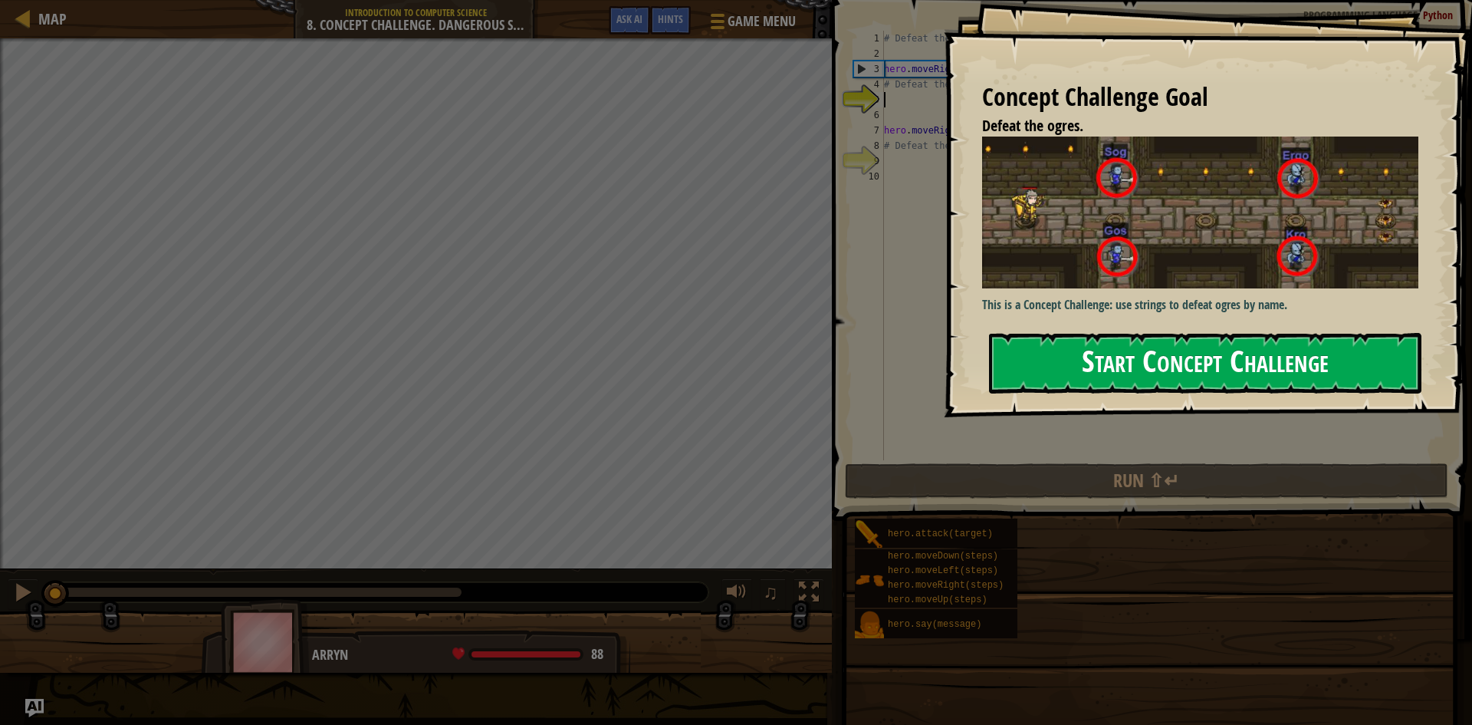
click at [1195, 371] on button "Start Concept Challenge" at bounding box center [1205, 363] width 432 height 61
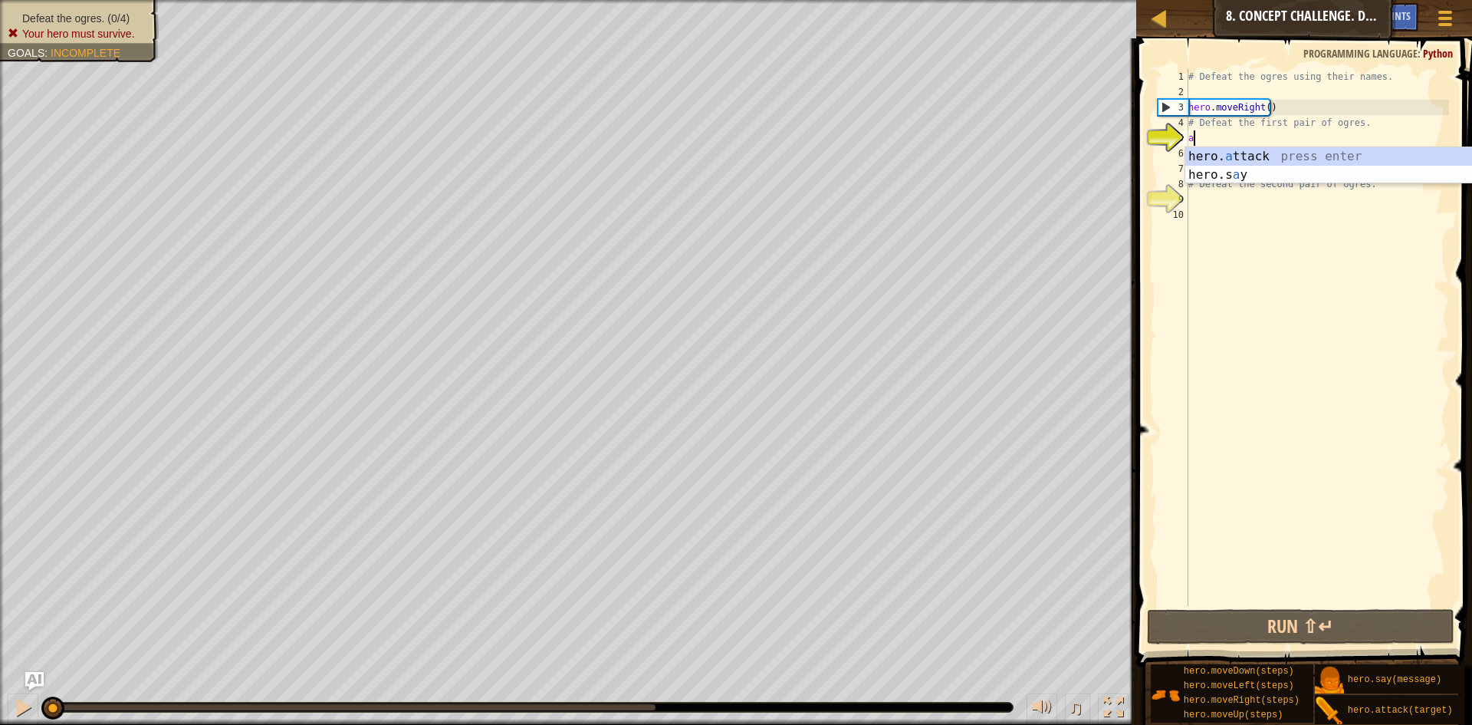
scroll to position [7, 0]
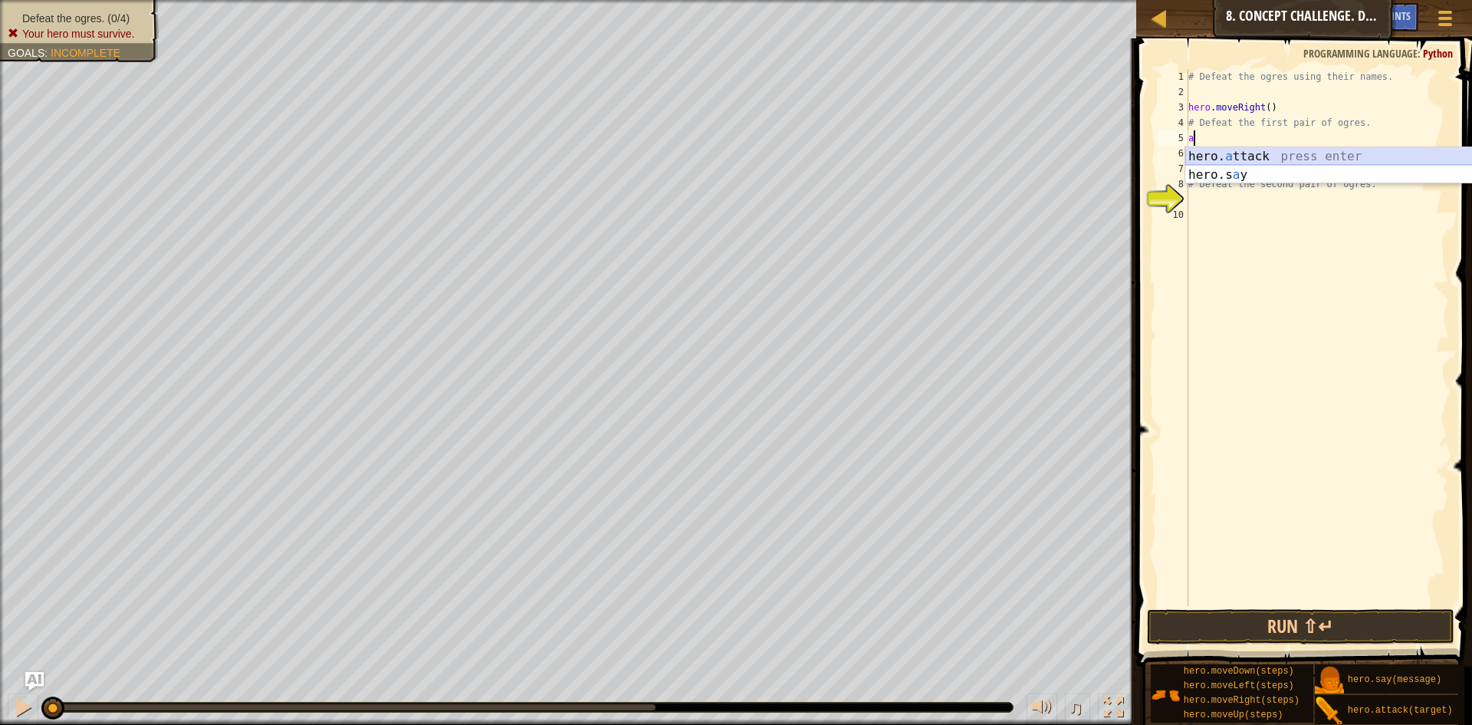
click at [1269, 150] on div "hero. a ttack press enter hero.s a y press enter" at bounding box center [1331, 184] width 290 height 74
type textarea "hero.attack("Sog")"
click at [1215, 146] on div "# Defeat the ogres using their names. hero . moveRight ( ) # Defeat the first p…" at bounding box center [1318, 352] width 264 height 567
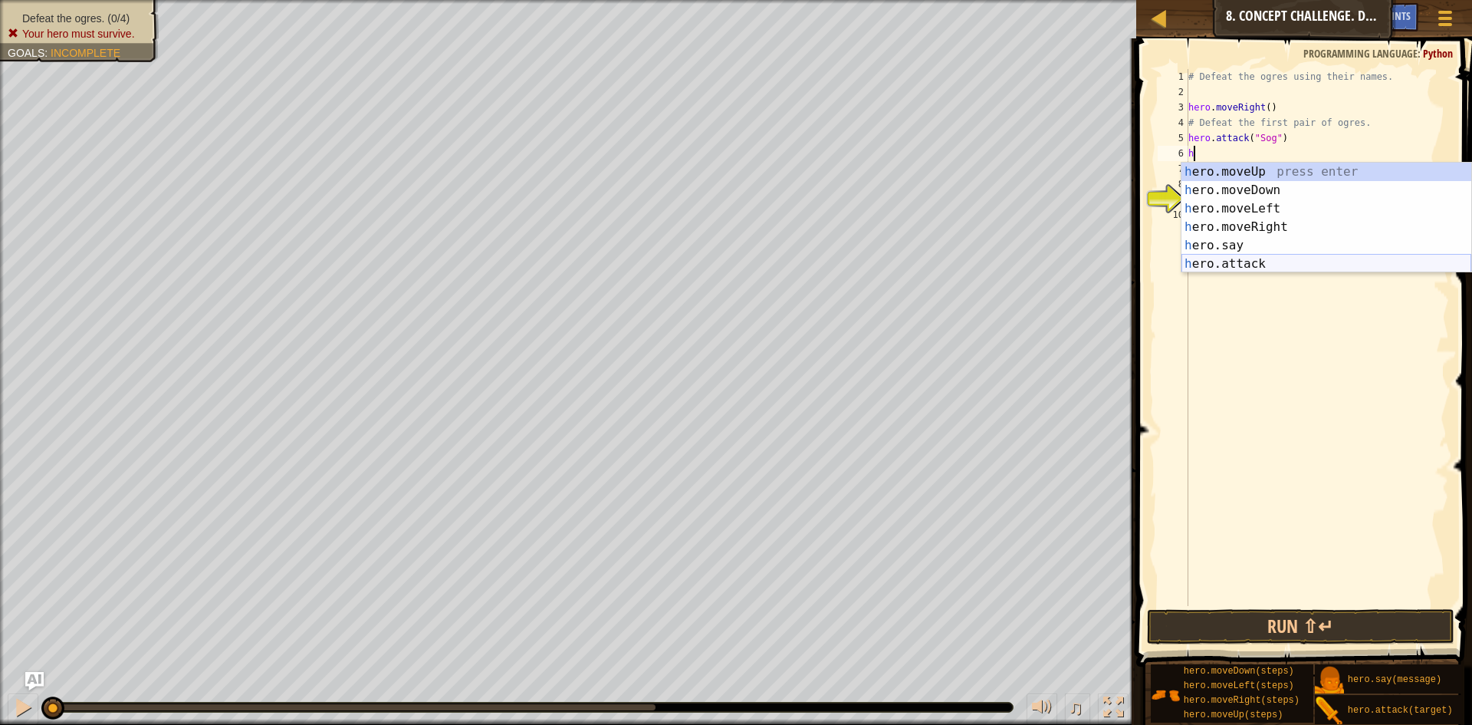
click at [1258, 262] on div "h ero.moveUp press enter h ero.moveDown press enter h ero.moveLeft press enter …" at bounding box center [1327, 236] width 290 height 147
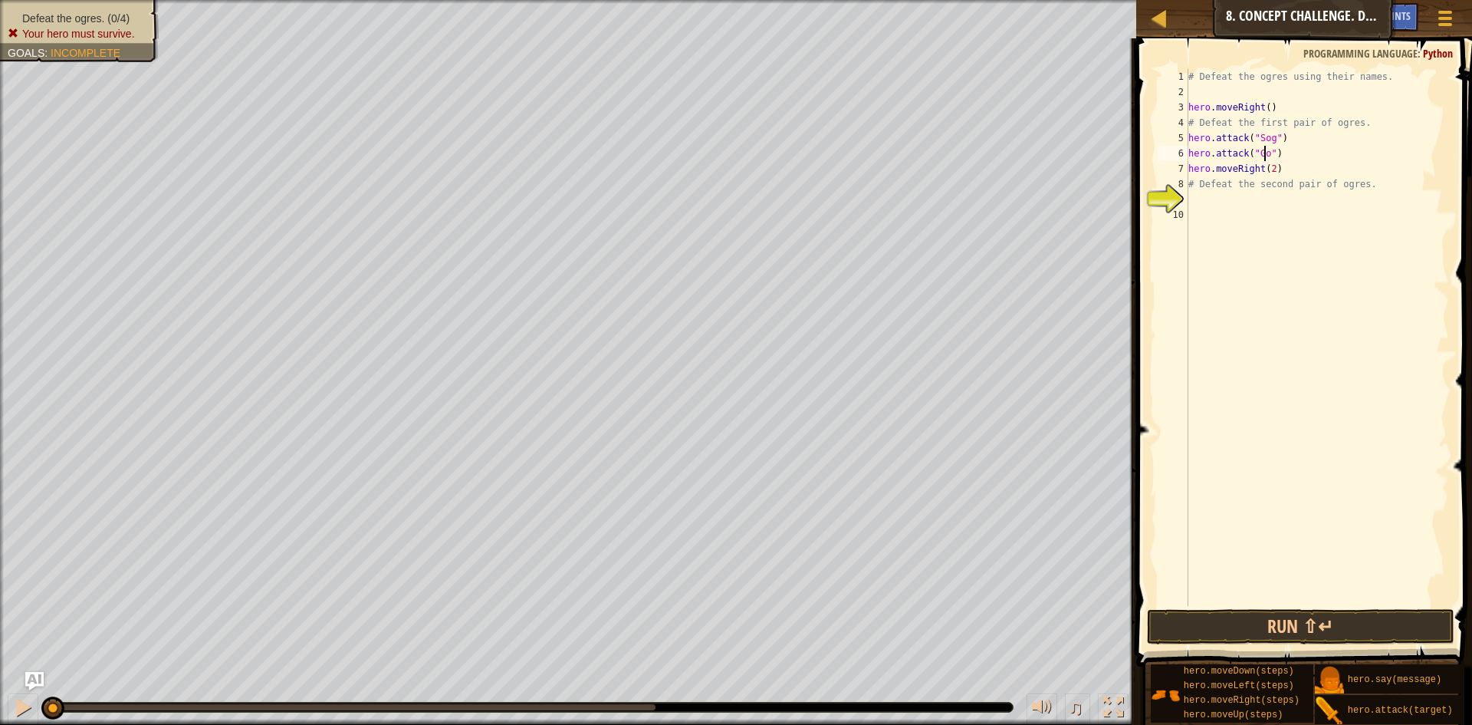
scroll to position [7, 7]
click at [1195, 163] on div "# Defeat the ogres using their names. hero . moveRight ( ) # Defeat the first p…" at bounding box center [1318, 352] width 264 height 567
click at [1195, 153] on div "# Defeat the ogres using their names. hero . moveRight ( ) # Defeat the first p…" at bounding box center [1318, 352] width 264 height 567
click at [1196, 158] on div "# Defeat the ogres using their names. hero . moveRight ( ) # Defeat the first p…" at bounding box center [1318, 352] width 264 height 567
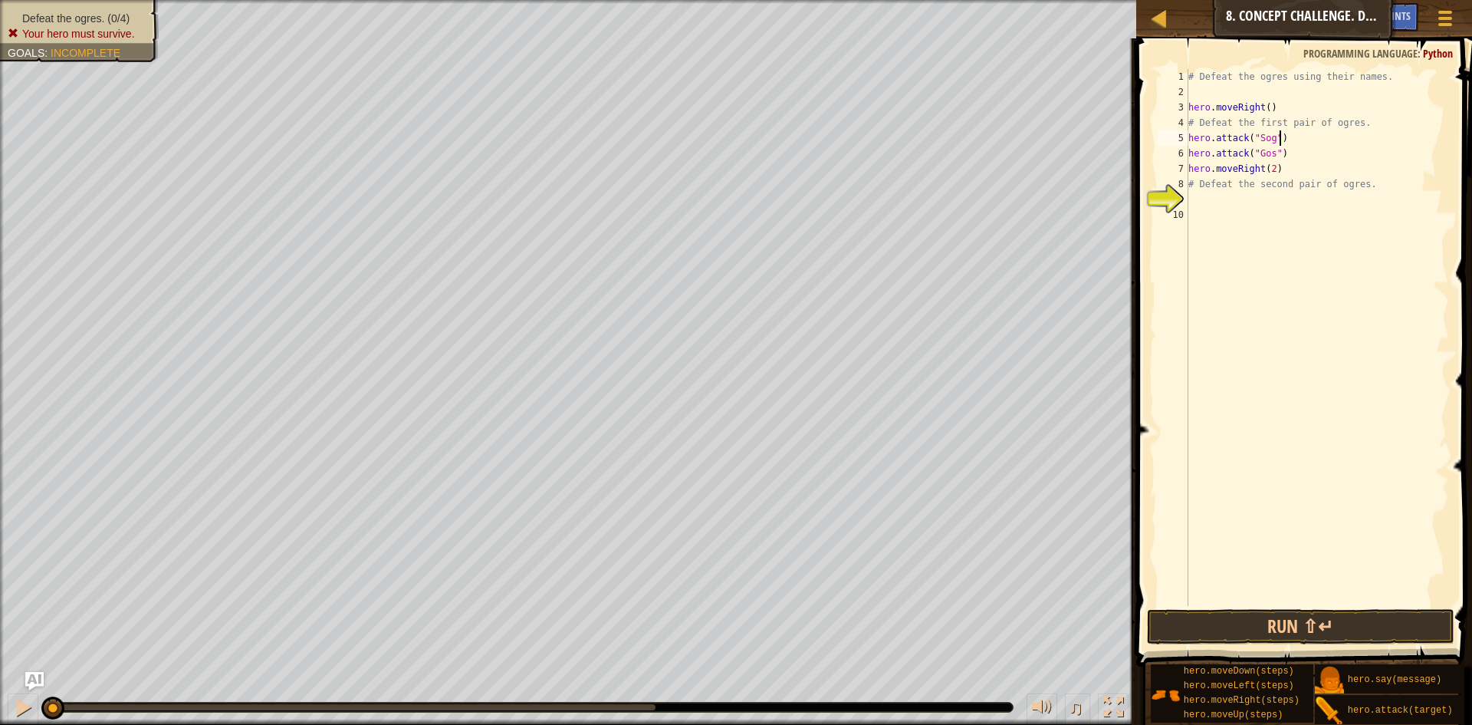
click at [1295, 137] on div "# Defeat the ogres using their names. hero . moveRight ( ) # Defeat the first p…" at bounding box center [1318, 352] width 264 height 567
type textarea "hero.attack("Sog")"
click at [1301, 614] on button "Run ⇧↵" at bounding box center [1301, 626] width 308 height 35
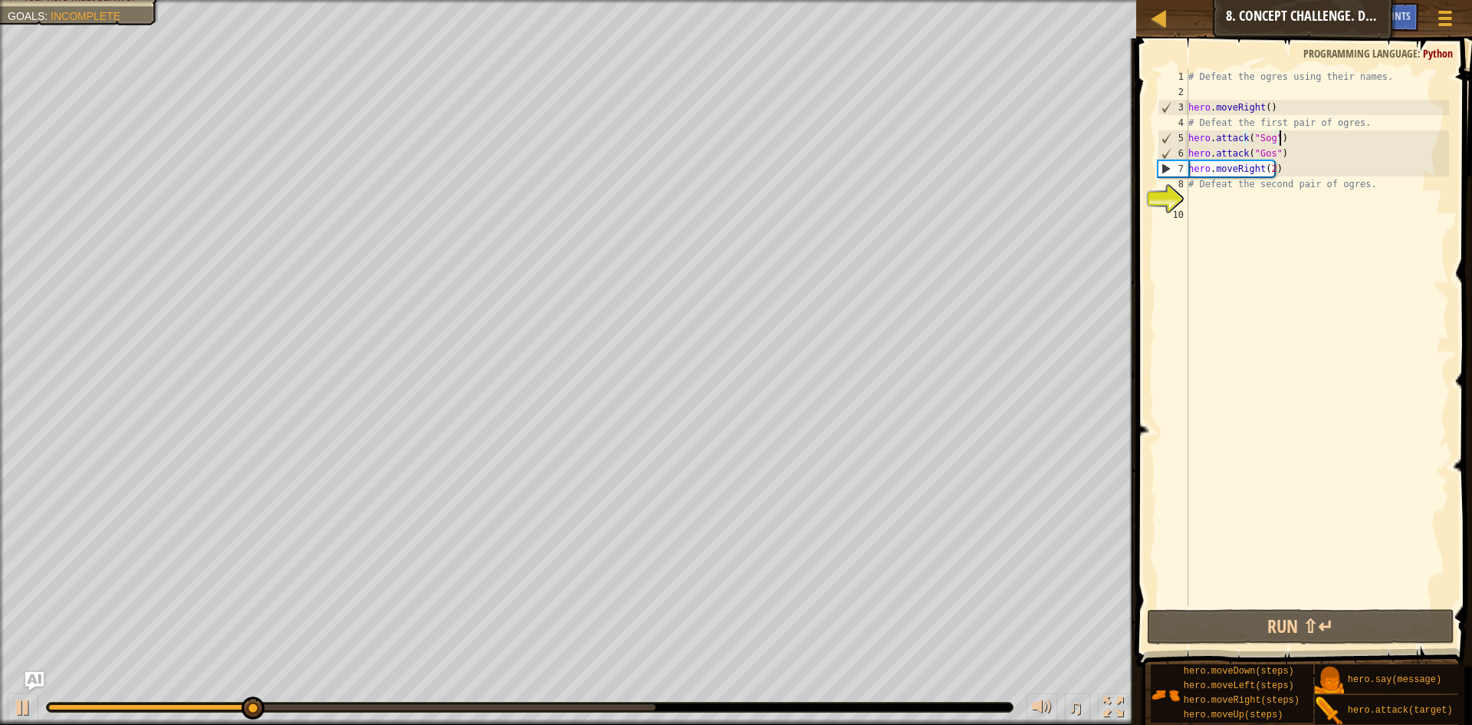
click at [1338, 590] on div "# Defeat the ogres using their names. hero . moveRight ( ) # Defeat the first p…" at bounding box center [1318, 352] width 264 height 567
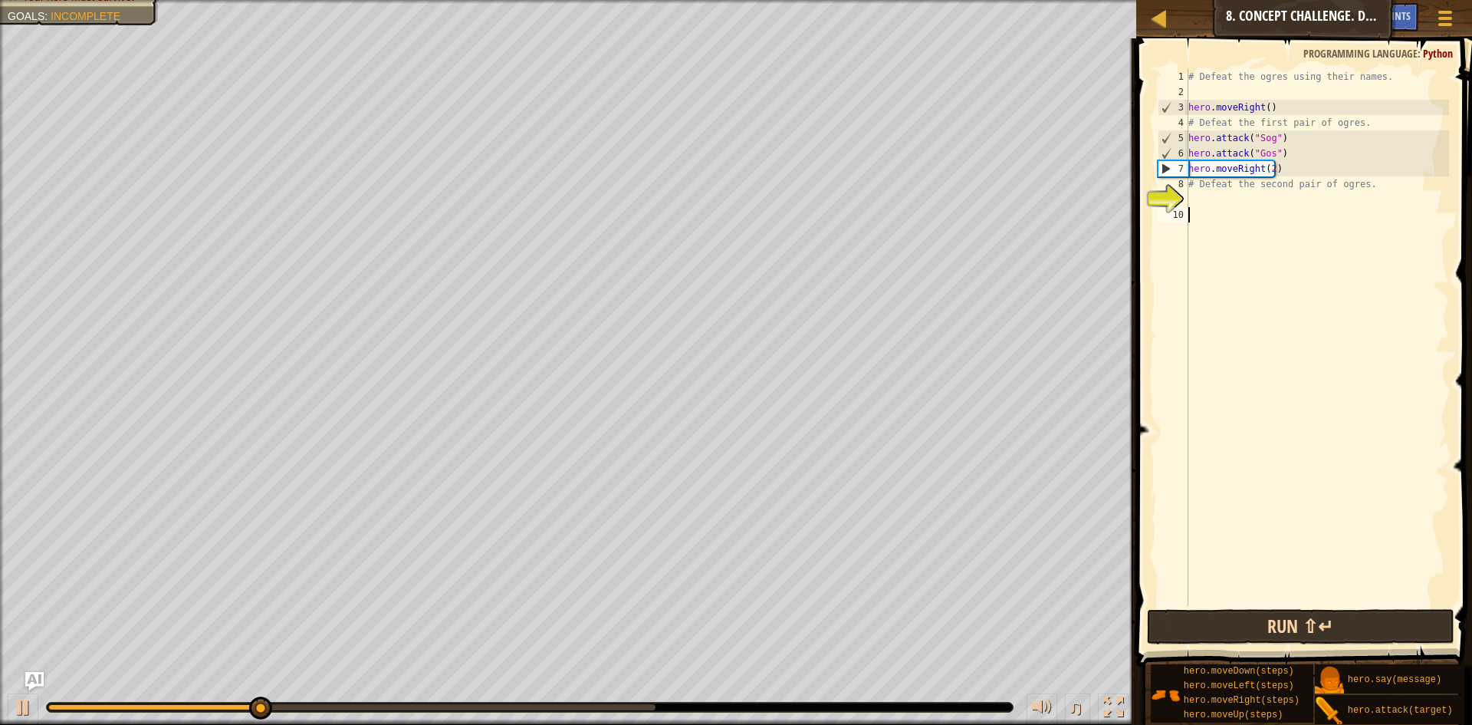
scroll to position [7, 0]
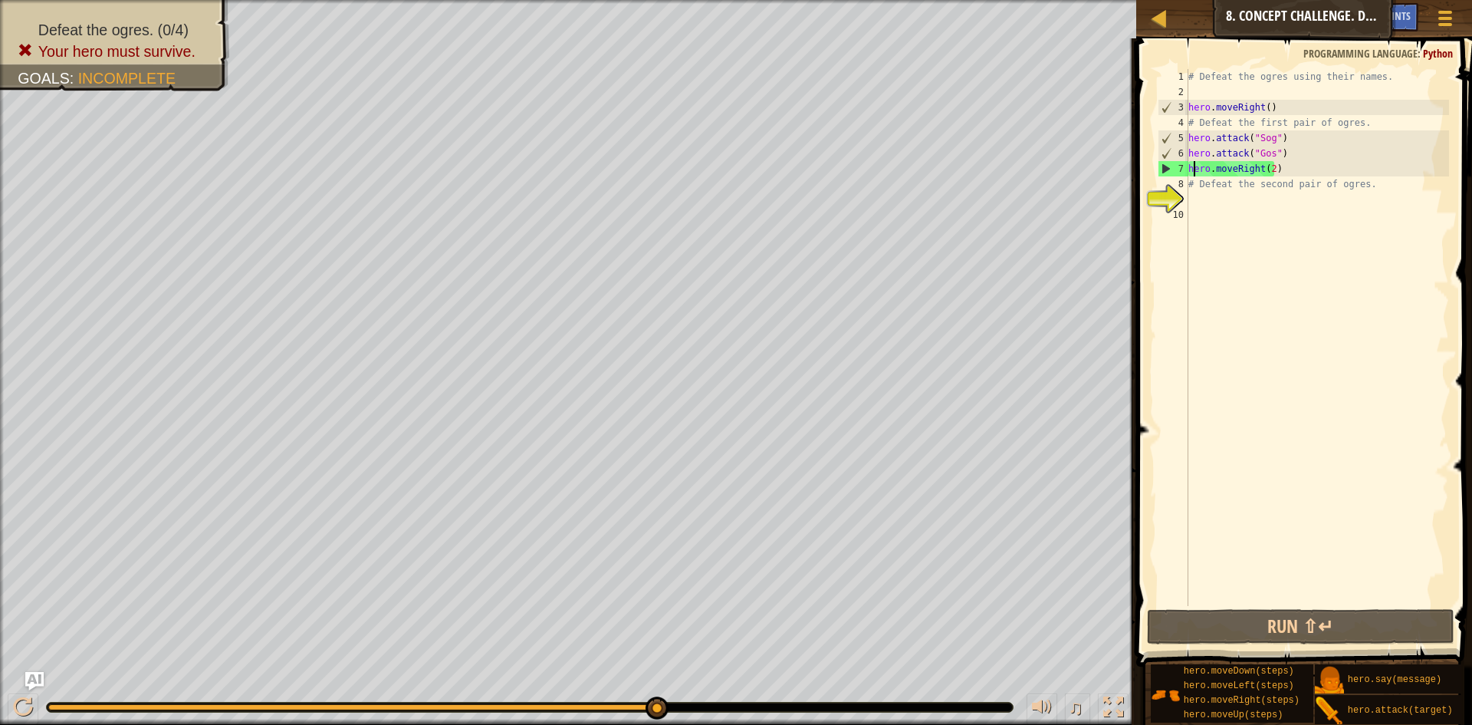
click at [1192, 170] on div "# Defeat the ogres using their names. hero . moveRight ( ) # Defeat the first p…" at bounding box center [1318, 352] width 264 height 567
drag, startPoint x: 1192, startPoint y: 167, endPoint x: 1294, endPoint y: 178, distance: 102.6
click at [1294, 178] on div "# Defeat the ogres using their names. hero . moveRight ( ) # Defeat the first p…" at bounding box center [1318, 352] width 264 height 567
click at [1300, 163] on div "# Defeat the ogres using their names. hero . moveRight ( ) # Defeat the first p…" at bounding box center [1318, 337] width 264 height 537
type textarea "hero.moveRight(2)"
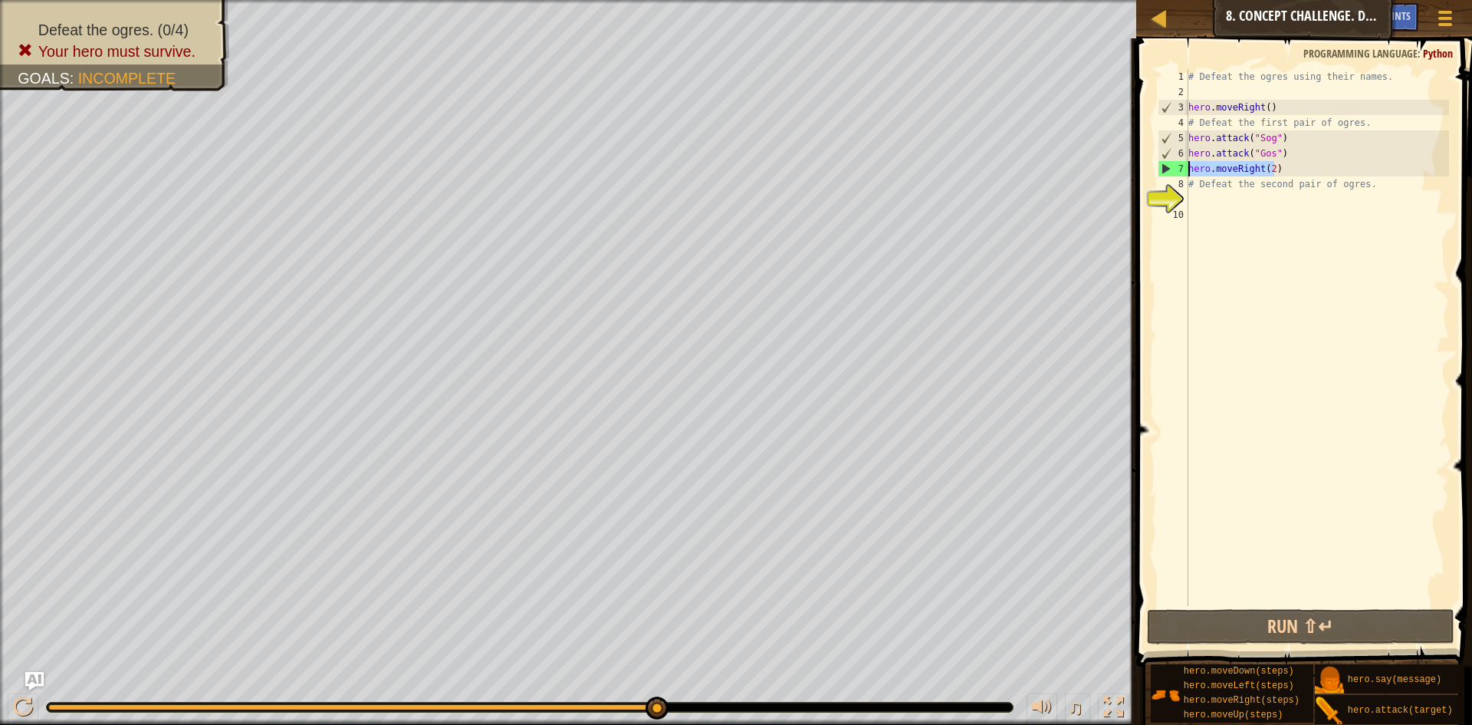
drag, startPoint x: 1289, startPoint y: 168, endPoint x: 1176, endPoint y: 167, distance: 113.5
click at [1176, 167] on div "hero.moveRight(2) 1 2 3 4 5 6 7 8 9 10 # Defeat the ogres using their names. he…" at bounding box center [1302, 337] width 294 height 537
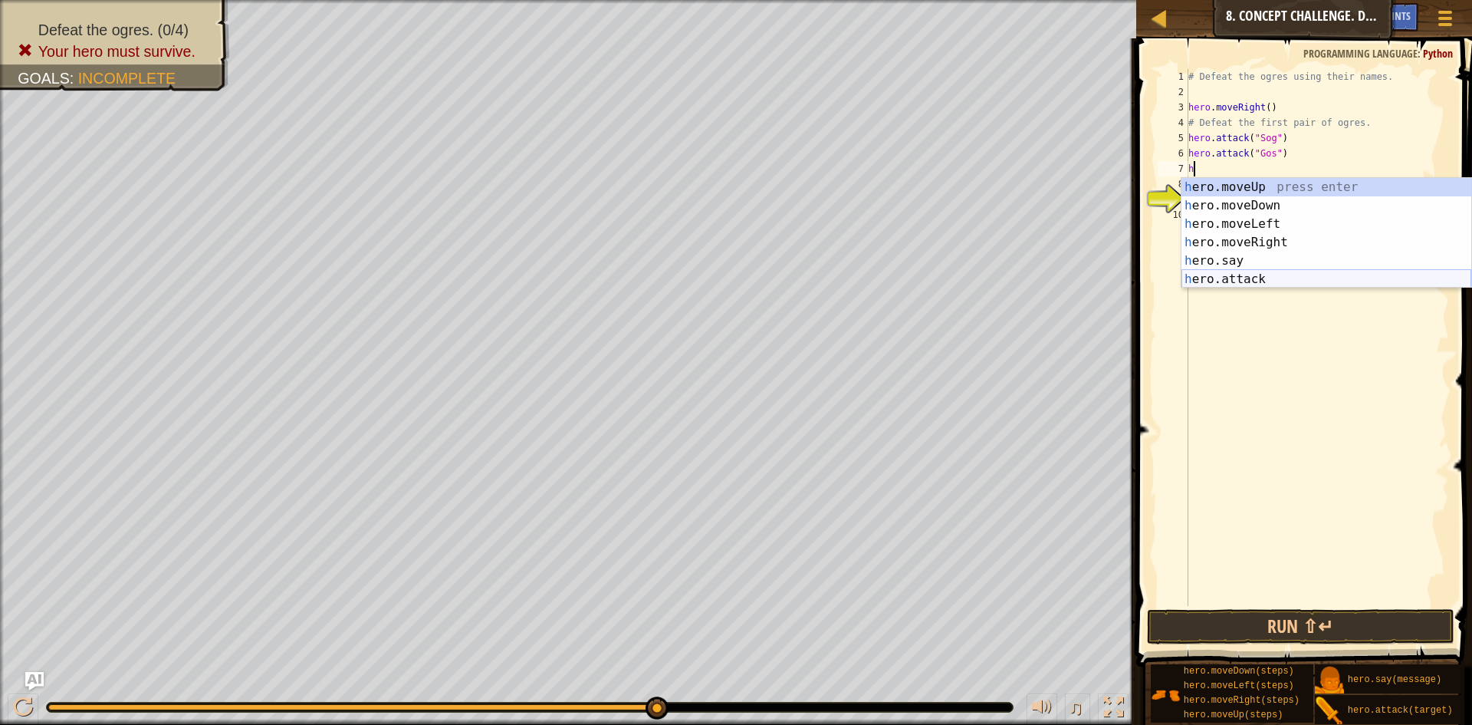
click at [1258, 274] on div "h ero.moveUp press enter h ero.moveDown press enter h ero.moveLeft press enter …" at bounding box center [1327, 251] width 290 height 147
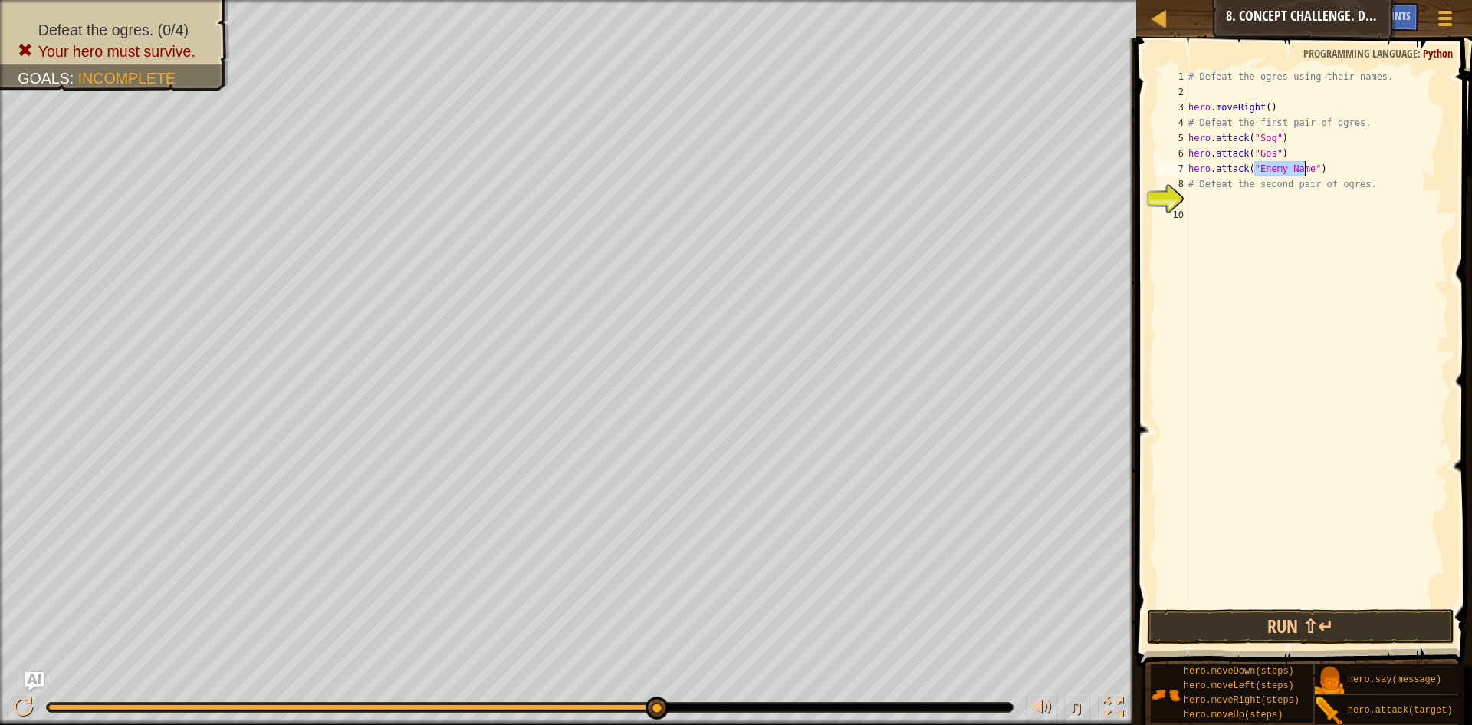
click at [1265, 109] on div "# Defeat the ogres using their names. hero . moveRight ( ) # Defeat the first p…" at bounding box center [1318, 352] width 264 height 567
click at [1189, 117] on div "# Defeat the ogres using their names. hero . moveRight ( 1 ) # Defeat the first…" at bounding box center [1318, 352] width 264 height 567
click at [1278, 107] on div "# Defeat the ogres using their names. hero . moveRight ( 1 ) # Defeat the first…" at bounding box center [1318, 352] width 264 height 567
click at [1278, 143] on div "# Defeat the ogres using their names. hero . moveRight ( 1 ) # Defeat the first…" at bounding box center [1318, 352] width 264 height 567
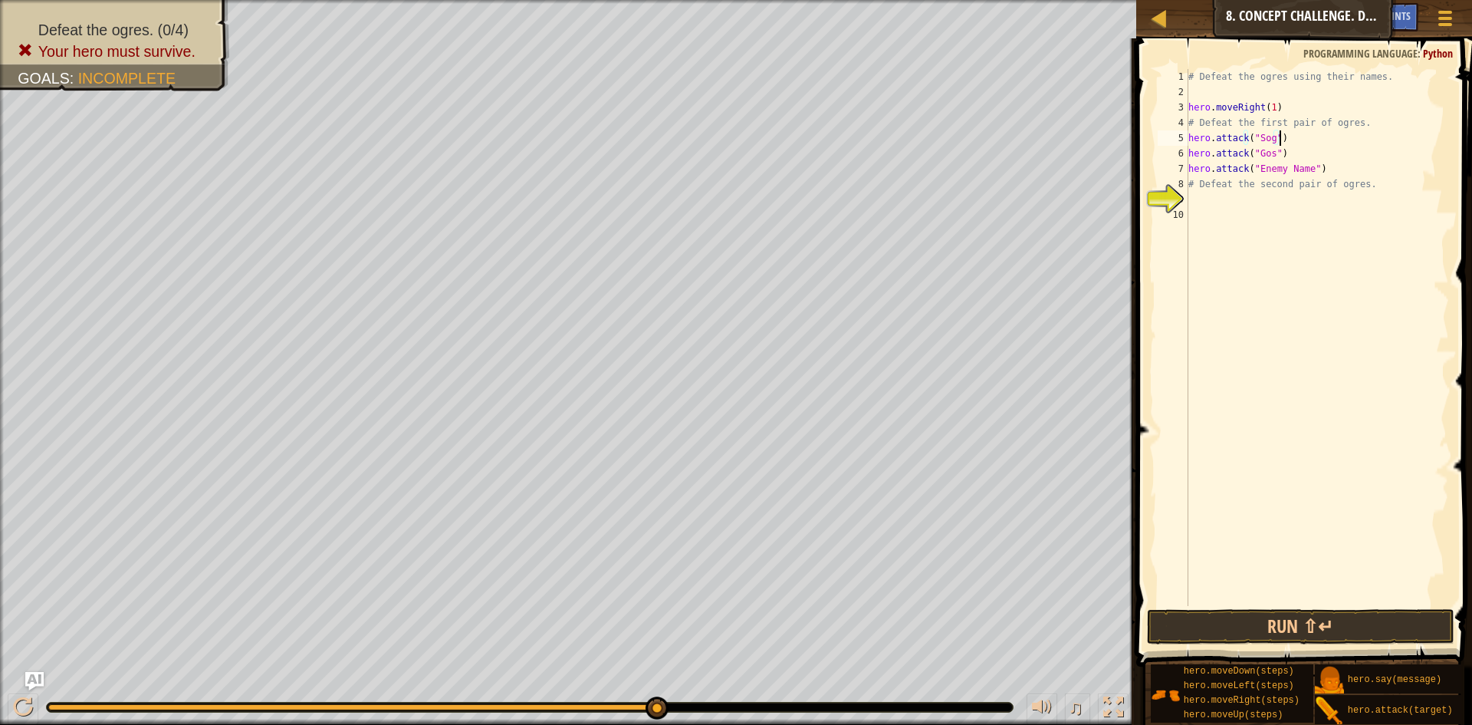
click at [1275, 152] on div "# Defeat the ogres using their names. hero . moveRight ( 1 ) # Defeat the first…" at bounding box center [1318, 352] width 264 height 567
click at [1300, 167] on div "# Defeat the ogres using their names. hero . moveRight ( 1 ) # Defeat the first…" at bounding box center [1318, 352] width 264 height 567
click at [1301, 166] on div "# Defeat the ogres using their names. hero . moveRight ( 1 ) # Defeat the first…" at bounding box center [1318, 352] width 264 height 567
drag, startPoint x: 1192, startPoint y: 183, endPoint x: 1318, endPoint y: 198, distance: 126.7
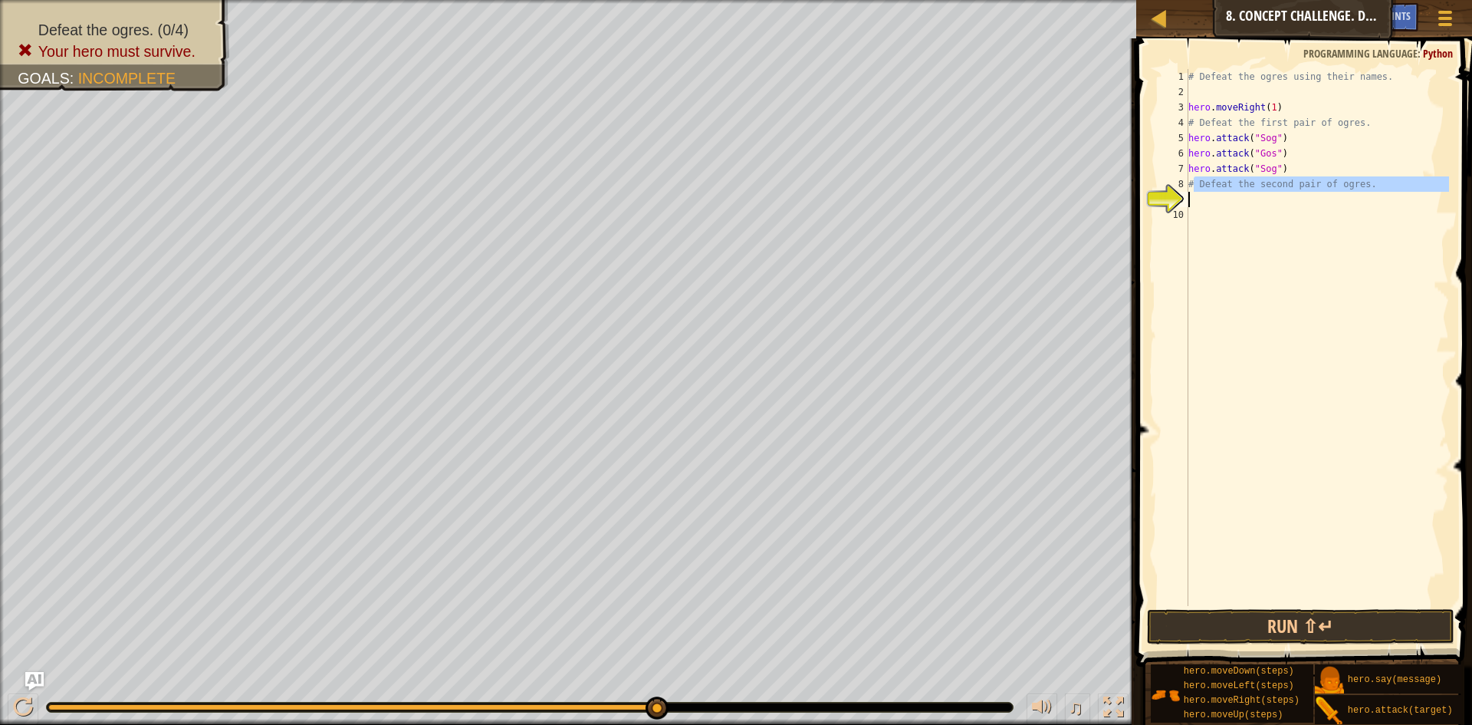
click at [1318, 198] on div "# Defeat the ogres using their names. hero . moveRight ( 1 ) # Defeat the first…" at bounding box center [1318, 352] width 264 height 567
type textarea "#"
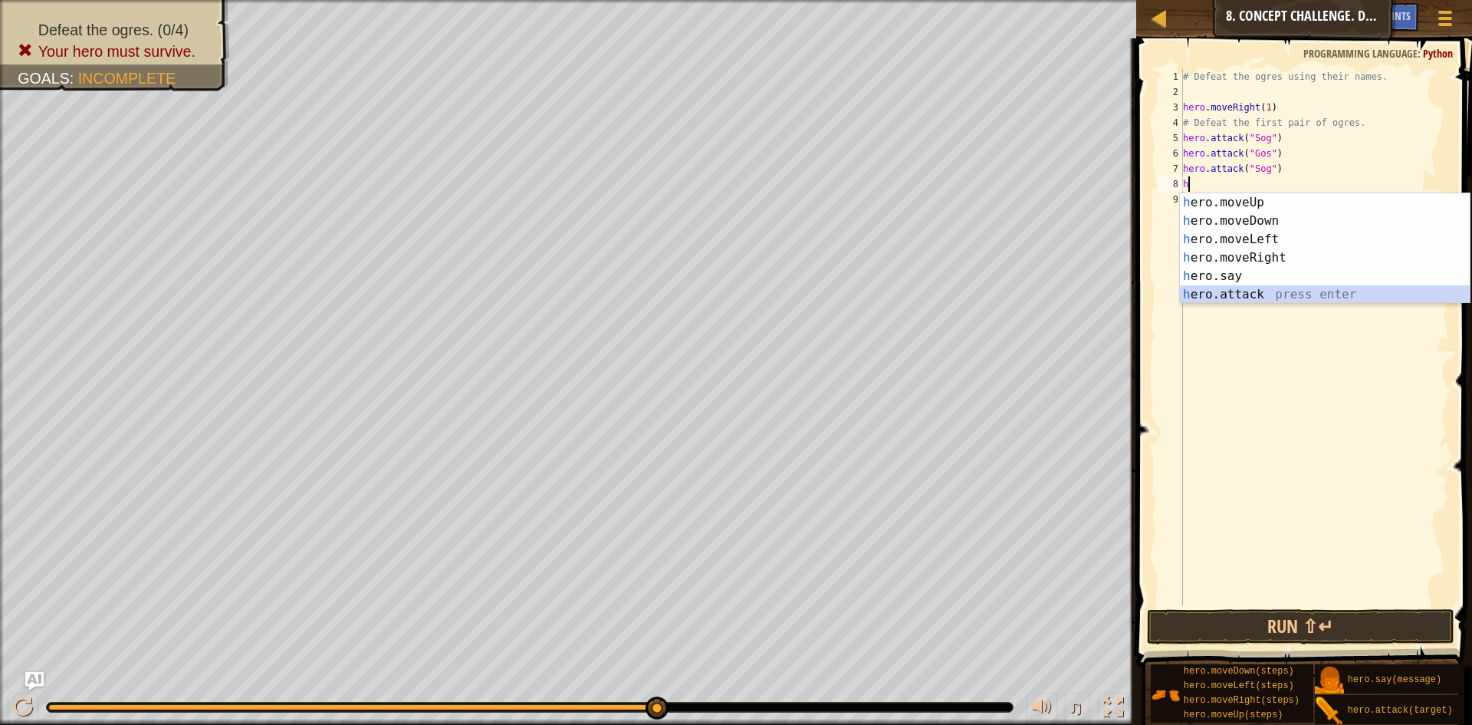
click at [1262, 289] on div "h ero.moveUp press enter h ero.moveDown press enter h ero.moveLeft press enter …" at bounding box center [1325, 266] width 290 height 147
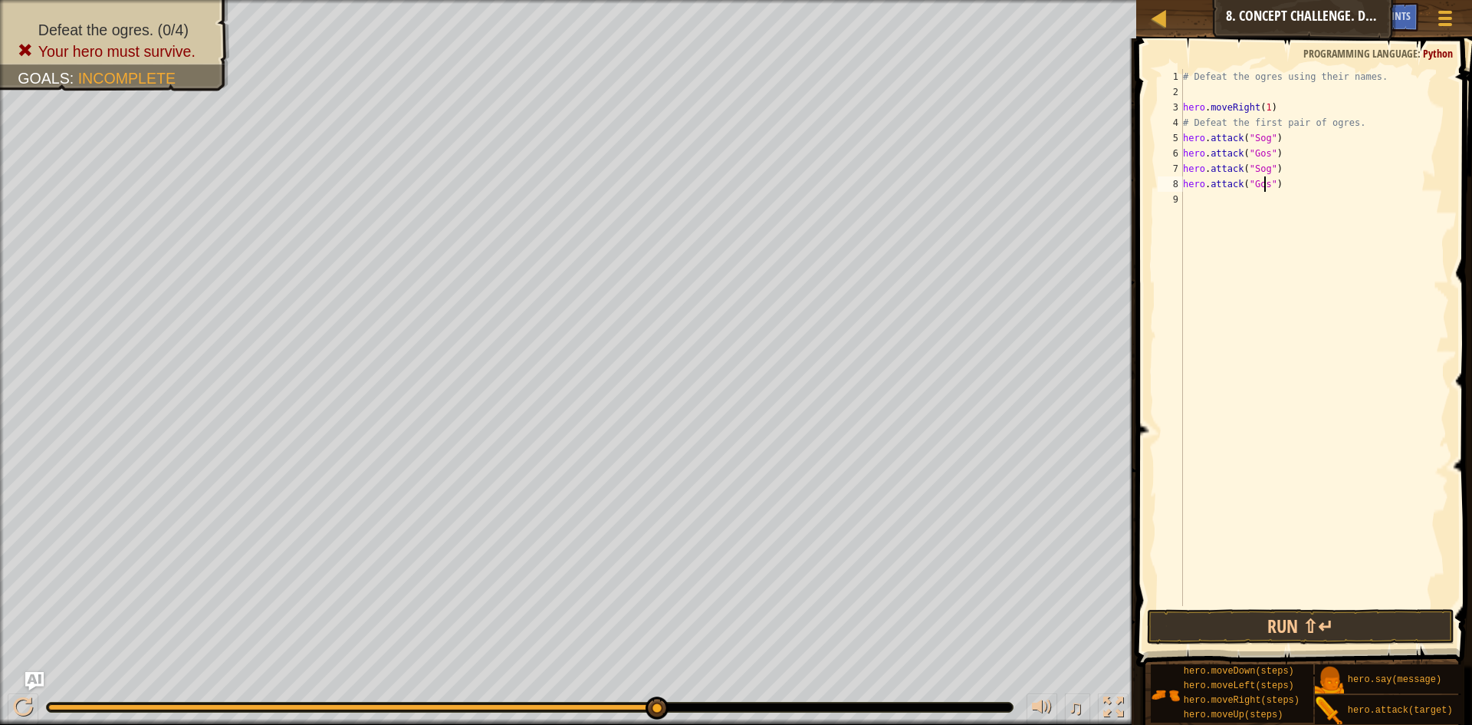
scroll to position [7, 7]
type textarea "hero.attack("Gos")"
click at [1291, 634] on button "Run ⇧↵" at bounding box center [1301, 626] width 308 height 35
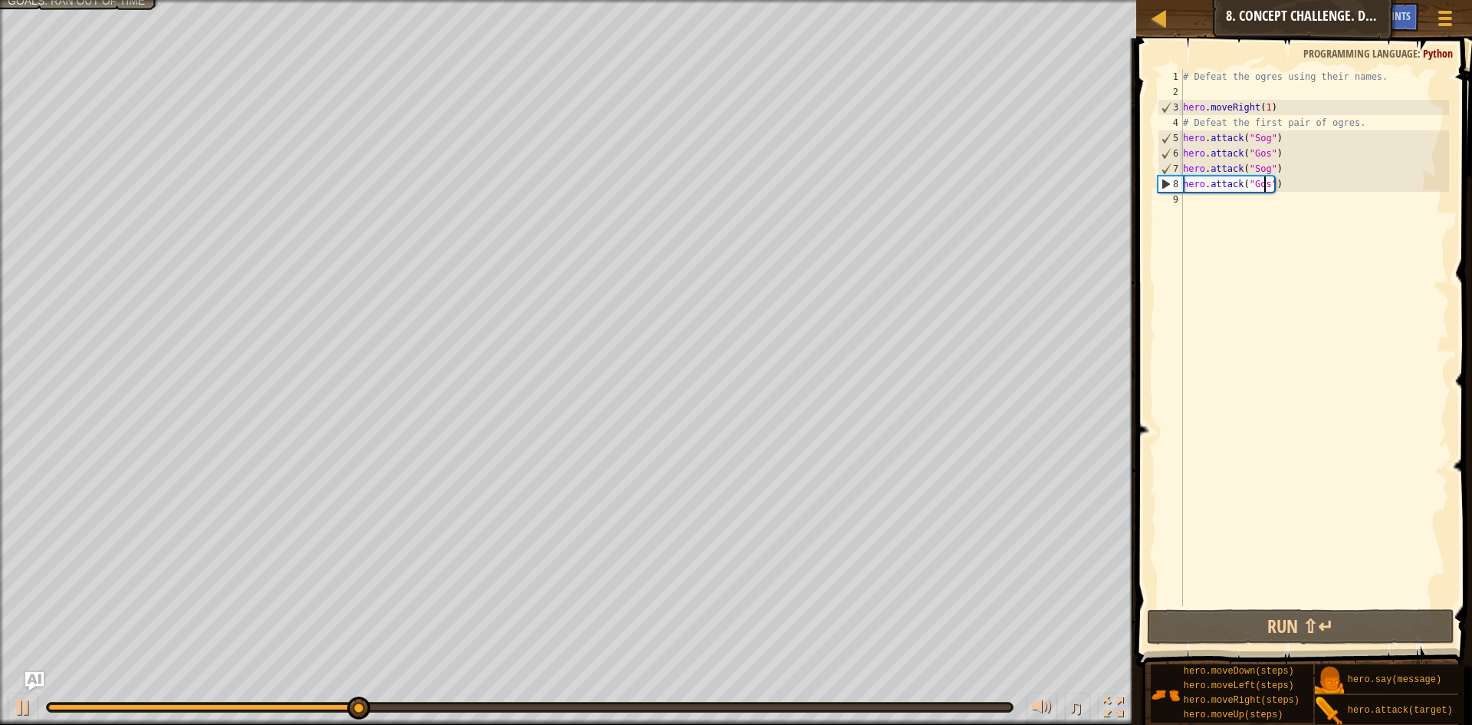
click at [1189, 201] on div "# Defeat the ogres using their names. hero . moveRight ( 1 ) # Defeat the first…" at bounding box center [1314, 352] width 269 height 567
type textarea "h"
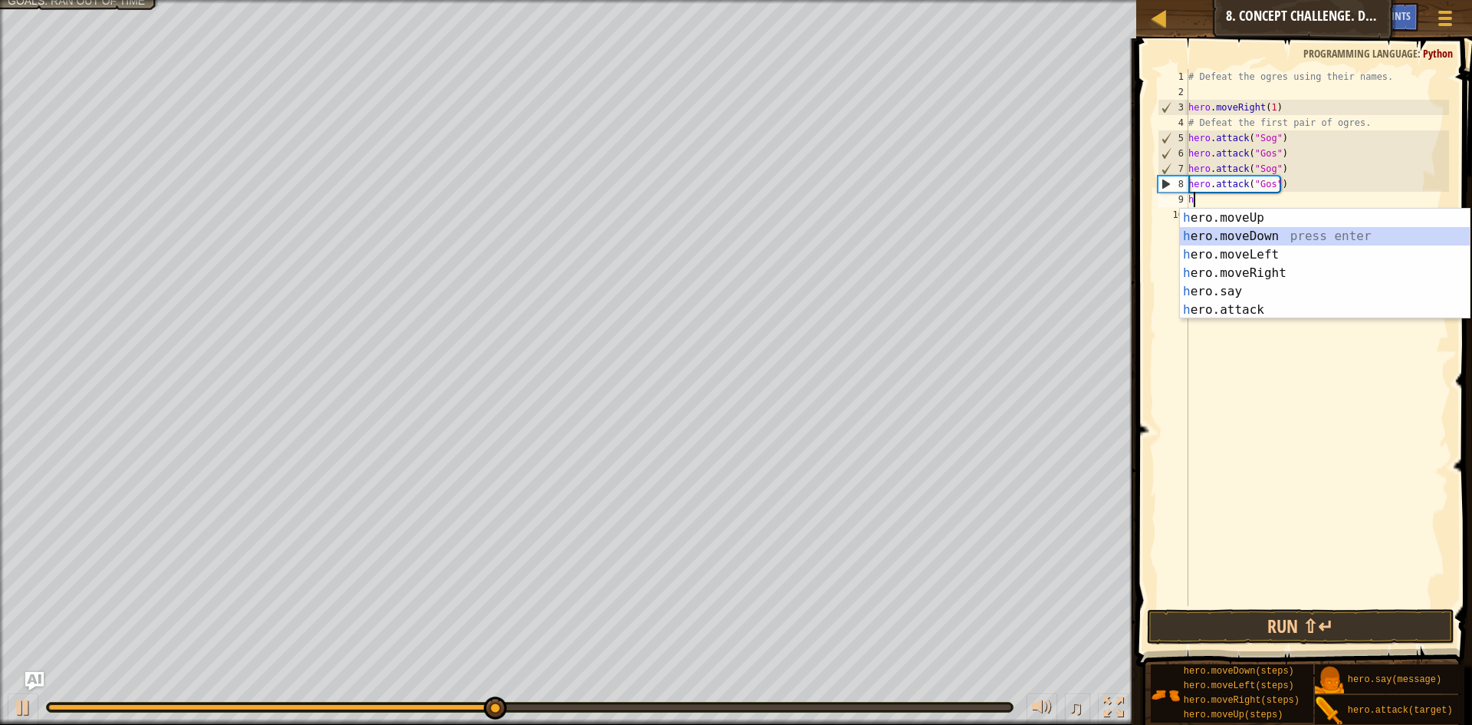
click at [1281, 240] on div "h ero.moveUp press enter h ero.moveDown press enter h ero.moveLeft press enter …" at bounding box center [1325, 282] width 290 height 147
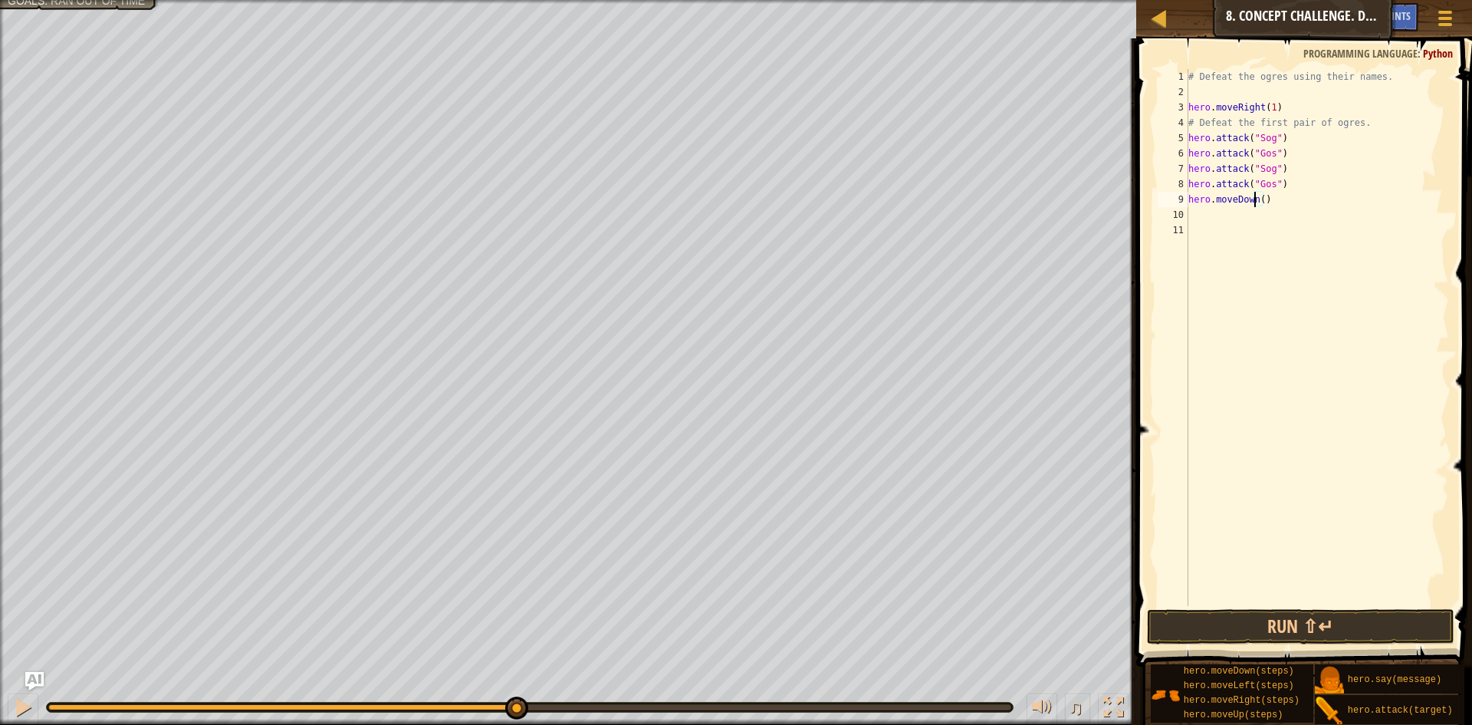
click at [1256, 199] on div "# Defeat the ogres using their names. hero . moveRight ( 1 ) # Defeat the first…" at bounding box center [1318, 352] width 265 height 567
click at [1261, 200] on div "# Defeat the ogres using their names. hero . moveRight ( 1 ) # Defeat the first…" at bounding box center [1318, 352] width 265 height 567
type textarea "hero.moveDown(1)"
click at [1198, 212] on div "# Defeat the ogres using their names. hero . moveRight ( 1 ) # Defeat the first…" at bounding box center [1318, 352] width 265 height 567
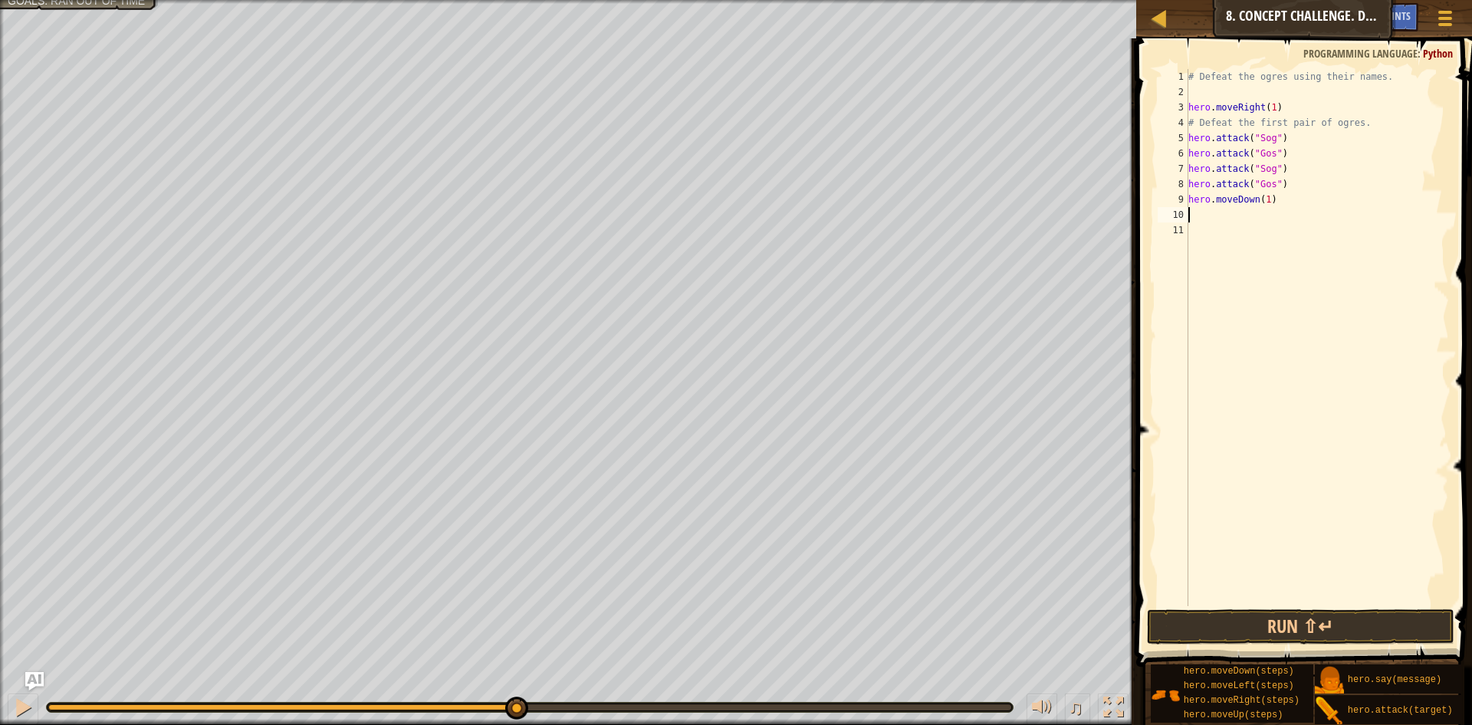
scroll to position [7, 0]
type textarea "h"
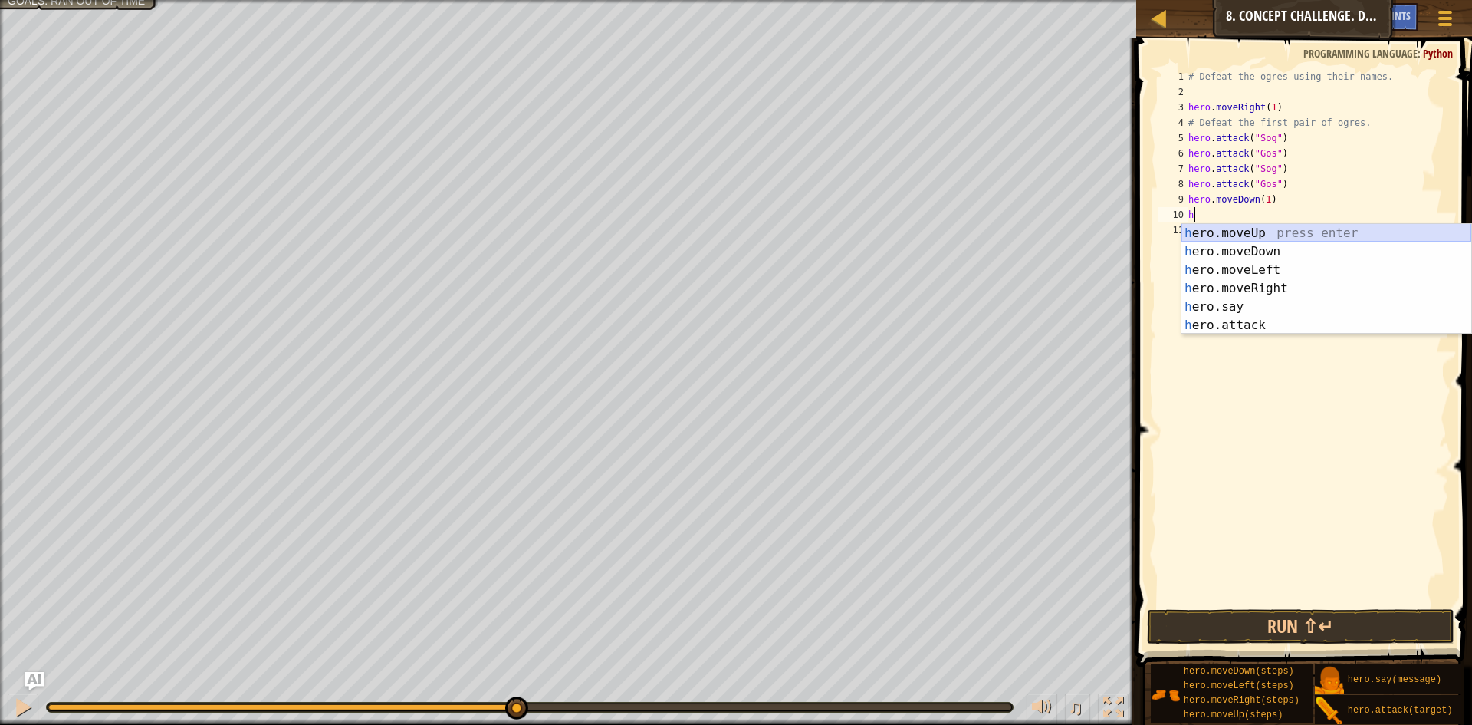
click at [1257, 236] on div "h ero.moveUp press enter h ero.moveDown press enter h ero.moveLeft press enter …" at bounding box center [1327, 297] width 290 height 147
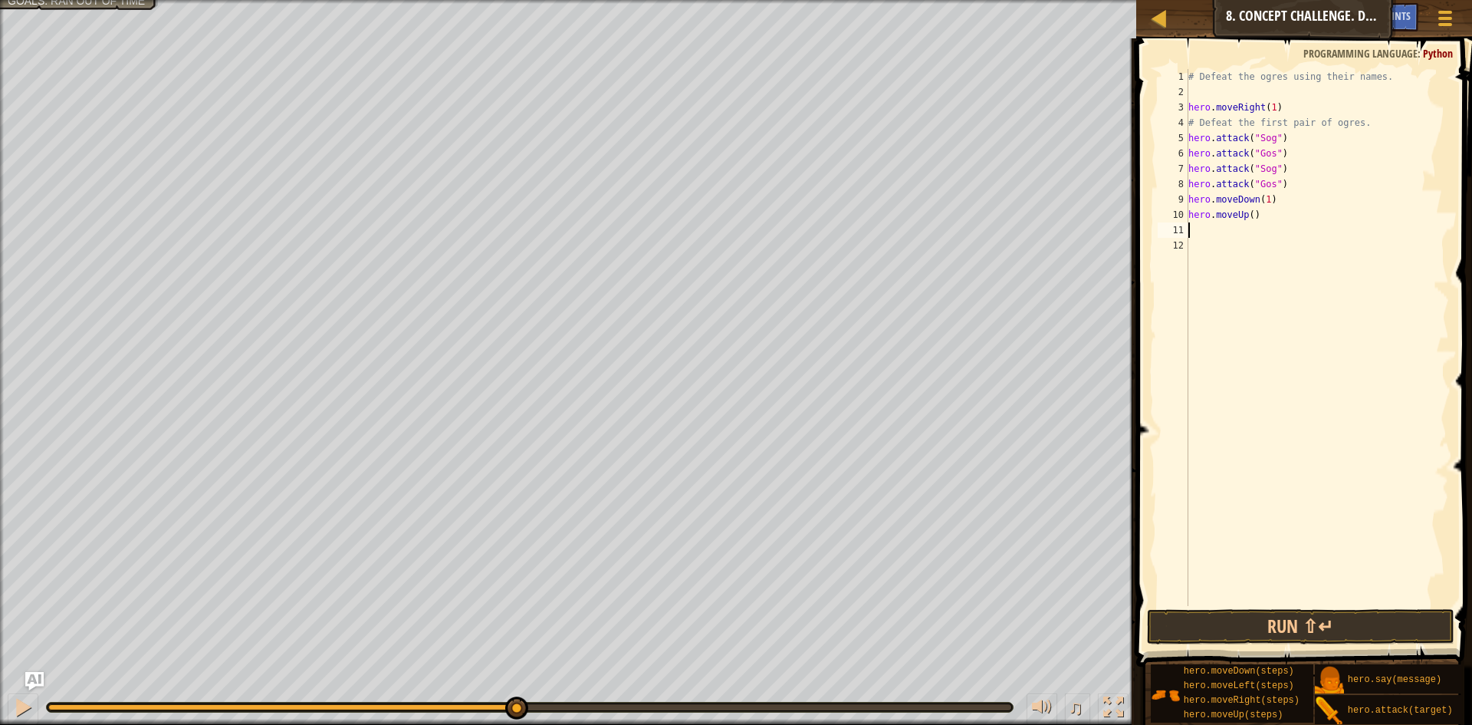
click at [1248, 214] on div "# Defeat the ogres using their names. hero . moveRight ( 1 ) # Defeat the first…" at bounding box center [1318, 352] width 265 height 567
type textarea "hero.moveUp(1)"
click at [1226, 233] on div "# Defeat the ogres using their names. hero . moveRight ( 1 ) # Defeat the first…" at bounding box center [1318, 352] width 265 height 567
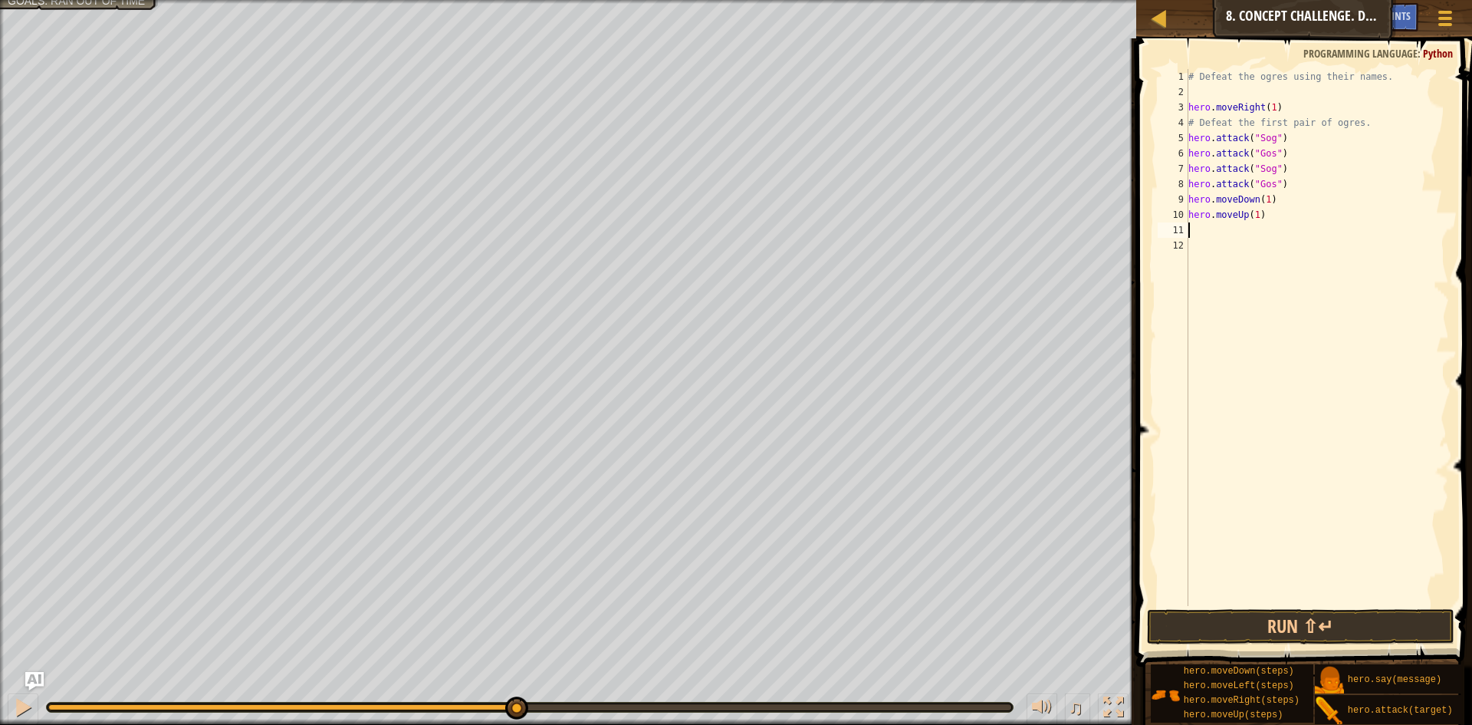
type textarea "h"
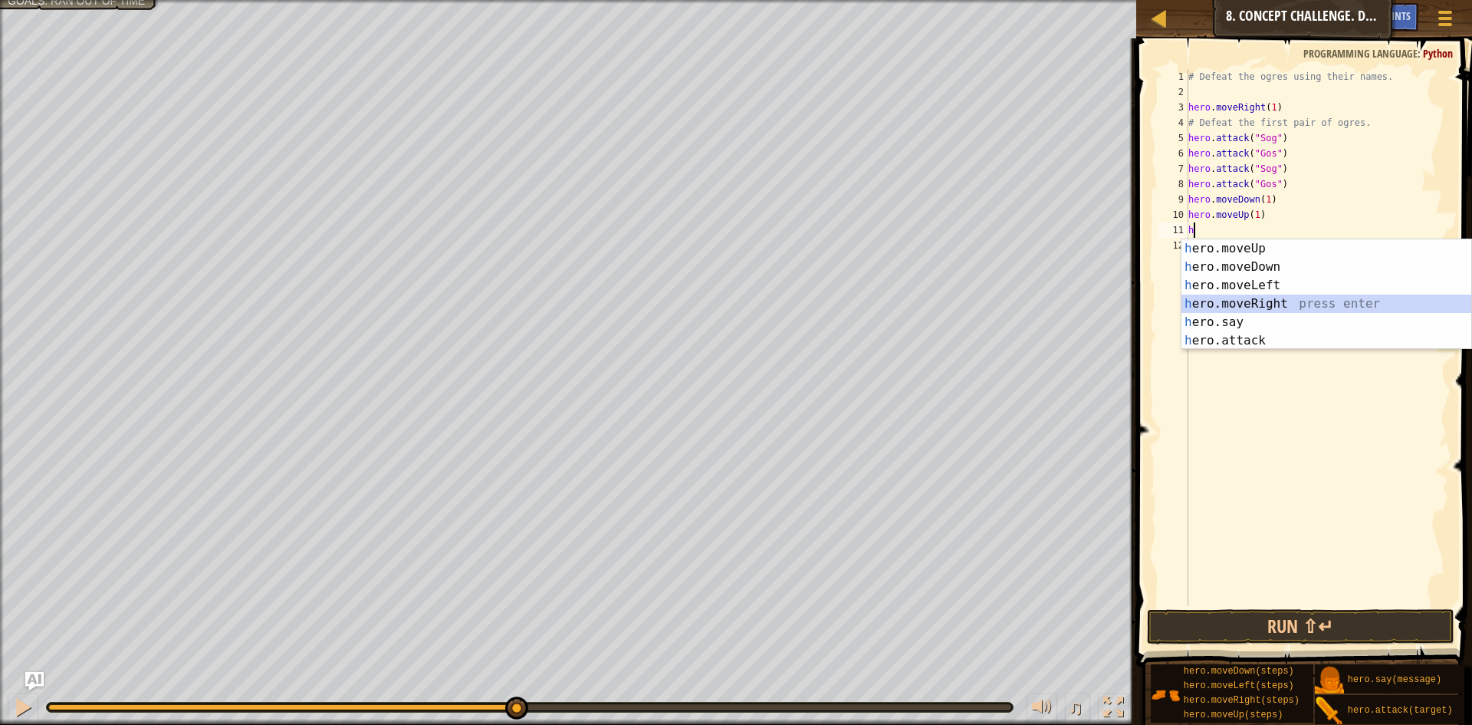
click at [1280, 297] on div "h ero.moveUp press enter h ero.moveDown press enter h ero.moveLeft press enter …" at bounding box center [1327, 312] width 290 height 147
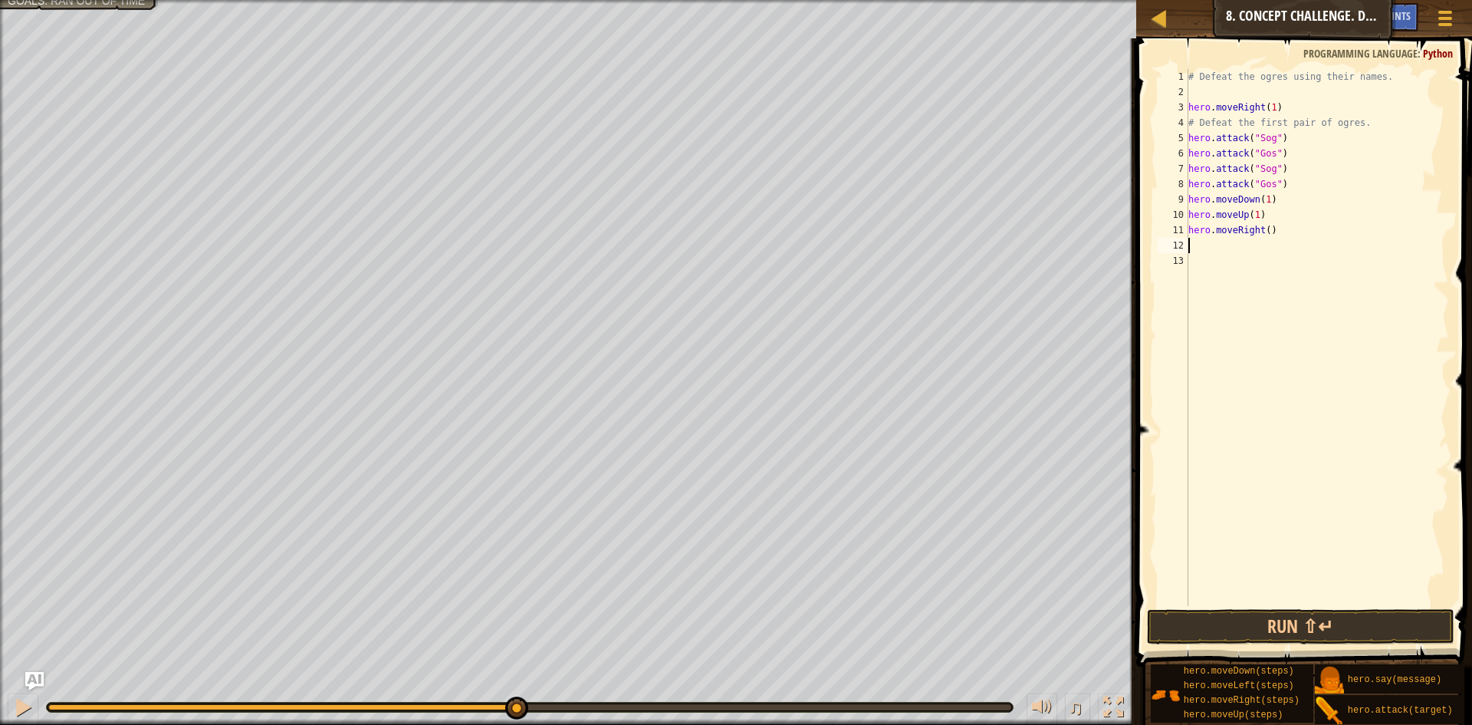
click at [1264, 225] on div "# Defeat the ogres using their names. hero . moveRight ( 1 ) # Defeat the first…" at bounding box center [1318, 352] width 265 height 567
type textarea "hero.moveRight(2)"
click at [1235, 243] on div "# Defeat the ogres using their names. hero . moveRight ( 1 ) # Defeat the first…" at bounding box center [1318, 352] width 265 height 567
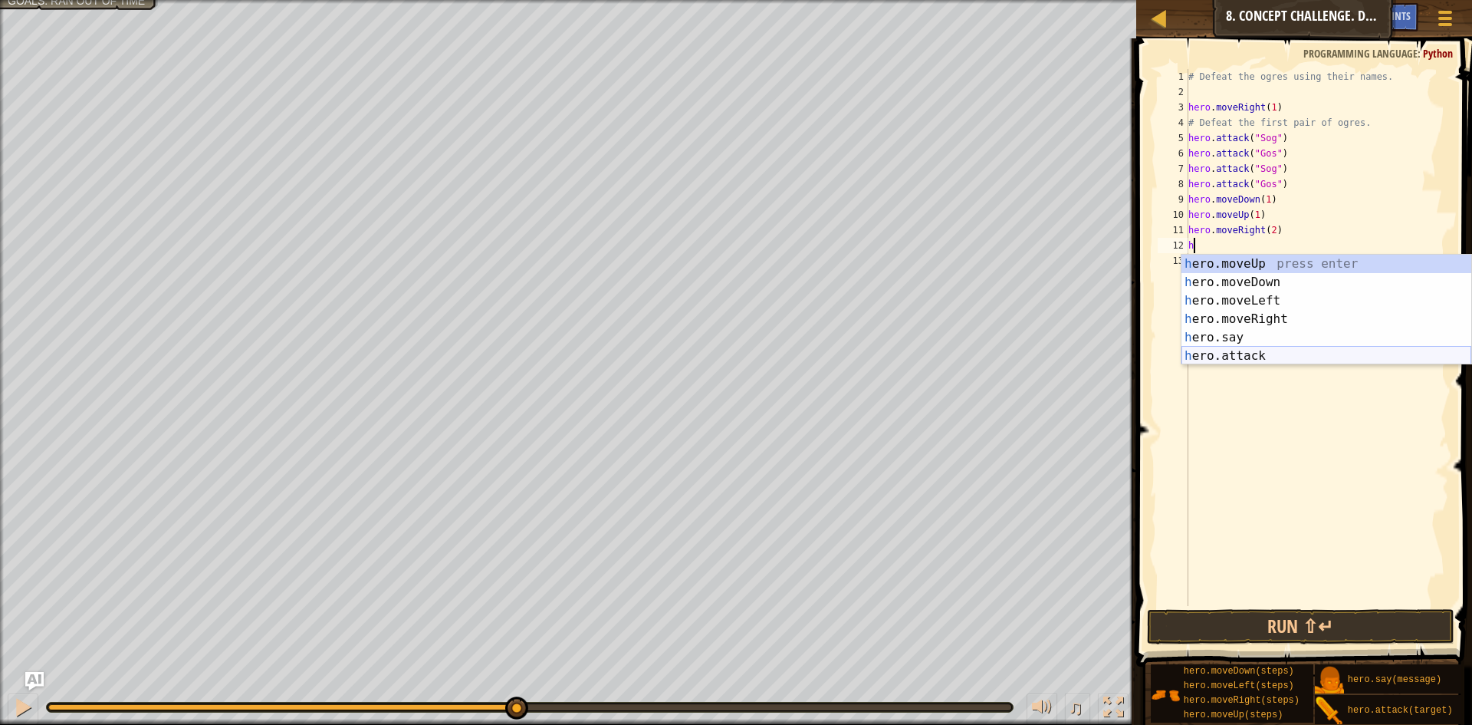
click at [1248, 350] on div "h ero.moveUp press enter h ero.moveDown press enter h ero.moveLeft press enter …" at bounding box center [1327, 328] width 290 height 147
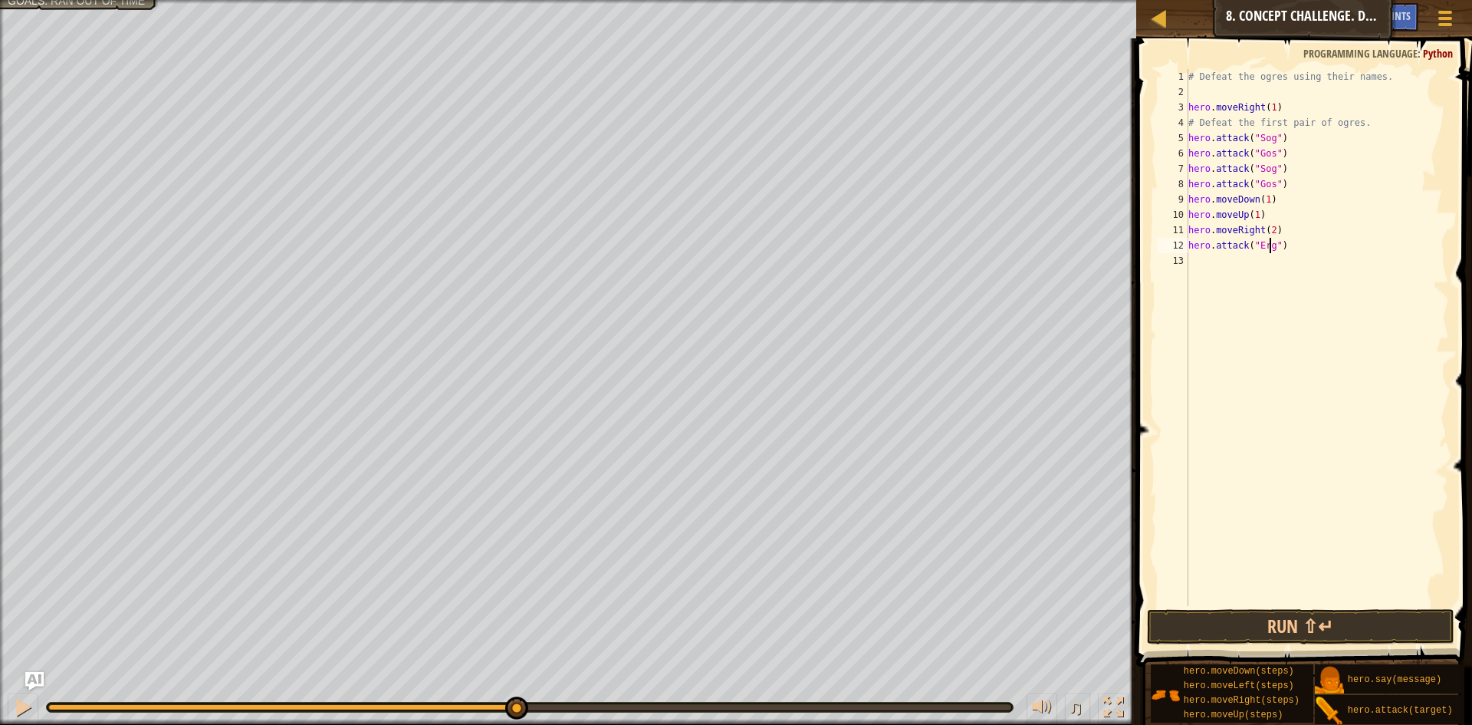
scroll to position [7, 7]
type textarea "hero.attack("Ergo")"
click at [1237, 260] on div "# Defeat the ogres using their names. hero . moveRight ( 1 ) # Defeat the first…" at bounding box center [1318, 352] width 265 height 567
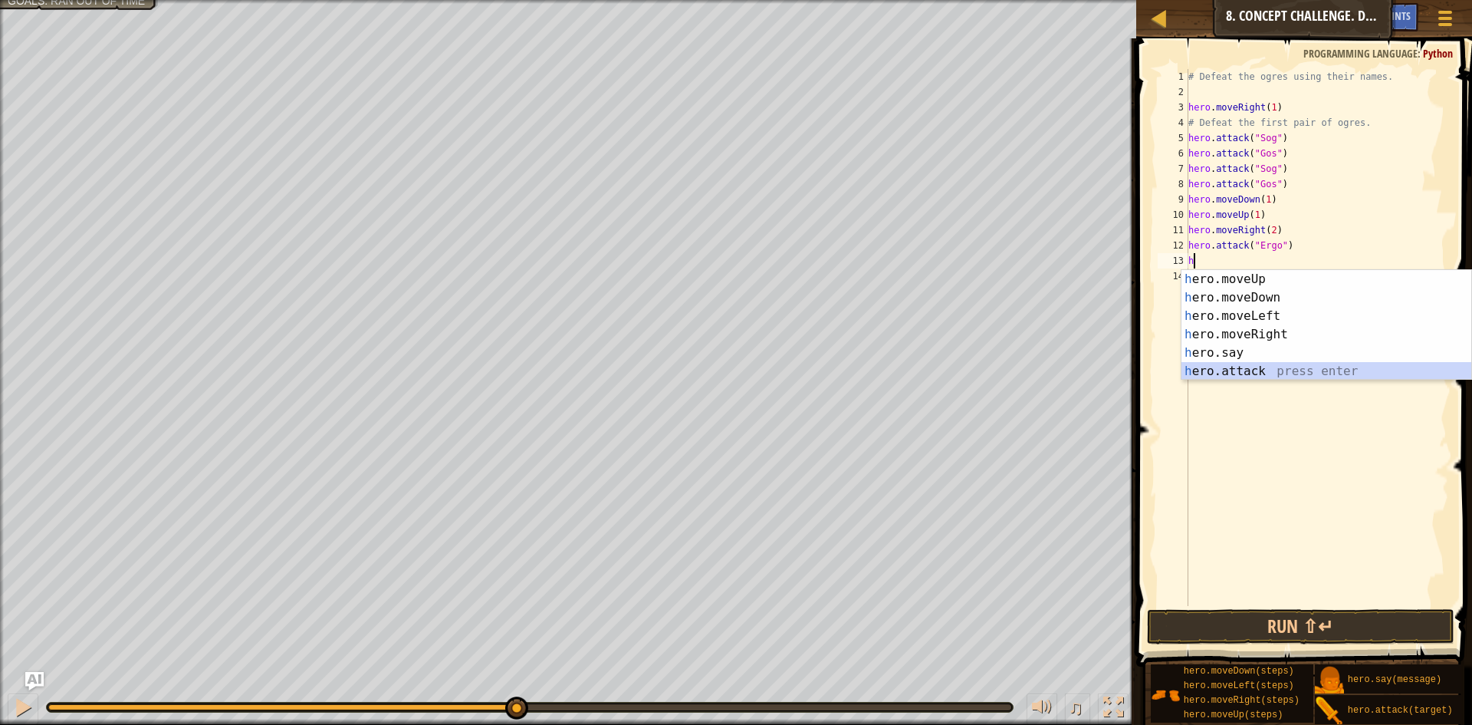
click at [1255, 374] on div "h ero.moveUp press enter h ero.moveDown press enter h ero.moveLeft press enter …" at bounding box center [1327, 343] width 290 height 147
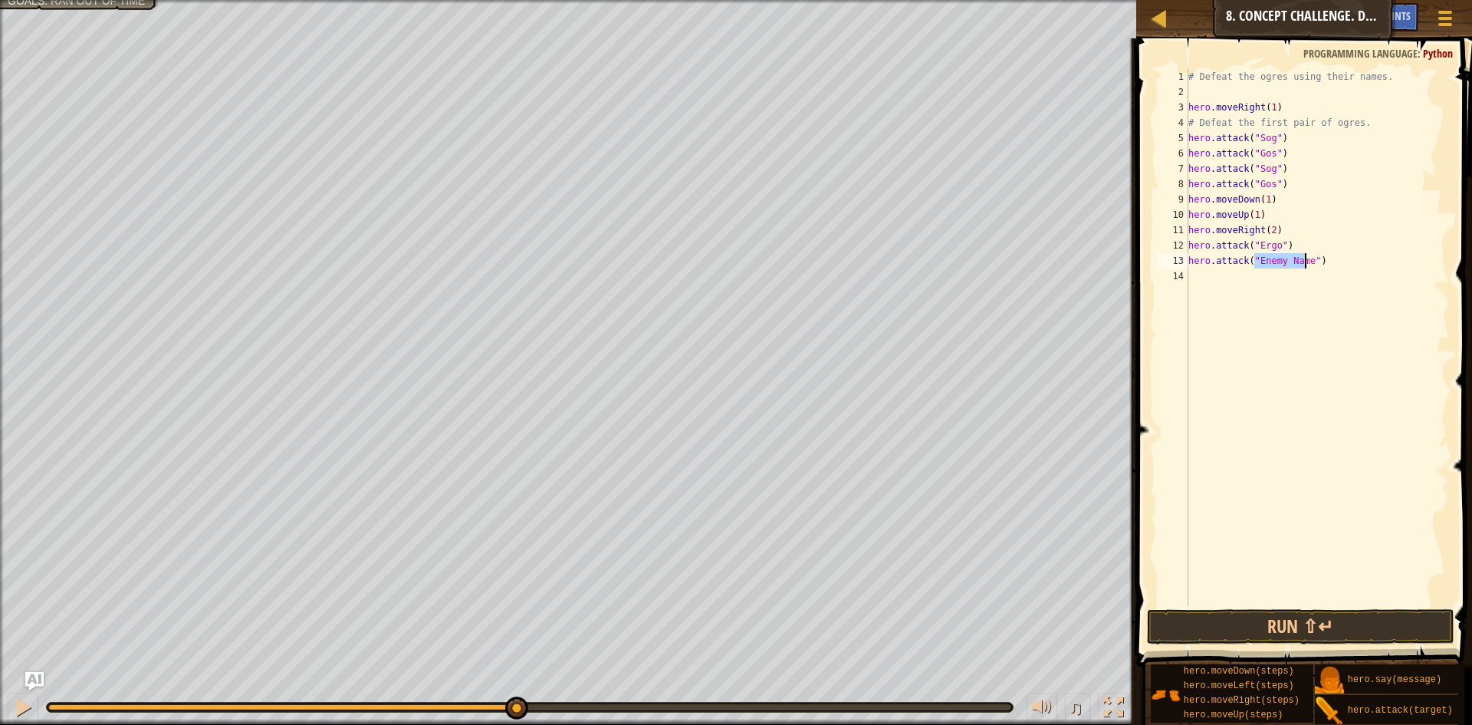
scroll to position [7, 6]
type textarea "hero.attack("Kro")"
click at [1199, 279] on div "# Defeat the ogres using their names. hero . moveRight ( 1 ) # Defeat the first…" at bounding box center [1318, 352] width 265 height 567
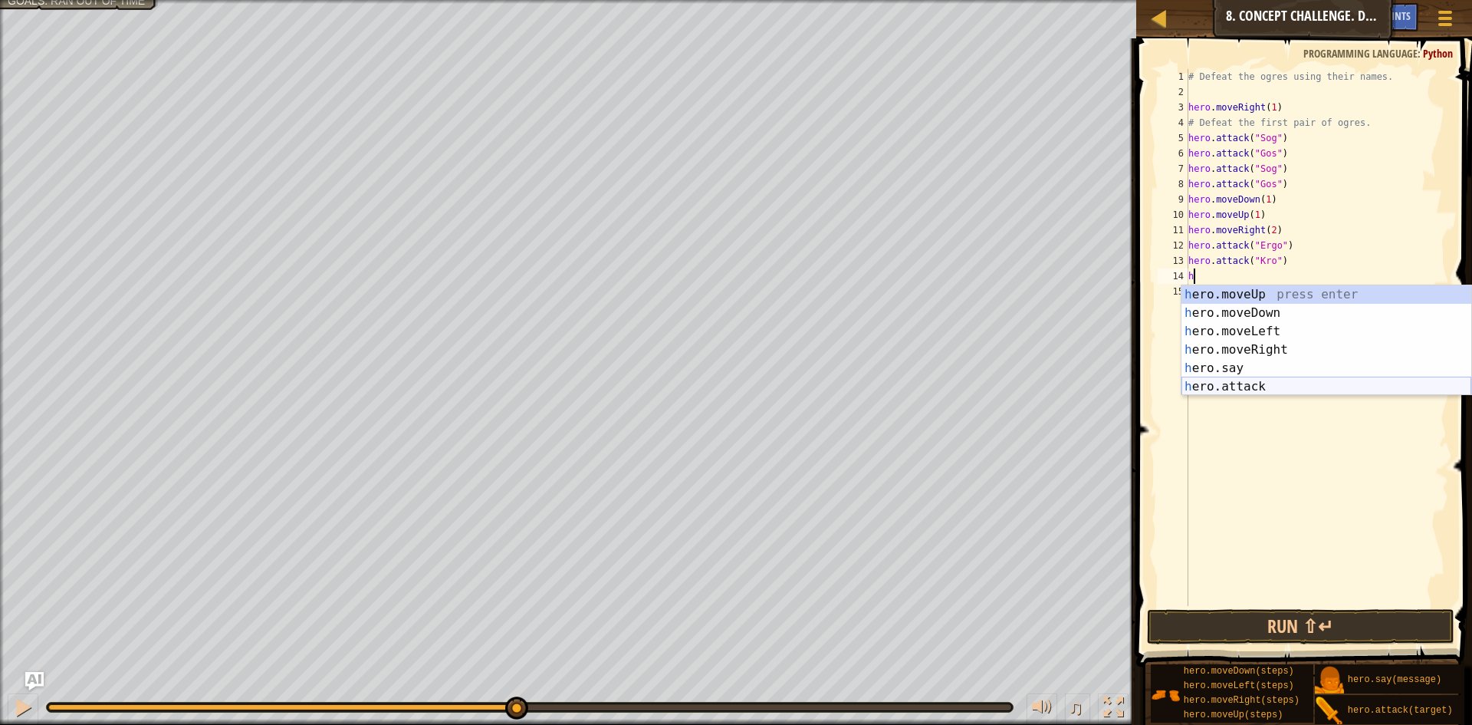
click at [1255, 379] on div "h ero.moveUp press enter h ero.moveDown press enter h ero.moveLeft press enter …" at bounding box center [1327, 358] width 290 height 147
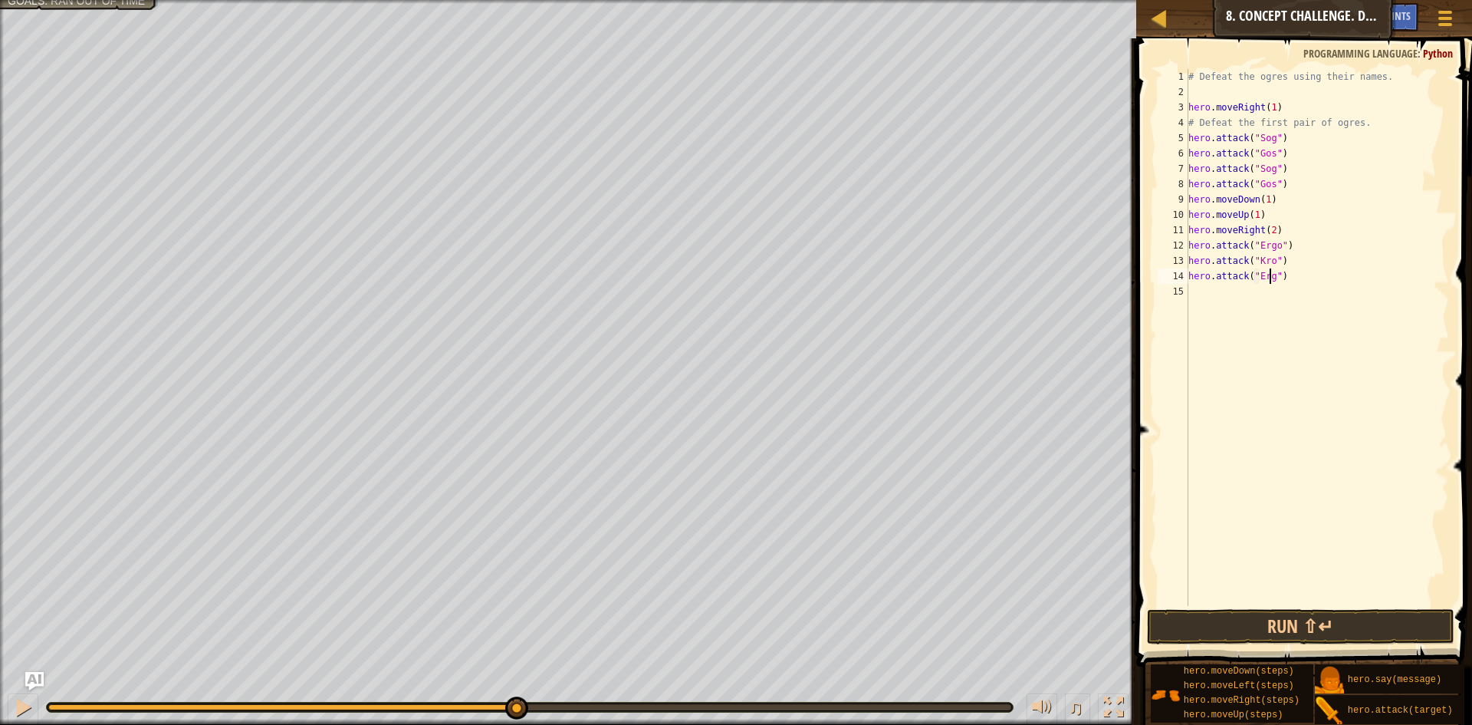
scroll to position [7, 7]
type textarea "hero.attack("Ergo")"
click at [1232, 291] on div "# Defeat the ogres using their names. hero . moveRight ( 1 ) # Defeat the first…" at bounding box center [1318, 352] width 265 height 567
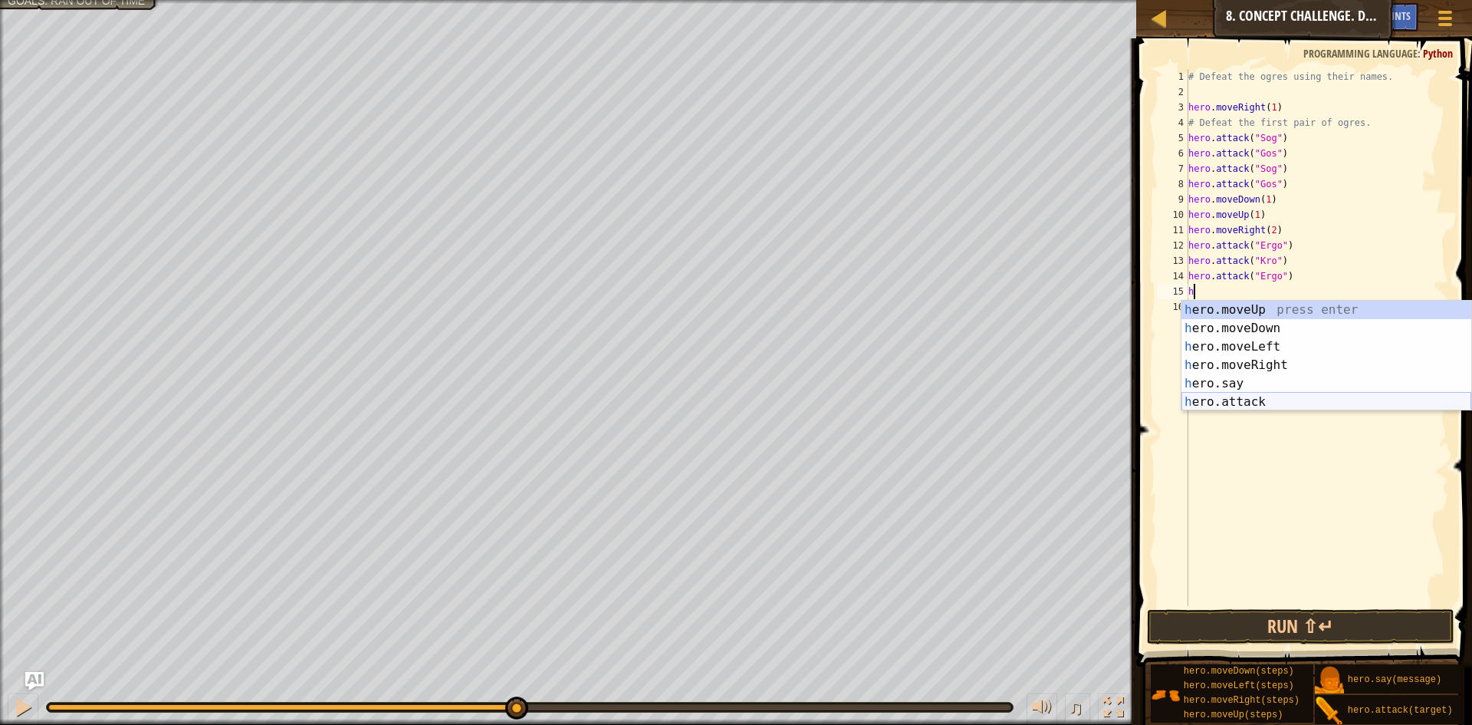
click at [1270, 400] on div "h ero.moveUp press enter h ero.moveDown press enter h ero.moveLeft press enter …" at bounding box center [1327, 374] width 290 height 147
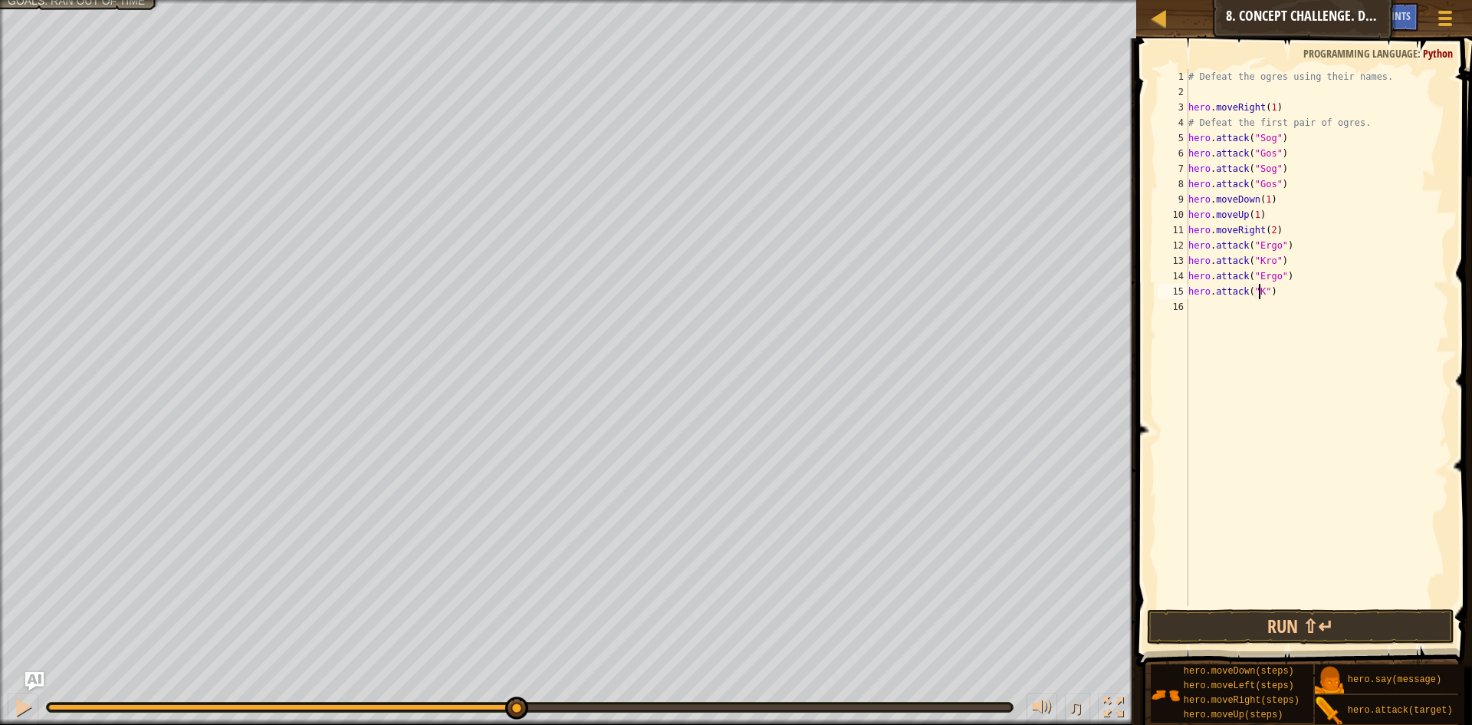
type textarea "hero.attack("Kro")"
click at [1213, 316] on div "# Defeat the ogres using their names. hero . moveRight ( 1 ) # Defeat the first…" at bounding box center [1318, 352] width 265 height 567
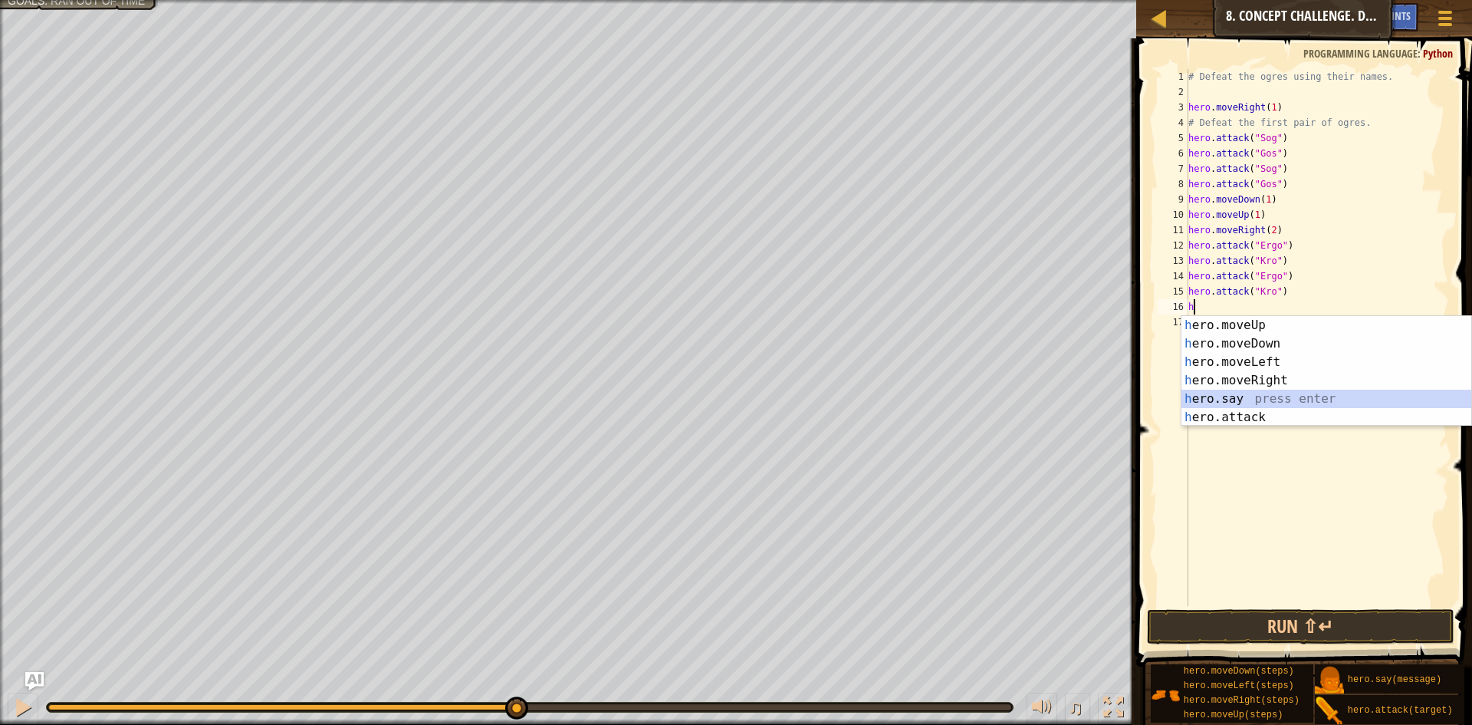
click at [1260, 400] on div "h ero.moveUp press enter h ero.moveDown press enter h ero.moveLeft press enter …" at bounding box center [1327, 389] width 290 height 147
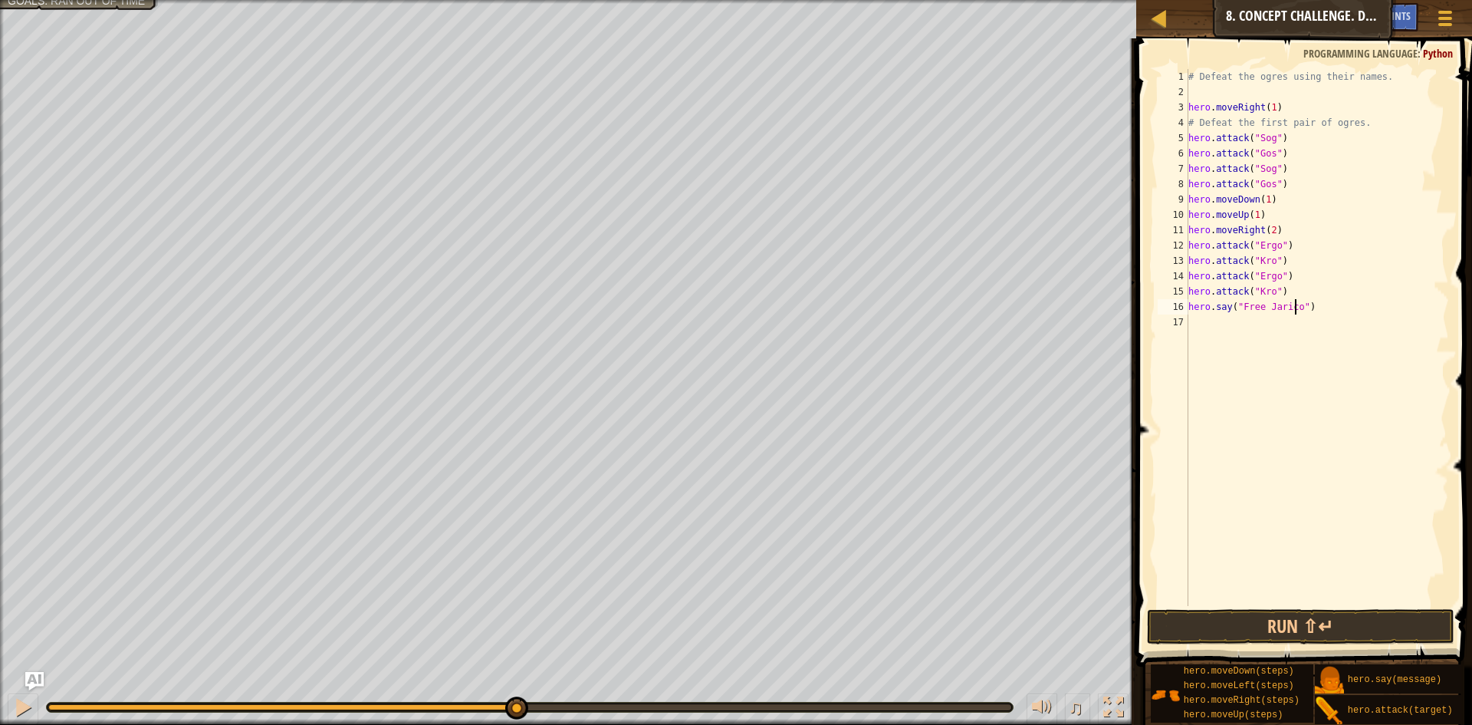
scroll to position [7, 9]
type textarea "hero.say("Free Jarico")"
click at [1282, 609] on button "Run ⇧↵" at bounding box center [1301, 626] width 308 height 35
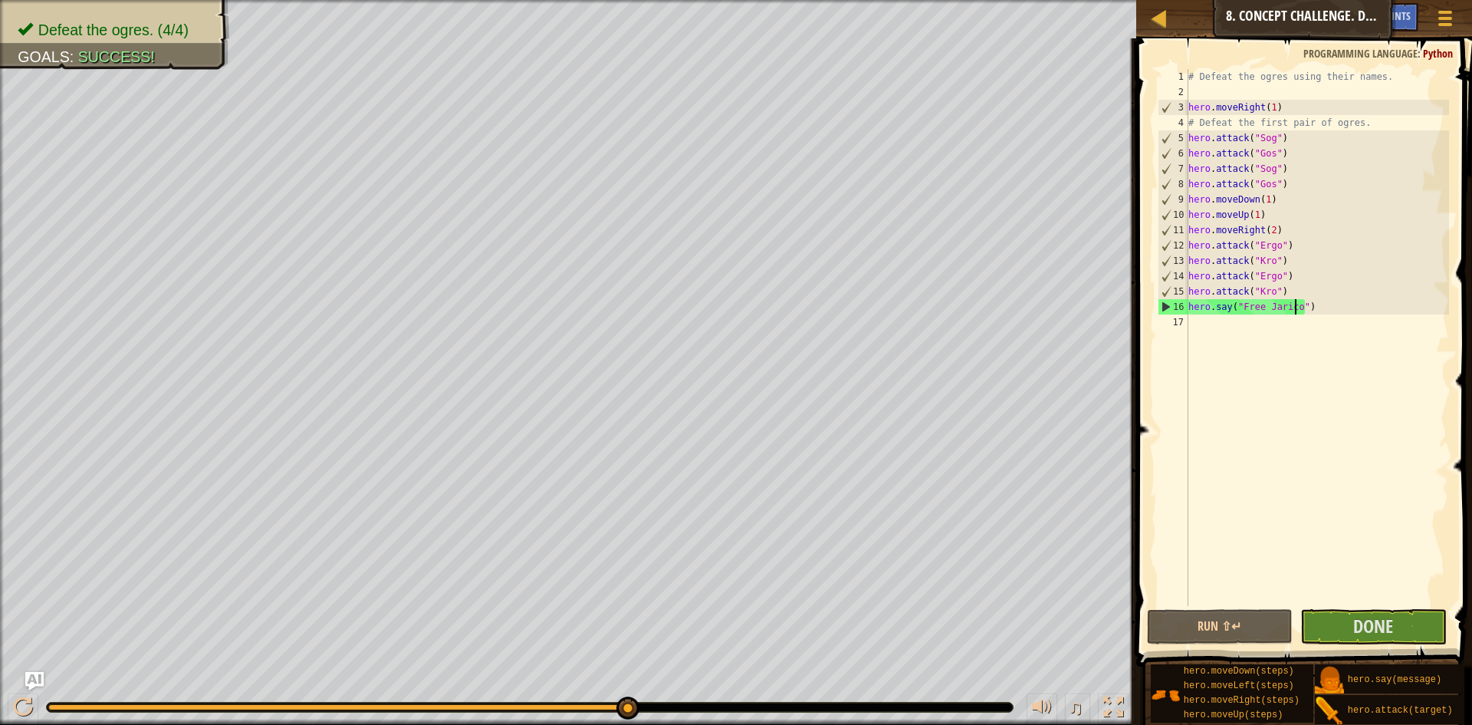
click at [1217, 315] on div "# Defeat the ogres using their names. hero . moveRight ( 1 ) # Defeat the first…" at bounding box center [1318, 352] width 265 height 567
type textarea "h"
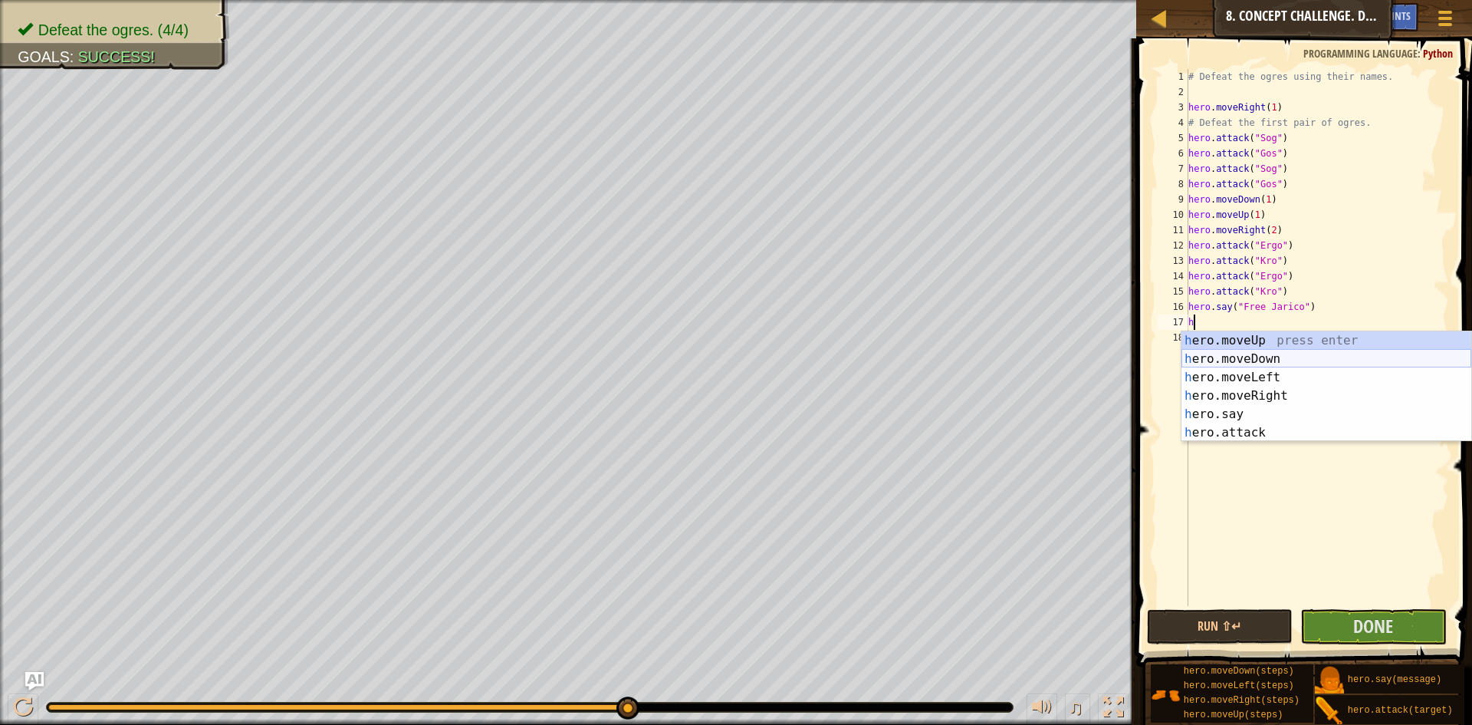
click at [1262, 367] on div "h ero.moveUp press enter h ero.moveDown press enter h ero.moveLeft press enter …" at bounding box center [1327, 404] width 290 height 147
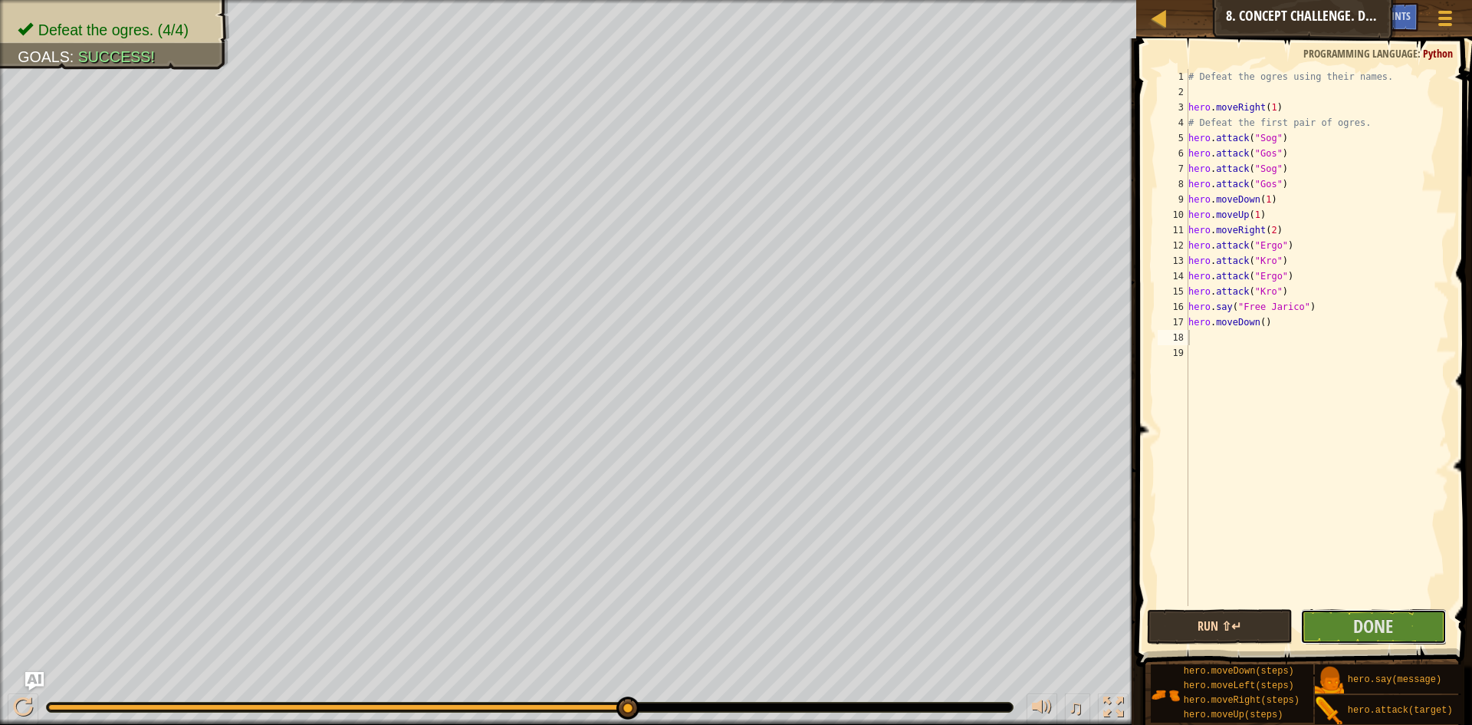
drag, startPoint x: 1359, startPoint y: 623, endPoint x: 1203, endPoint y: 627, distance: 155.7
click at [1203, 627] on div "Run ⇧↵ Submit Done" at bounding box center [1301, 626] width 308 height 35
click at [1203, 626] on button "Run ⇧↵" at bounding box center [1220, 626] width 146 height 35
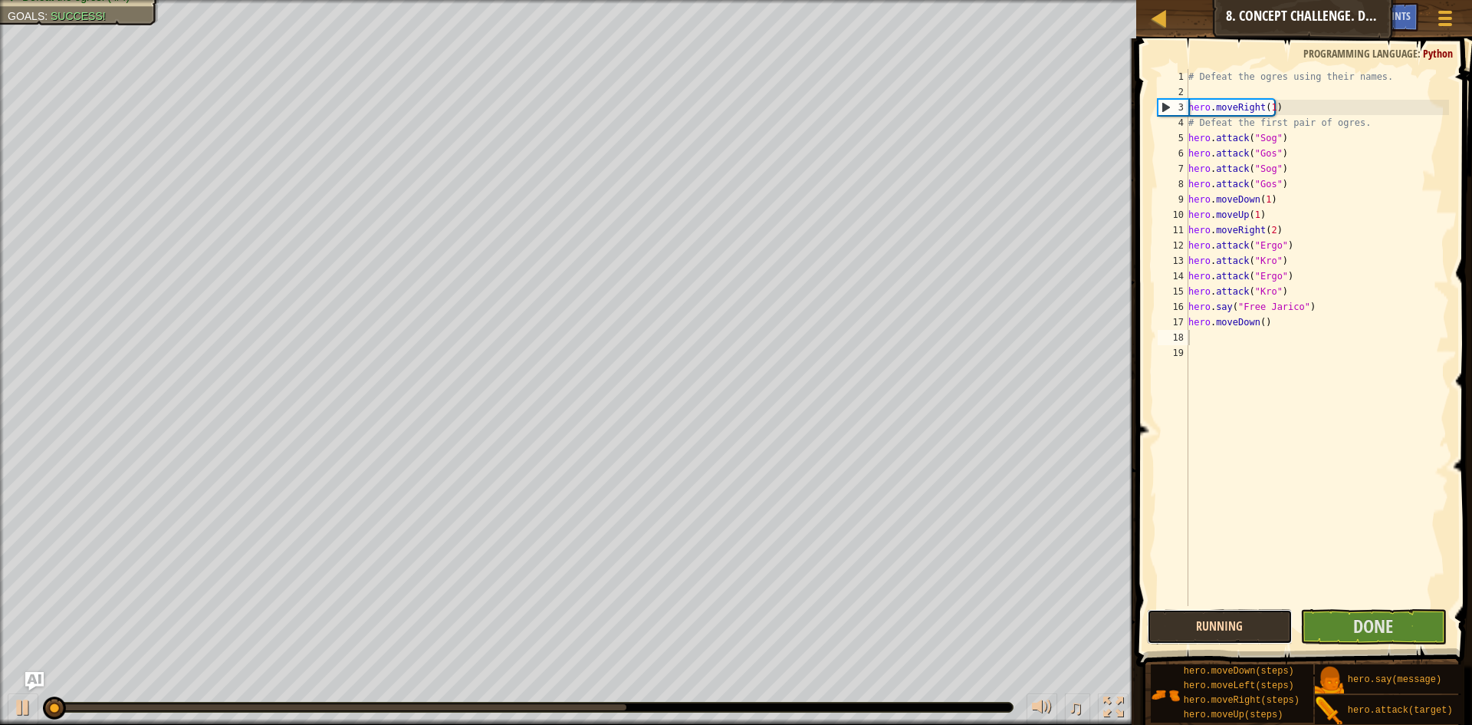
click at [1203, 626] on button "Running" at bounding box center [1220, 626] width 146 height 35
click at [1203, 626] on button "Run ⇧↵" at bounding box center [1220, 626] width 146 height 35
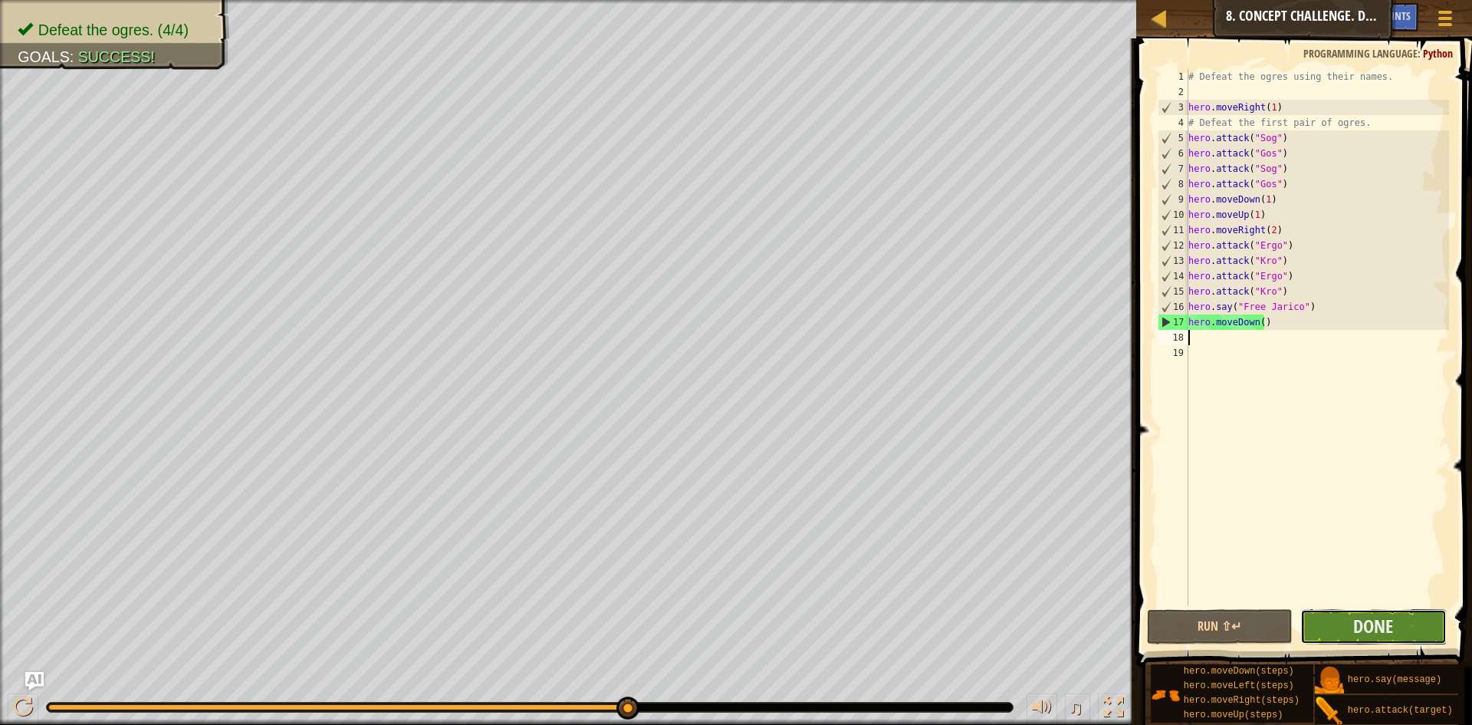
click at [1351, 633] on button "Done" at bounding box center [1374, 626] width 146 height 35
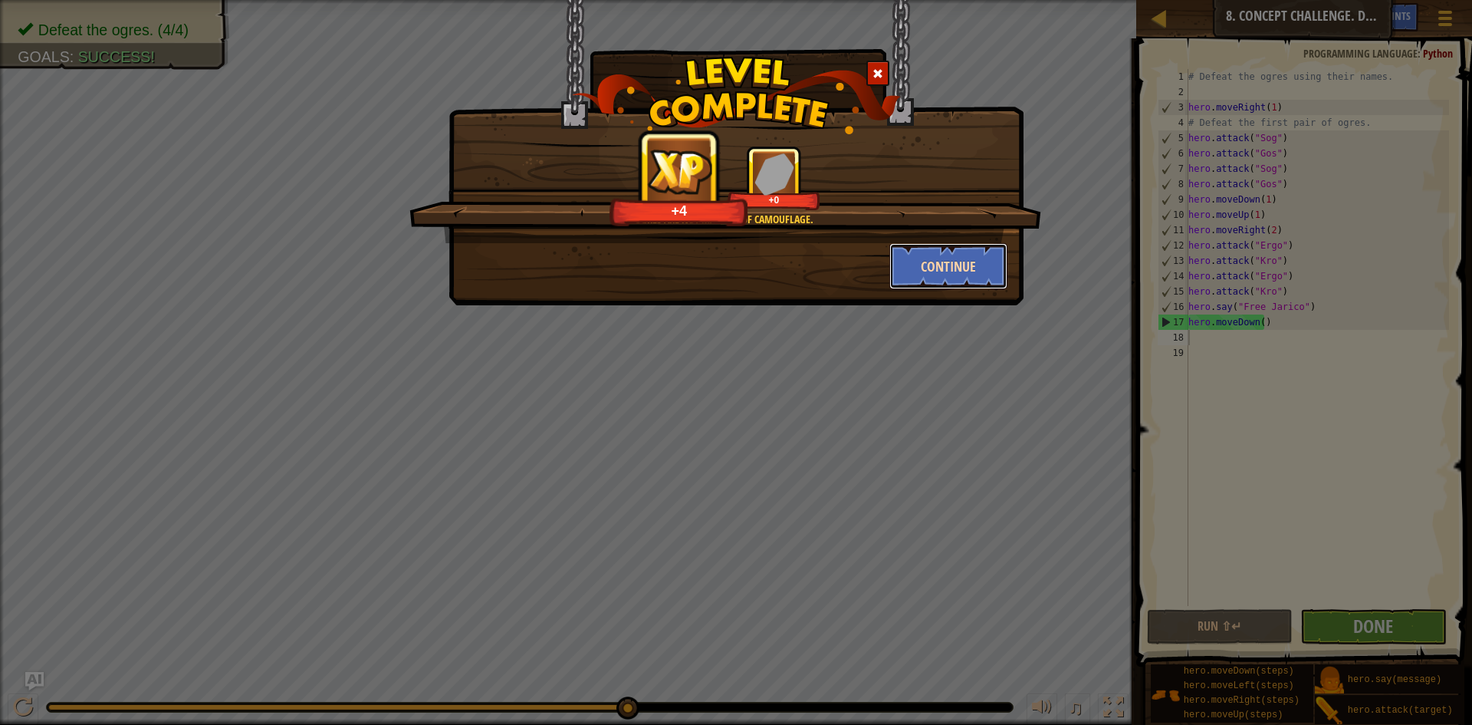
click at [939, 272] on button "Continue" at bounding box center [949, 266] width 119 height 46
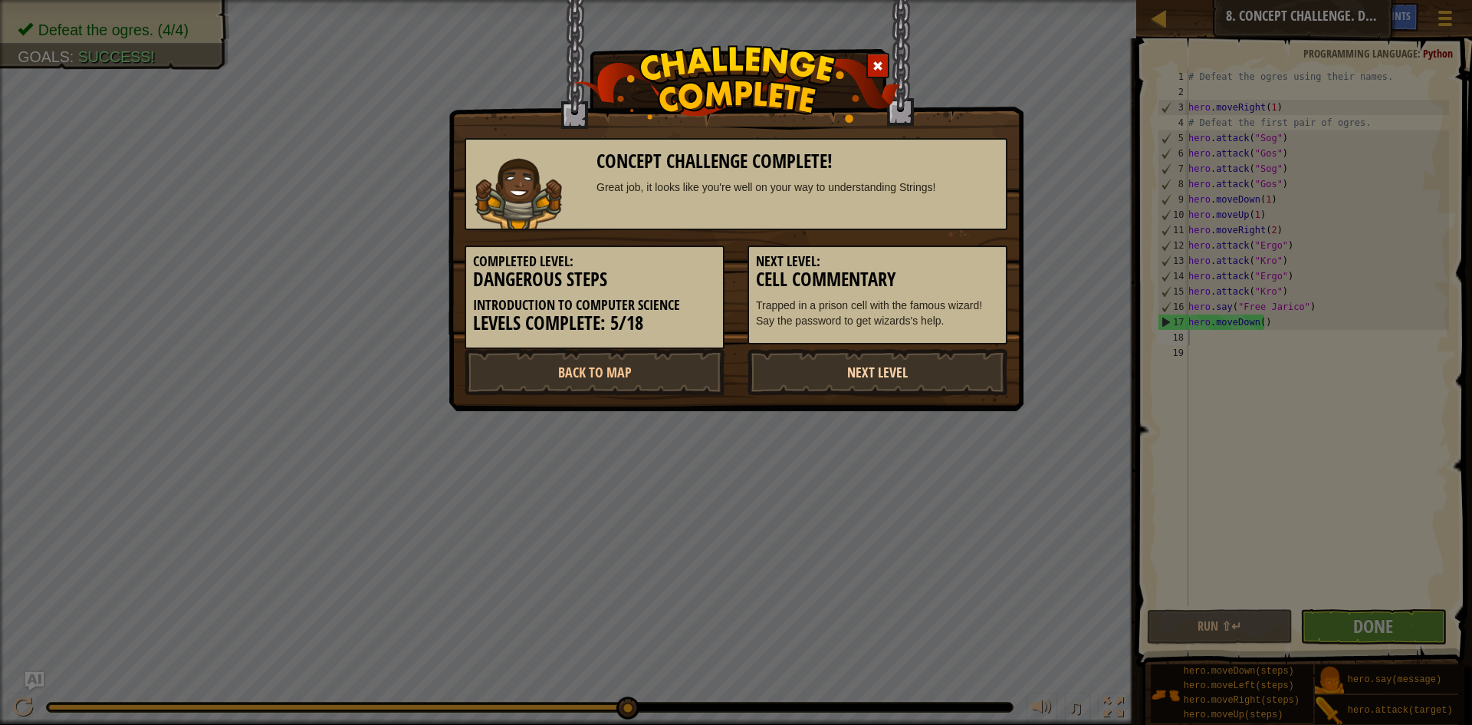
drag, startPoint x: 883, startPoint y: 357, endPoint x: 897, endPoint y: 356, distance: 13.8
click at [897, 356] on link "Next Level" at bounding box center [878, 372] width 260 height 46
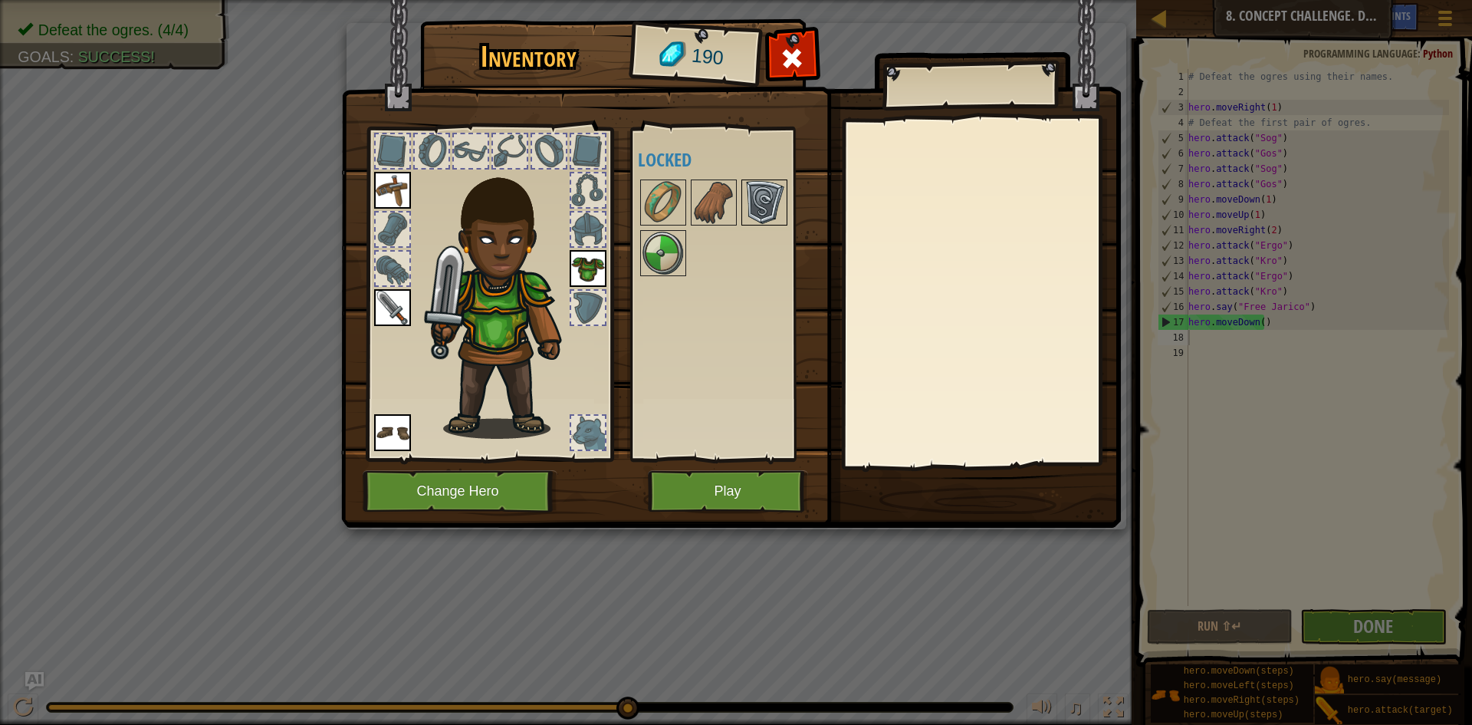
click at [745, 201] on img at bounding box center [764, 202] width 43 height 43
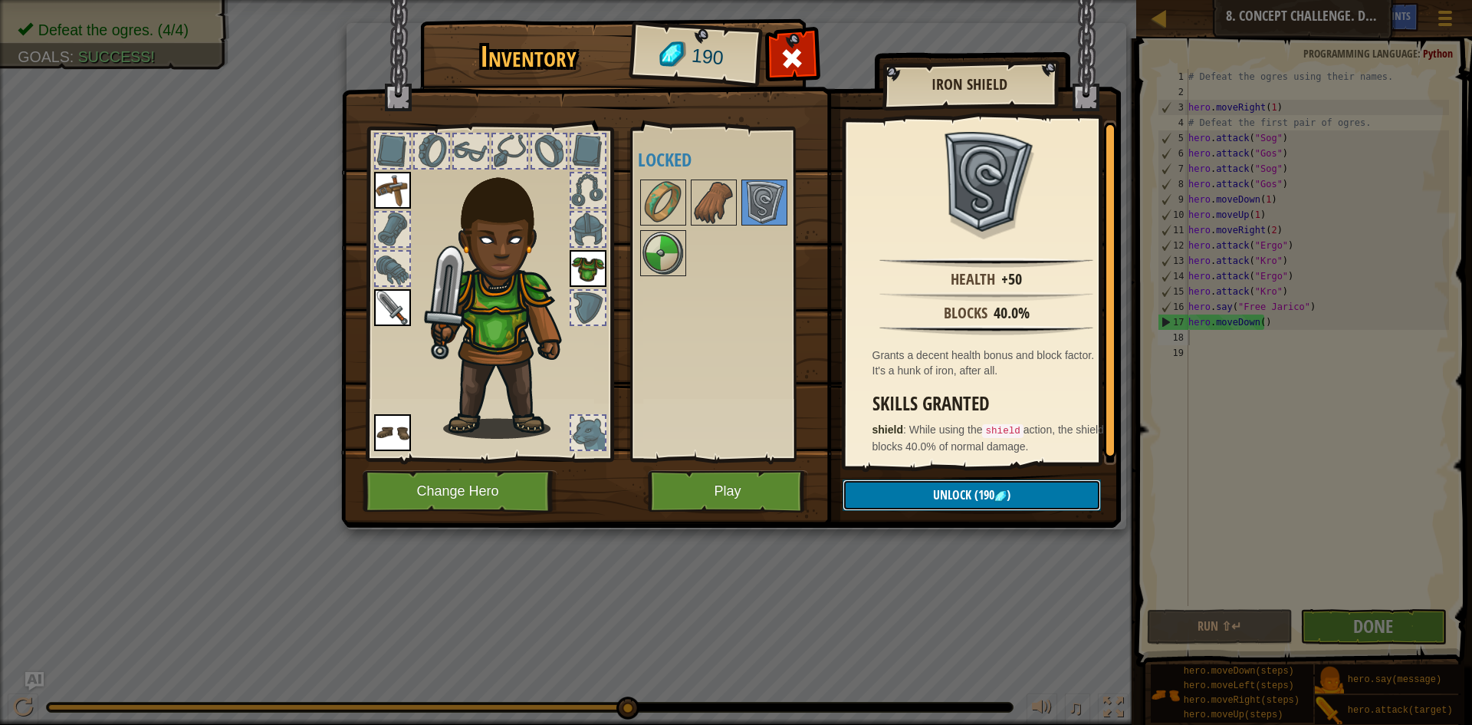
click at [973, 495] on span "(190" at bounding box center [983, 494] width 23 height 17
click at [898, 486] on button "Confirm" at bounding box center [972, 494] width 258 height 31
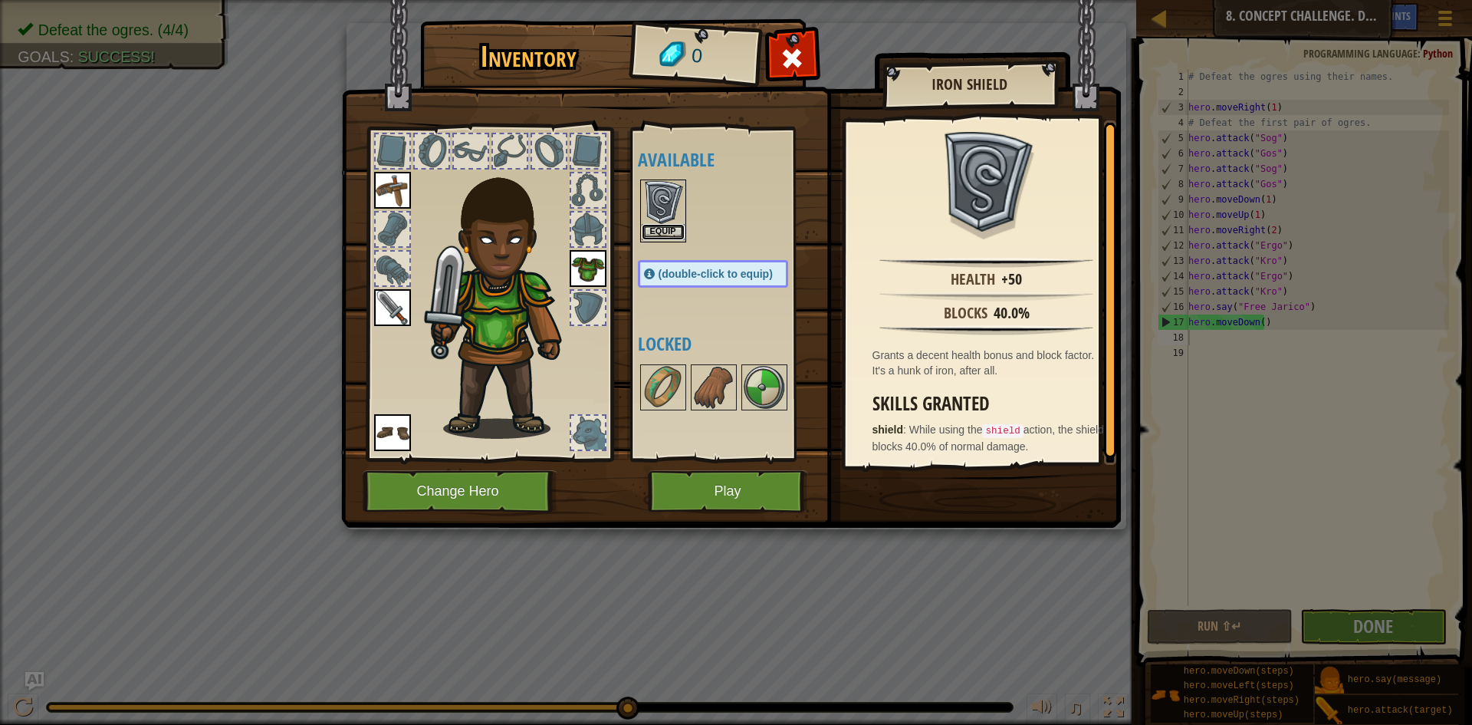
click at [675, 225] on button "Equip" at bounding box center [663, 232] width 43 height 16
click at [675, 364] on div at bounding box center [663, 387] width 46 height 46
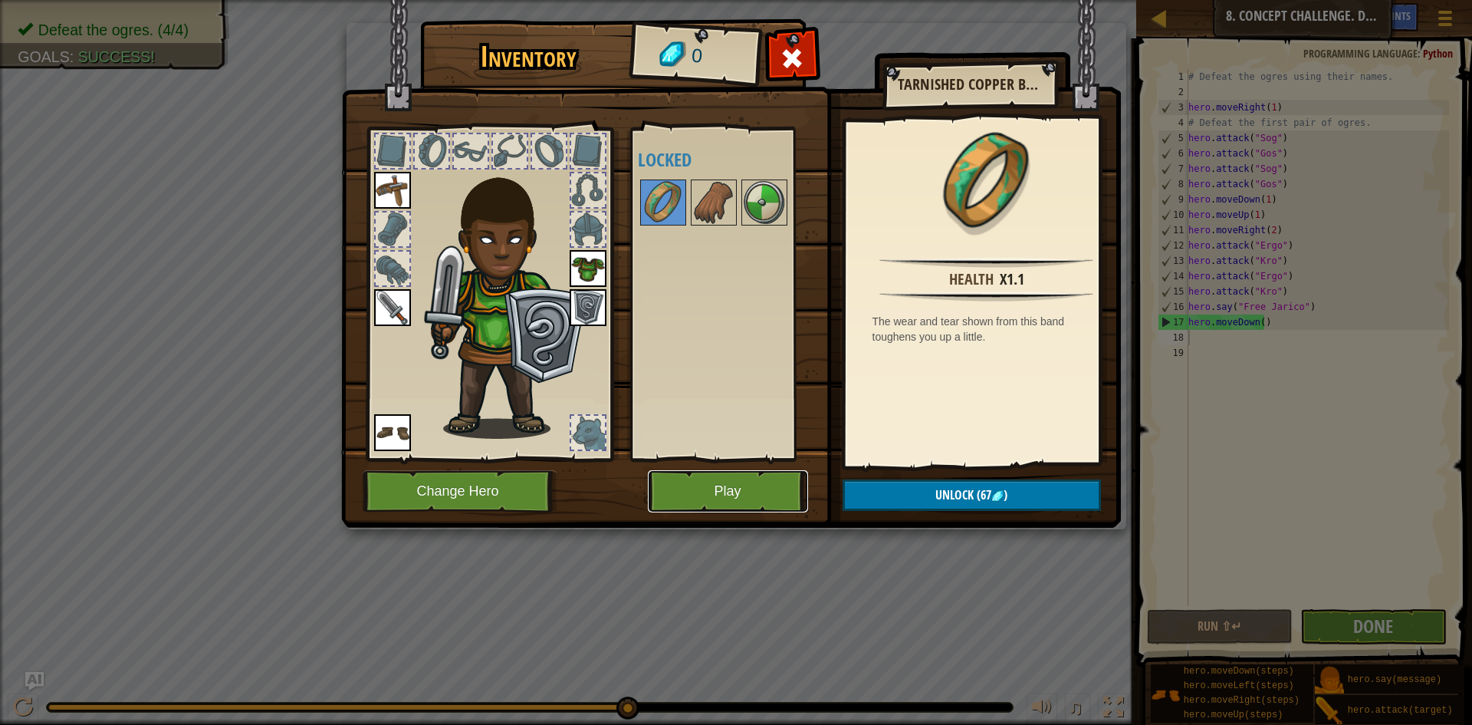
click at [791, 485] on button "Play" at bounding box center [728, 491] width 160 height 42
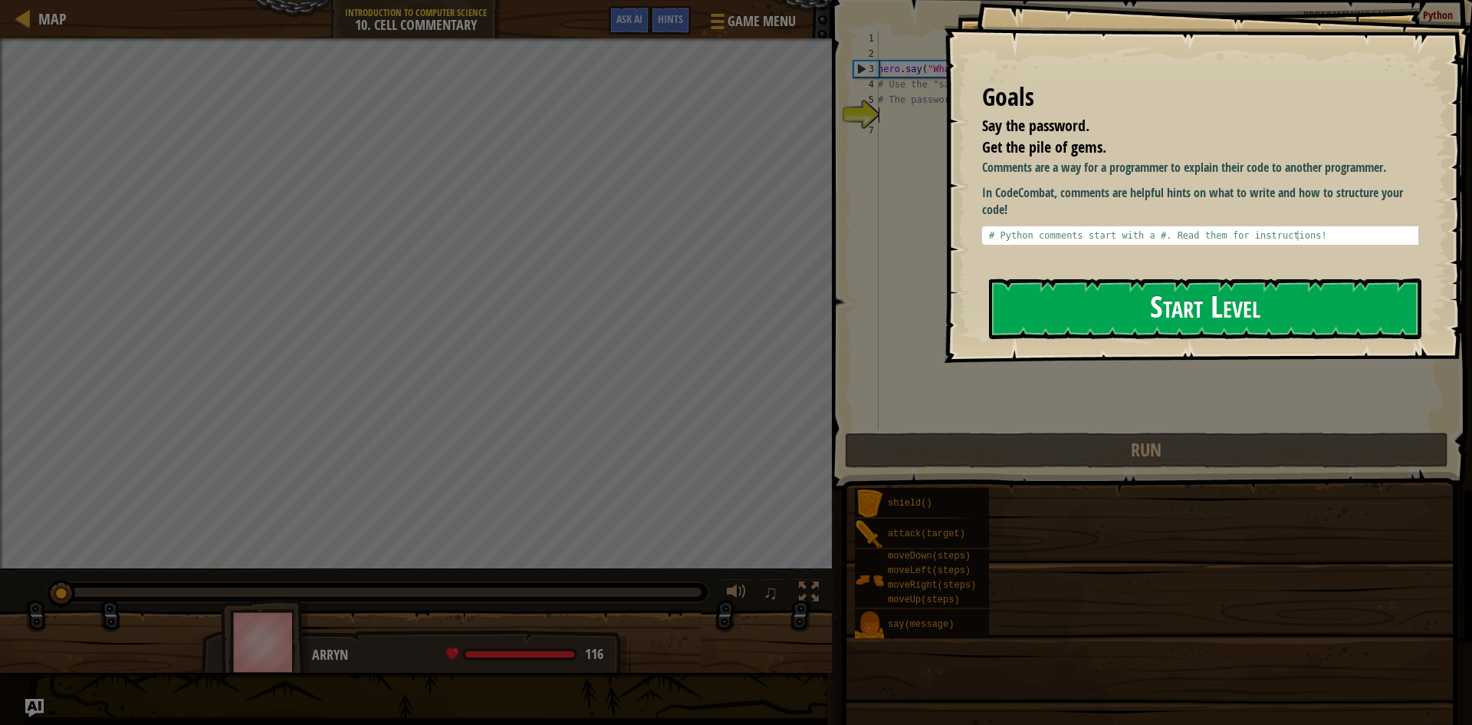
click at [1231, 305] on button "Start Level" at bounding box center [1205, 308] width 432 height 61
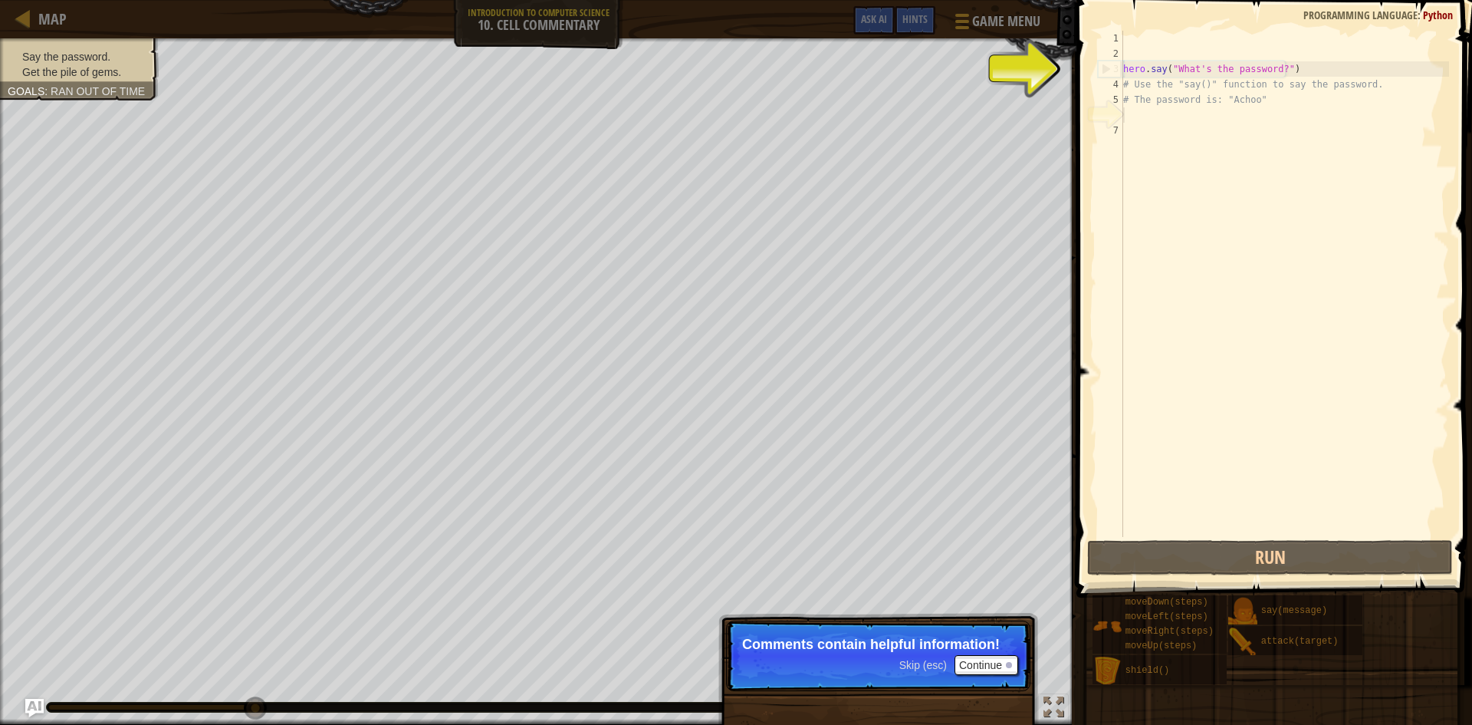
click at [1222, 74] on div "hero . say ( "What's the password?" ) # Use the "say()" function to say the pas…" at bounding box center [1284, 299] width 329 height 537
type textarea "hero.say("What's the password?")"
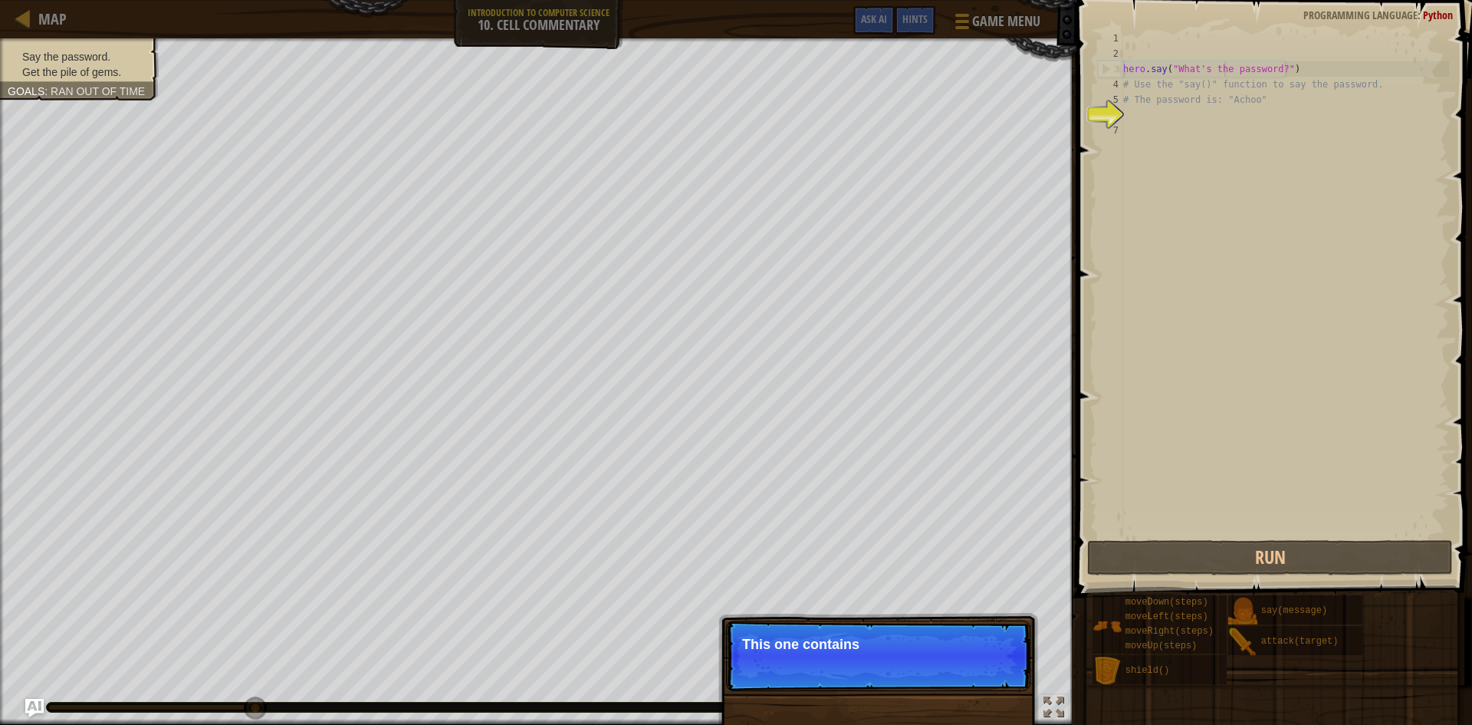
click at [1275, 70] on div "hero . say ( "What's the password?" ) # Use the "say()" function to say the pas…" at bounding box center [1284, 299] width 329 height 537
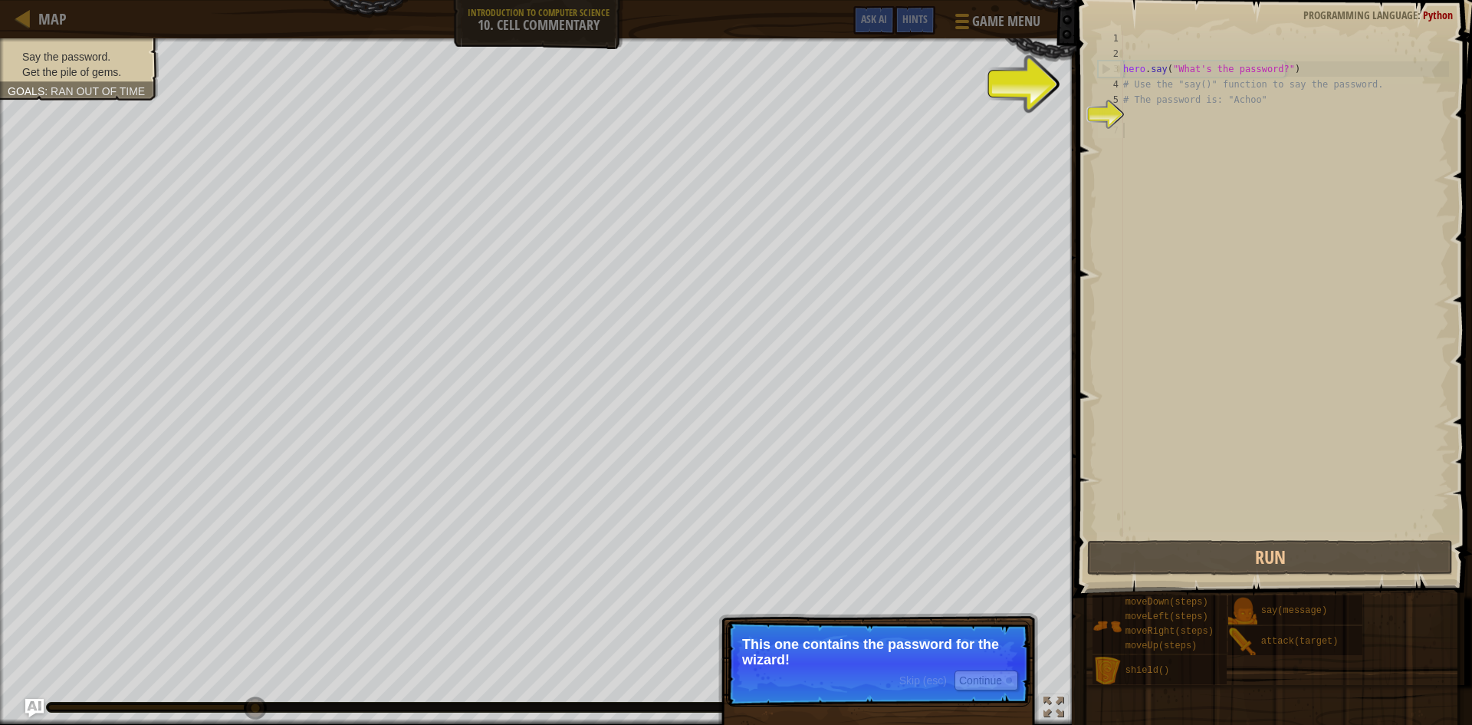
click at [1206, 134] on div "hero . say ( "What's the password?" ) # Use the "say()" function to say the pas…" at bounding box center [1284, 299] width 329 height 537
drag, startPoint x: 1196, startPoint y: 102, endPoint x: 1209, endPoint y: 94, distance: 14.9
click at [1205, 97] on div "hero . say ( "What's the password?" ) # Use the "say()" function to say the pas…" at bounding box center [1284, 299] width 329 height 537
drag, startPoint x: 1218, startPoint y: 83, endPoint x: 1226, endPoint y: 71, distance: 14.3
click at [1225, 72] on div "hero . say ( "What's the password?" ) # Use the "say()" function to say the pas…" at bounding box center [1284, 299] width 329 height 537
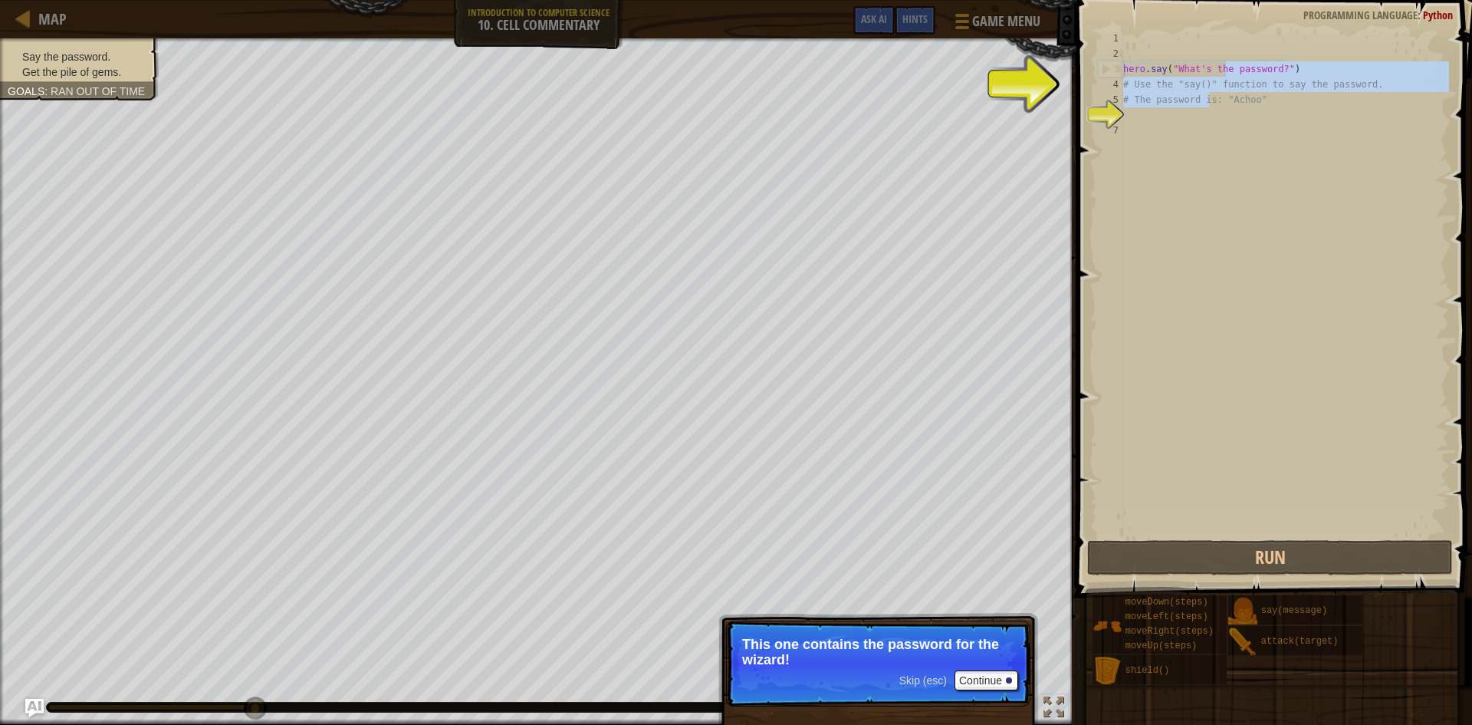
click at [1230, 64] on div "hero . say ( "What's the password?" ) # Use the "say()" function to say the pas…" at bounding box center [1284, 284] width 329 height 506
type textarea "hero.say("What's the password?")"
click at [1234, 60] on div "hero . say ( "What's the password?" ) # Use the "say()" function to say the pas…" at bounding box center [1284, 299] width 329 height 537
click at [1273, 74] on div "hero . say ( "What's the password?" ) # Use the "say()" function to say the pas…" at bounding box center [1284, 299] width 329 height 537
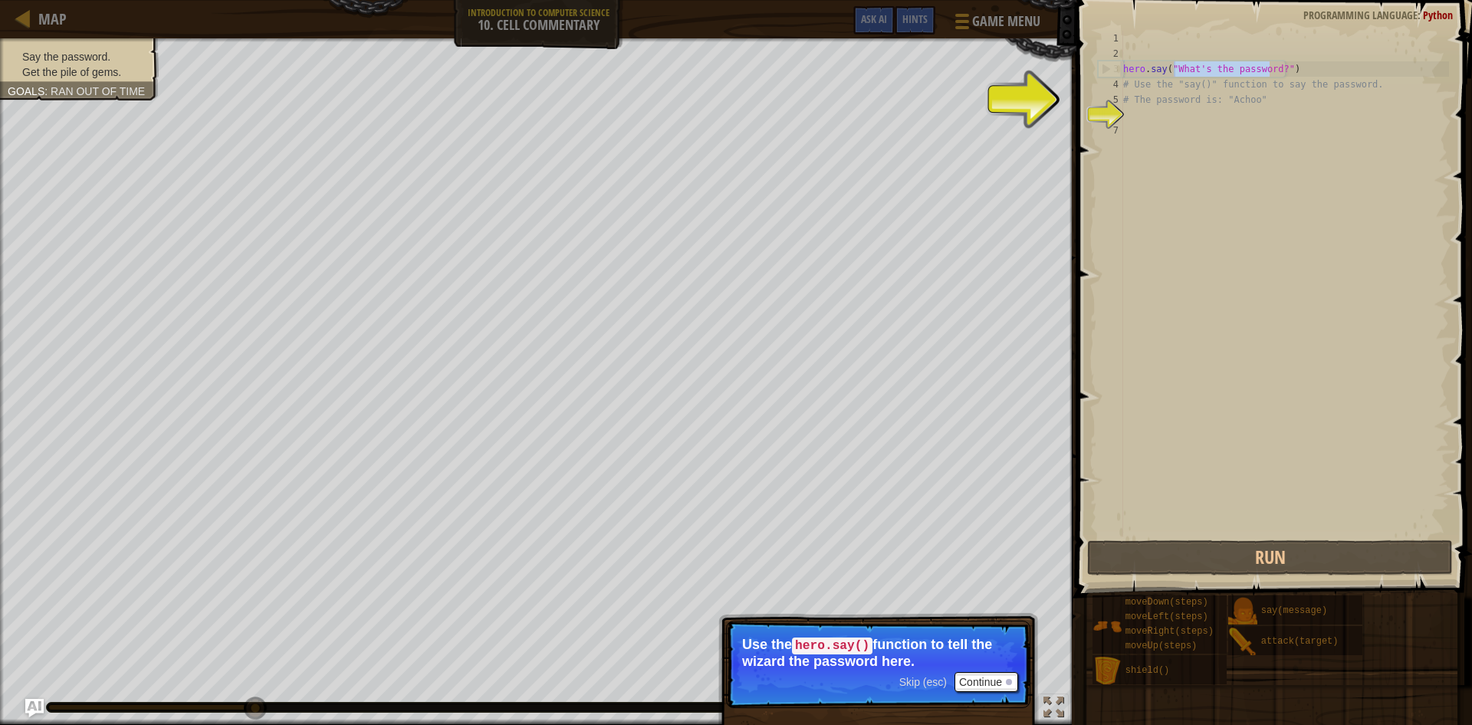
drag, startPoint x: 1268, startPoint y: 70, endPoint x: 1172, endPoint y: 71, distance: 96.6
click at [1172, 71] on div "hero . say ( "What's the password?" ) # Use the "say()" function to say the pas…" at bounding box center [1284, 299] width 329 height 537
click at [1169, 100] on div "hero . say ( "What's the password?" ) # Use the "say()" function to say the pas…" at bounding box center [1284, 299] width 329 height 537
type textarea "# The password is: "Achoo""
drag, startPoint x: 1148, startPoint y: 135, endPoint x: 1074, endPoint y: 216, distance: 110.2
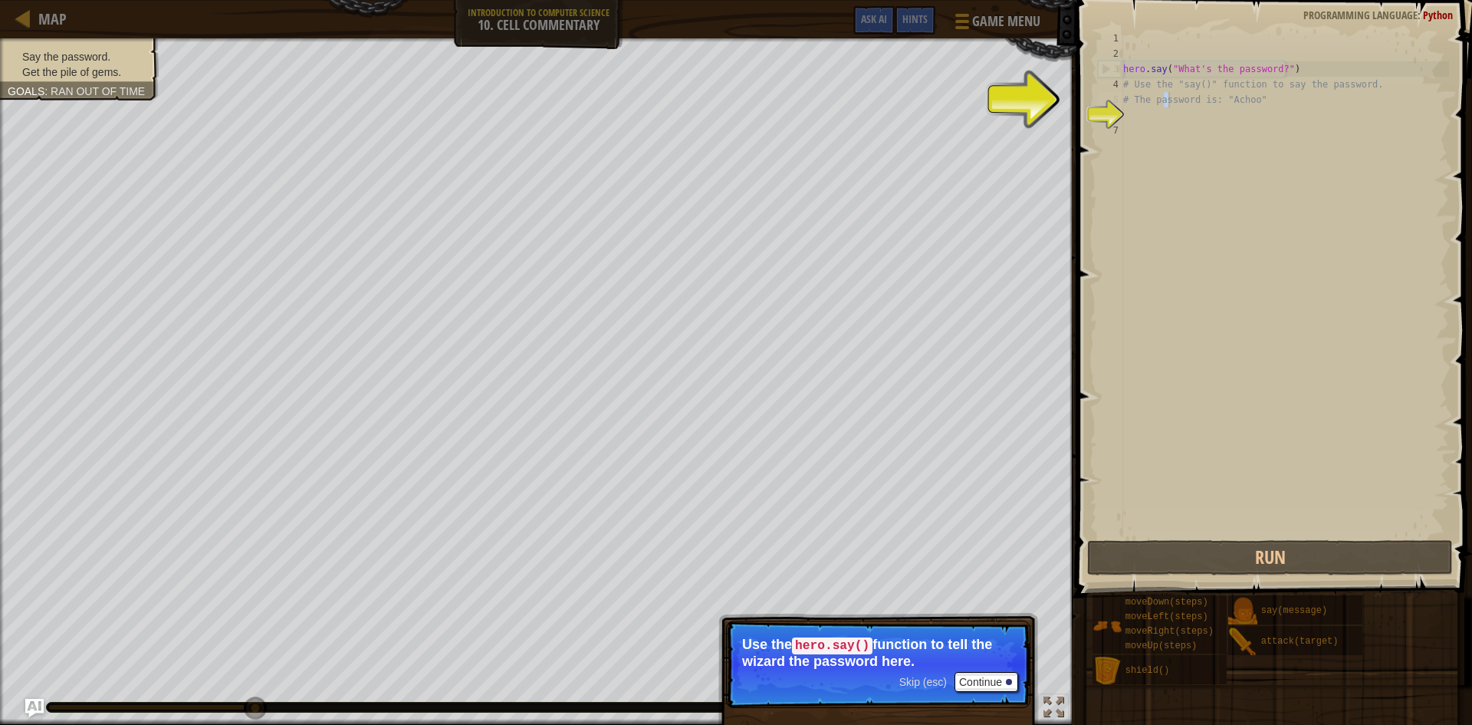
click at [1146, 138] on div "hero . say ( "What's the password?" ) # Use the "say()" function to say the pas…" at bounding box center [1284, 299] width 329 height 537
click at [919, 677] on span "Skip (esc)" at bounding box center [924, 682] width 48 height 12
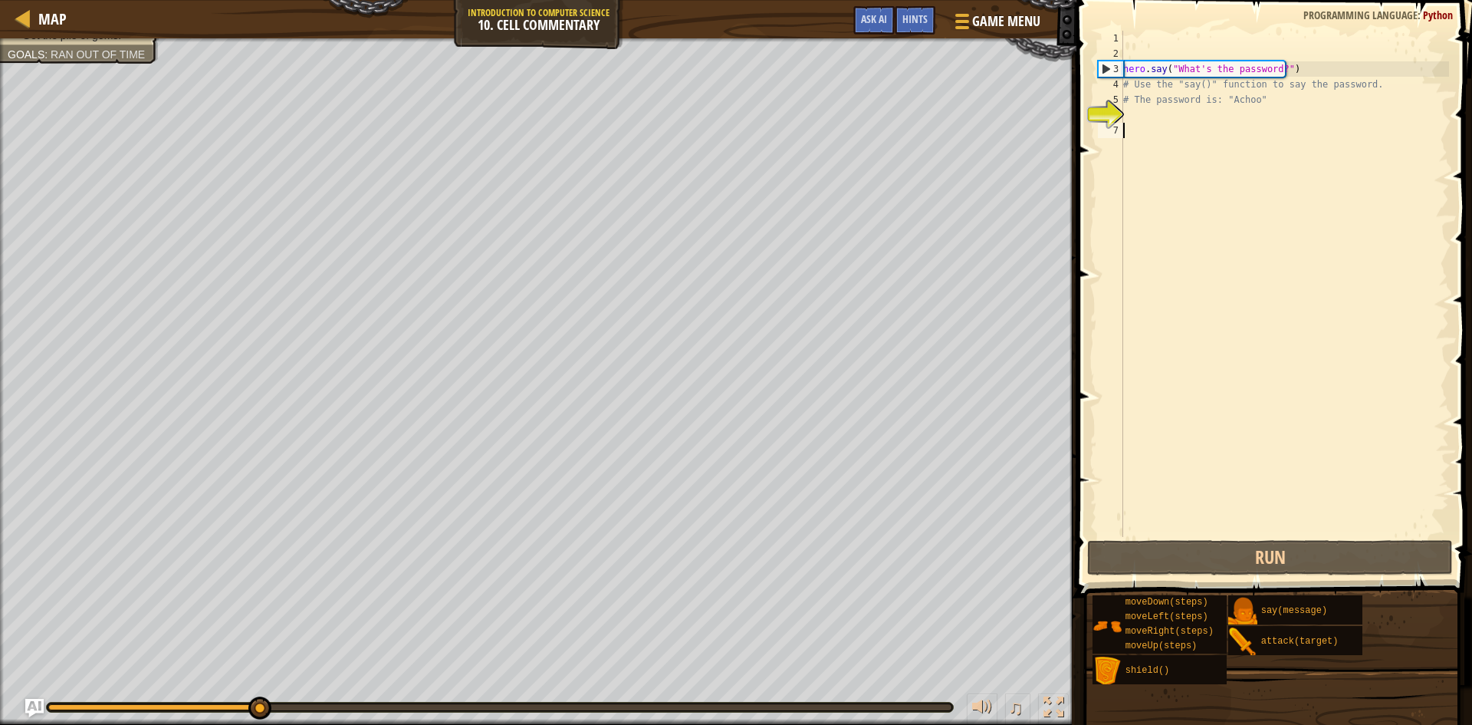
scroll to position [7, 0]
drag, startPoint x: 1264, startPoint y: 72, endPoint x: 1276, endPoint y: 72, distance: 12.3
click at [1268, 72] on div "hero . say ( "What's the password?" ) # Use the "say()" function to say the pas…" at bounding box center [1284, 299] width 329 height 537
drag, startPoint x: 1276, startPoint y: 72, endPoint x: 1172, endPoint y: 71, distance: 104.3
click at [1172, 71] on div "hero . say ( "What's the password?" ) # Use the "say()" function to say the pas…" at bounding box center [1284, 299] width 329 height 537
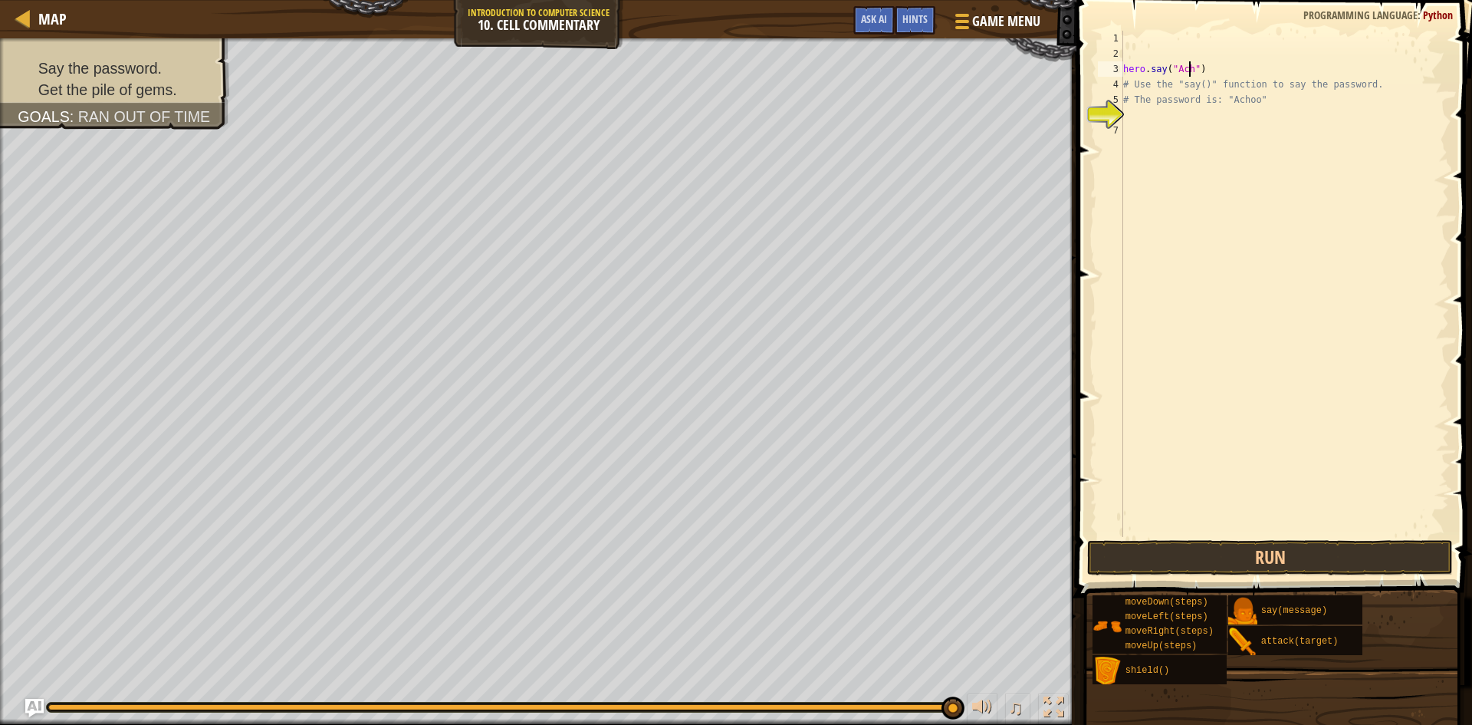
scroll to position [7, 6]
type textarea "hero.say("Achoo")"
click at [1307, 550] on button "Run" at bounding box center [1270, 557] width 366 height 35
